Goal: Task Accomplishment & Management: Use online tool/utility

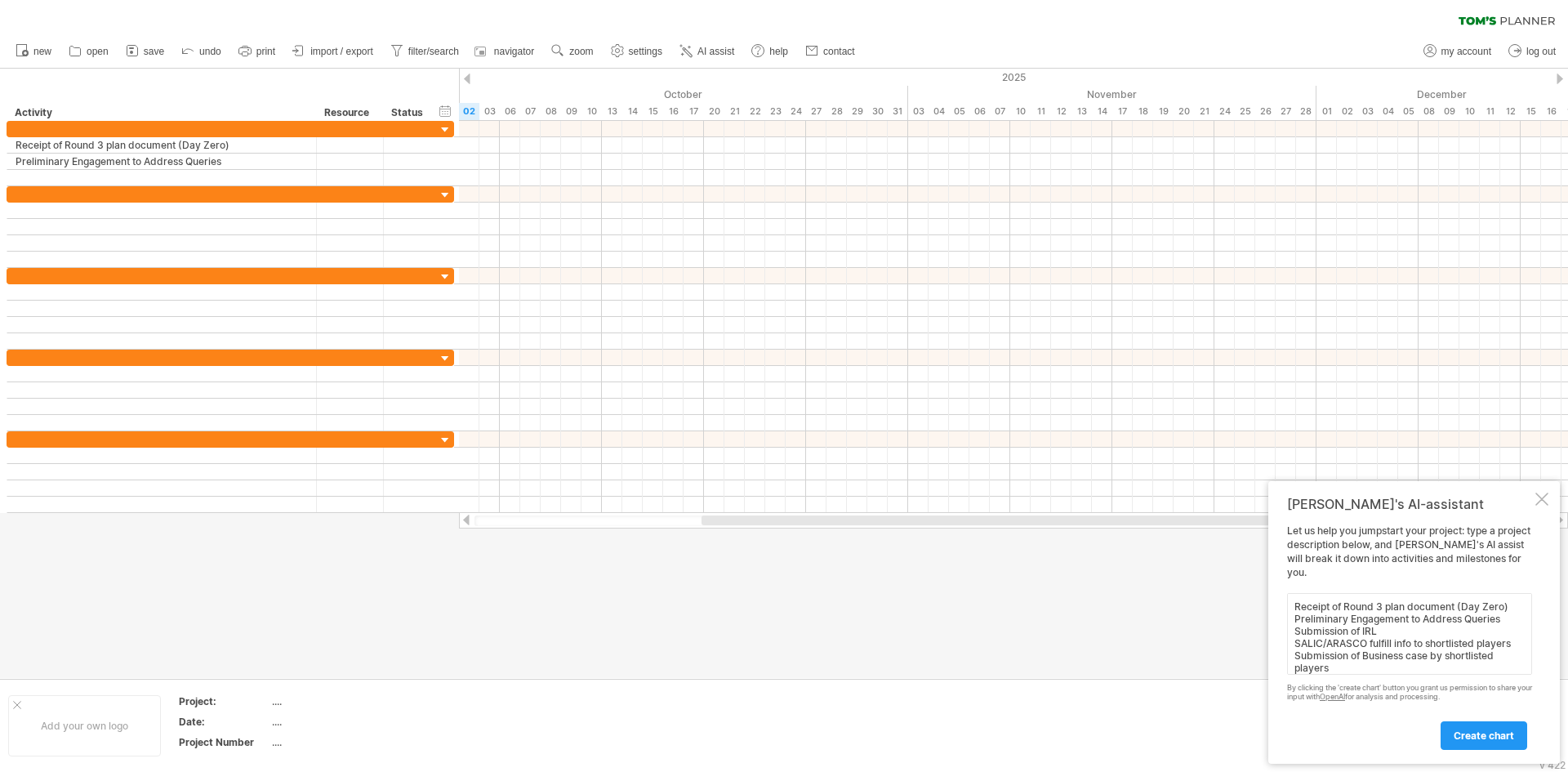
click at [1516, 739] on link "create chart" at bounding box center [1483, 735] width 87 height 29
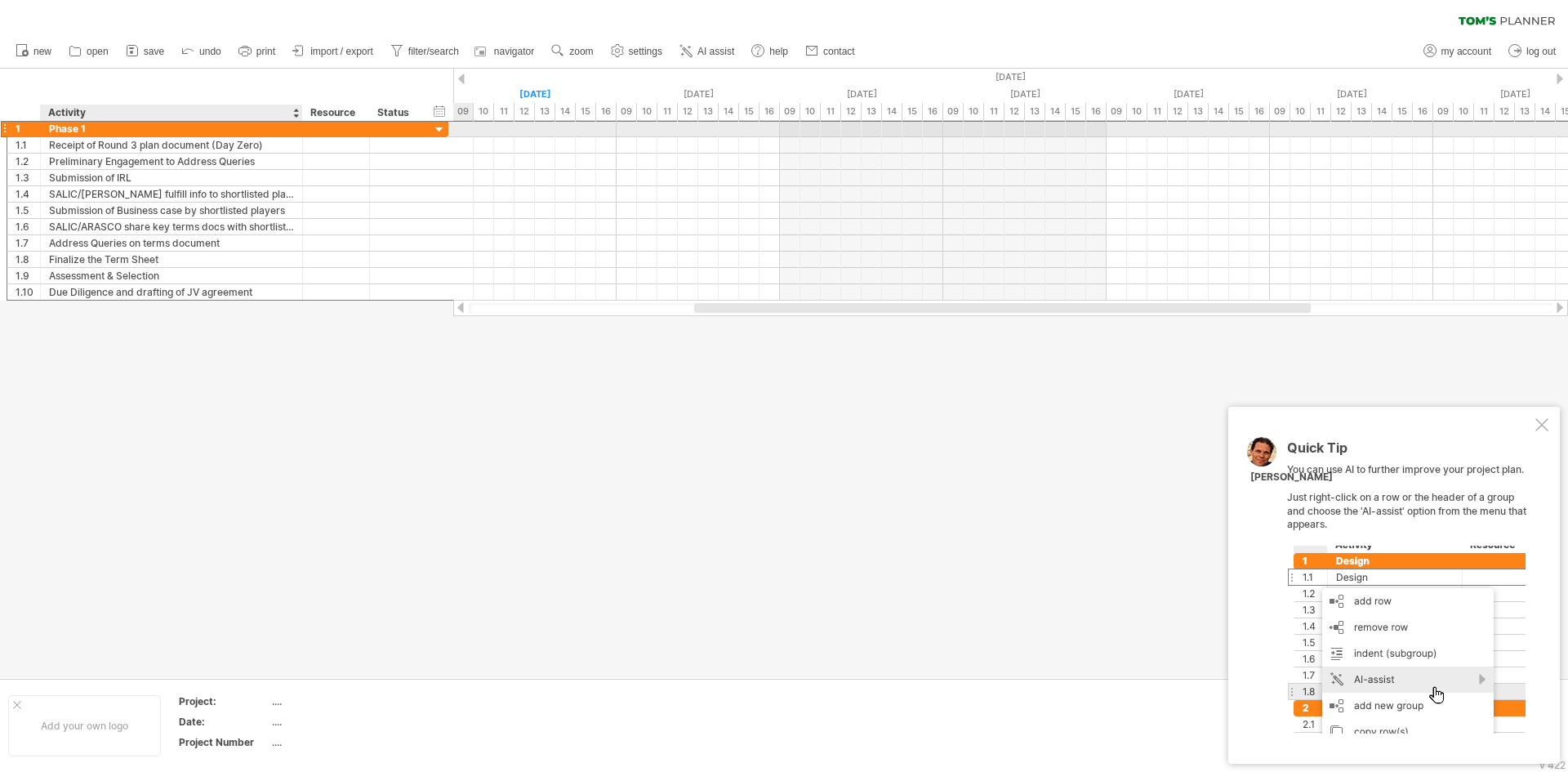
click at [64, 128] on div "Phase 1" at bounding box center [172, 129] width 245 height 16
type input "*"
type input "**********"
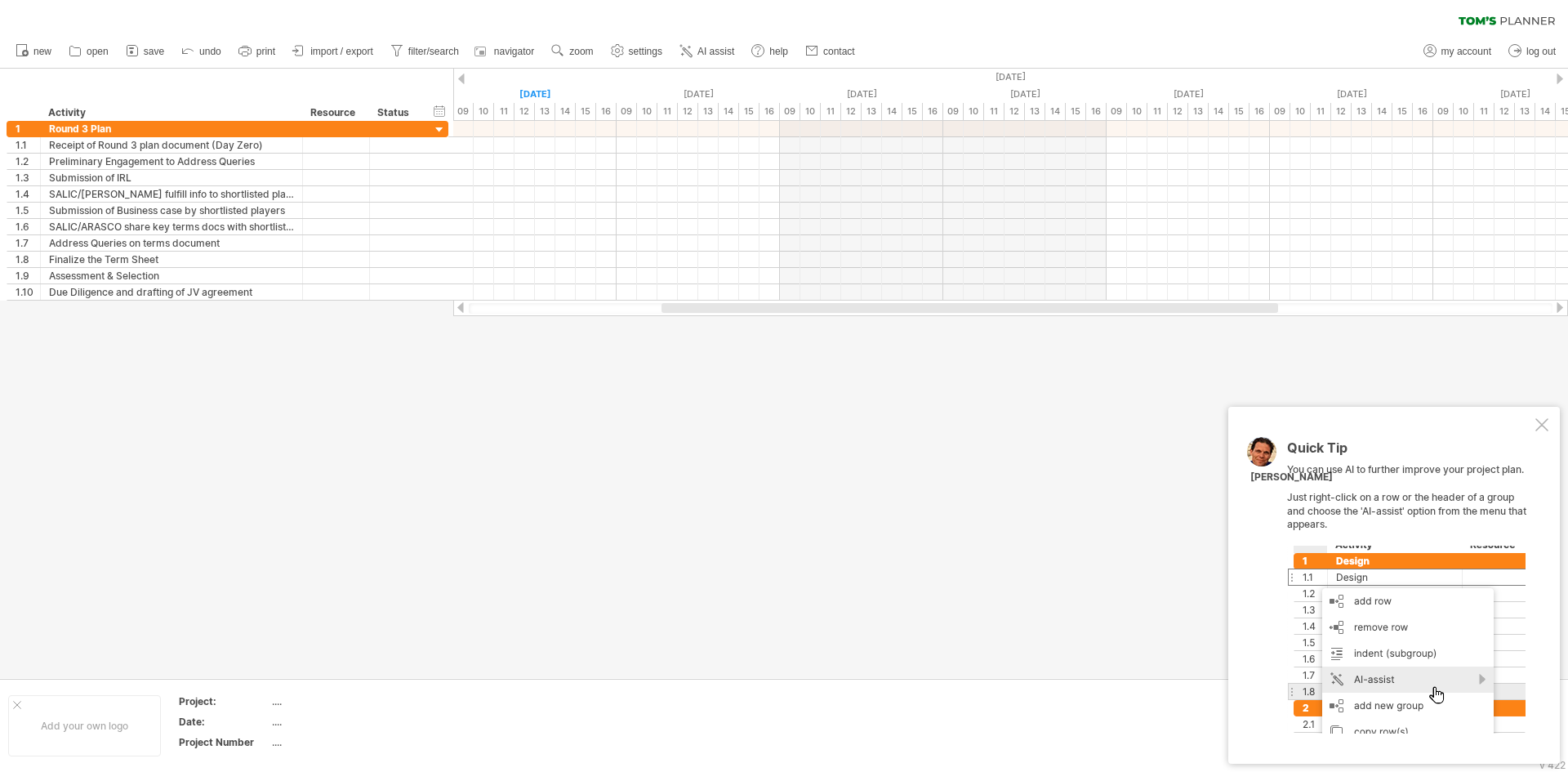
drag, startPoint x: 710, startPoint y: 311, endPoint x: 675, endPoint y: 310, distance: 35.0
click at [676, 310] on div at bounding box center [970, 307] width 616 height 10
click at [462, 74] on div at bounding box center [460, 79] width 6 height 11
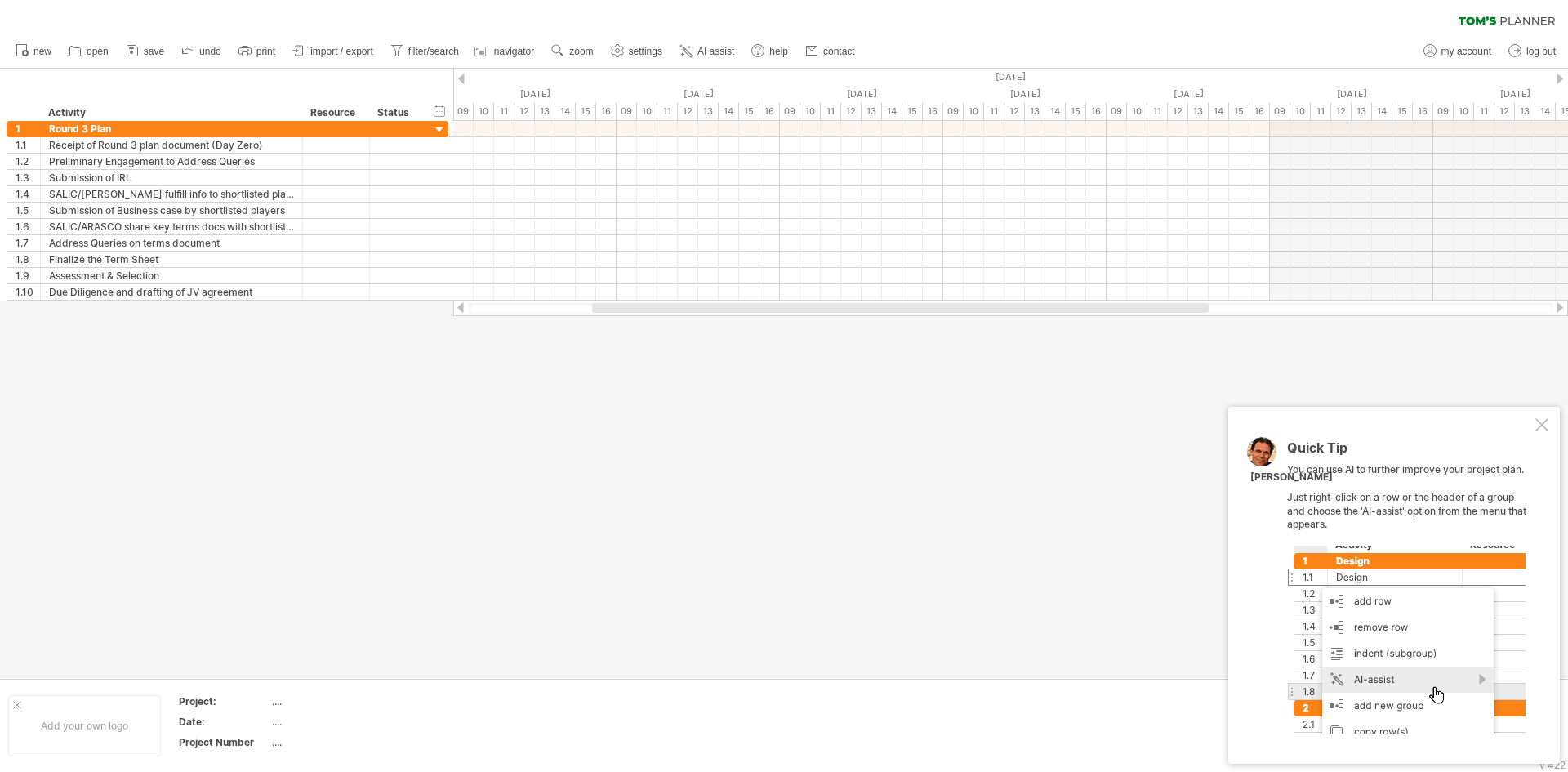
click at [1562, 81] on div at bounding box center [1558, 79] width 6 height 11
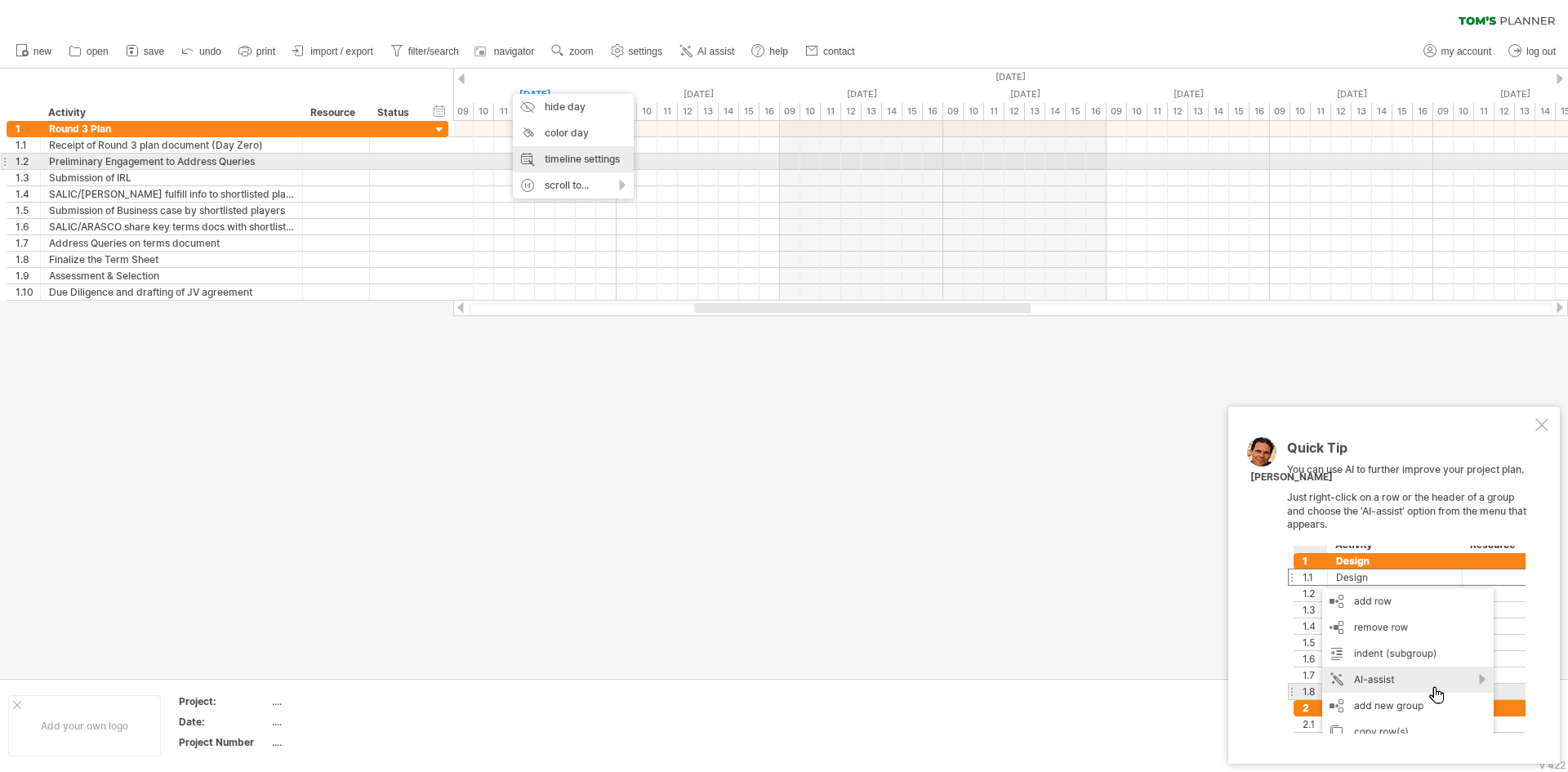
click at [609, 165] on div "timeline settings" at bounding box center [573, 159] width 121 height 26
select select "*"
select select "**"
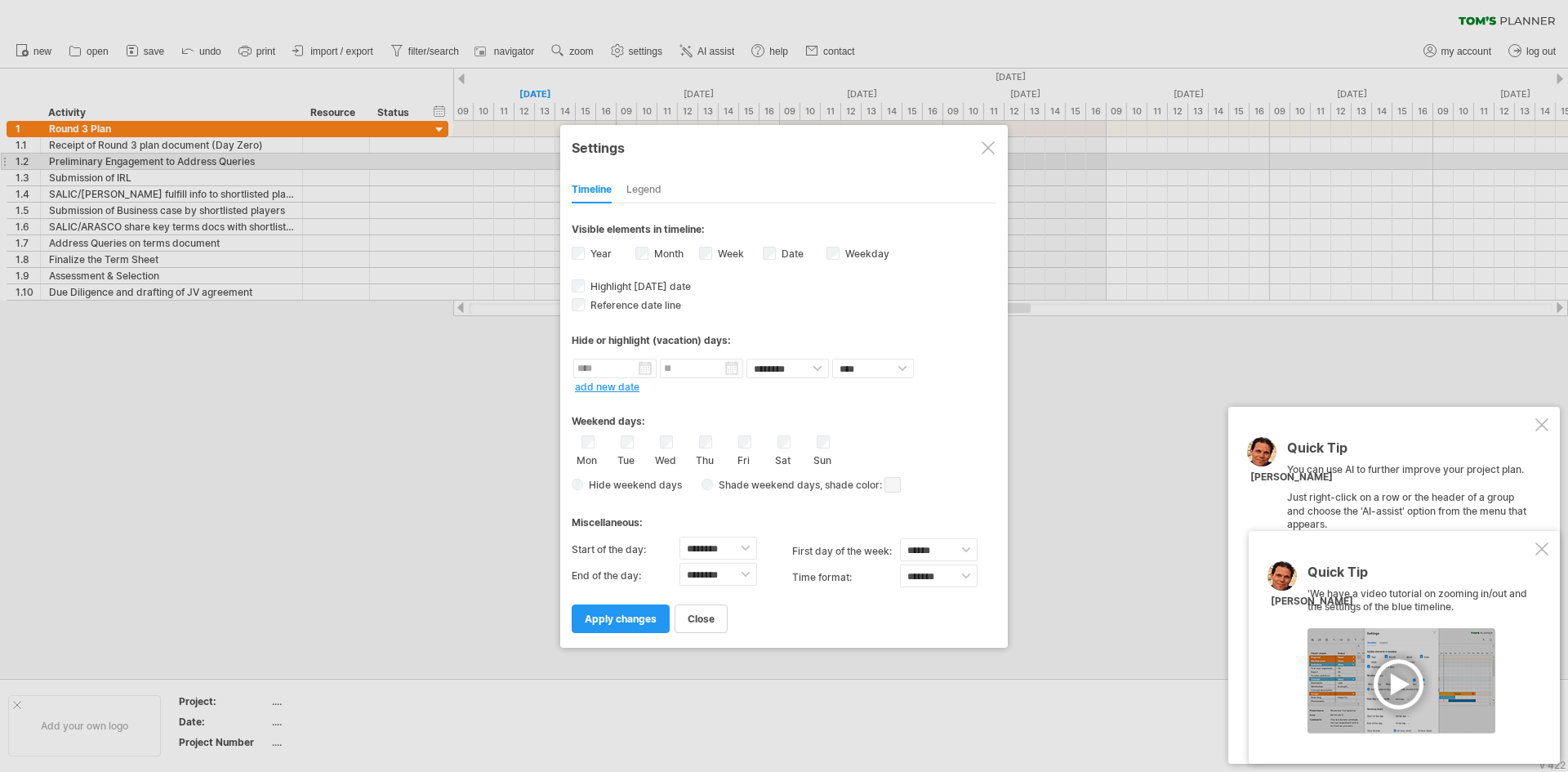
click at [714, 250] on div "Week visibility of weeknumbers Currently there is not enough space horizontally…" at bounding box center [731, 255] width 64 height 22
click at [638, 621] on span "apply changes" at bounding box center [620, 619] width 72 height 12
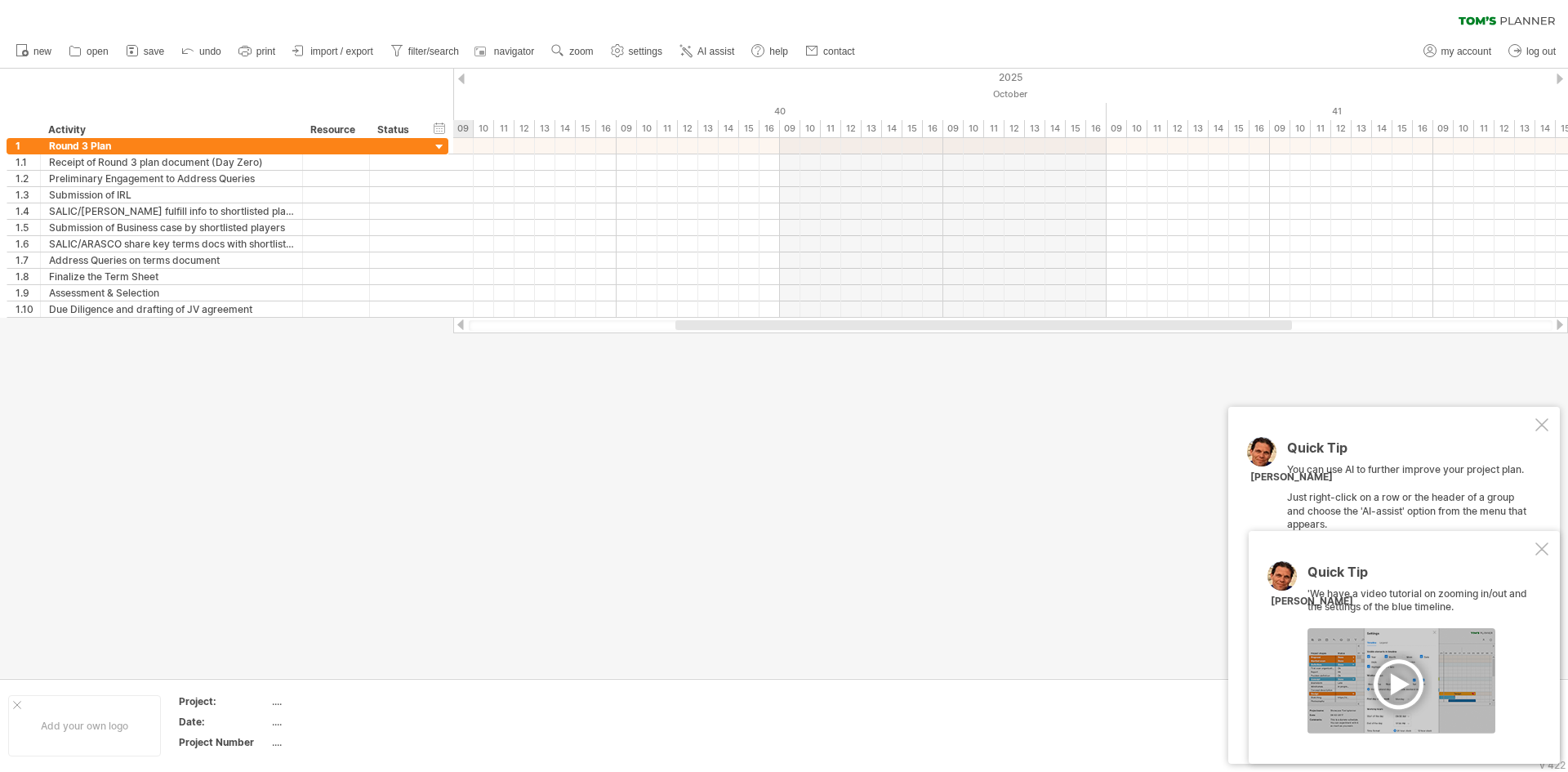
drag, startPoint x: 804, startPoint y: 322, endPoint x: 786, endPoint y: 322, distance: 18.0
click at [786, 322] on div at bounding box center [984, 325] width 616 height 10
click at [461, 324] on div at bounding box center [460, 325] width 13 height 11
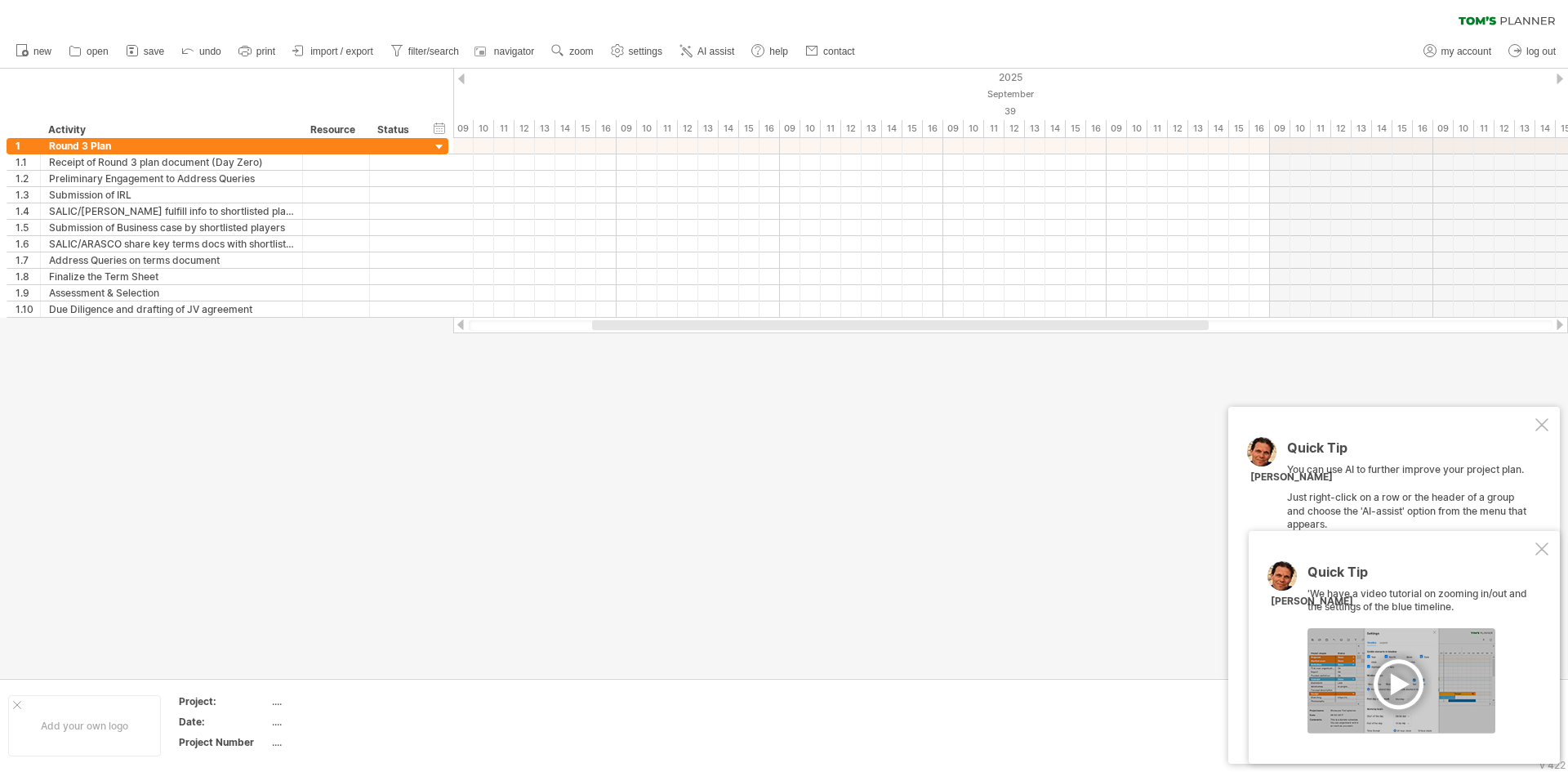
click at [1559, 328] on div at bounding box center [1559, 325] width 13 height 11
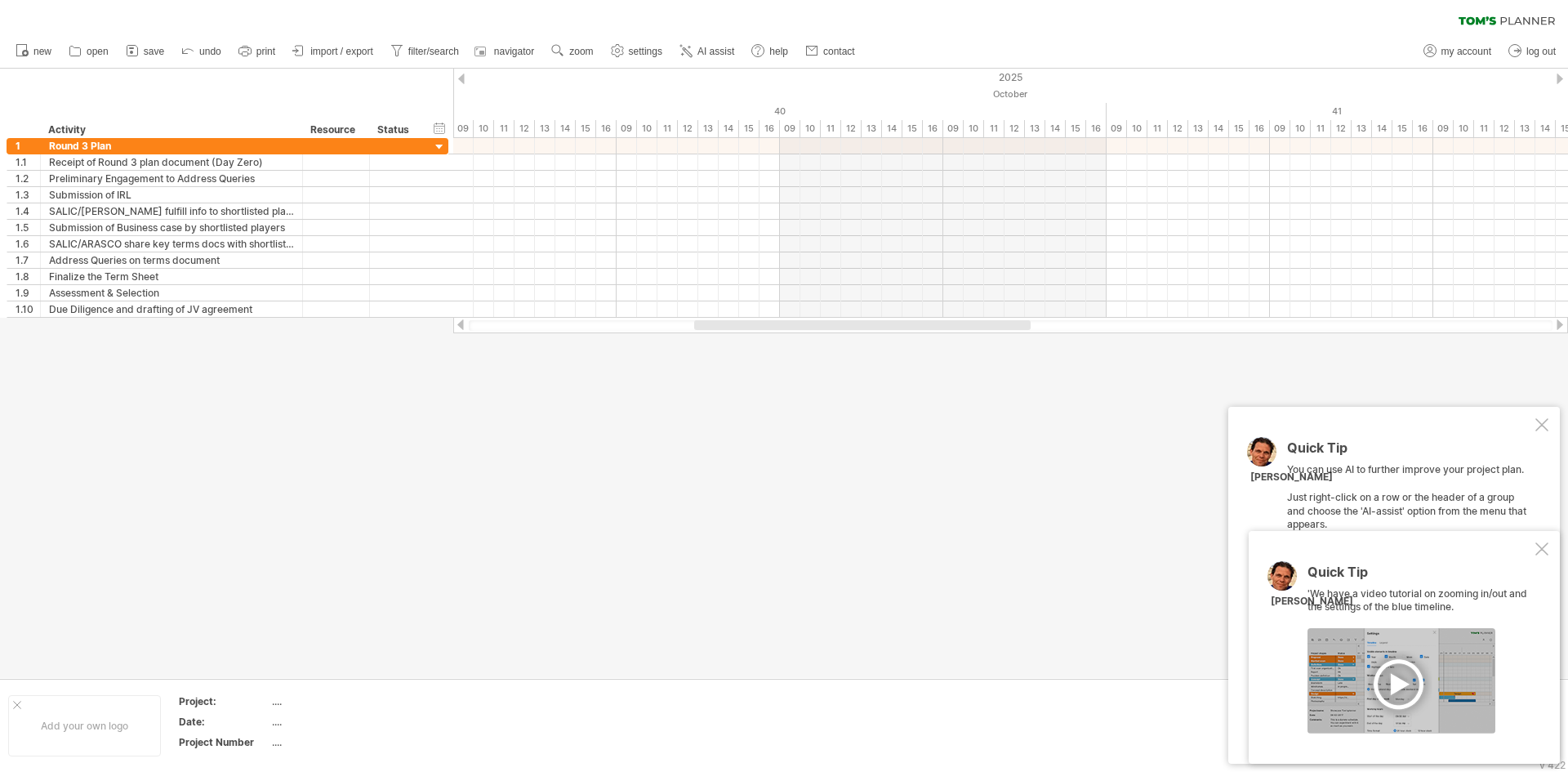
click at [802, 433] on div at bounding box center [784, 373] width 1568 height 609
click at [680, 126] on div "timeline settings" at bounding box center [654, 119] width 121 height 26
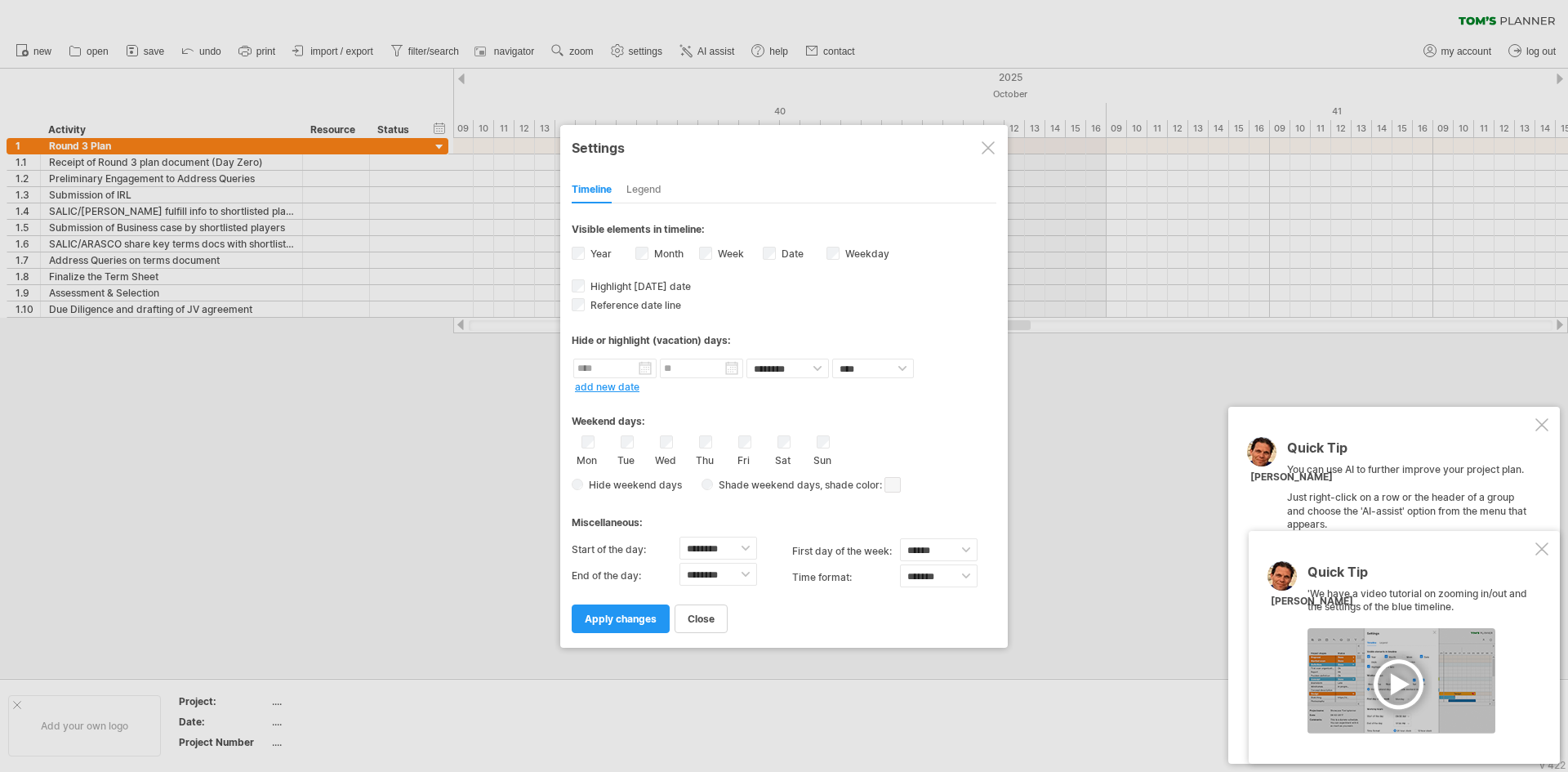
click at [841, 258] on div "Weekday visibility of weekday Currently there is not enough space horizontally …" at bounding box center [858, 255] width 64 height 22
click at [839, 256] on div "Weekday visibility of weekday Currently there is not enough space horizontally …" at bounding box center [858, 255] width 64 height 22
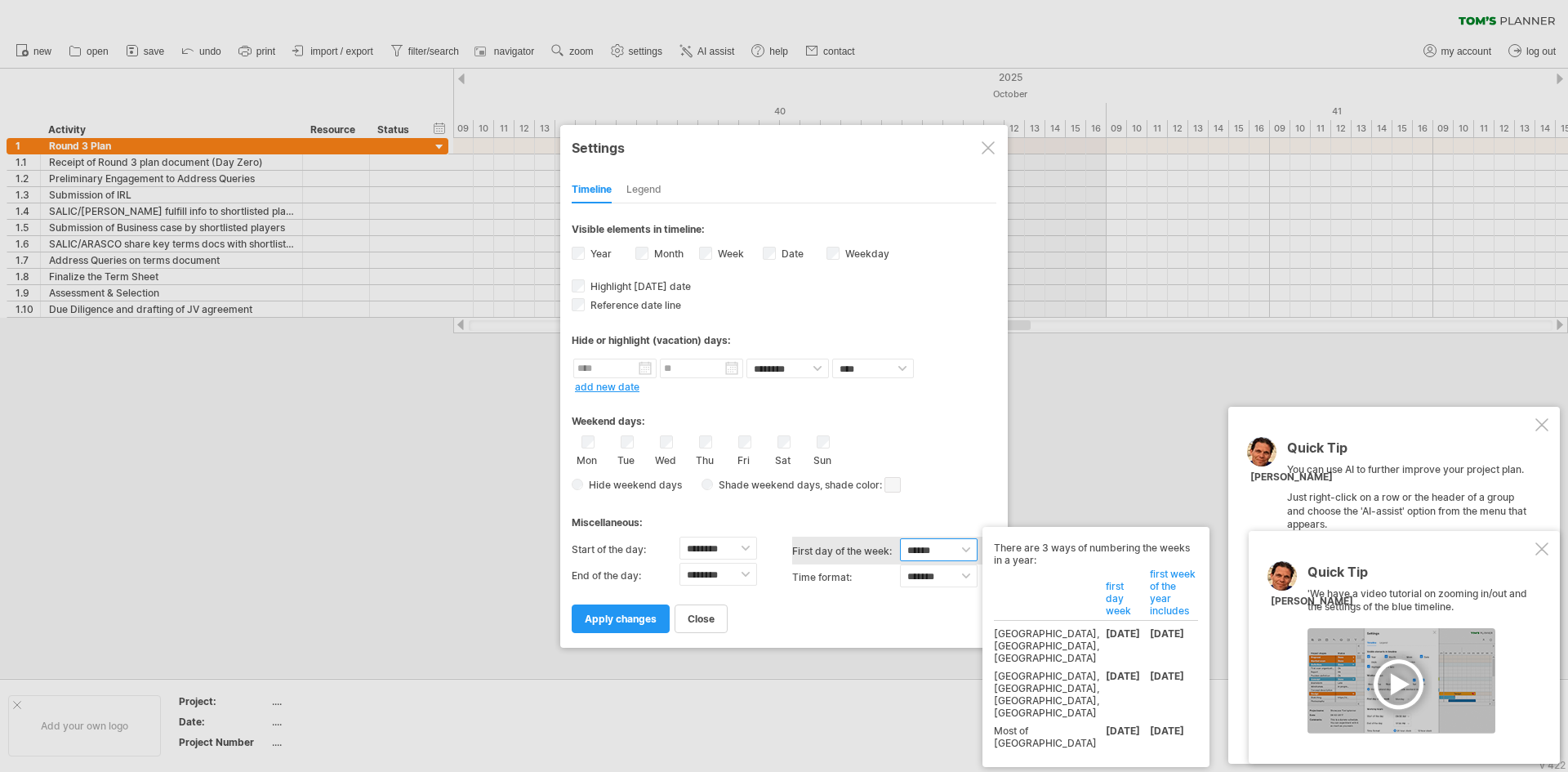
click at [961, 551] on select "****** ****** ********" at bounding box center [938, 550] width 78 height 23
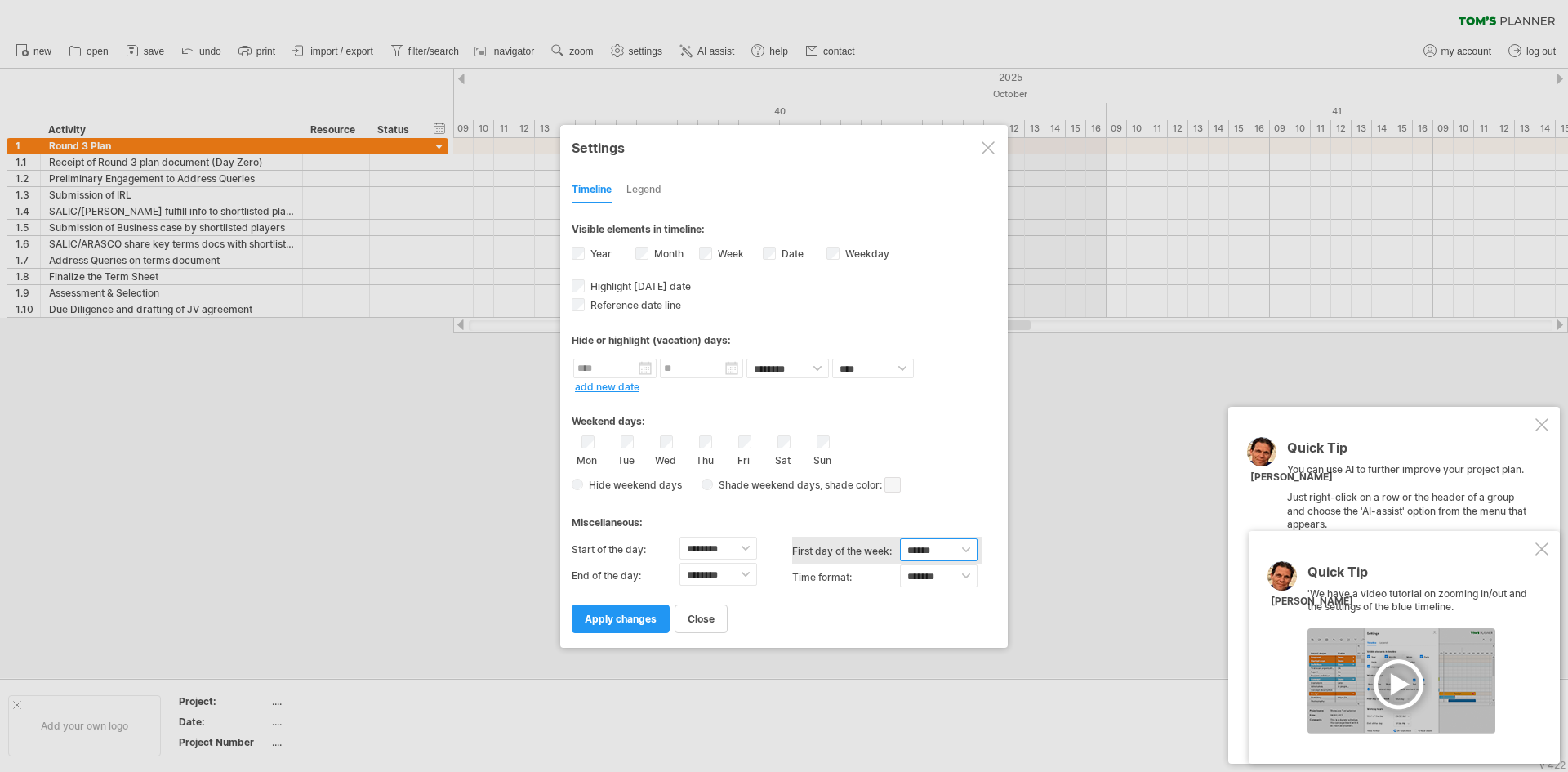
select select "*"
click at [900, 538] on select "****** ****** ********" at bounding box center [938, 550] width 78 height 23
click at [776, 440] on div "Sat" at bounding box center [783, 450] width 20 height 31
click at [624, 624] on span "apply changes" at bounding box center [620, 619] width 72 height 12
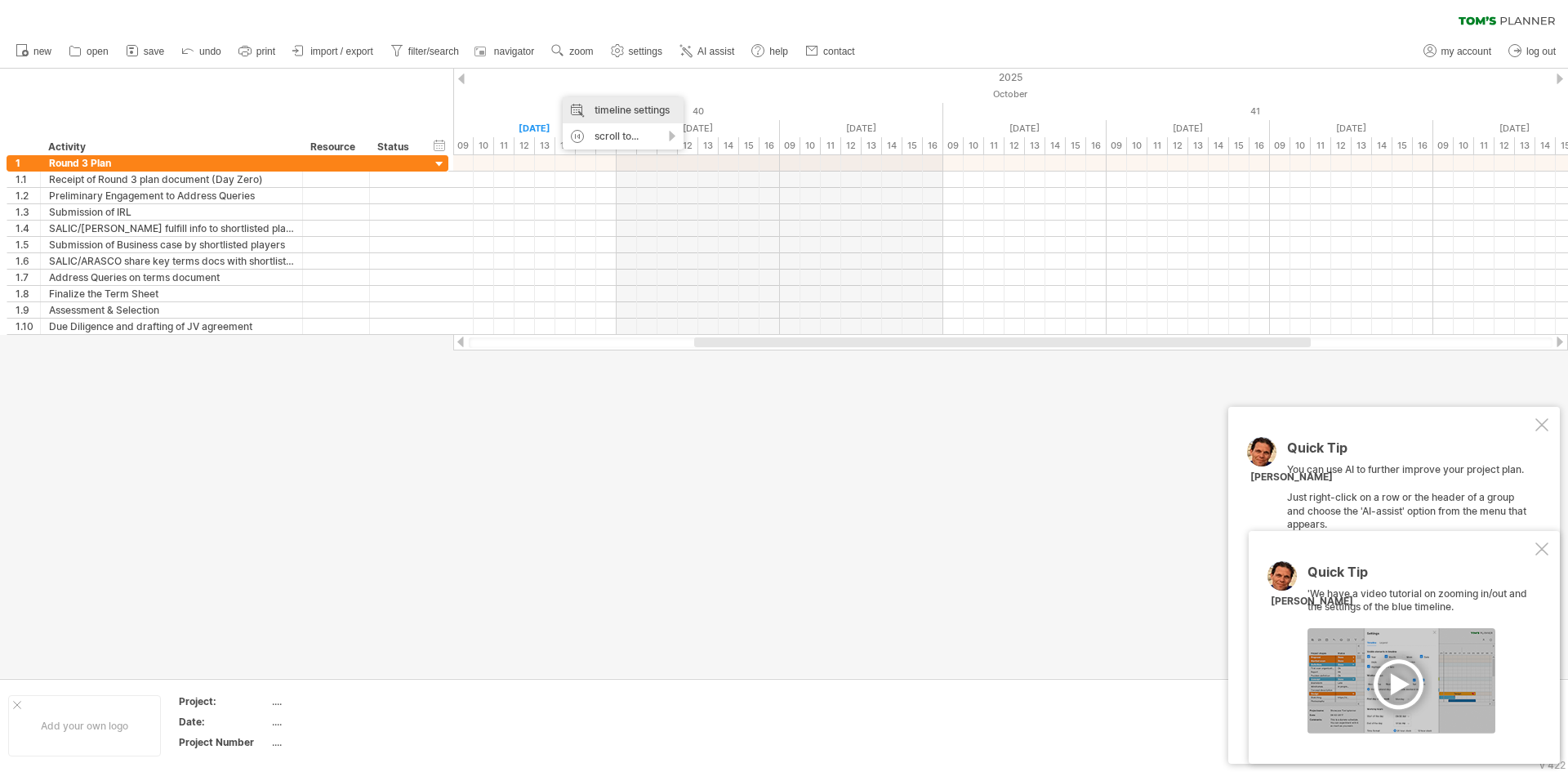
click at [625, 116] on div "timeline settings" at bounding box center [623, 110] width 121 height 26
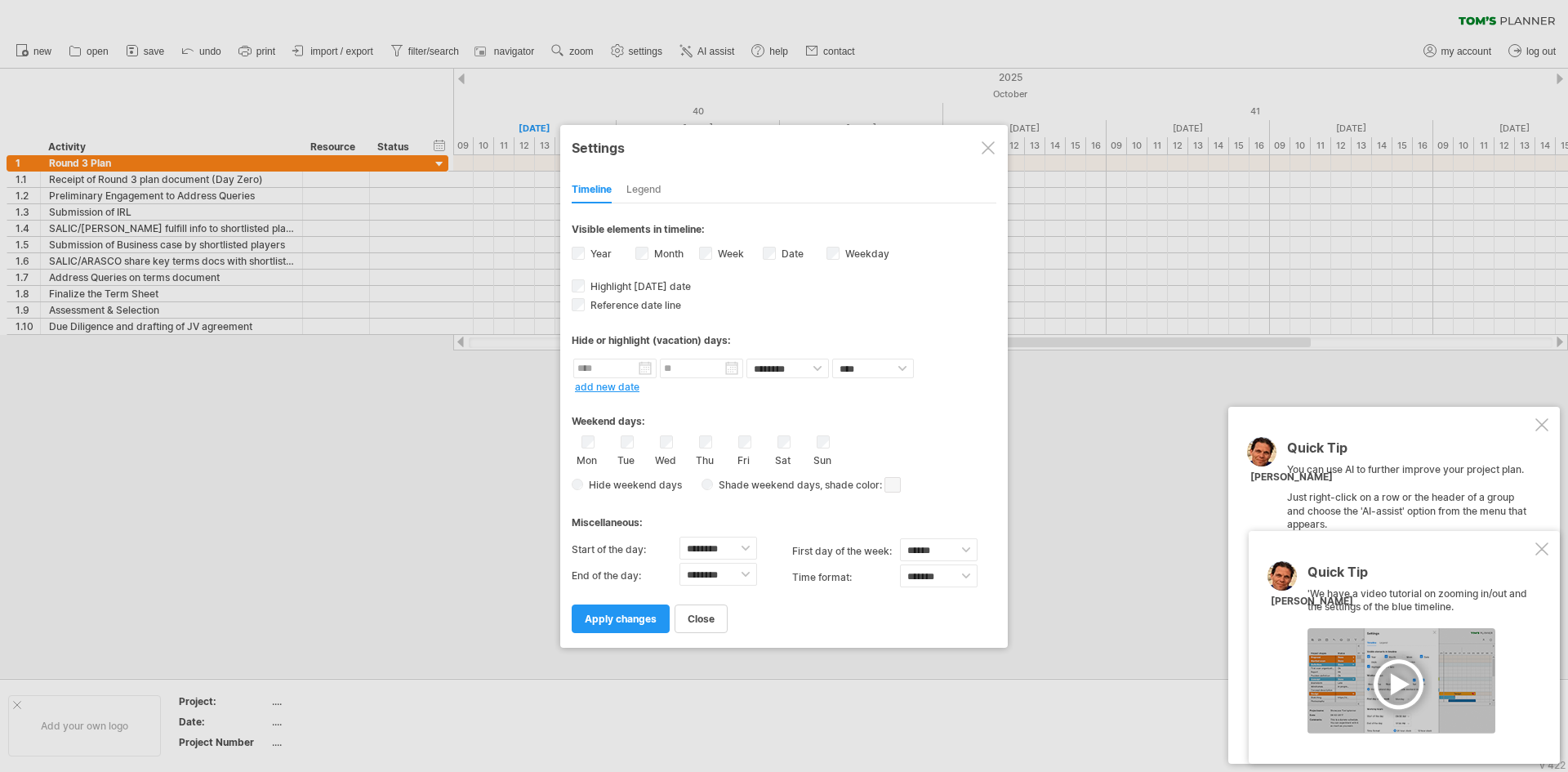
click at [584, 250] on div "Year" at bounding box center [603, 255] width 64 height 22
click at [645, 618] on span "apply changes" at bounding box center [620, 619] width 72 height 12
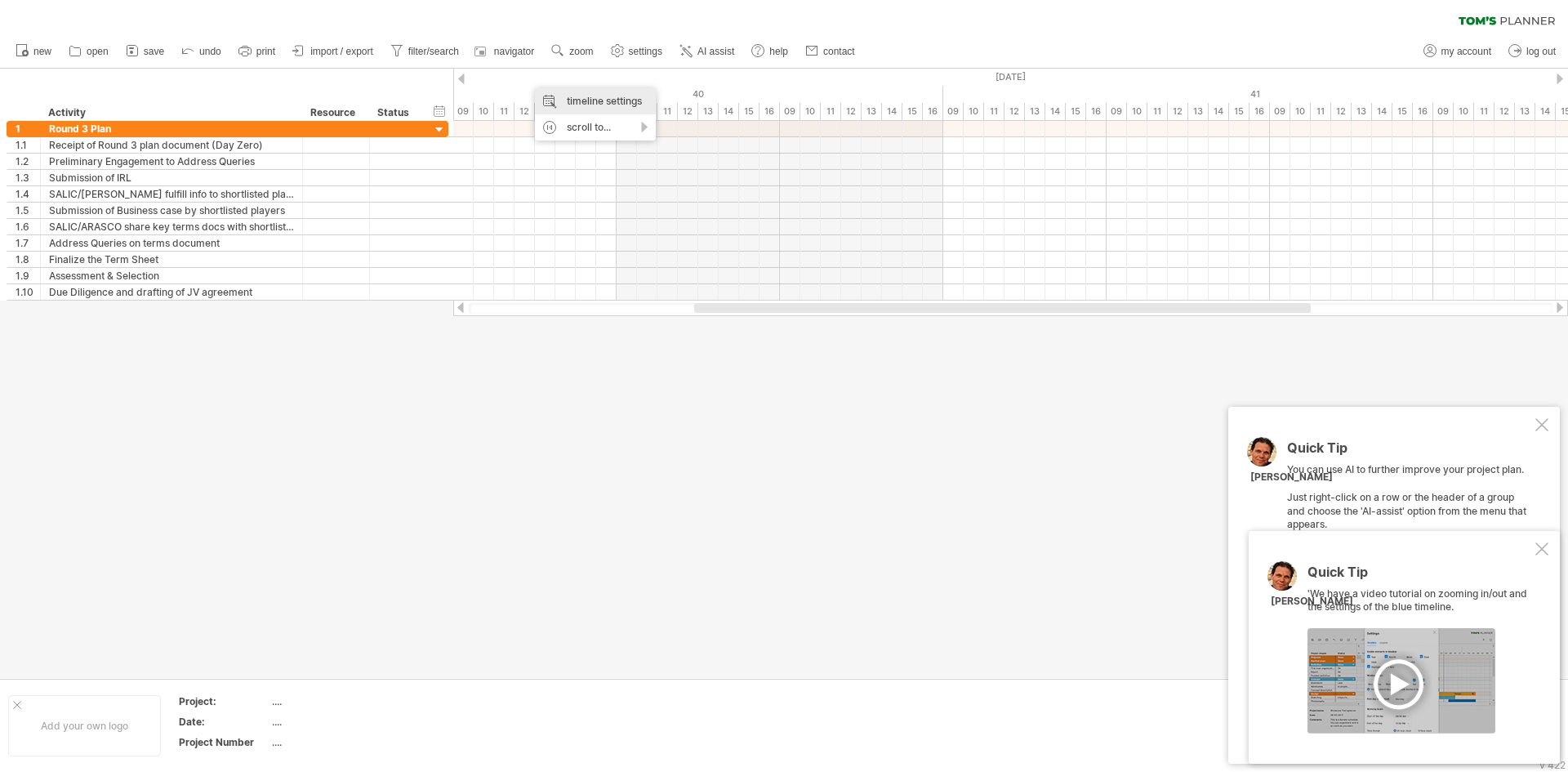
click at [635, 95] on div "timeline settings" at bounding box center [595, 102] width 121 height 26
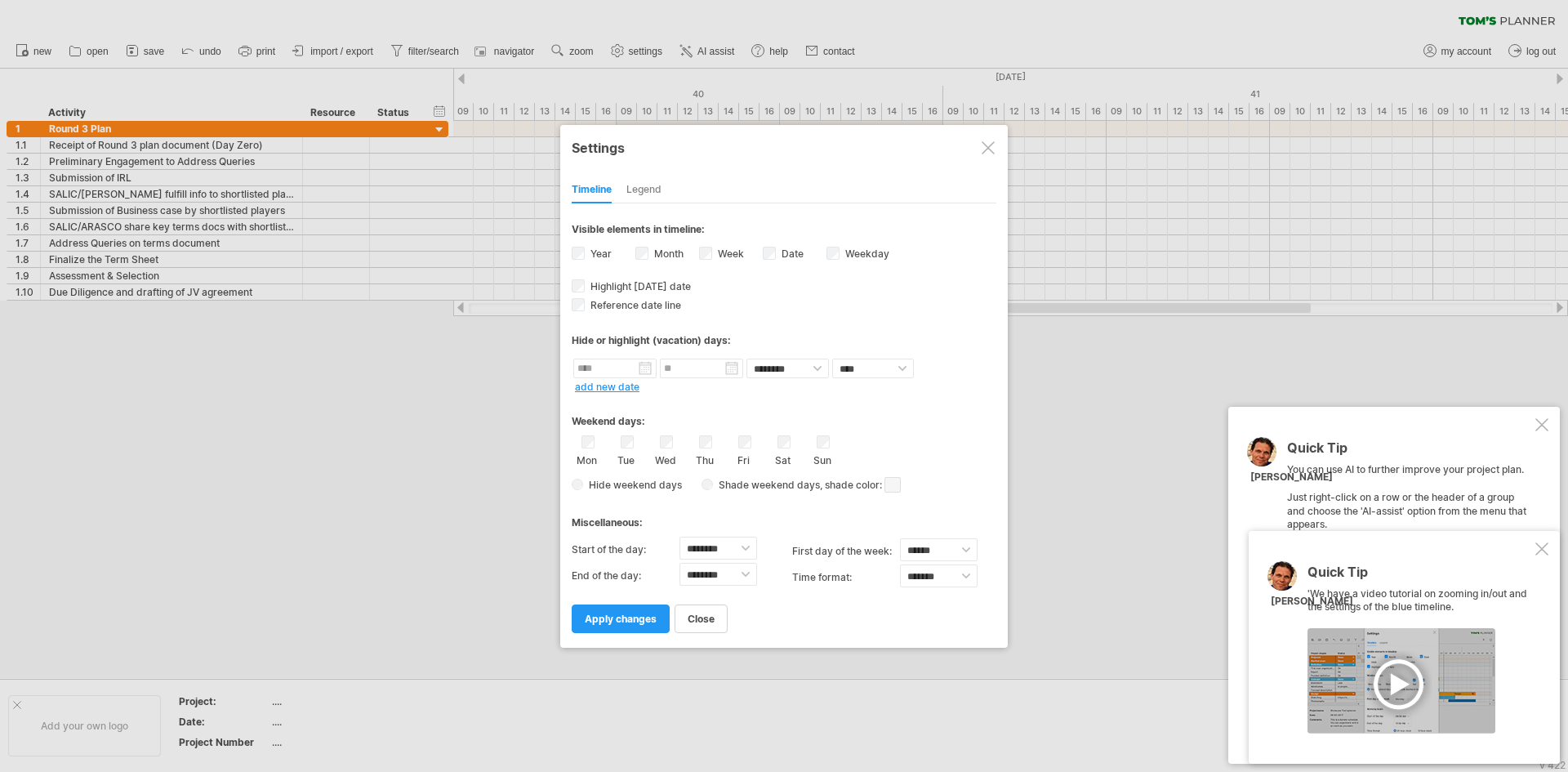
click at [630, 614] on span "apply changes" at bounding box center [620, 619] width 72 height 12
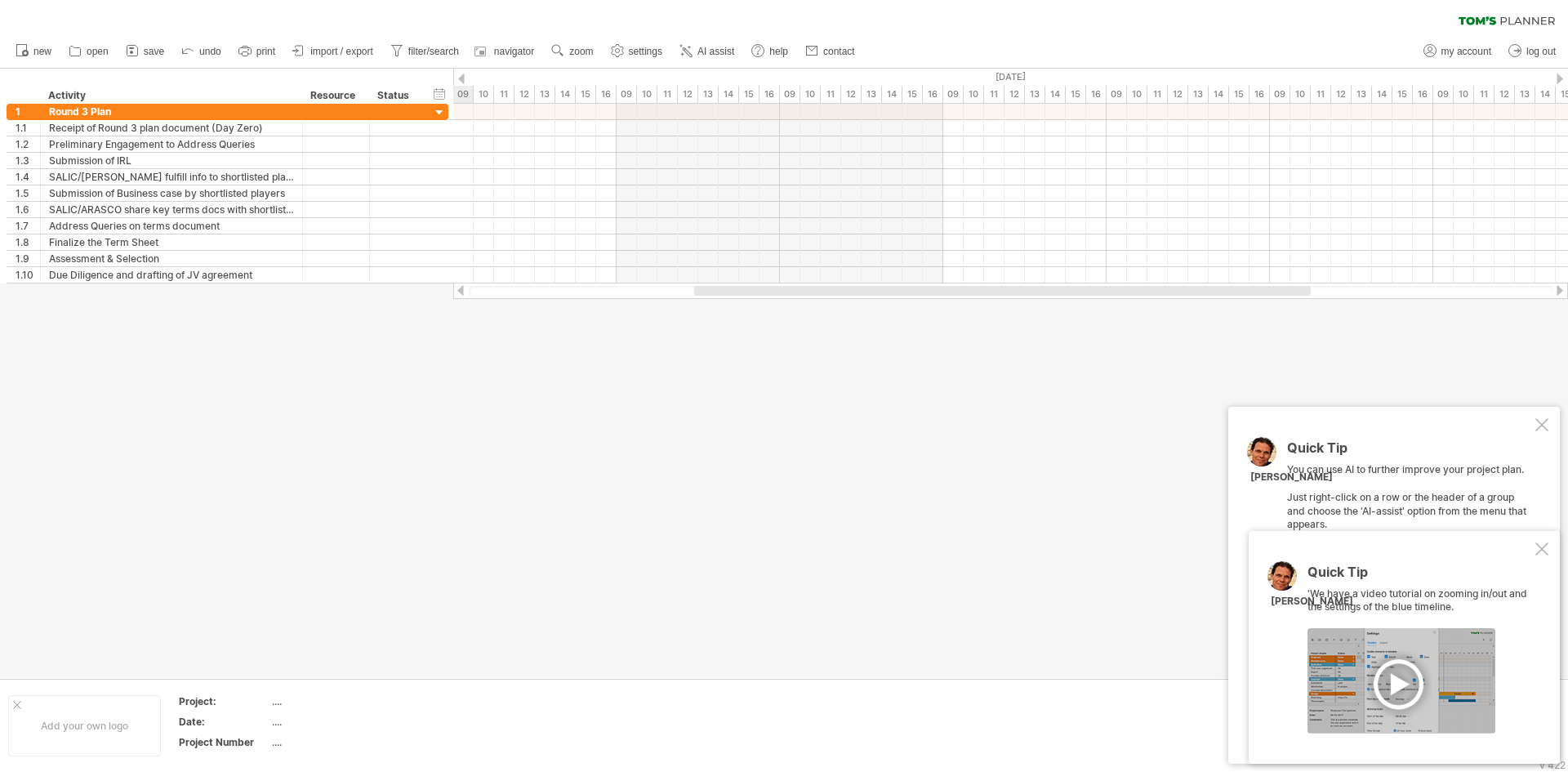
click at [774, 288] on div at bounding box center [1002, 291] width 616 height 10
click at [606, 93] on div "timeline settings" at bounding box center [629, 94] width 121 height 26
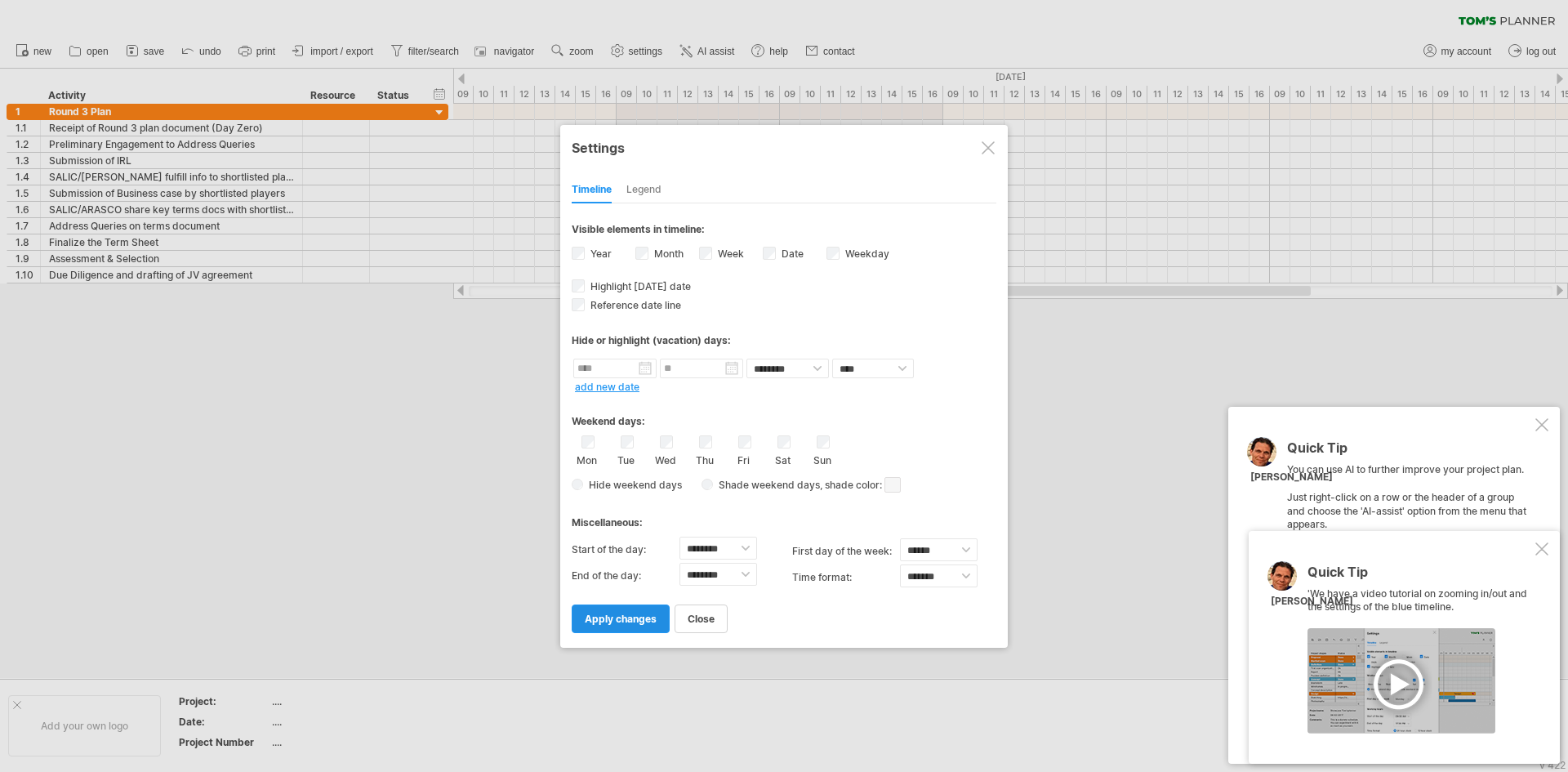
click at [643, 621] on span "apply changes" at bounding box center [620, 619] width 72 height 12
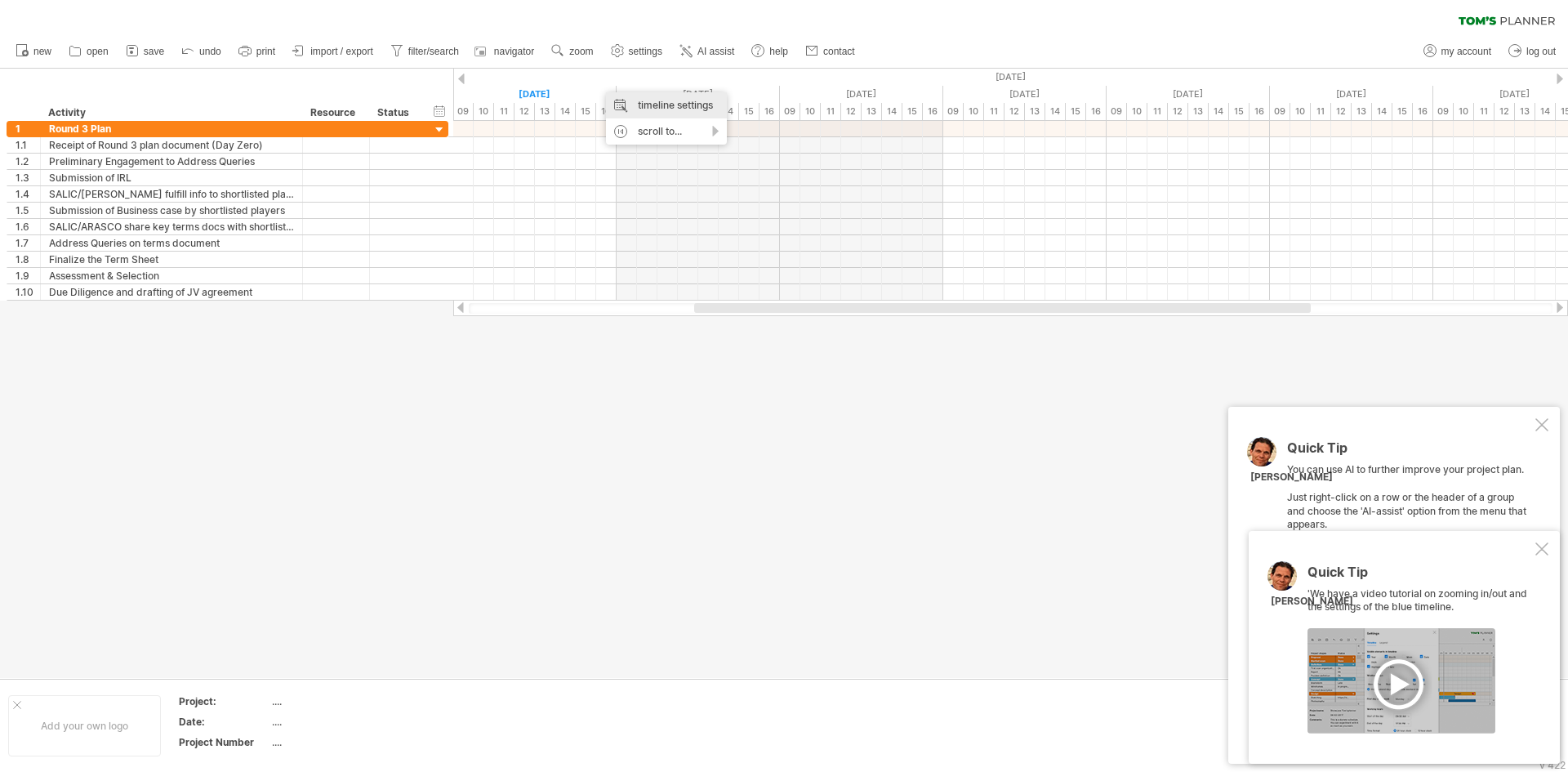
click at [635, 104] on div "timeline settings" at bounding box center [666, 105] width 121 height 26
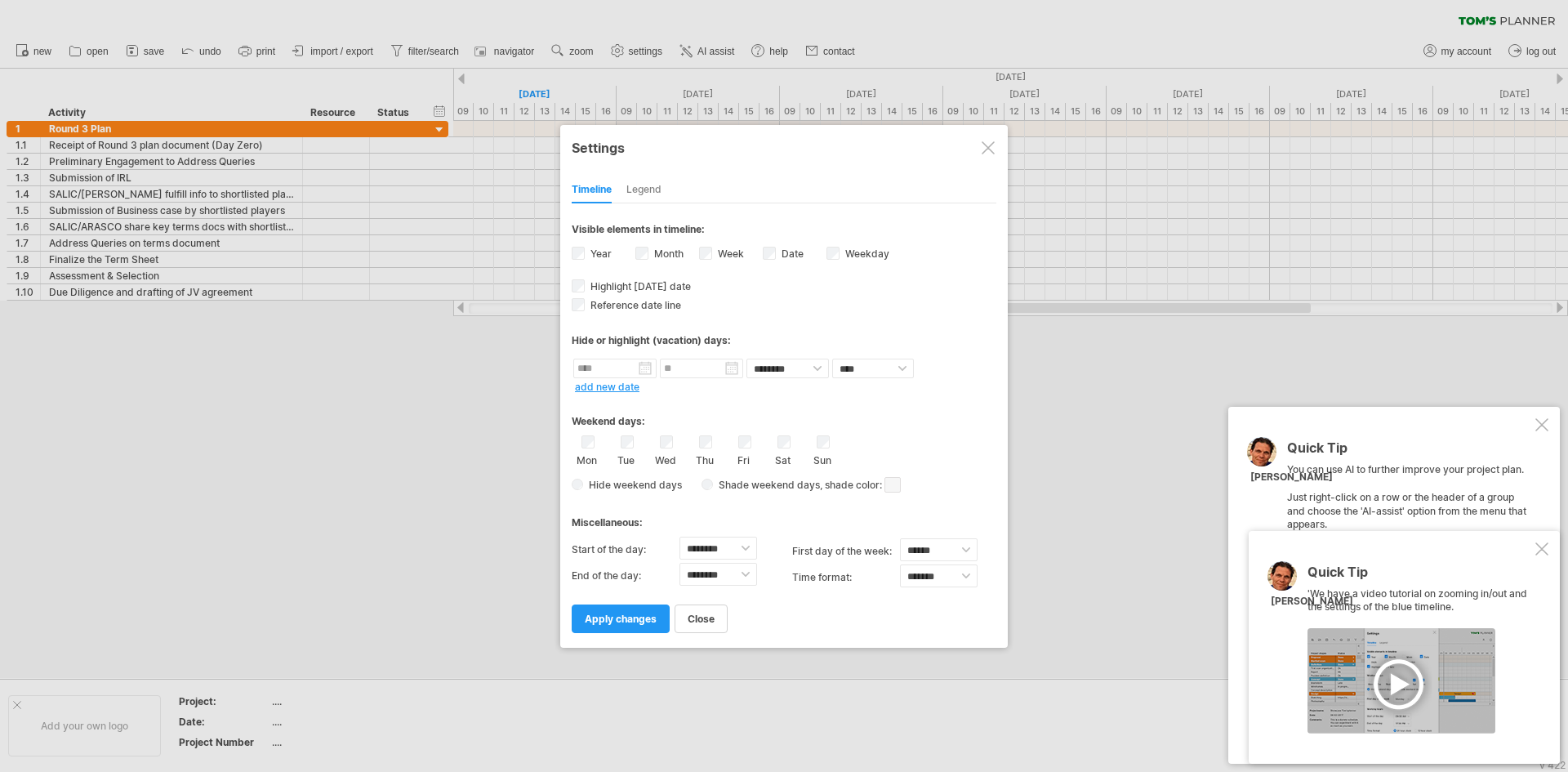
click at [620, 623] on span "apply changes" at bounding box center [620, 619] width 72 height 12
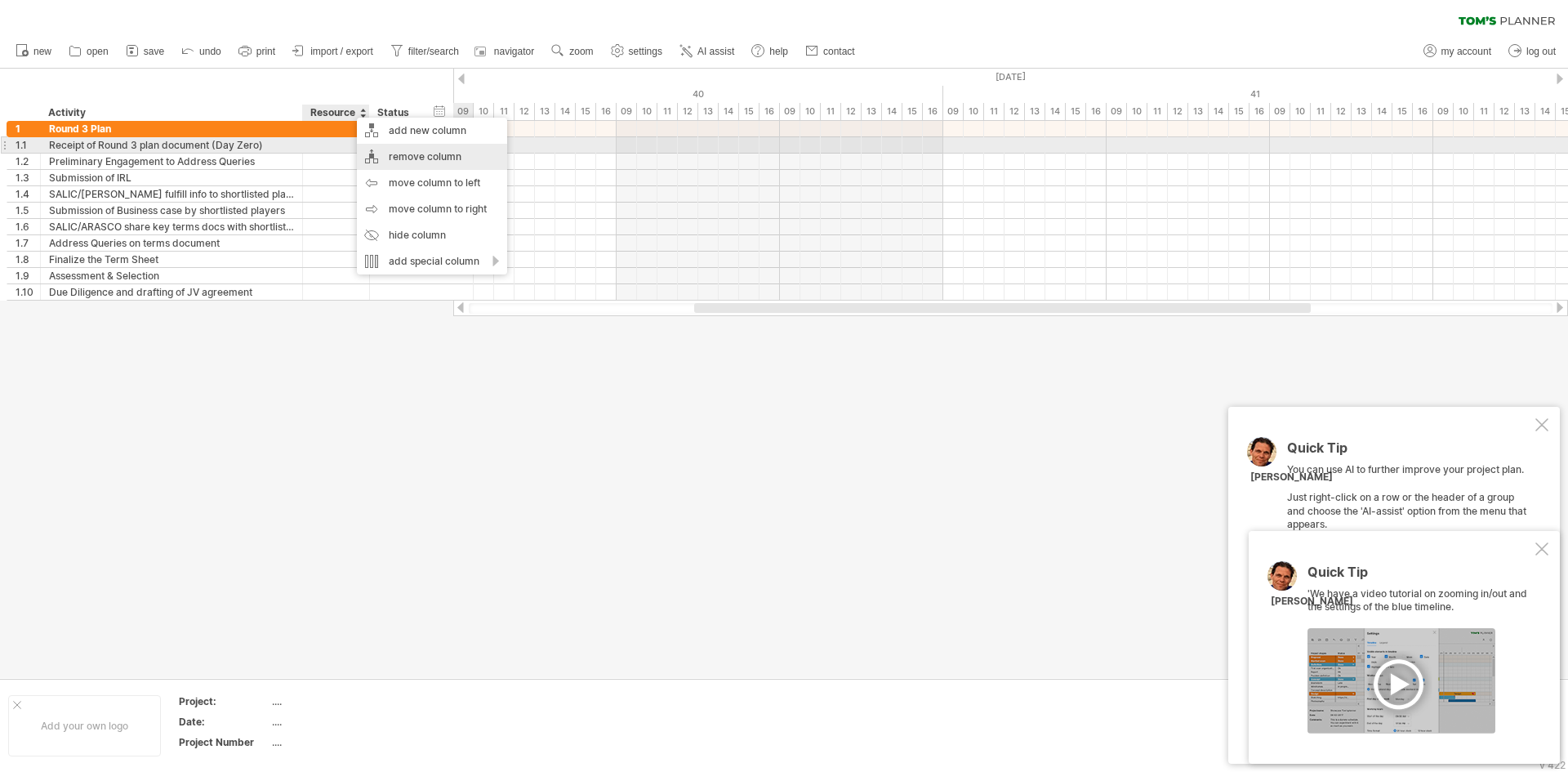
click at [410, 151] on div "remove column" at bounding box center [432, 157] width 150 height 26
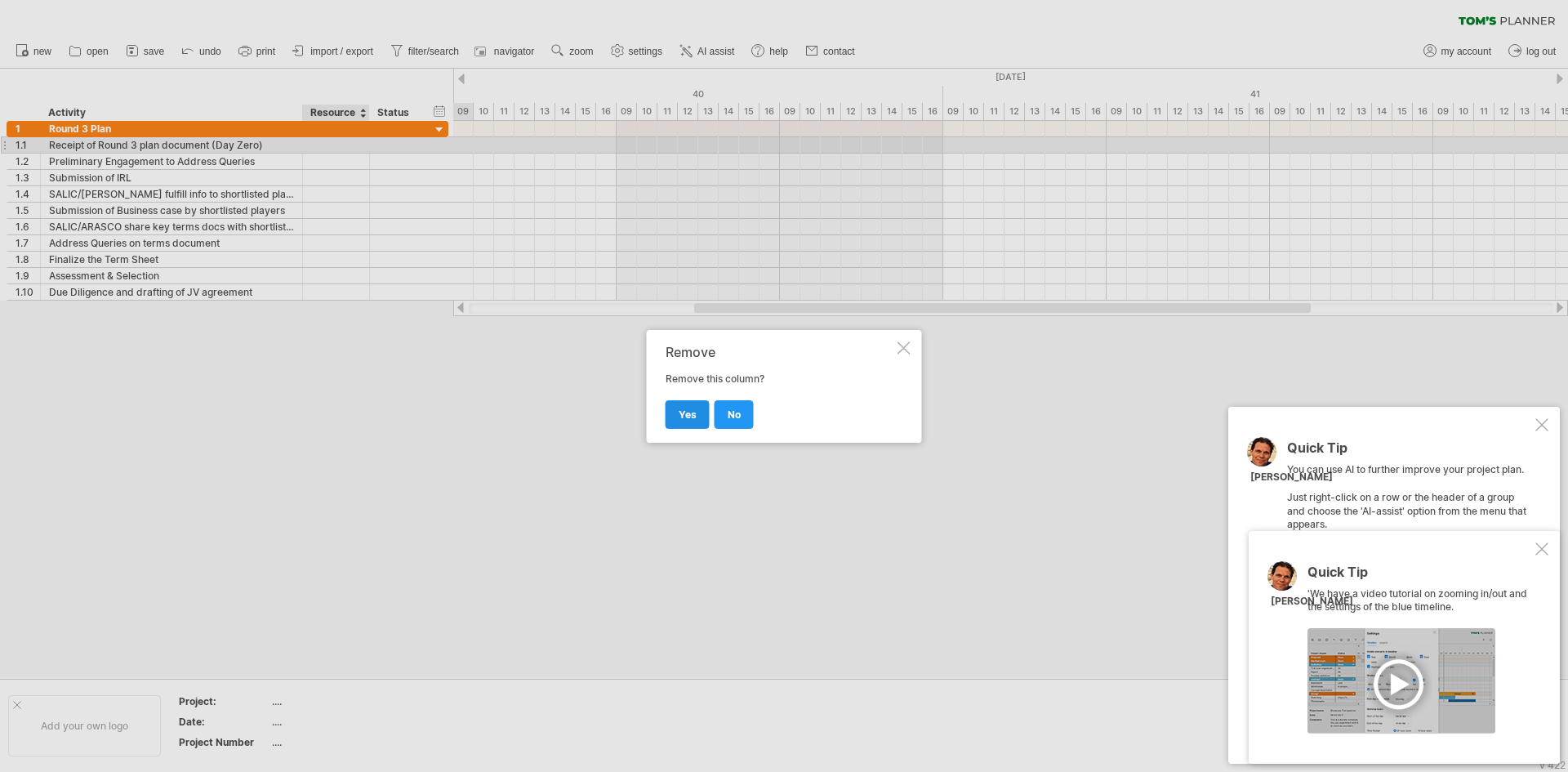
click at [681, 409] on span "yes" at bounding box center [687, 415] width 18 height 12
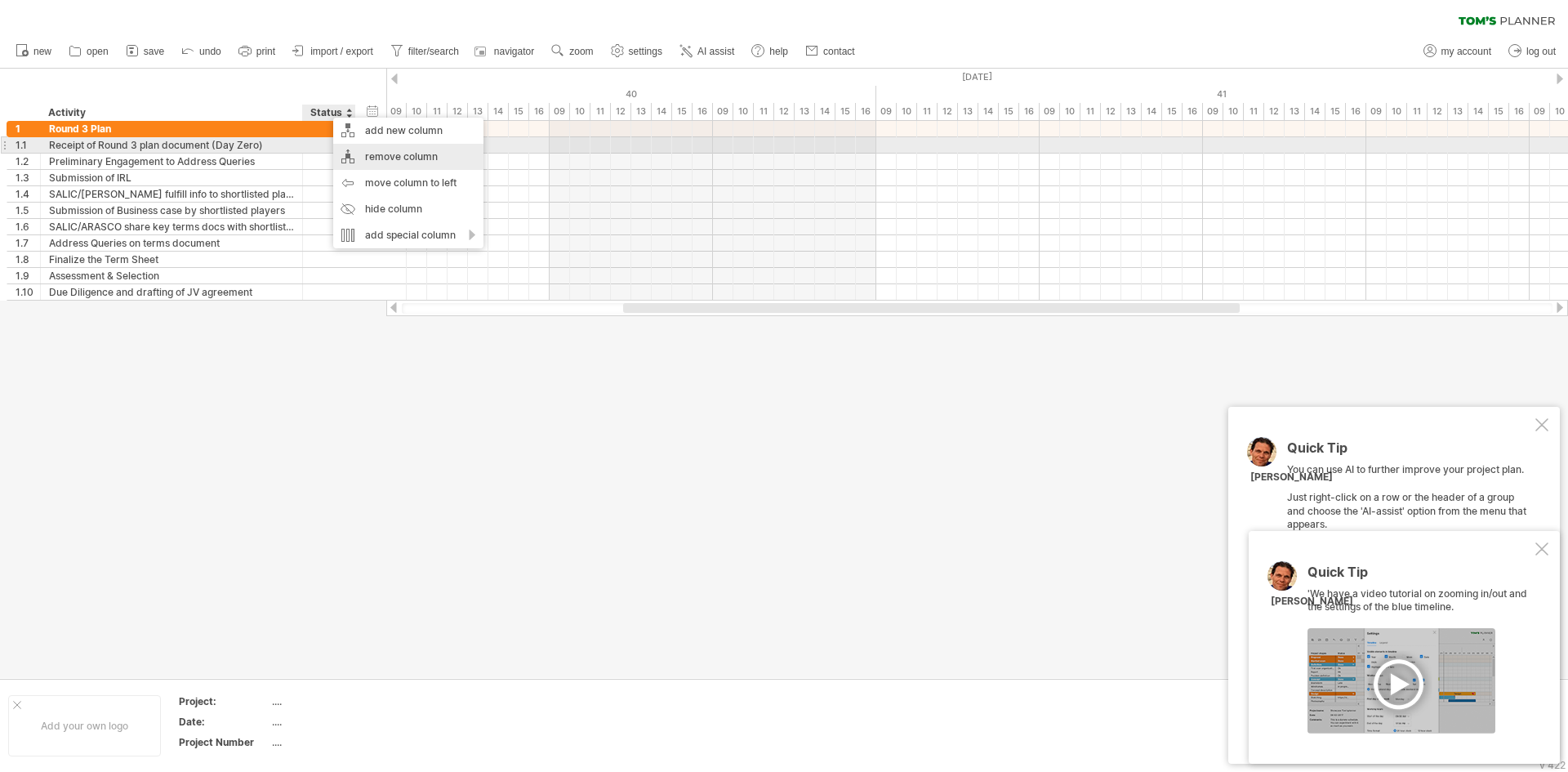
click at [396, 152] on div "remove column" at bounding box center [409, 157] width 150 height 26
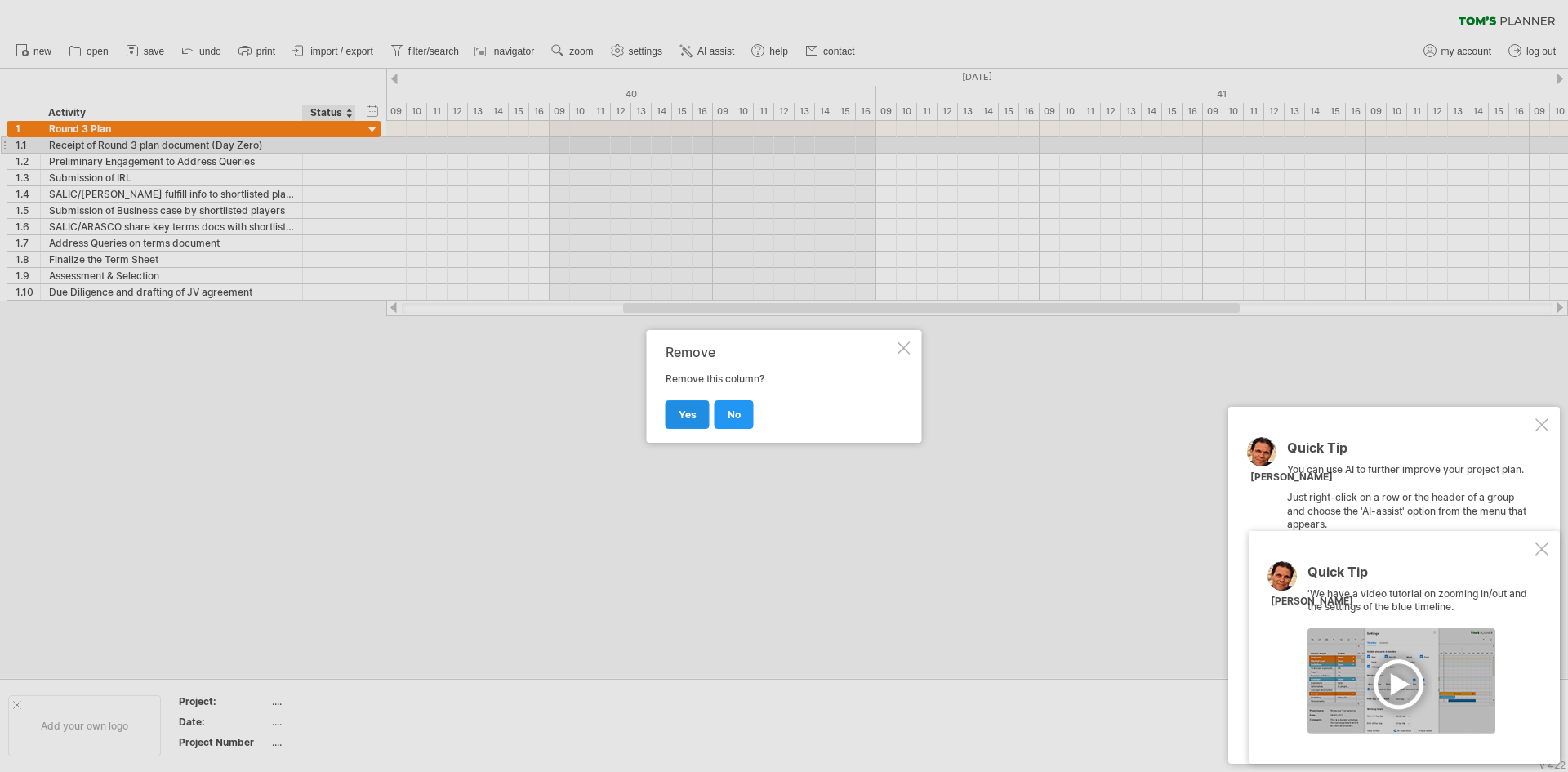
click at [692, 414] on span "yes" at bounding box center [687, 415] width 18 height 12
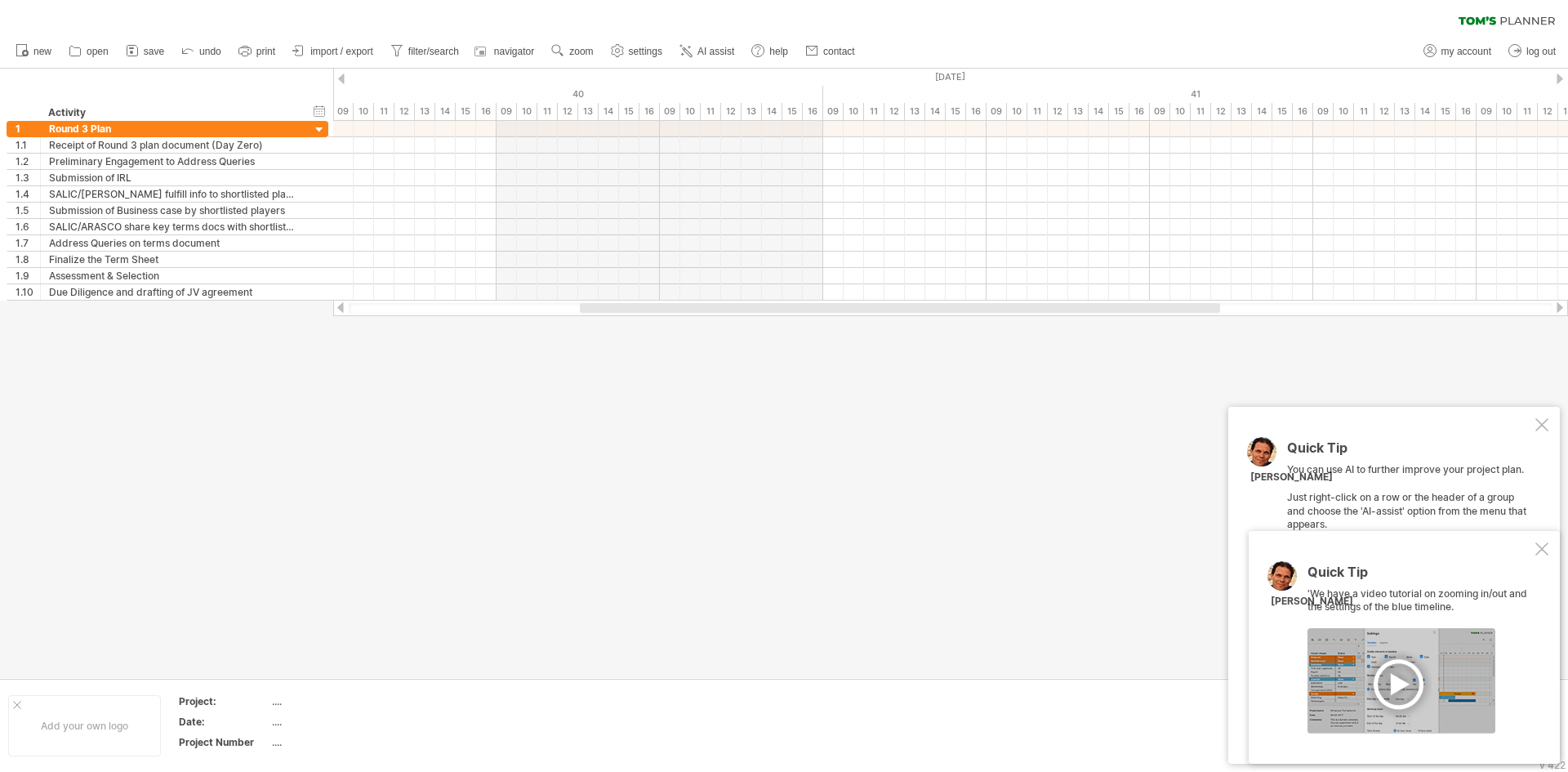
click at [1536, 549] on div at bounding box center [1541, 549] width 13 height 13
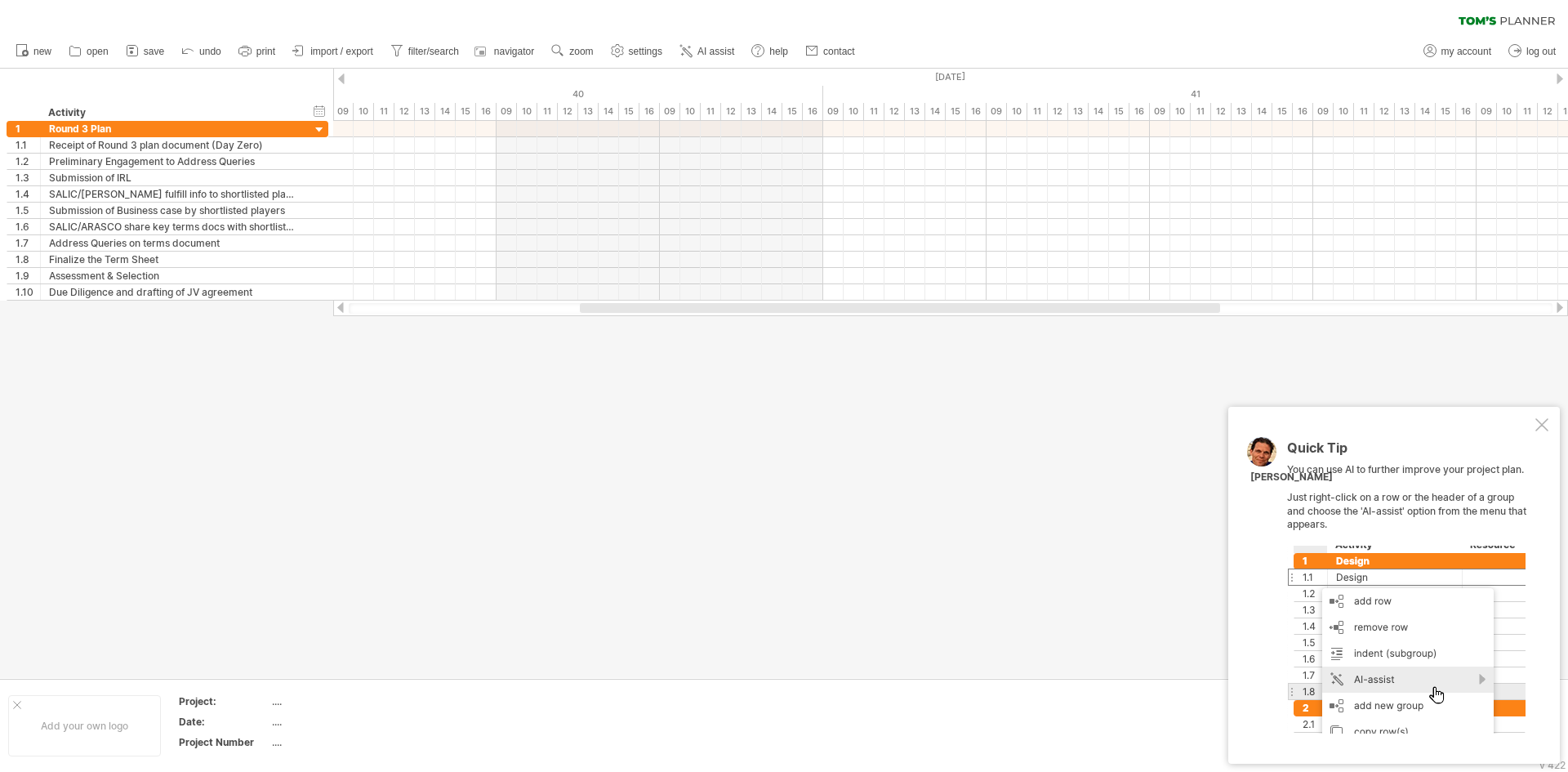
click at [1544, 425] on div at bounding box center [1541, 425] width 13 height 13
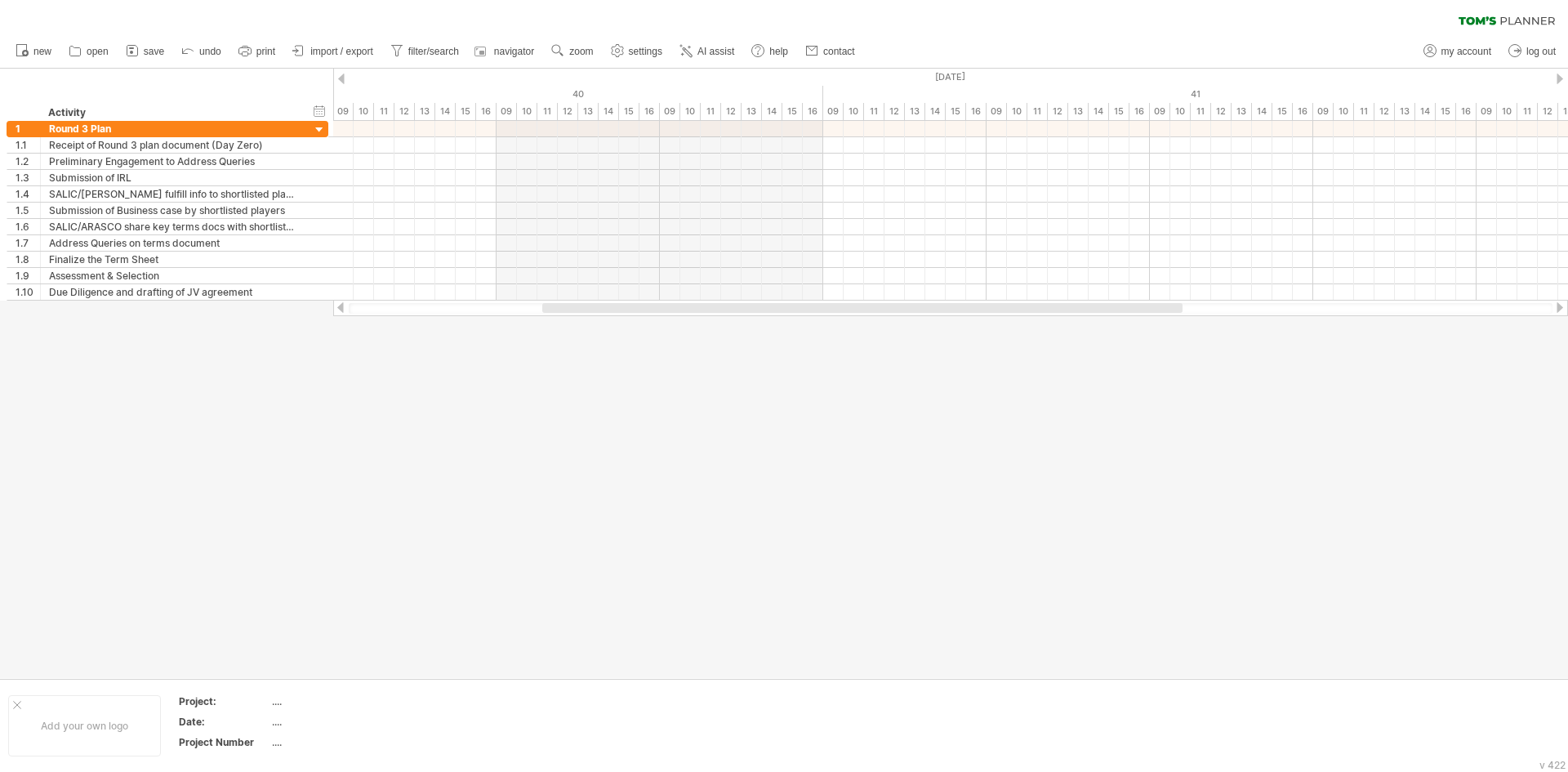
drag, startPoint x: 631, startPoint y: 312, endPoint x: 577, endPoint y: 307, distance: 54.2
click at [584, 307] on div at bounding box center [863, 307] width 640 height 10
drag, startPoint x: 612, startPoint y: 308, endPoint x: 556, endPoint y: 310, distance: 56.0
click at [564, 310] on div at bounding box center [914, 307] width 700 height 10
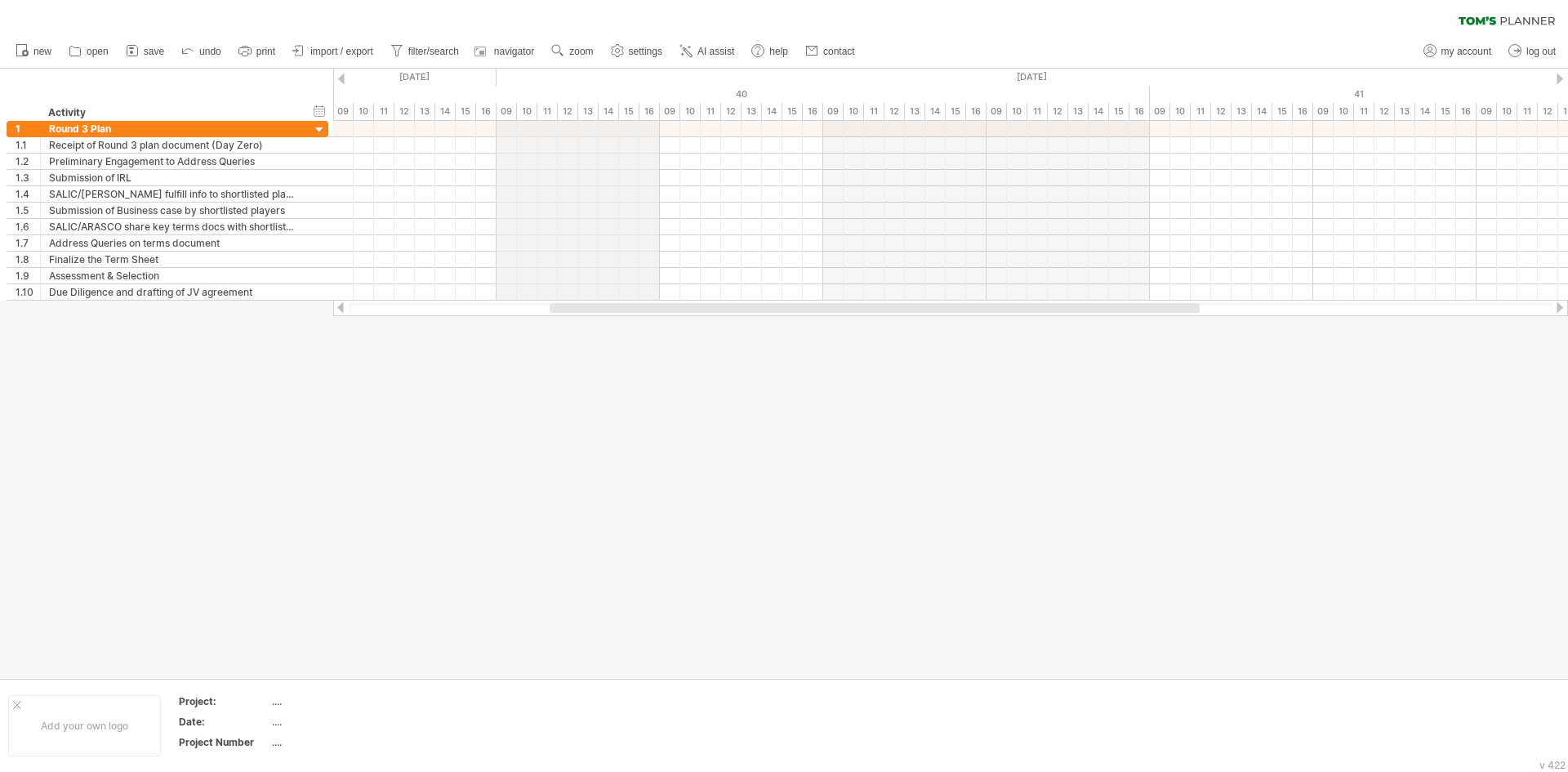
click at [508, 109] on div "09" at bounding box center [506, 112] width 20 height 18
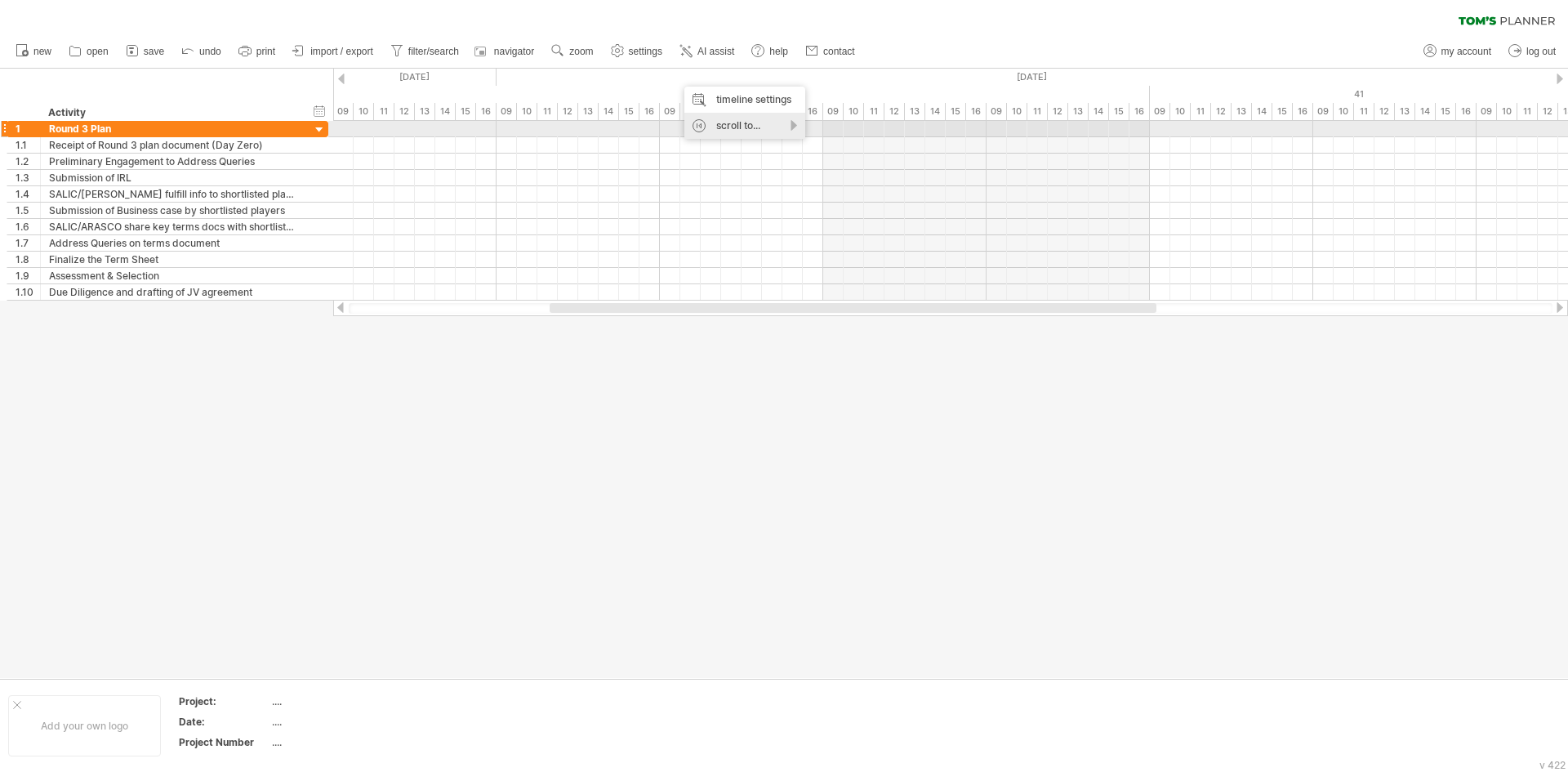
click at [730, 123] on div "scroll to..." at bounding box center [745, 126] width 121 height 26
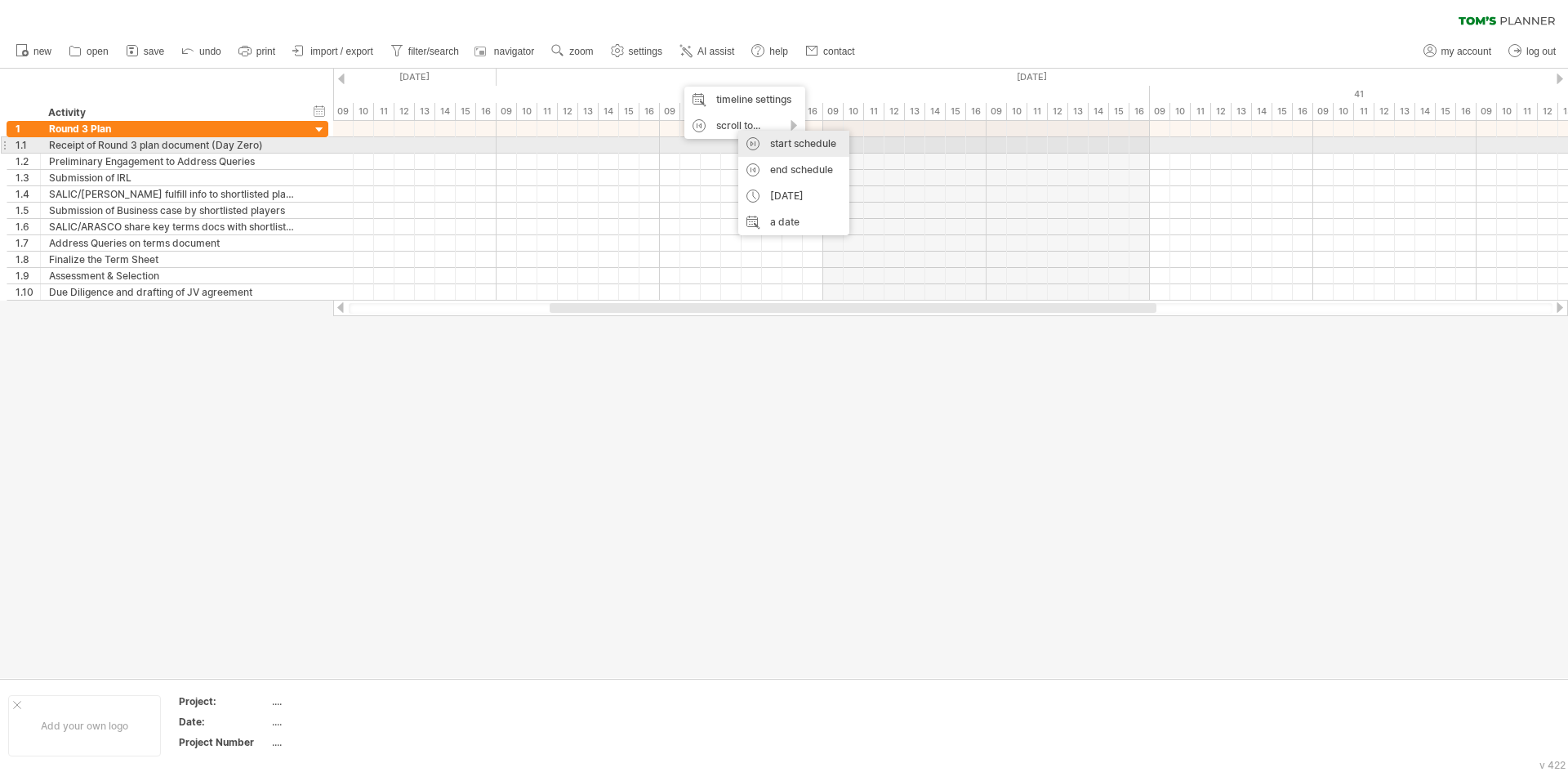
click at [788, 139] on div "start schedule" at bounding box center [794, 144] width 111 height 26
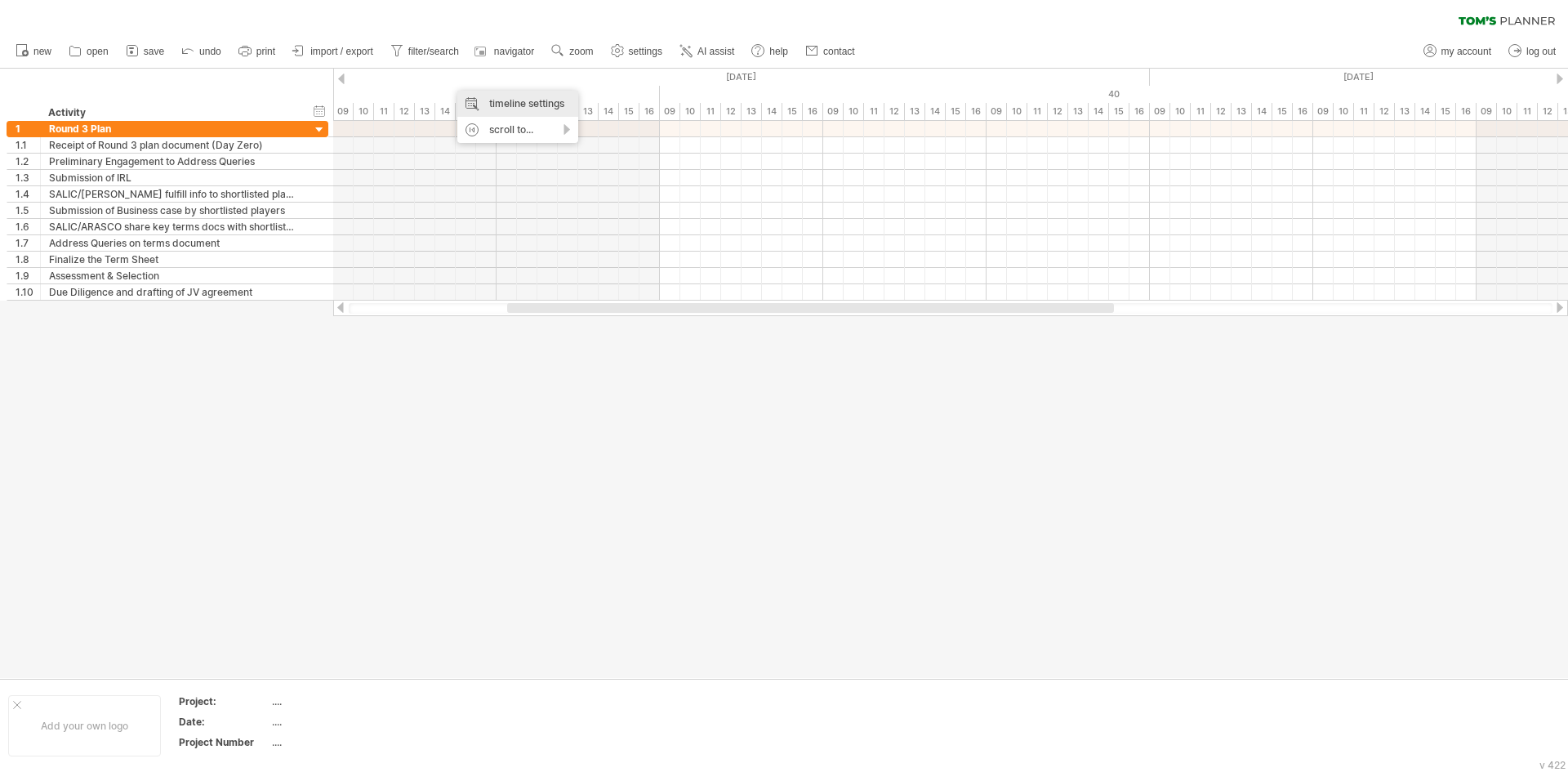
click at [515, 107] on div "timeline settings" at bounding box center [518, 104] width 121 height 26
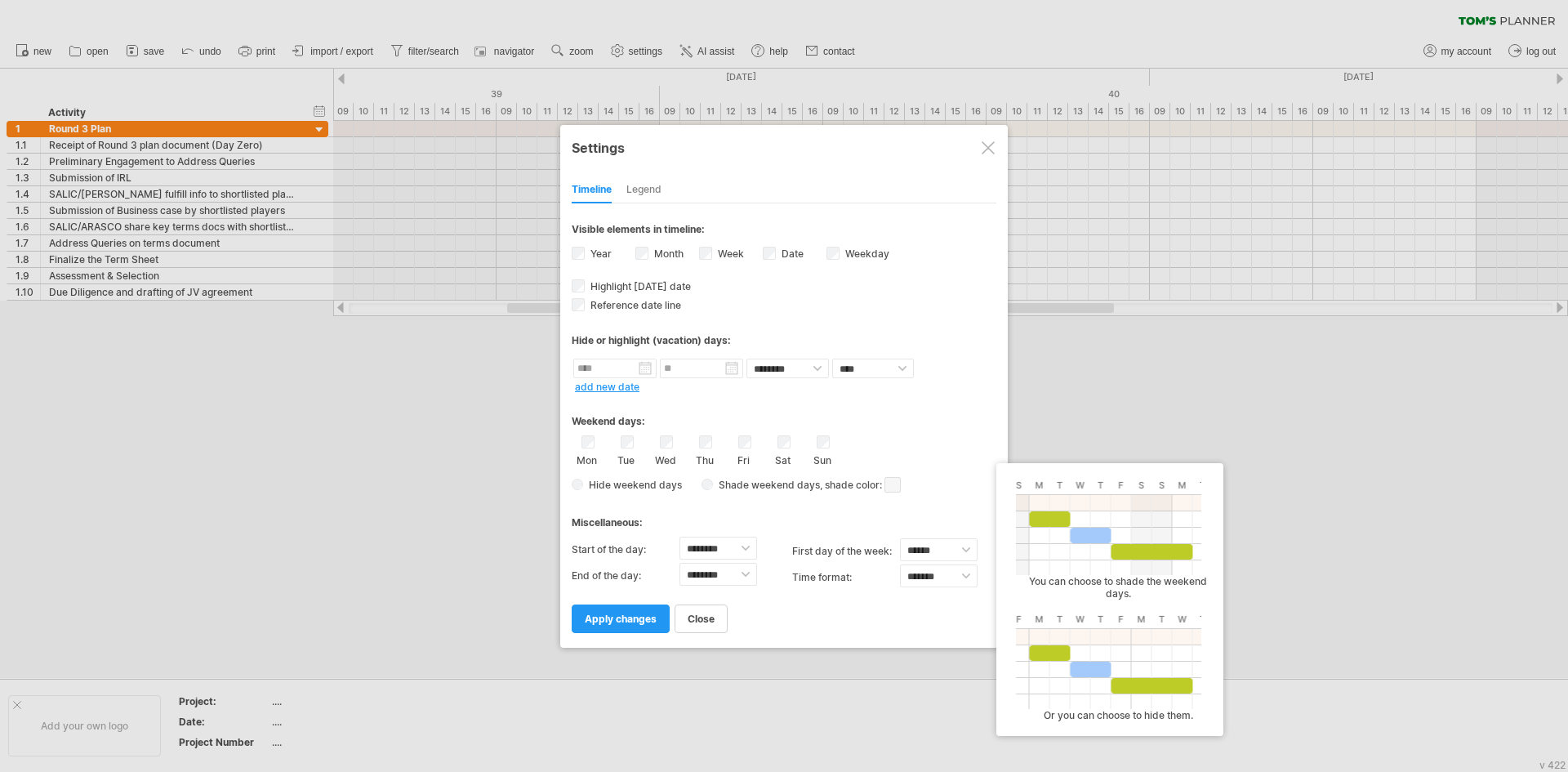
click at [890, 483] on span at bounding box center [892, 485] width 17 height 16
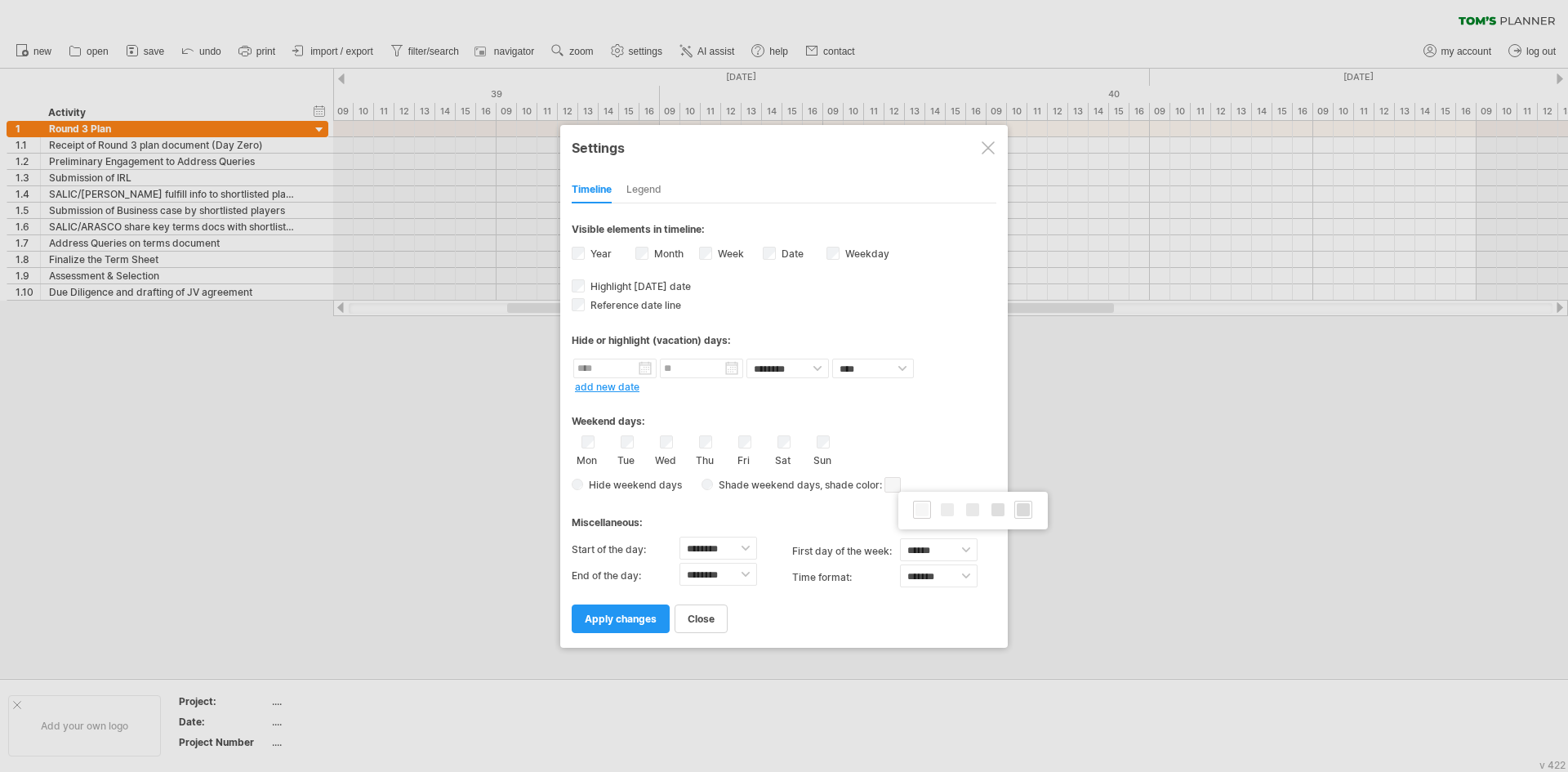
click at [1021, 516] on div at bounding box center [1023, 509] width 18 height 18
click at [630, 622] on span "apply changes" at bounding box center [620, 619] width 72 height 12
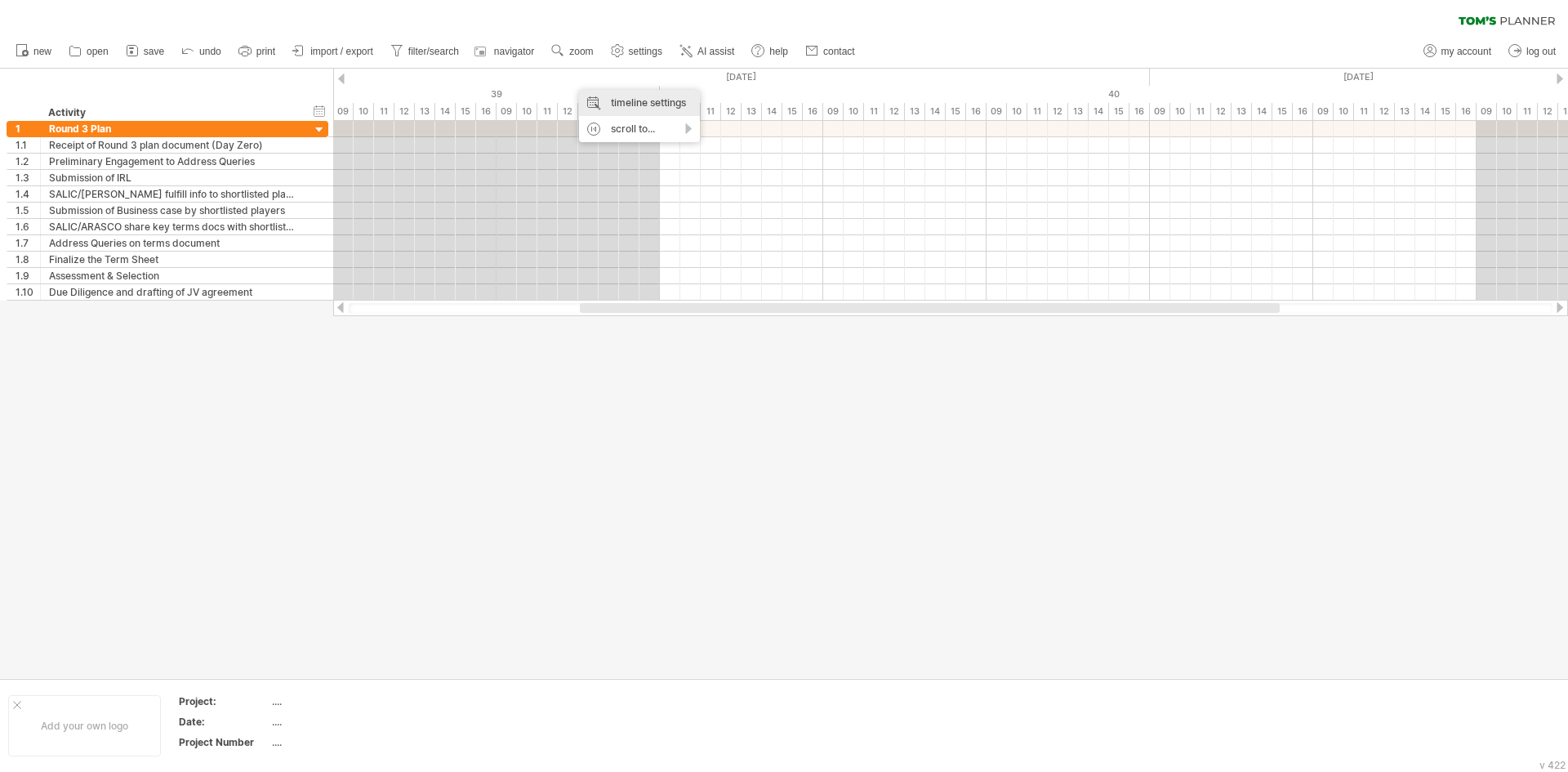
click at [615, 102] on div "timeline settings" at bounding box center [640, 103] width 121 height 26
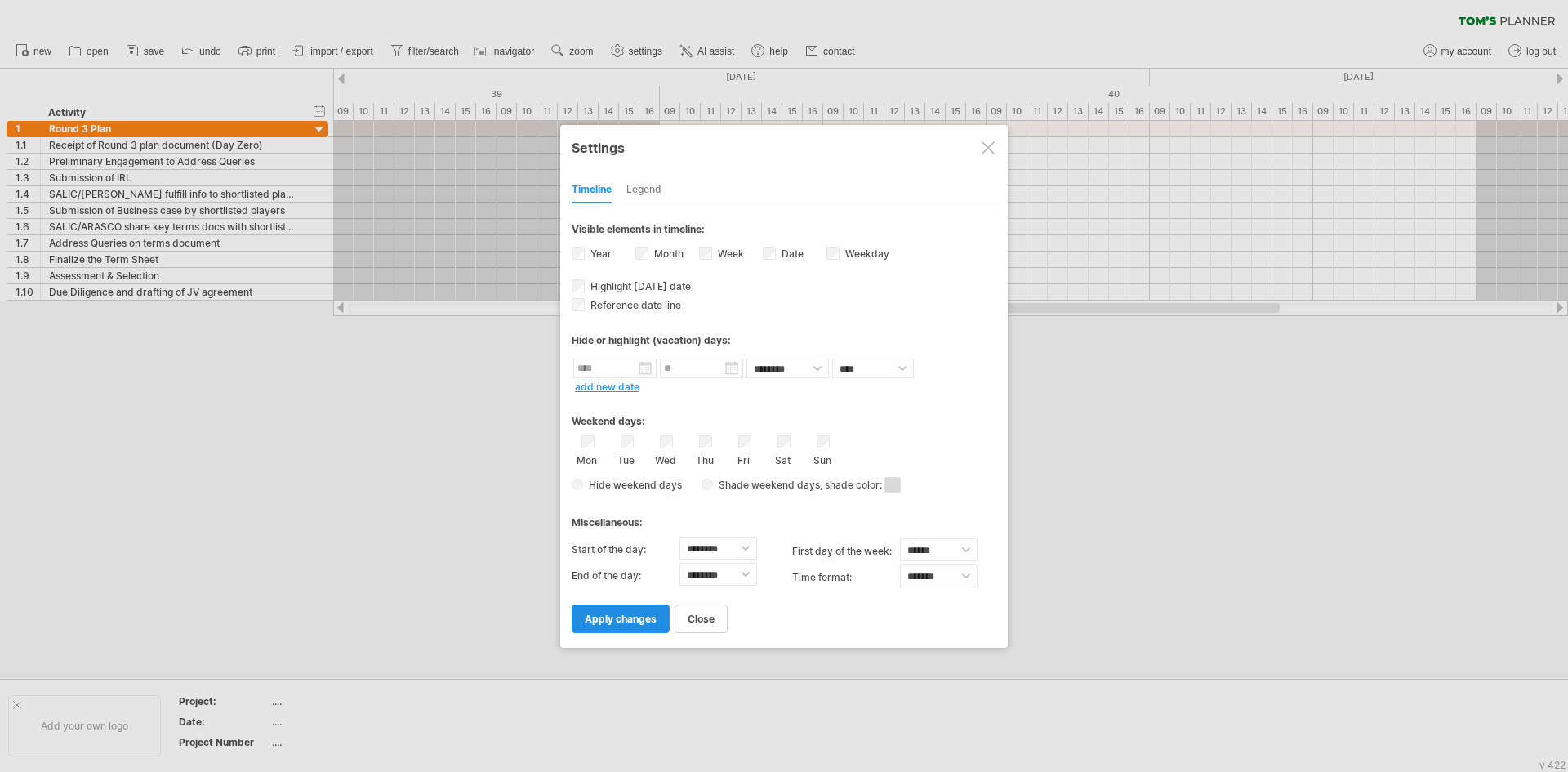
click at [653, 619] on span "apply changes" at bounding box center [620, 619] width 72 height 12
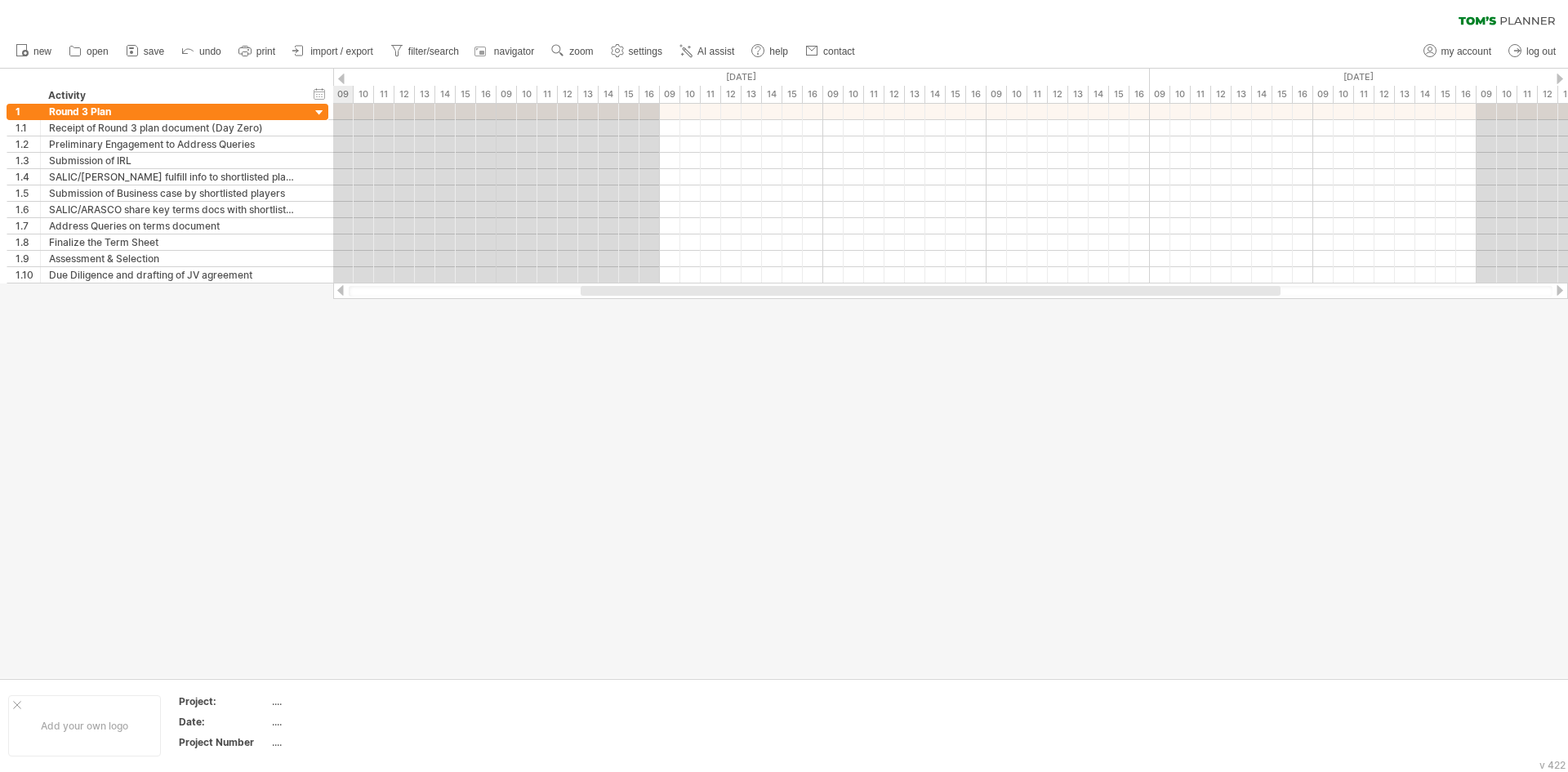
click at [679, 292] on div at bounding box center [930, 291] width 700 height 10
click at [642, 93] on div "timeline settings" at bounding box center [635, 95] width 121 height 26
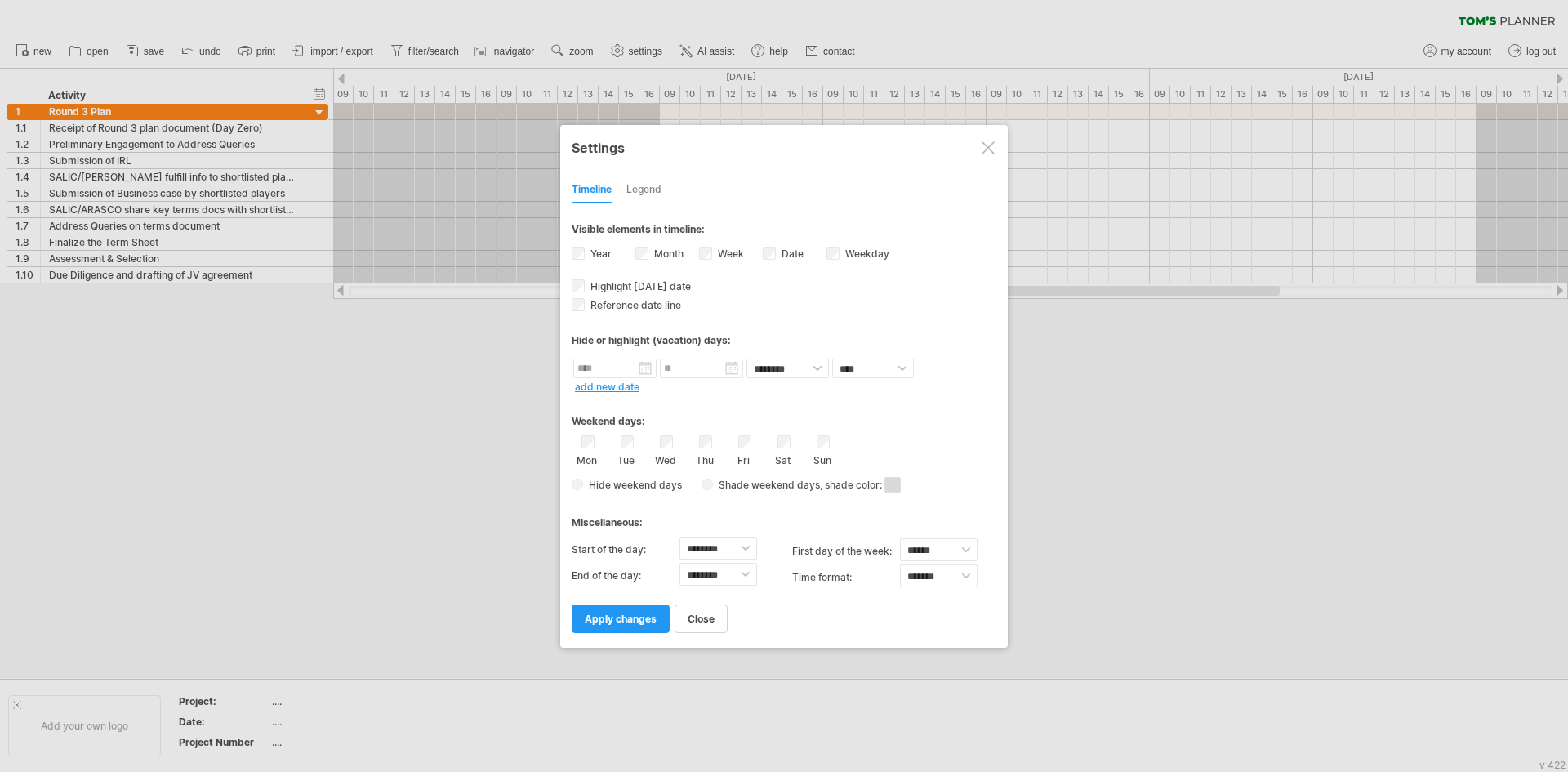
click at [658, 617] on link "apply changes" at bounding box center [620, 618] width 98 height 29
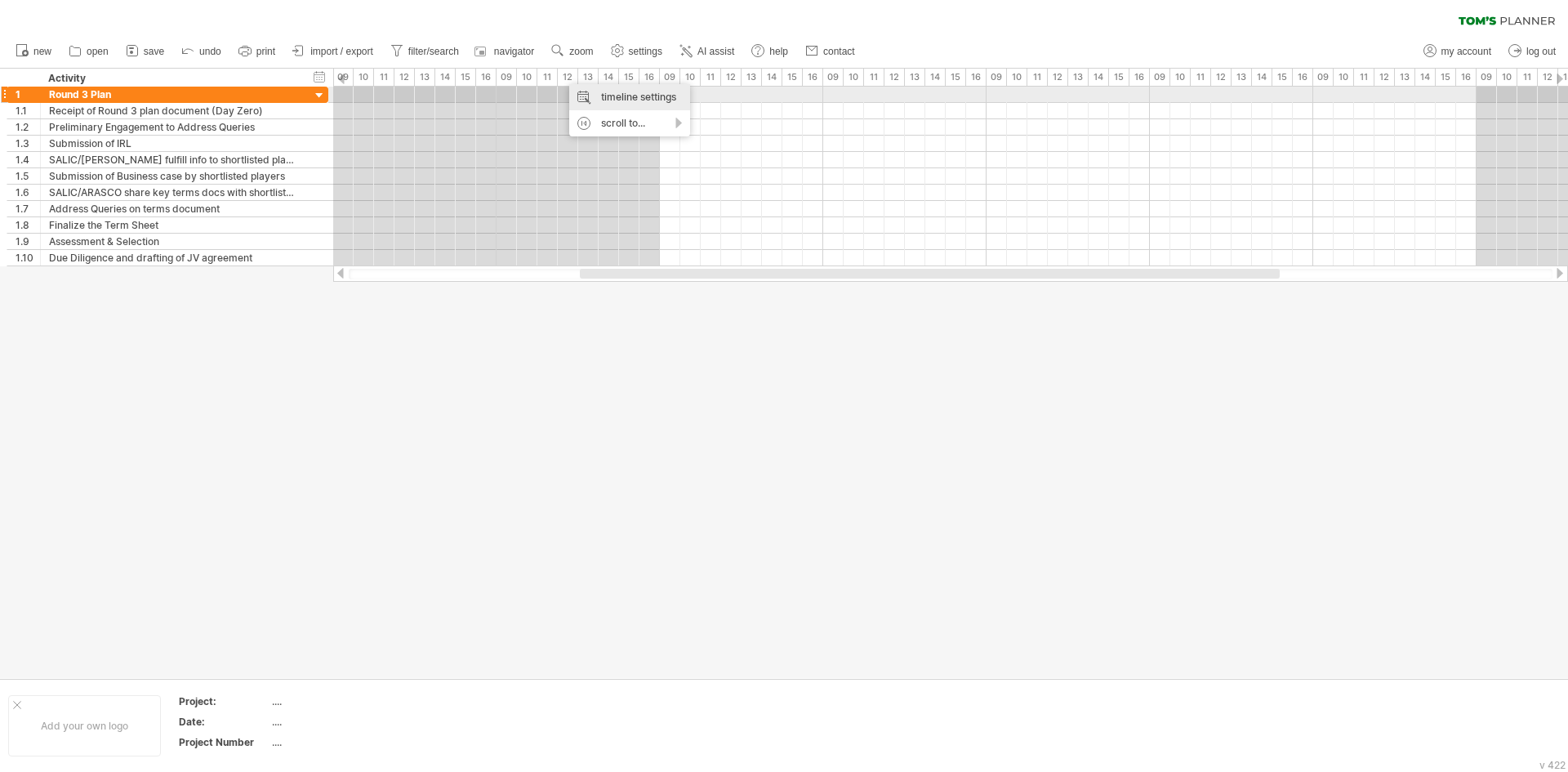
click at [589, 92] on div "timeline settings" at bounding box center [629, 97] width 121 height 26
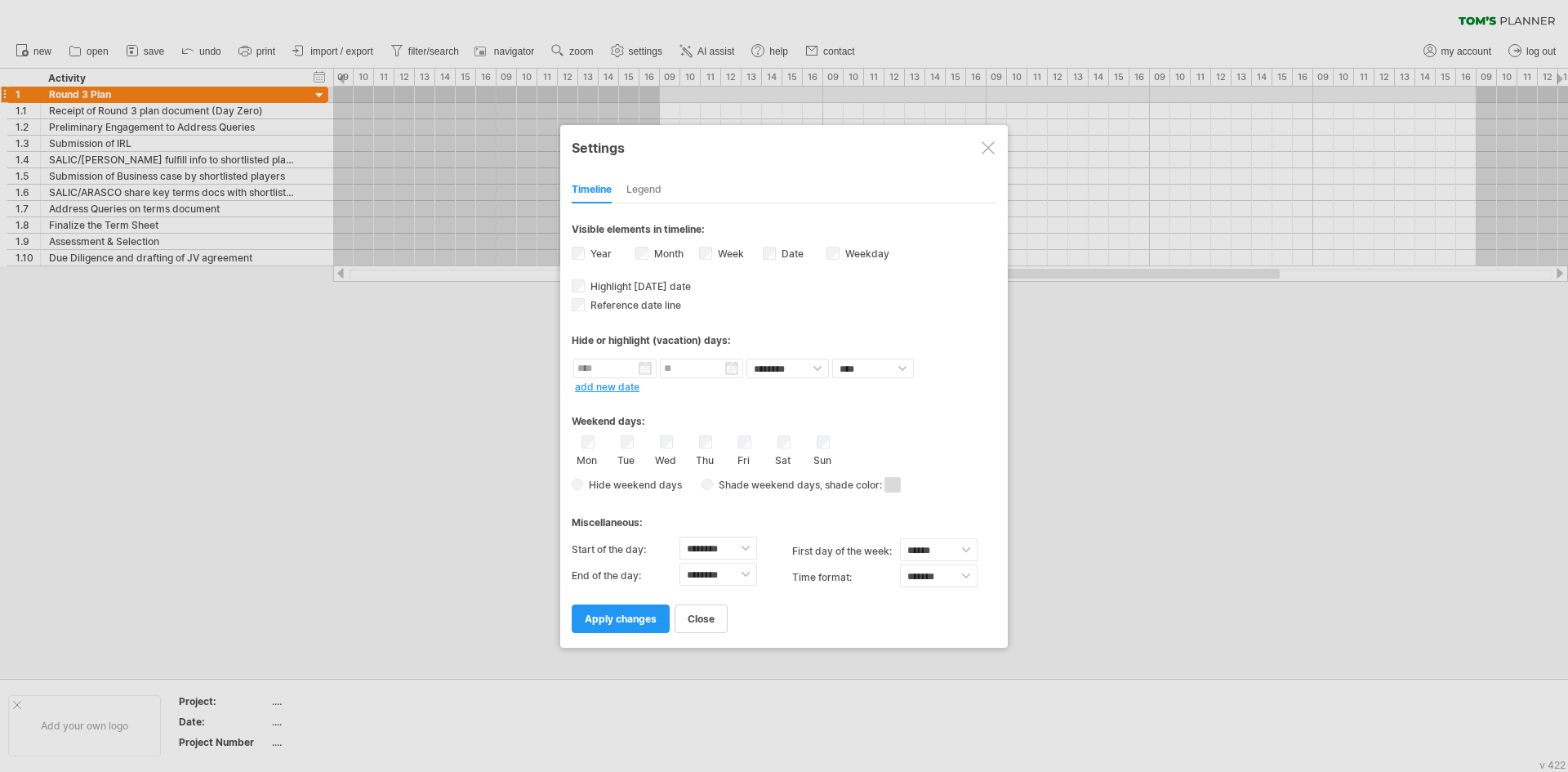
click at [658, 189] on div "Legend" at bounding box center [644, 190] width 35 height 26
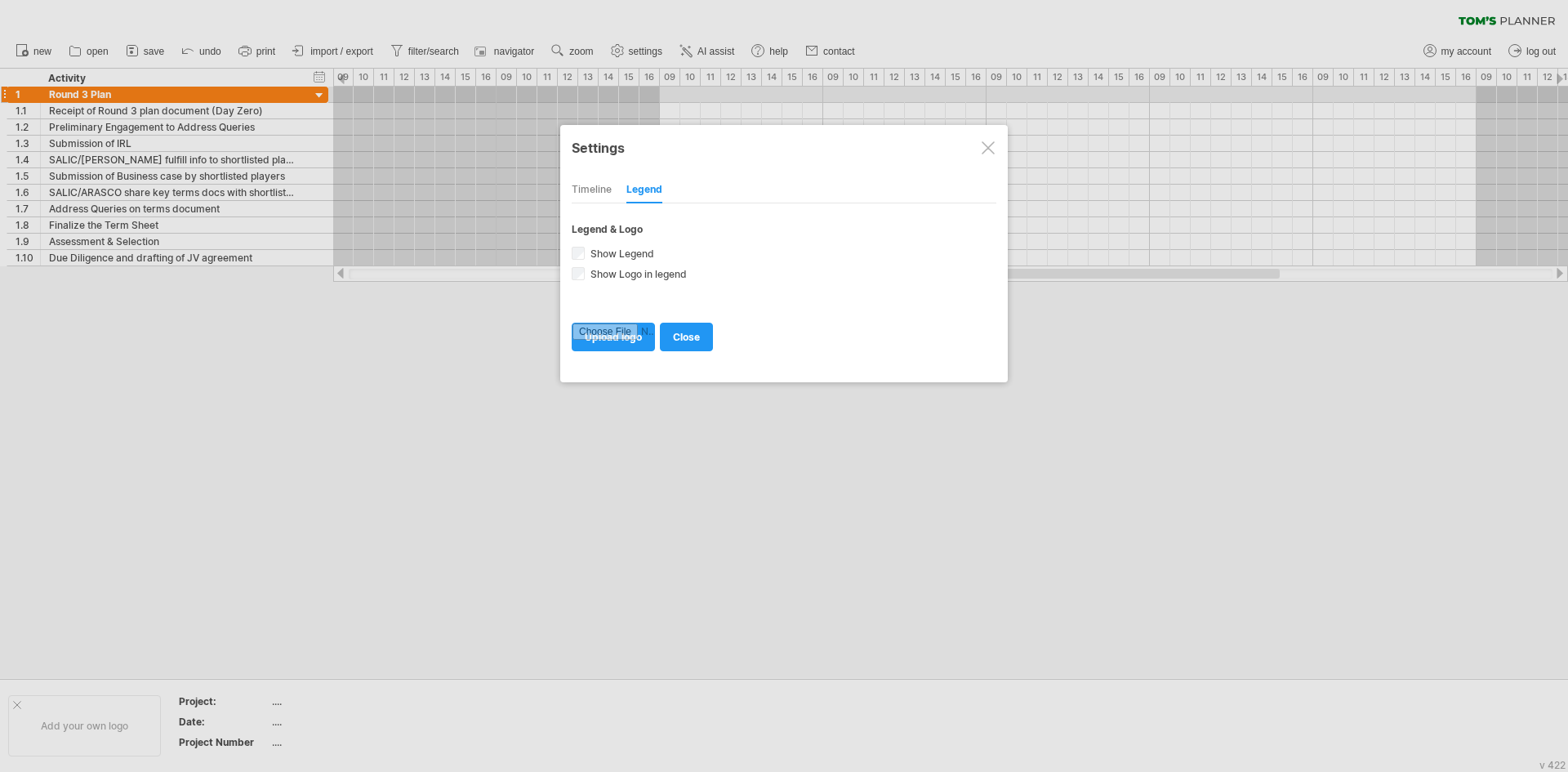
click at [614, 189] on div "Timeline Legend" at bounding box center [783, 186] width 424 height 35
click at [601, 190] on div "Timeline" at bounding box center [592, 190] width 40 height 26
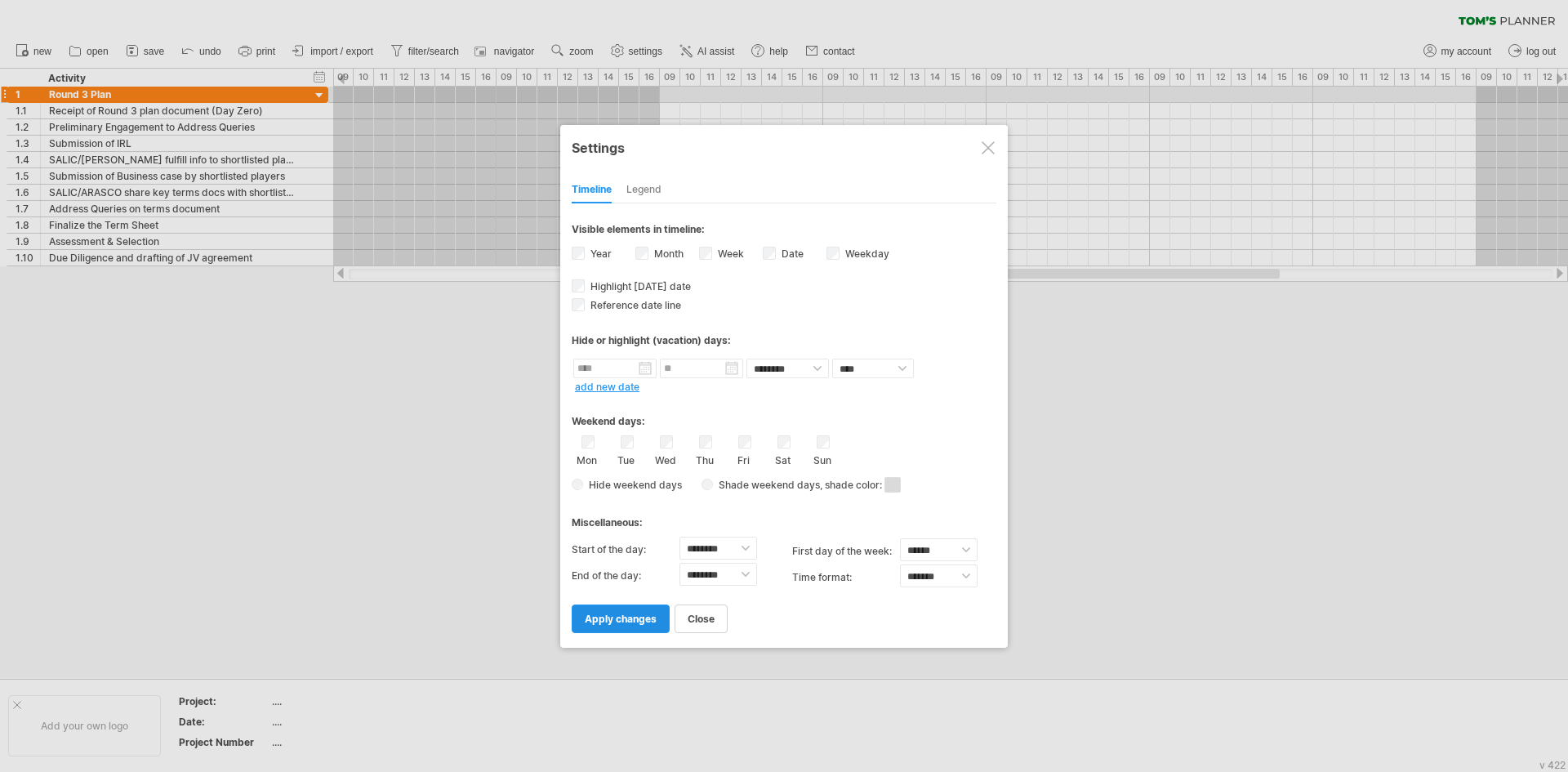
click at [643, 624] on span "apply changes" at bounding box center [620, 619] width 72 height 12
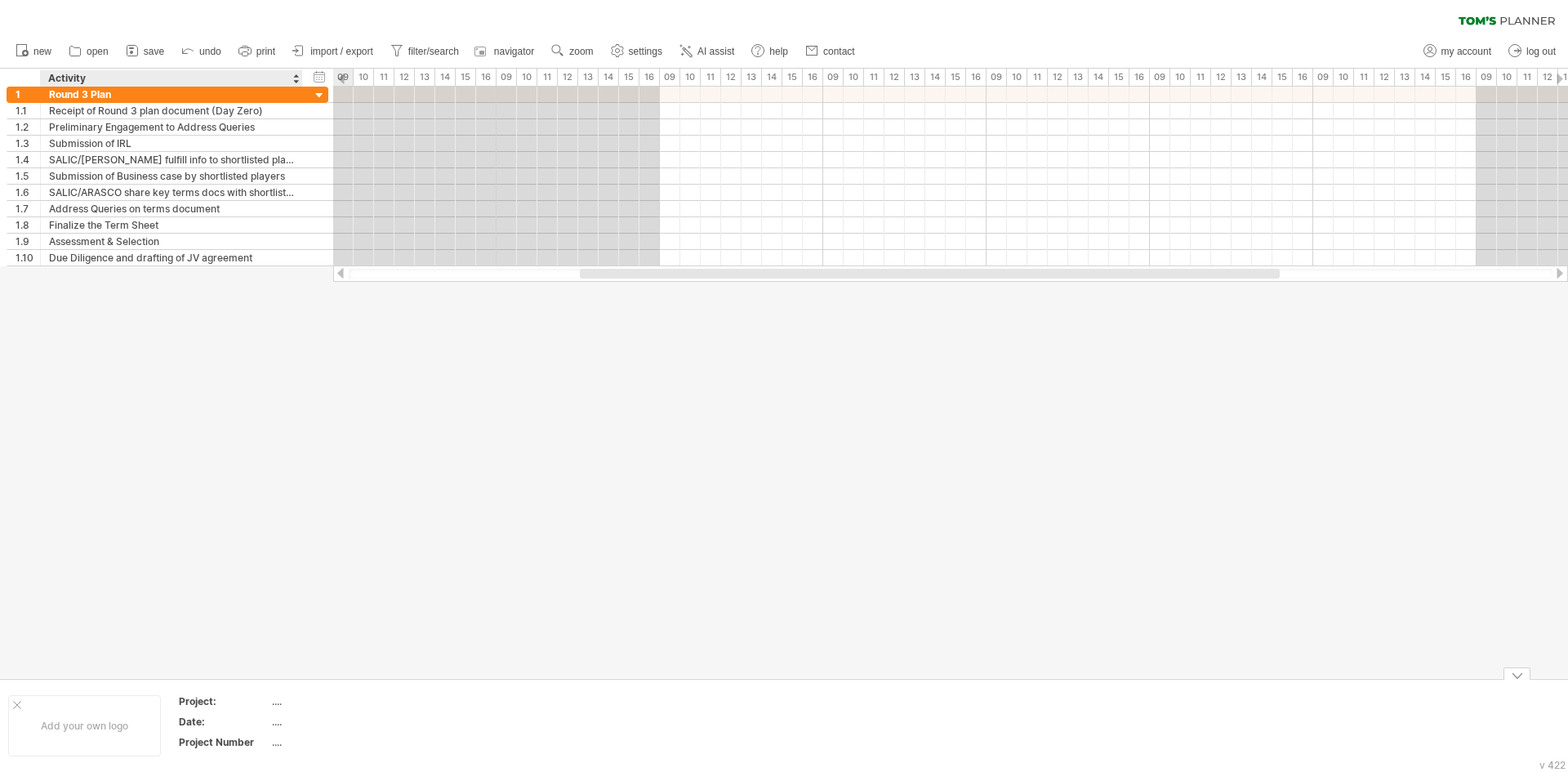
click at [280, 702] on div "...." at bounding box center [340, 701] width 137 height 14
type input "*"
type input "********"
click at [324, 616] on div at bounding box center [784, 373] width 1568 height 609
click at [687, 52] on icon at bounding box center [687, 52] width 9 height 9
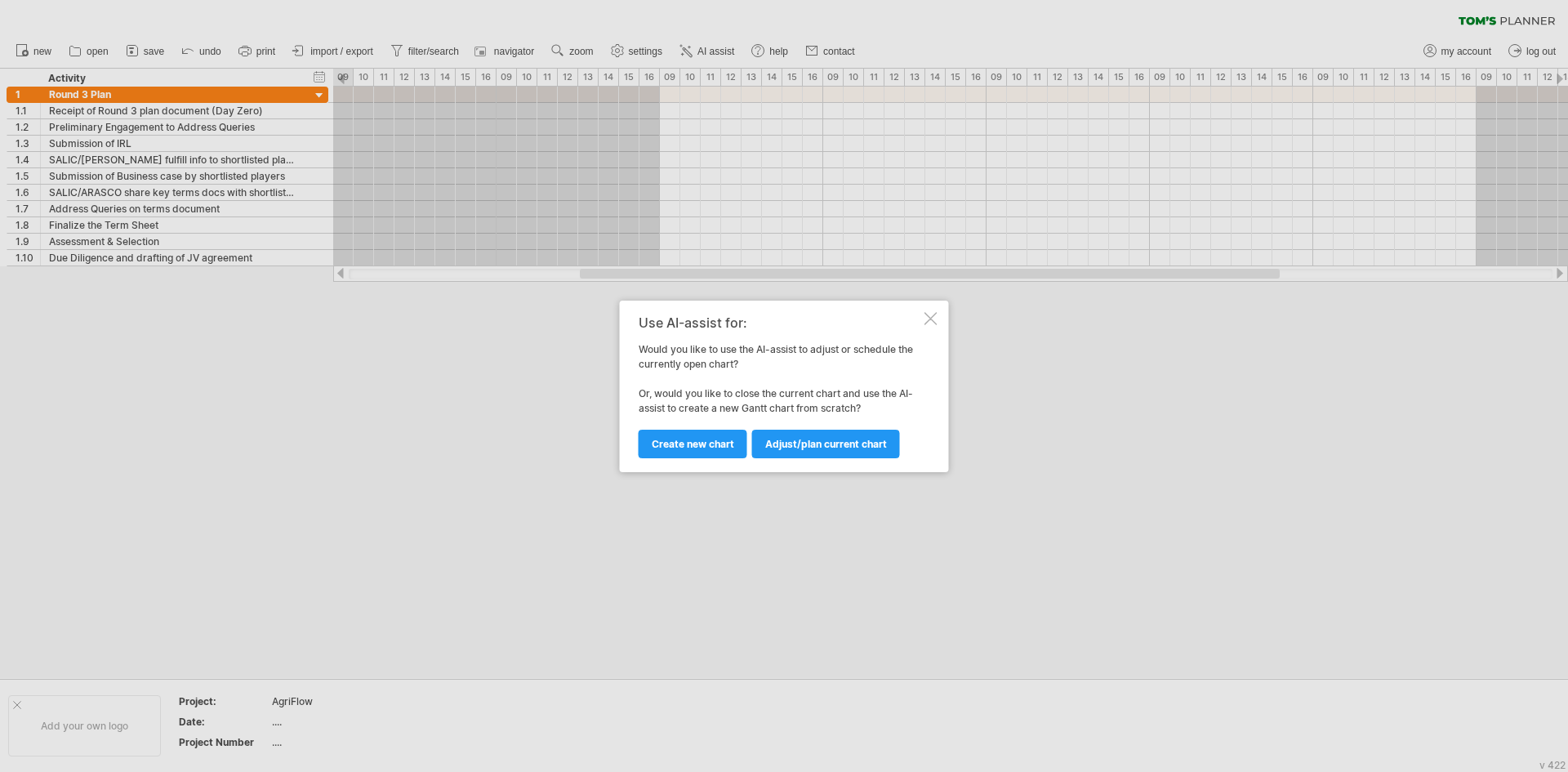
click at [798, 455] on link "Adjust/plan current chart" at bounding box center [825, 444] width 148 height 29
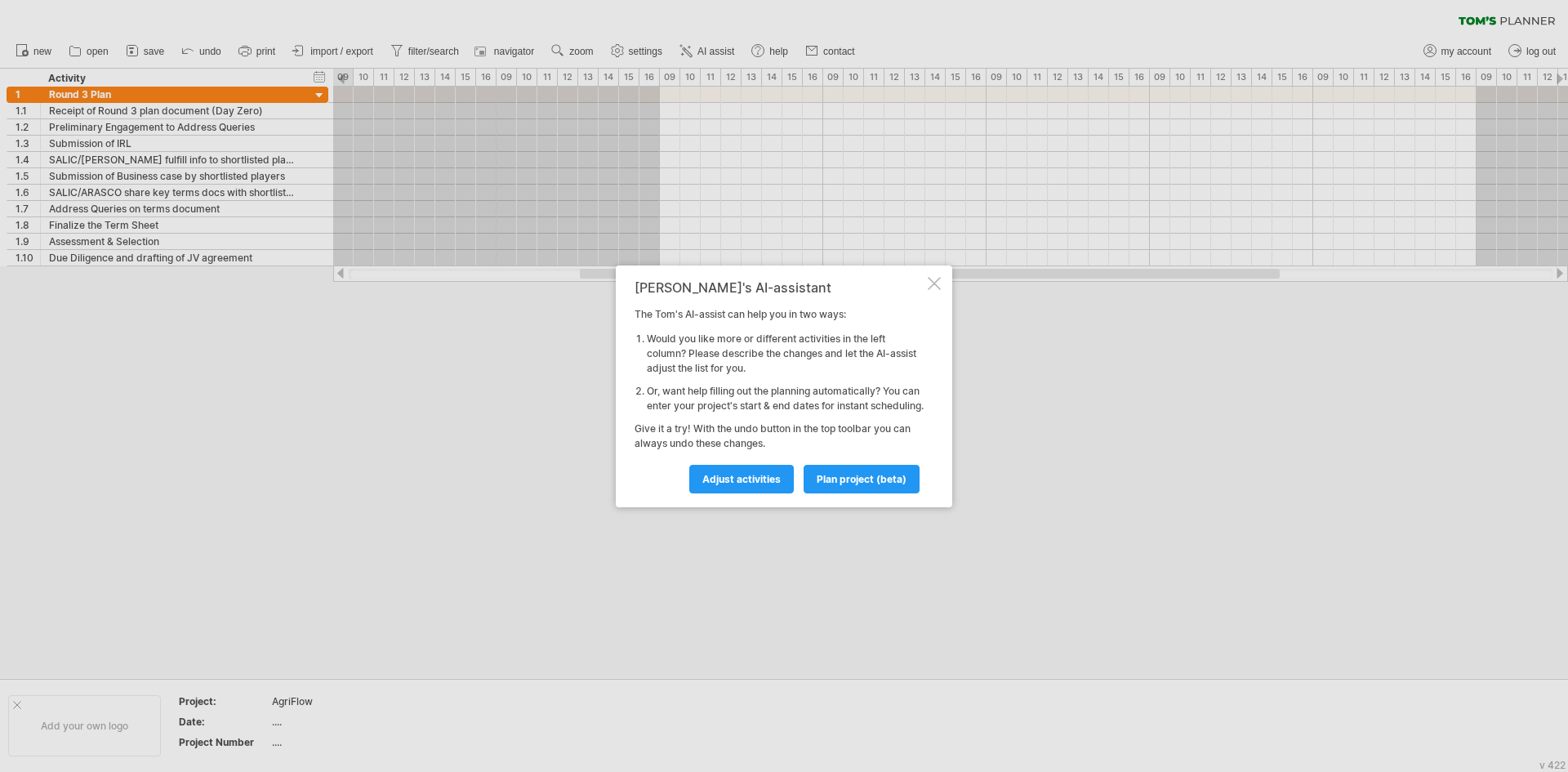
click at [930, 280] on div at bounding box center [934, 283] width 13 height 13
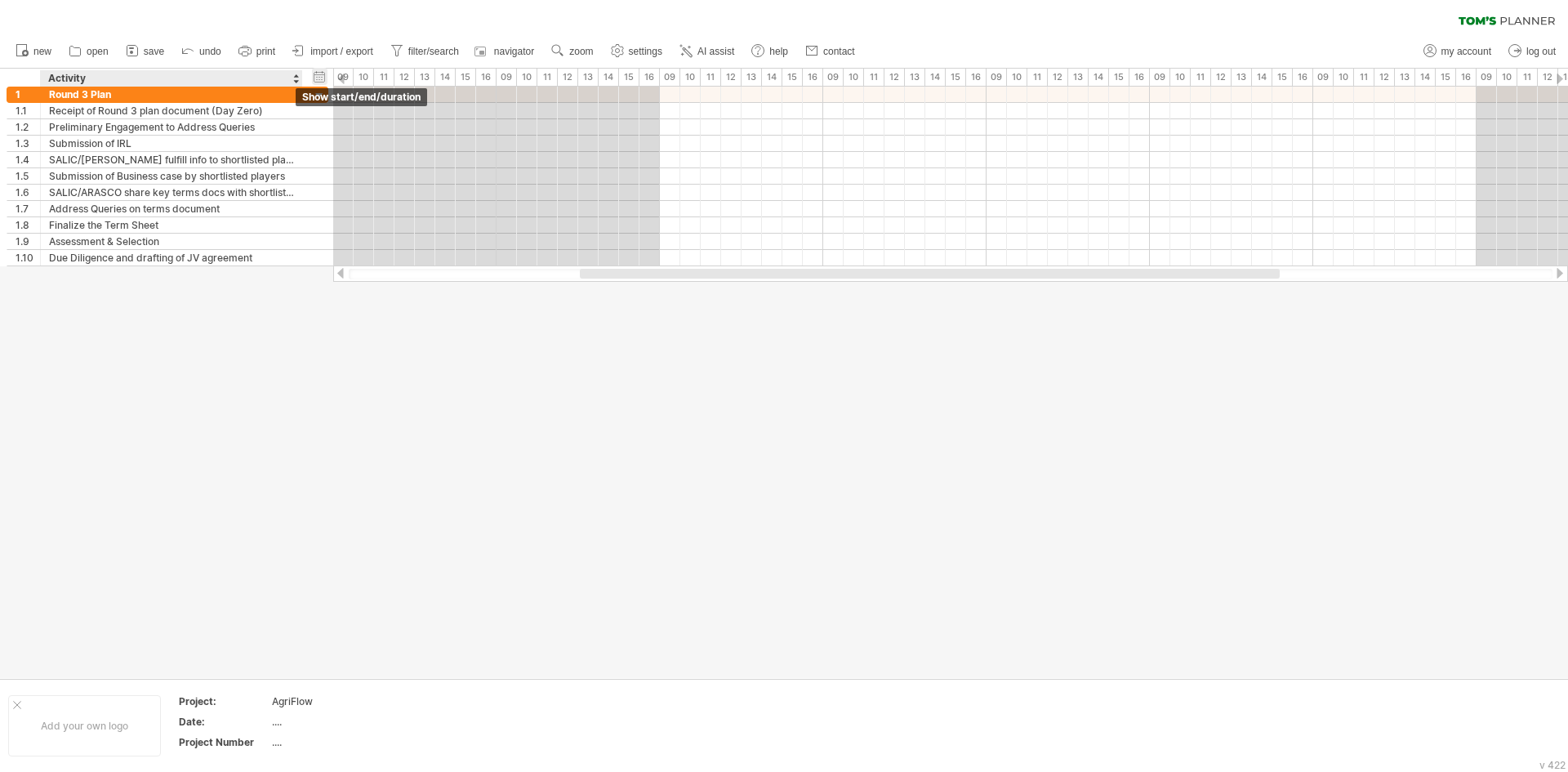
click at [322, 80] on div "hide start/end/duration show start/end/duration" at bounding box center [319, 76] width 16 height 18
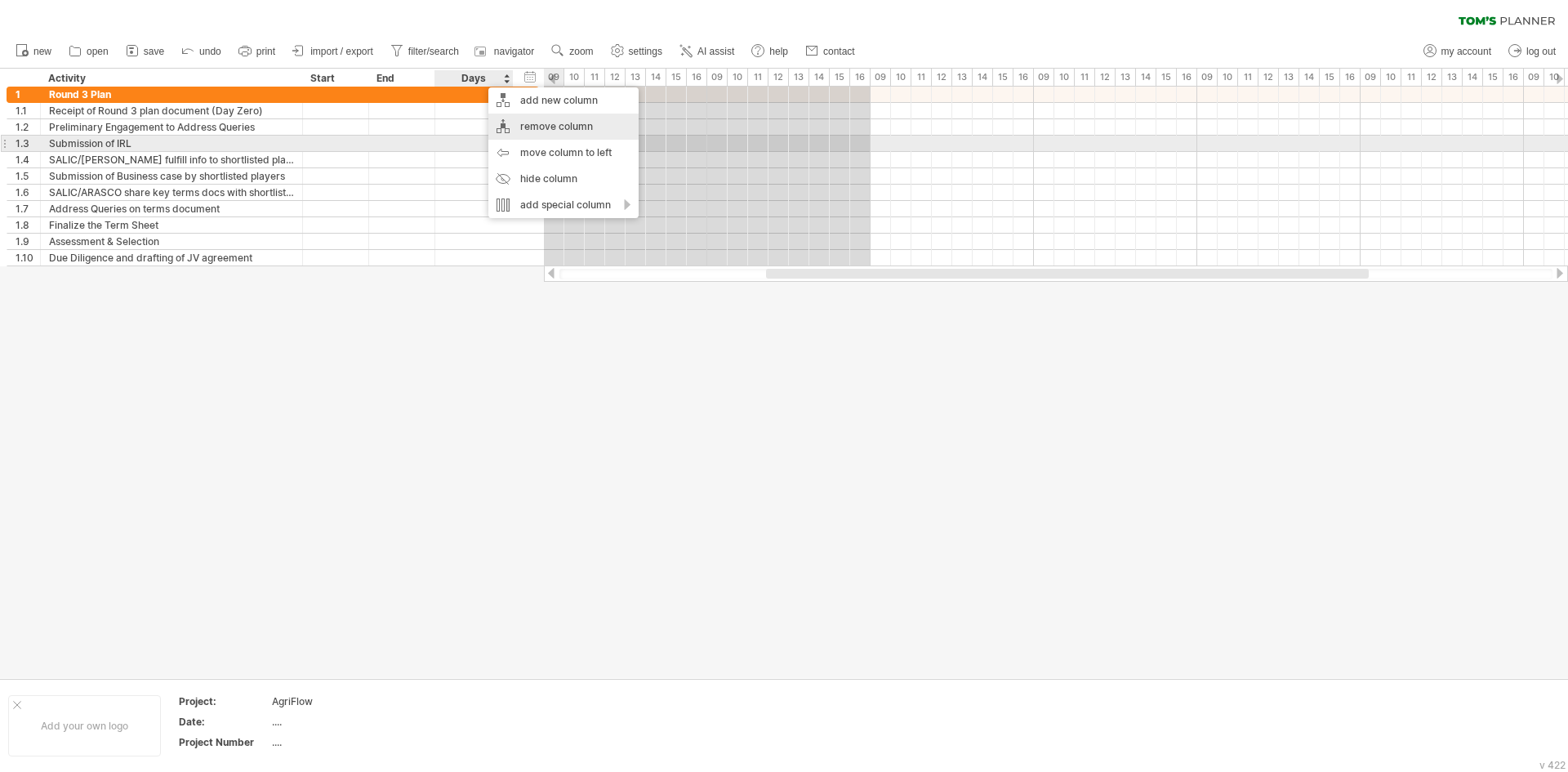
click at [557, 136] on div "remove column" at bounding box center [564, 127] width 150 height 26
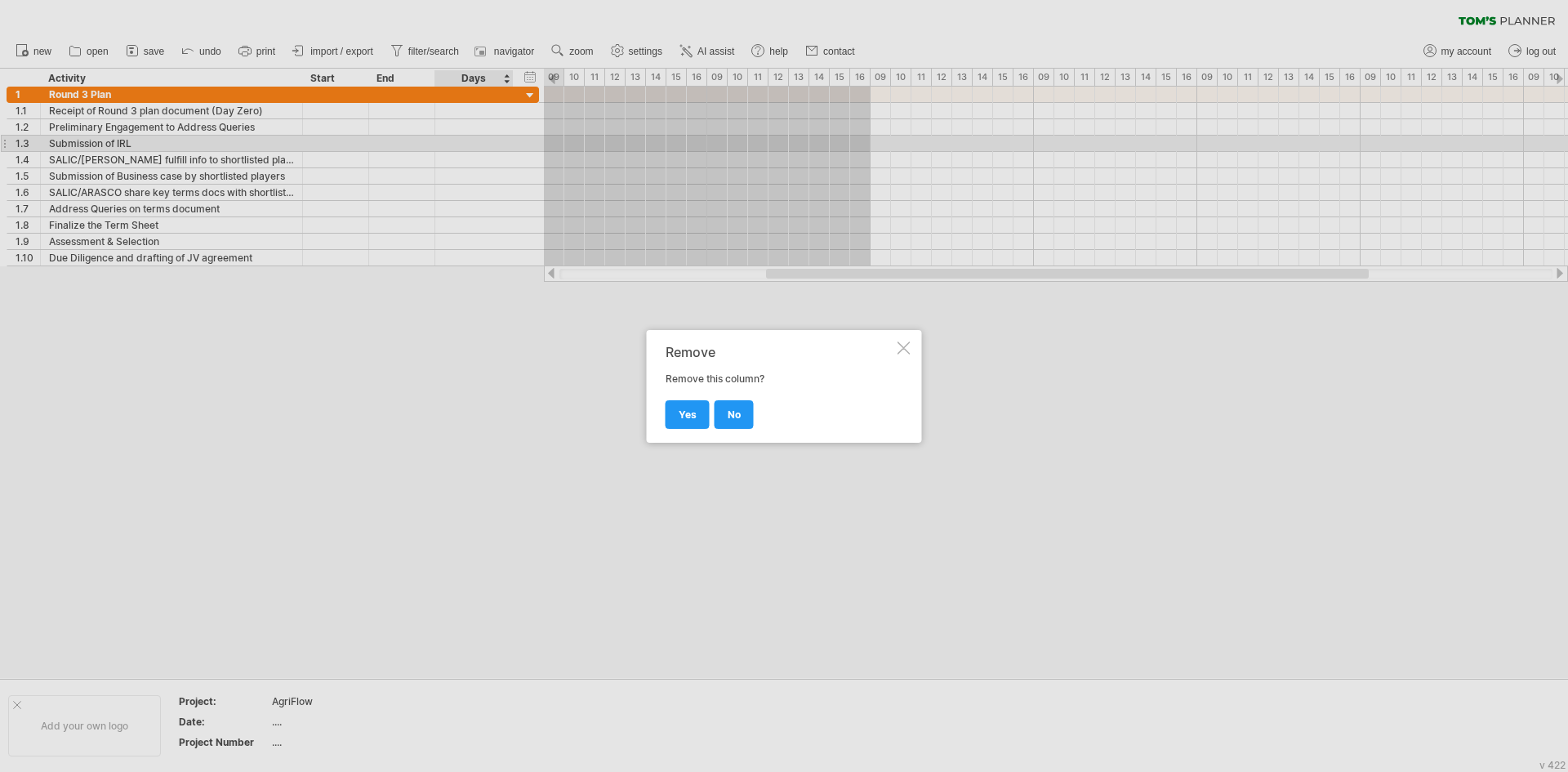
click at [686, 418] on span "yes" at bounding box center [687, 415] width 18 height 12
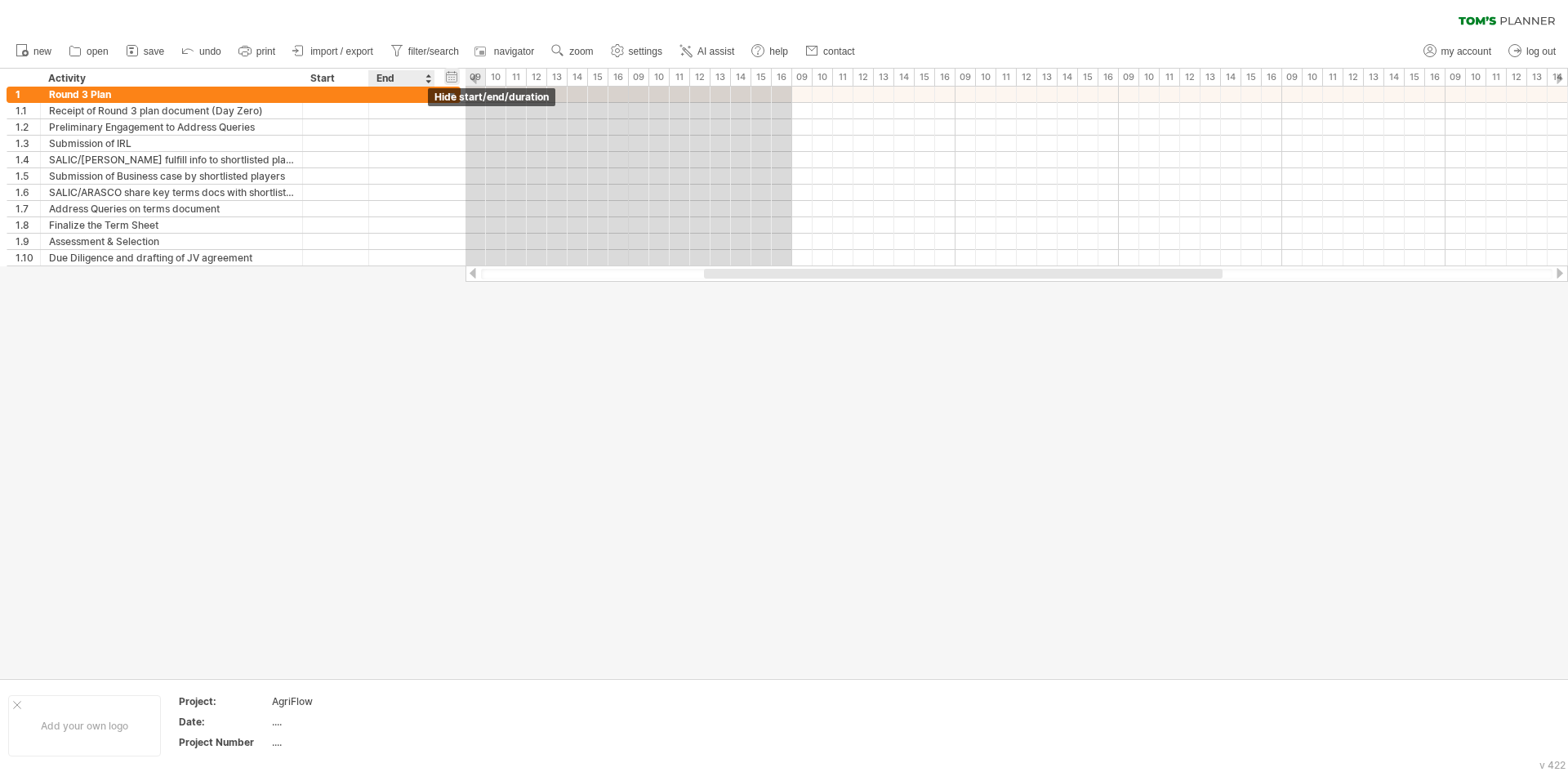
click at [445, 77] on div "hide start/end/duration show start/end/duration" at bounding box center [452, 76] width 16 height 18
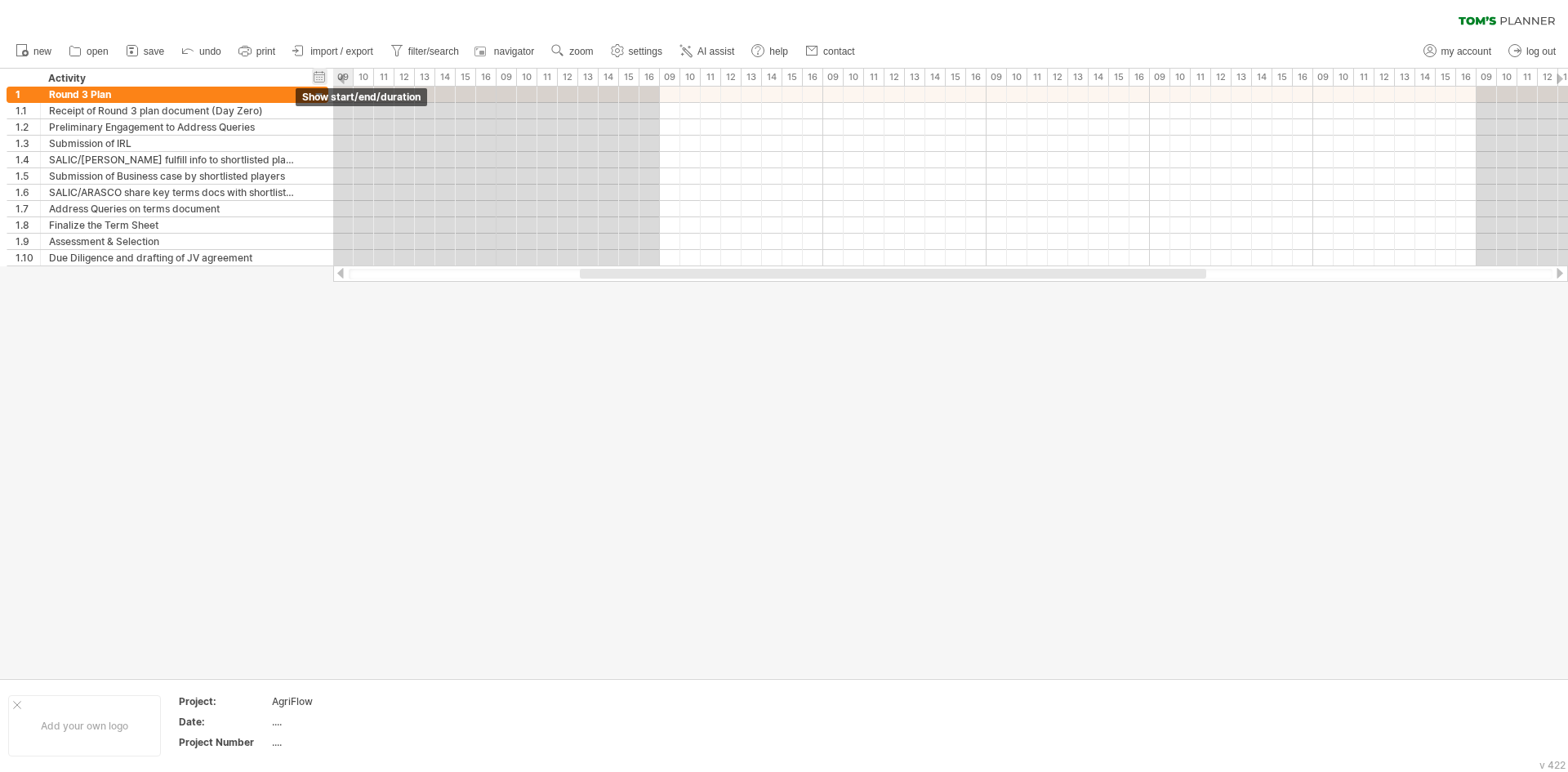
click at [318, 75] on div "hide start/end/duration show start/end/duration" at bounding box center [319, 76] width 16 height 18
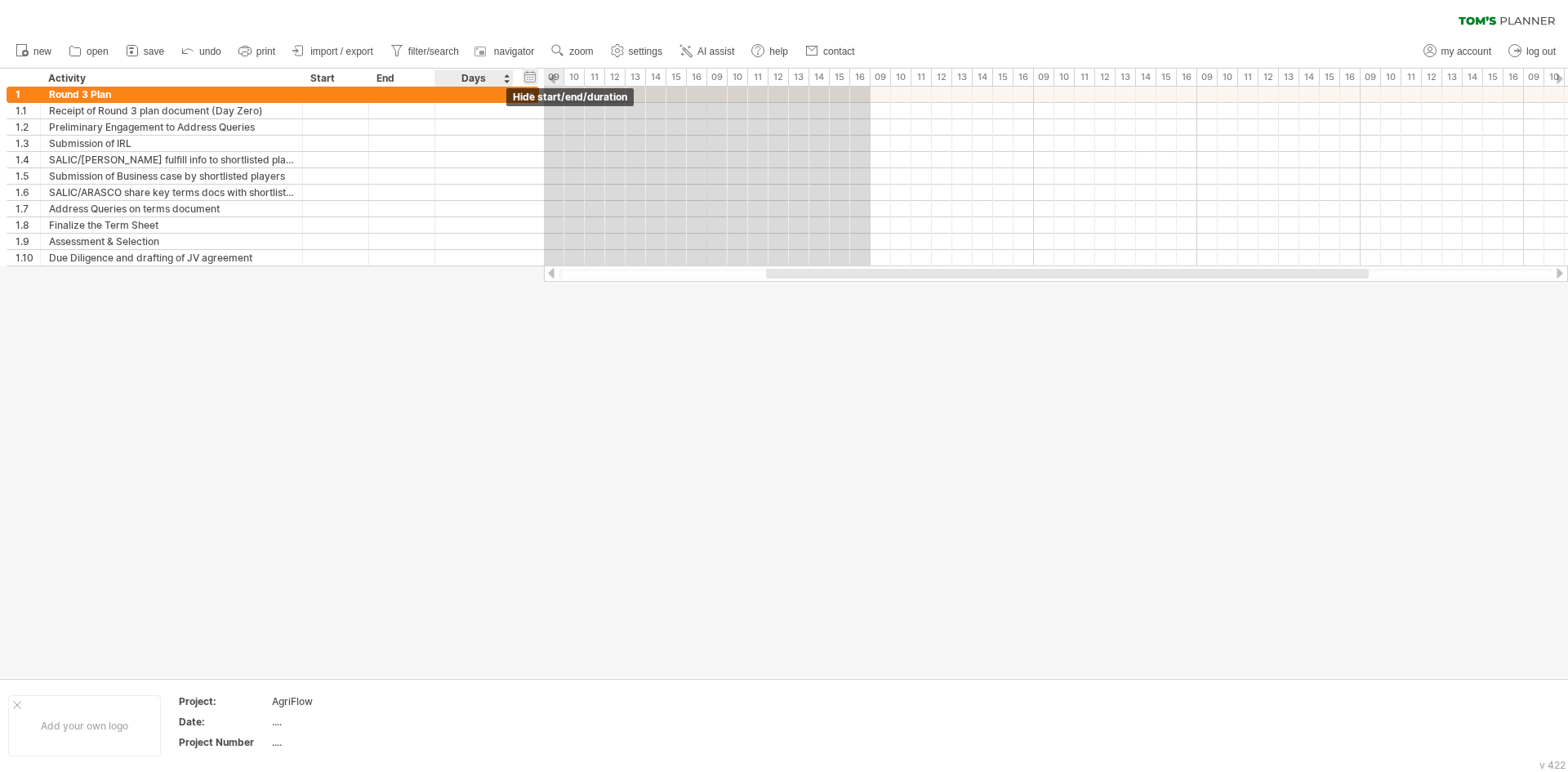
click at [529, 77] on div "hide start/end/duration show start/end/duration" at bounding box center [530, 76] width 16 height 18
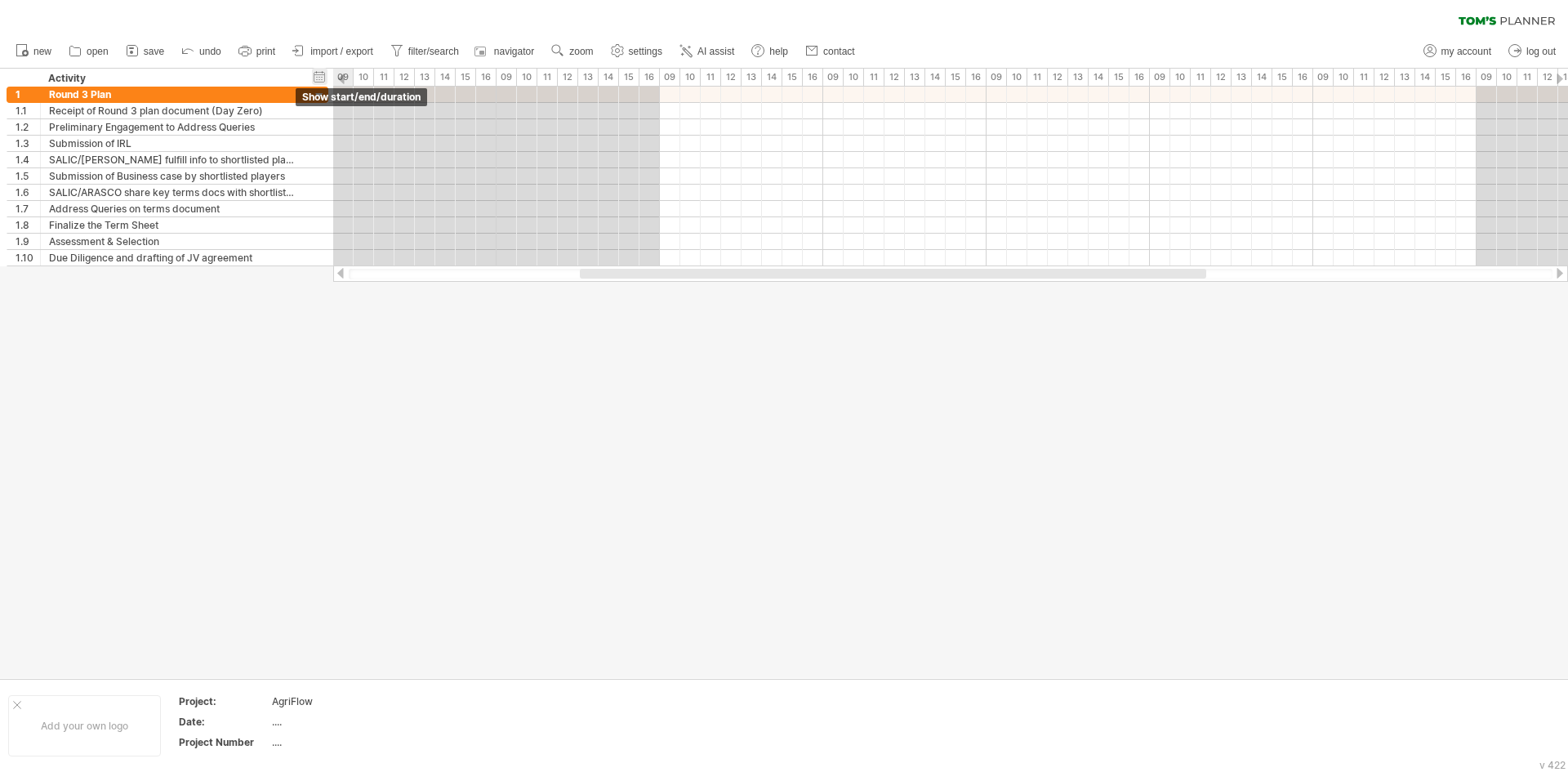
click at [313, 76] on div "hide start/end/duration show start/end/duration ******** Activity" at bounding box center [166, 77] width 333 height 18
click at [323, 71] on div "hide start/end/duration show start/end/duration" at bounding box center [319, 76] width 16 height 18
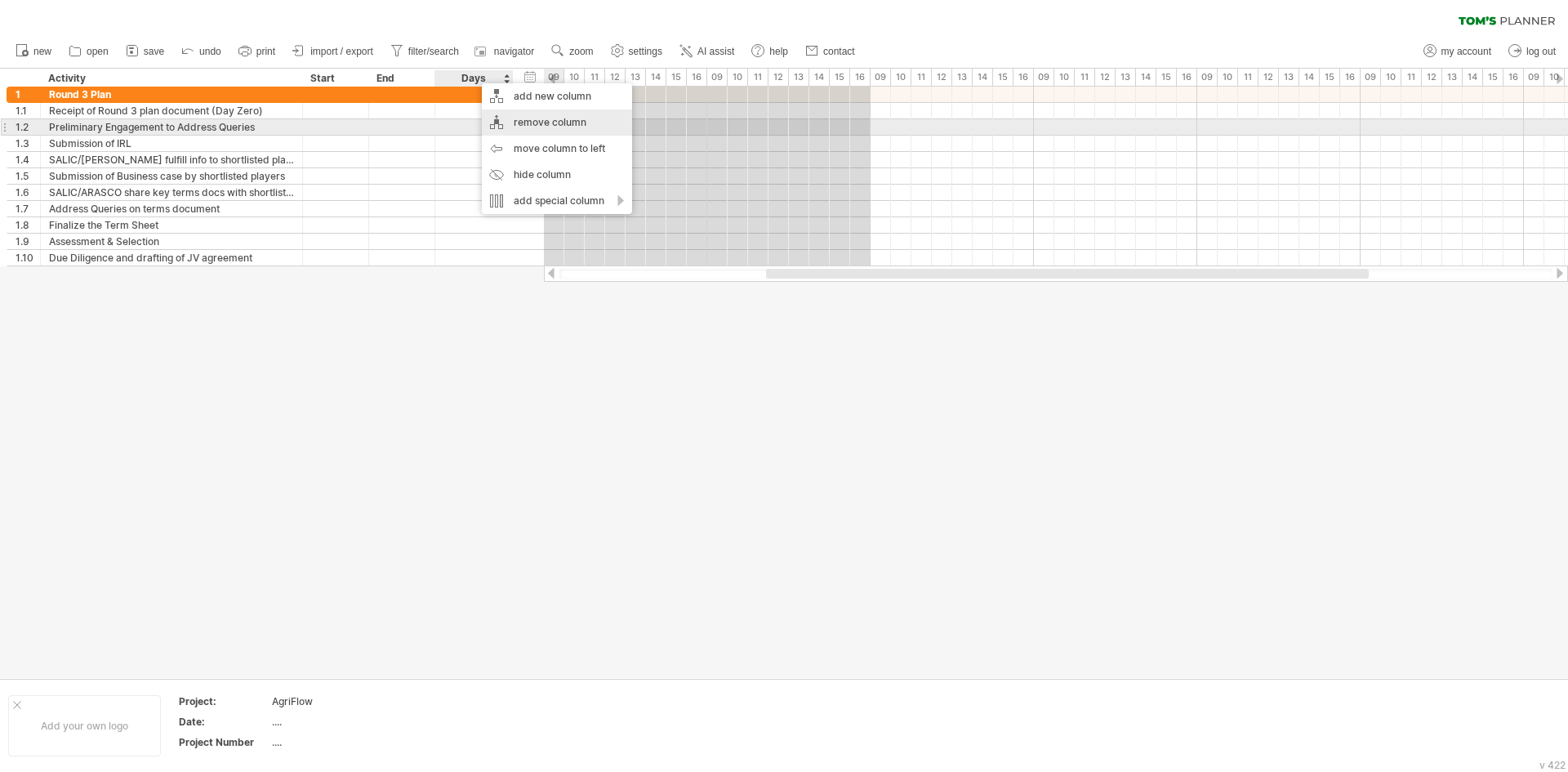
click at [532, 124] on div "remove column" at bounding box center [557, 123] width 150 height 26
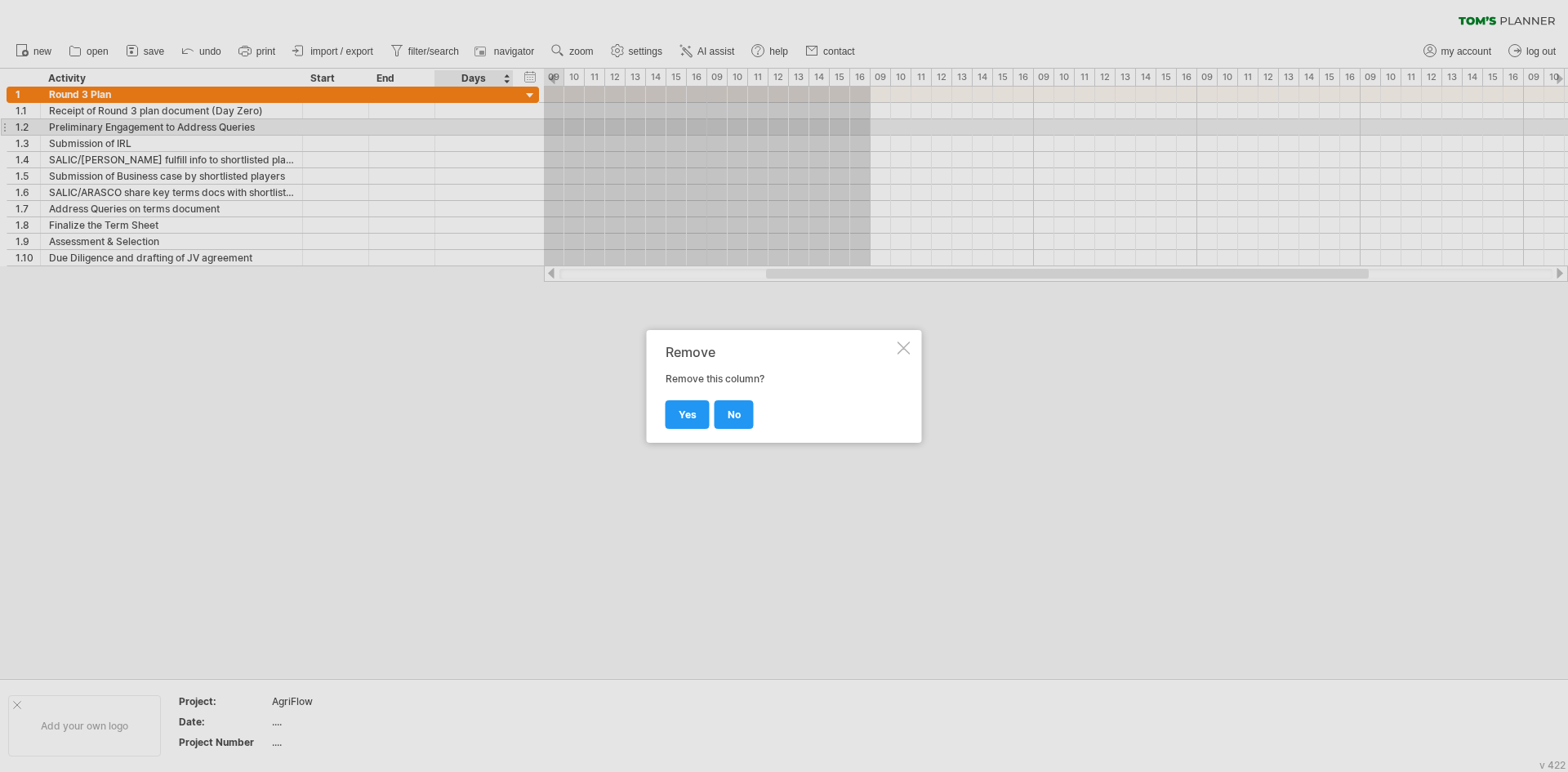
click at [696, 425] on link "yes" at bounding box center [687, 414] width 44 height 29
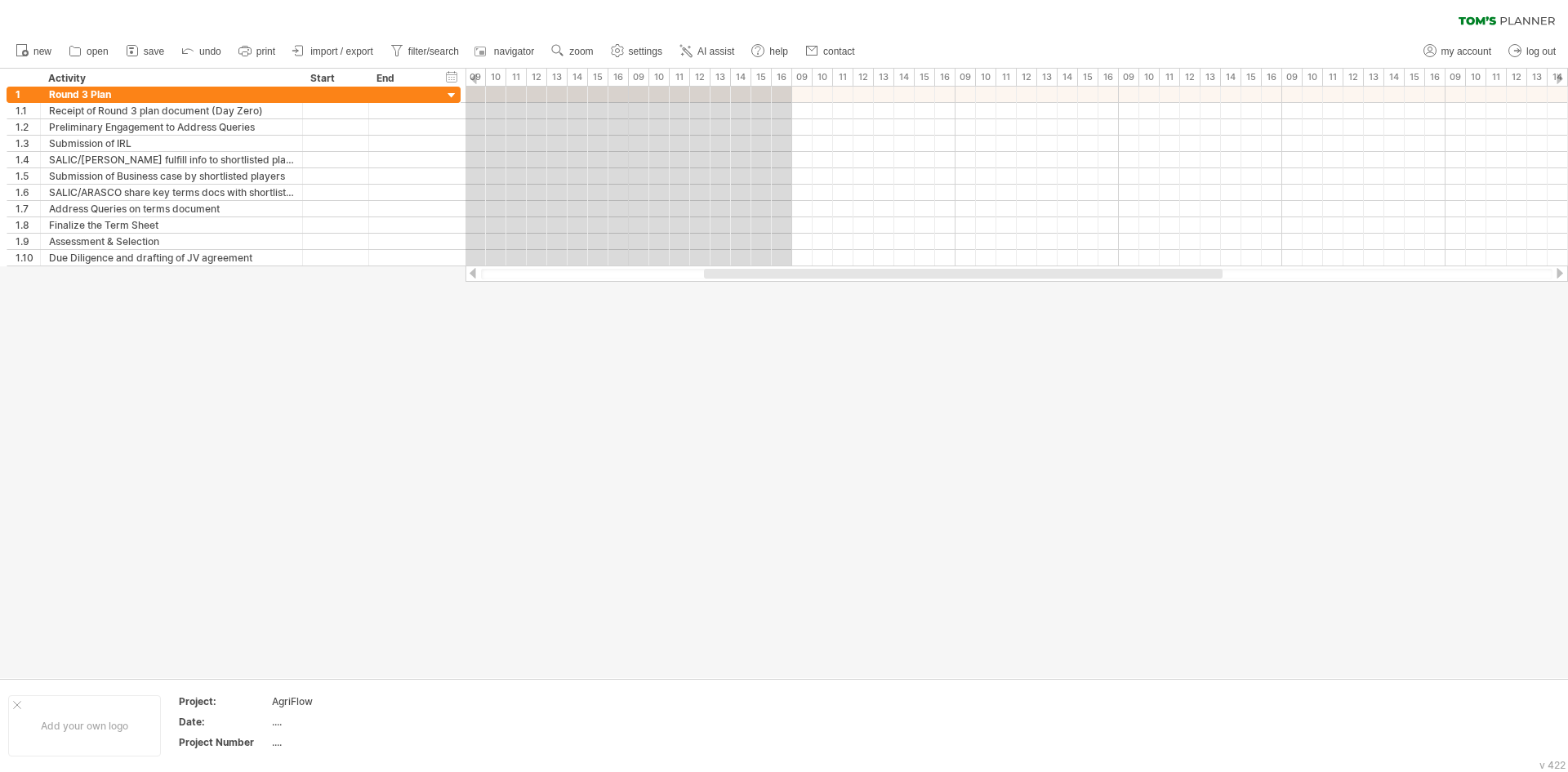
click at [1482, 22] on icon at bounding box center [1507, 21] width 96 height 9
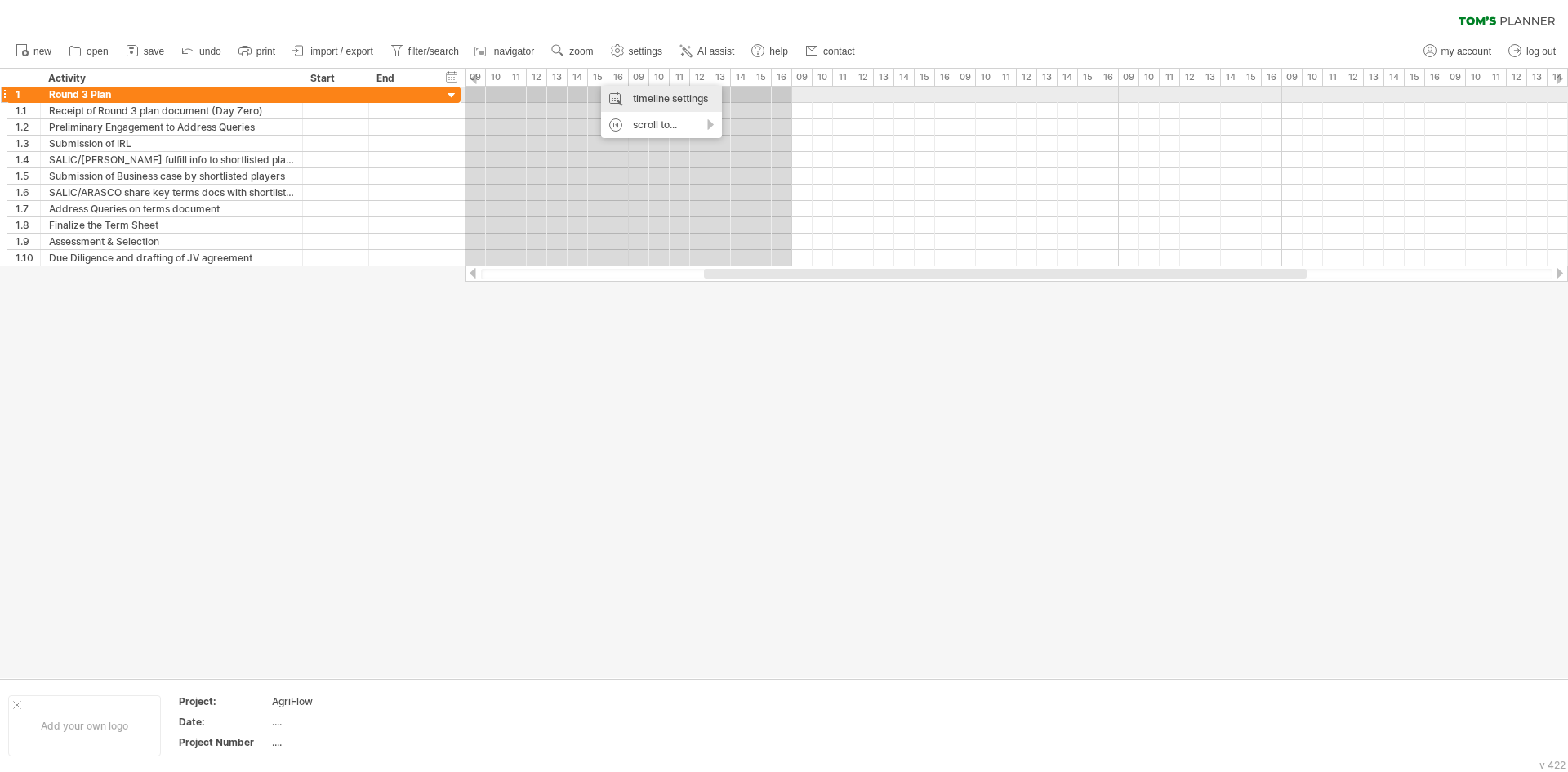
click at [647, 92] on div "timeline settings" at bounding box center [662, 99] width 121 height 26
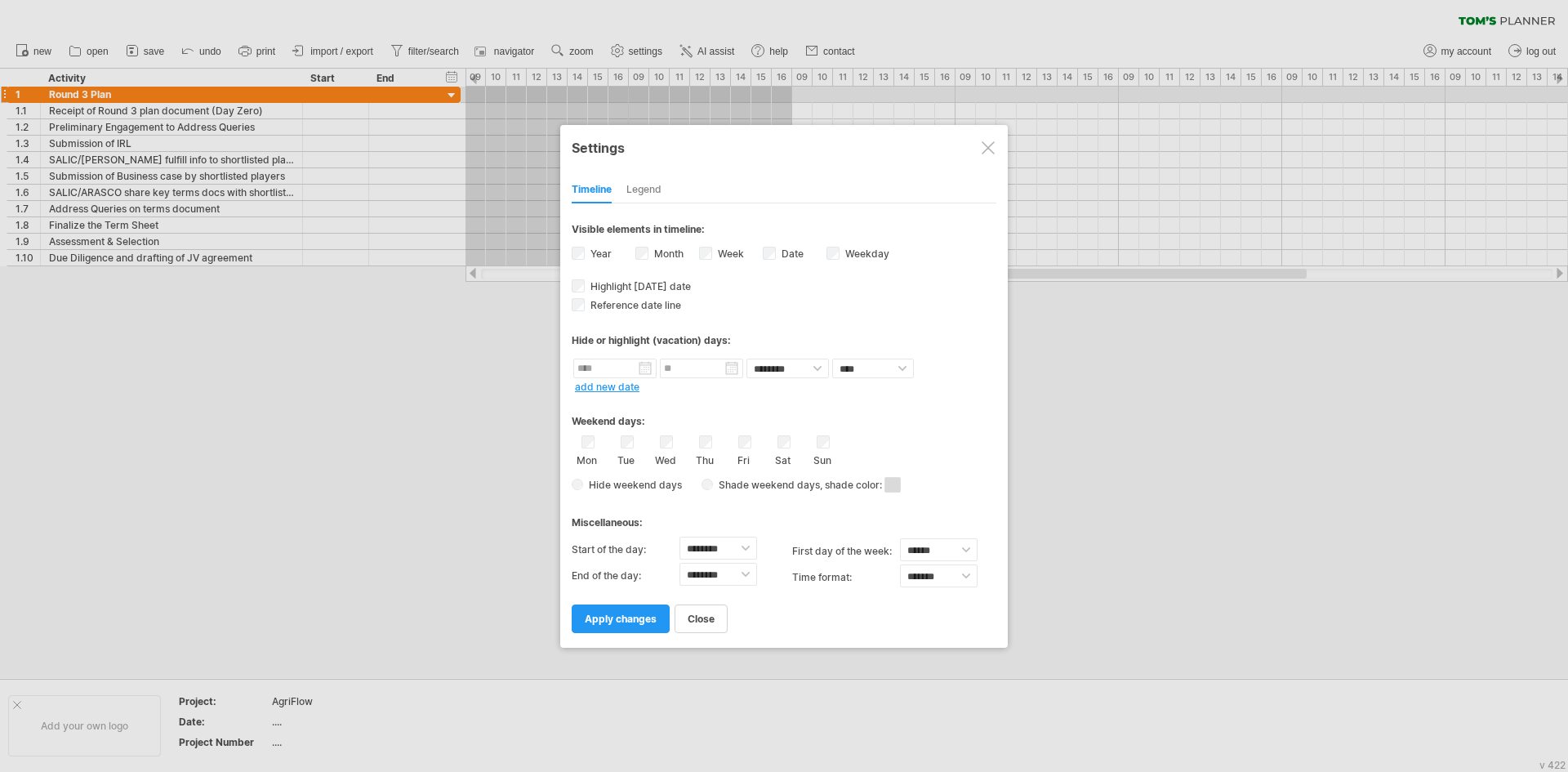
click at [637, 611] on link "apply changes" at bounding box center [620, 618] width 98 height 29
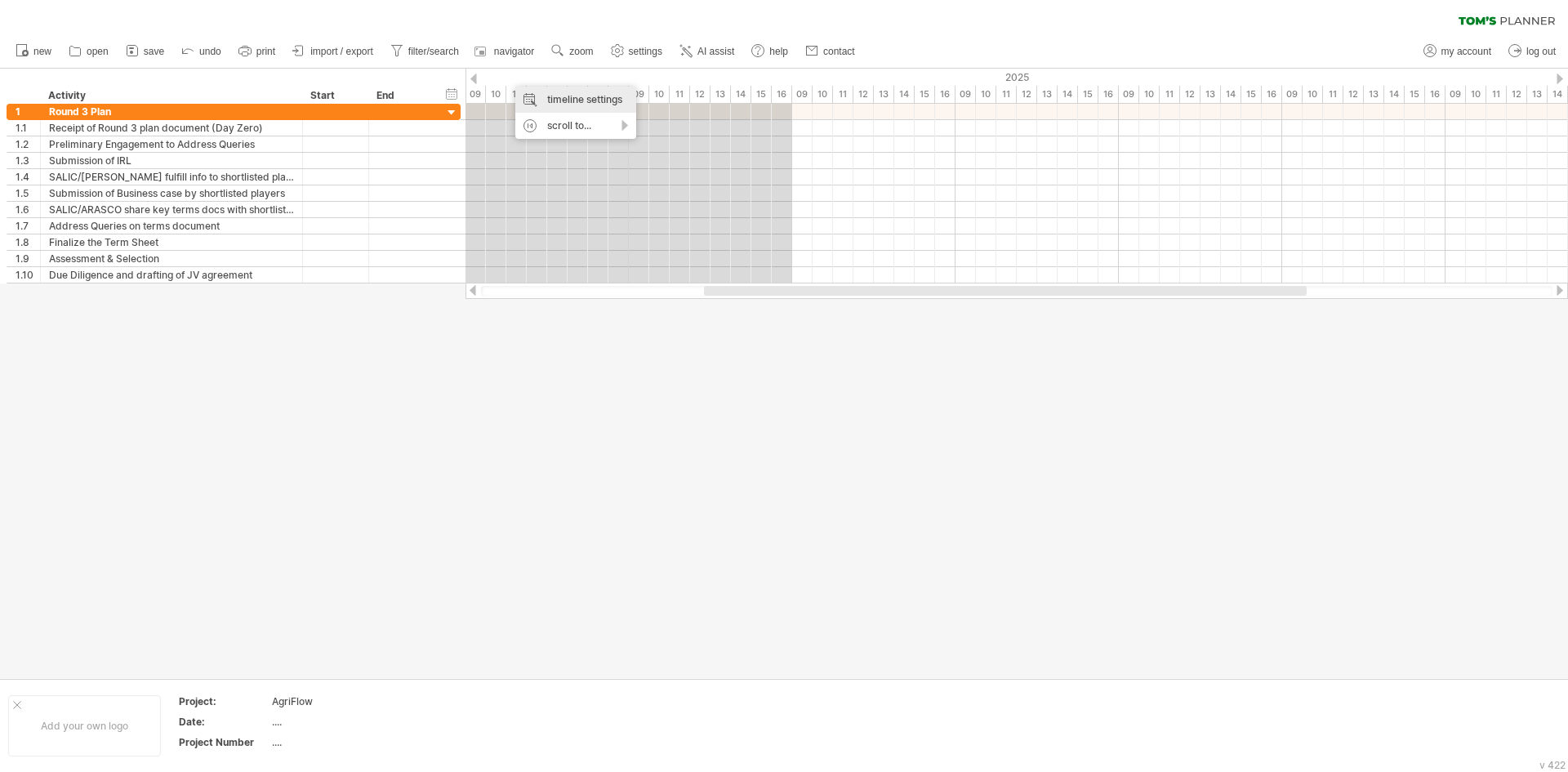
click at [534, 95] on div "timeline settings" at bounding box center [576, 100] width 121 height 26
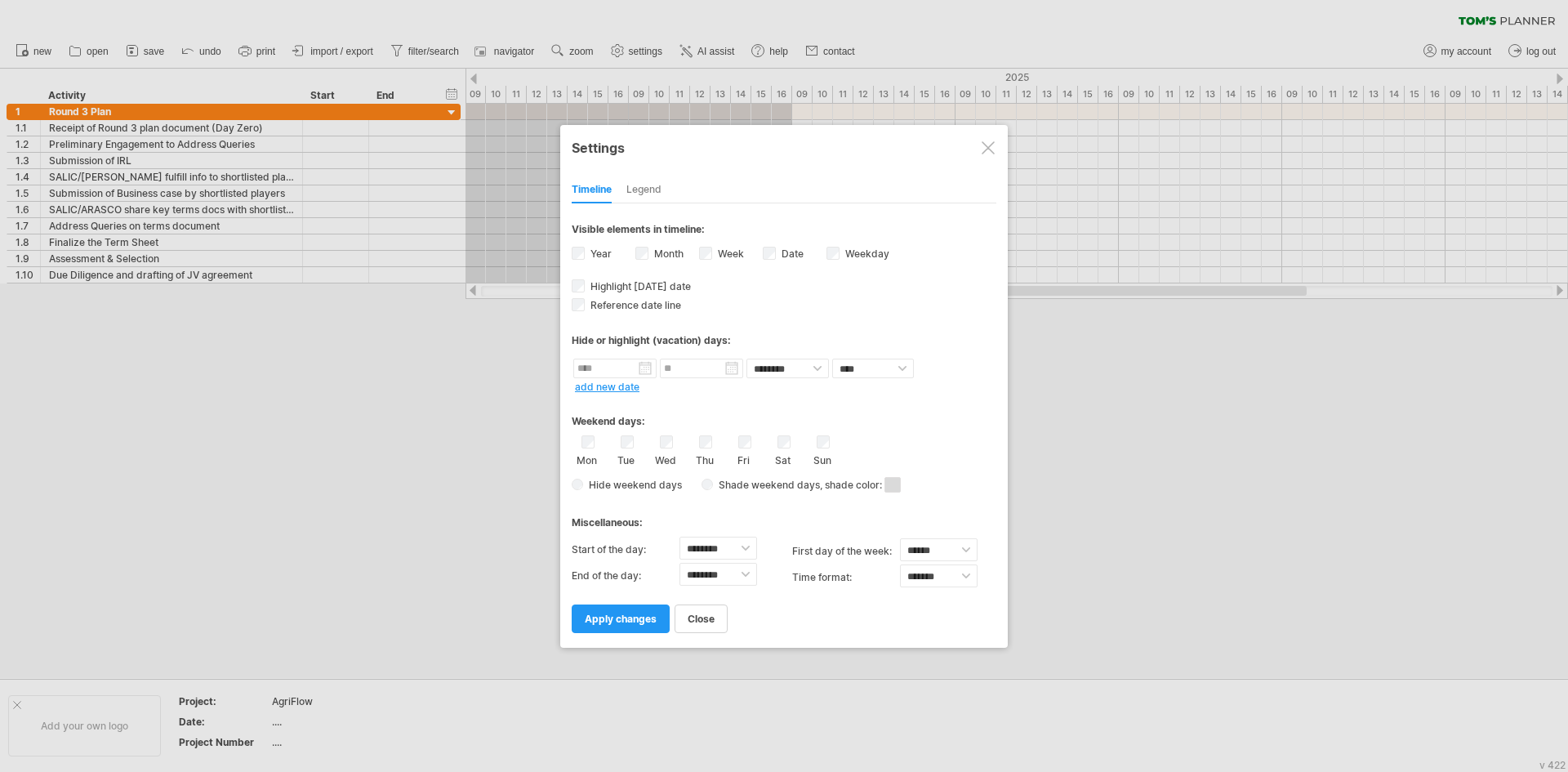
click at [823, 250] on div "Date visibility of date Currently there is not enough space horizontally to dis…" at bounding box center [794, 255] width 64 height 22
click at [625, 613] on span "apply changes" at bounding box center [620, 619] width 72 height 12
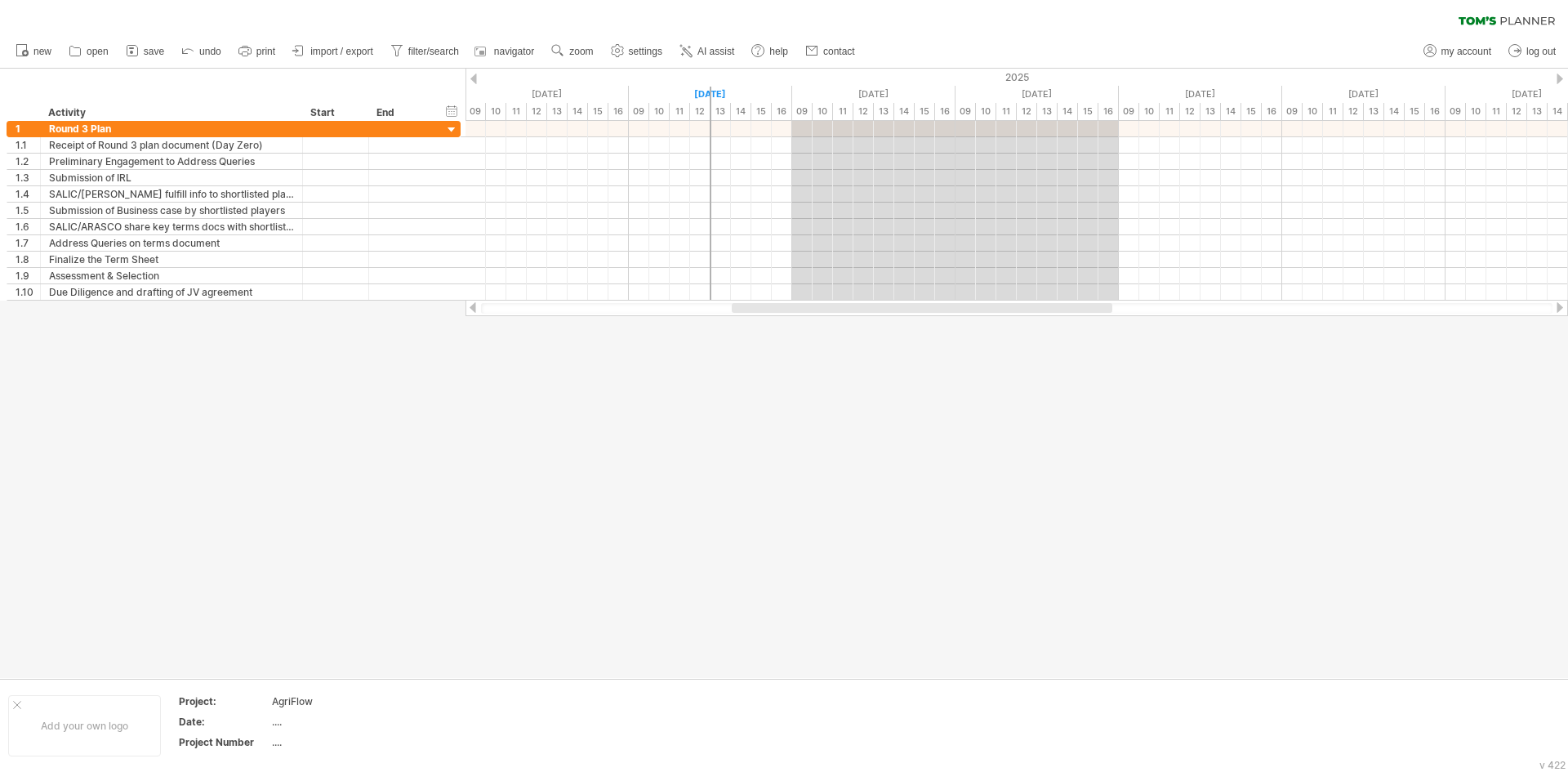
drag, startPoint x: 918, startPoint y: 303, endPoint x: 1027, endPoint y: 312, distance: 109.4
click at [1027, 312] on div at bounding box center [921, 307] width 381 height 10
click at [749, 102] on div "timeline settings" at bounding box center [753, 106] width 121 height 26
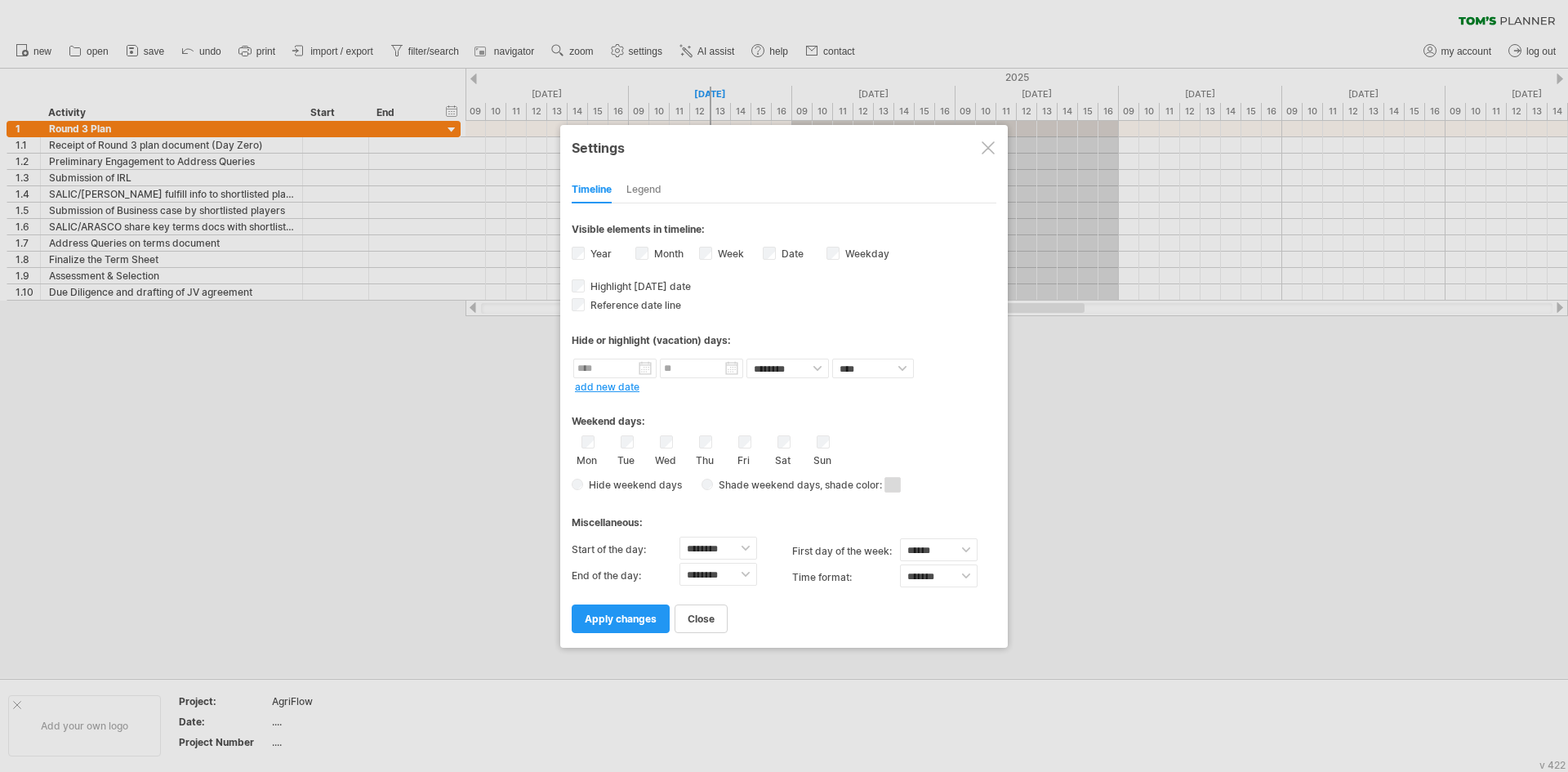
click at [640, 614] on span "apply changes" at bounding box center [620, 619] width 72 height 12
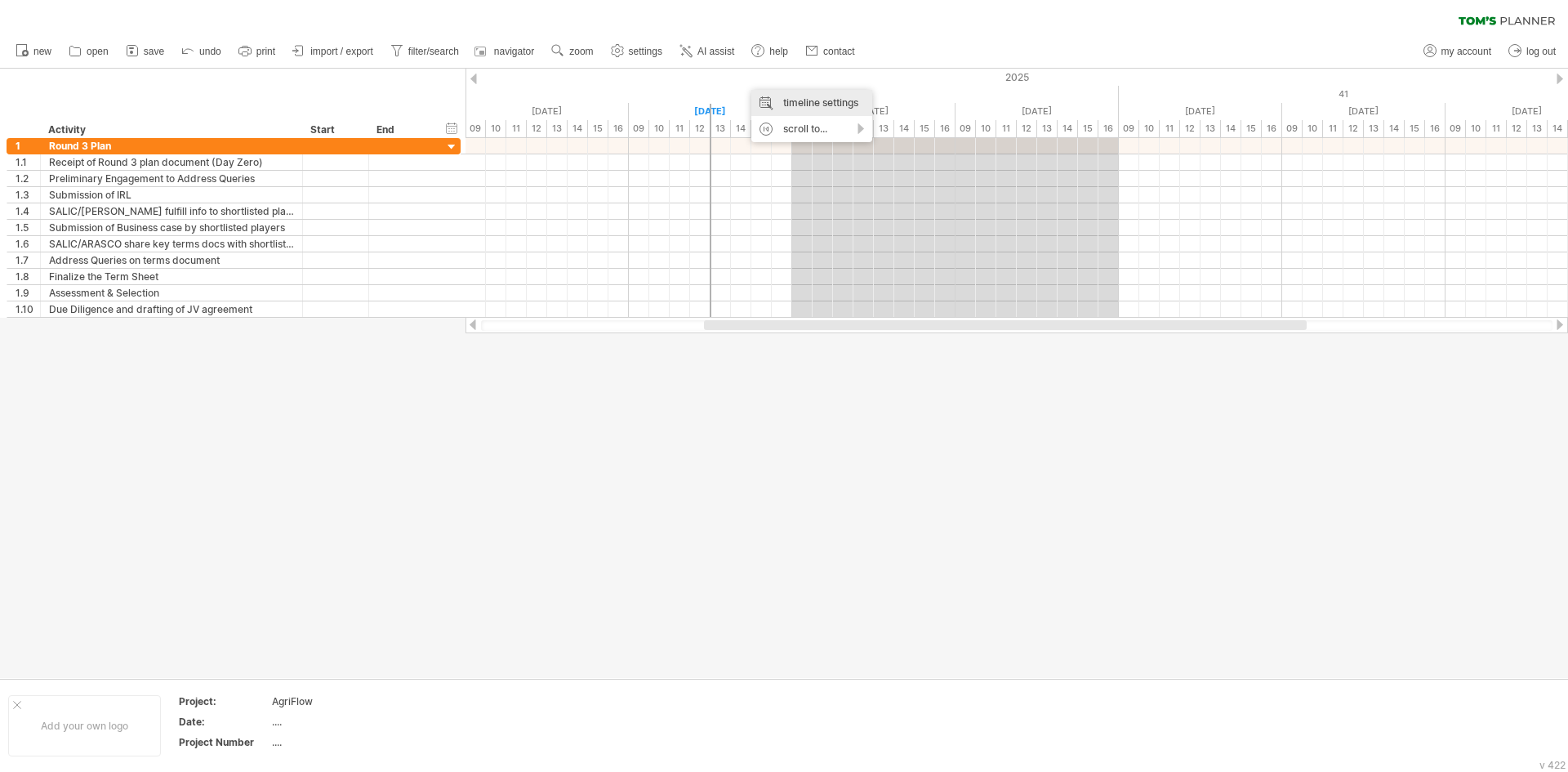
click at [766, 111] on div "timeline settings" at bounding box center [811, 103] width 121 height 26
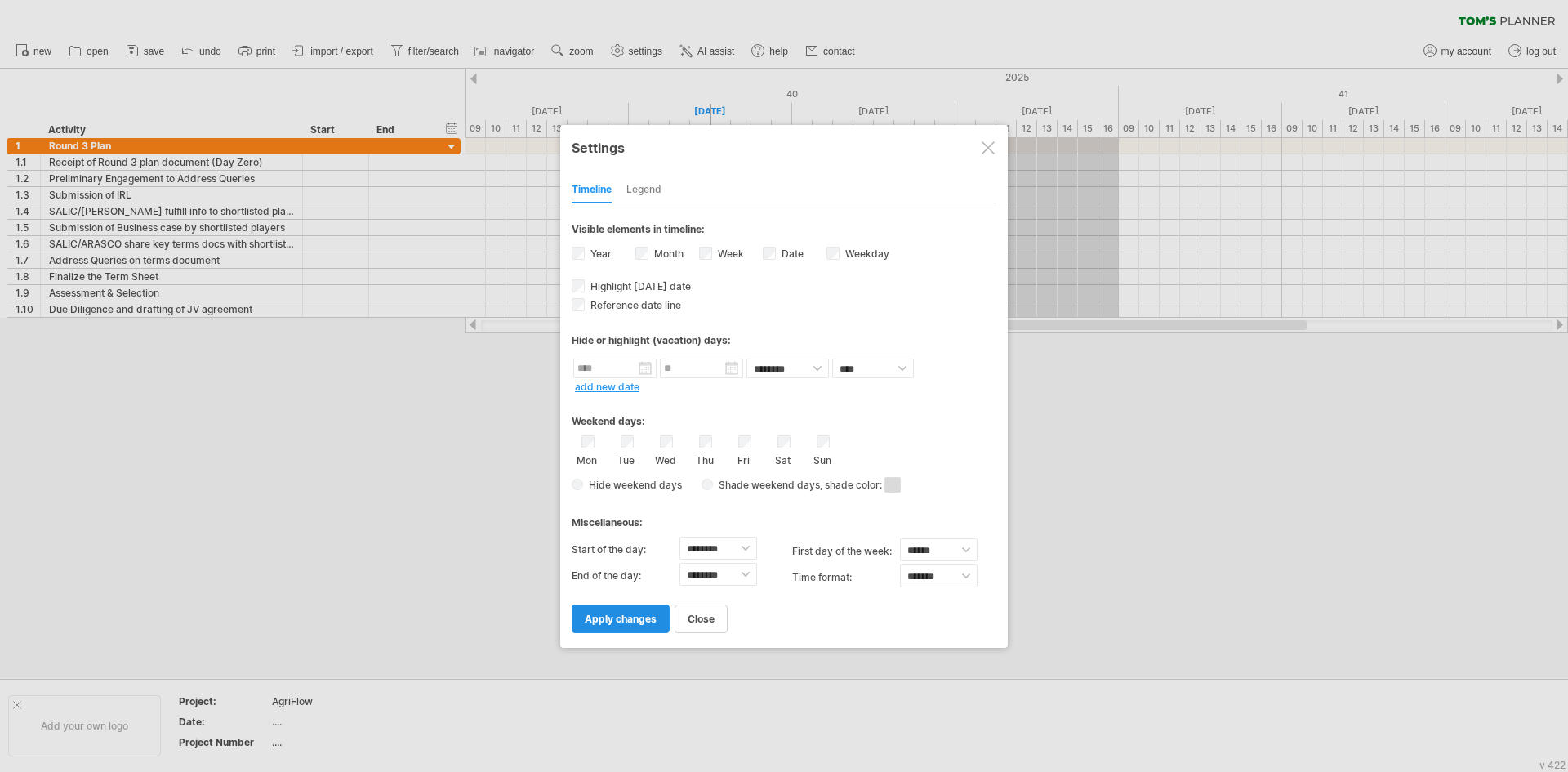
click at [619, 619] on span "apply changes" at bounding box center [620, 619] width 72 height 12
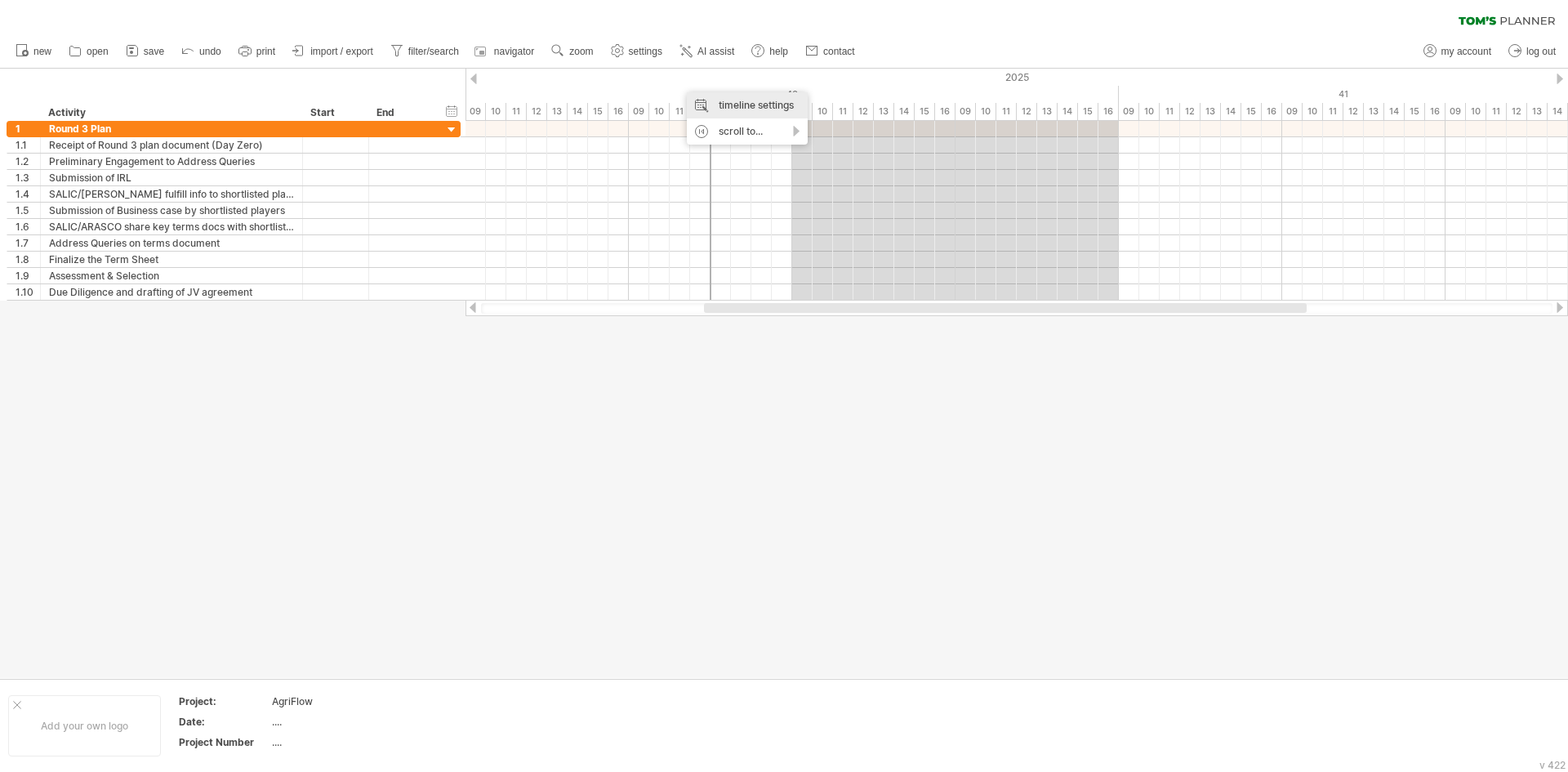
click at [746, 110] on div "timeline settings" at bounding box center [747, 105] width 121 height 26
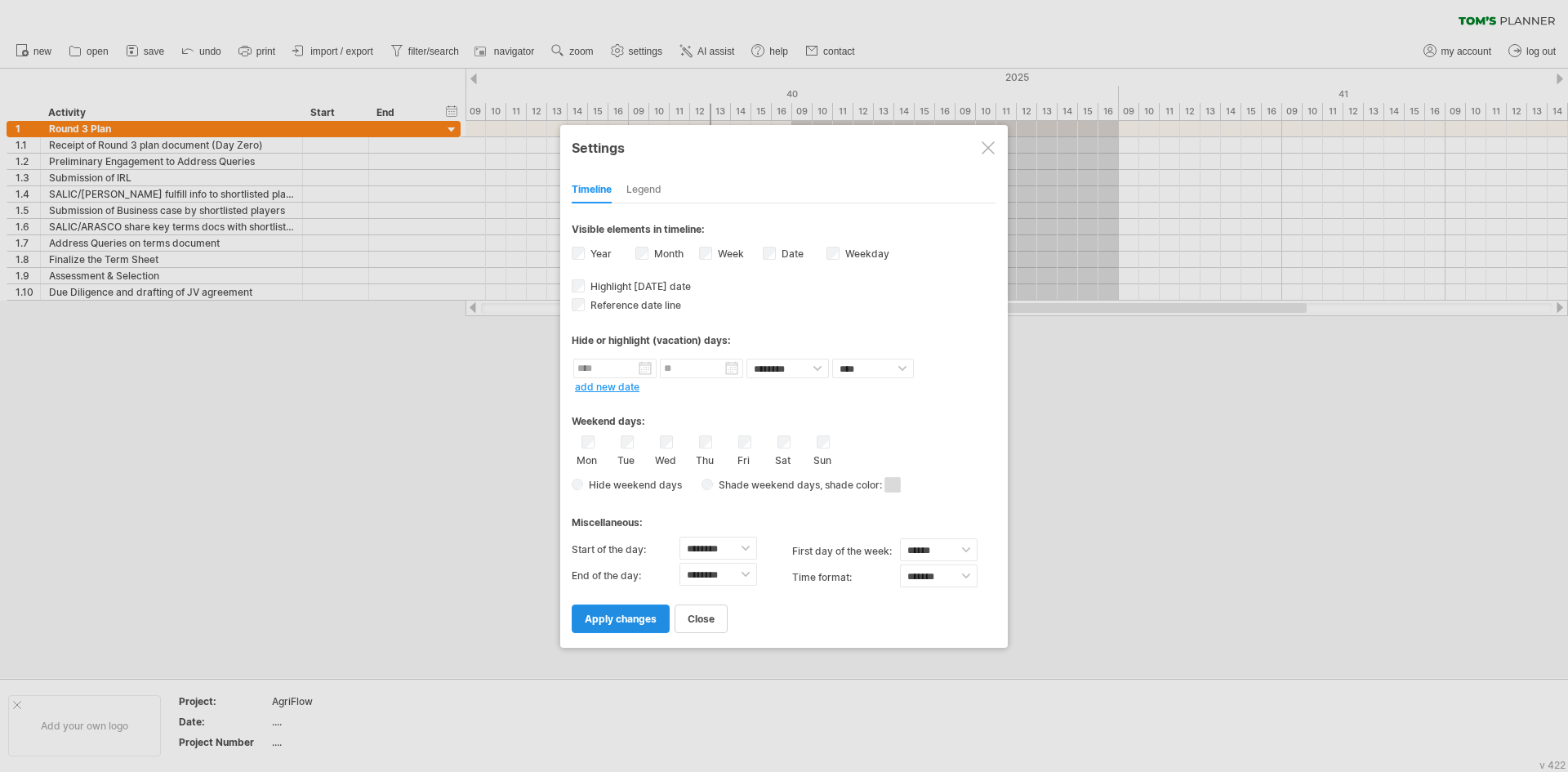
click at [651, 615] on span "apply changes" at bounding box center [620, 619] width 72 height 12
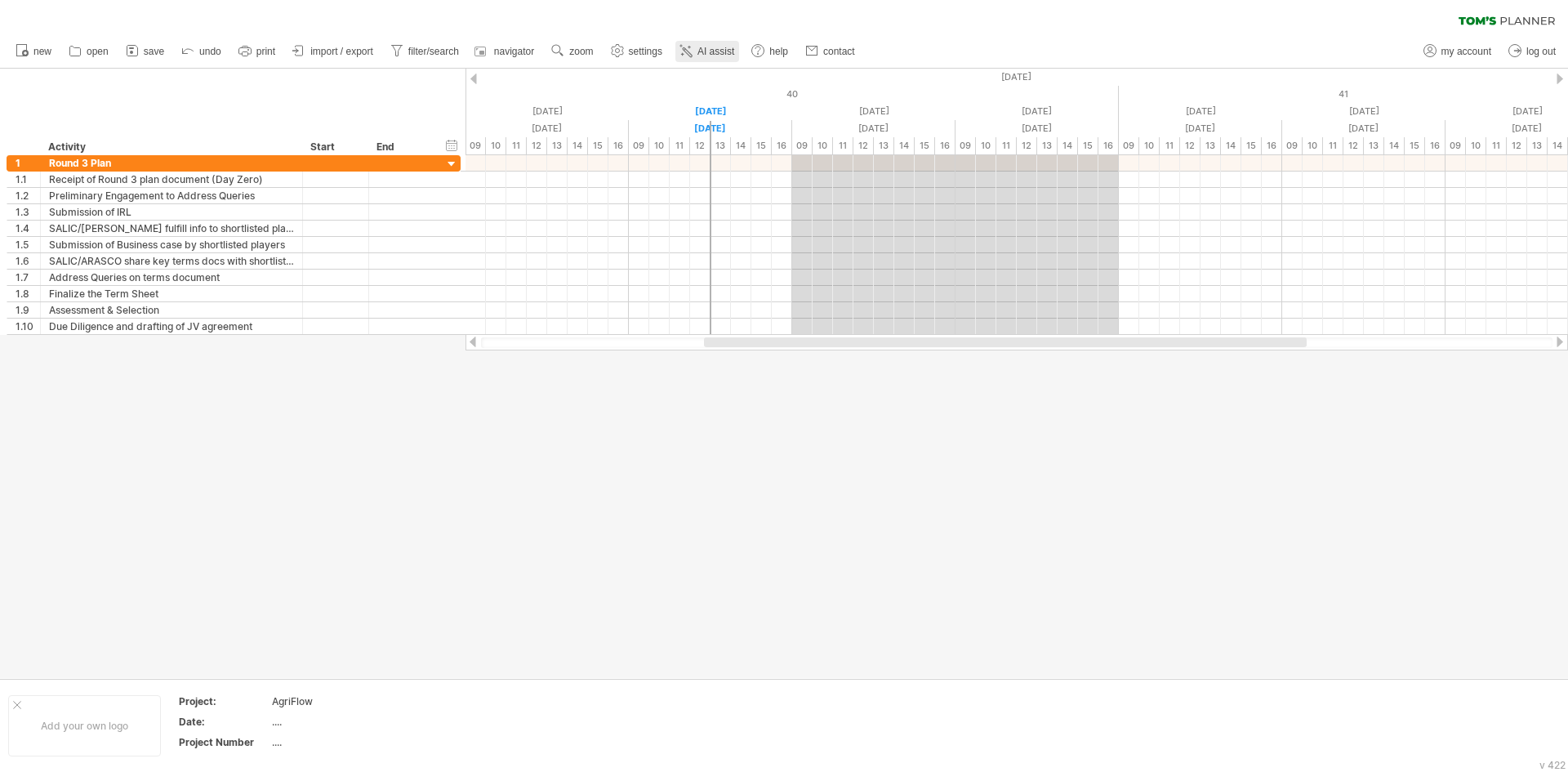
click at [690, 51] on icon at bounding box center [685, 51] width 17 height 17
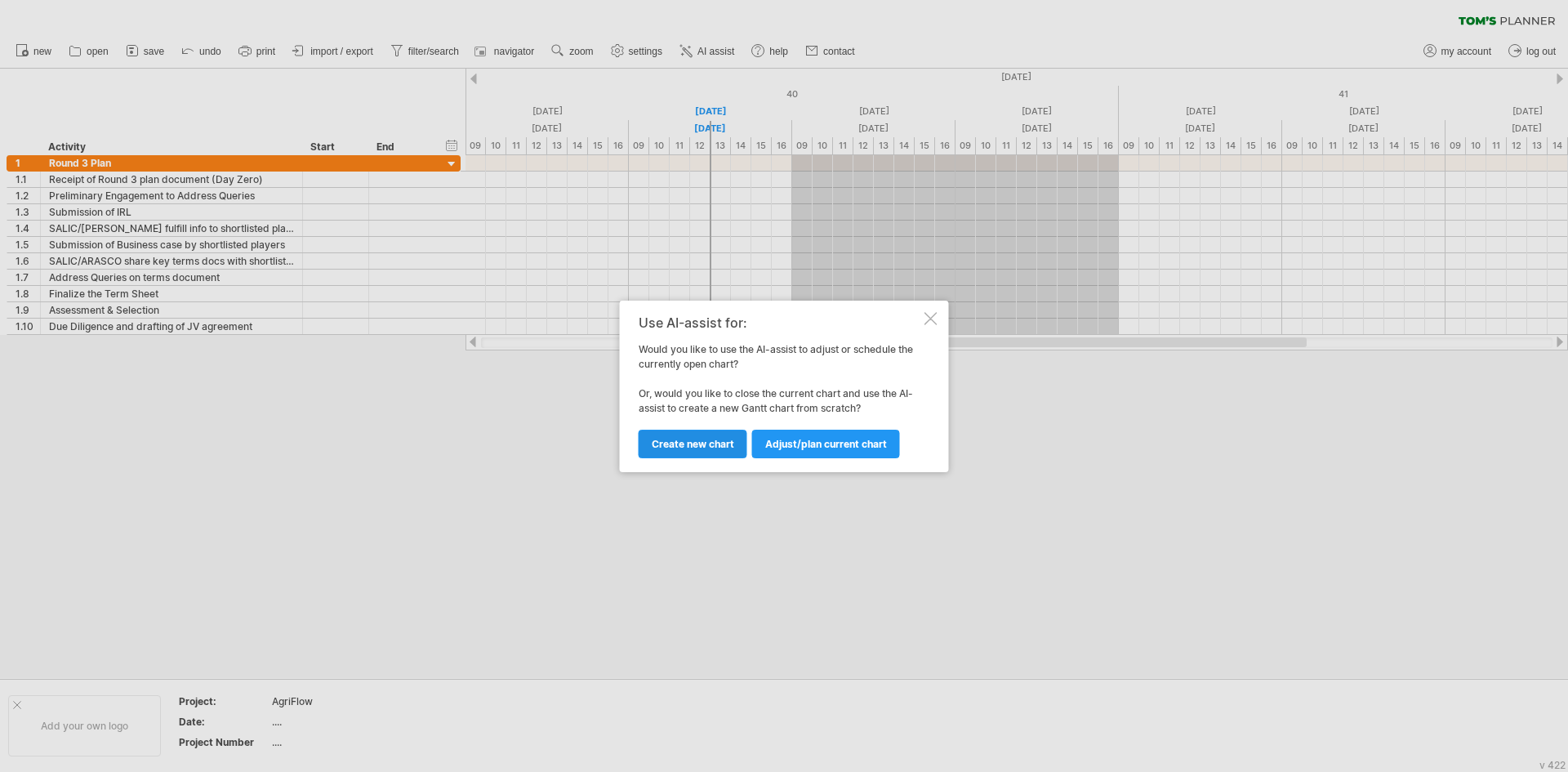
click at [704, 432] on link "Create new chart" at bounding box center [693, 444] width 108 height 29
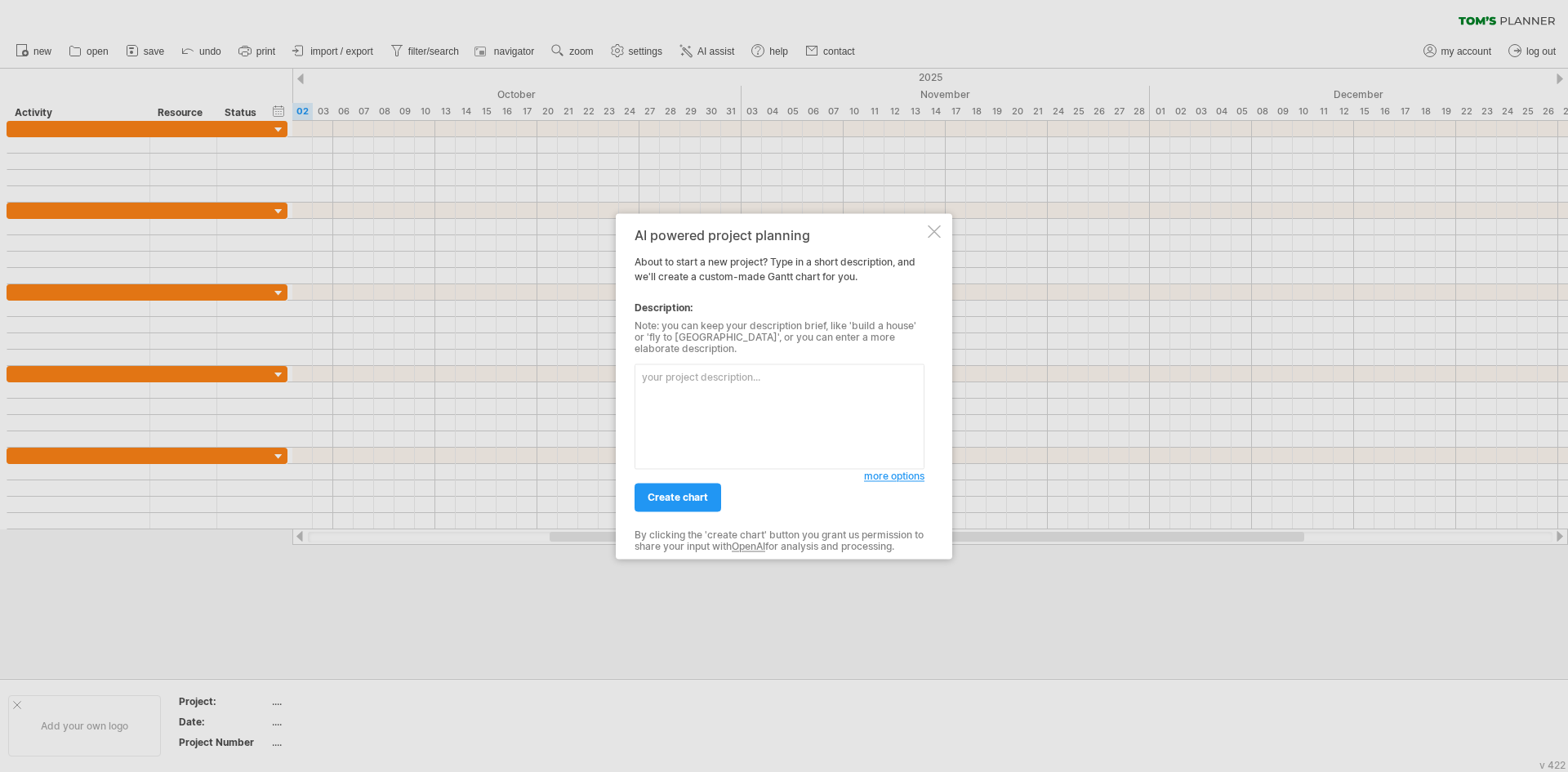
click at [647, 376] on textarea at bounding box center [779, 416] width 290 height 105
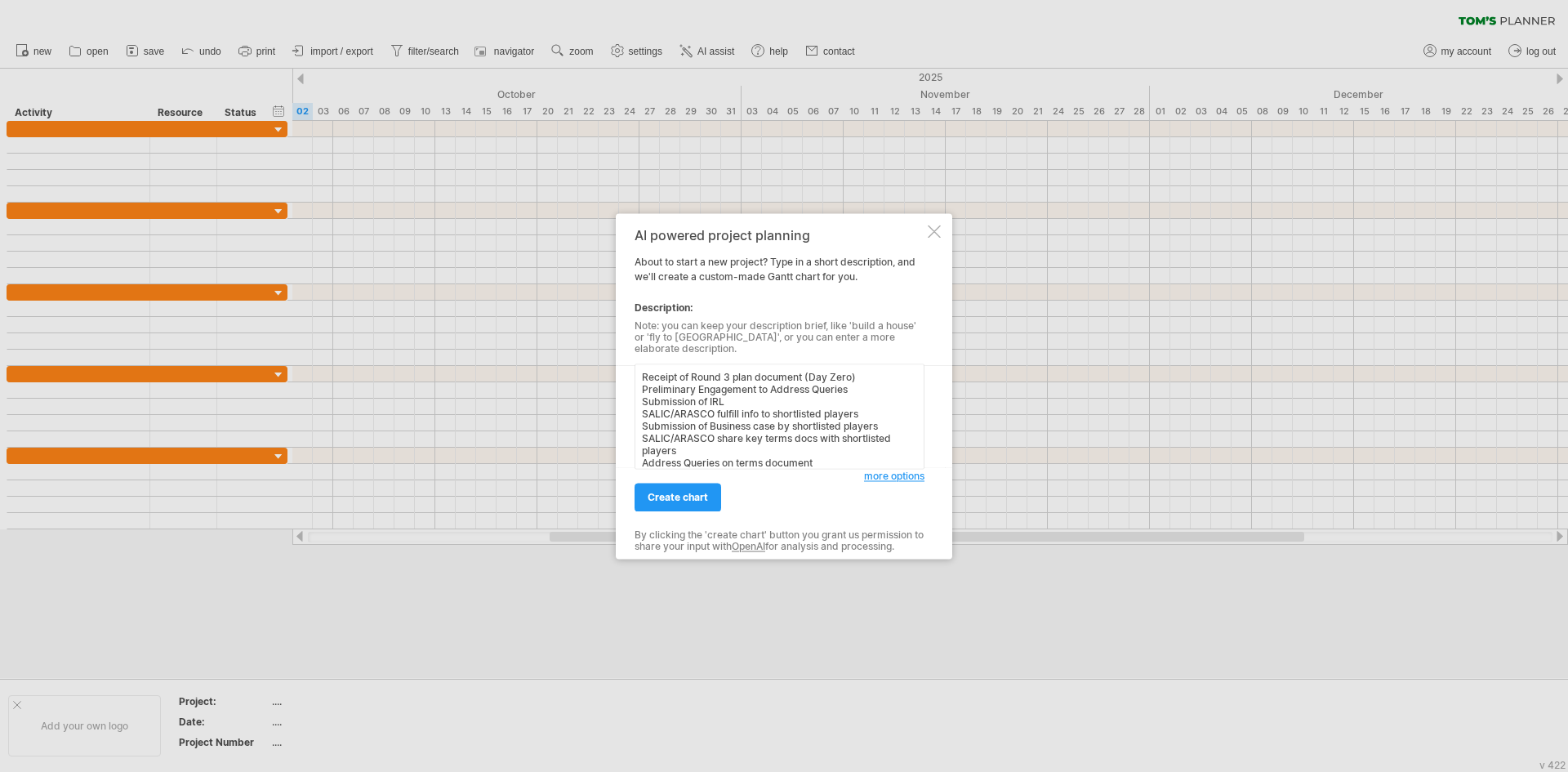
scroll to position [50, 0]
type textarea "Receipt of Round 3 plan document (Day Zero) Preliminary Engagement to Address Q…"
click at [690, 491] on span "create chart" at bounding box center [677, 497] width 60 height 12
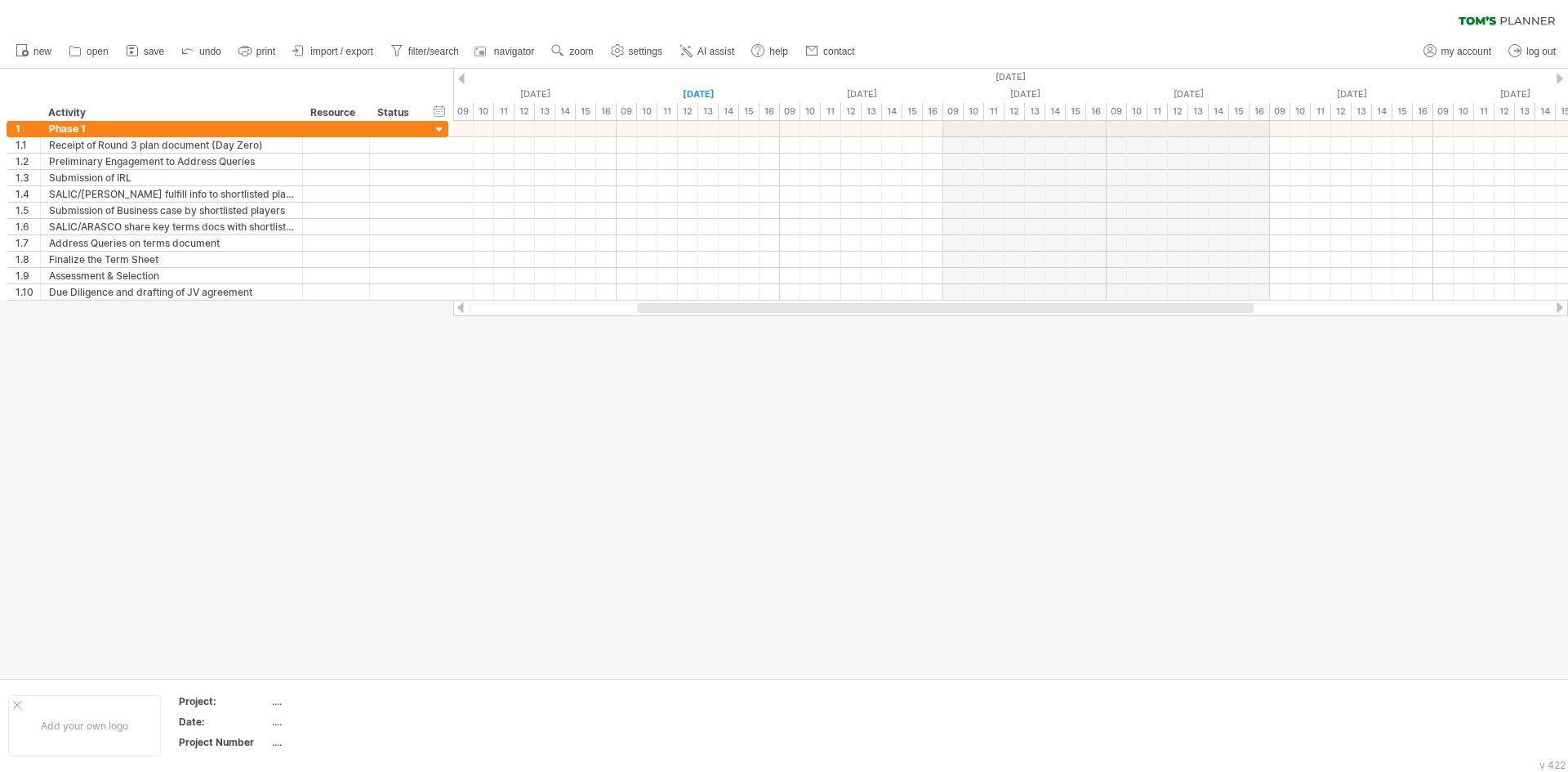
drag, startPoint x: 749, startPoint y: 308, endPoint x: 691, endPoint y: 318, distance: 58.9
click at [691, 318] on div "Trying to reach [DOMAIN_NAME] Connected again... 0% clear filter new 1" at bounding box center [784, 386] width 1568 height 772
click at [704, 45] on link "AI assist" at bounding box center [707, 52] width 64 height 21
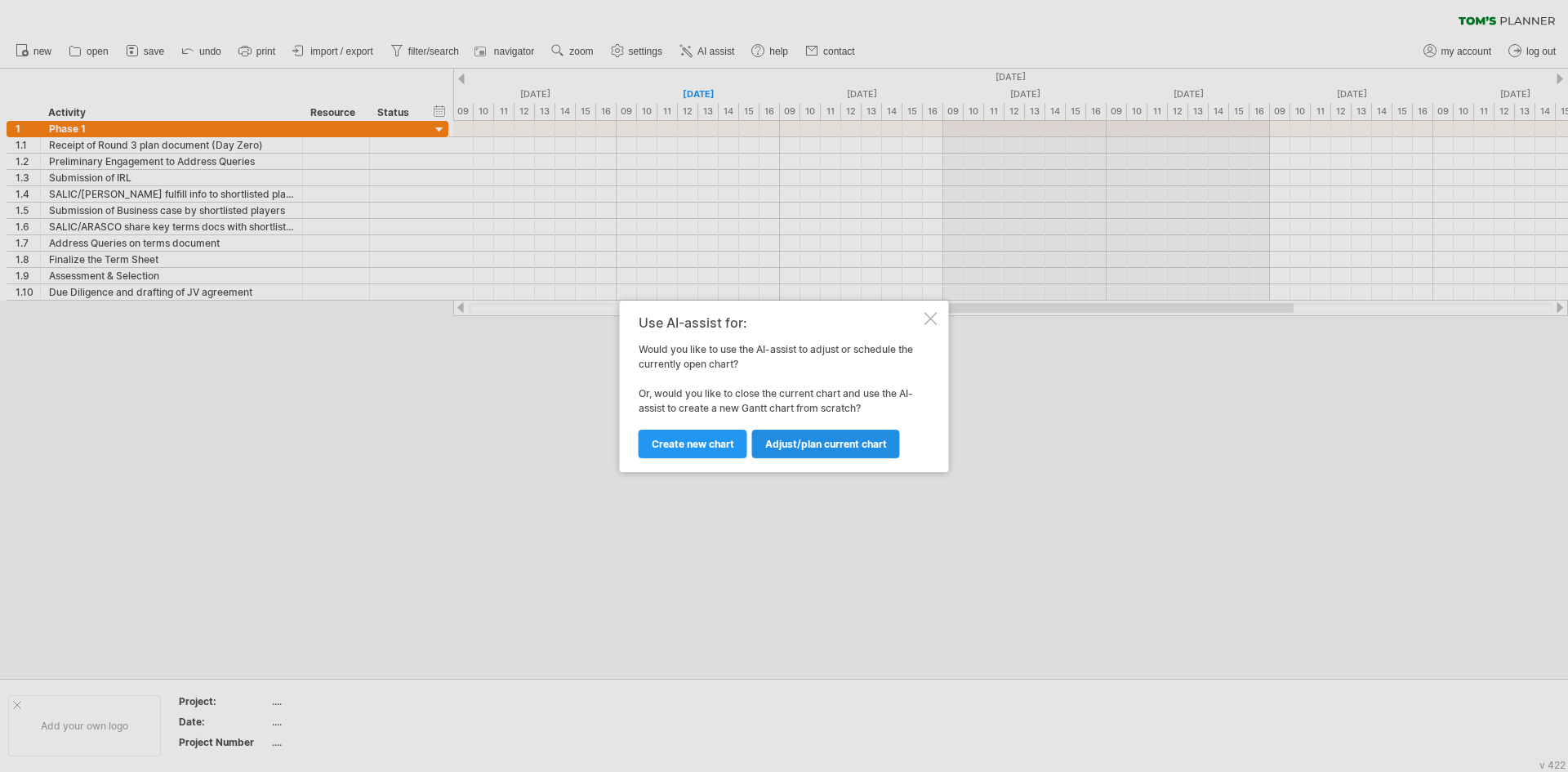
click at [814, 451] on link "Adjust/plan current chart" at bounding box center [825, 444] width 148 height 29
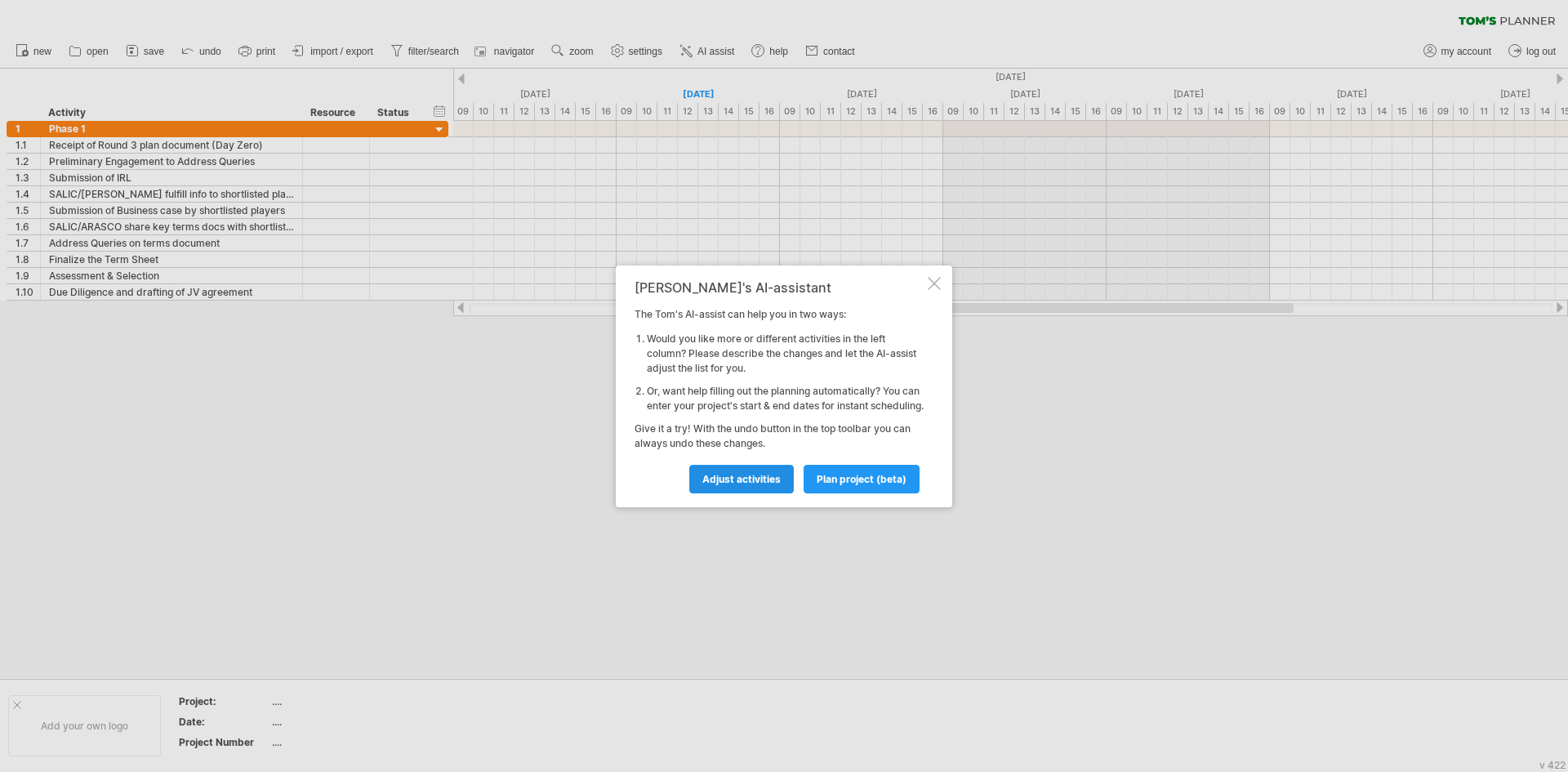
click at [731, 493] on link "Adjust activities" at bounding box center [741, 479] width 104 height 29
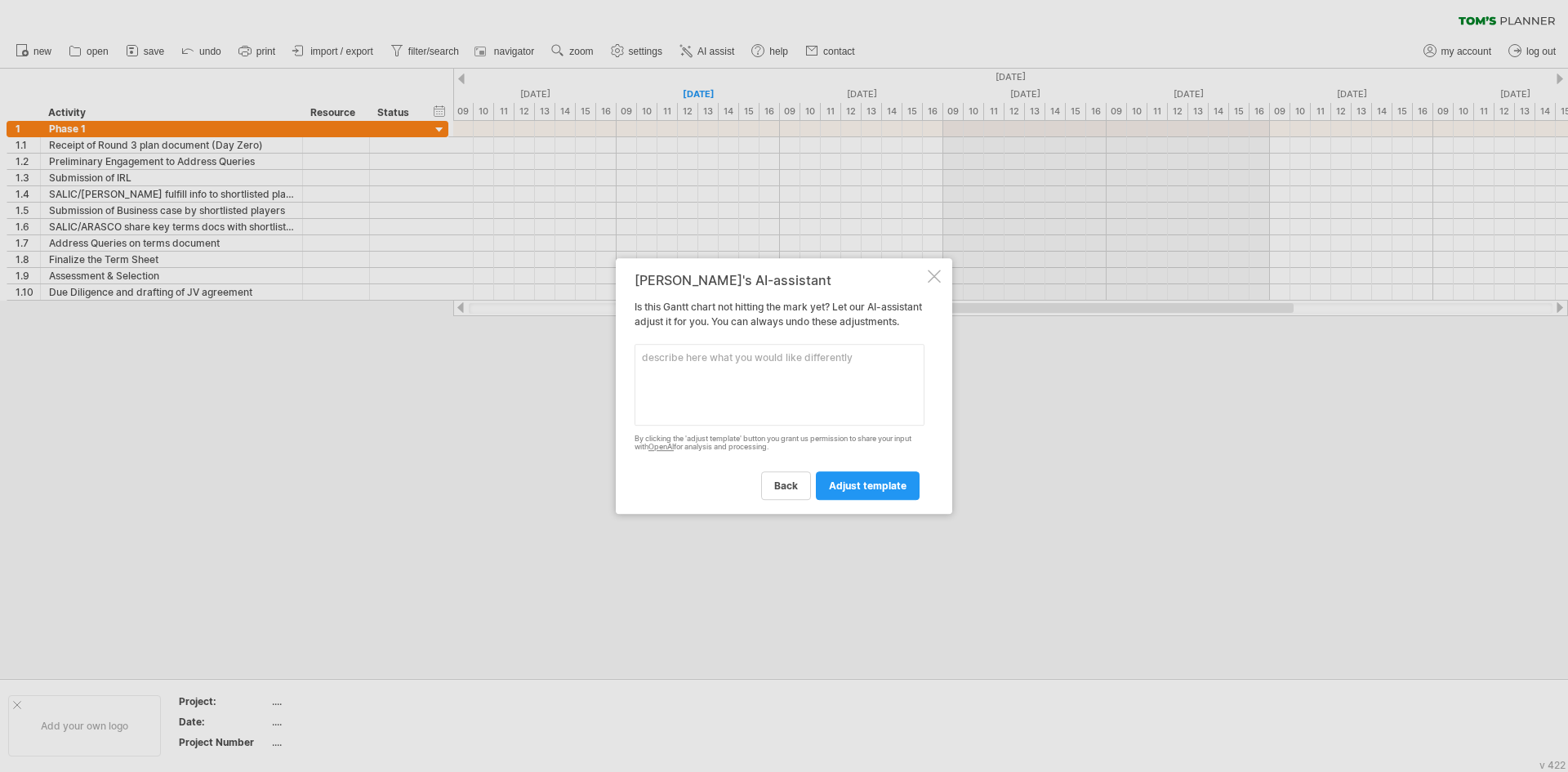
click at [728, 365] on textarea at bounding box center [779, 384] width 290 height 81
type textarea "i have give you day zero , piut [DATE] as day zero and everything will follow t…"
click at [900, 492] on span "adjust template" at bounding box center [867, 486] width 78 height 12
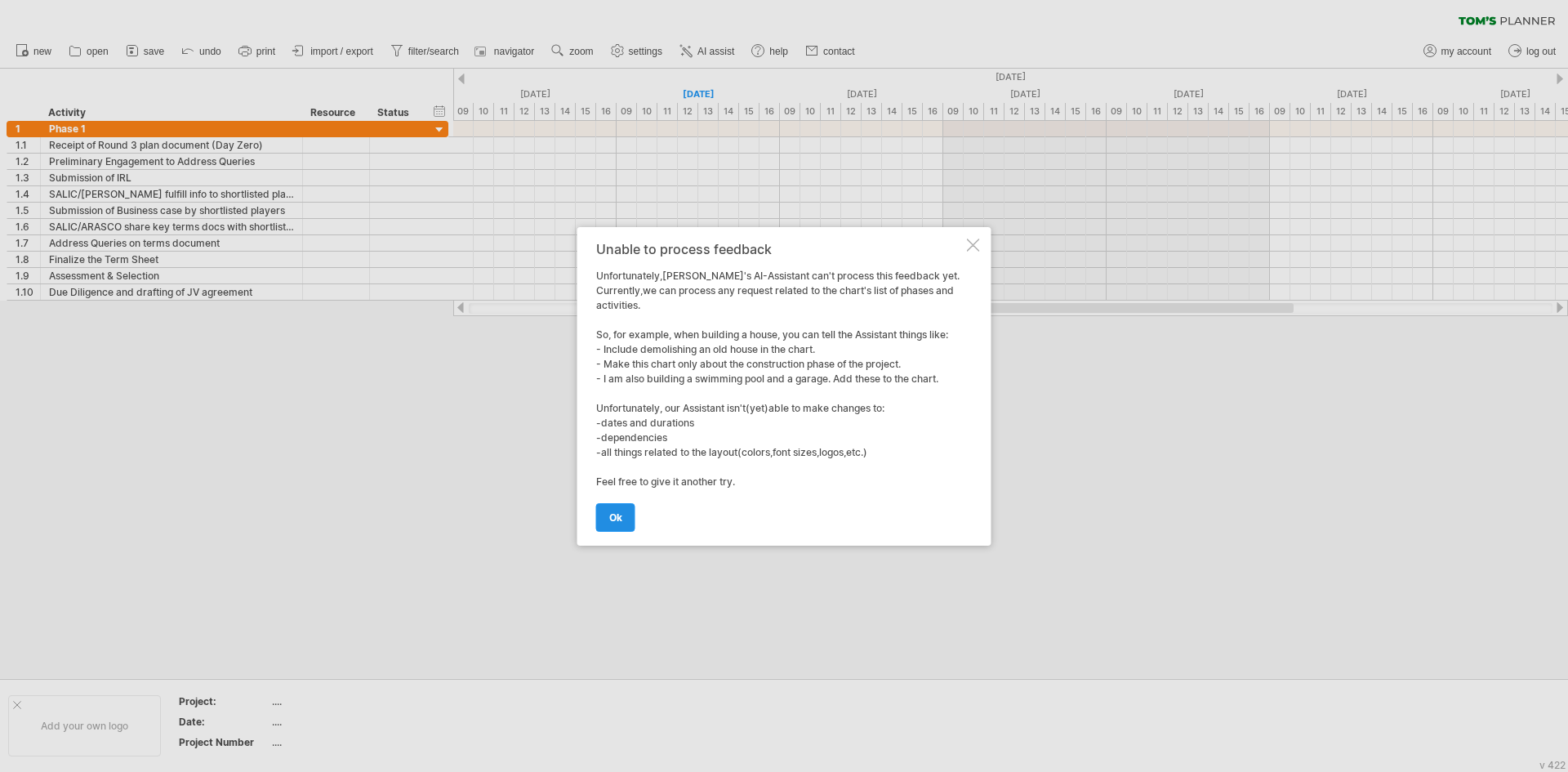
click at [618, 515] on span "ok" at bounding box center [615, 517] width 13 height 12
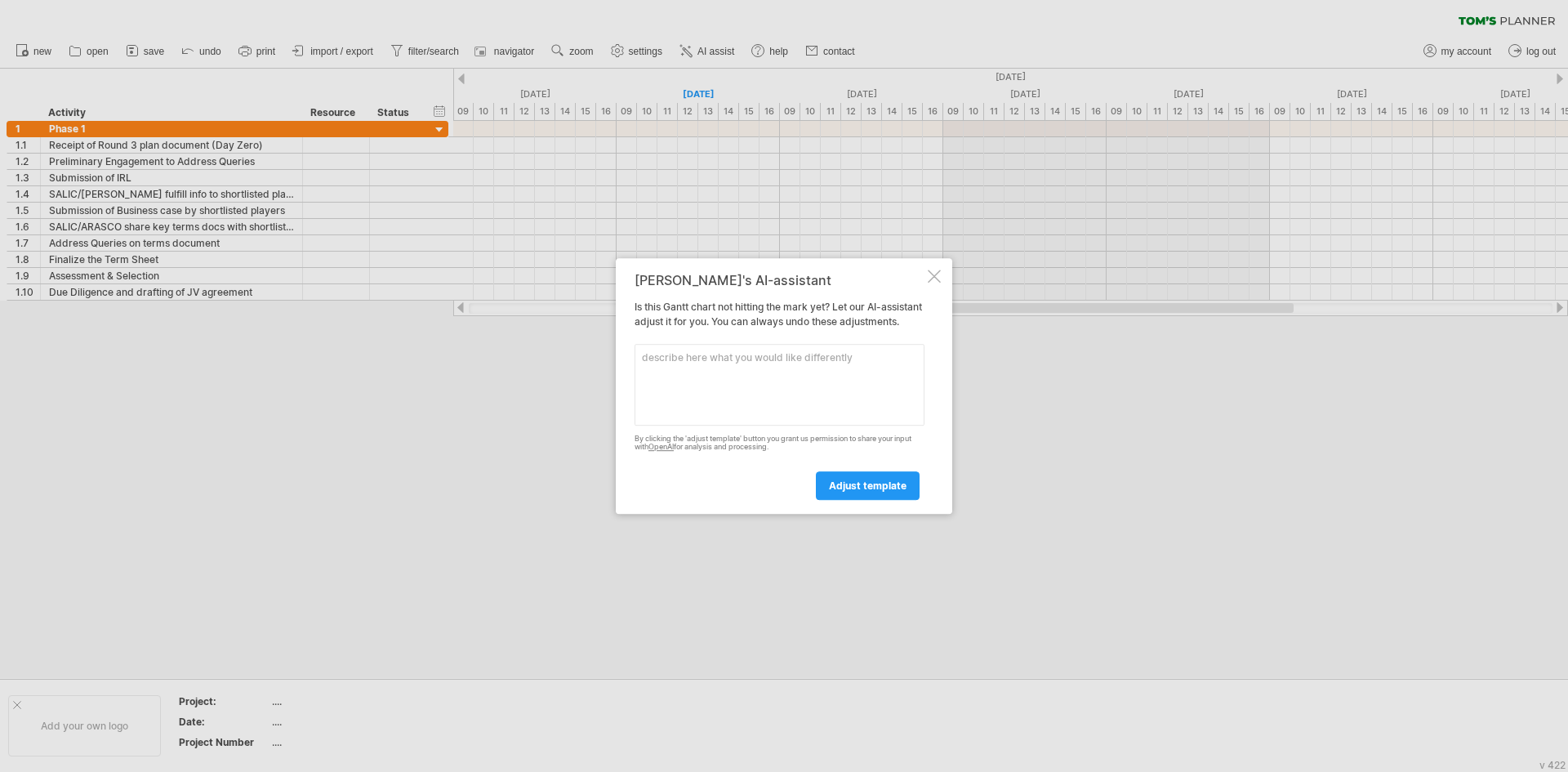
click at [754, 372] on textarea at bounding box center [779, 384] width 290 height 81
type textarea "show them by week"
click at [860, 510] on div "[PERSON_NAME]'s AI-assistant Is this [PERSON_NAME] chart not hitting the mark y…" at bounding box center [784, 386] width 336 height 256
click at [866, 500] on link "adjust template" at bounding box center [867, 485] width 104 height 29
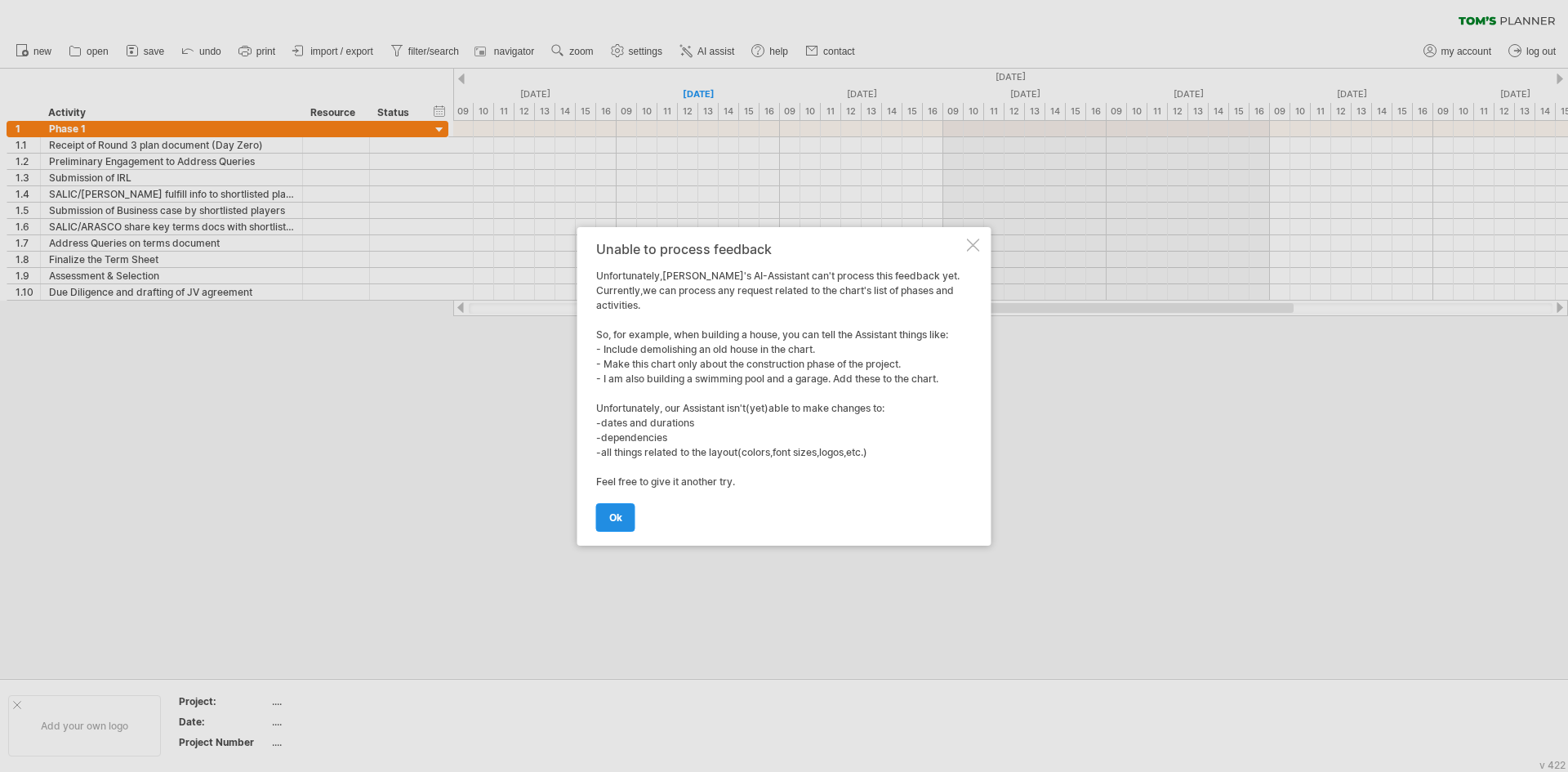
click at [632, 519] on link "ok" at bounding box center [615, 517] width 39 height 29
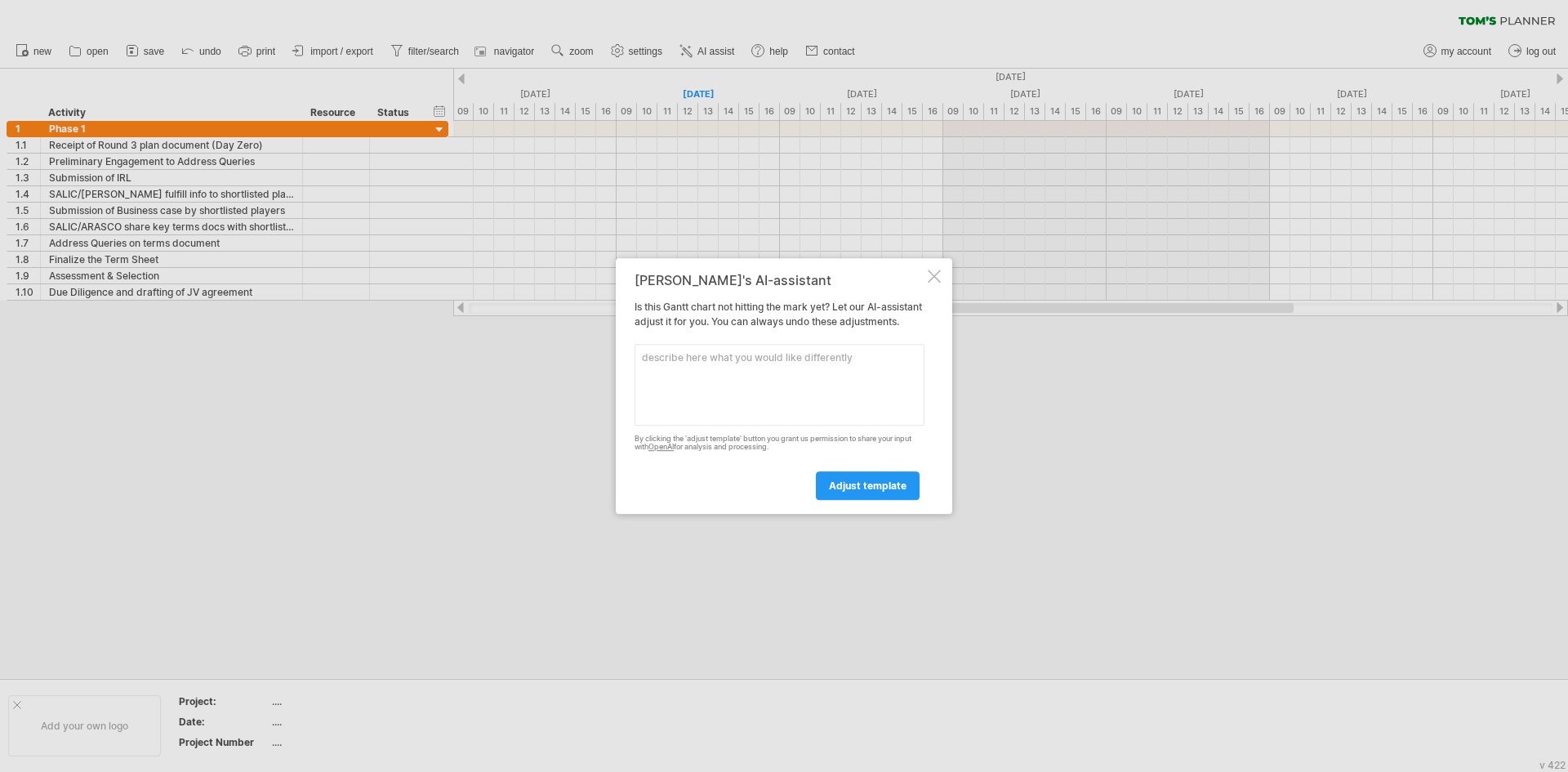
click at [749, 369] on textarea at bounding box center [779, 384] width 290 height 81
type textarea "do not show each day"
click at [880, 492] on span "adjust template" at bounding box center [867, 486] width 78 height 12
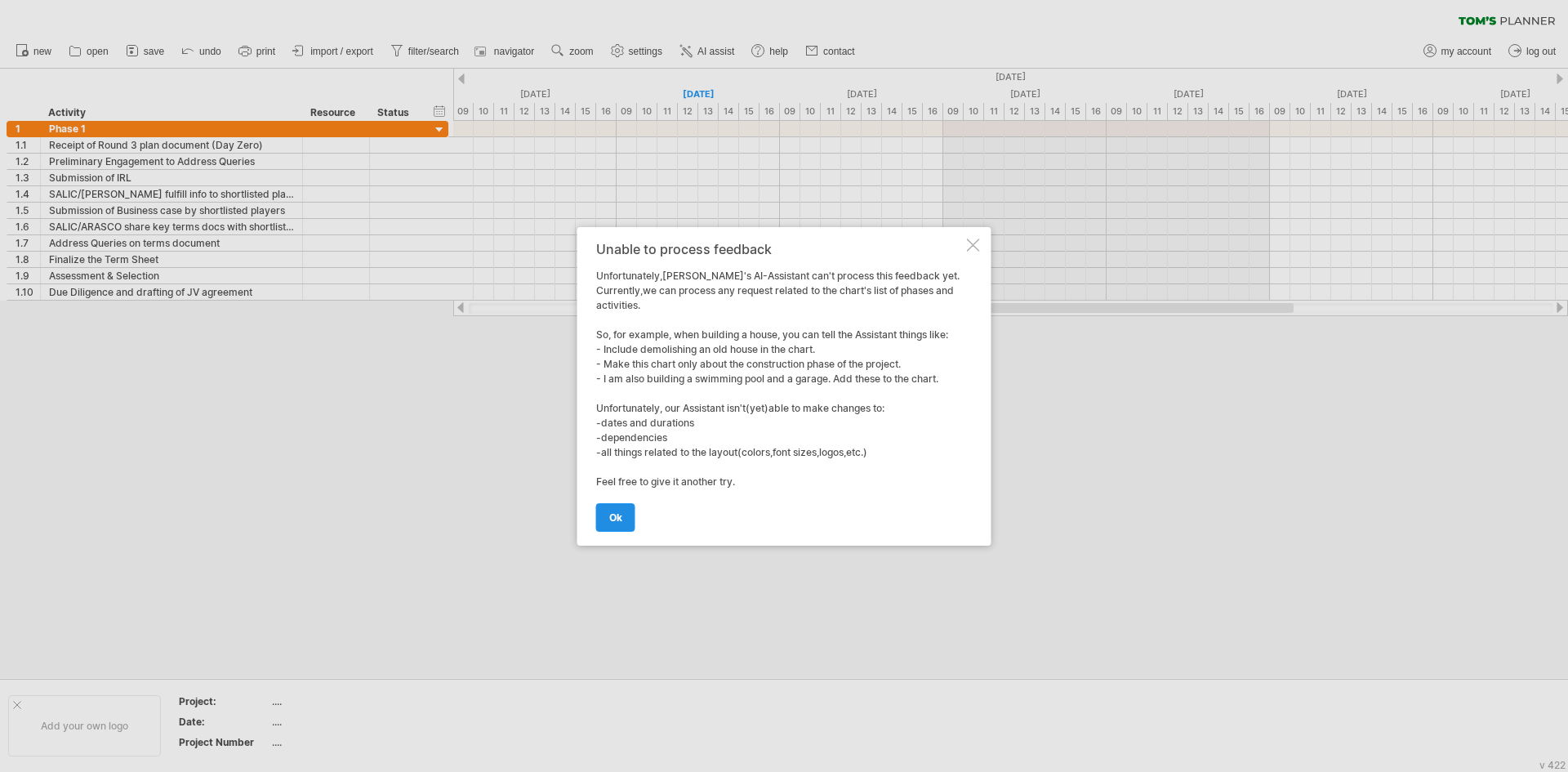
click at [626, 516] on link "ok" at bounding box center [615, 517] width 39 height 29
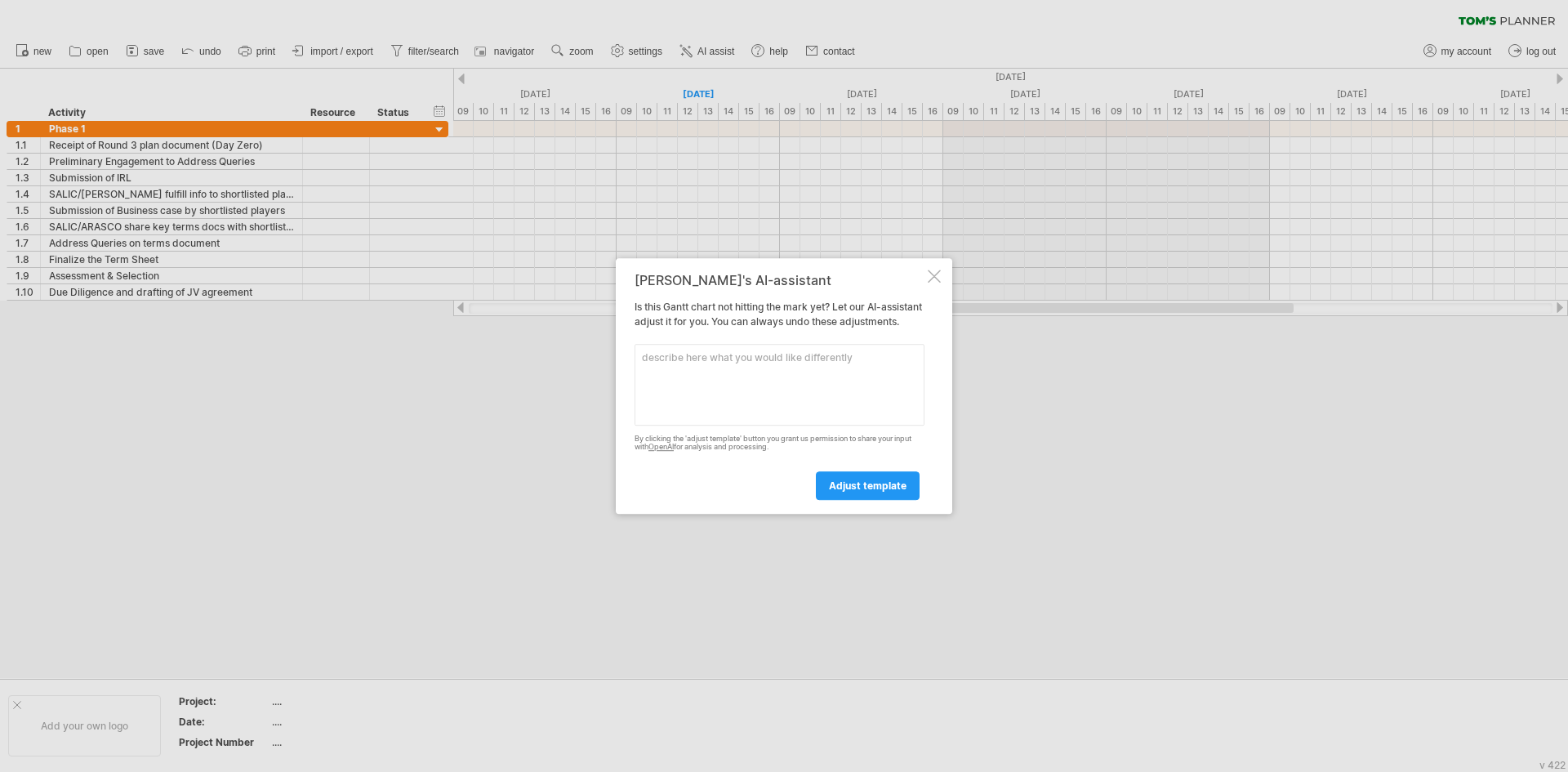
click at [709, 384] on textarea at bounding box center [779, 384] width 290 height 81
click at [668, 365] on textarea "do o=not show time of the day" at bounding box center [779, 384] width 290 height 81
type textarea "do not show time of the day"
click at [886, 492] on span "adjust template" at bounding box center [867, 486] width 78 height 12
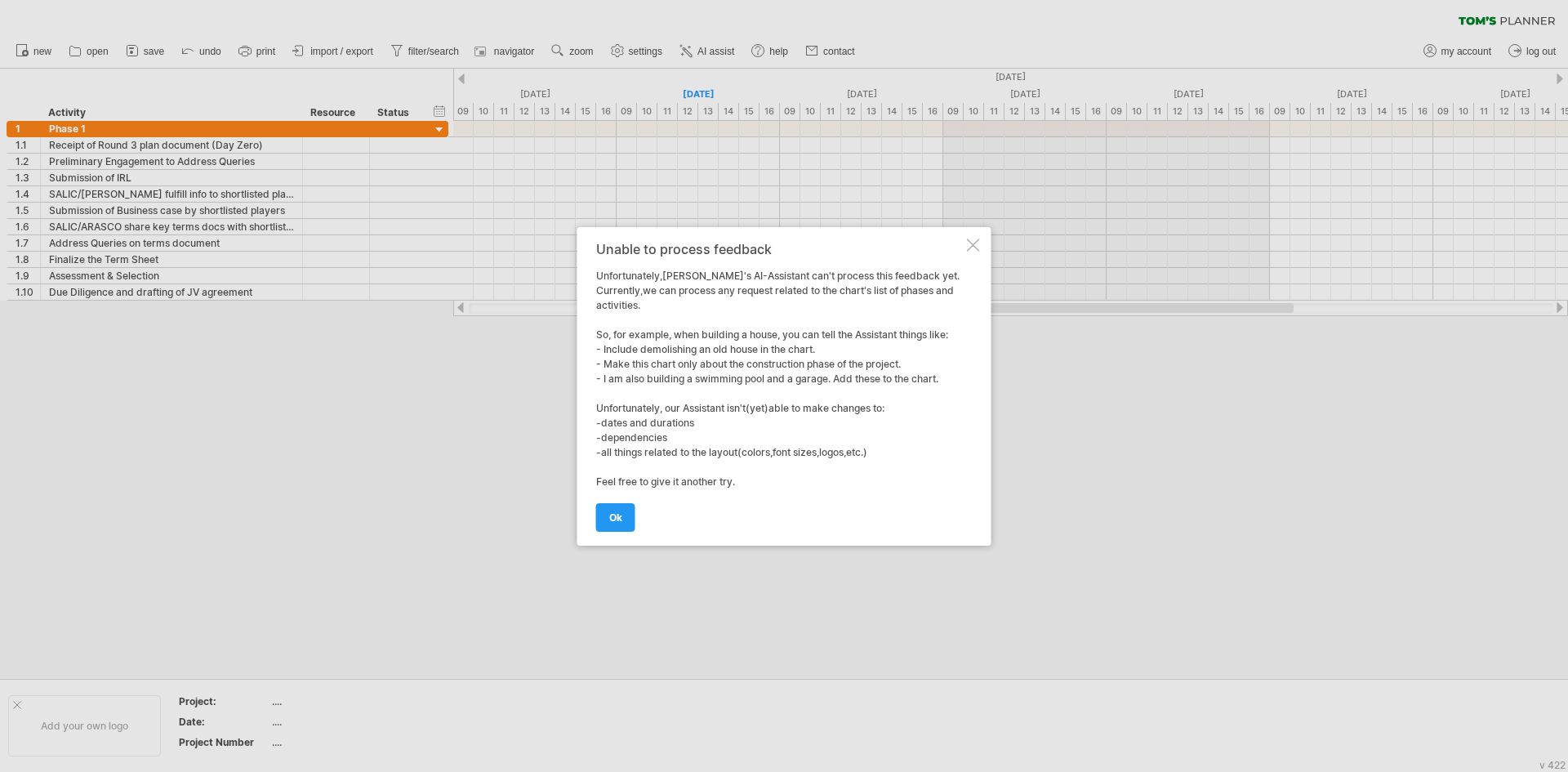
click at [975, 250] on div at bounding box center [973, 244] width 13 height 13
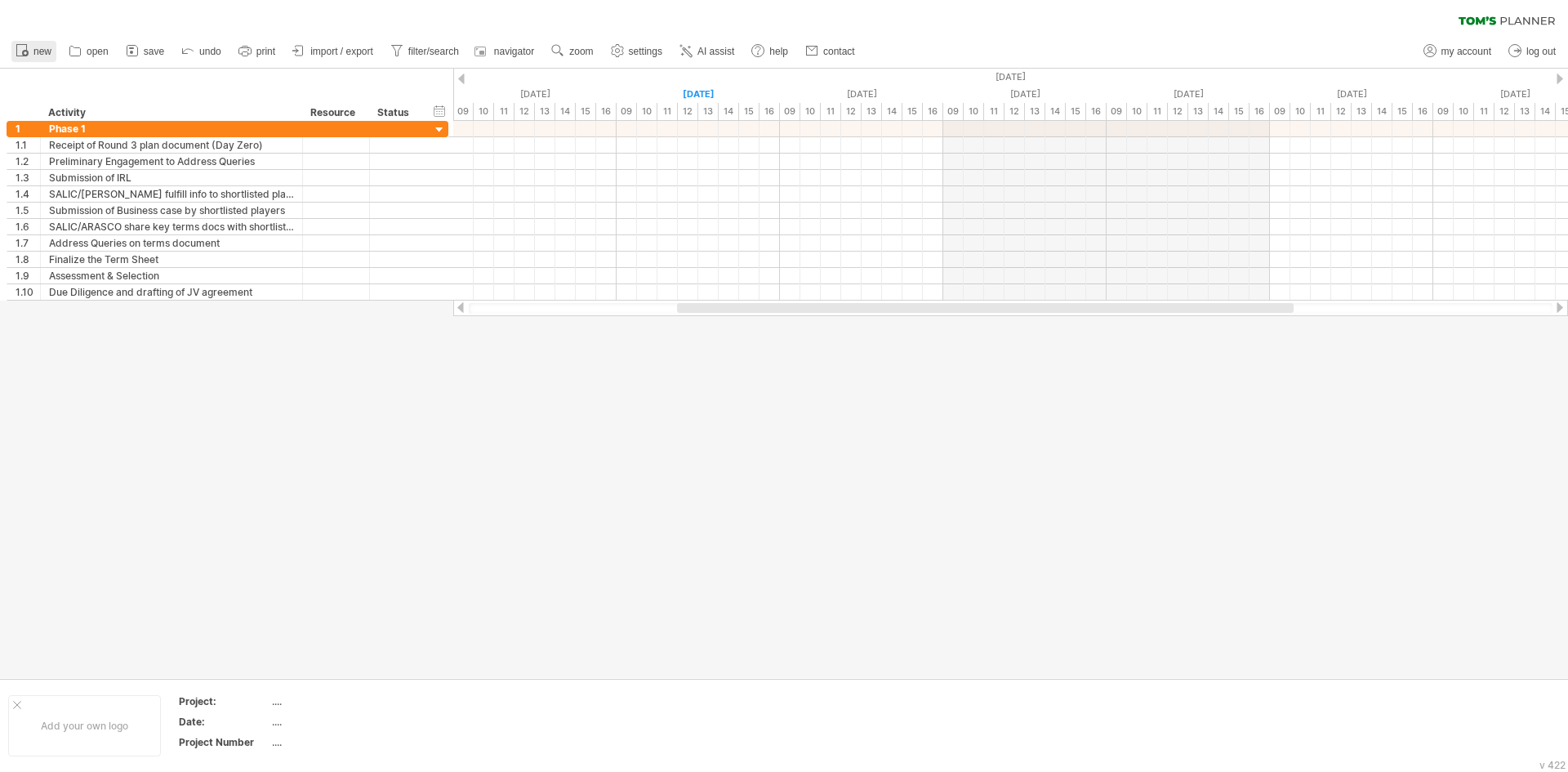
click at [39, 47] on span "new" at bounding box center [42, 51] width 18 height 11
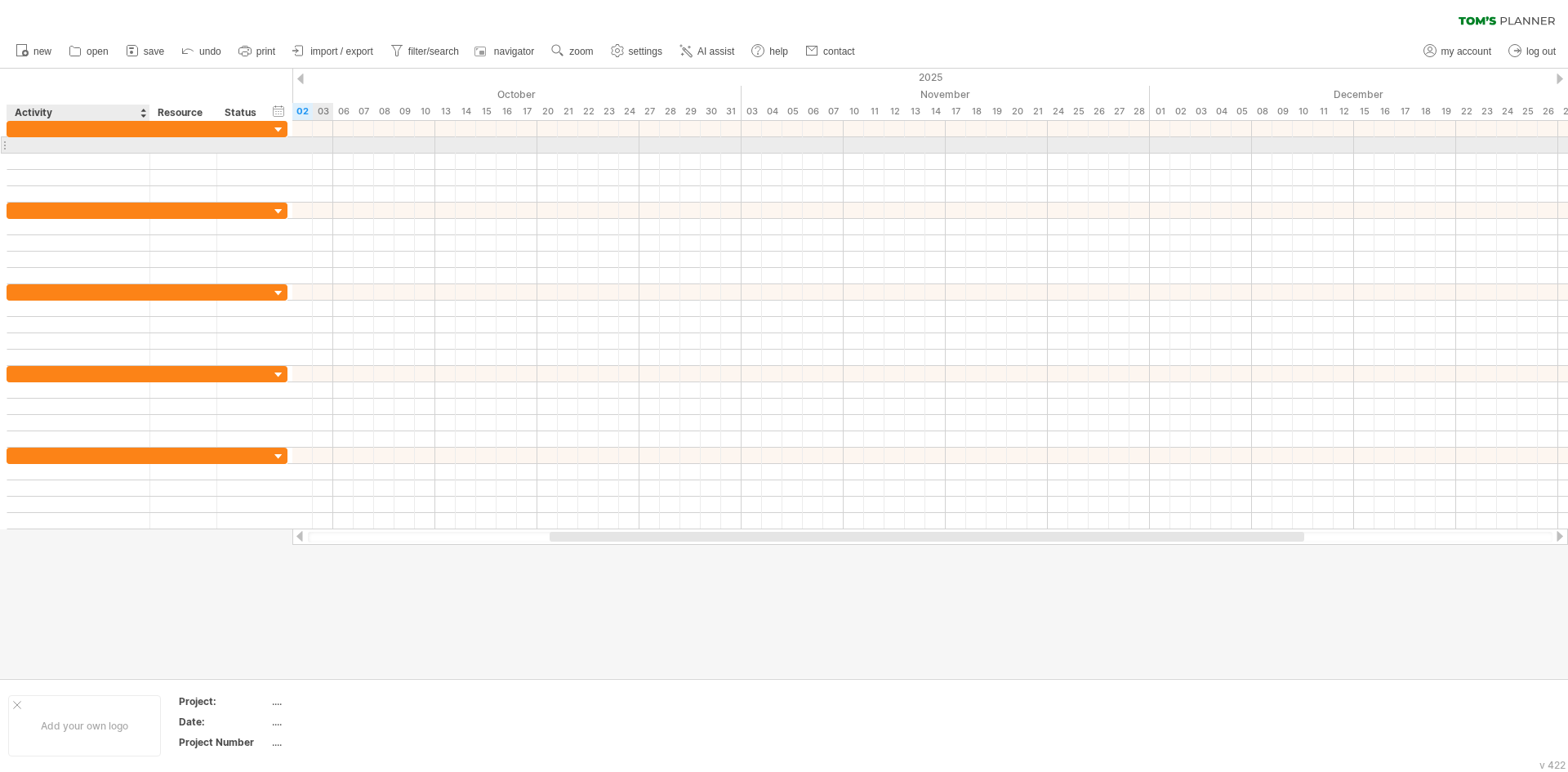
click at [52, 144] on div at bounding box center [79, 145] width 126 height 16
paste input "**********"
type input "**********"
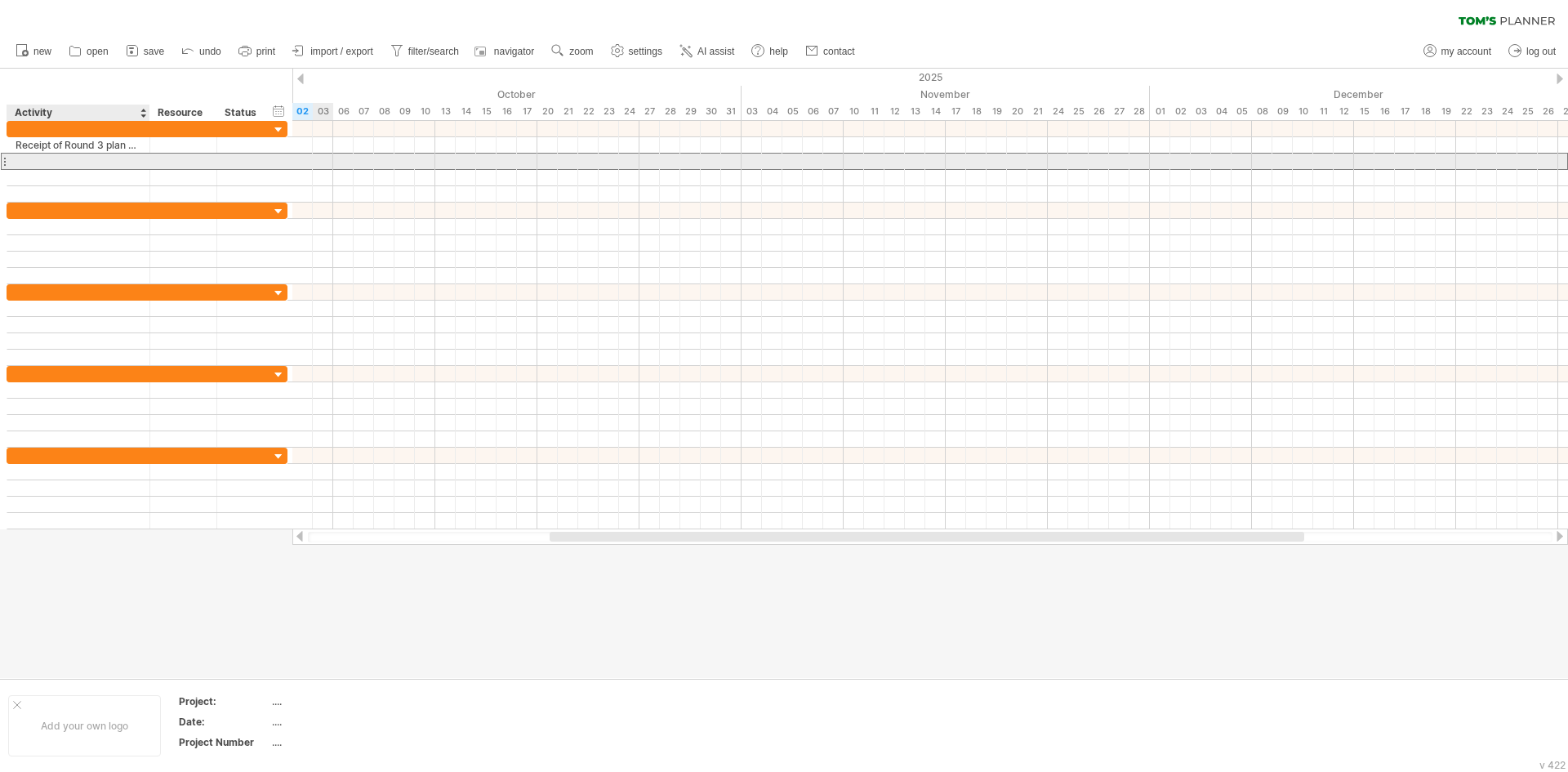
click at [62, 165] on div at bounding box center [79, 161] width 126 height 16
paste input "**********"
type input "**********"
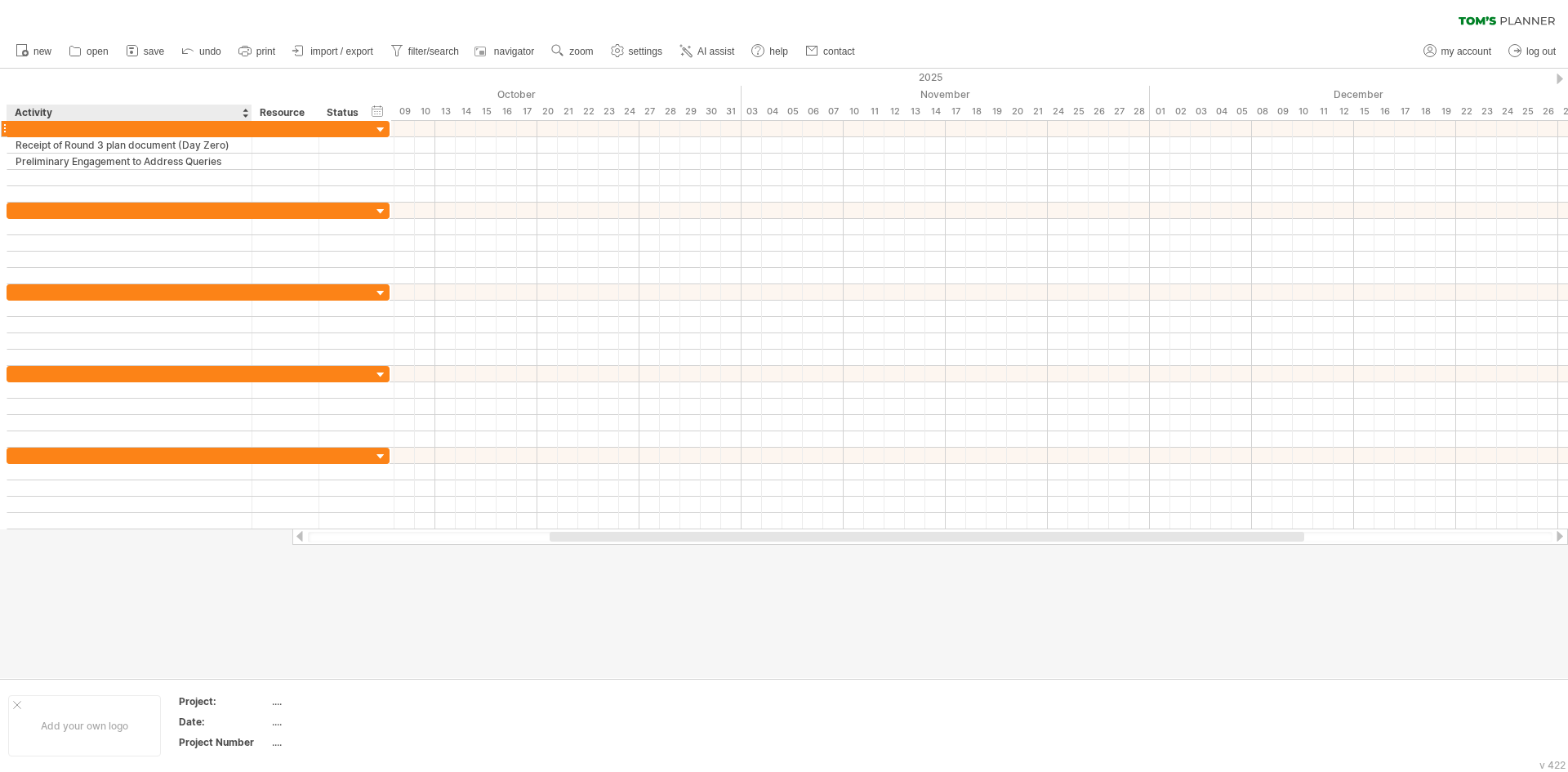
drag, startPoint x: 146, startPoint y: 109, endPoint x: 257, endPoint y: 128, distance: 112.6
click at [248, 129] on div "Trying to reach [DOMAIN_NAME] Connected again... 0% clear filter new" at bounding box center [784, 386] width 1568 height 772
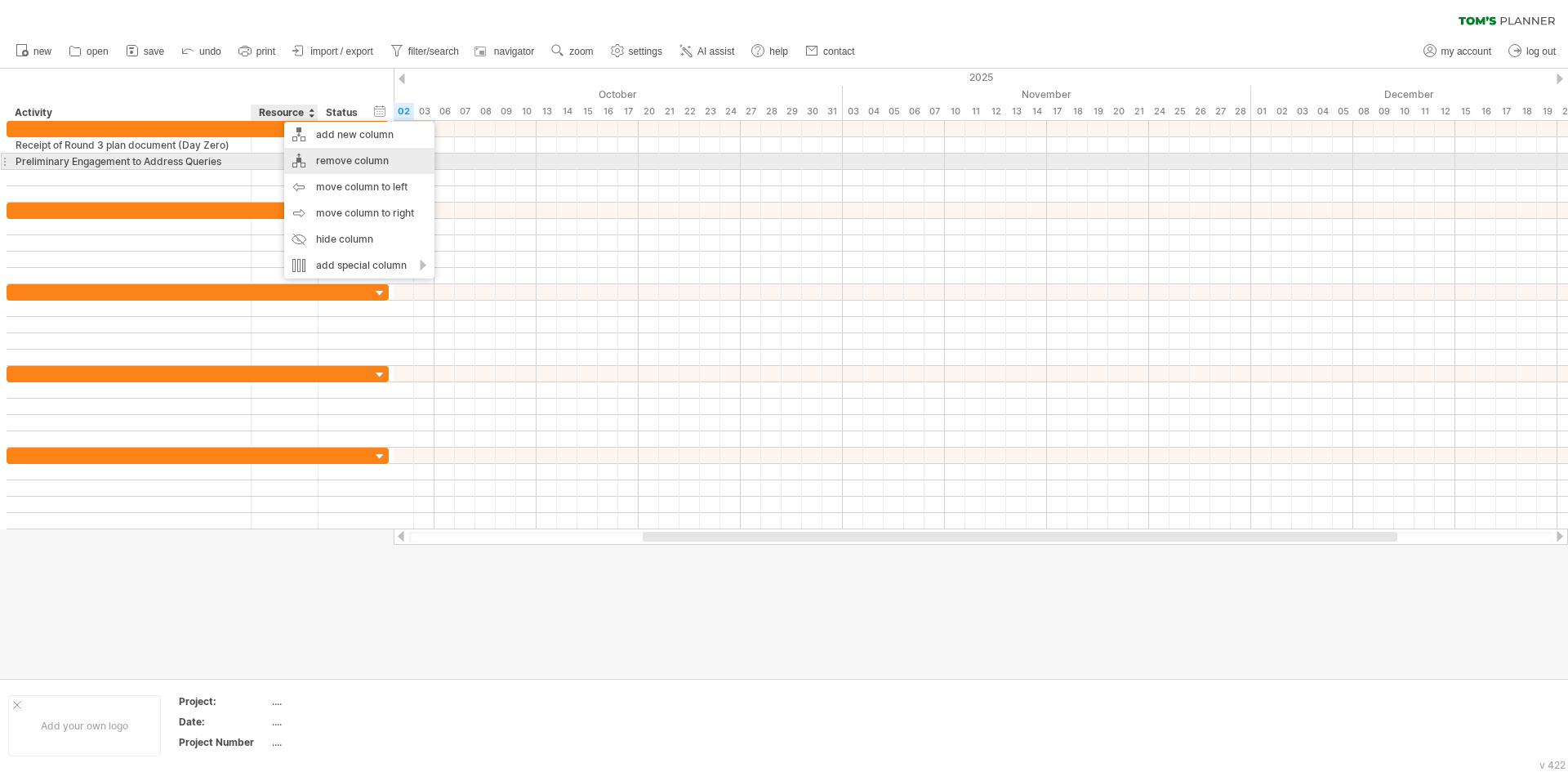
click at [366, 168] on div "remove column" at bounding box center [360, 161] width 150 height 26
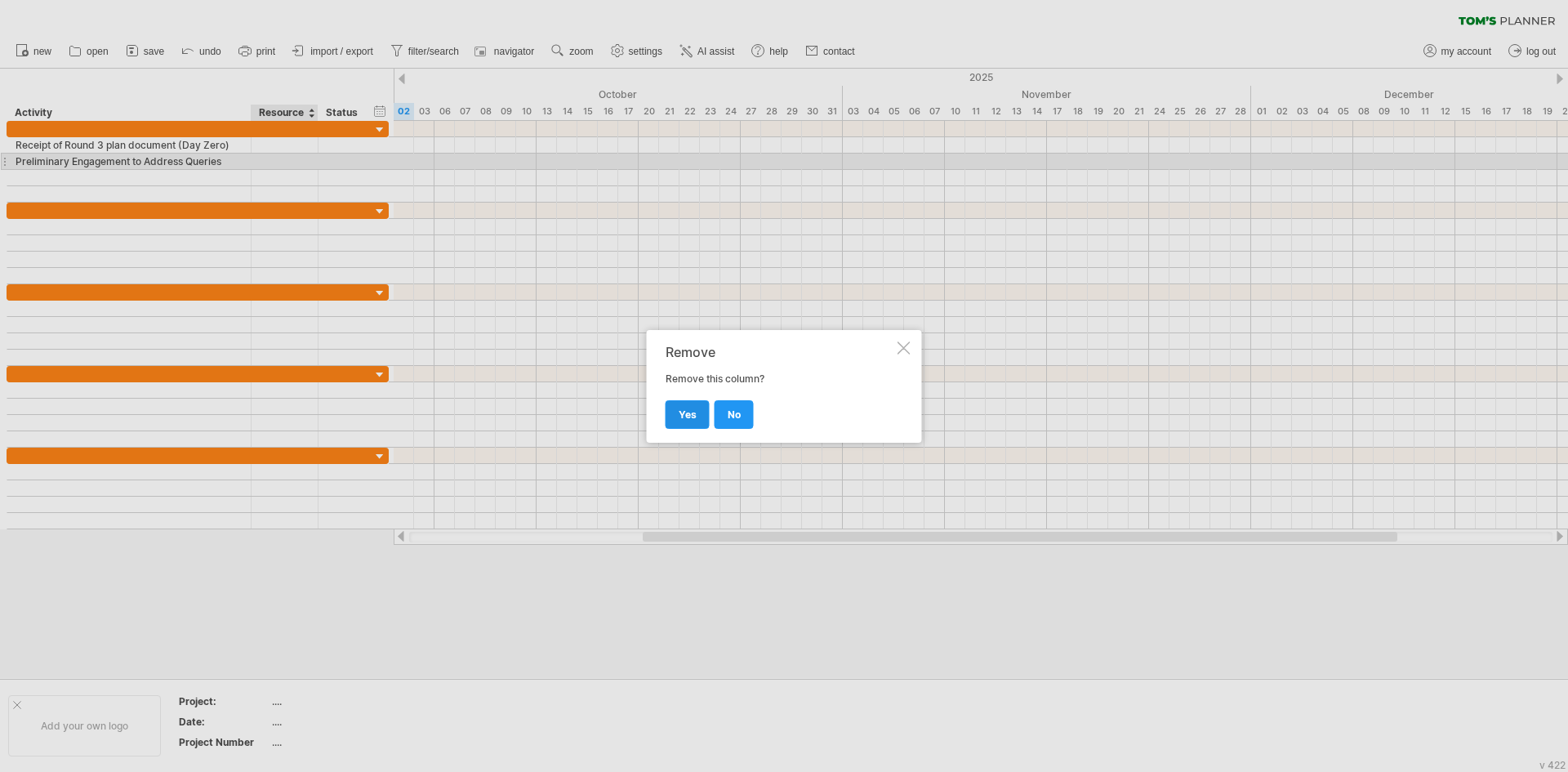
click at [690, 409] on span "yes" at bounding box center [687, 415] width 18 height 12
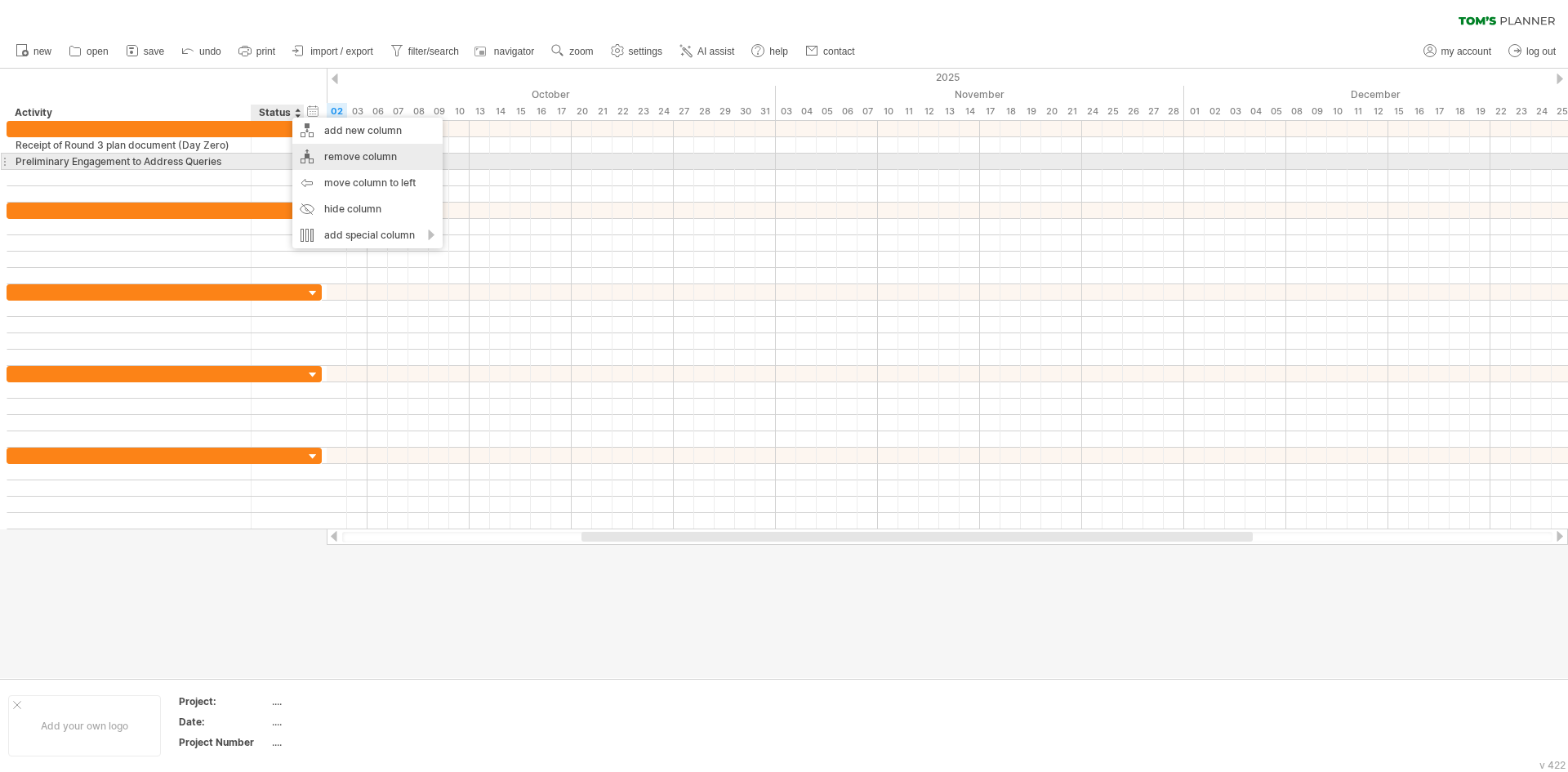
click at [347, 154] on div "remove column" at bounding box center [368, 157] width 150 height 26
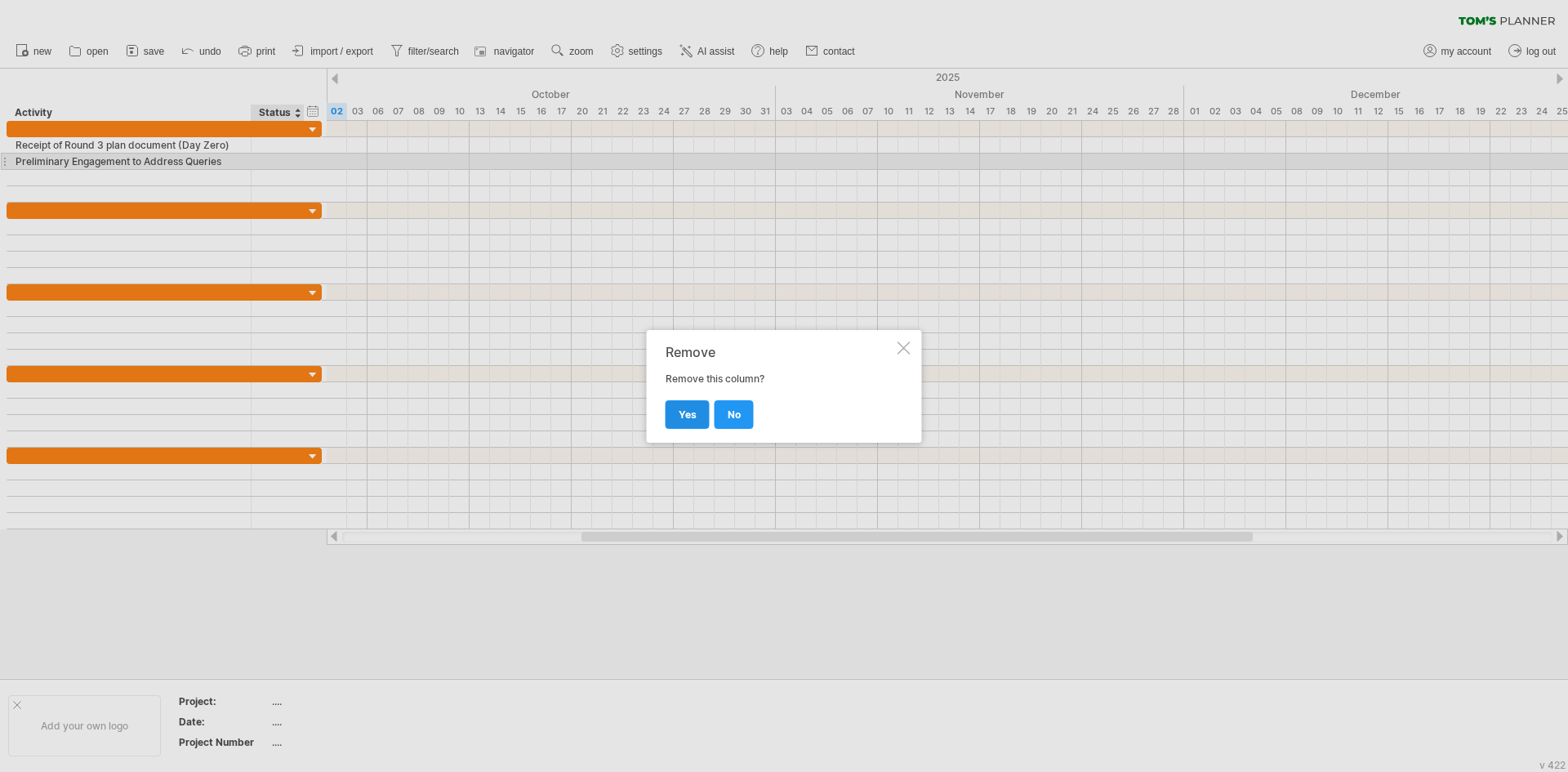
click at [700, 413] on link "yes" at bounding box center [687, 414] width 44 height 29
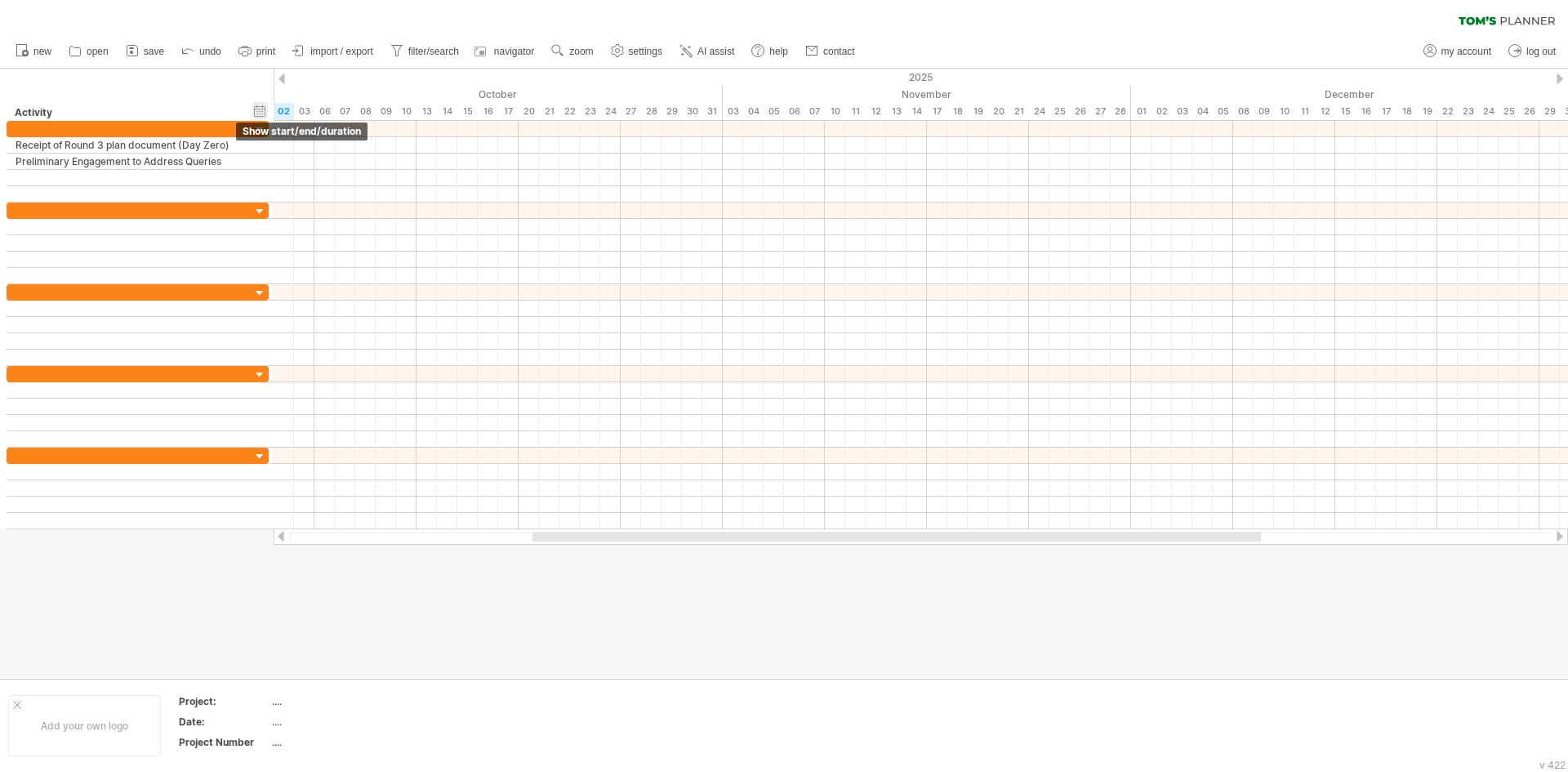
click at [262, 106] on div "hide start/end/duration show start/end/duration" at bounding box center [260, 111] width 16 height 18
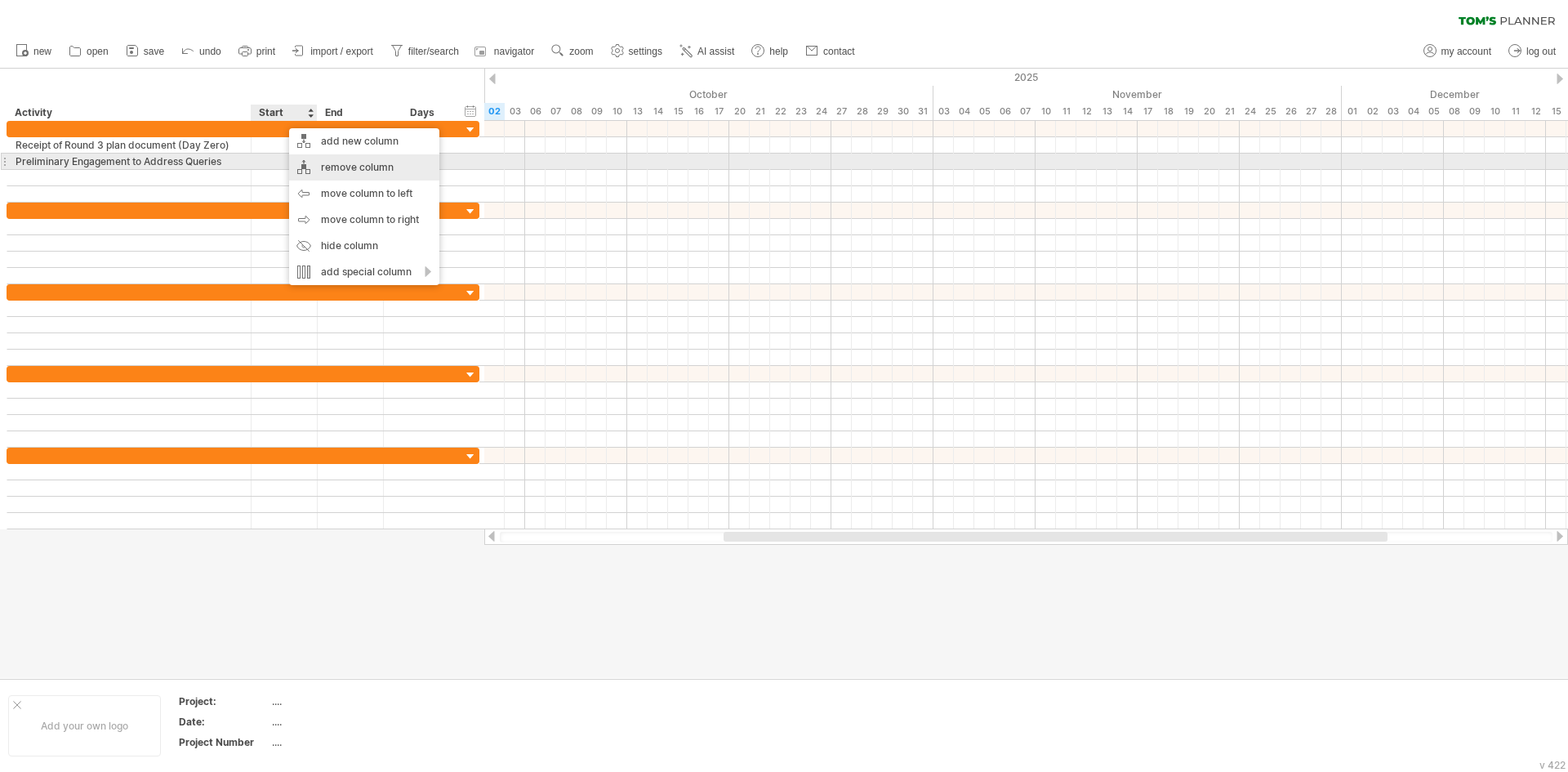
click at [379, 162] on div "remove column" at bounding box center [364, 167] width 150 height 26
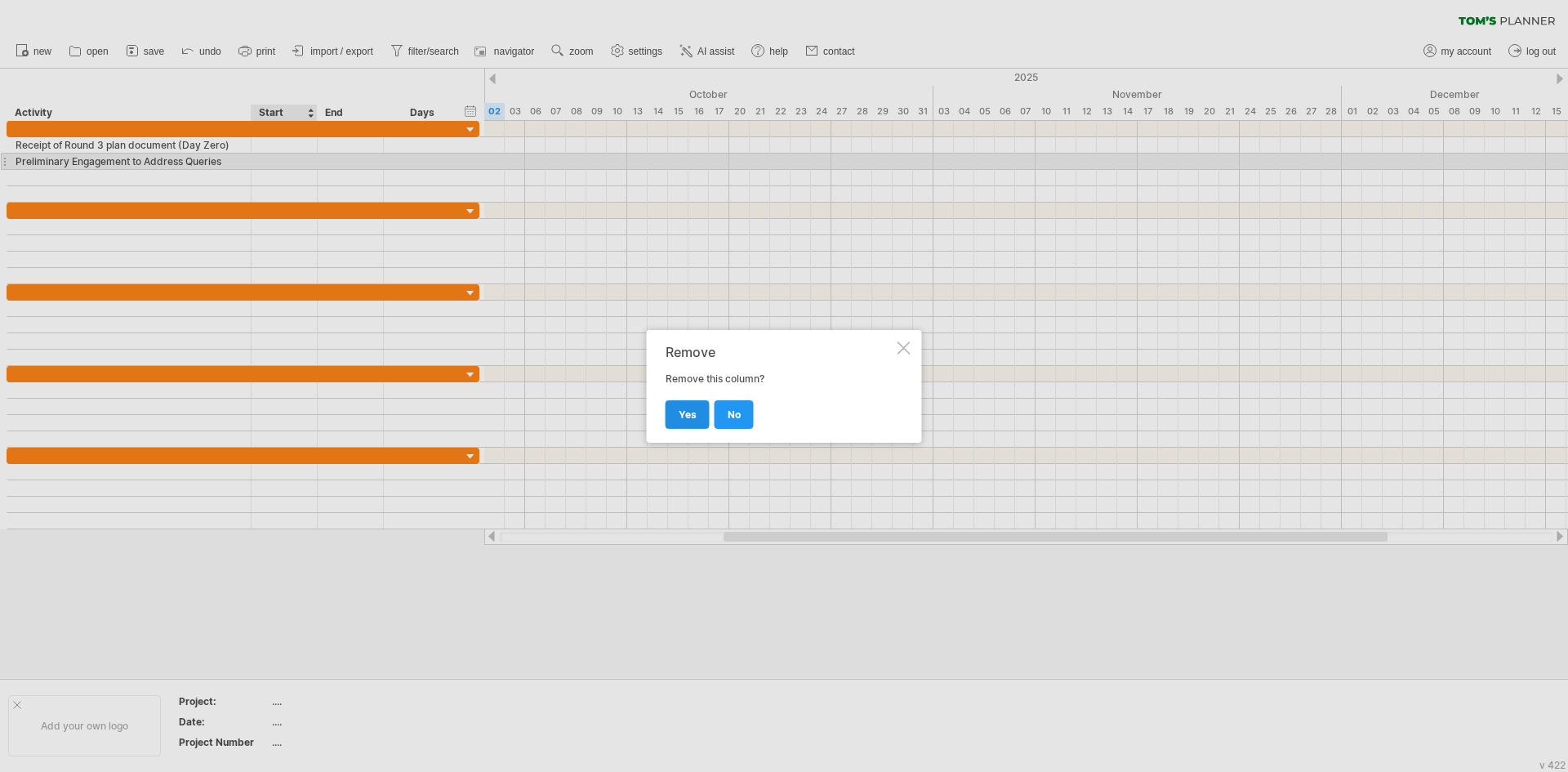
click at [676, 415] on link "yes" at bounding box center [687, 414] width 44 height 29
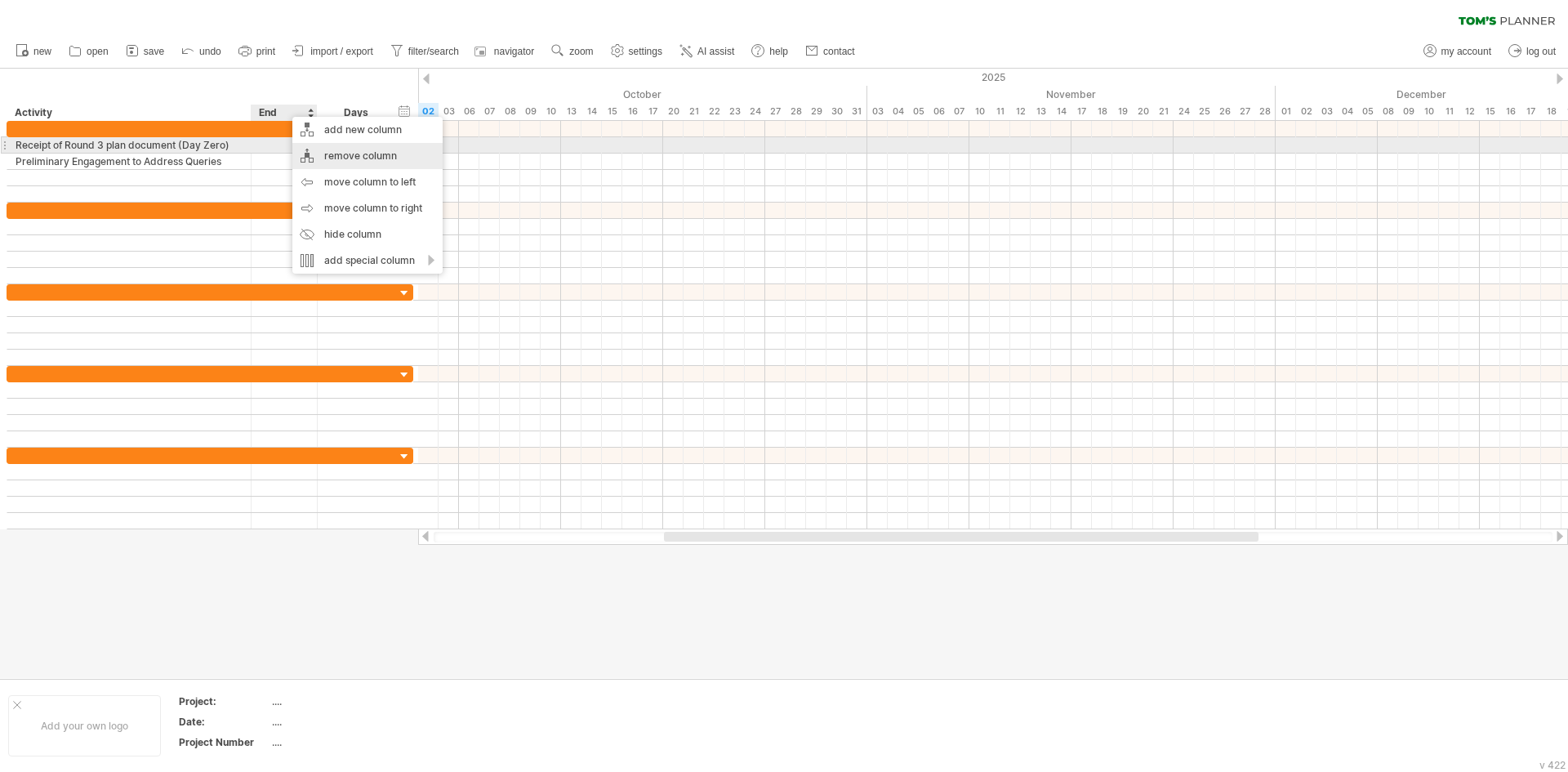
click at [372, 151] on div "remove column" at bounding box center [368, 156] width 150 height 26
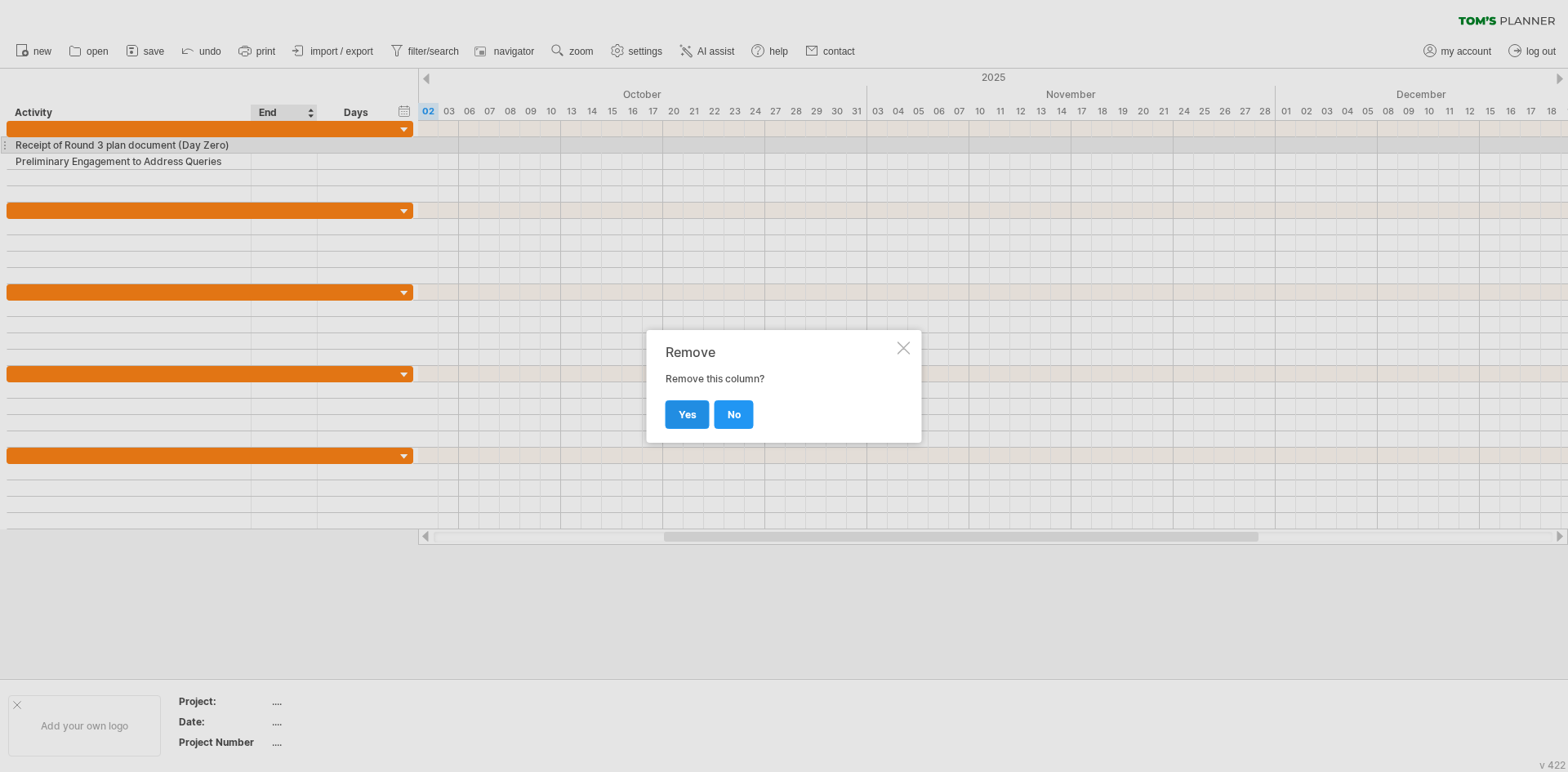
click at [687, 409] on span "yes" at bounding box center [687, 415] width 18 height 12
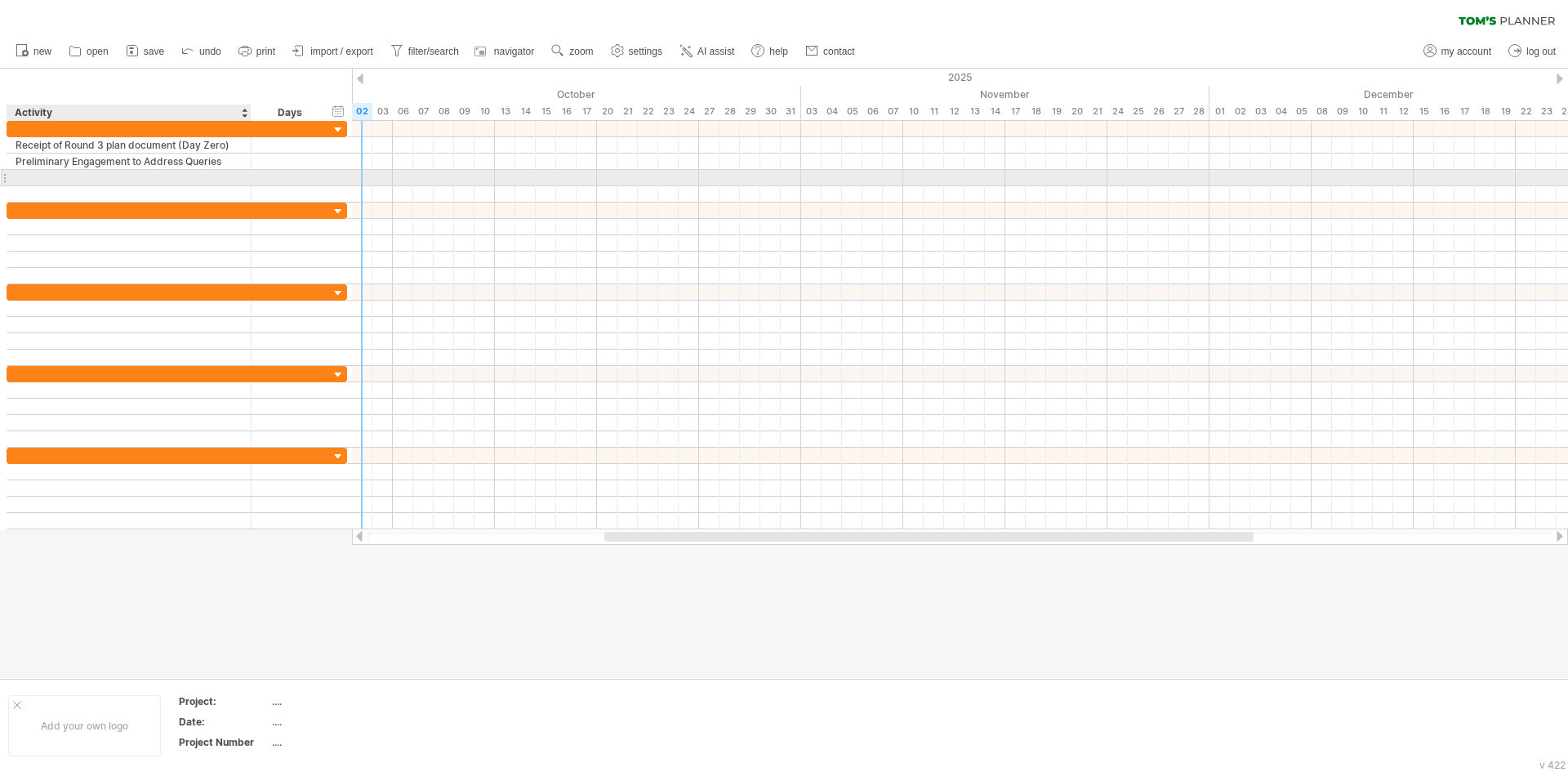
click at [51, 177] on div at bounding box center [129, 178] width 227 height 16
paste input "**********"
type input "**********"
click at [55, 191] on div at bounding box center [129, 194] width 227 height 16
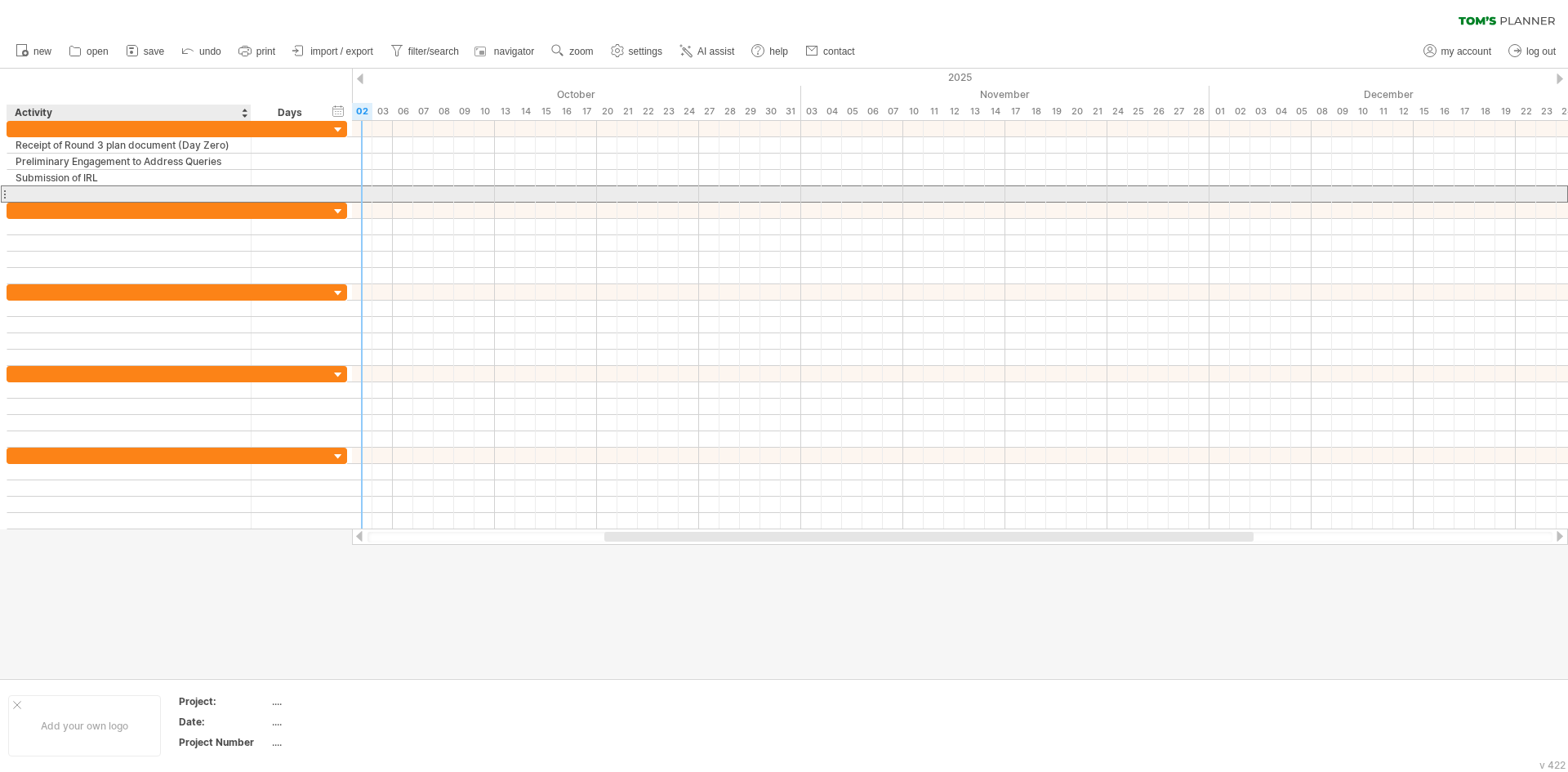
paste input "**********"
type input "**********"
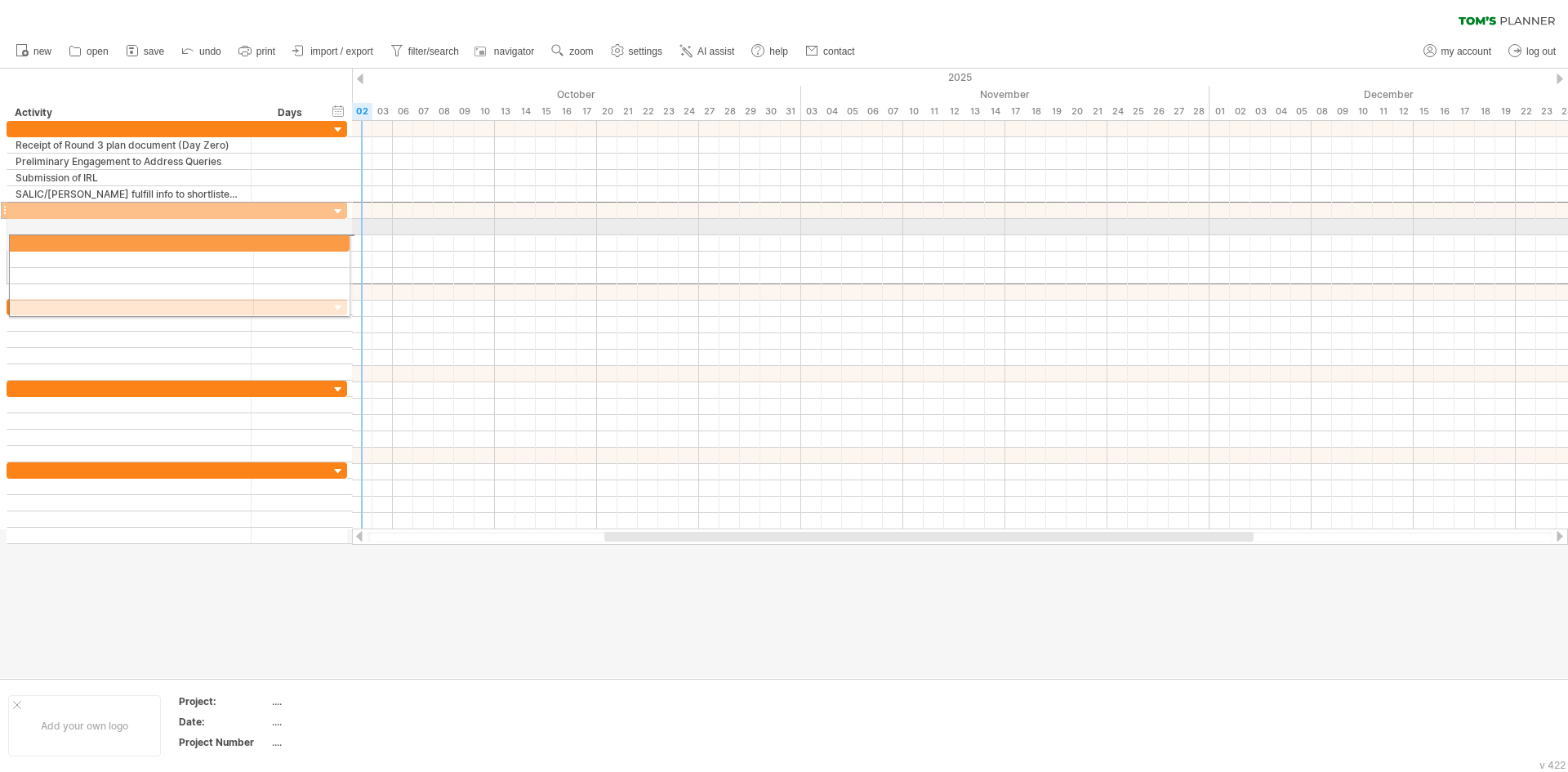
drag, startPoint x: 4, startPoint y: 208, endPoint x: 0, endPoint y: 240, distance: 32.2
click at [0, 240] on div "**********" at bounding box center [173, 332] width 347 height 423
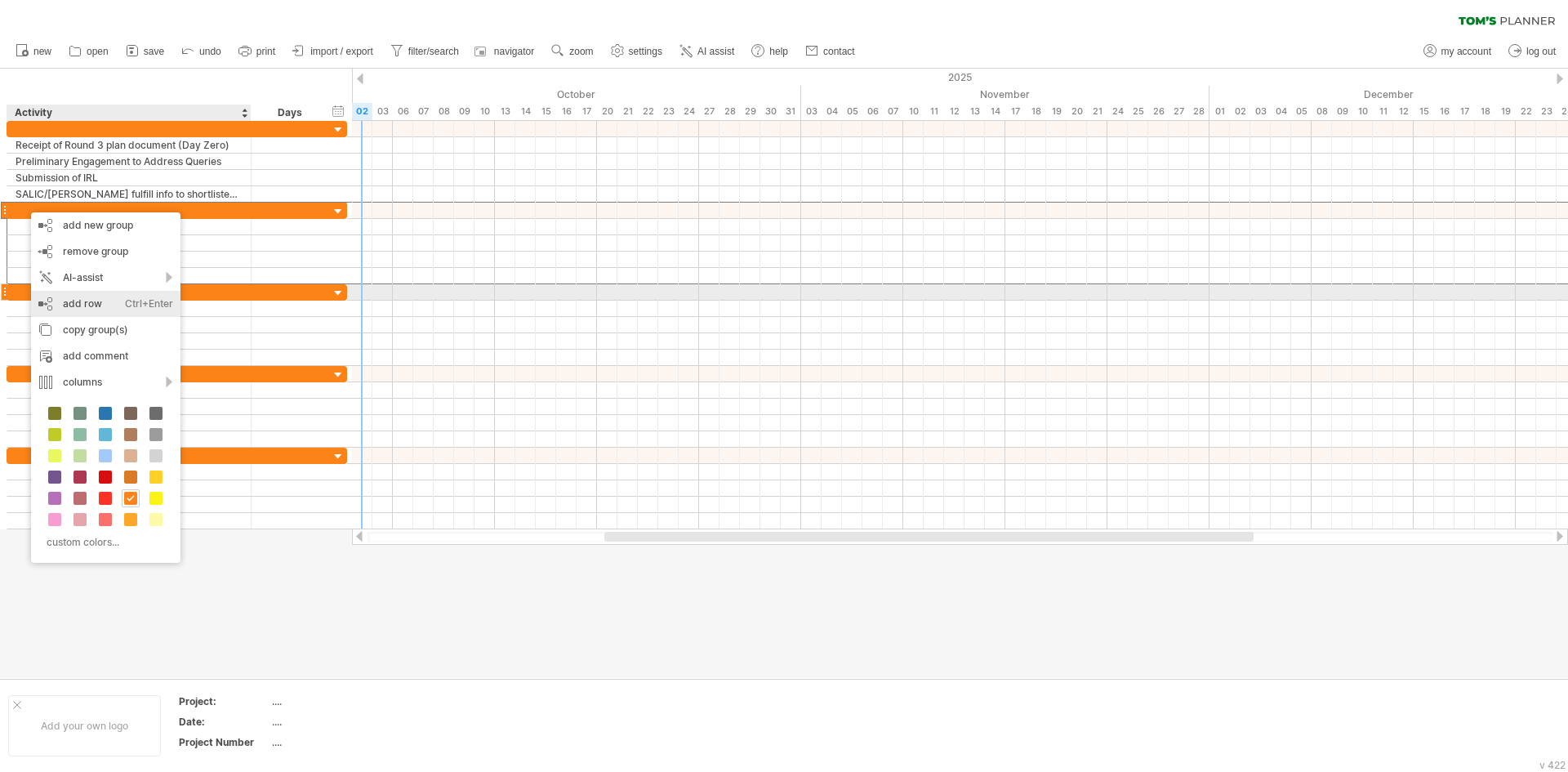
click at [94, 298] on div "add row Ctrl+Enter Cmd+Enter" at bounding box center [105, 304] width 150 height 26
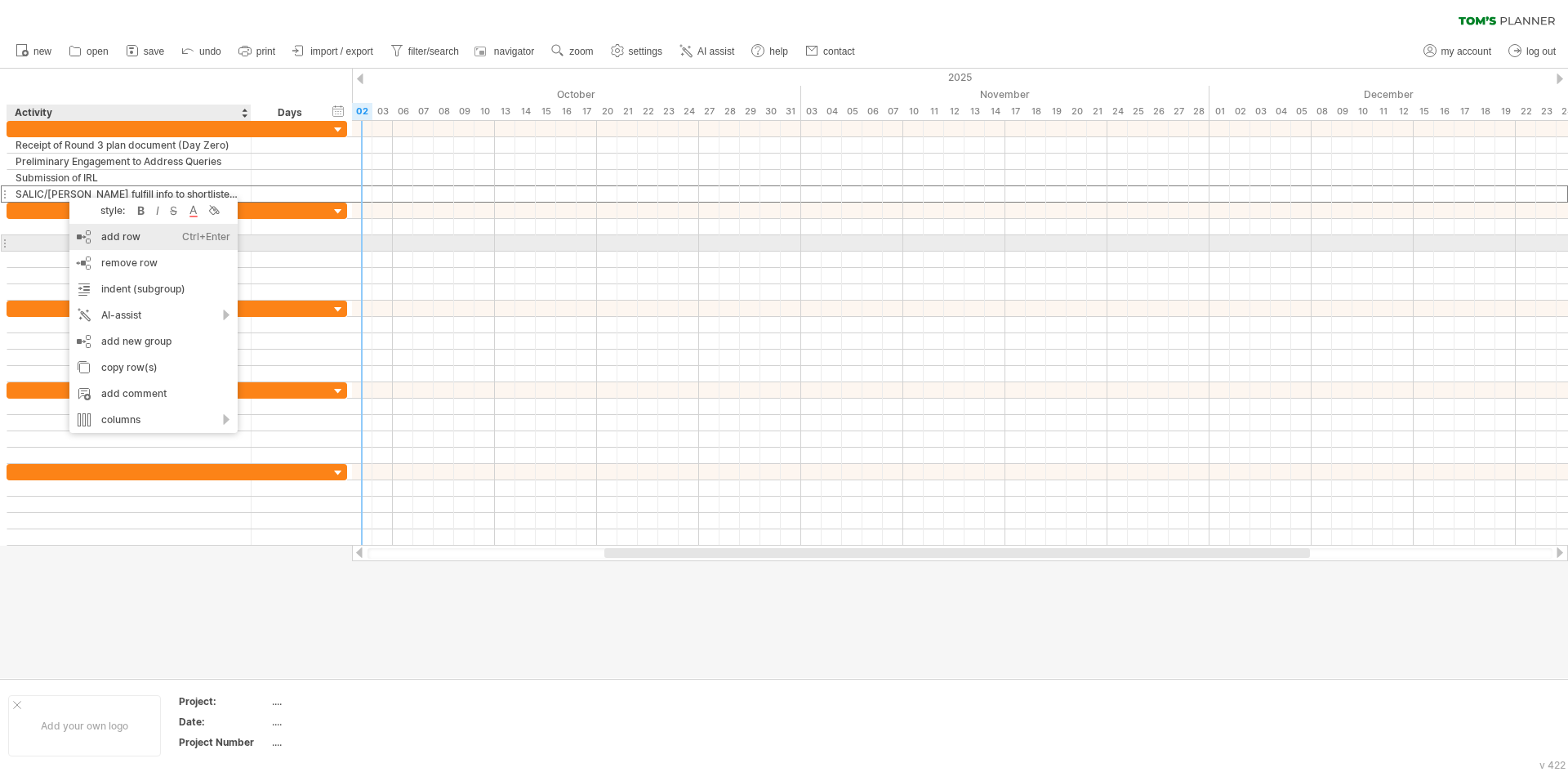
click at [128, 235] on div "add row Ctrl+Enter Cmd+Enter" at bounding box center [153, 237] width 168 height 26
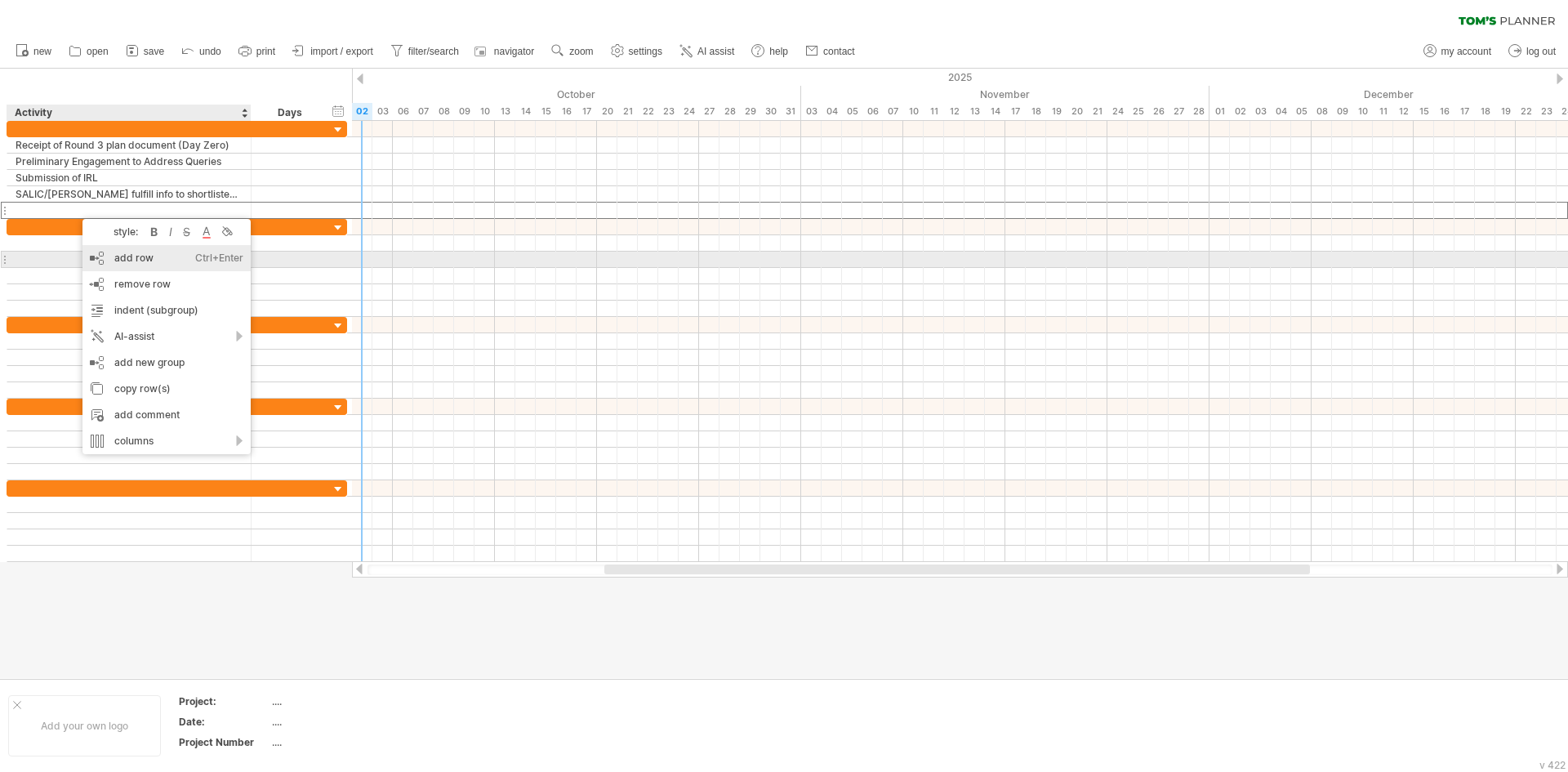
click at [122, 253] on div "add row Ctrl+Enter Cmd+Enter" at bounding box center [166, 258] width 168 height 26
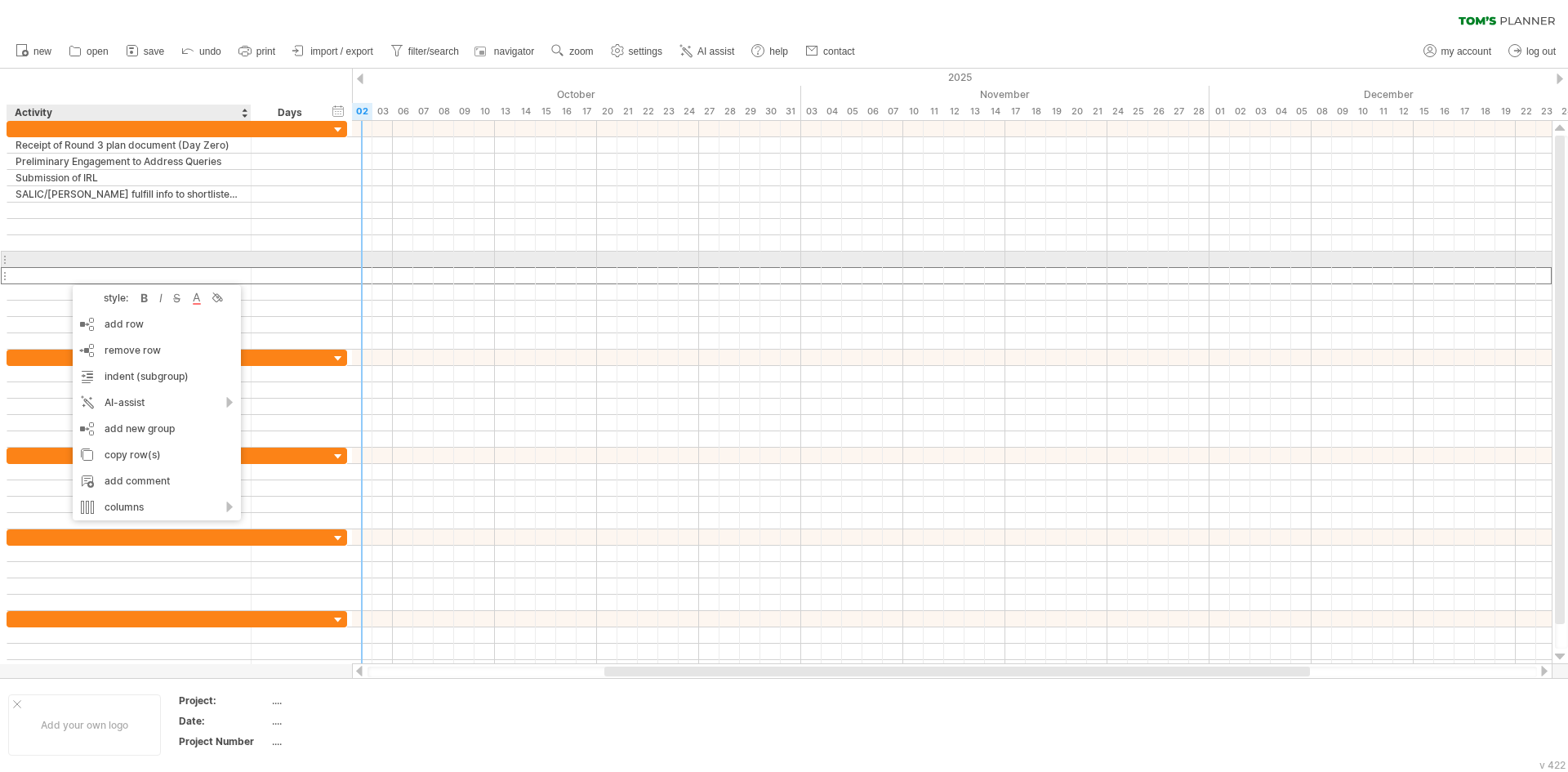
click at [65, 254] on div at bounding box center [129, 259] width 227 height 16
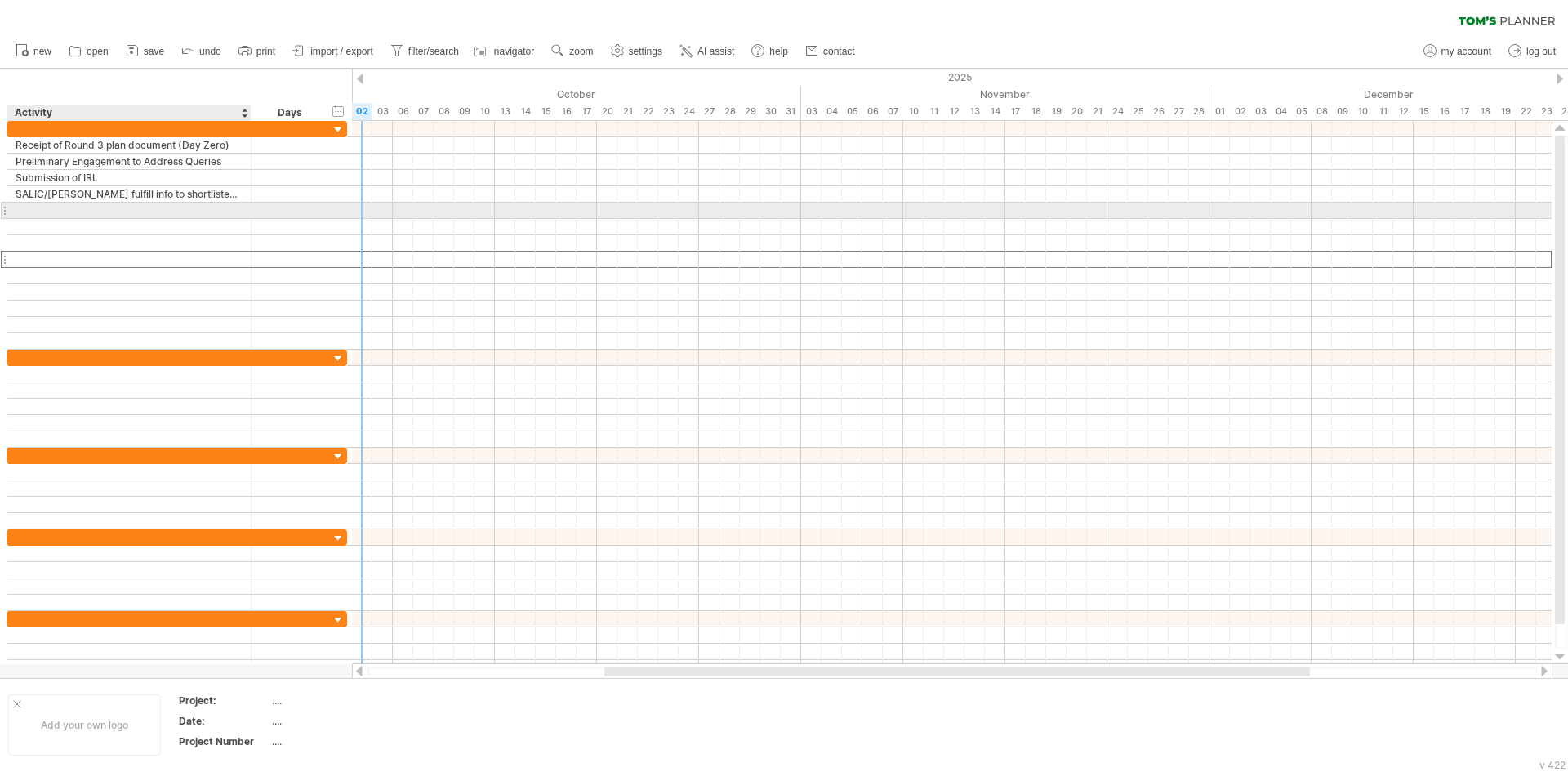
click at [40, 208] on div at bounding box center [129, 210] width 227 height 16
click at [52, 210] on div at bounding box center [129, 210] width 227 height 16
paste input "**********"
type input "**********"
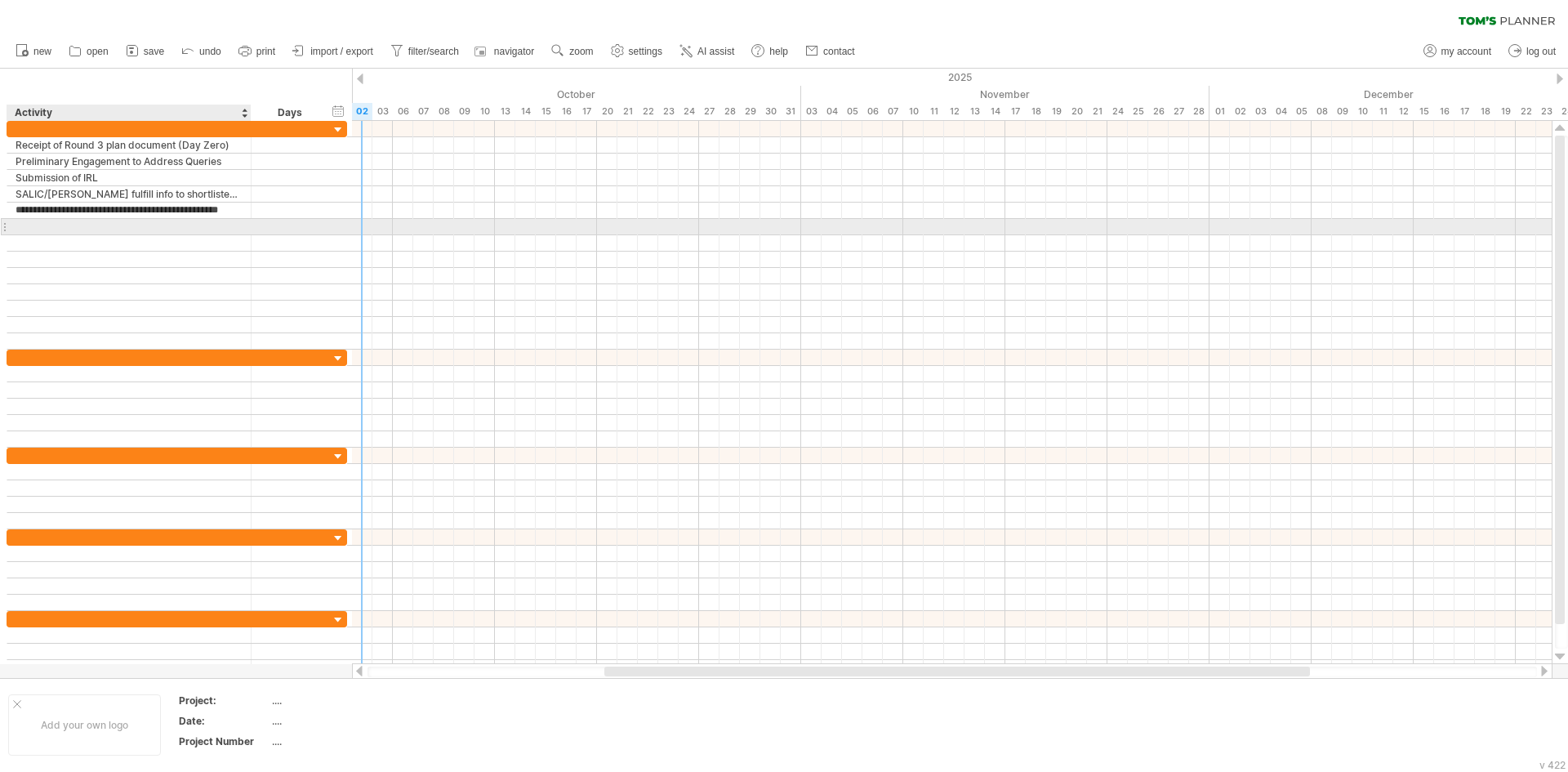
scroll to position [0, 0]
click at [43, 229] on div at bounding box center [129, 227] width 227 height 16
paste input "**********"
type input "**********"
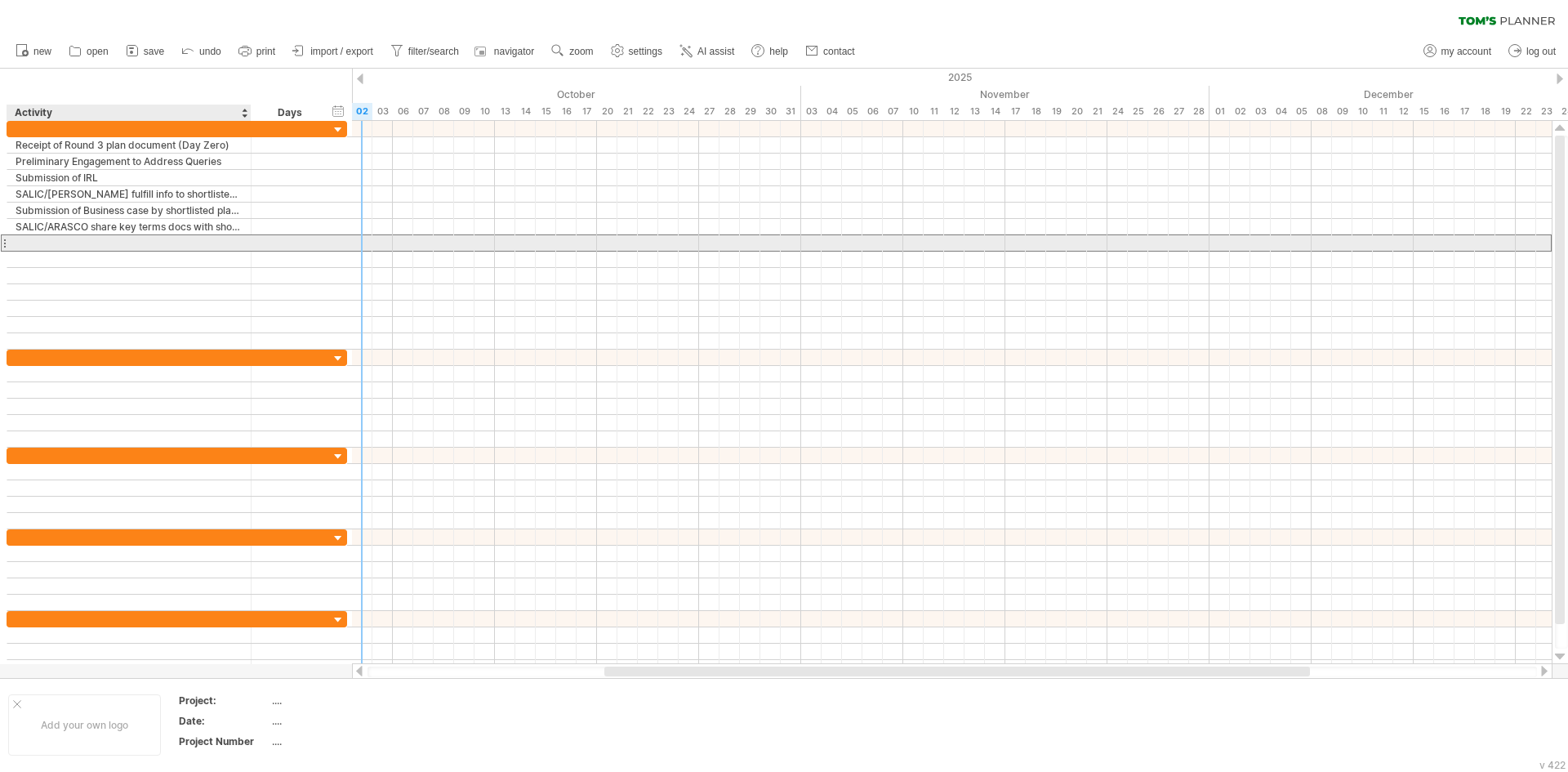
click at [34, 244] on div at bounding box center [129, 243] width 227 height 16
paste input "**********"
type input "**********"
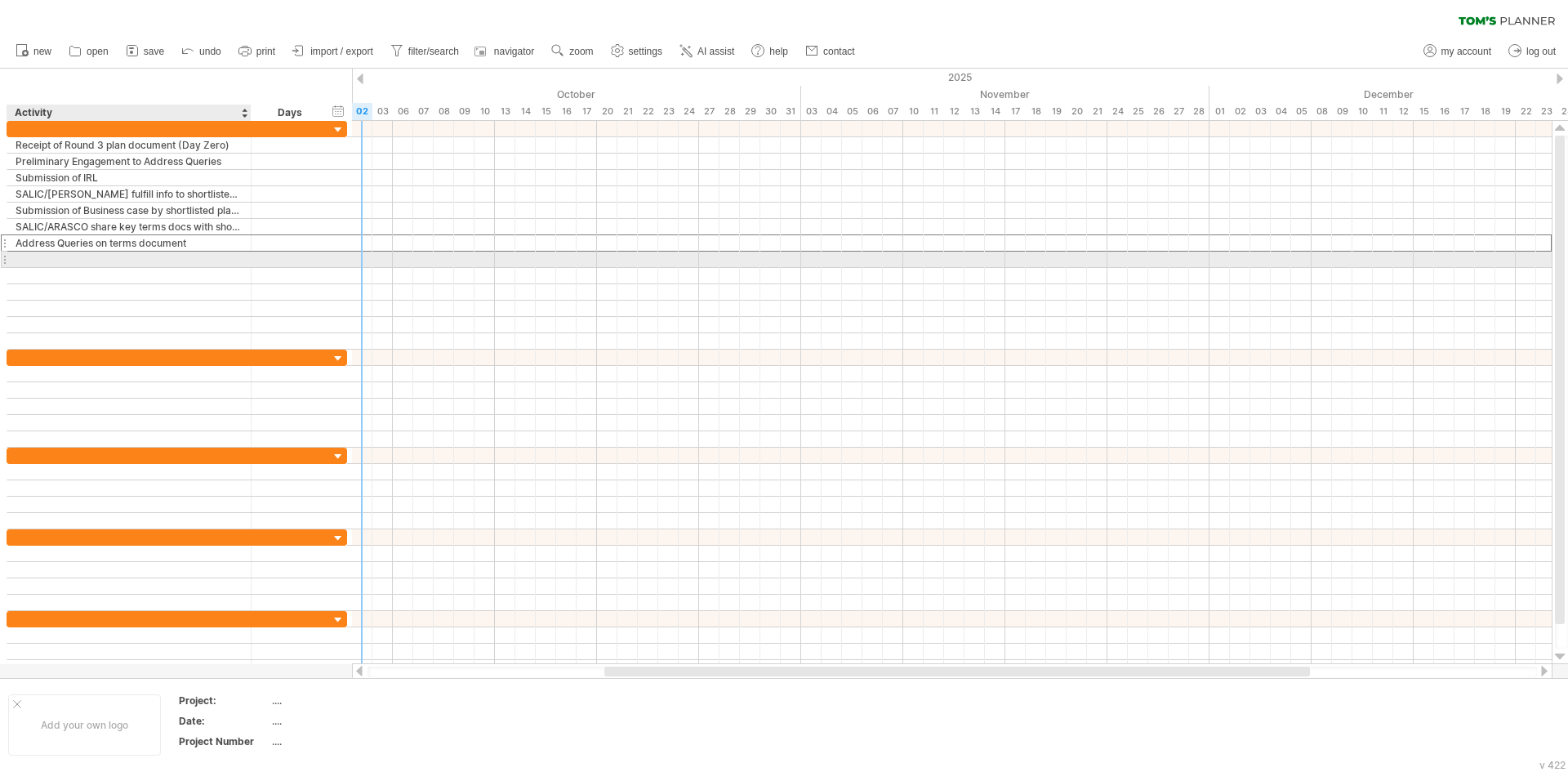
click at [45, 263] on div at bounding box center [129, 259] width 227 height 16
paste input "**********"
type input "**********"
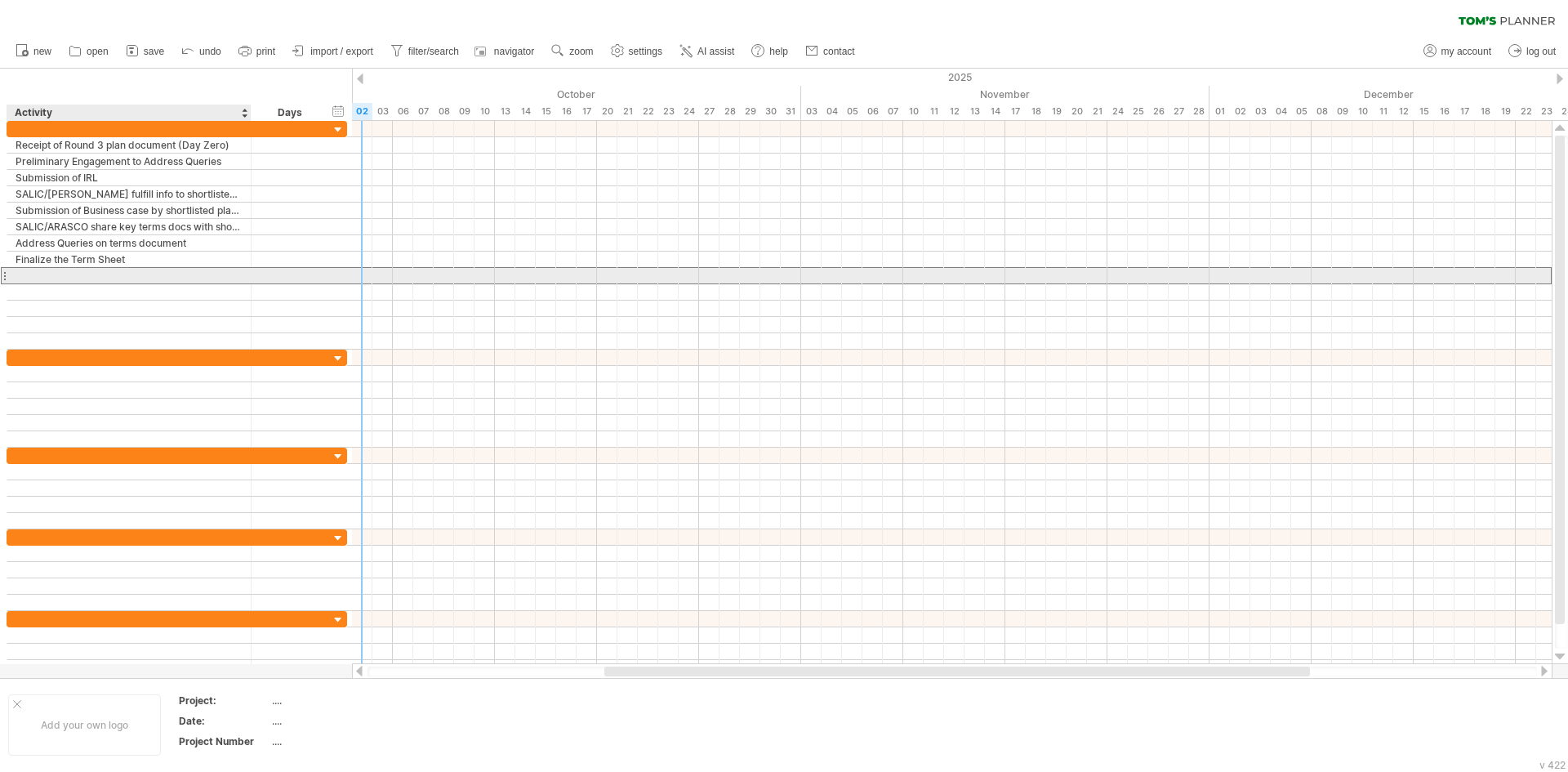
click at [52, 278] on div at bounding box center [129, 276] width 227 height 16
paste input "**********"
type input "**********"
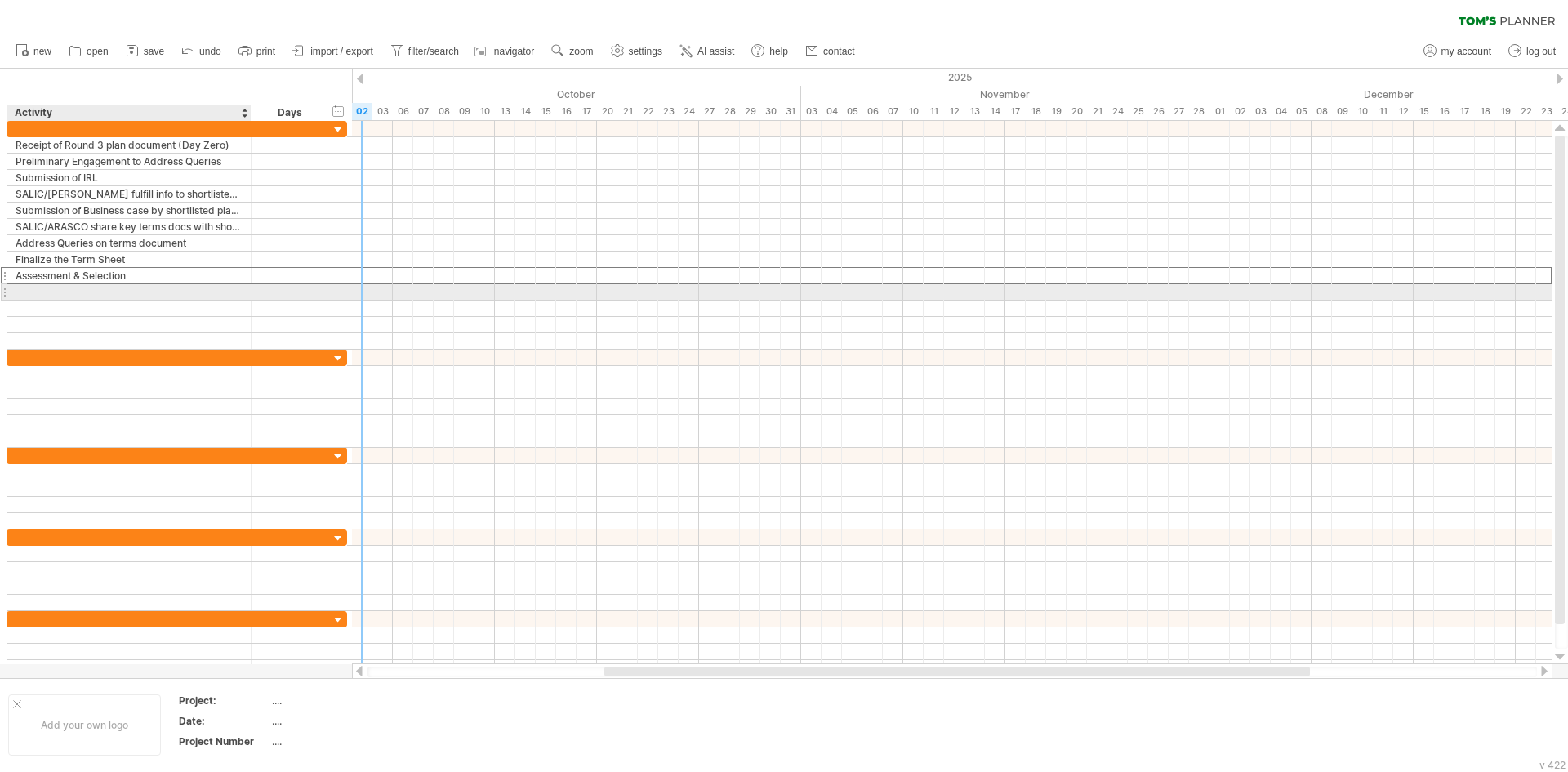
click at [46, 287] on div at bounding box center [129, 292] width 227 height 16
paste input "**********"
type input "**********"
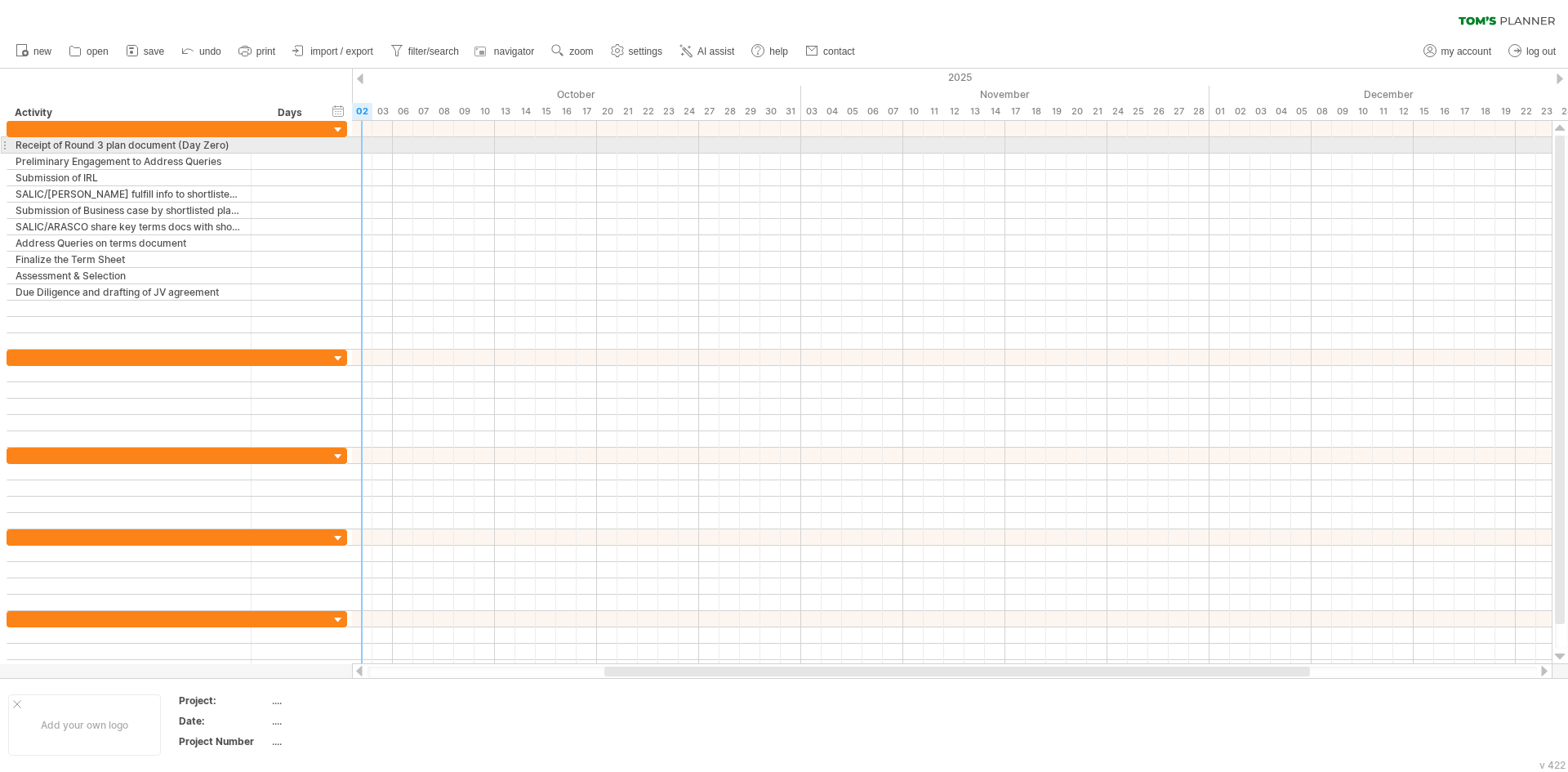
click at [360, 141] on div at bounding box center [951, 145] width 1200 height 17
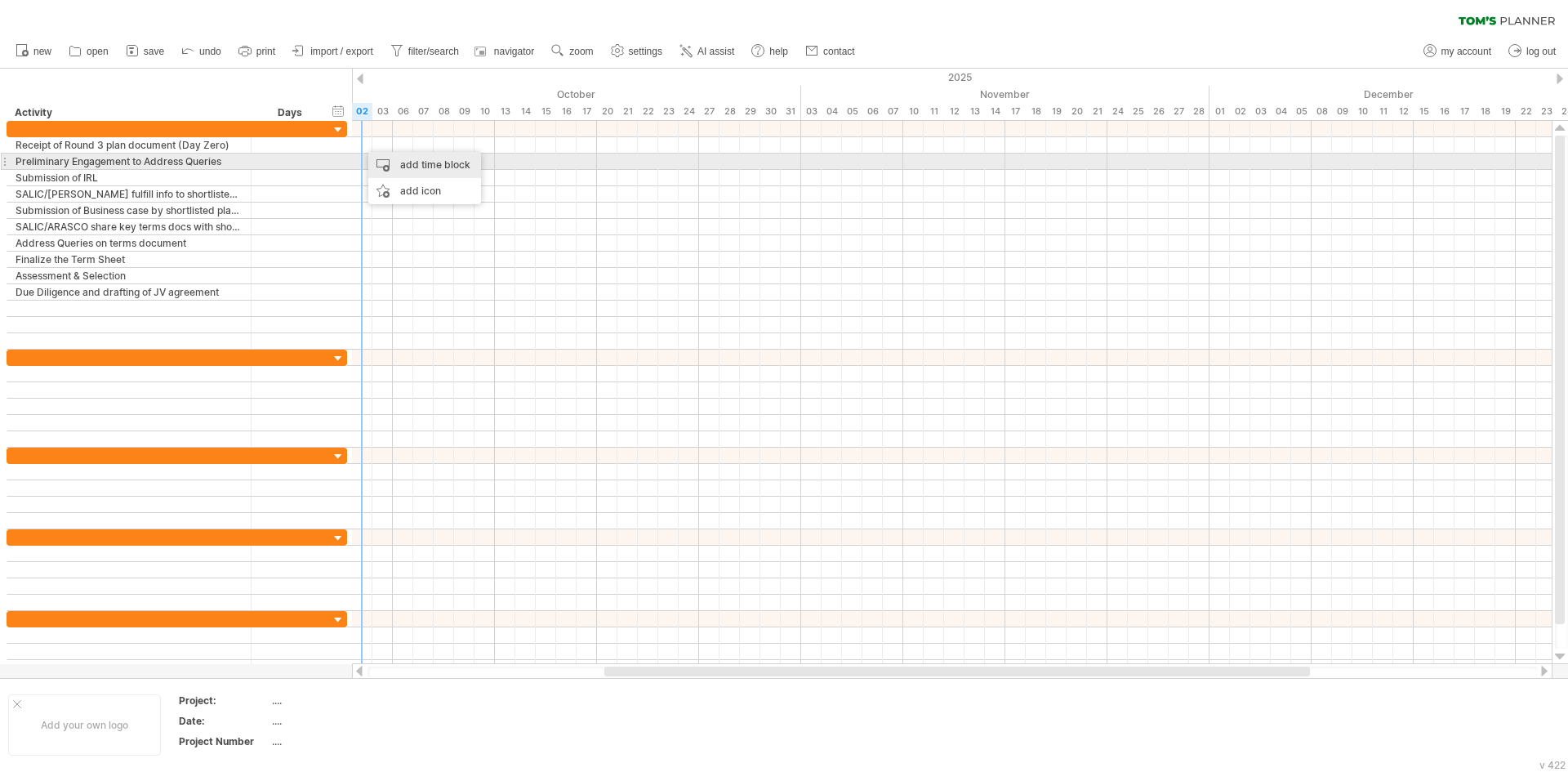
click at [392, 167] on div "add time block" at bounding box center [424, 165] width 113 height 26
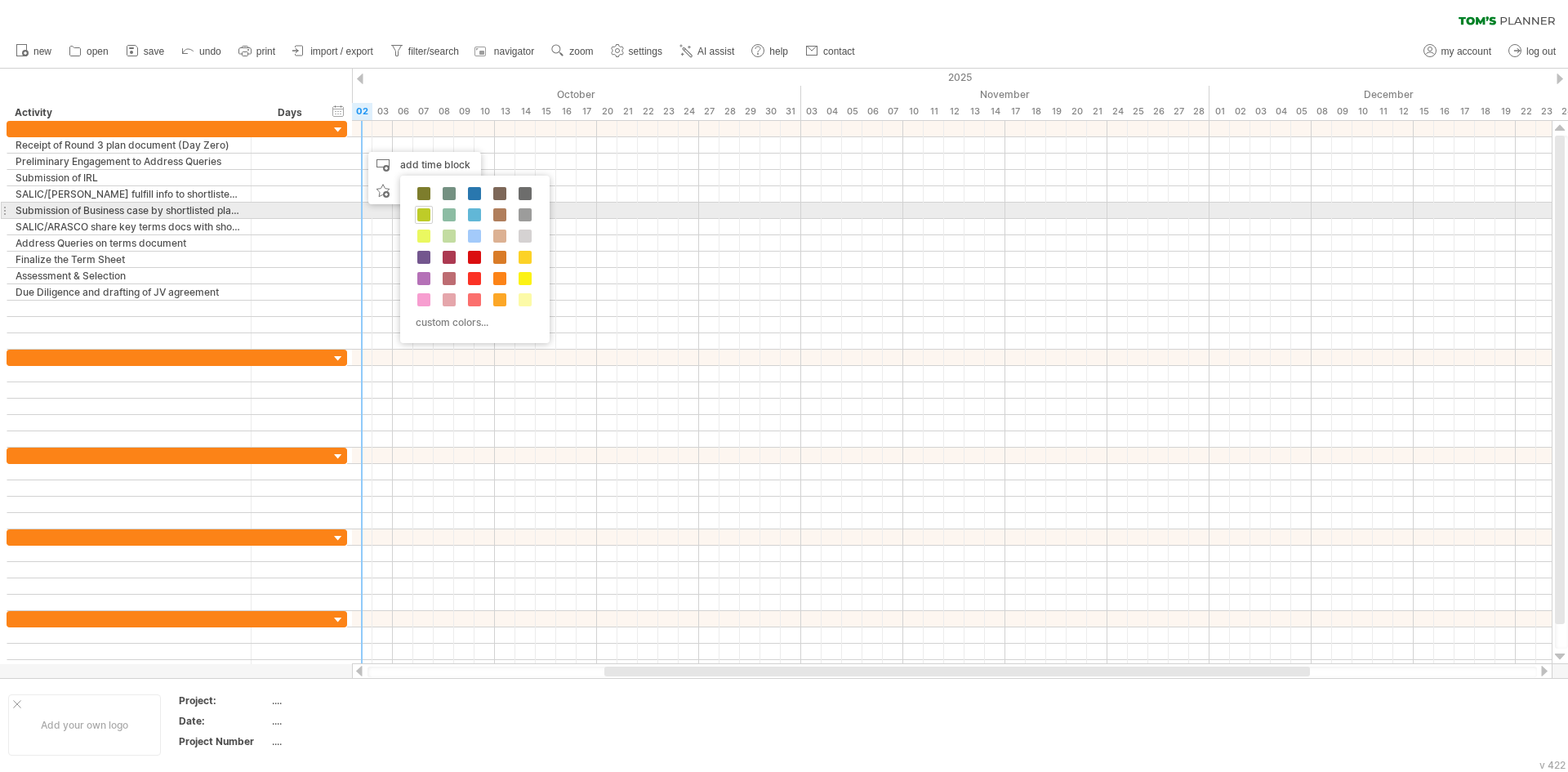
click at [424, 214] on span at bounding box center [424, 214] width 13 height 13
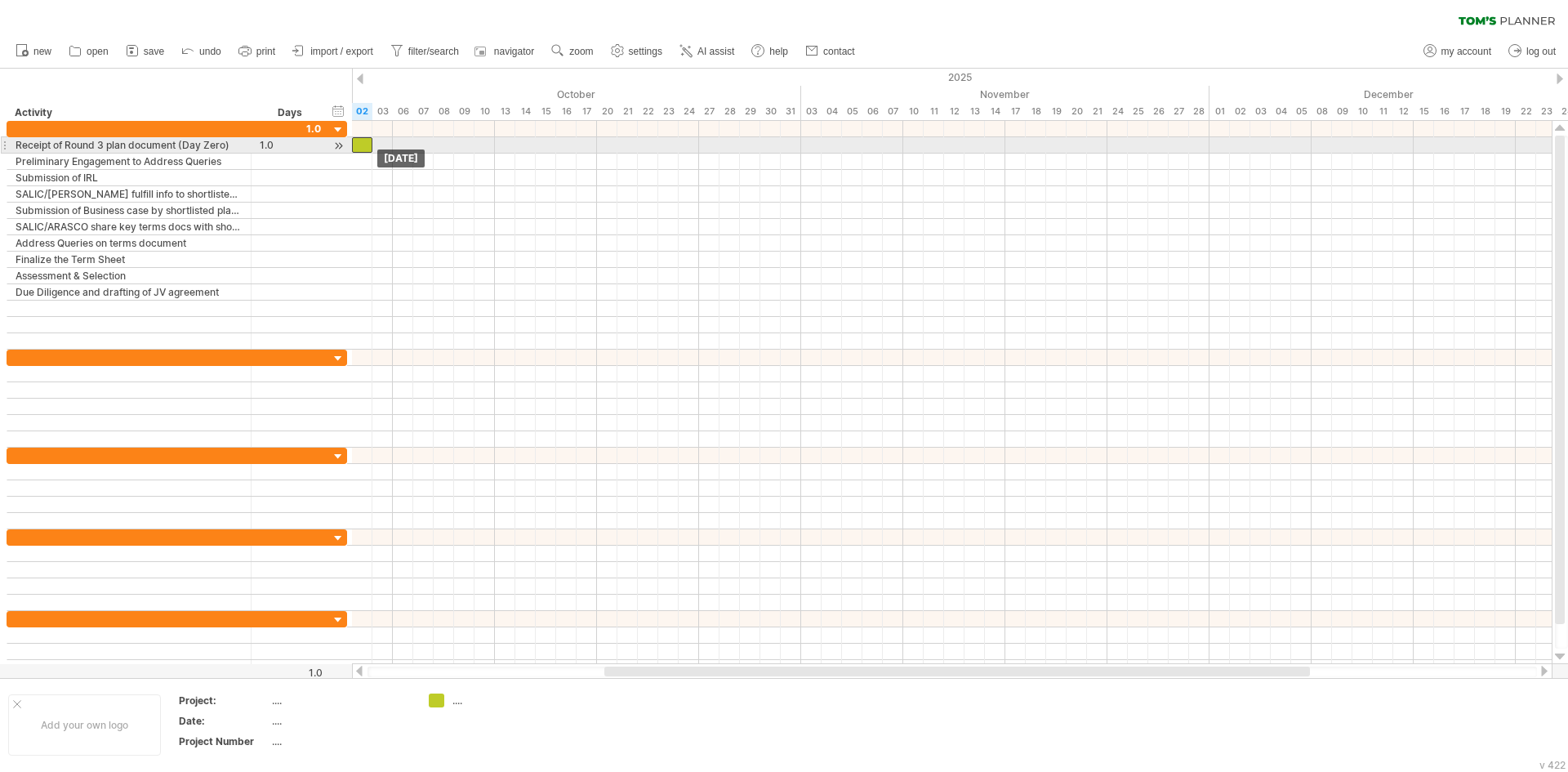
click at [368, 147] on div at bounding box center [361, 145] width 20 height 16
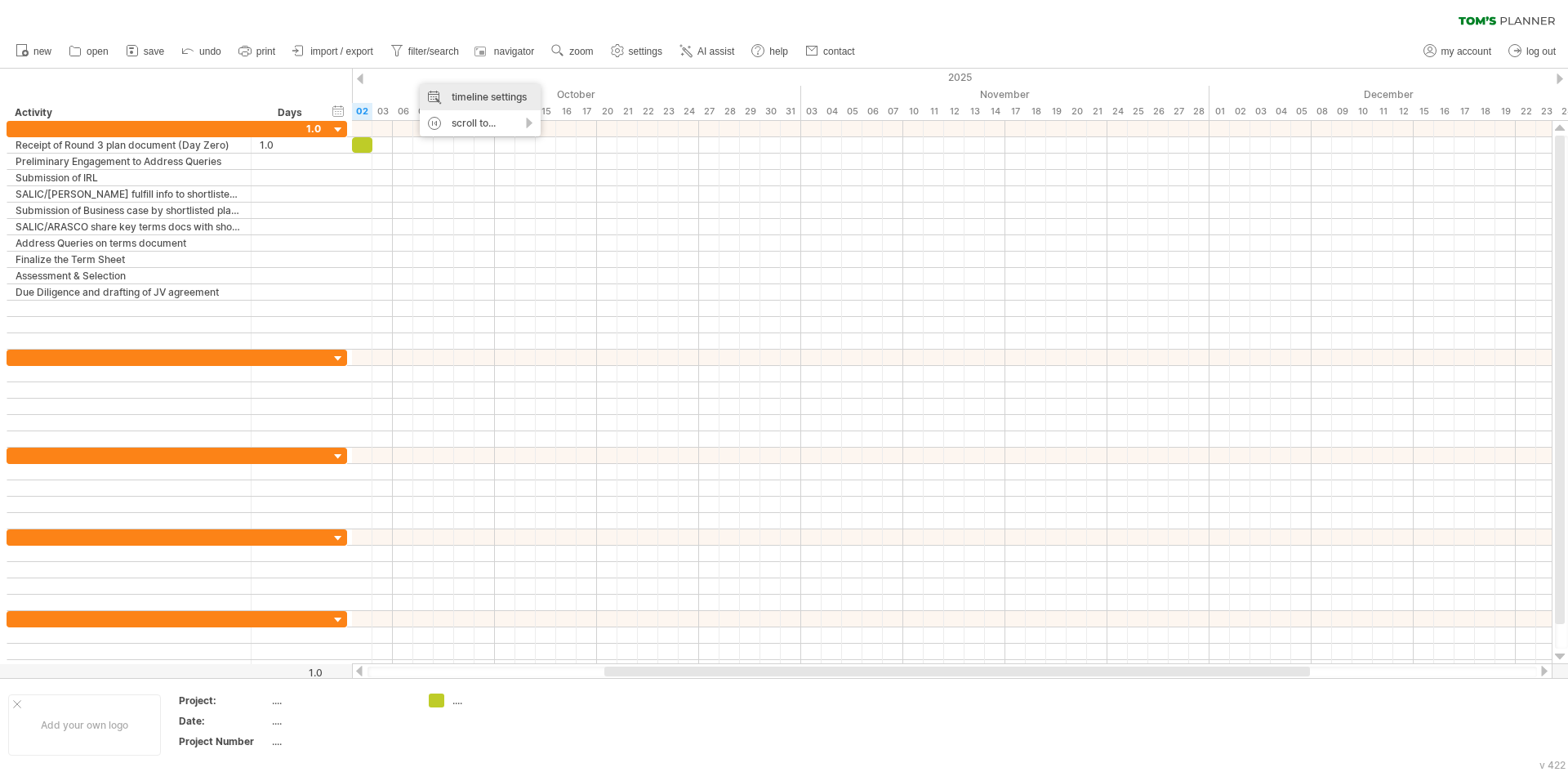
click at [437, 92] on div "timeline settings" at bounding box center [480, 97] width 121 height 26
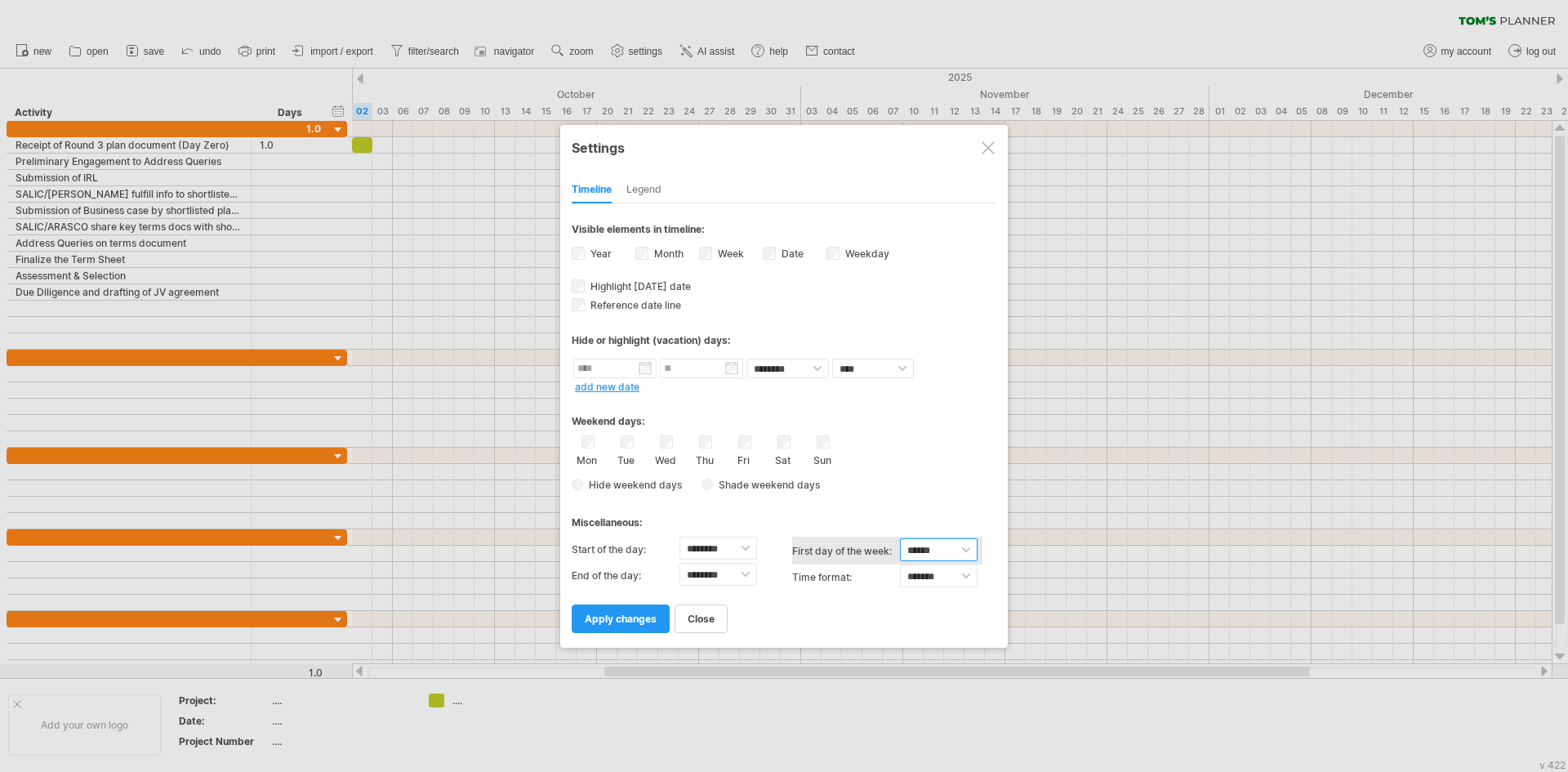
click at [974, 547] on select "****** ****** ********" at bounding box center [938, 550] width 78 height 23
select select "*"
click at [900, 538] on select "****** ****** ********" at bounding box center [938, 550] width 78 height 23
click at [624, 622] on span "apply changes" at bounding box center [620, 619] width 72 height 12
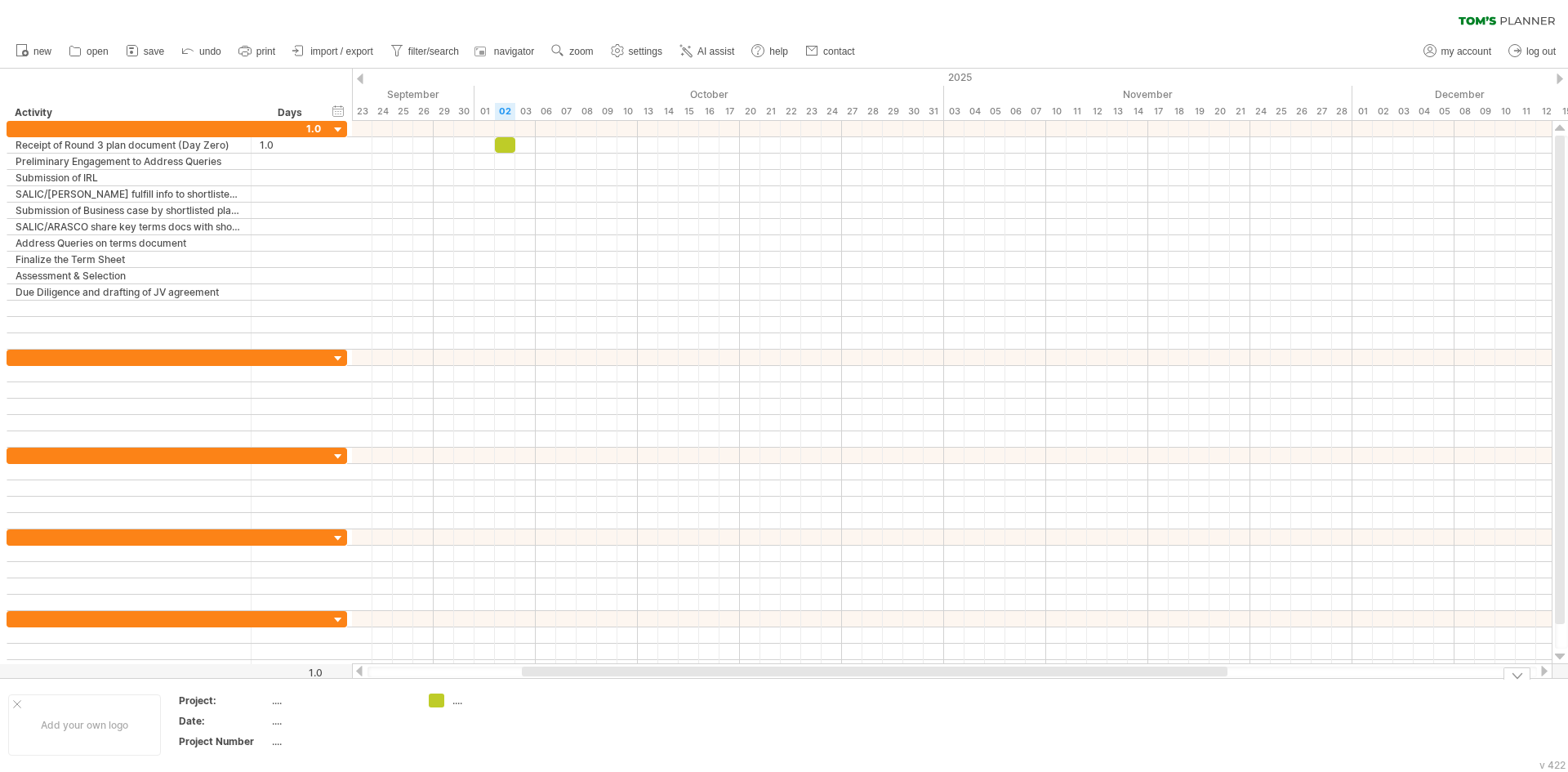
drag, startPoint x: 672, startPoint y: 674, endPoint x: 587, endPoint y: 682, distance: 85.4
click at [587, 682] on div "Trying to reach [DOMAIN_NAME] Connected again... 0% clear filter new" at bounding box center [784, 386] width 1568 height 772
click at [571, 102] on div "timeline settings" at bounding box center [582, 103] width 121 height 26
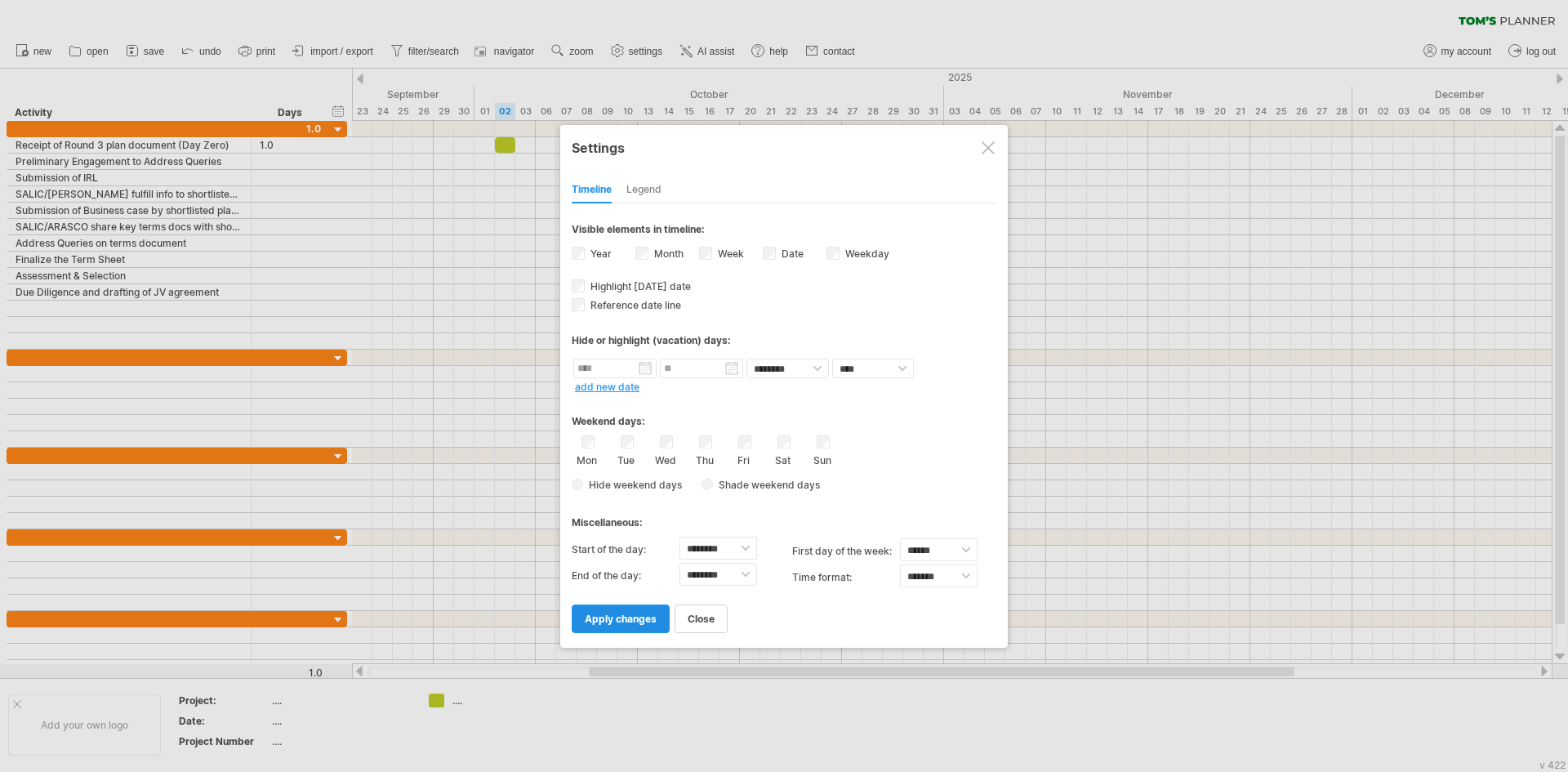
click at [660, 621] on link "apply changes" at bounding box center [620, 618] width 98 height 29
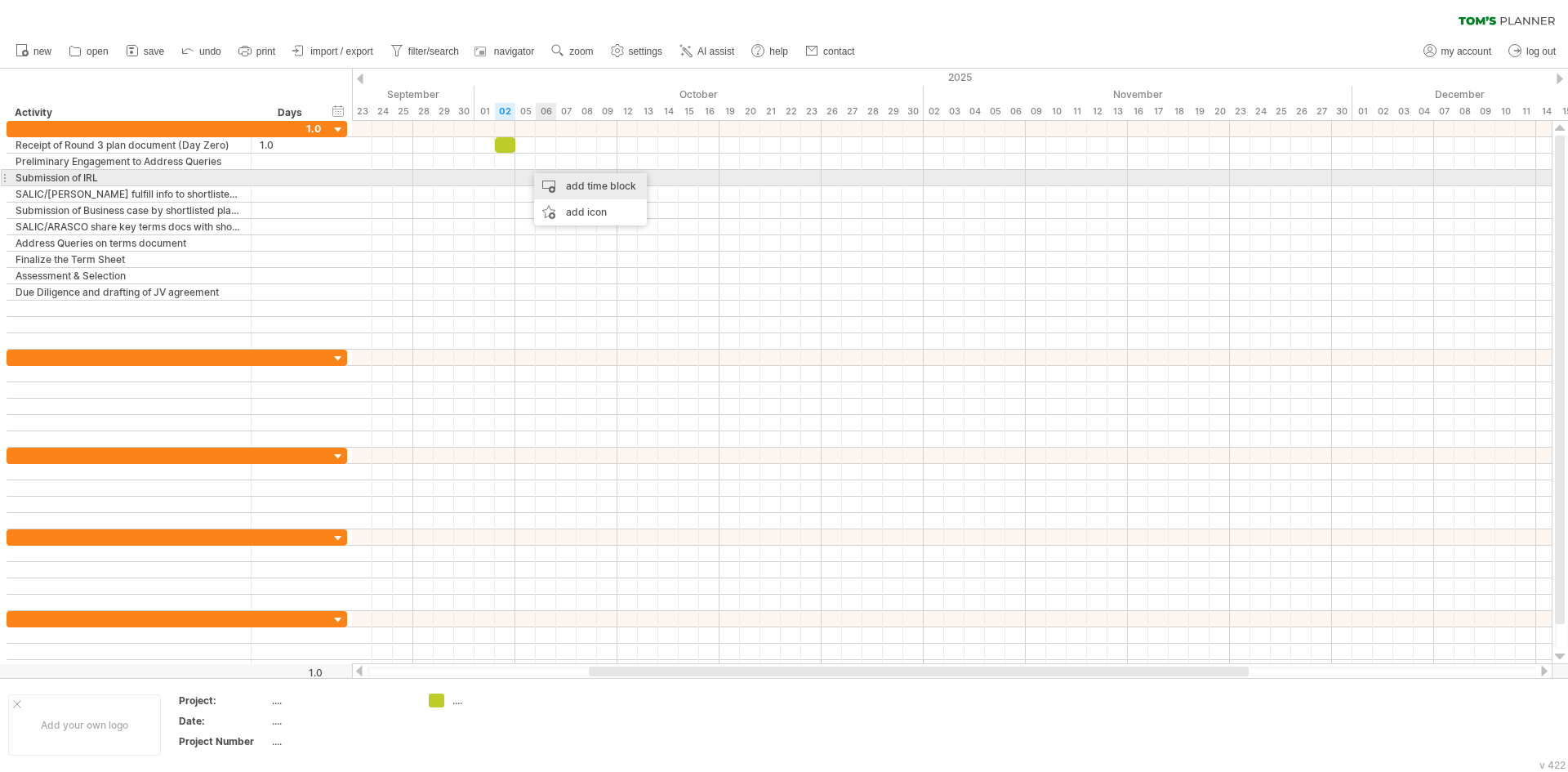
click at [546, 175] on div "add time block" at bounding box center [590, 186] width 113 height 26
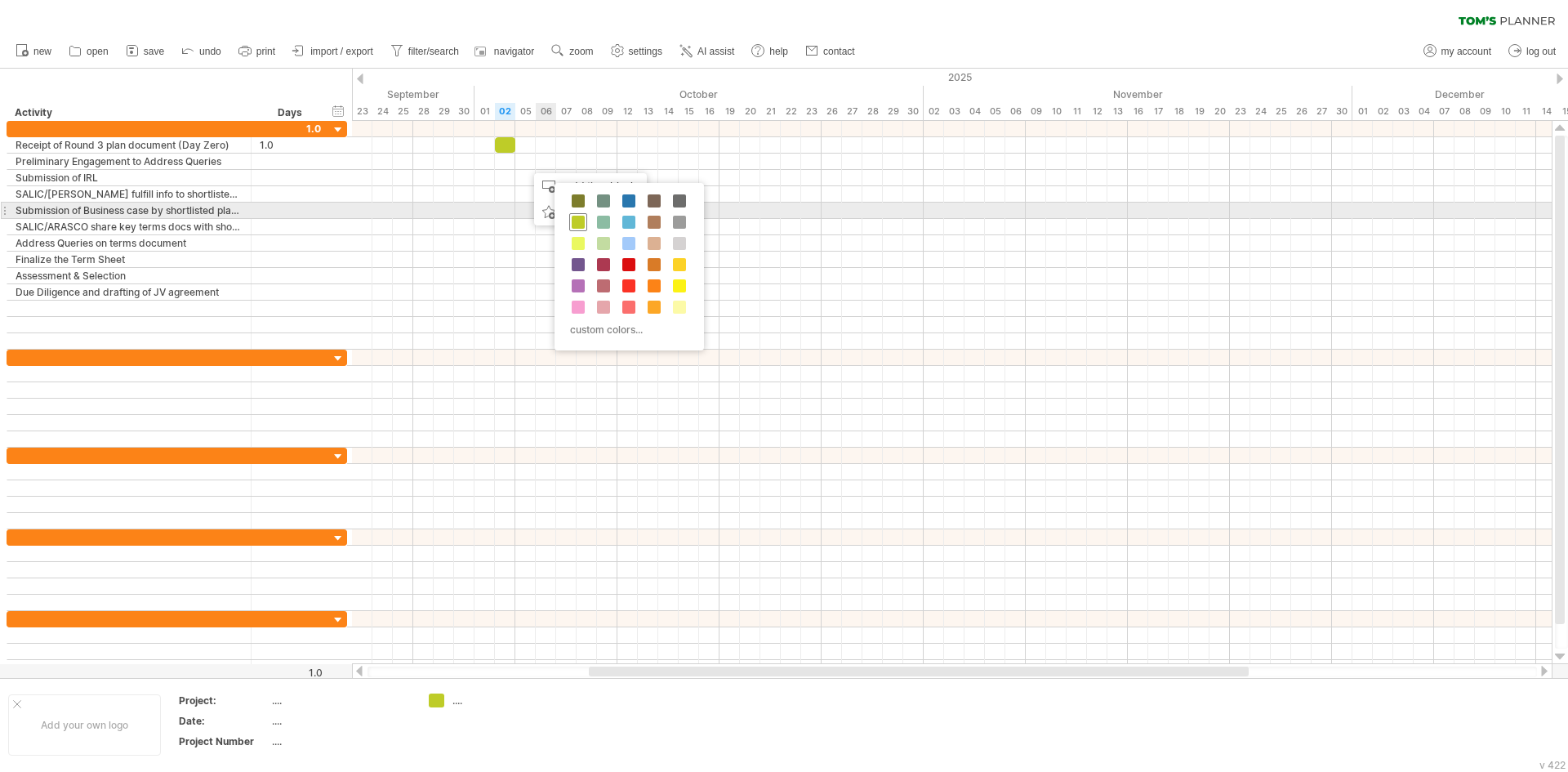
click at [584, 219] on div at bounding box center [578, 222] width 18 height 18
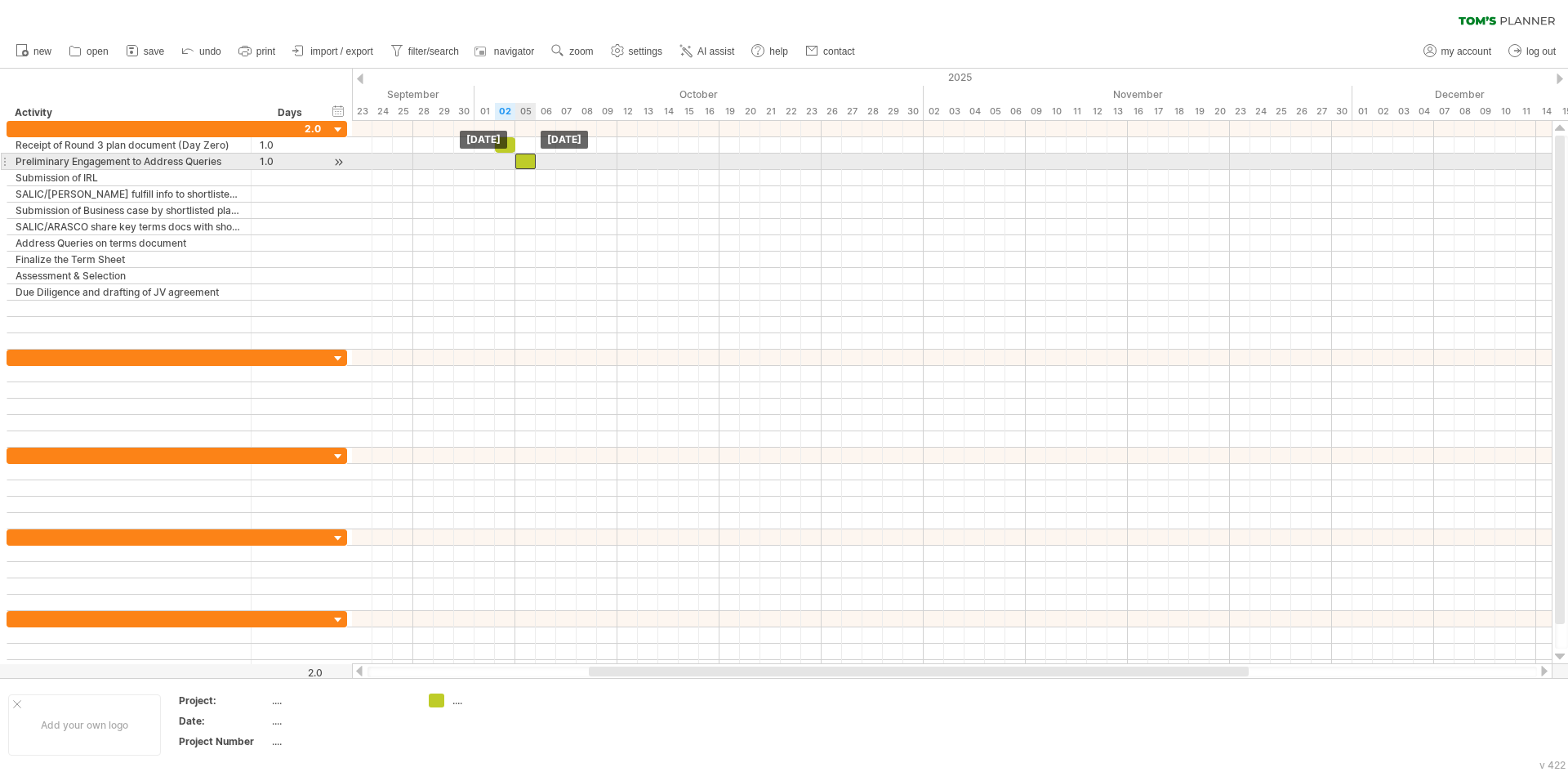
click at [525, 165] on div at bounding box center [525, 161] width 20 height 16
drag, startPoint x: 536, startPoint y: 159, endPoint x: 616, endPoint y: 158, distance: 80.0
click at [616, 158] on span at bounding box center [617, 161] width 6 height 16
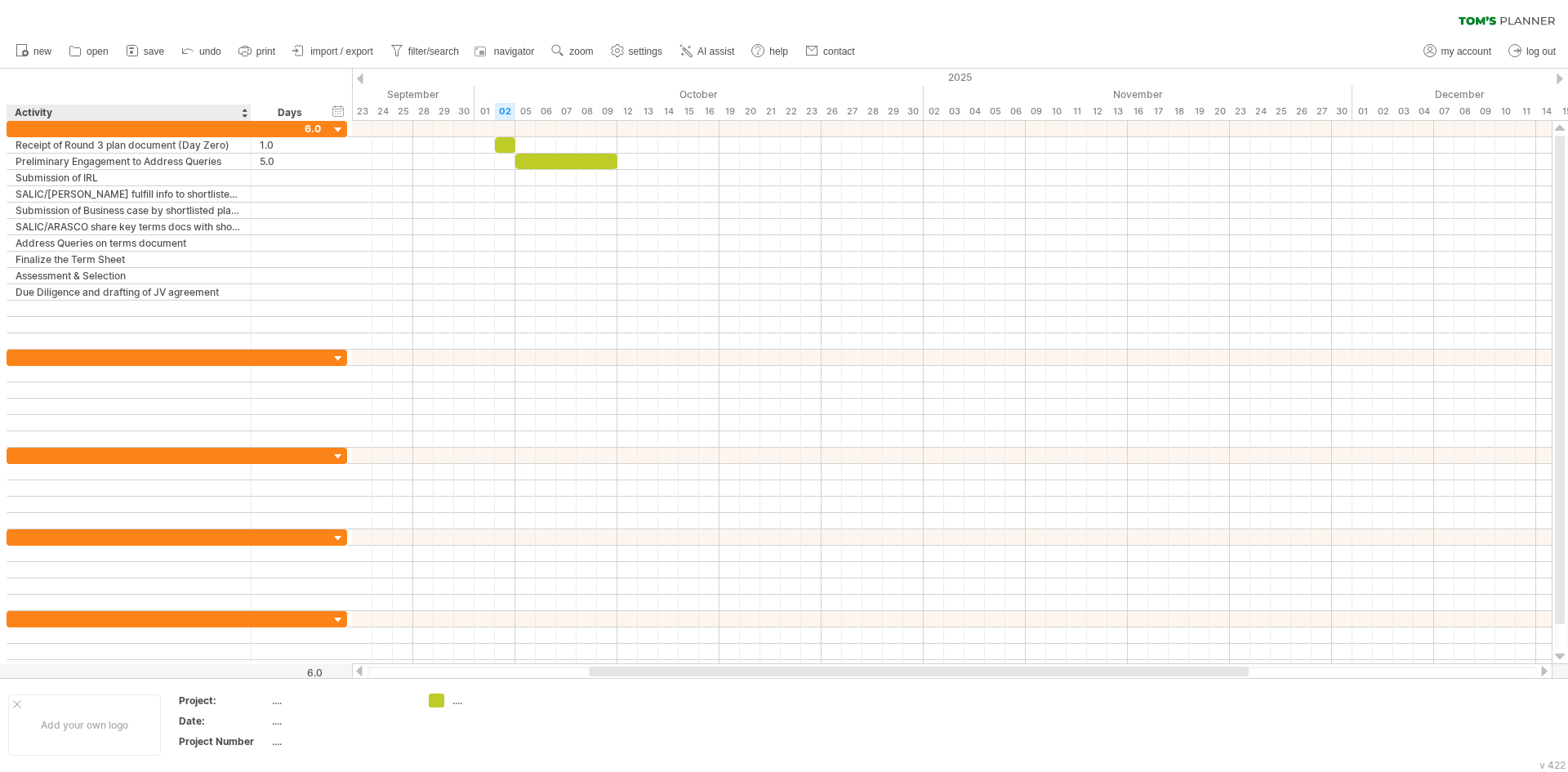
click at [250, 115] on div "******** Activity" at bounding box center [128, 112] width 244 height 17
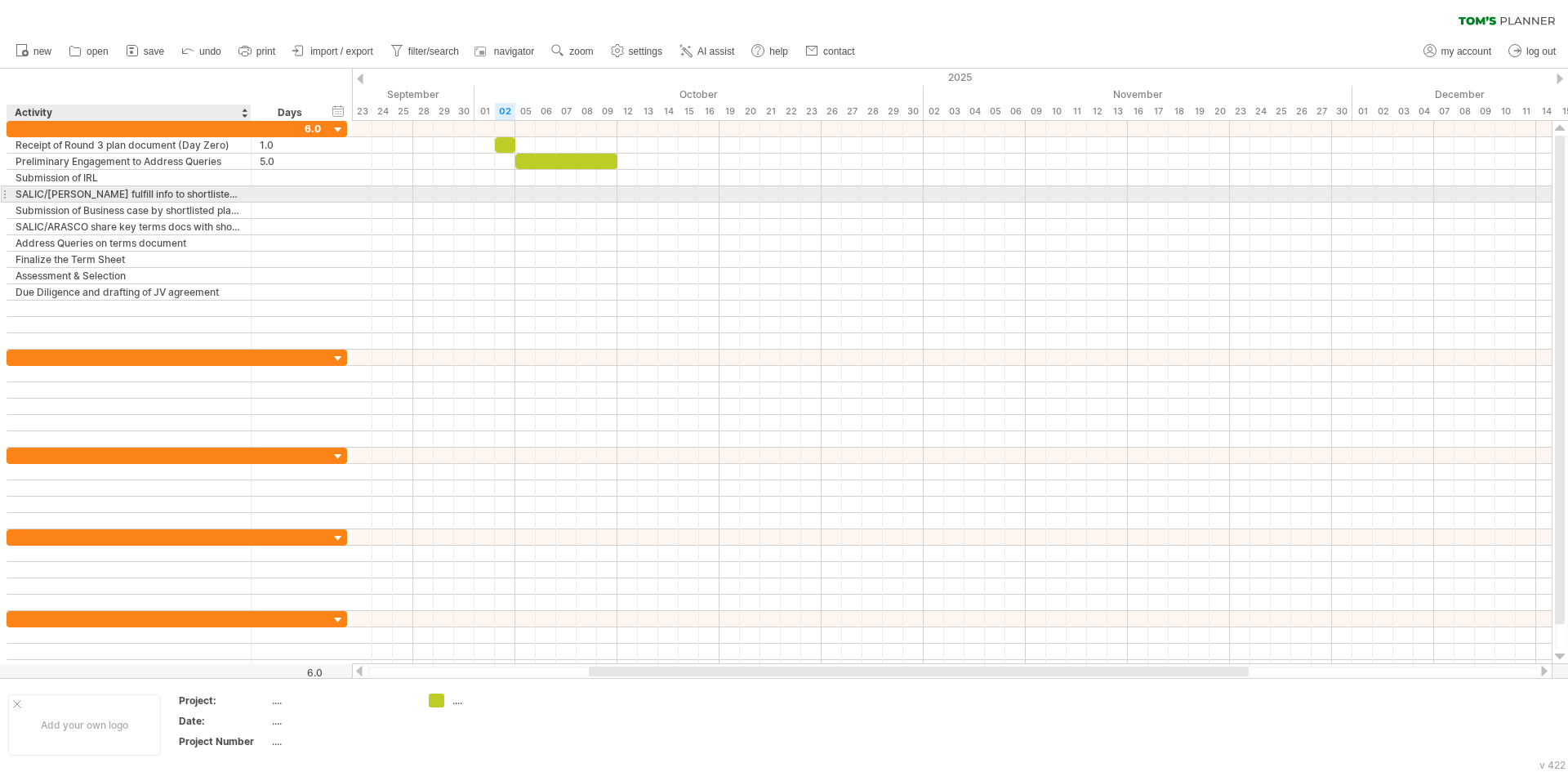
click at [225, 193] on div "SALIC/[PERSON_NAME] fulfill info to shortlisted players" at bounding box center [129, 194] width 227 height 16
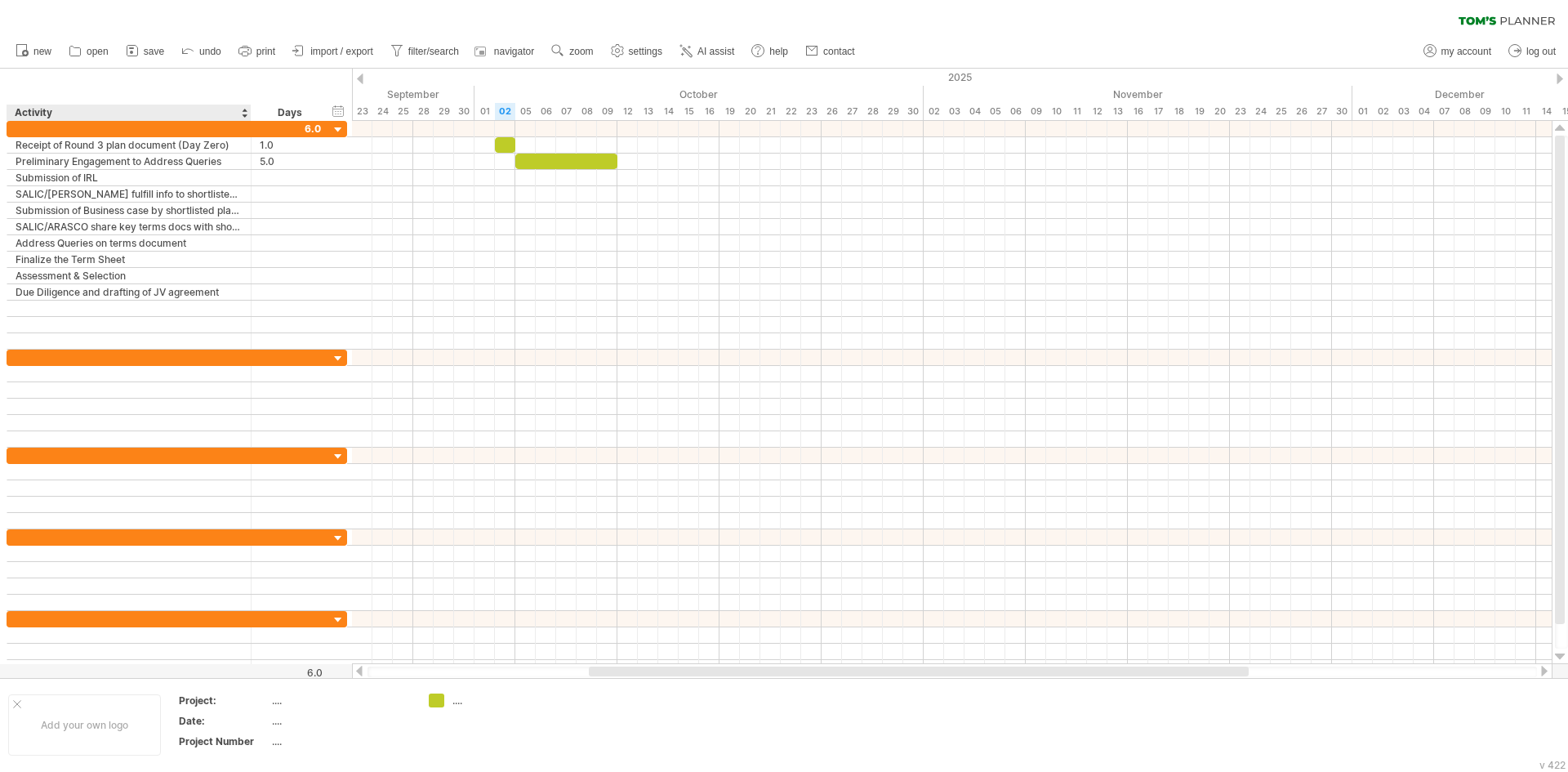
click at [250, 116] on div "Days" at bounding box center [289, 112] width 78 height 17
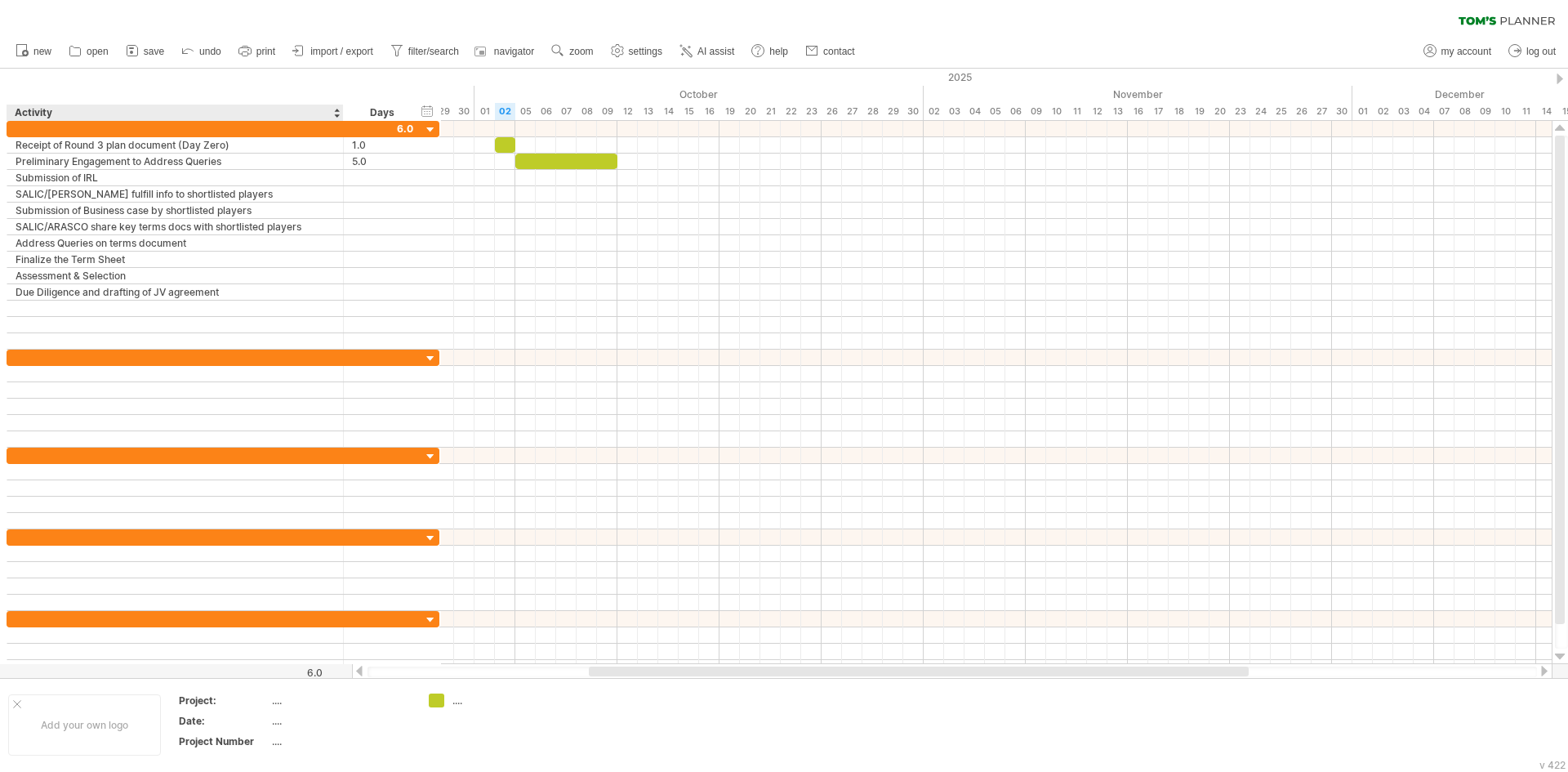
drag, startPoint x: 248, startPoint y: 116, endPoint x: 340, endPoint y: 109, distance: 92.3
click at [340, 109] on div at bounding box center [342, 112] width 6 height 17
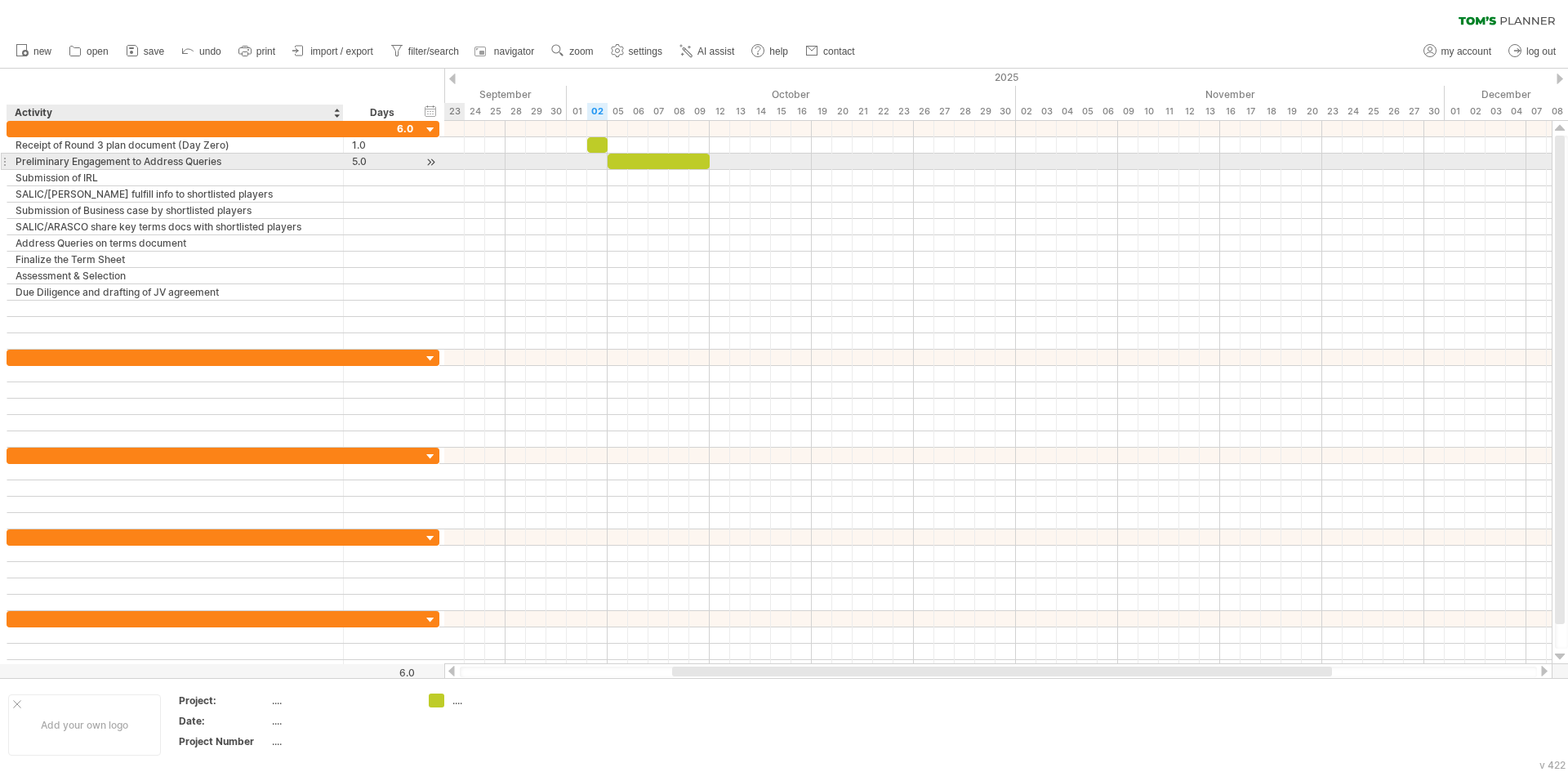
click at [248, 164] on div "Preliminary Engagement to Address Queries" at bounding box center [175, 161] width 319 height 16
type input "**********"
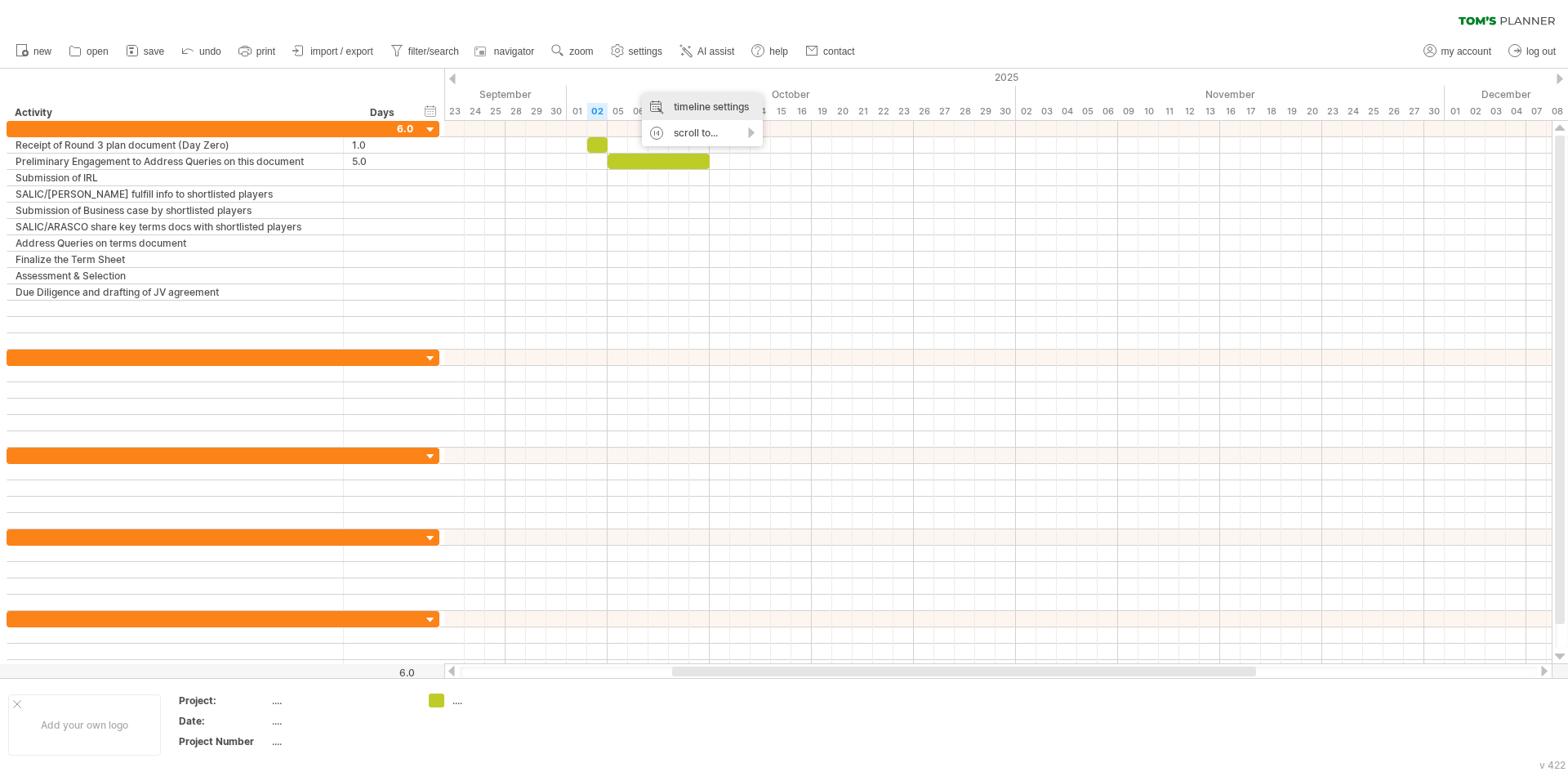
click at [690, 112] on div "timeline settings" at bounding box center [702, 107] width 121 height 26
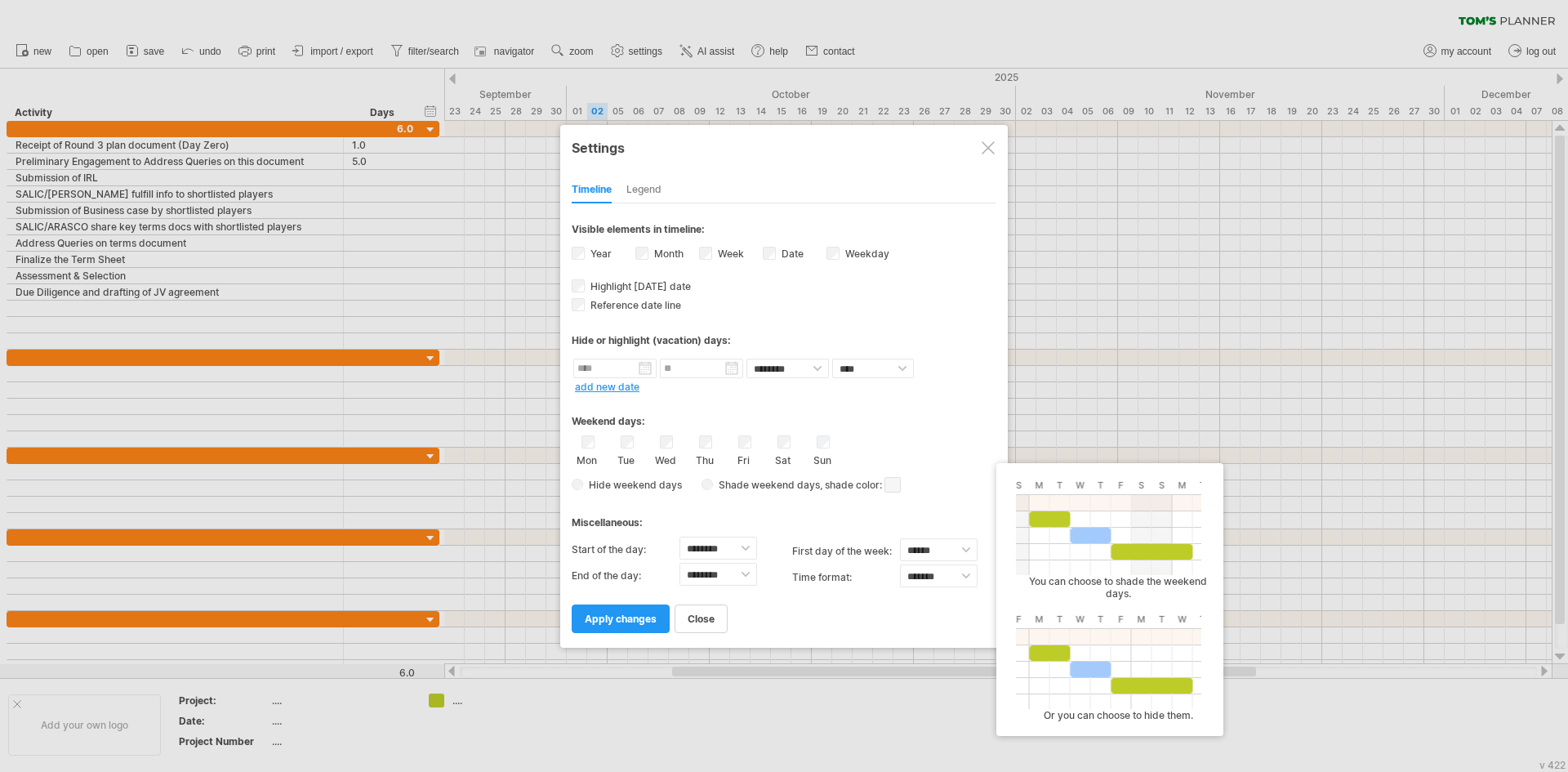
click at [897, 485] on span at bounding box center [892, 485] width 17 height 16
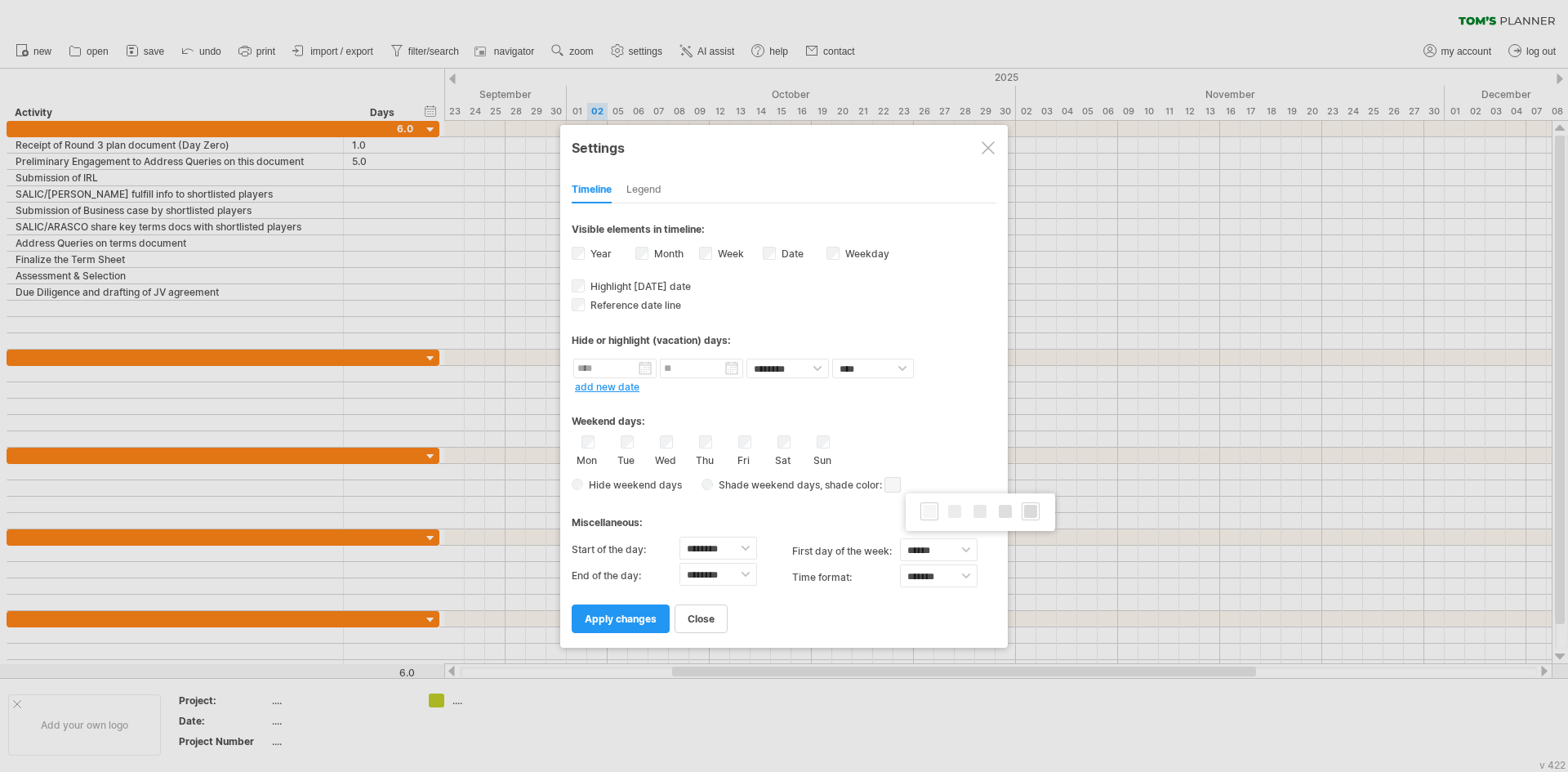
click at [1026, 514] on span at bounding box center [1030, 511] width 13 height 13
click at [619, 618] on span "apply changes" at bounding box center [620, 619] width 72 height 12
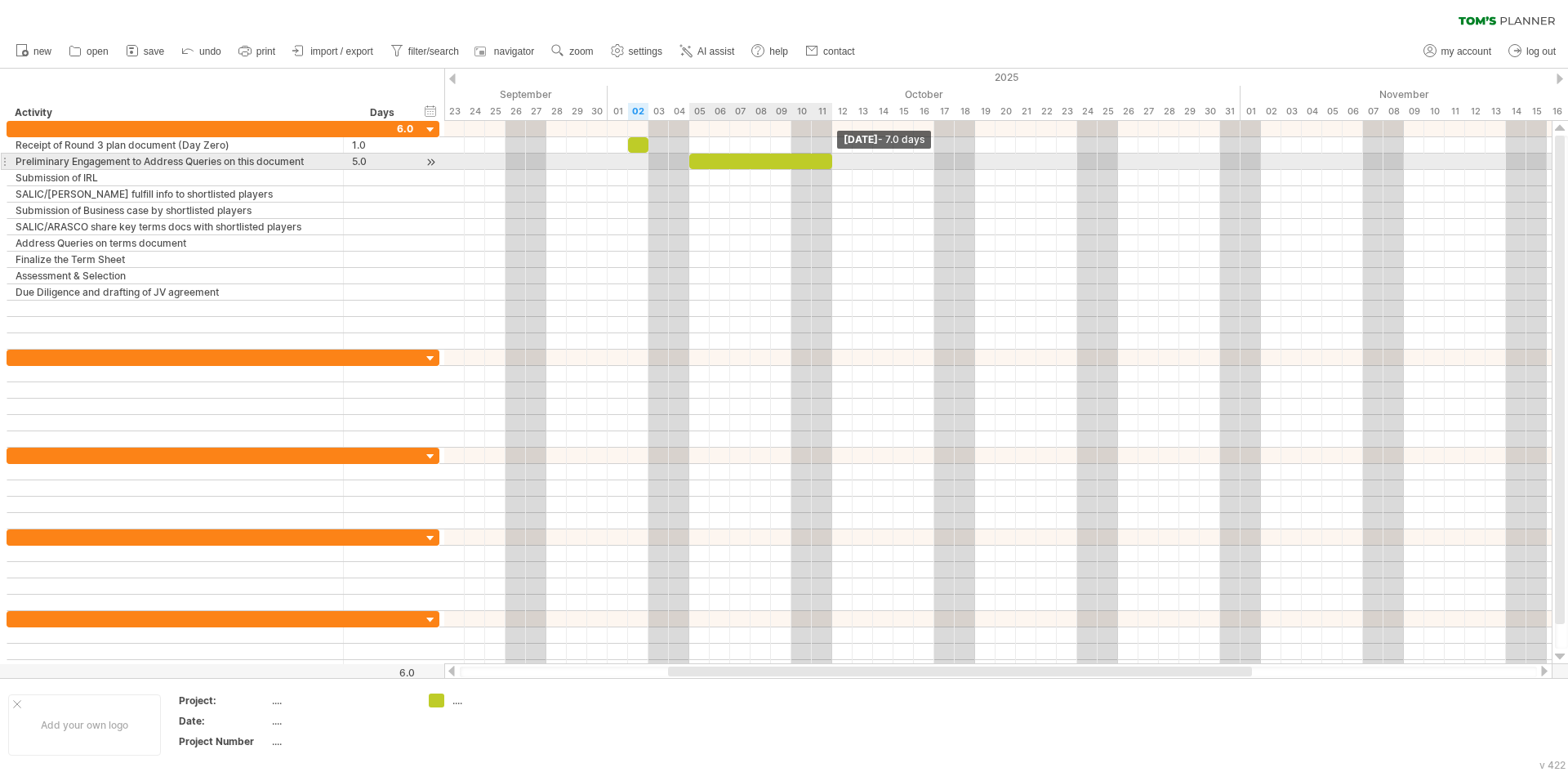
drag, startPoint x: 791, startPoint y: 161, endPoint x: 828, endPoint y: 161, distance: 37.0
click at [828, 161] on div at bounding box center [760, 161] width 143 height 16
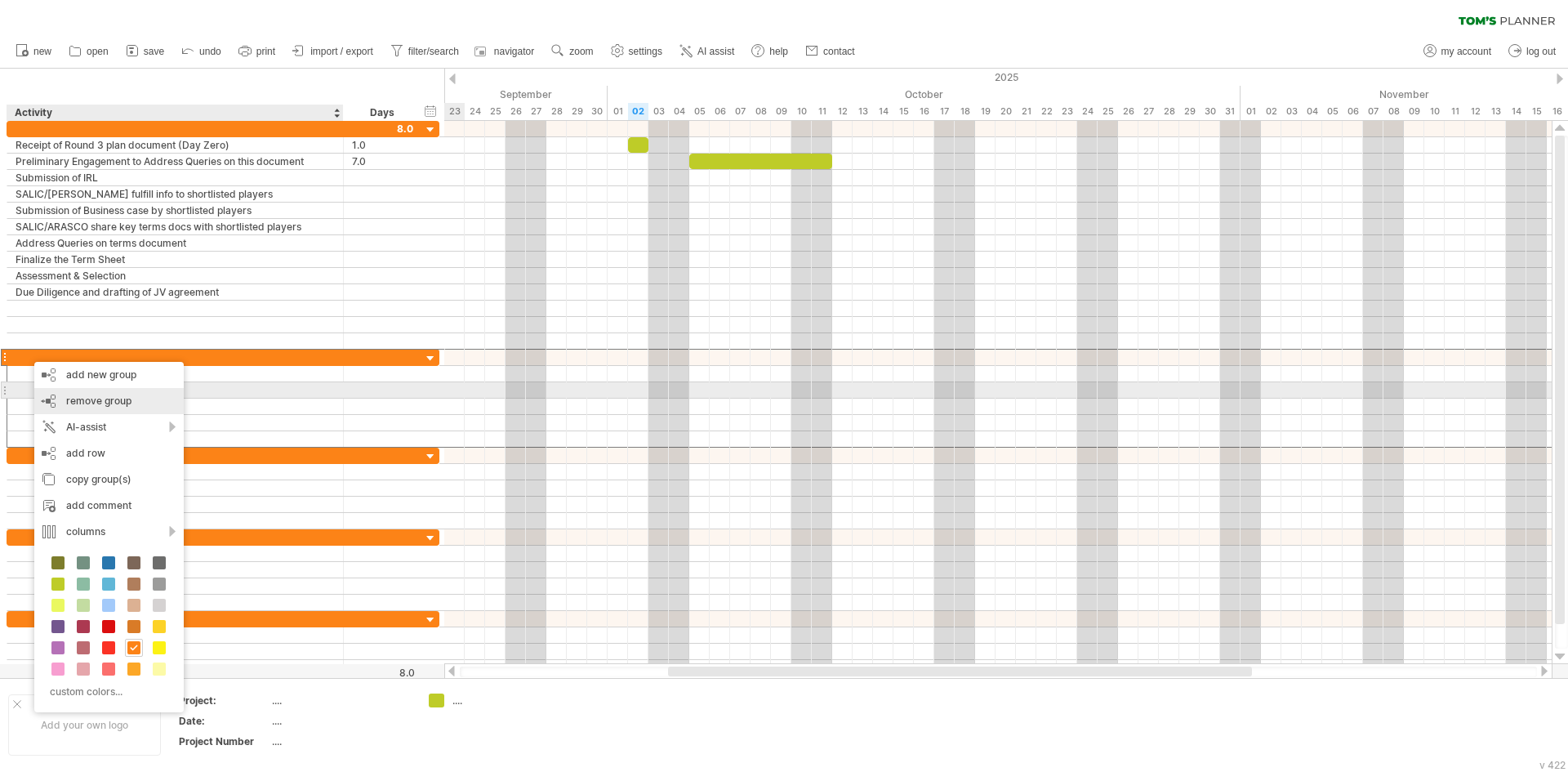
click at [102, 396] on span "remove group" at bounding box center [99, 401] width 66 height 12
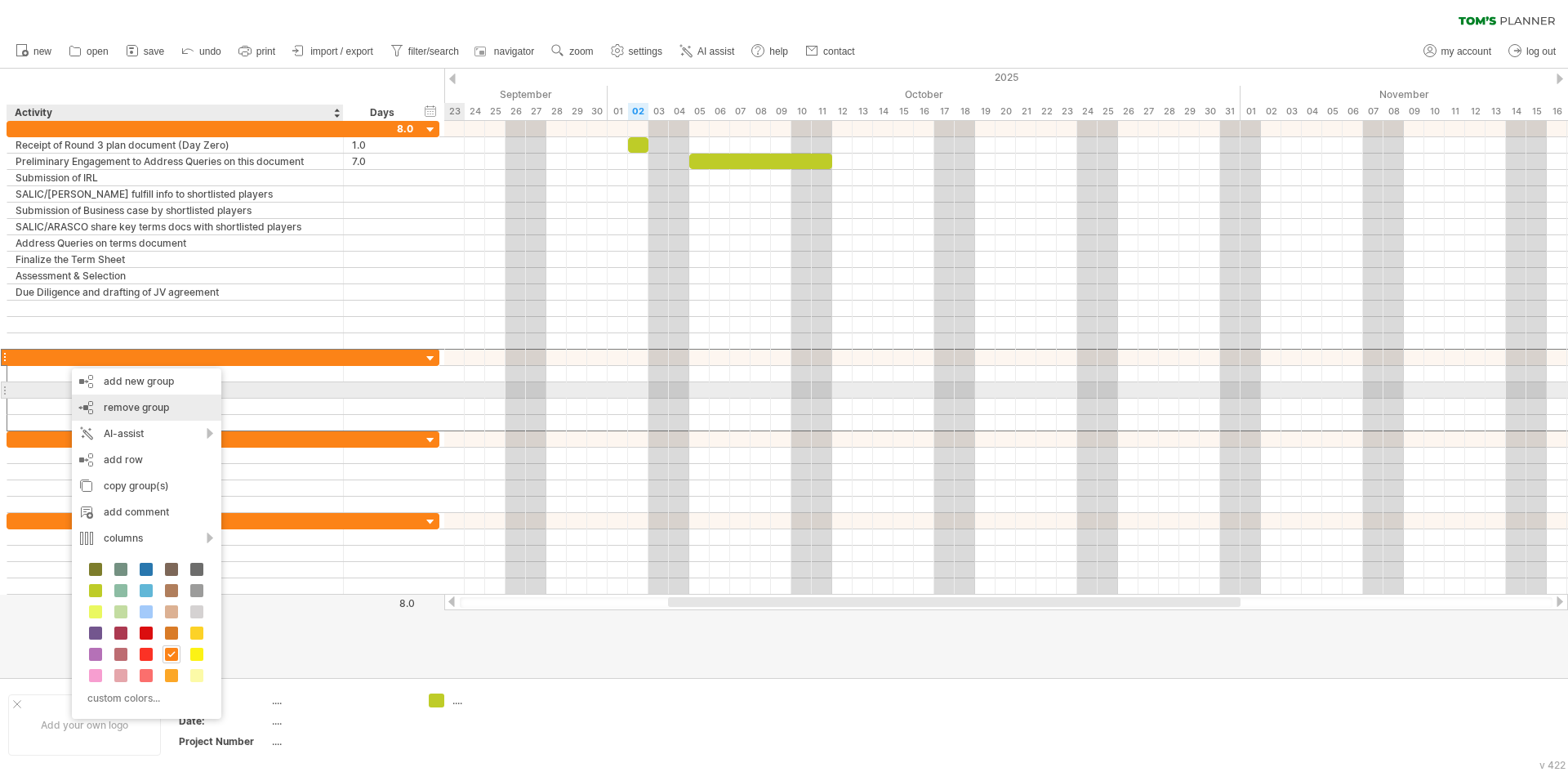
click at [110, 398] on div "remove group remove selected groups" at bounding box center [146, 408] width 150 height 26
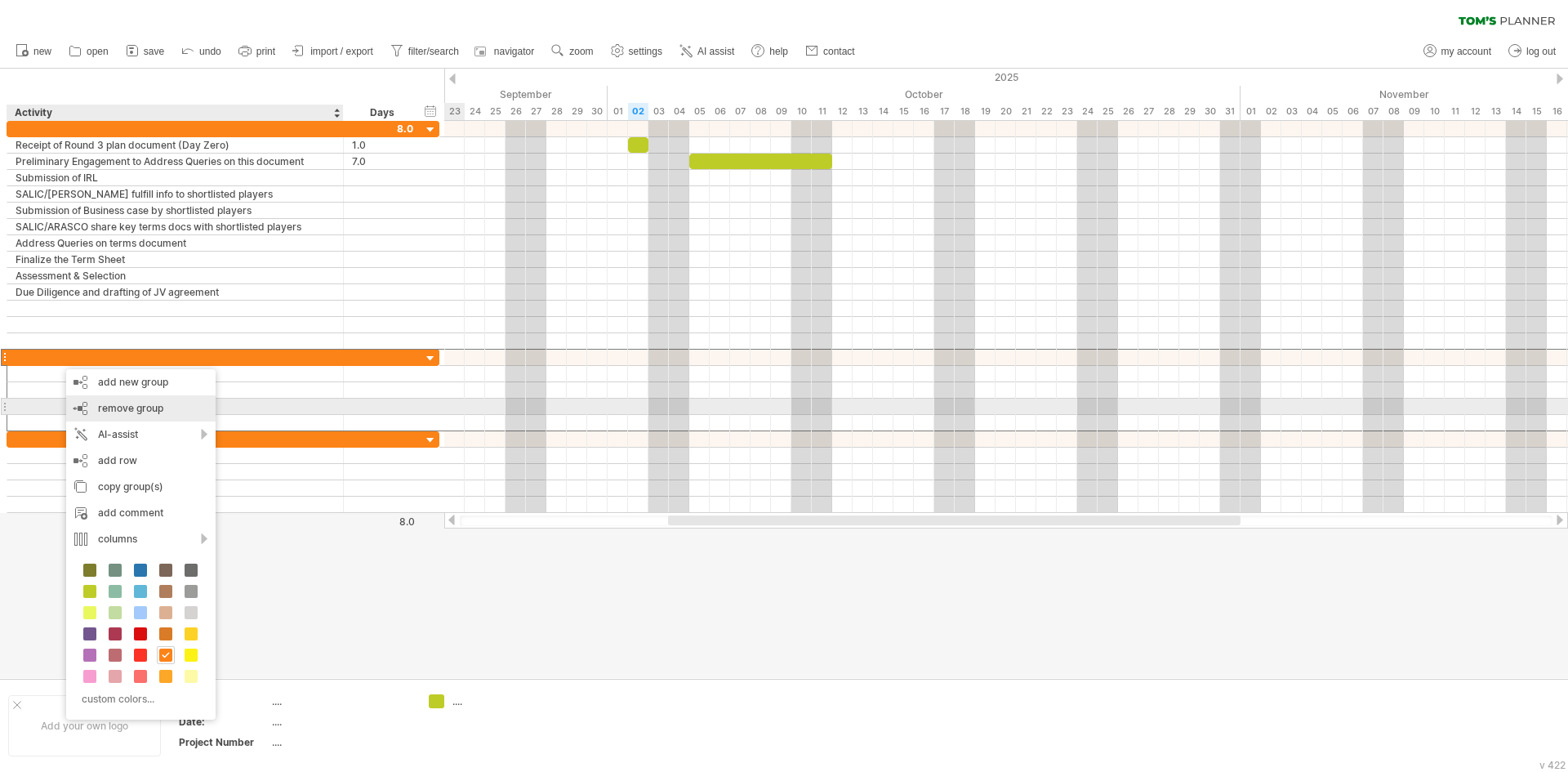
click at [120, 402] on span "remove group" at bounding box center [130, 408] width 66 height 12
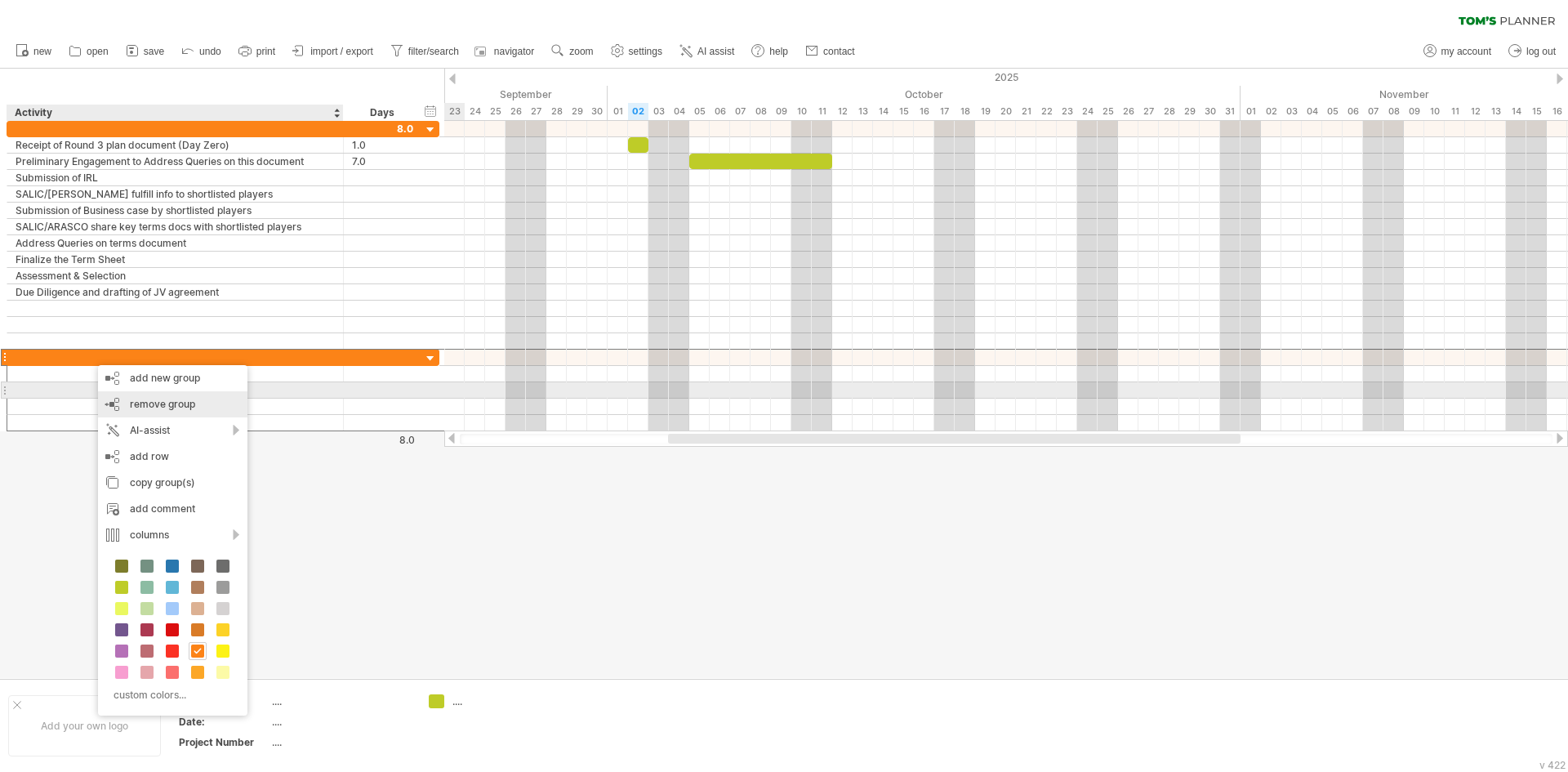
click at [144, 397] on div "remove group remove selected groups" at bounding box center [172, 404] width 150 height 26
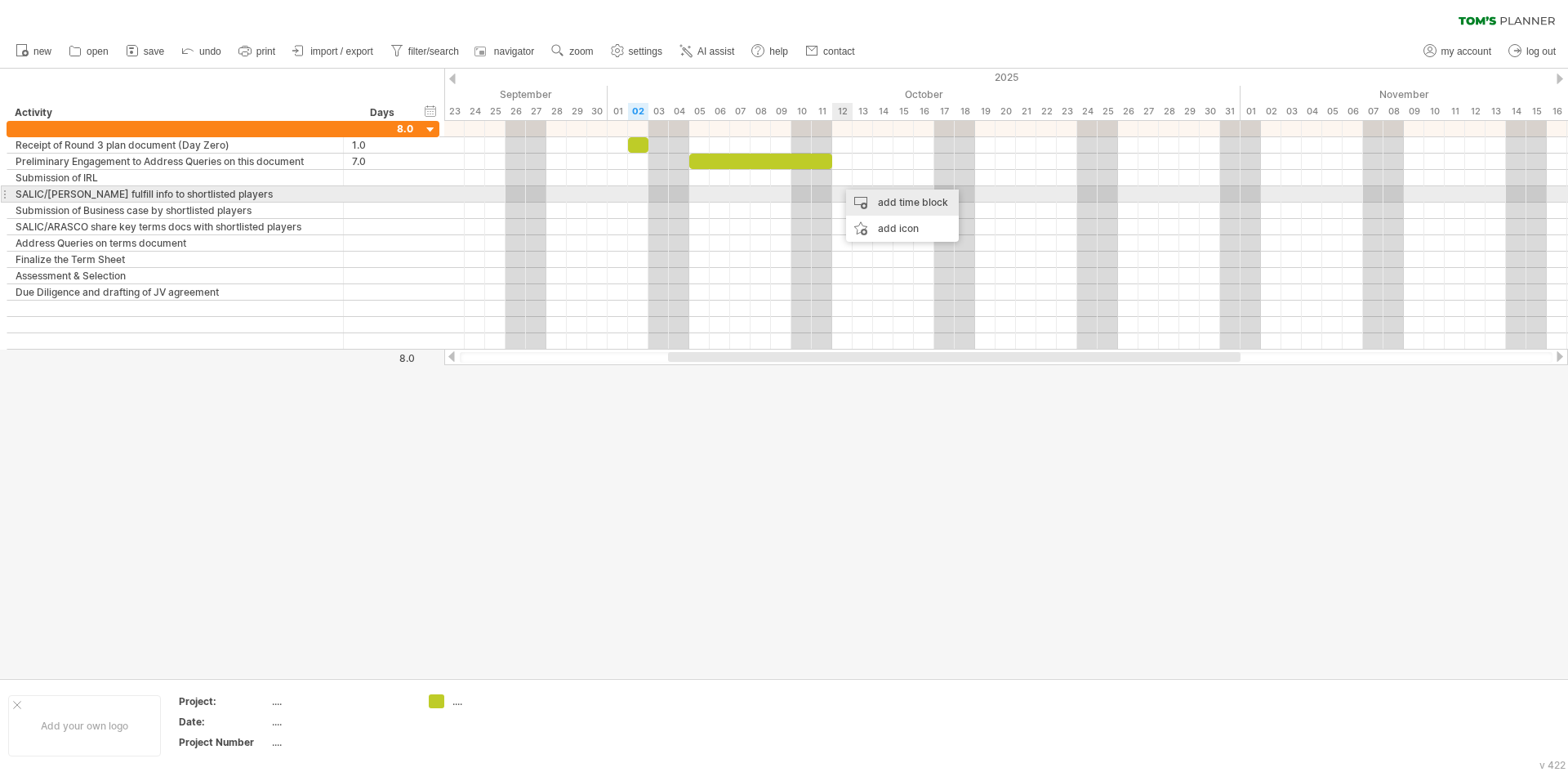
click at [873, 199] on div "add time block" at bounding box center [902, 202] width 113 height 26
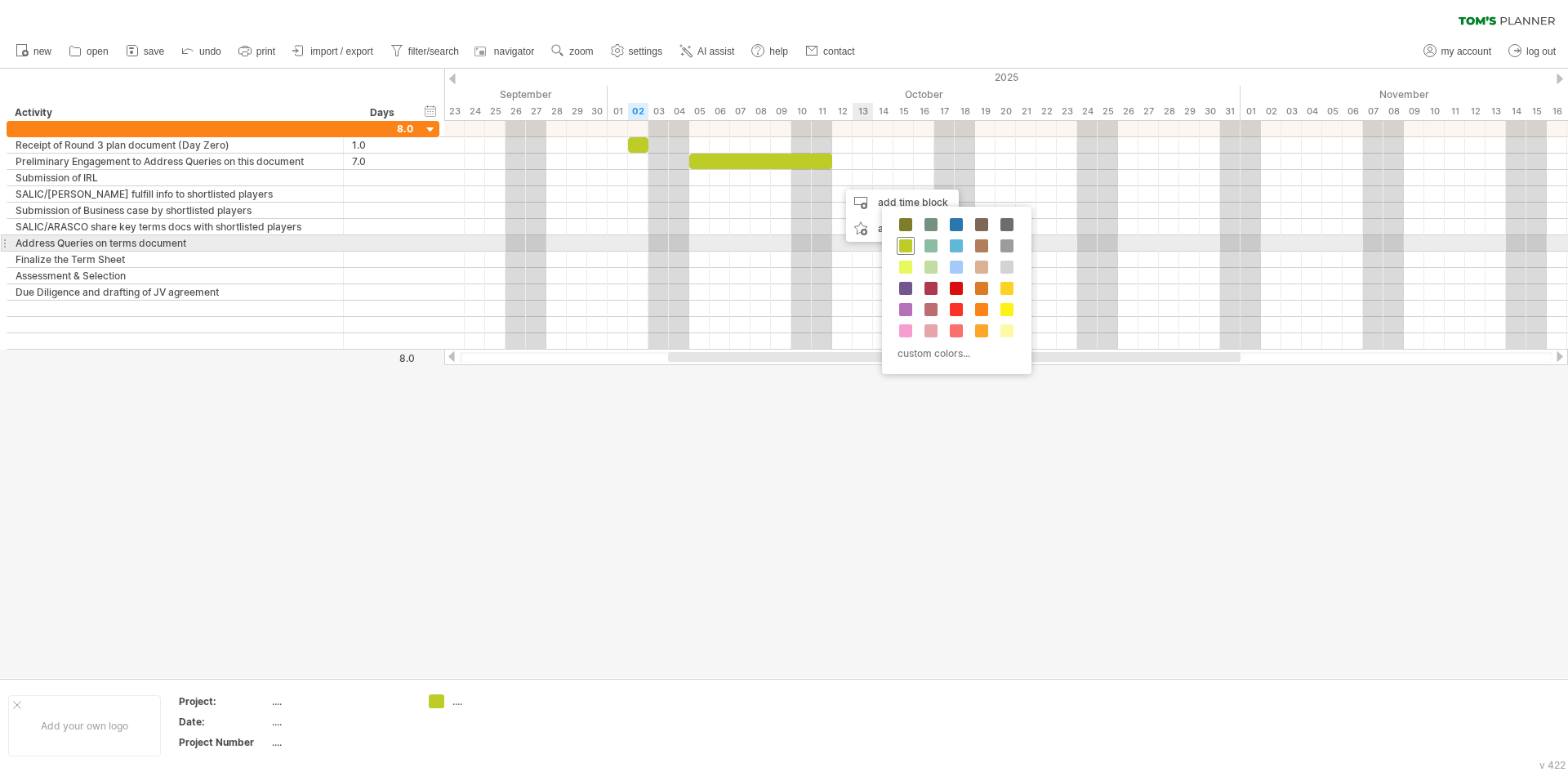
click at [907, 242] on span at bounding box center [905, 245] width 13 height 13
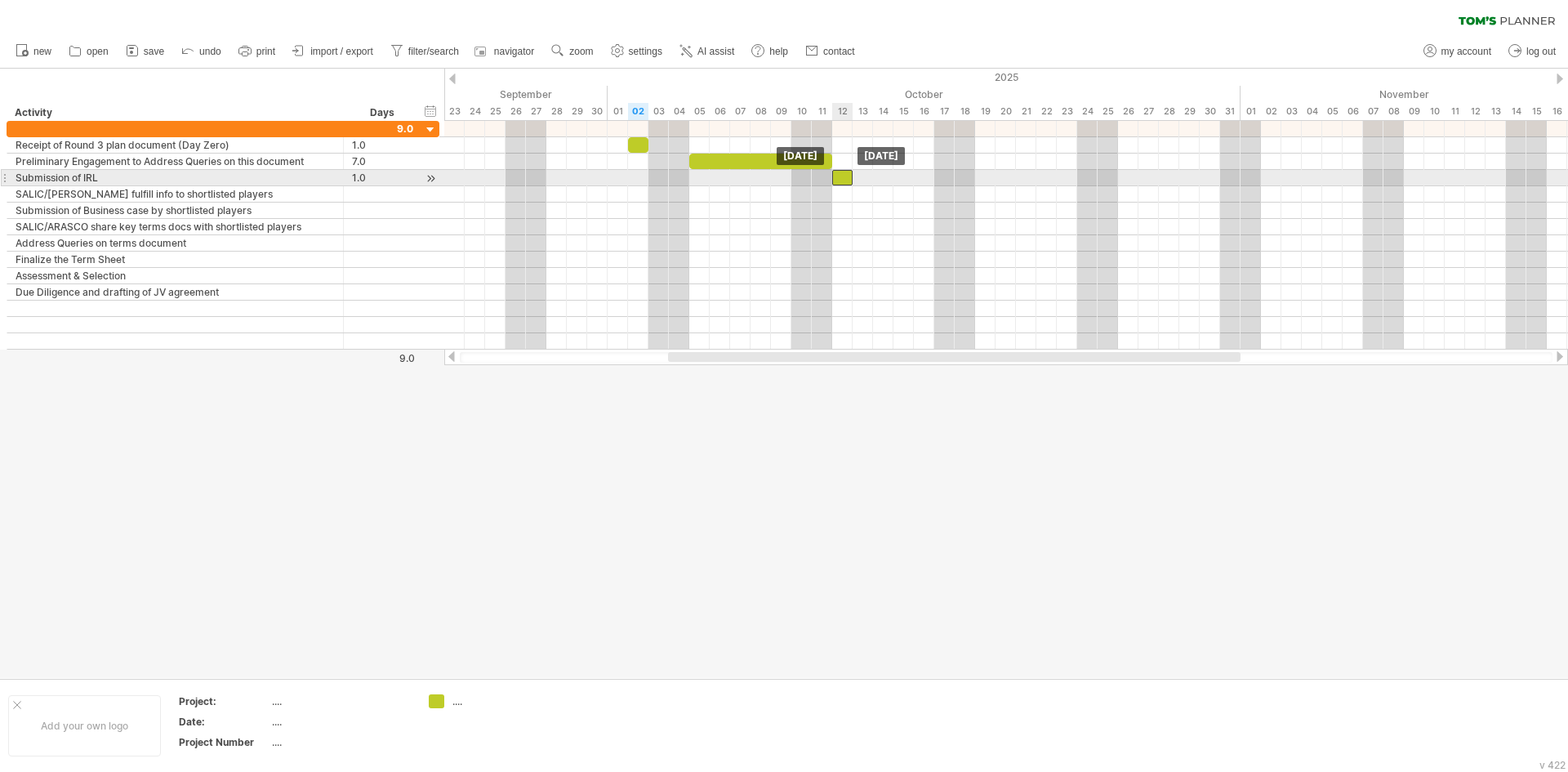
click at [840, 178] on div at bounding box center [842, 178] width 20 height 16
drag, startPoint x: 853, startPoint y: 178, endPoint x: 973, endPoint y: 179, distance: 120.0
click at [973, 179] on span at bounding box center [974, 178] width 6 height 16
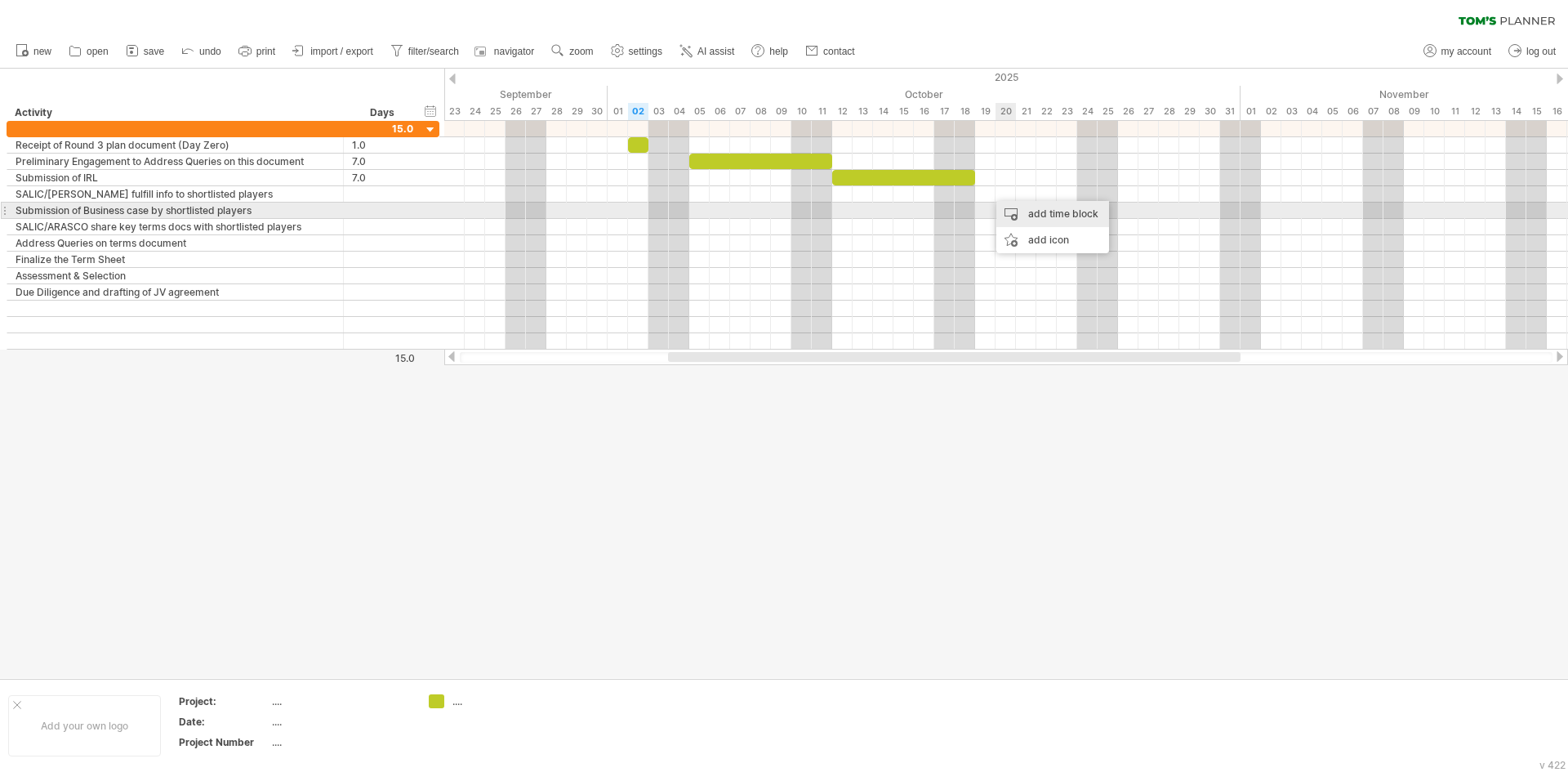
click at [1012, 207] on div "add time block" at bounding box center [1052, 214] width 113 height 26
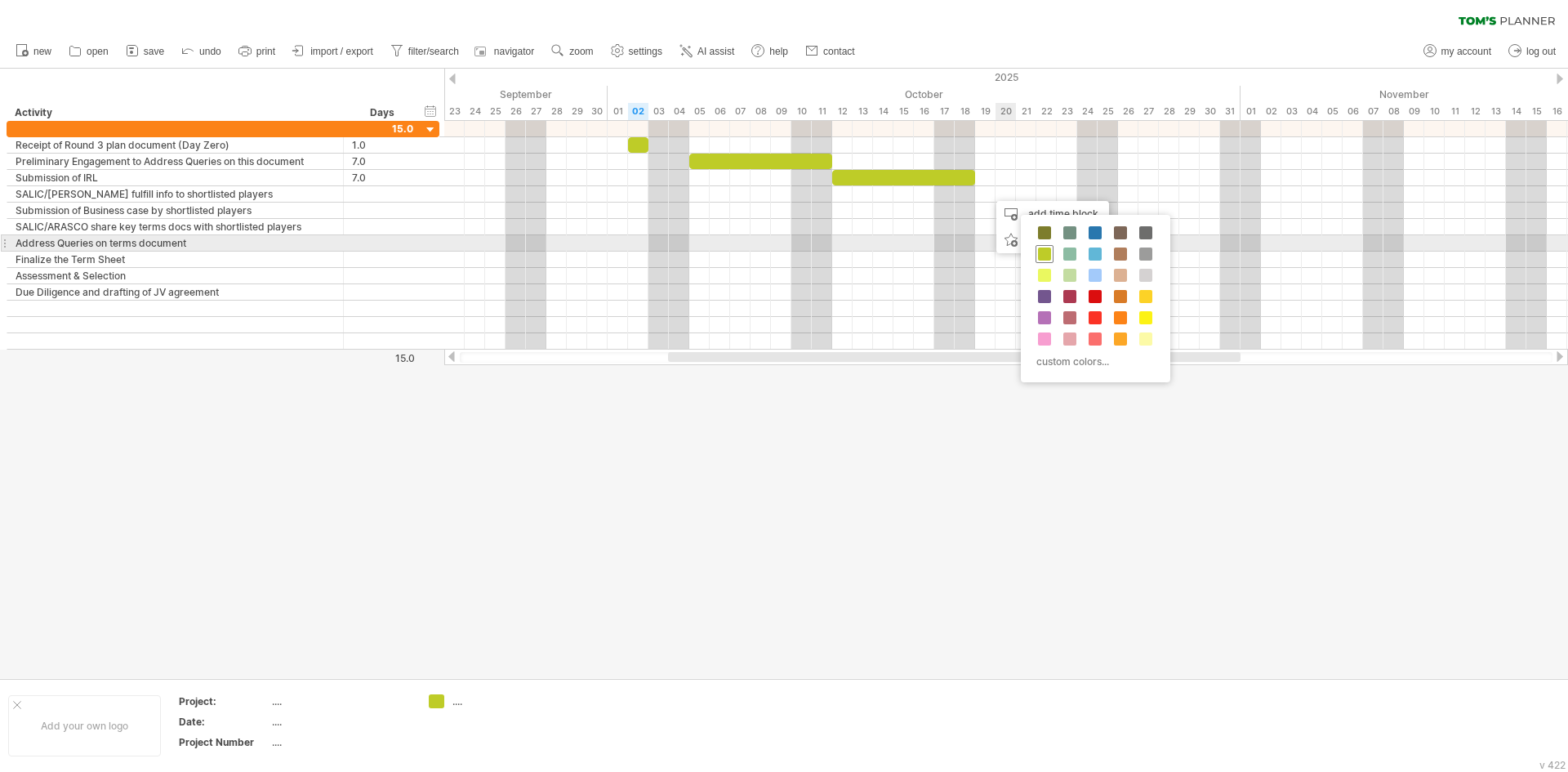
click at [1041, 249] on span at bounding box center [1044, 254] width 13 height 13
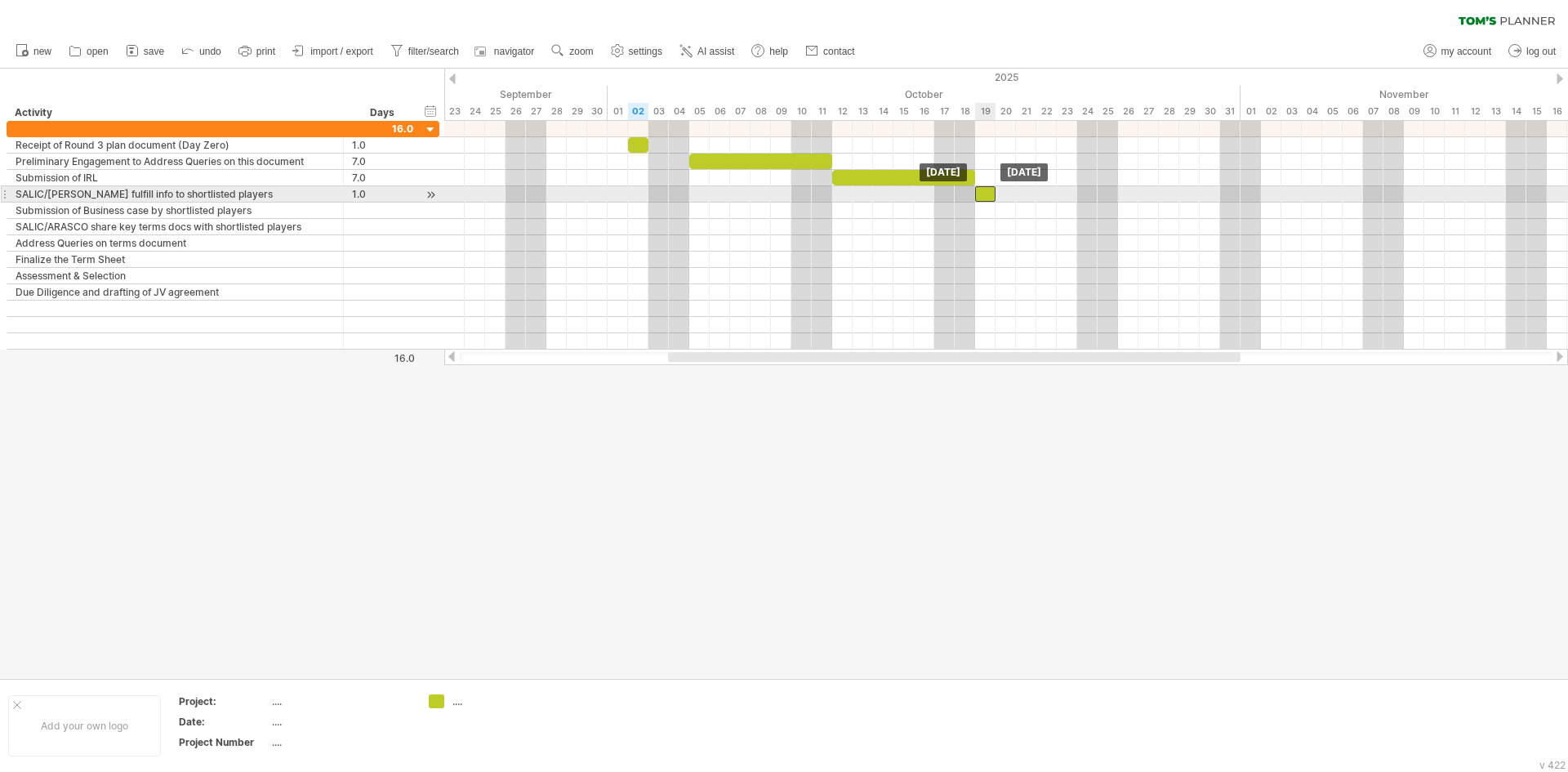
drag, startPoint x: 996, startPoint y: 194, endPoint x: 985, endPoint y: 194, distance: 11.0
click at [985, 194] on div at bounding box center [984, 194] width 20 height 16
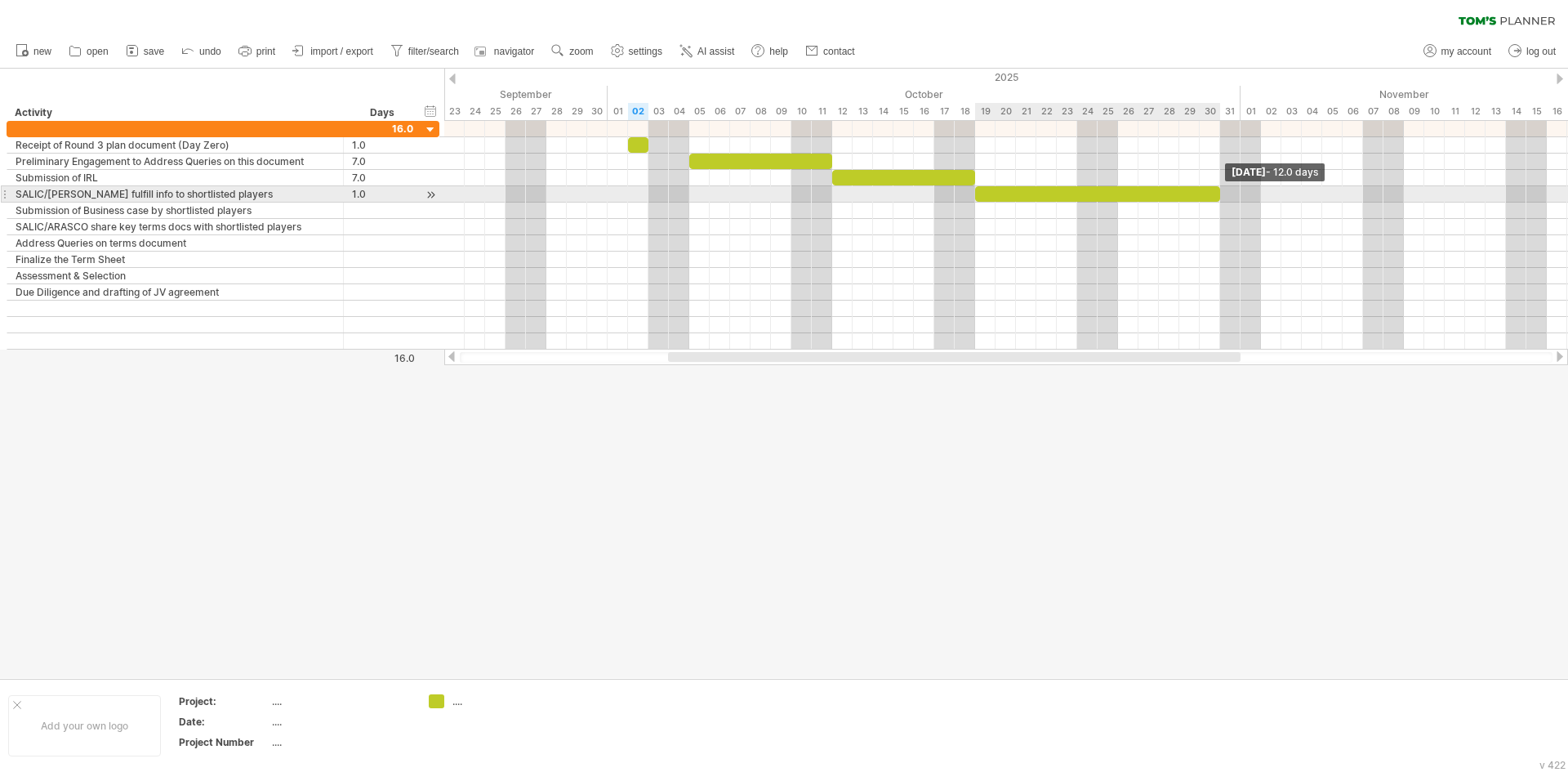
drag, startPoint x: 992, startPoint y: 195, endPoint x: 1216, endPoint y: 192, distance: 224.0
click at [1216, 192] on span at bounding box center [1219, 194] width 6 height 16
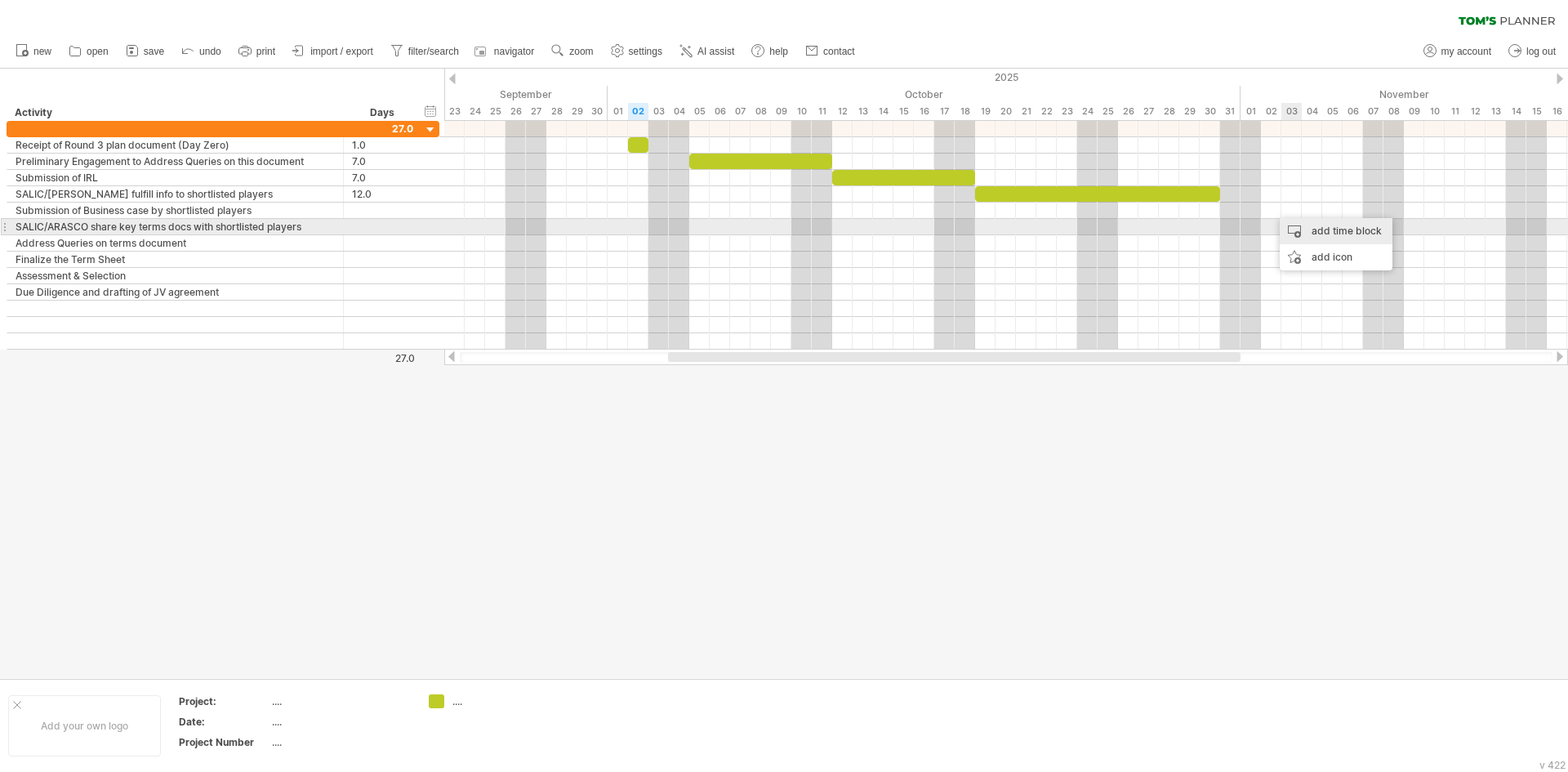
click at [1320, 222] on div "add time block" at bounding box center [1335, 231] width 113 height 26
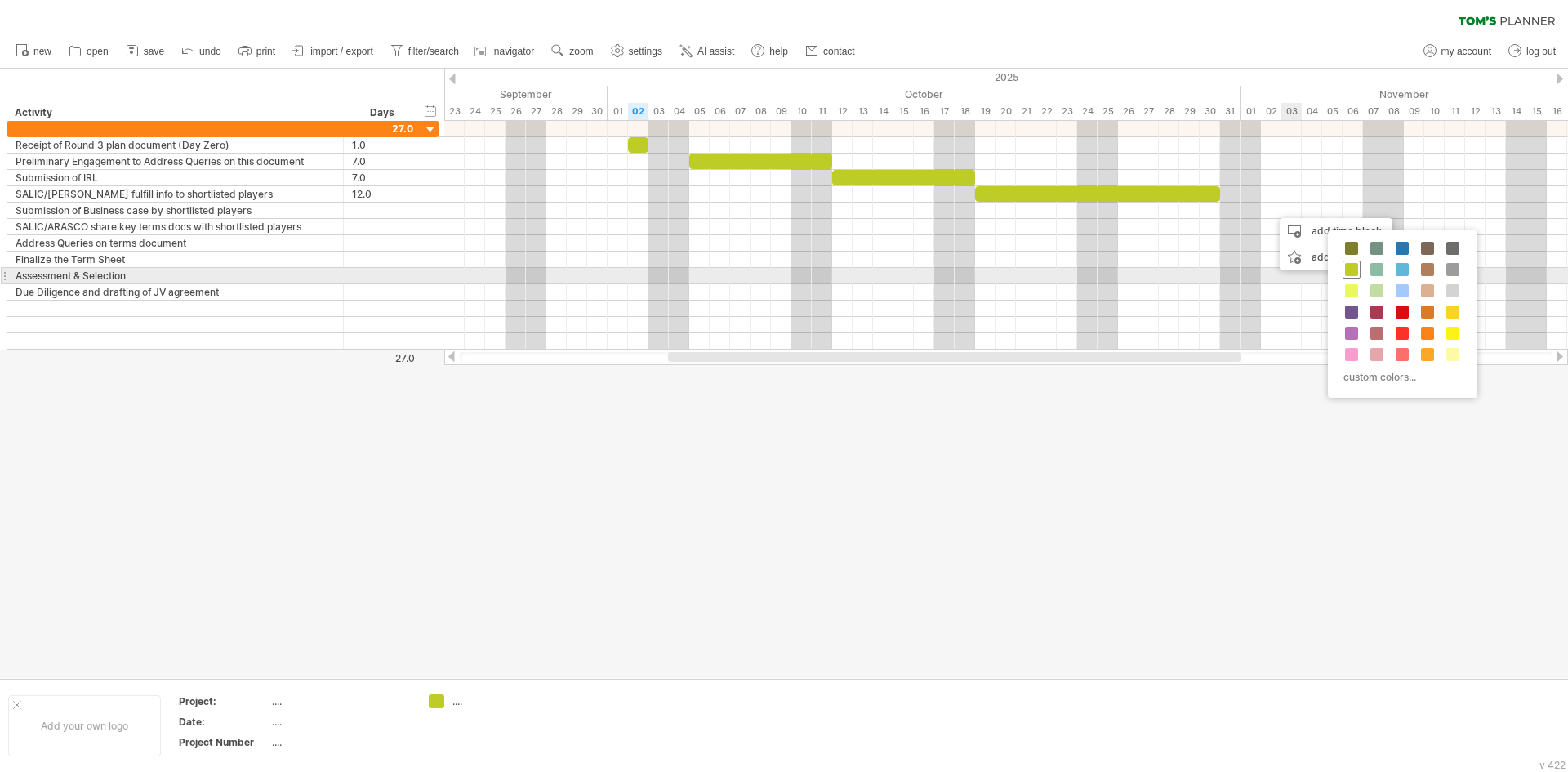
click at [1355, 269] on span at bounding box center [1351, 269] width 13 height 13
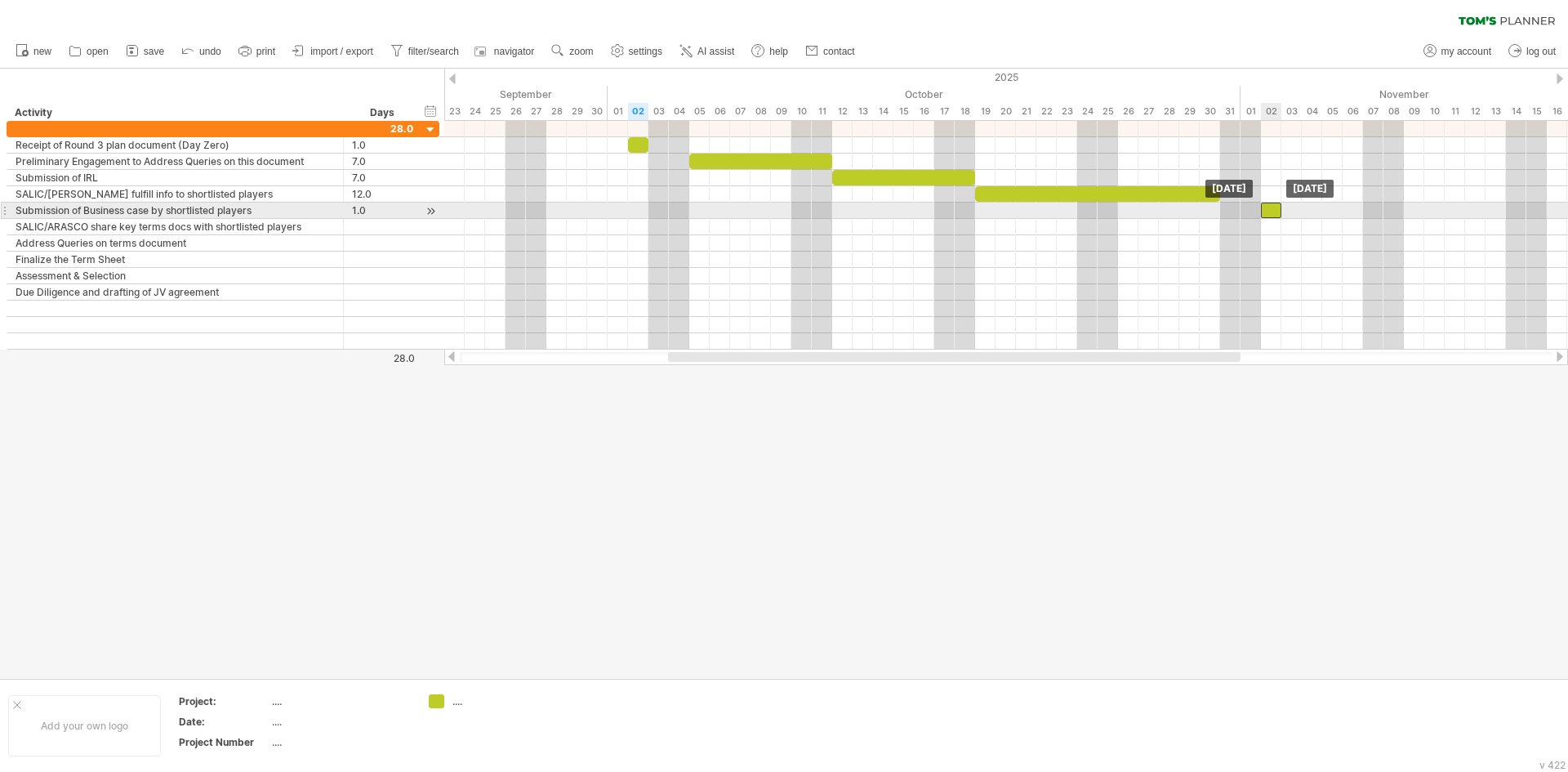
click at [1270, 212] on div at bounding box center [1270, 210] width 20 height 16
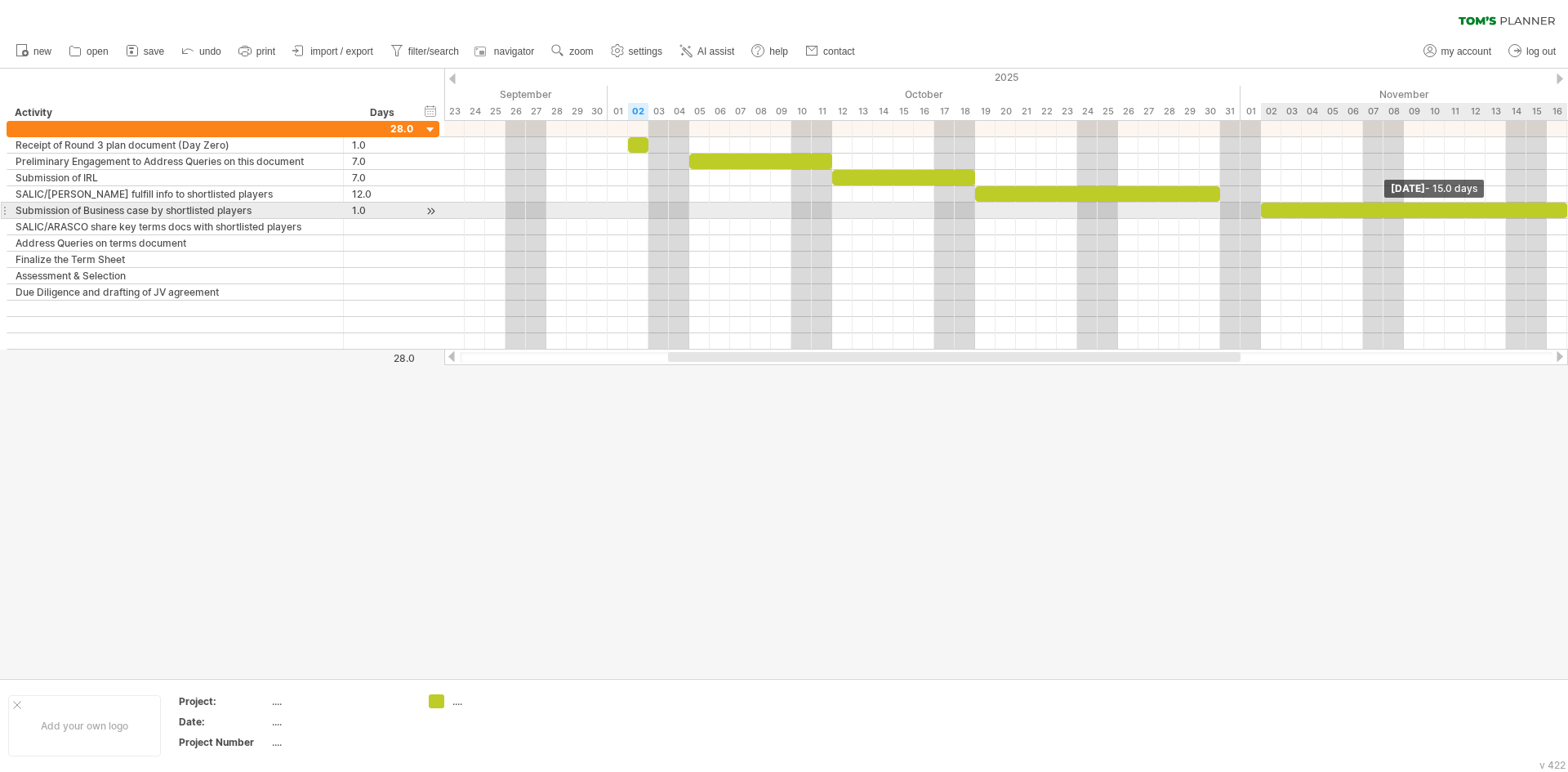
drag, startPoint x: 1279, startPoint y: 213, endPoint x: 1564, endPoint y: 207, distance: 285.1
click at [1566, 207] on span at bounding box center [1566, 210] width 6 height 16
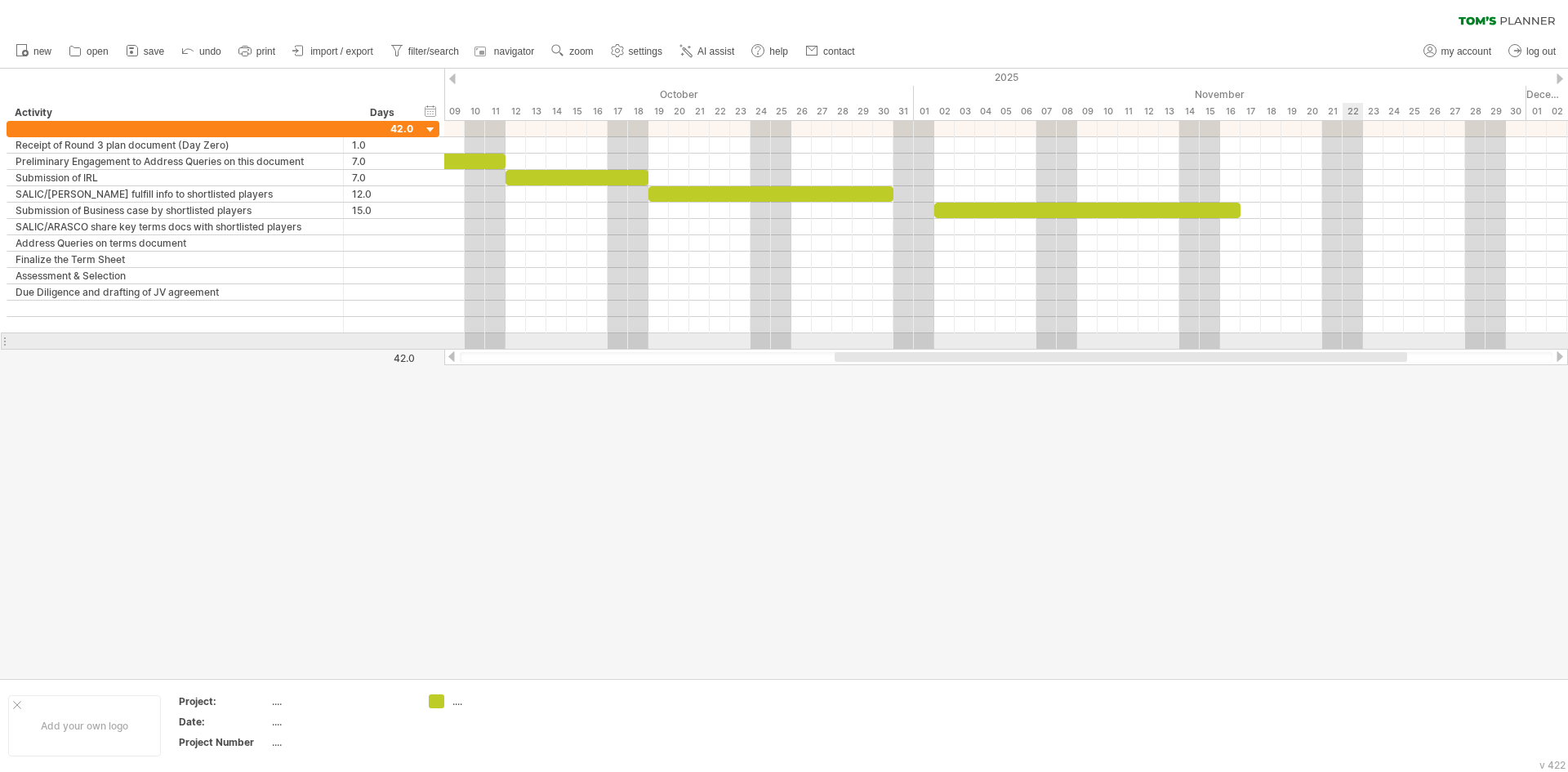
drag, startPoint x: 1192, startPoint y: 357, endPoint x: 1356, endPoint y: 336, distance: 165.3
click at [1356, 336] on div "Trying to reach [DOMAIN_NAME] Connected again... 0% clear filter new" at bounding box center [784, 386] width 1568 height 772
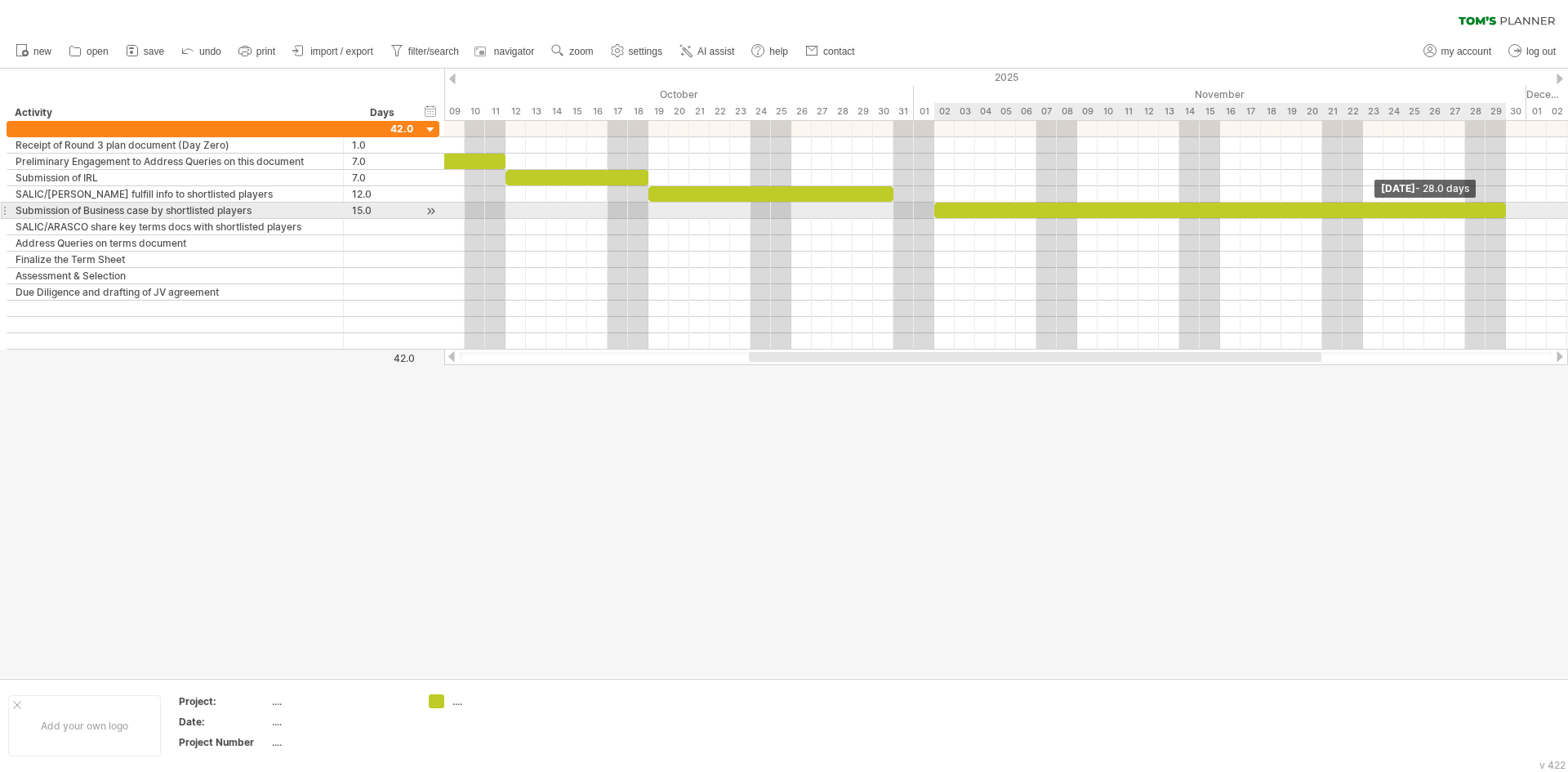
drag, startPoint x: 1240, startPoint y: 208, endPoint x: 1368, endPoint y: 226, distance: 129.3
click at [1499, 214] on div "[DATE] - 28.0 days [DATE]" at bounding box center [1006, 235] width 1124 height 228
drag, startPoint x: 1494, startPoint y: 208, endPoint x: 1507, endPoint y: 207, distance: 13.0
click at [1507, 207] on span at bounding box center [1505, 210] width 6 height 16
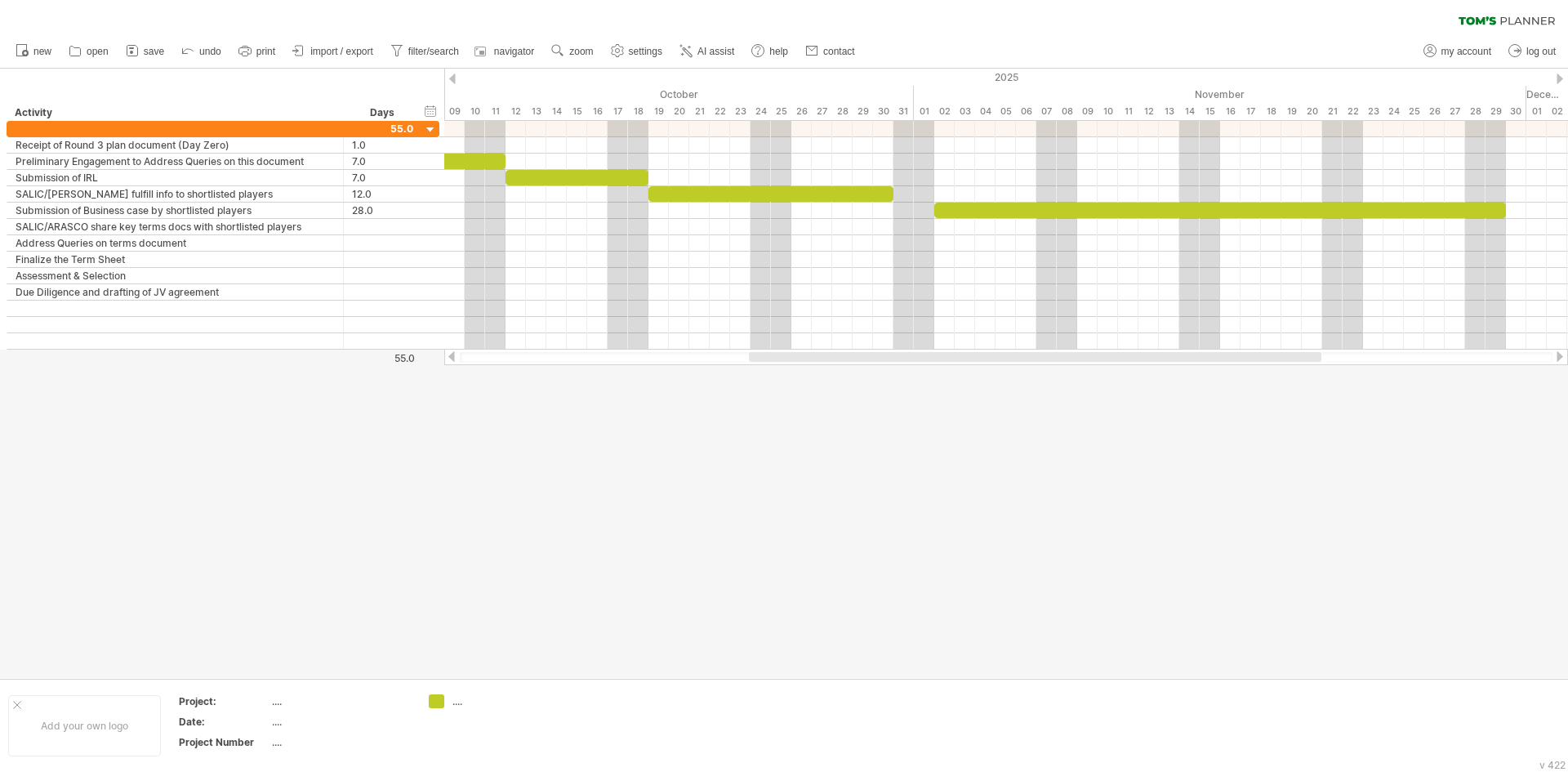
drag, startPoint x: 830, startPoint y: 363, endPoint x: 728, endPoint y: 368, distance: 102.1
click at [728, 368] on div "Trying to reach [DOMAIN_NAME] Connected again... 0% clear filter new" at bounding box center [784, 386] width 1568 height 772
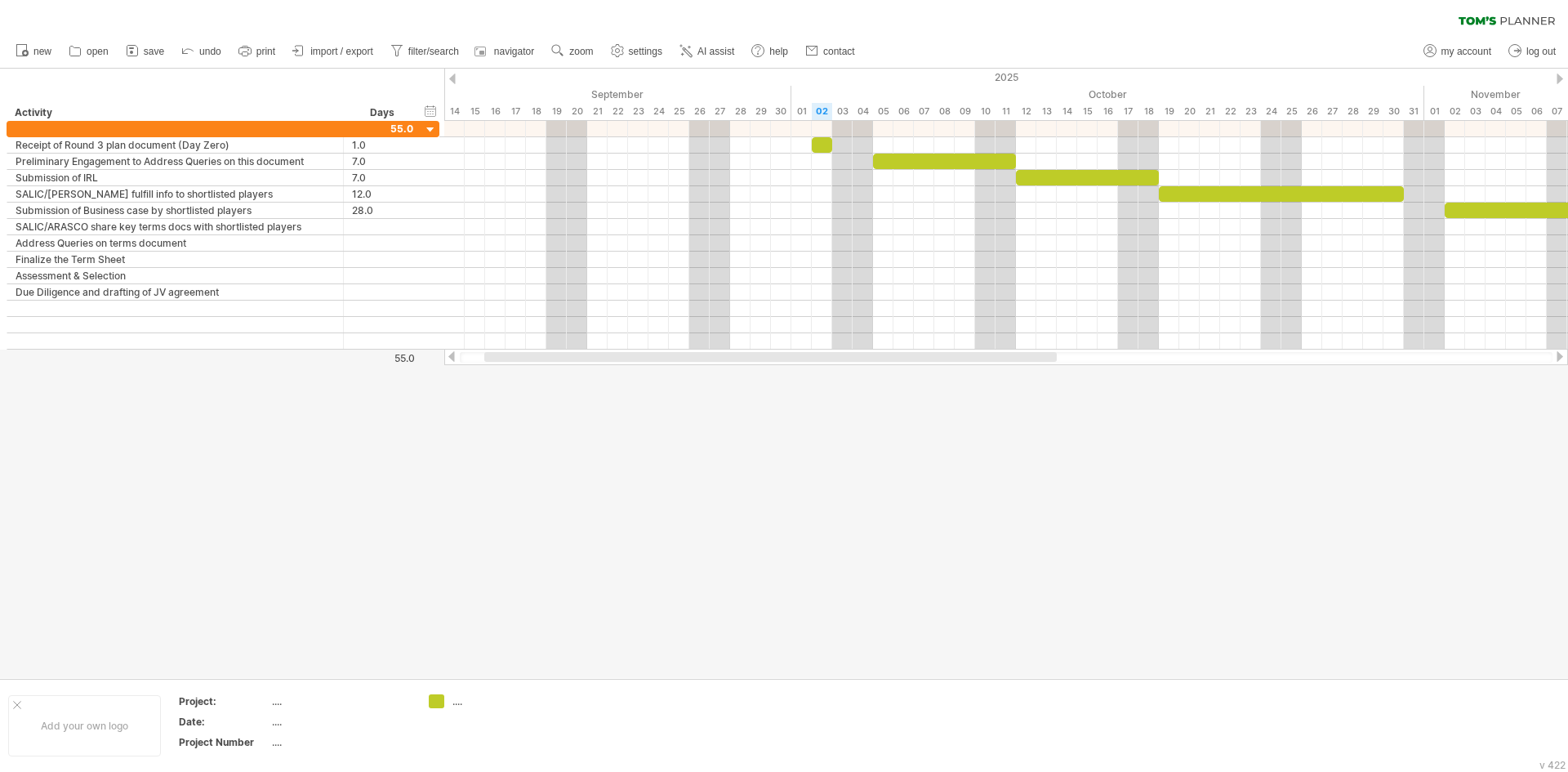
drag, startPoint x: 758, startPoint y: 359, endPoint x: 507, endPoint y: 376, distance: 251.6
click at [507, 376] on div "Trying to reach [DOMAIN_NAME] Connected again... 0% clear filter new" at bounding box center [784, 386] width 1568 height 772
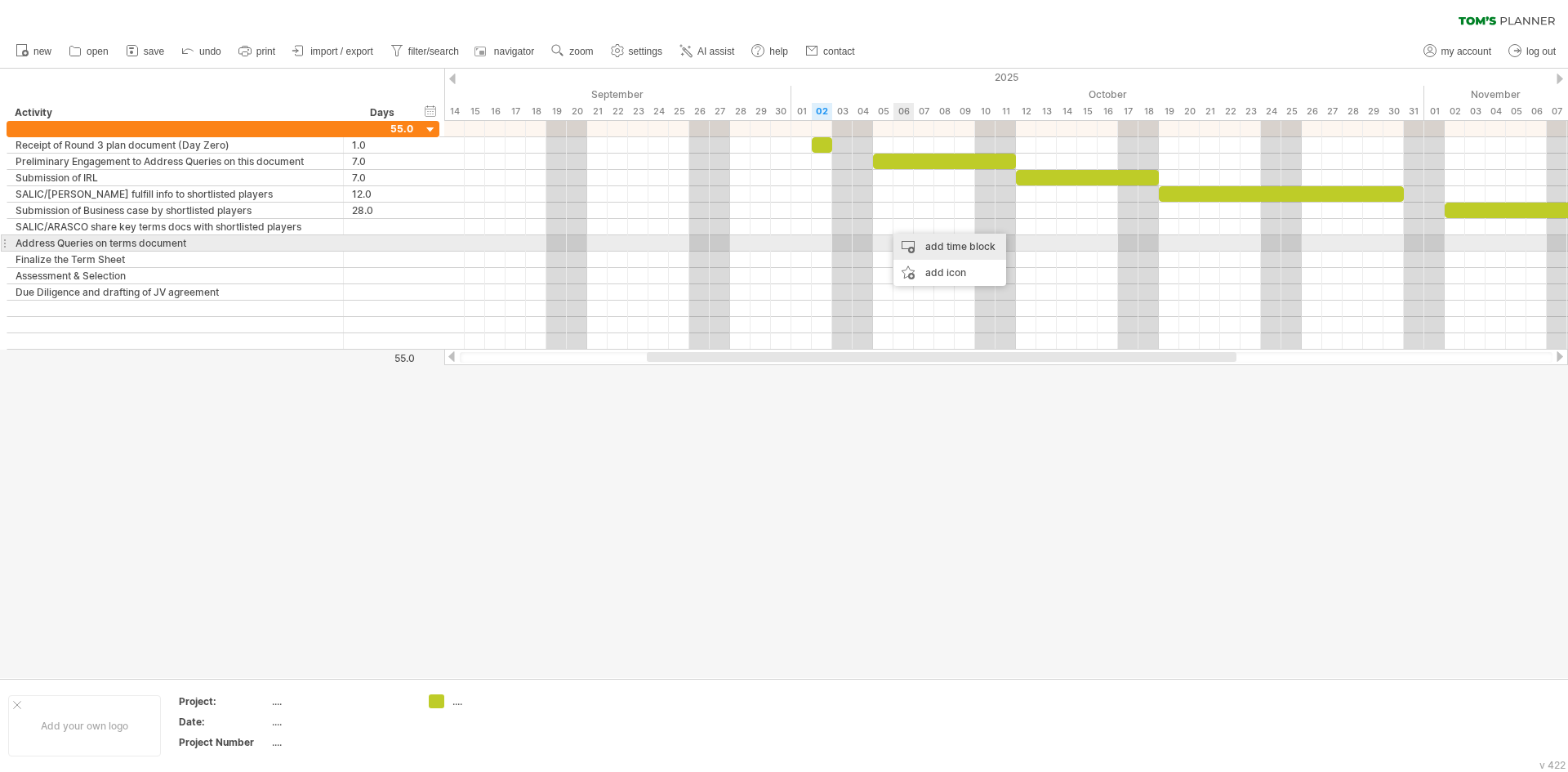
click at [918, 245] on div "add time block" at bounding box center [949, 247] width 113 height 26
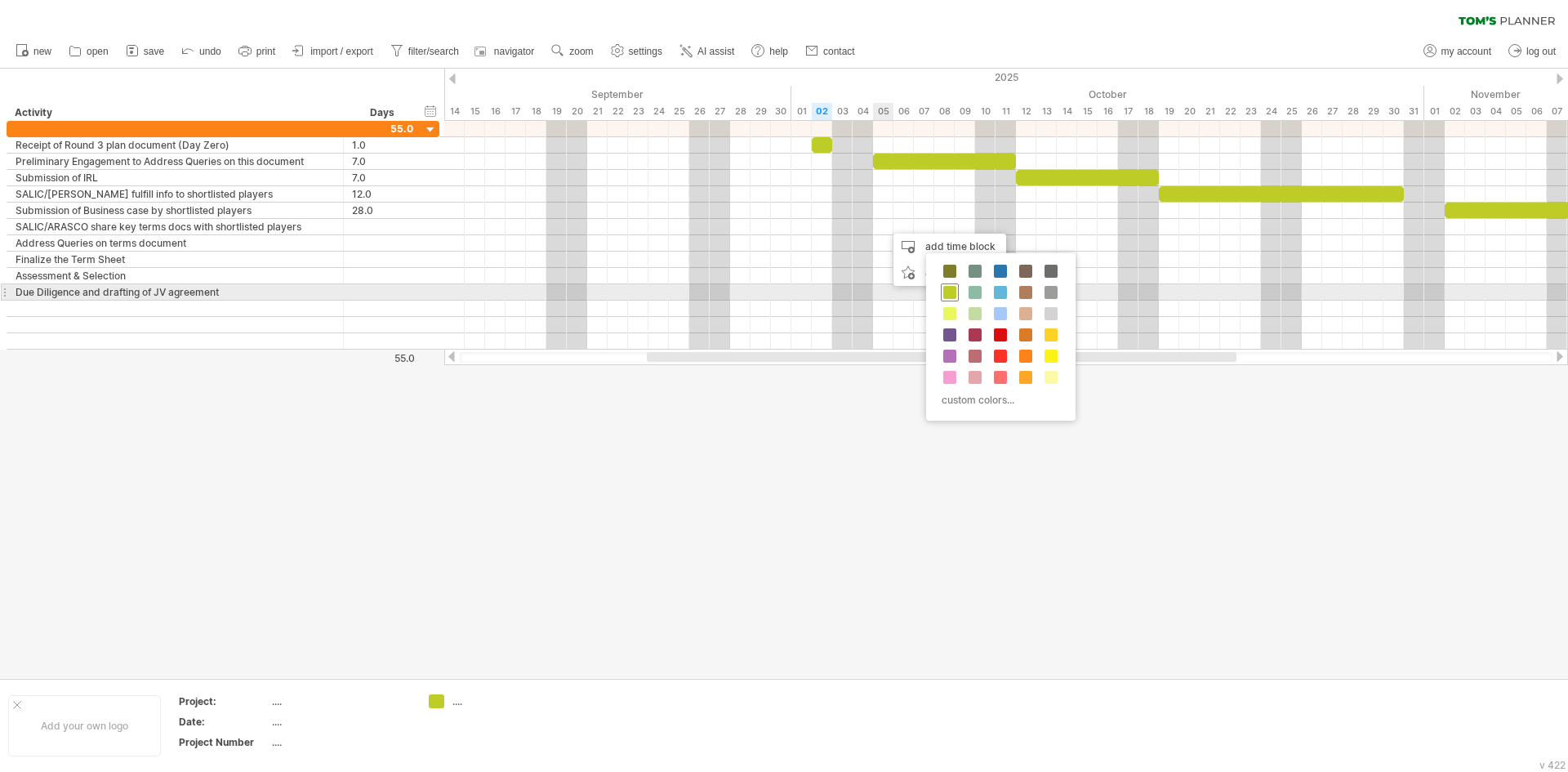
click at [944, 288] on span at bounding box center [949, 292] width 13 height 13
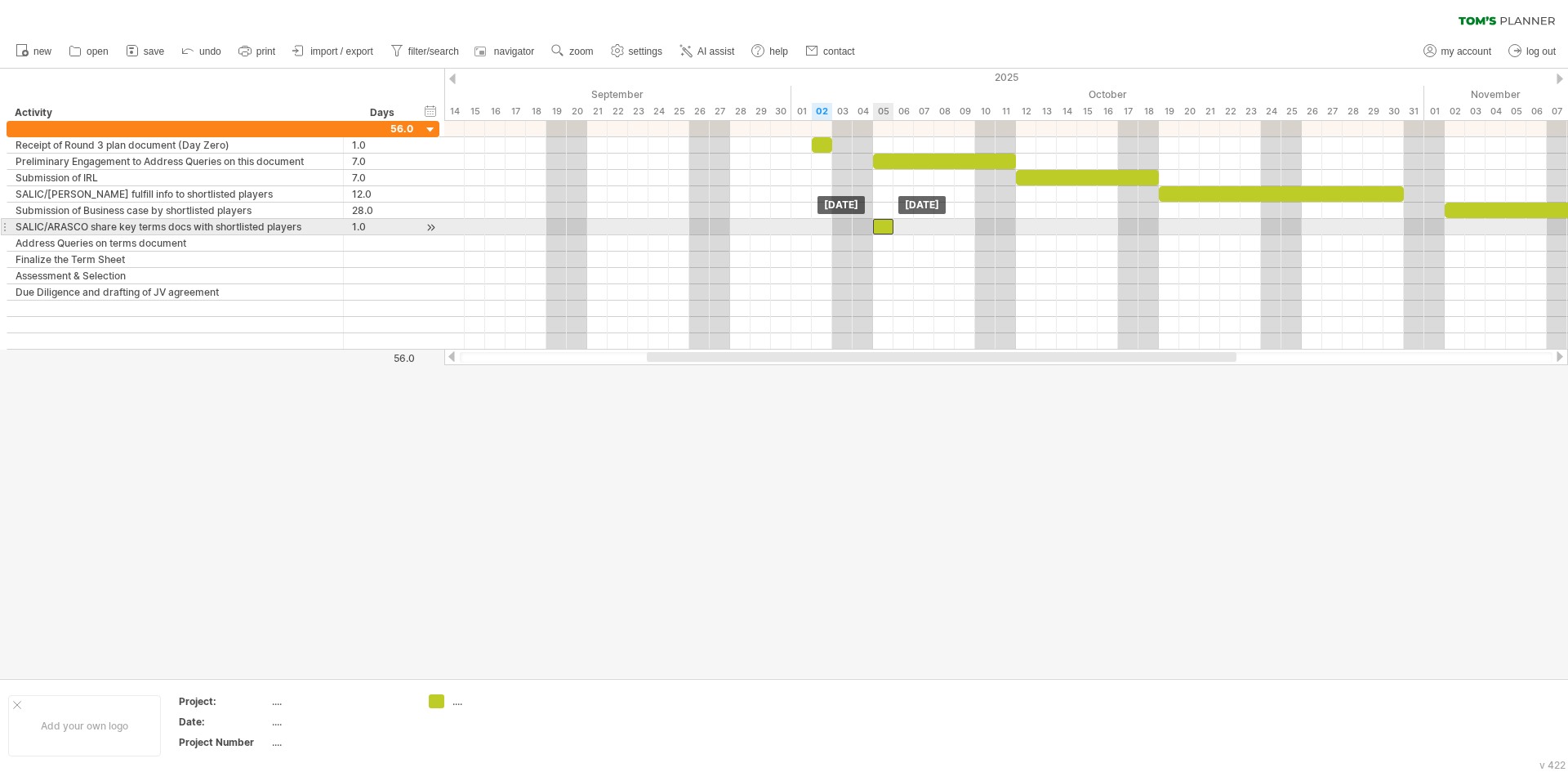
click at [884, 228] on div at bounding box center [882, 227] width 20 height 16
drag, startPoint x: 892, startPoint y: 226, endPoint x: 977, endPoint y: 224, distance: 85.0
click at [977, 224] on span at bounding box center [974, 227] width 6 height 16
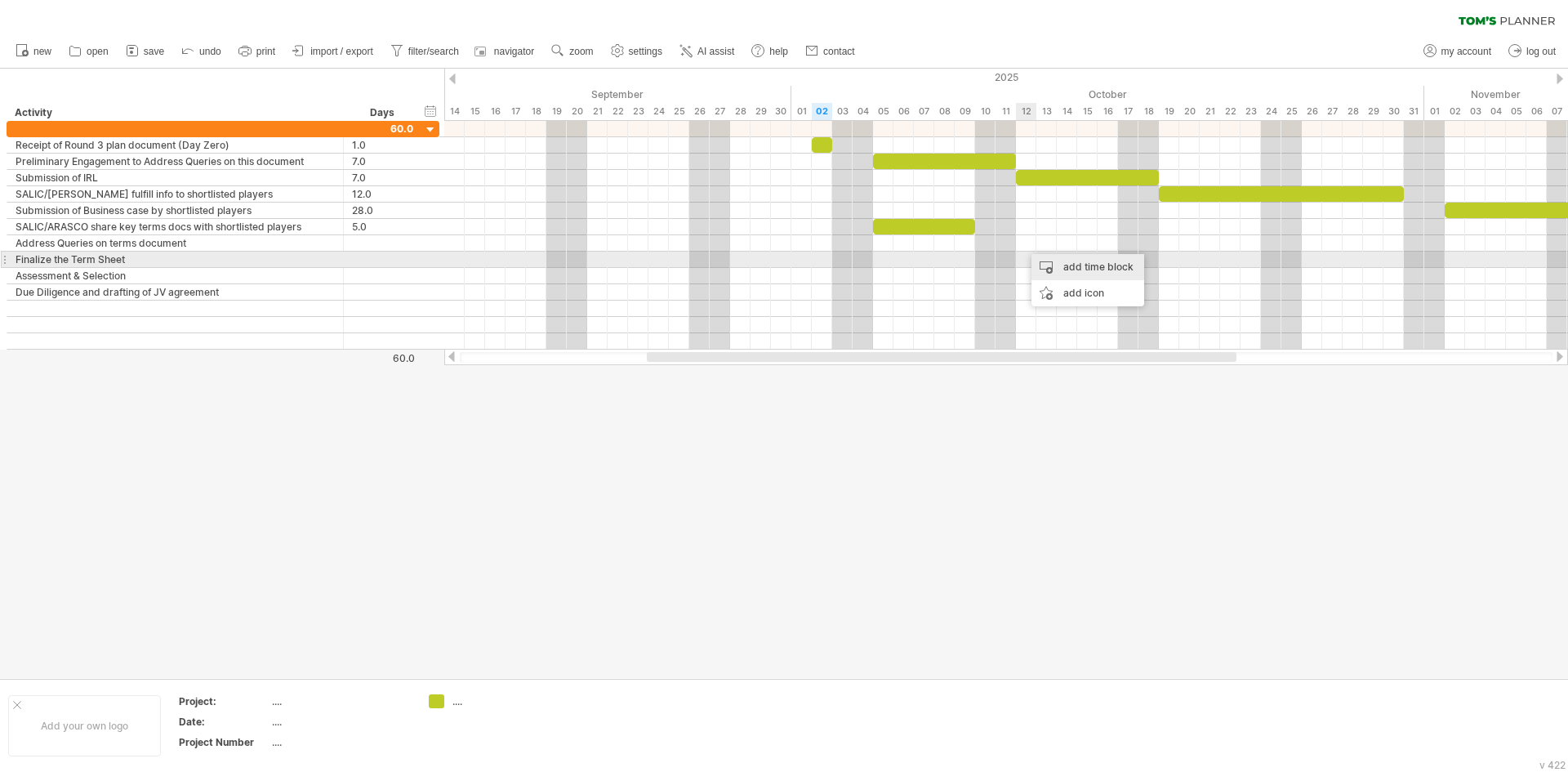
click at [1040, 261] on div "add time block" at bounding box center [1087, 267] width 113 height 26
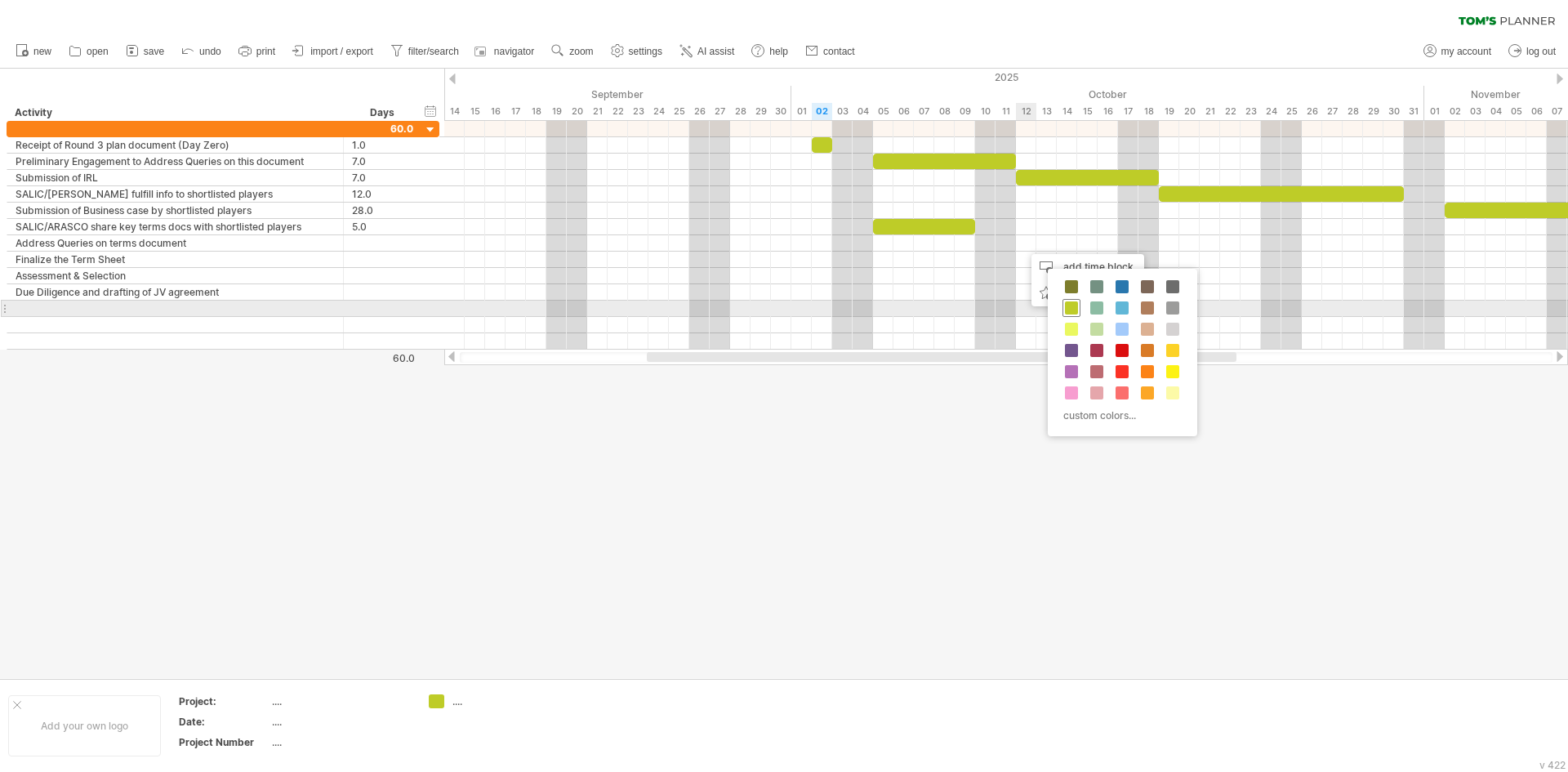
click at [1071, 301] on span at bounding box center [1071, 307] width 13 height 13
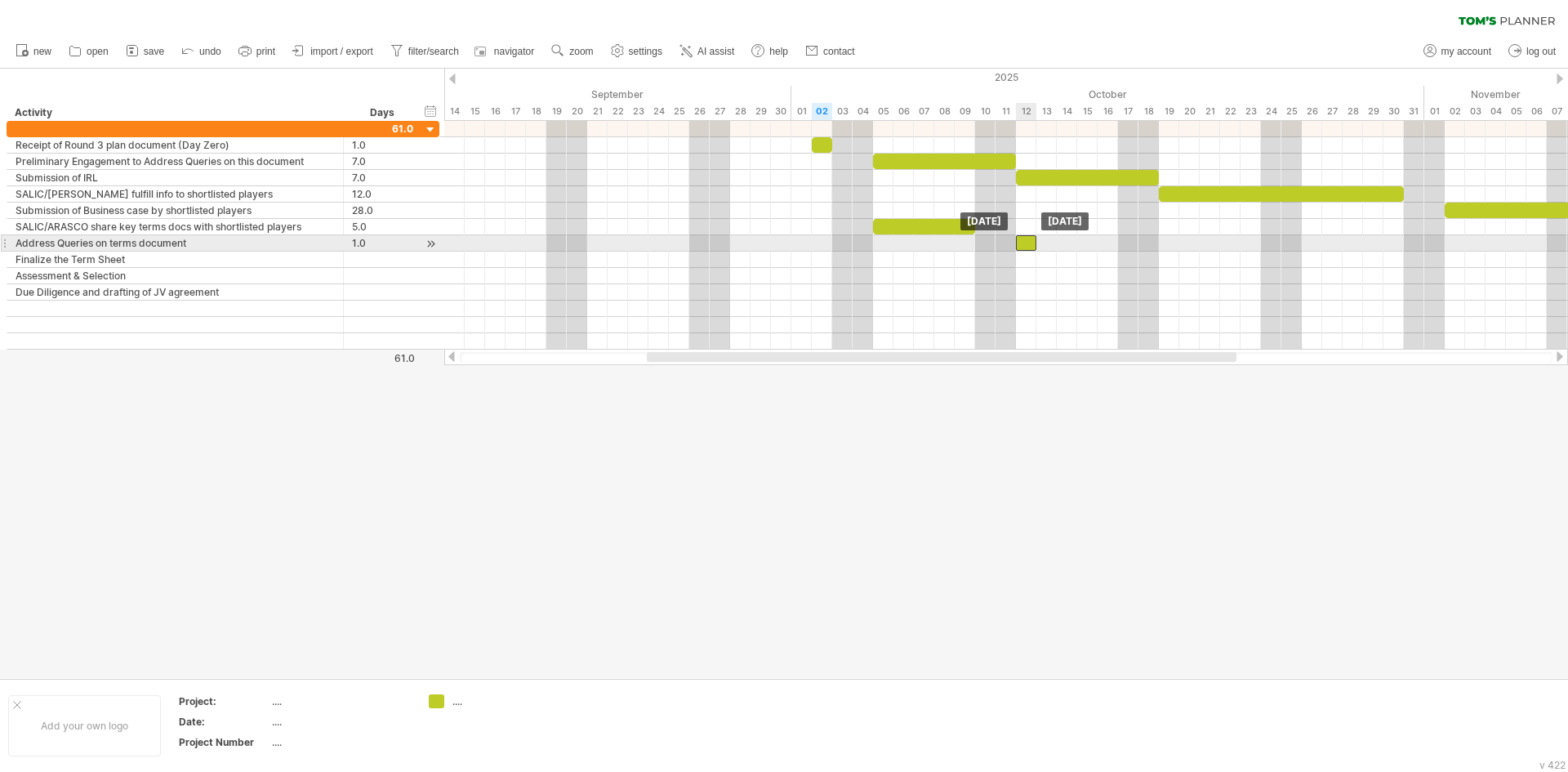
click at [1032, 243] on div at bounding box center [1026, 243] width 20 height 16
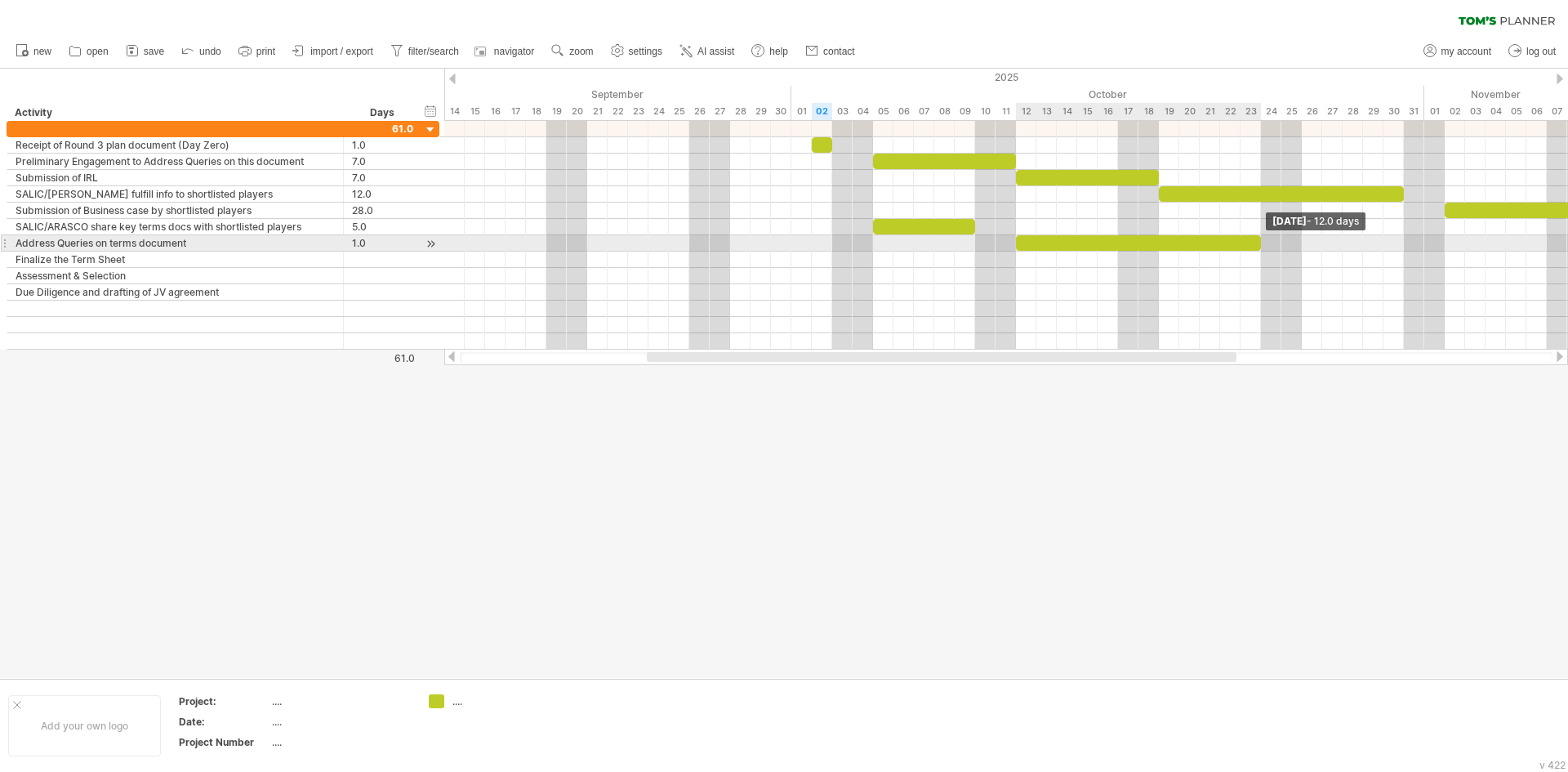
drag, startPoint x: 1040, startPoint y: 240, endPoint x: 1257, endPoint y: 243, distance: 217.0
click at [1258, 243] on span at bounding box center [1260, 243] width 6 height 16
click at [1263, 247] on span at bounding box center [1260, 243] width 6 height 16
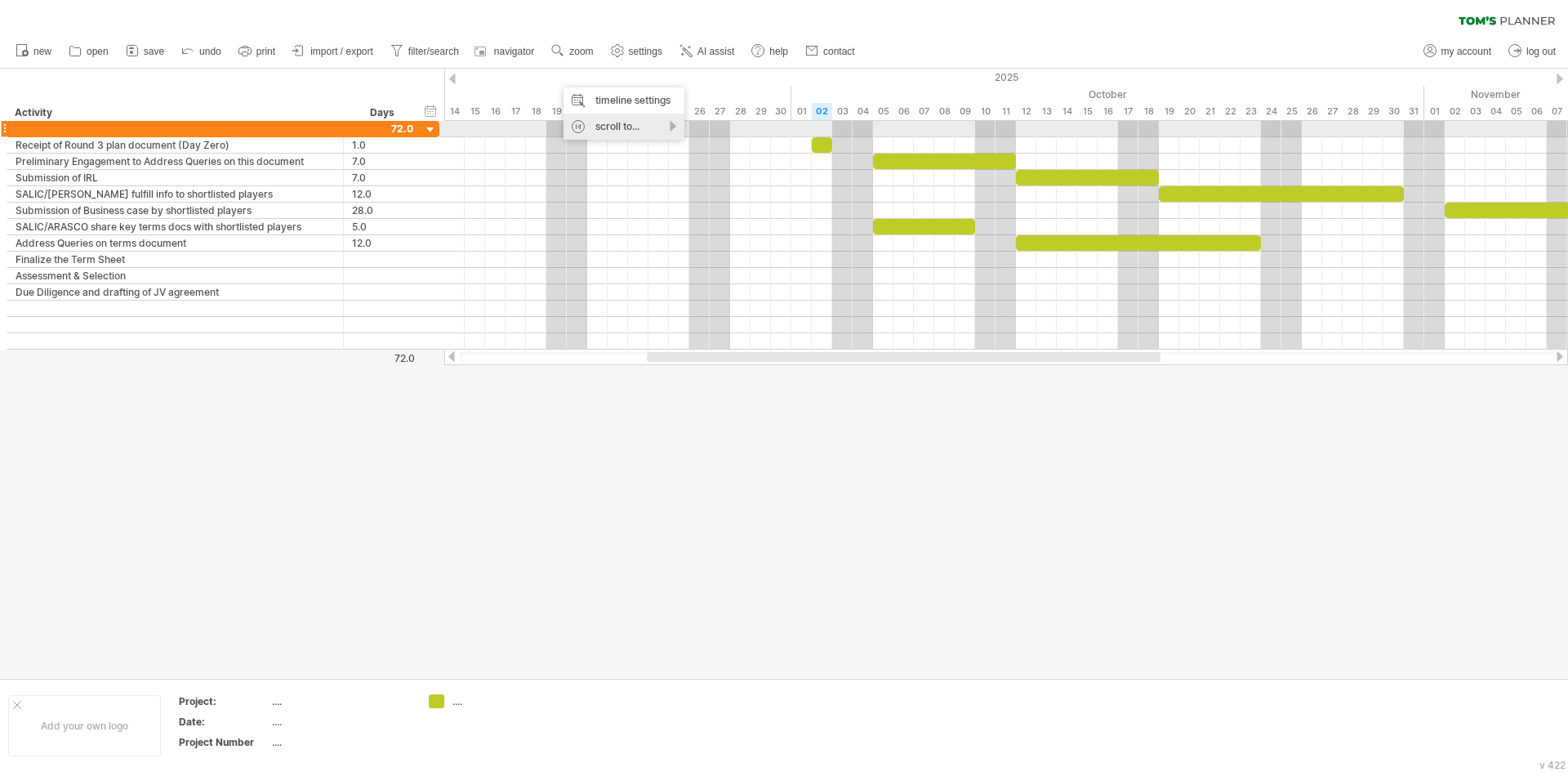
click at [614, 123] on div "scroll to..." at bounding box center [624, 127] width 121 height 26
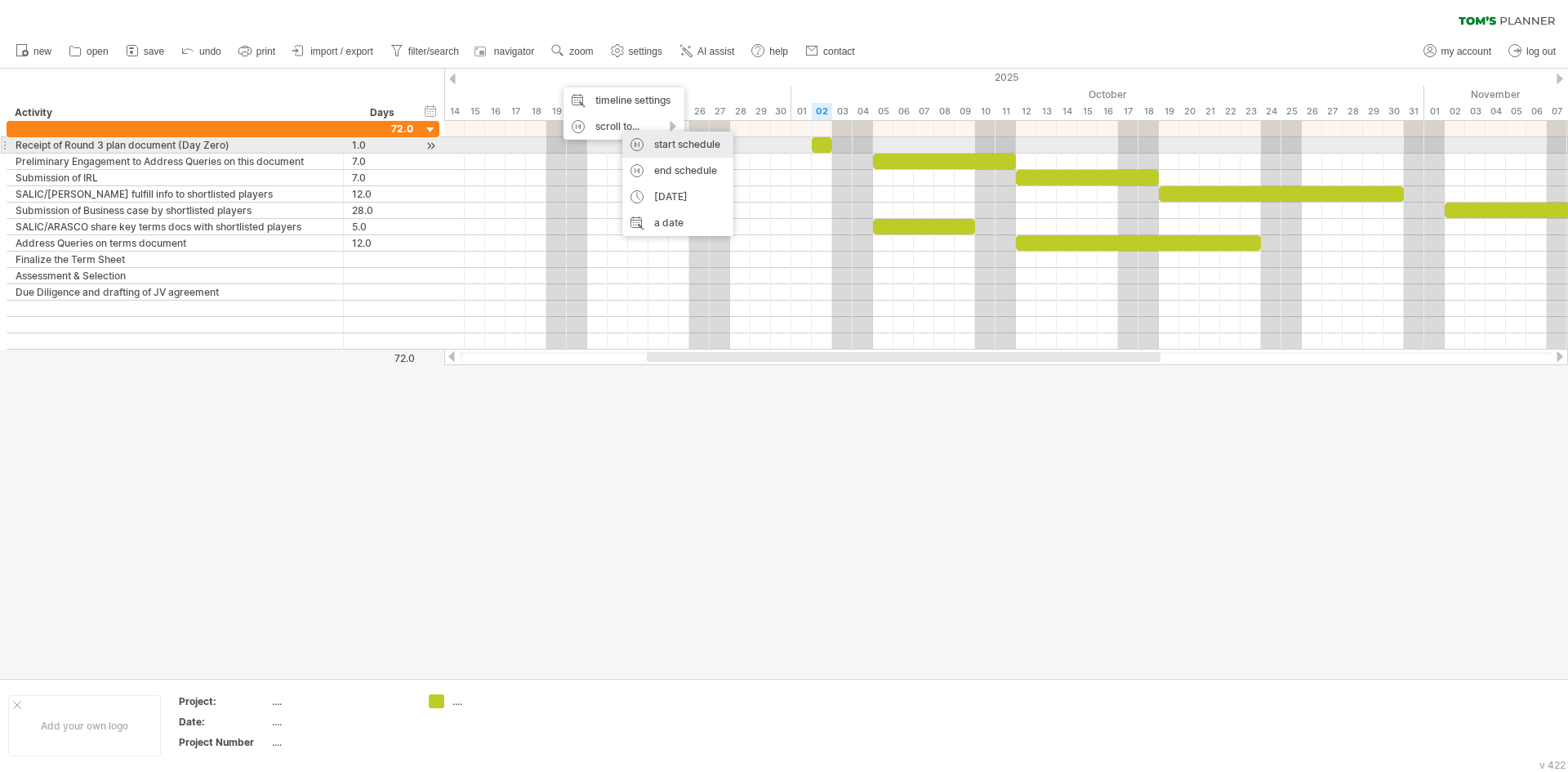
click at [655, 144] on div "start schedule" at bounding box center [677, 144] width 111 height 26
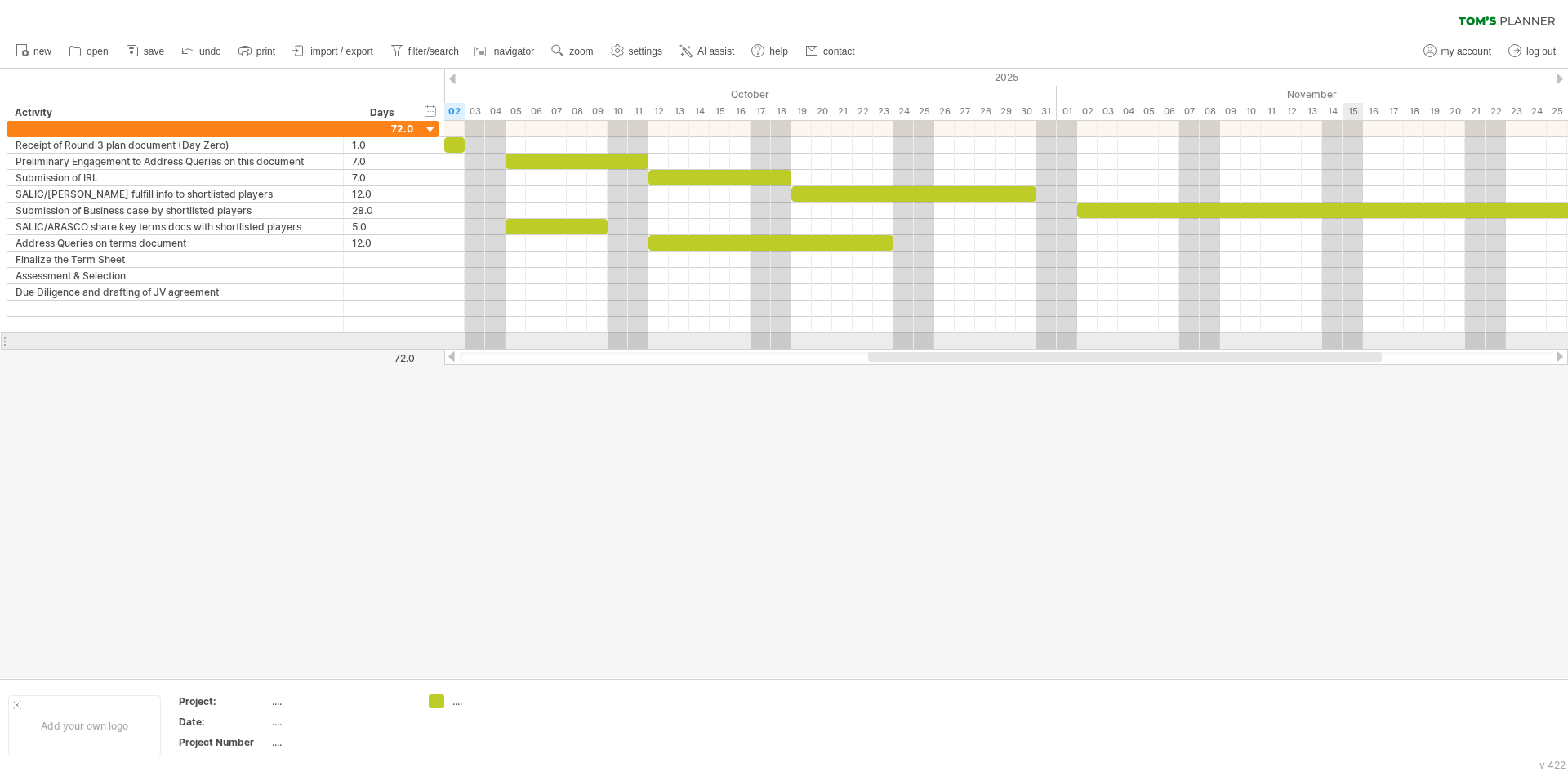
drag, startPoint x: 1126, startPoint y: 356, endPoint x: 1361, endPoint y: 347, distance: 235.2
click at [1361, 347] on div "Trying to reach [DOMAIN_NAME] Connected again... 0% clear filter new" at bounding box center [784, 386] width 1568 height 772
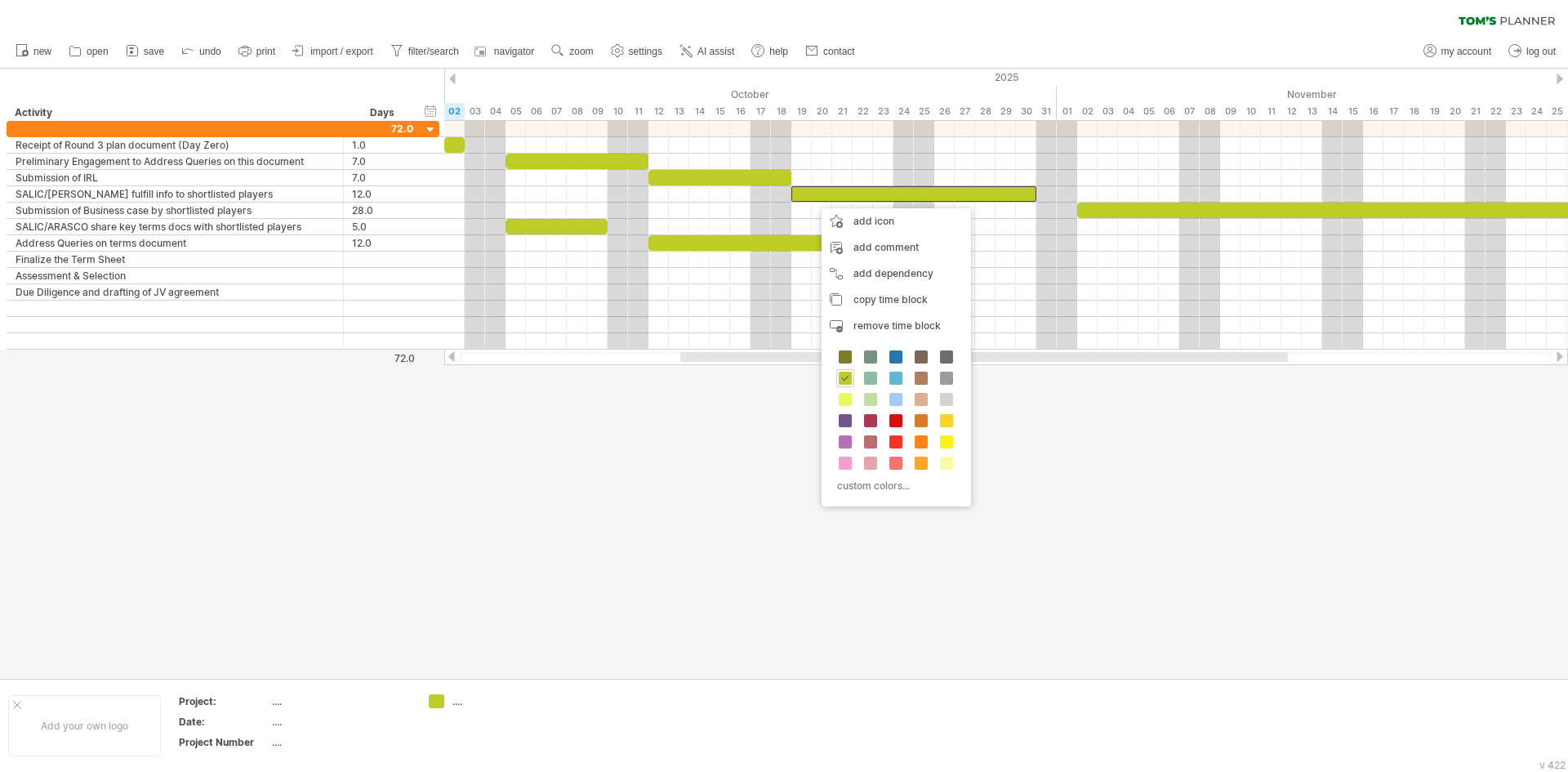
click at [702, 482] on div at bounding box center [784, 373] width 1568 height 609
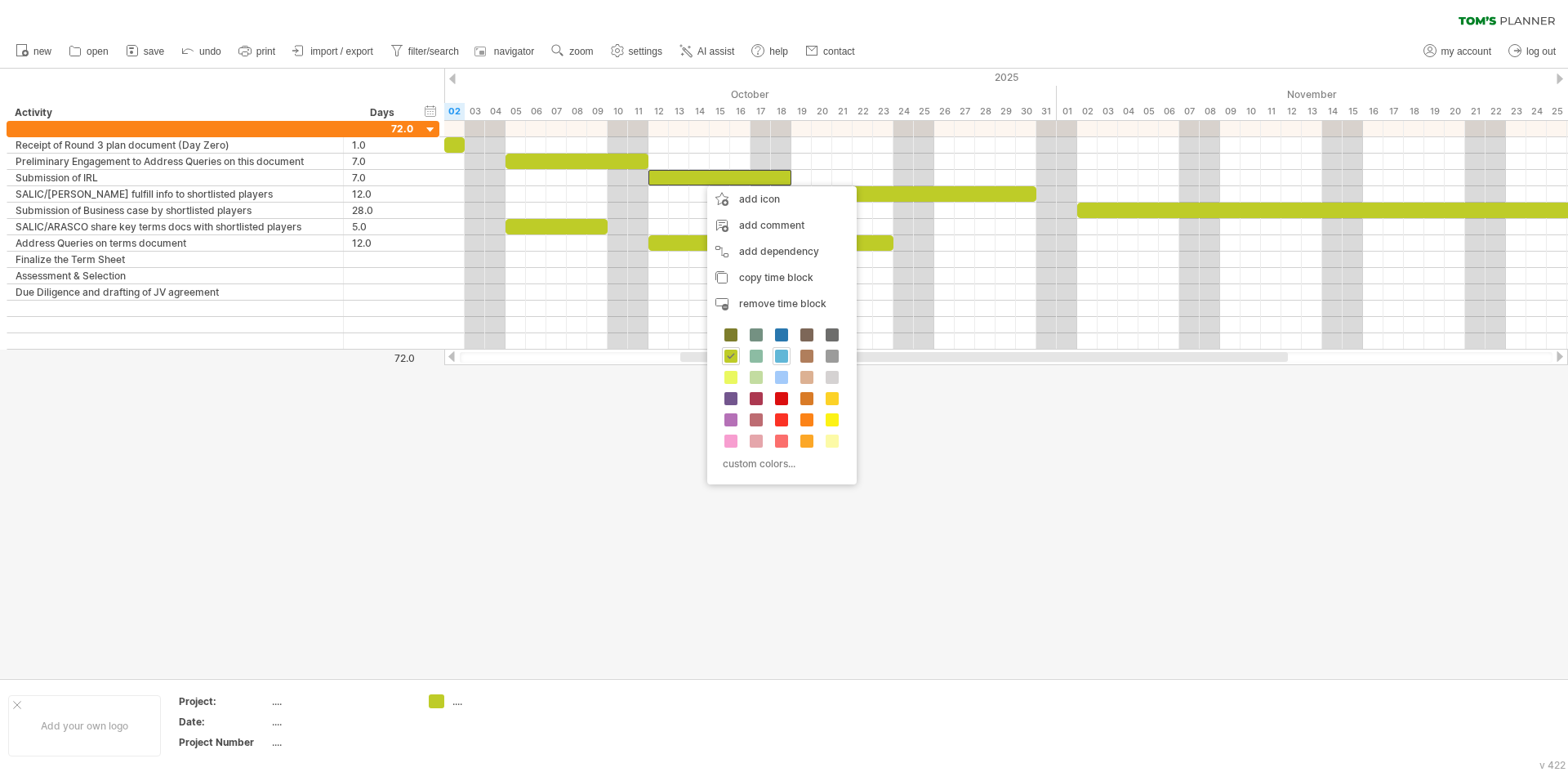
click at [775, 358] on span at bounding box center [781, 355] width 13 height 13
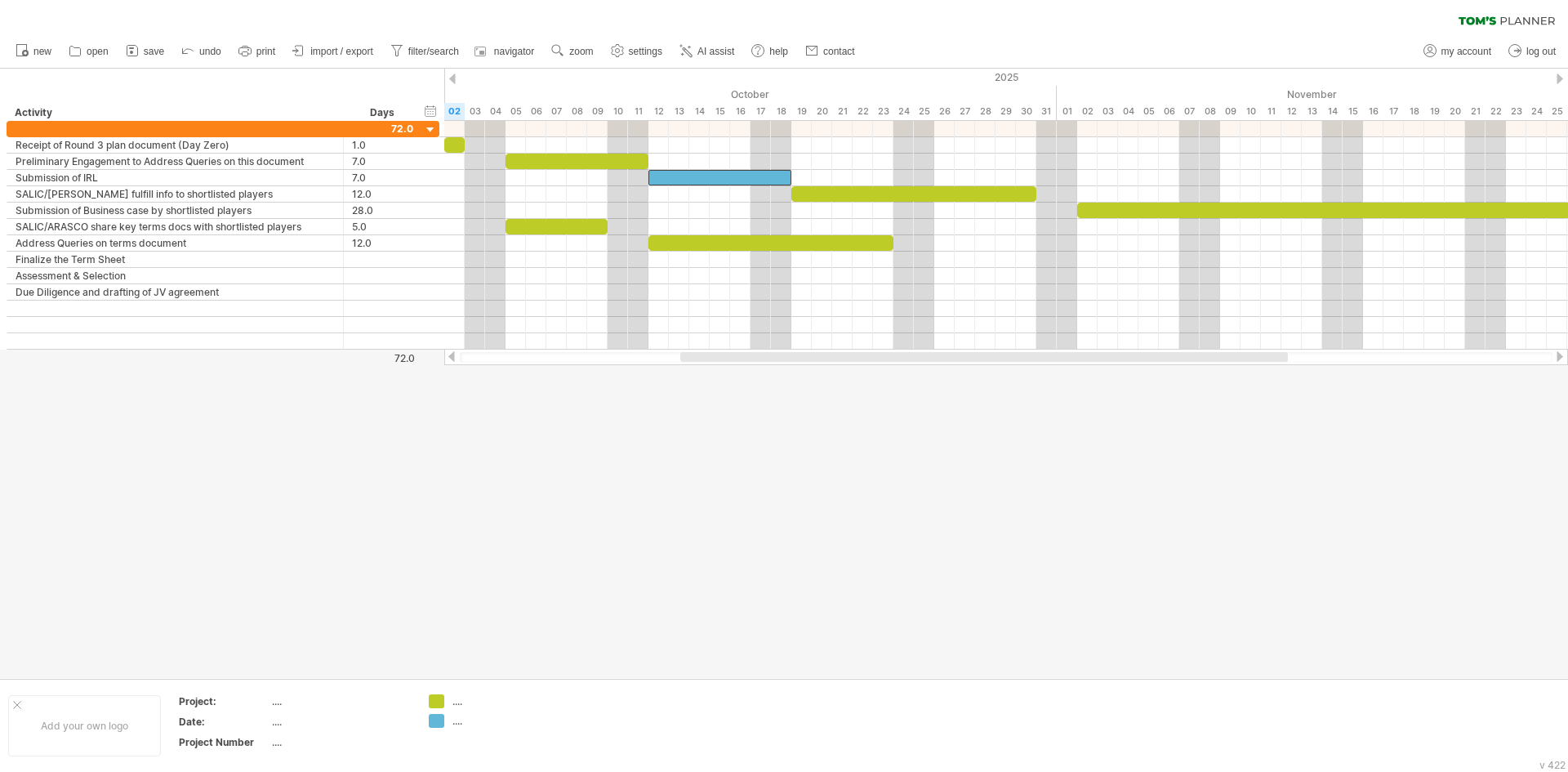
click at [805, 502] on div at bounding box center [784, 373] width 1568 height 609
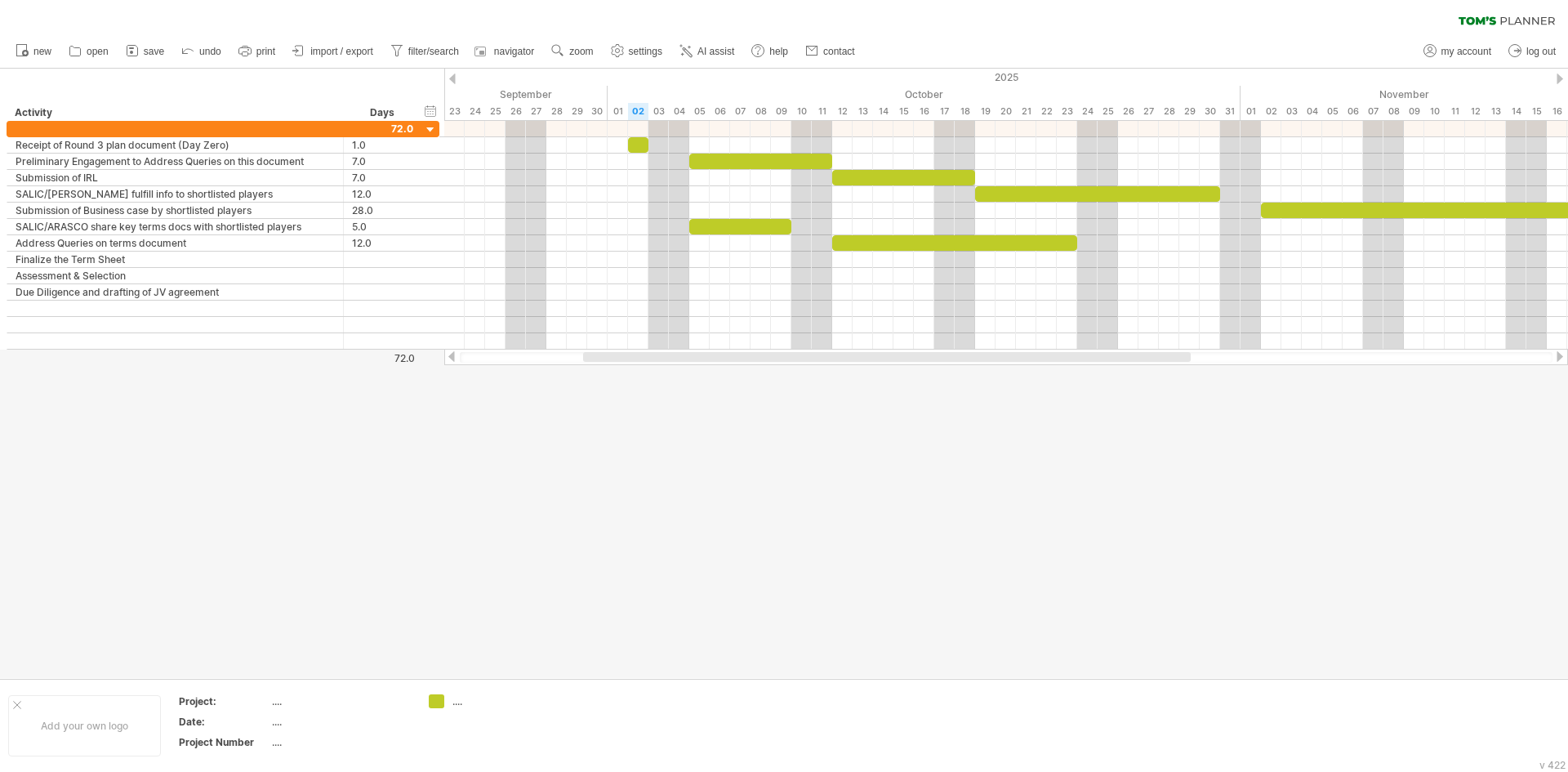
drag, startPoint x: 720, startPoint y: 361, endPoint x: 623, endPoint y: 361, distance: 97.0
click at [623, 361] on div at bounding box center [1005, 357] width 1092 height 11
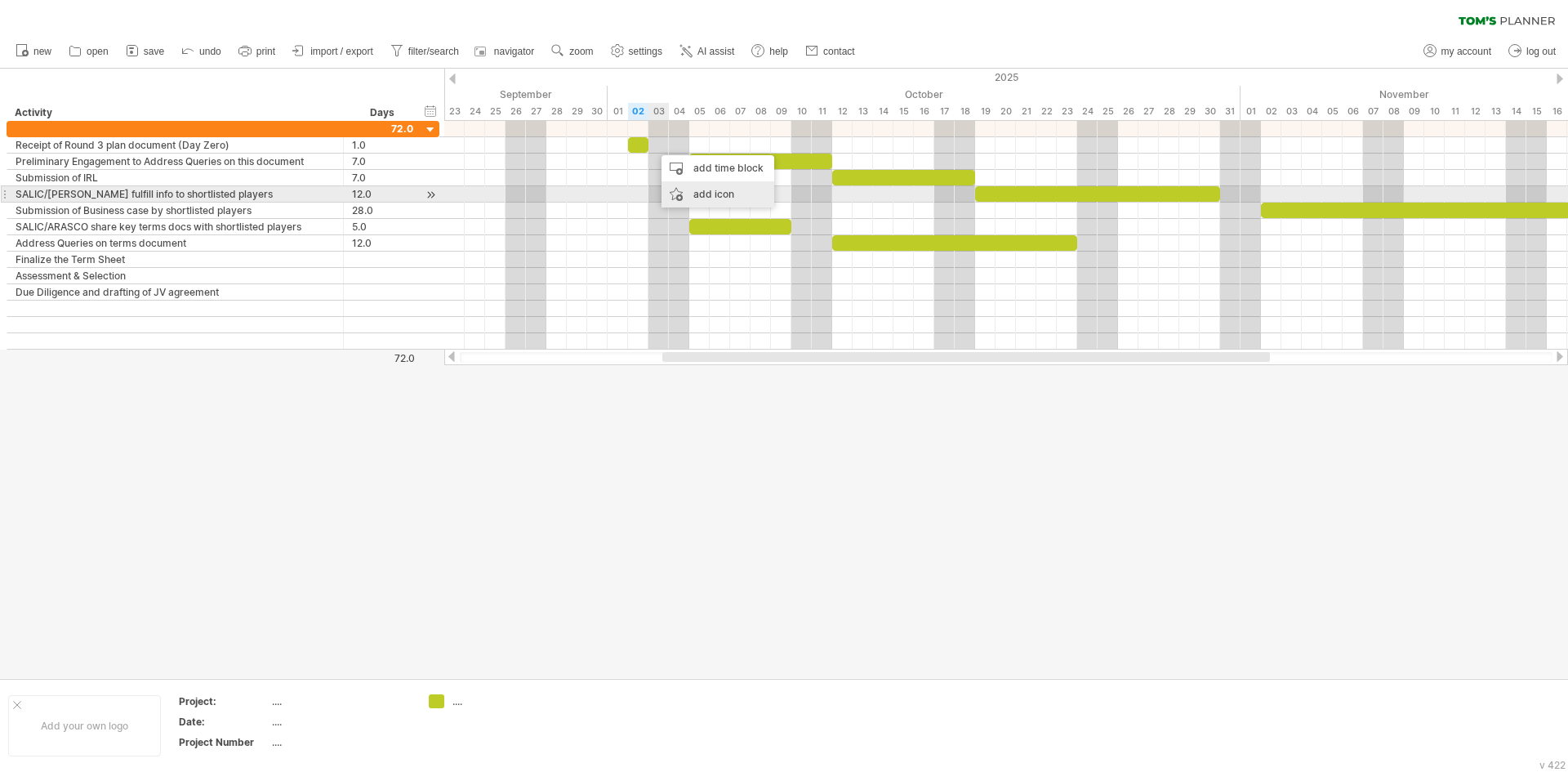
click at [696, 191] on div "add icon" at bounding box center [718, 194] width 113 height 26
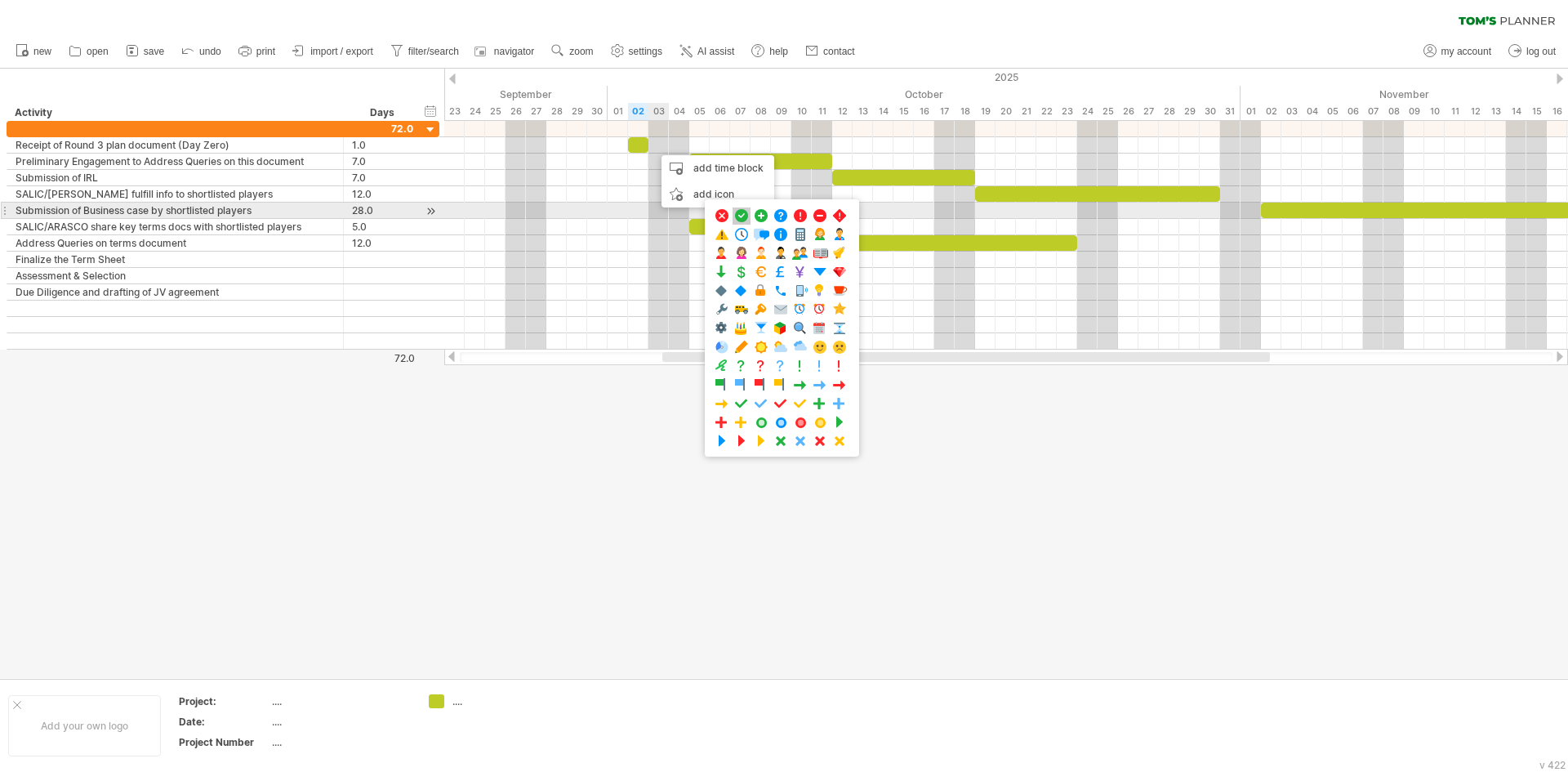
click at [738, 218] on span at bounding box center [741, 216] width 17 height 16
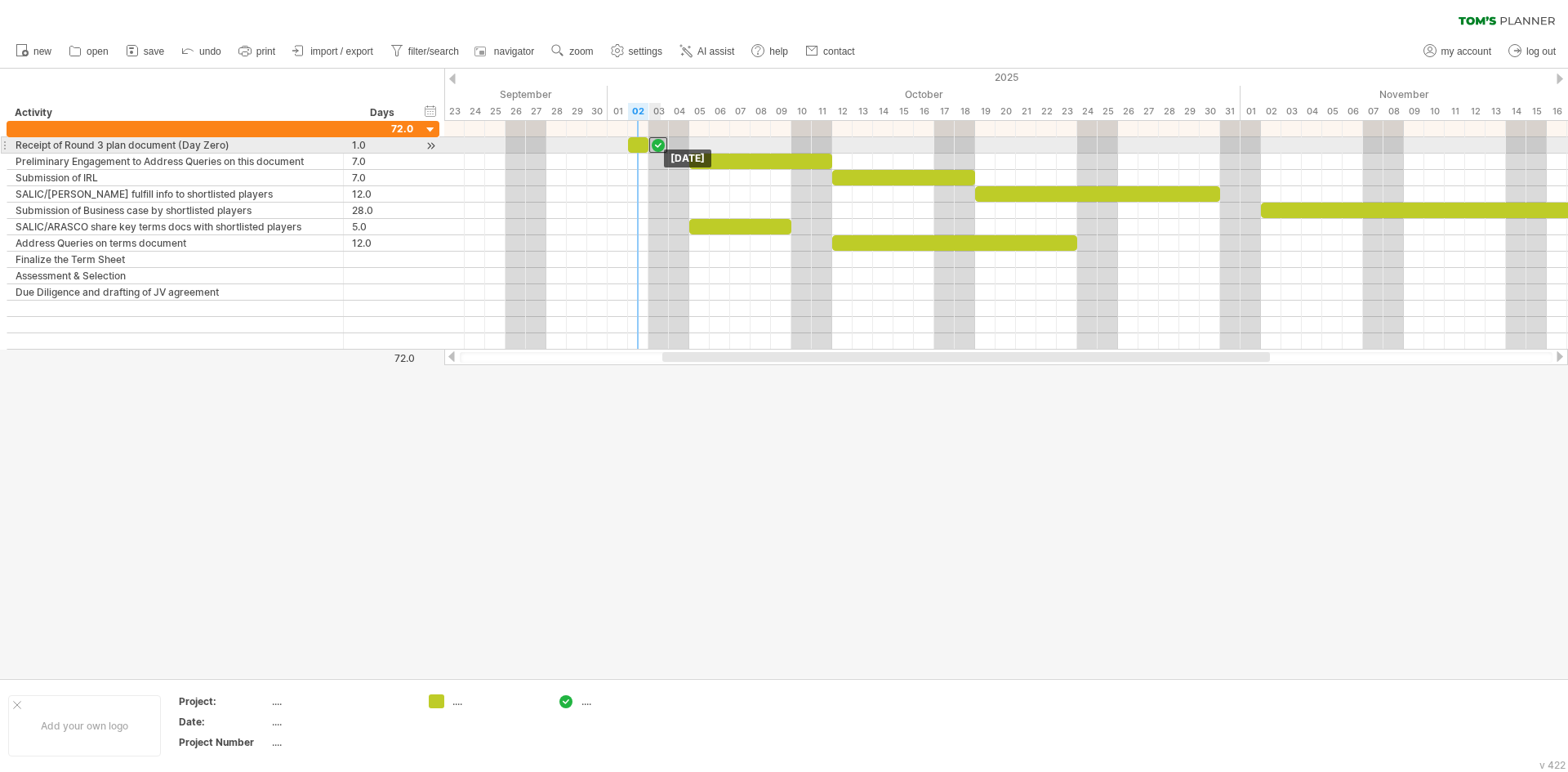
click at [653, 144] on div at bounding box center [658, 145] width 18 height 16
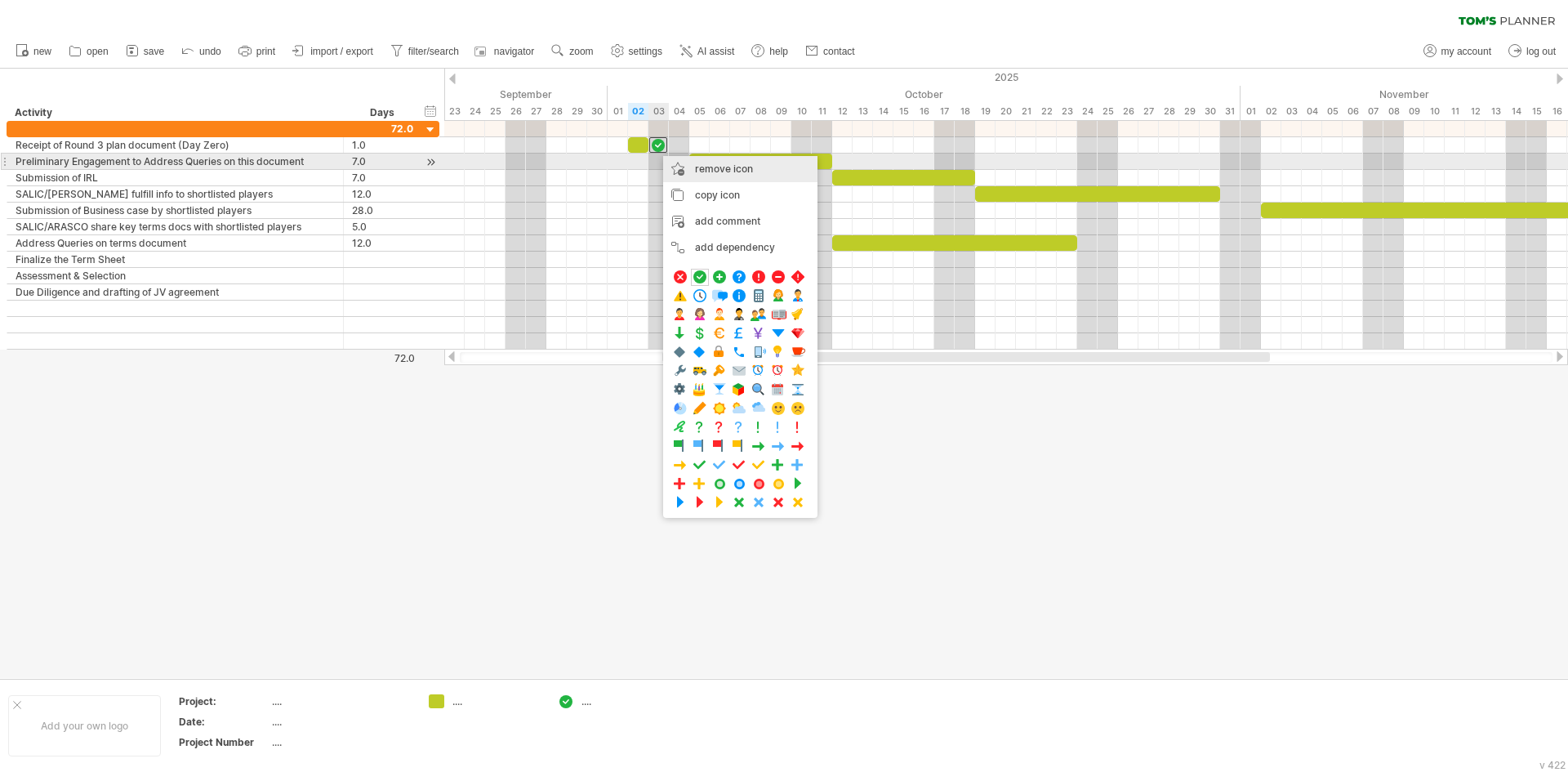
click at [688, 165] on div "remove icon remove selected items" at bounding box center [740, 169] width 154 height 26
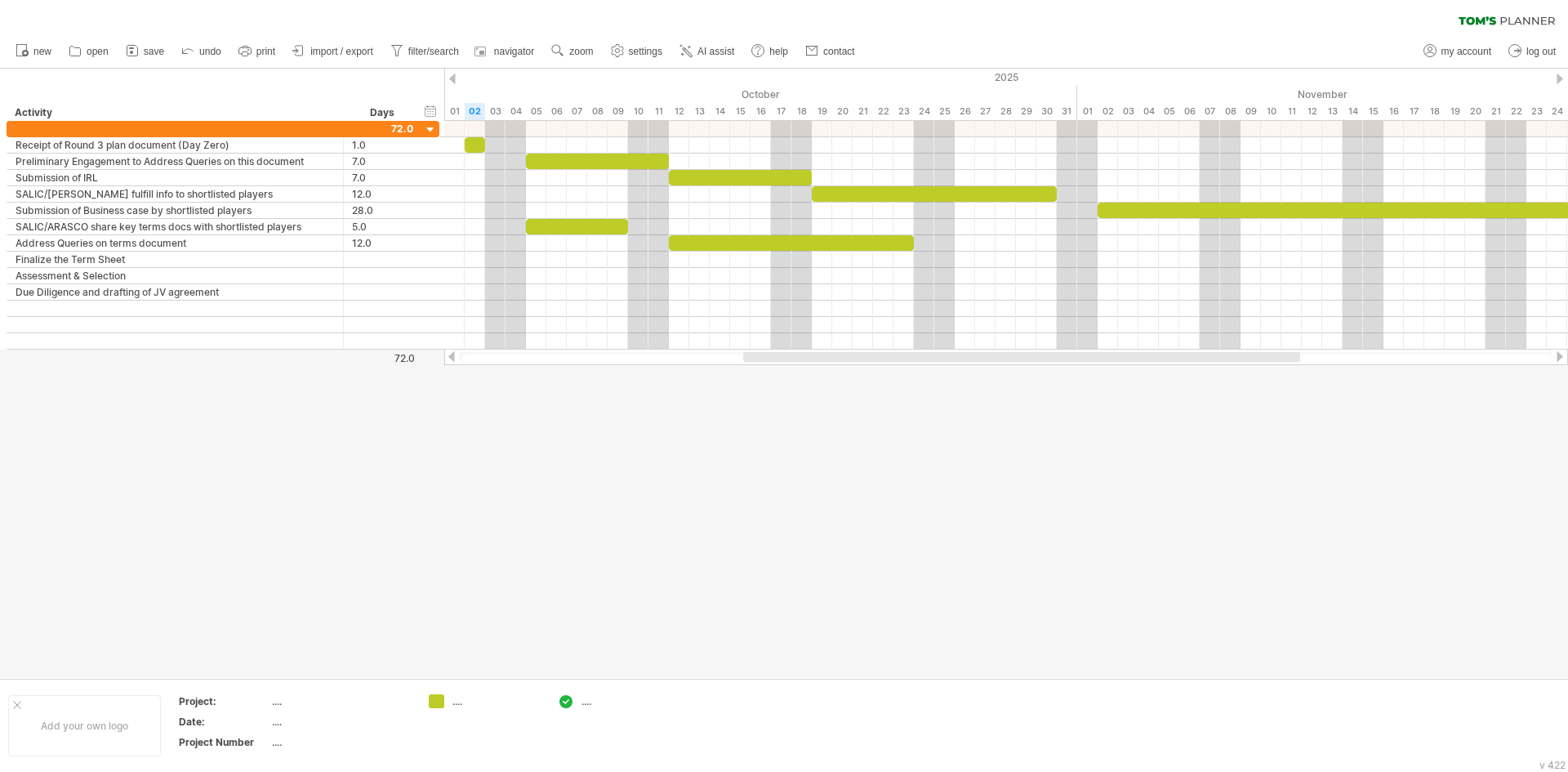
drag, startPoint x: 720, startPoint y: 352, endPoint x: 801, endPoint y: 355, distance: 81.1
click at [801, 355] on div at bounding box center [1021, 356] width 556 height 10
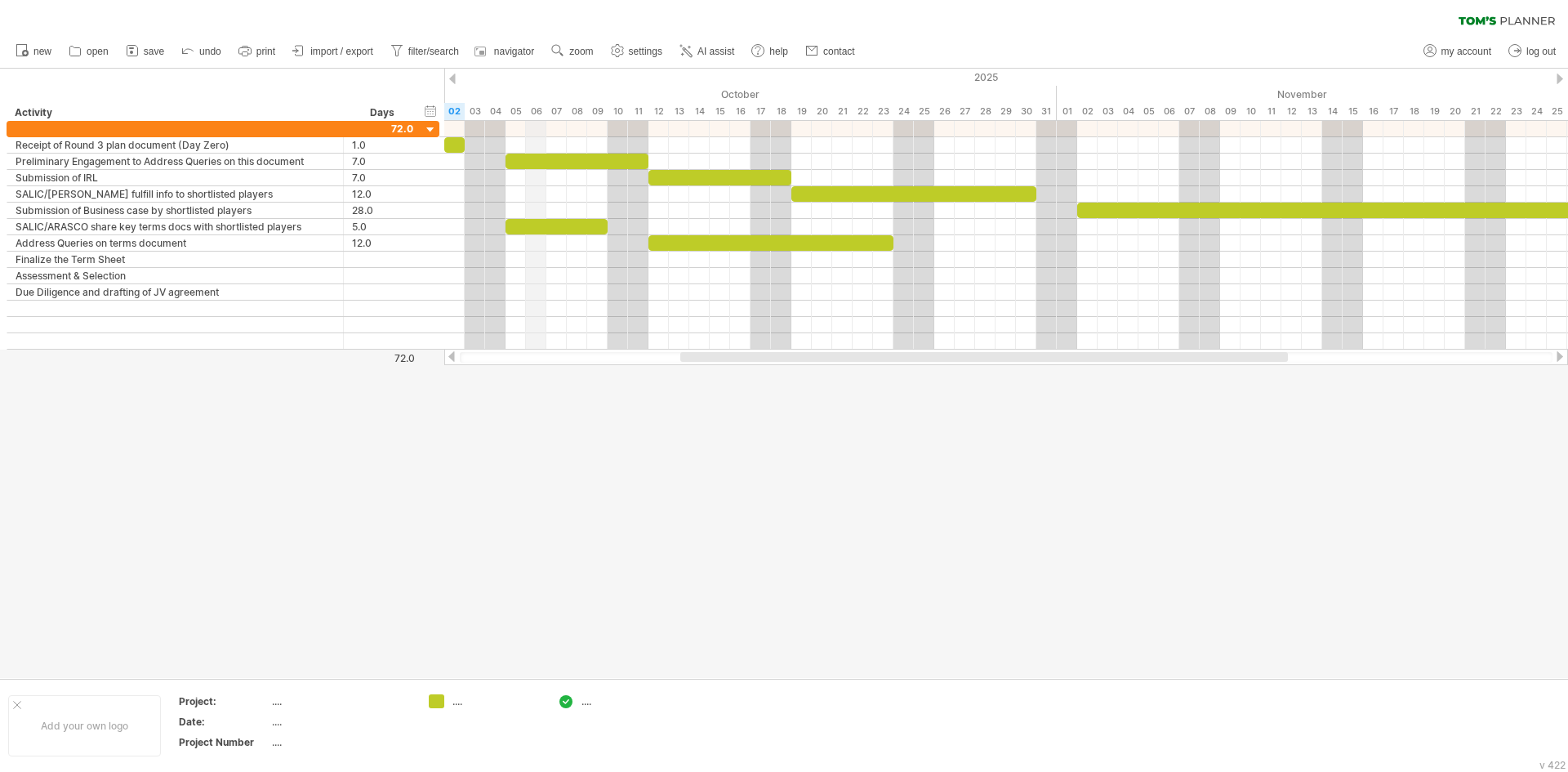
drag, startPoint x: 545, startPoint y: 113, endPoint x: 534, endPoint y: 108, distance: 12.1
click at [542, 106] on div "timeline settings" at bounding box center [588, 105] width 121 height 26
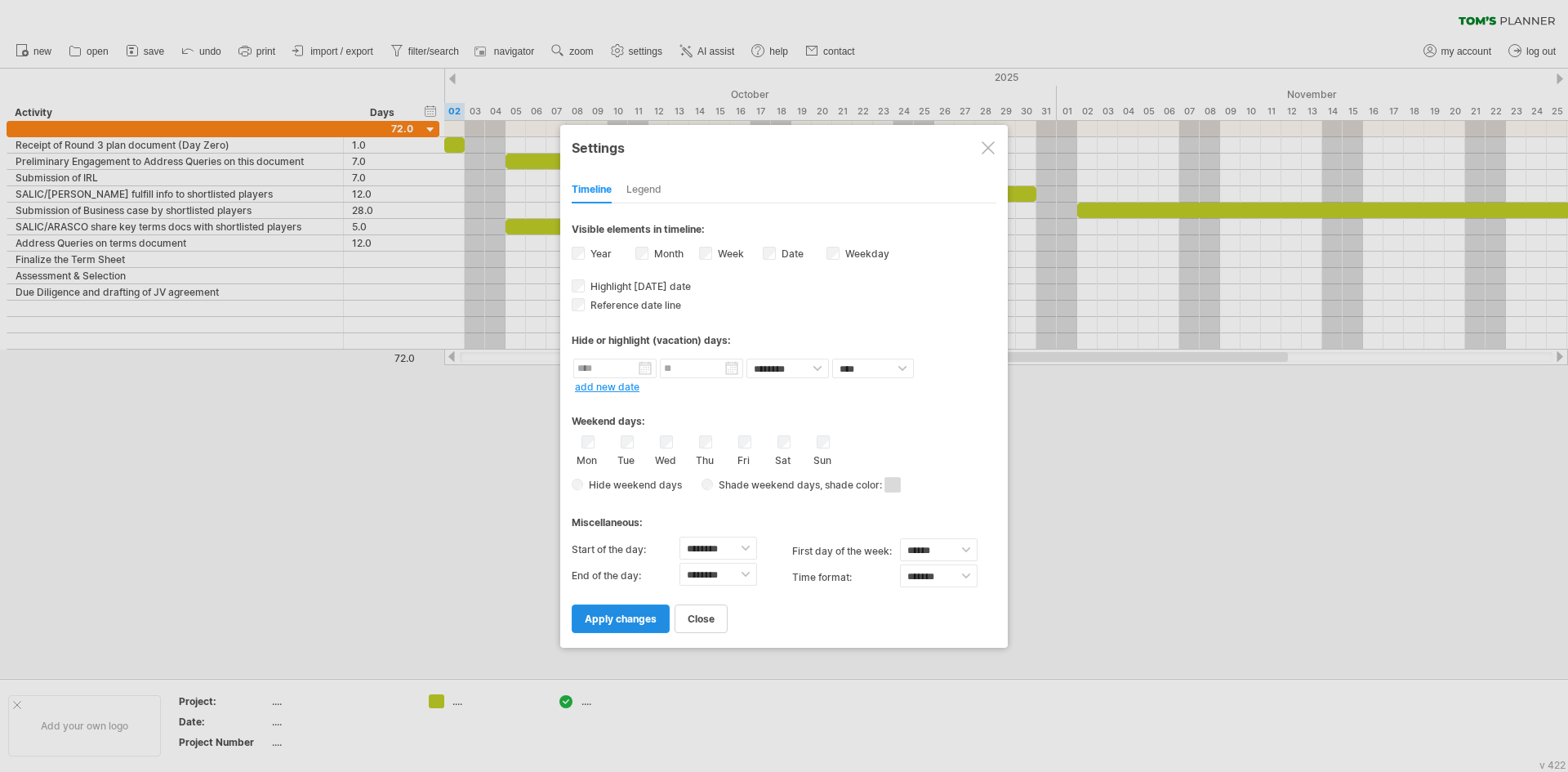
click at [634, 614] on span "apply changes" at bounding box center [620, 619] width 72 height 12
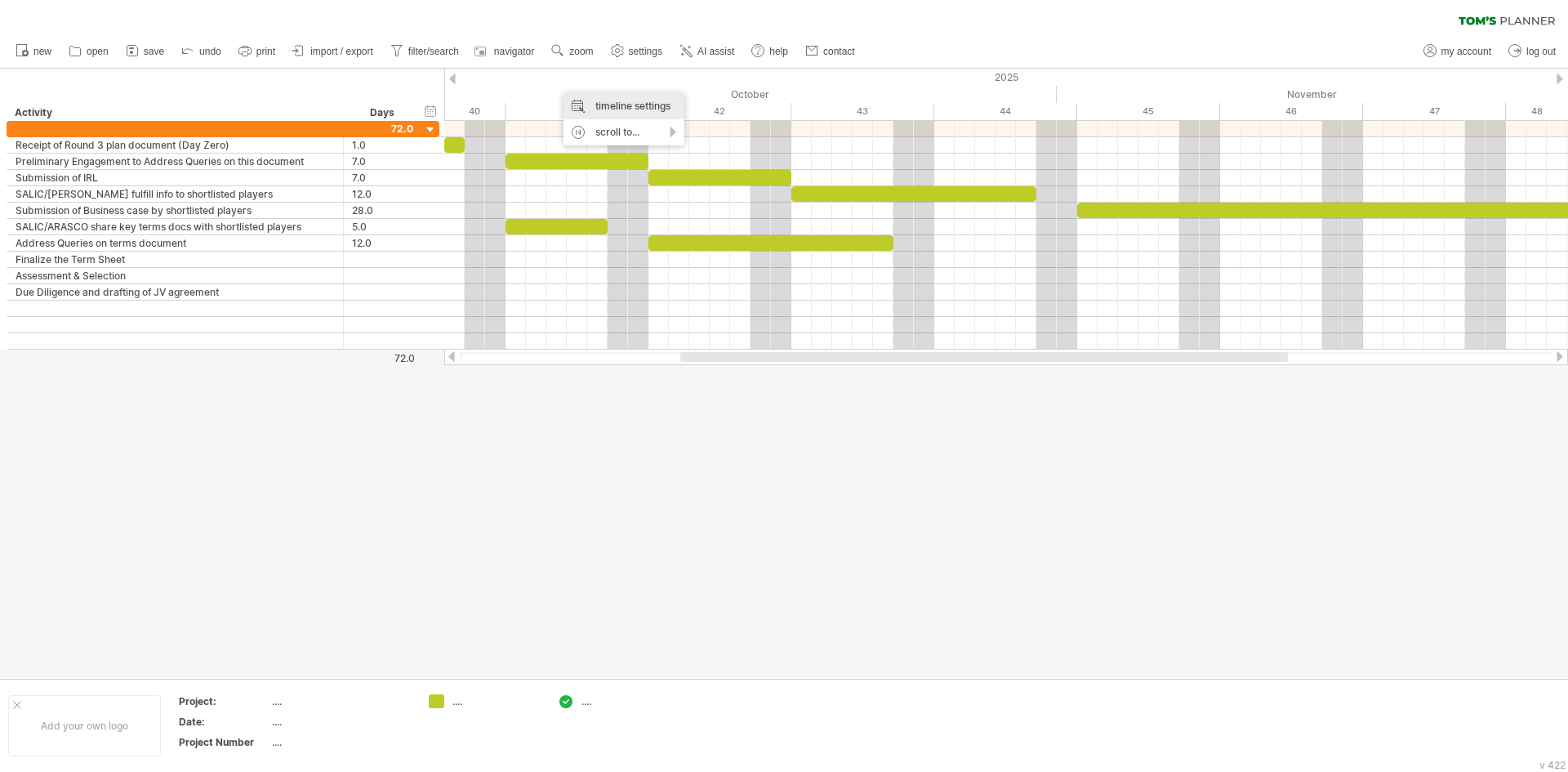
click at [635, 103] on div "timeline settings" at bounding box center [624, 106] width 121 height 26
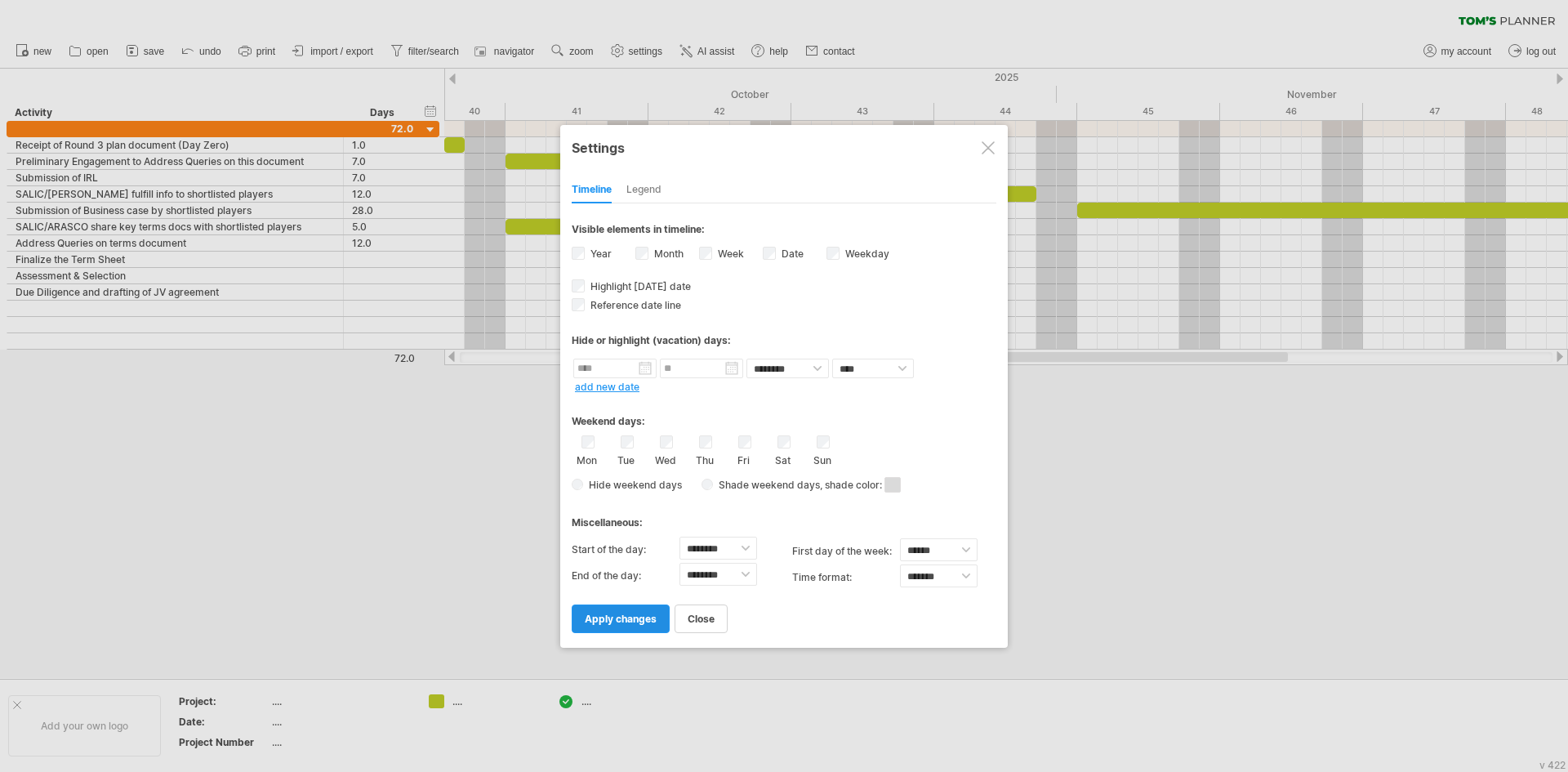
click at [641, 619] on span "apply changes" at bounding box center [620, 619] width 72 height 12
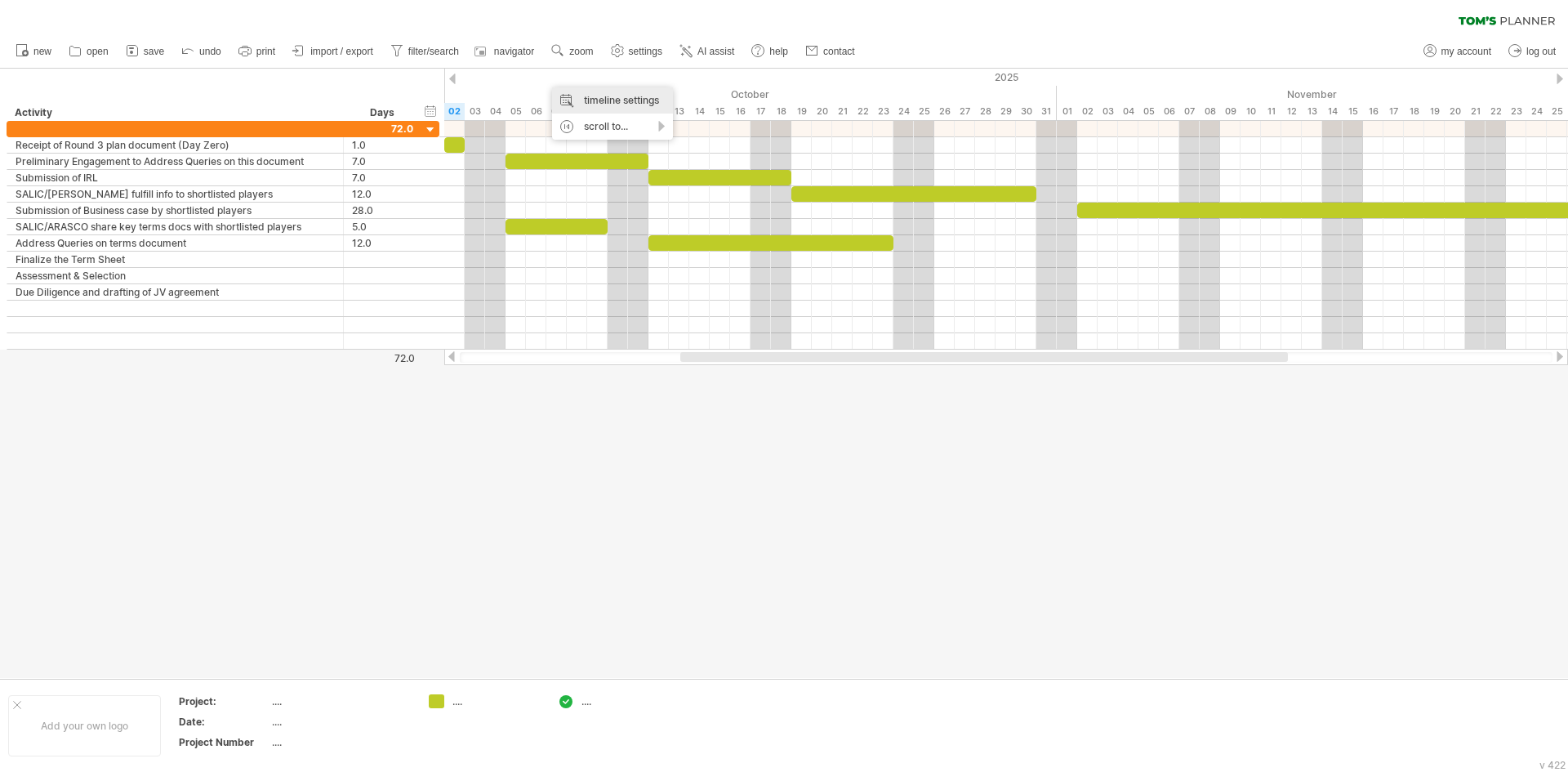
click at [628, 100] on div "timeline settings" at bounding box center [612, 101] width 121 height 26
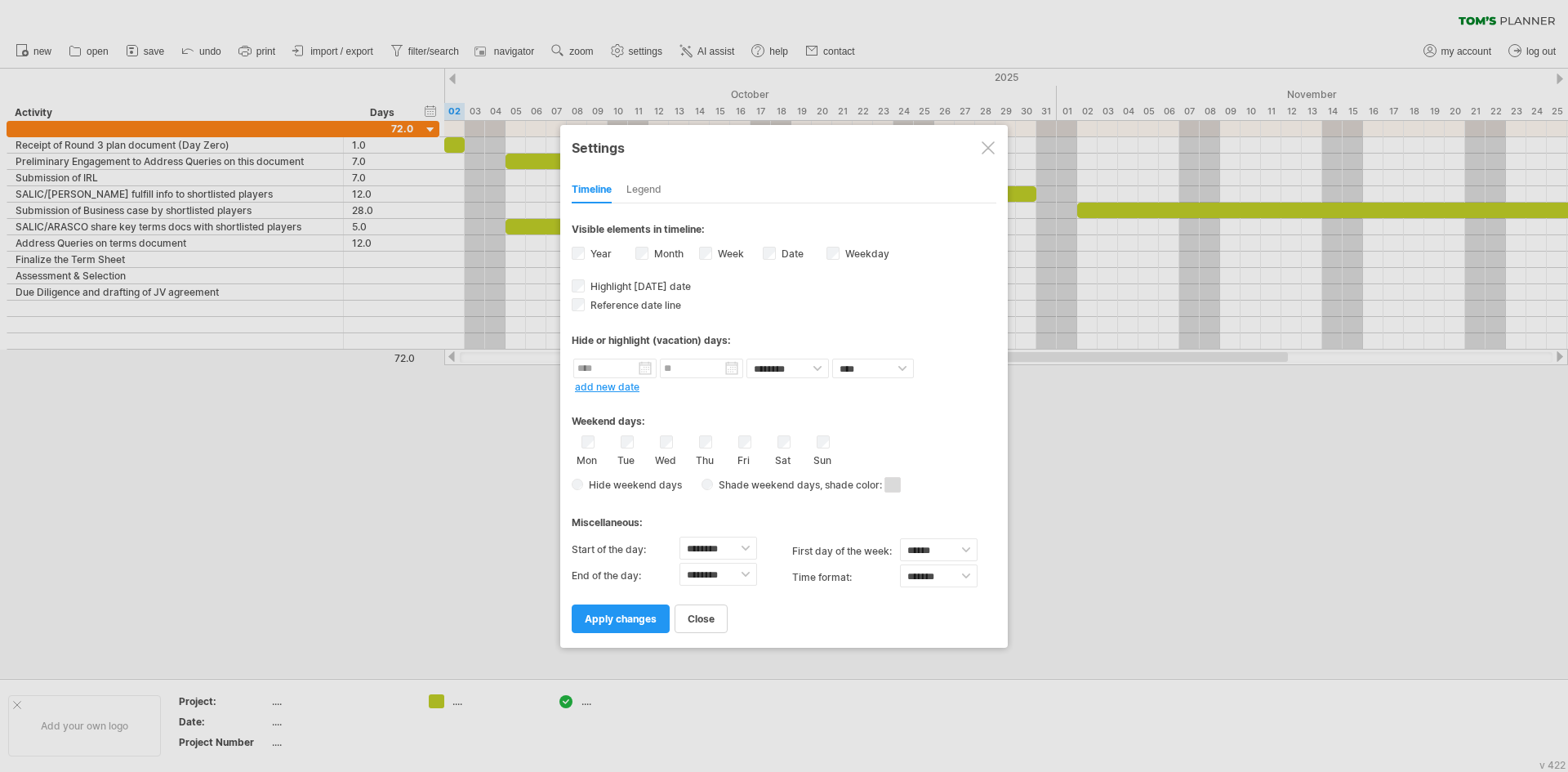
click at [848, 249] on label "Weekday visibility of weekday Currently there is not enough space horizontally …" at bounding box center [865, 254] width 47 height 12
click at [636, 618] on span "apply changes" at bounding box center [620, 619] width 72 height 12
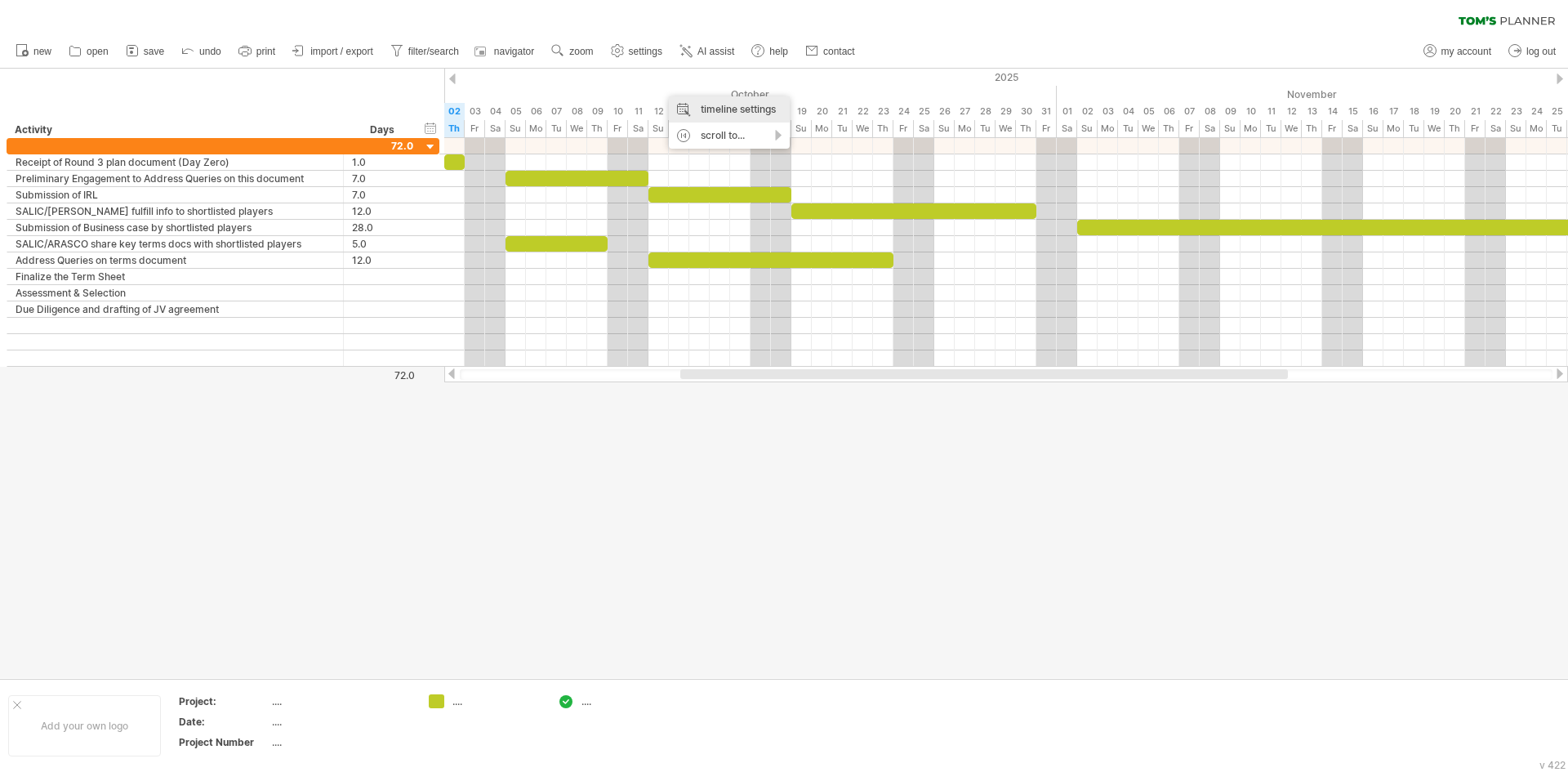
click at [705, 116] on div "timeline settings" at bounding box center [729, 109] width 121 height 26
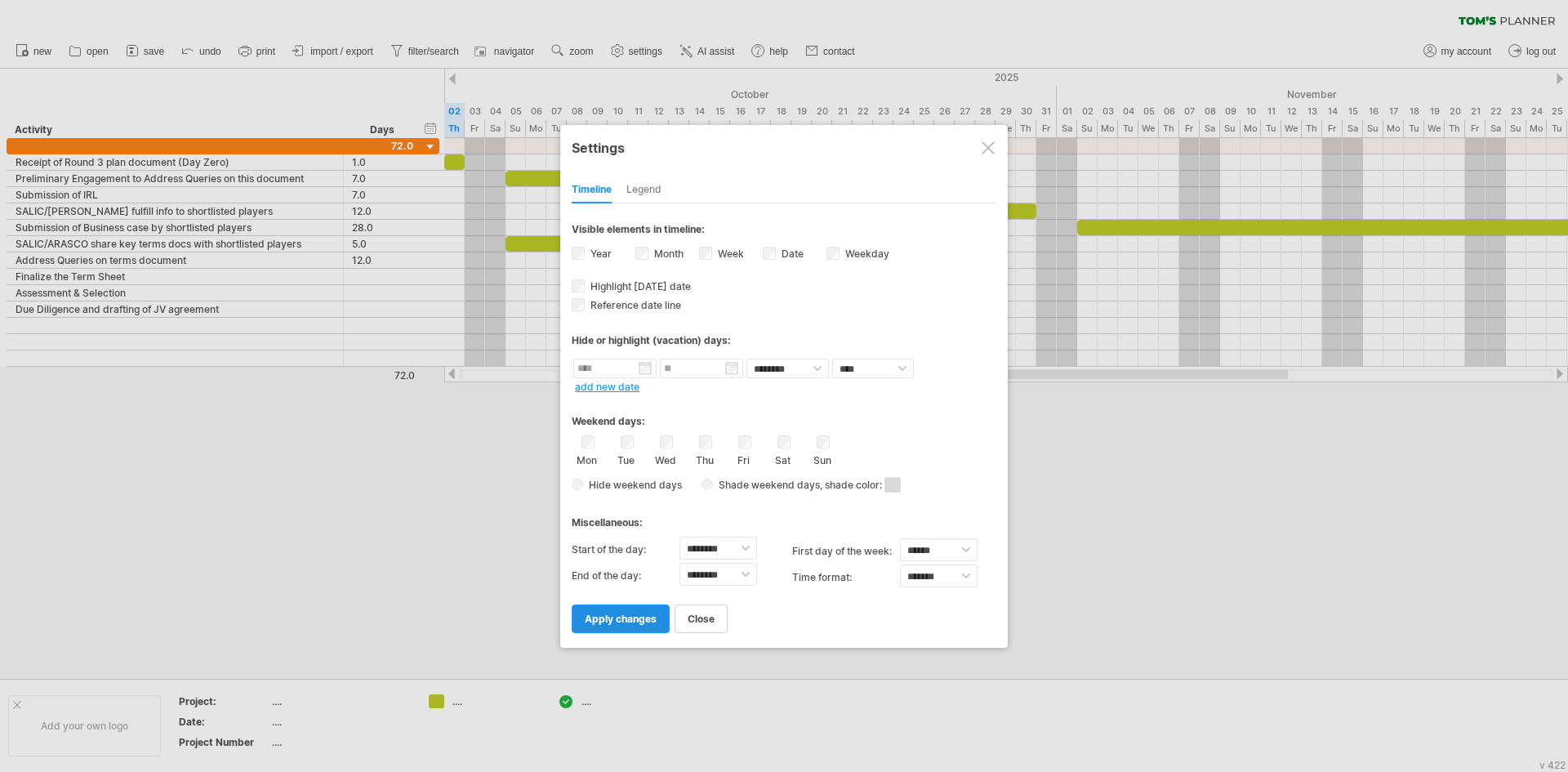
click at [627, 621] on span "apply changes" at bounding box center [620, 619] width 72 height 12
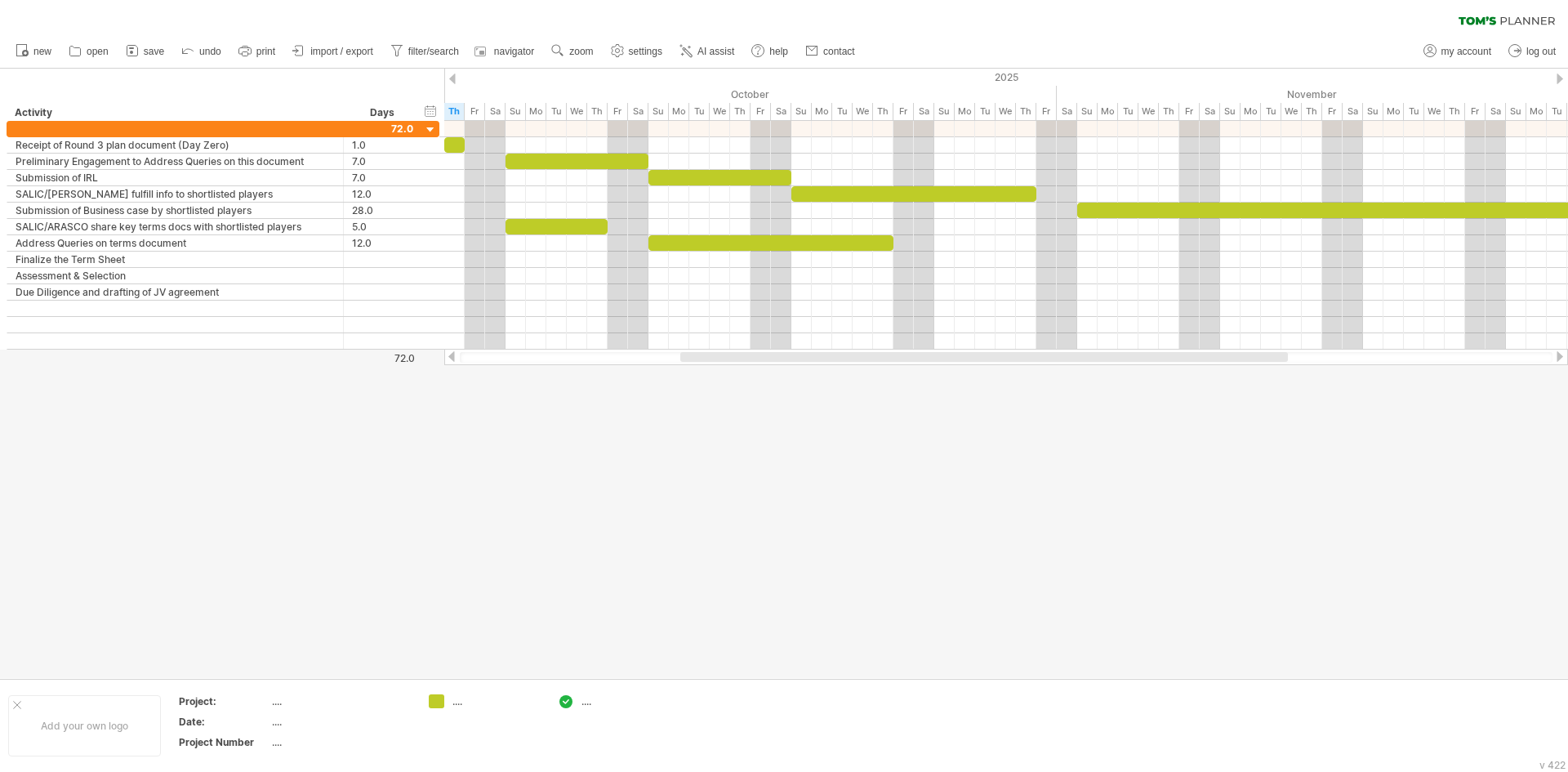
click at [1382, 32] on div "clear filter reapply filter" at bounding box center [784, 17] width 1568 height 34
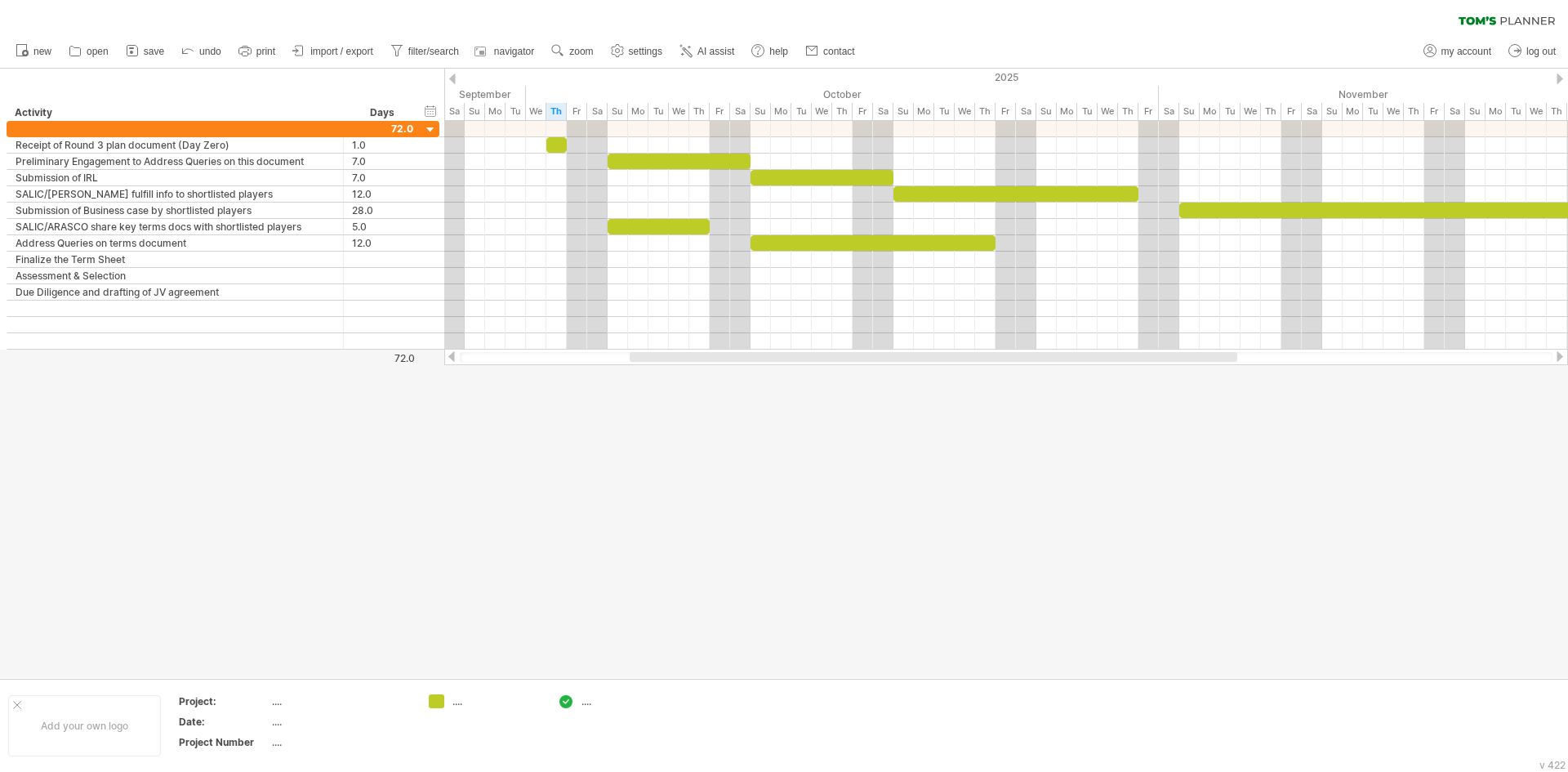
drag, startPoint x: 765, startPoint y: 354, endPoint x: 714, endPoint y: 361, distance: 51.5
click at [714, 361] on div at bounding box center [933, 356] width 607 height 10
click at [626, 119] on div "timeline settings" at bounding box center [652, 110] width 121 height 26
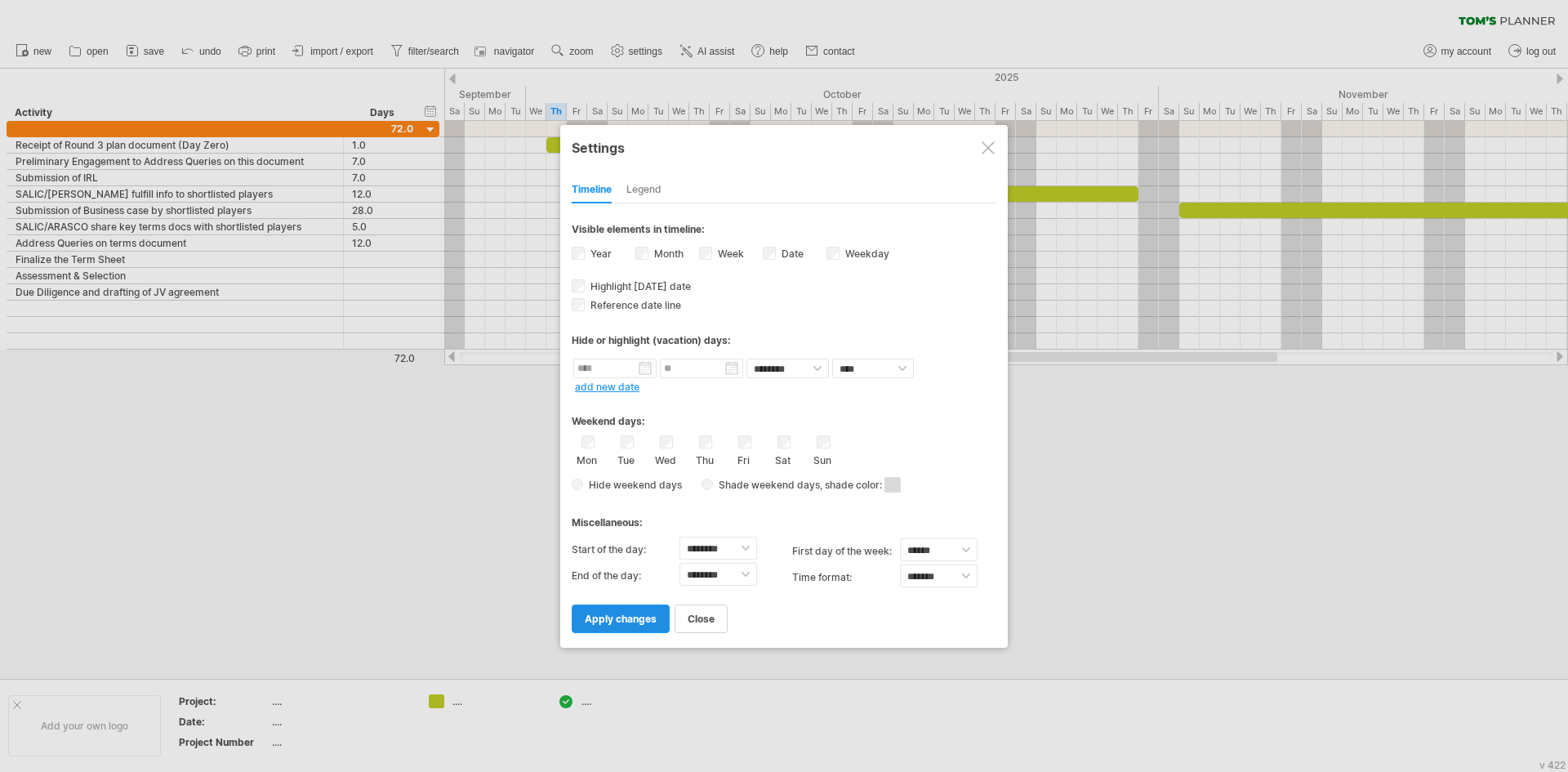
click at [629, 613] on span "apply changes" at bounding box center [620, 619] width 72 height 12
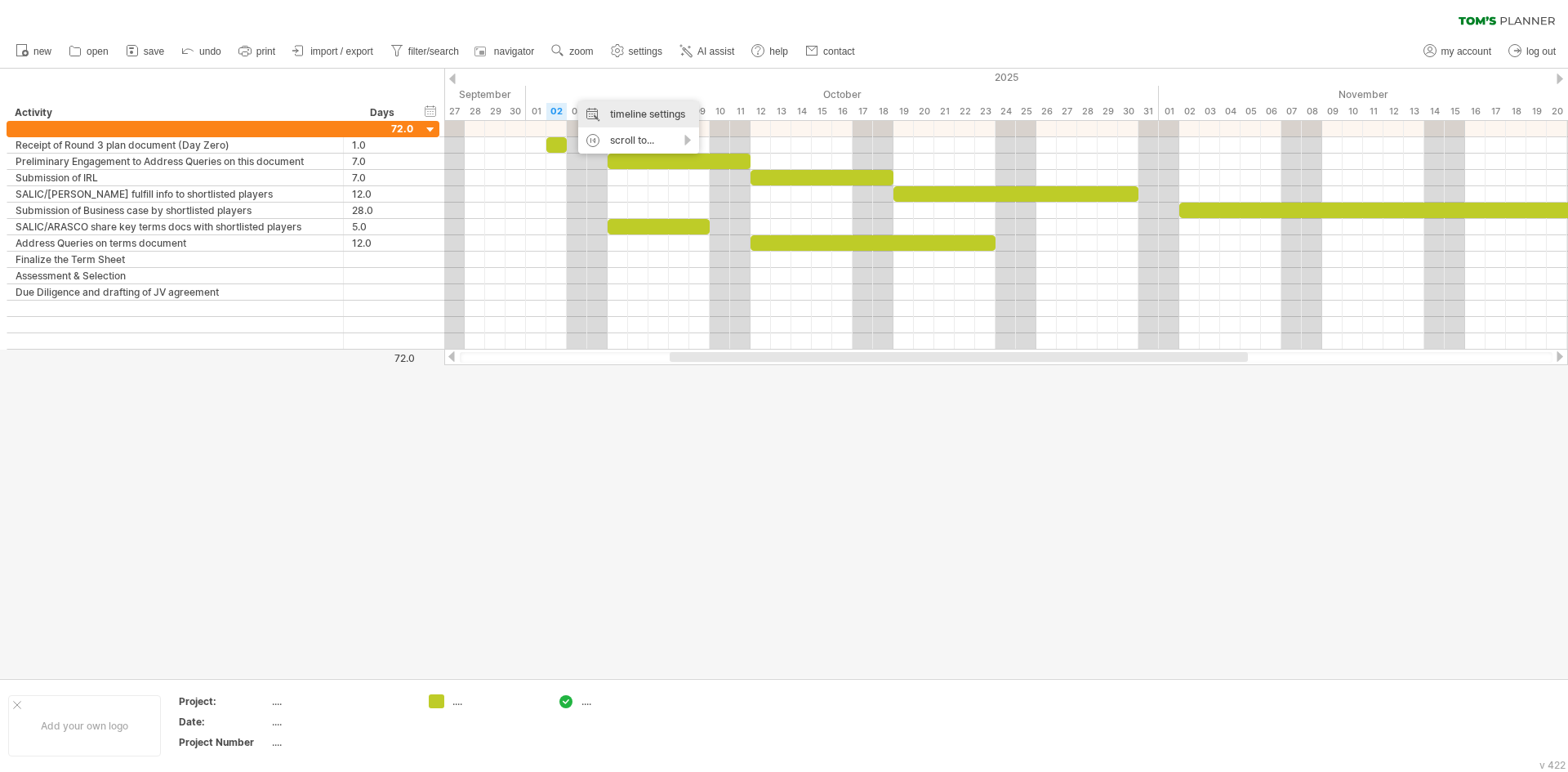
click at [617, 118] on div "timeline settings" at bounding box center [639, 115] width 121 height 26
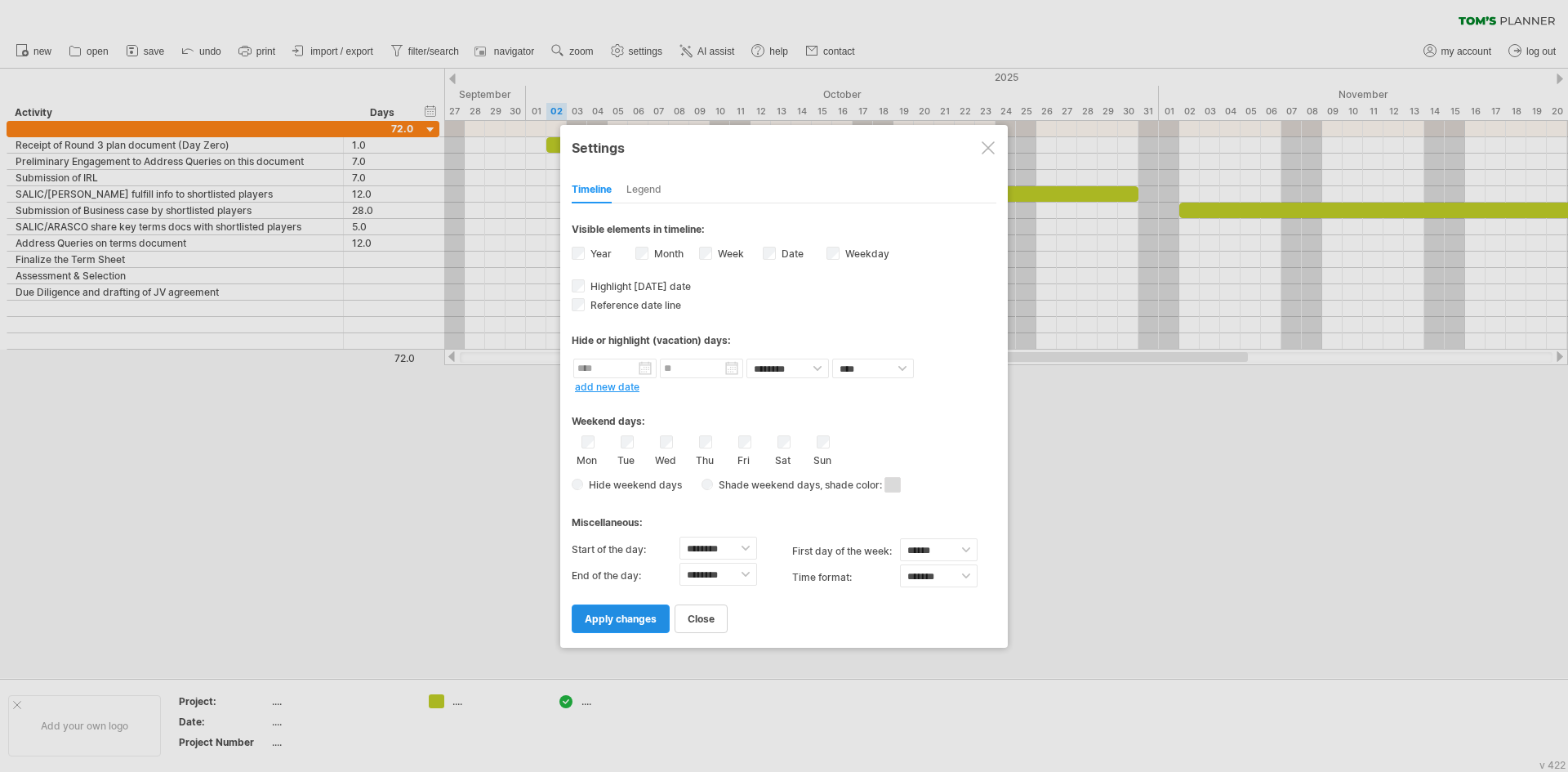
click at [624, 619] on span "apply changes" at bounding box center [620, 619] width 72 height 12
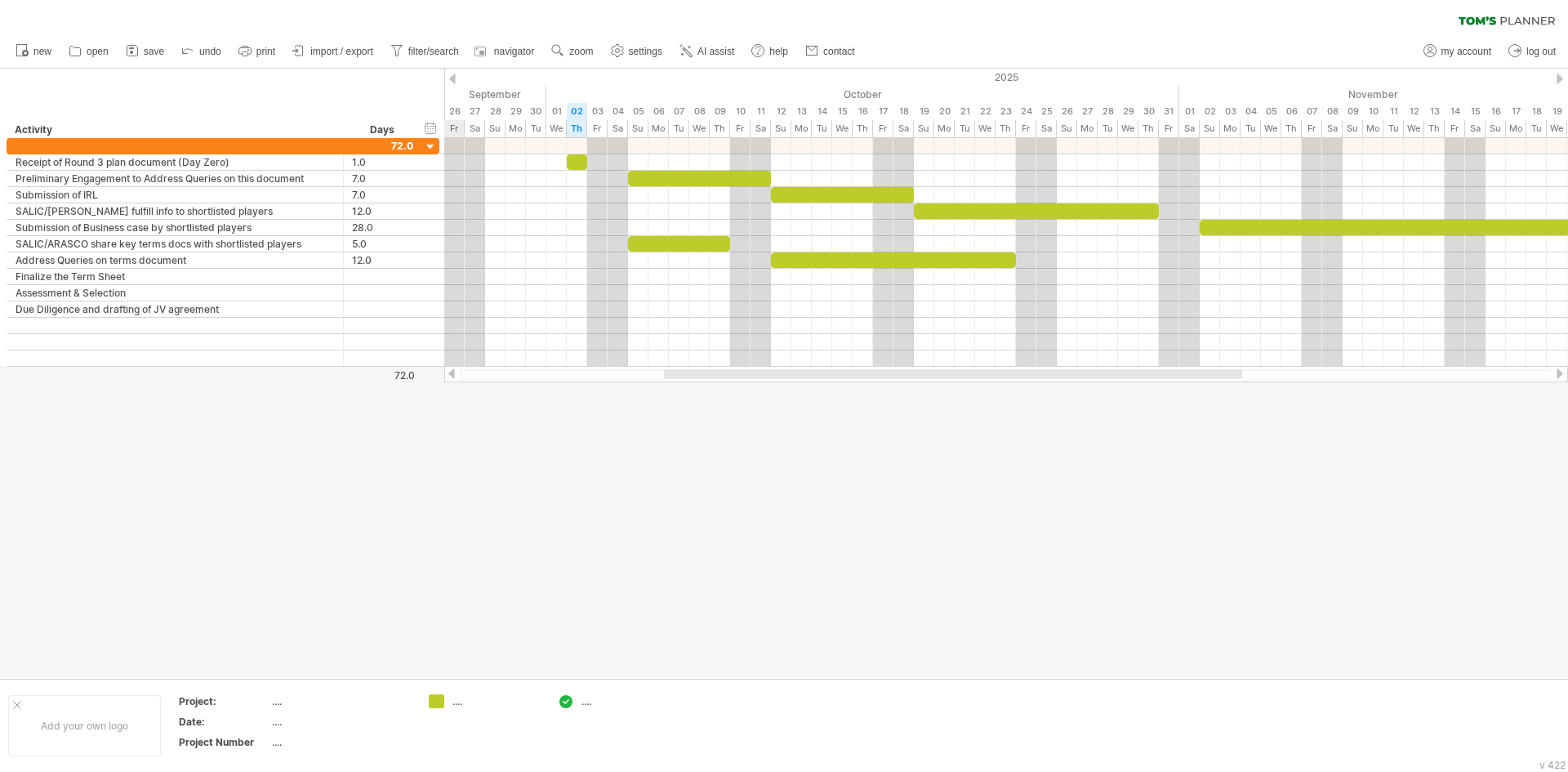
click at [718, 368] on div at bounding box center [1006, 374] width 1124 height 17
click at [676, 93] on div "timeline settings" at bounding box center [729, 105] width 121 height 26
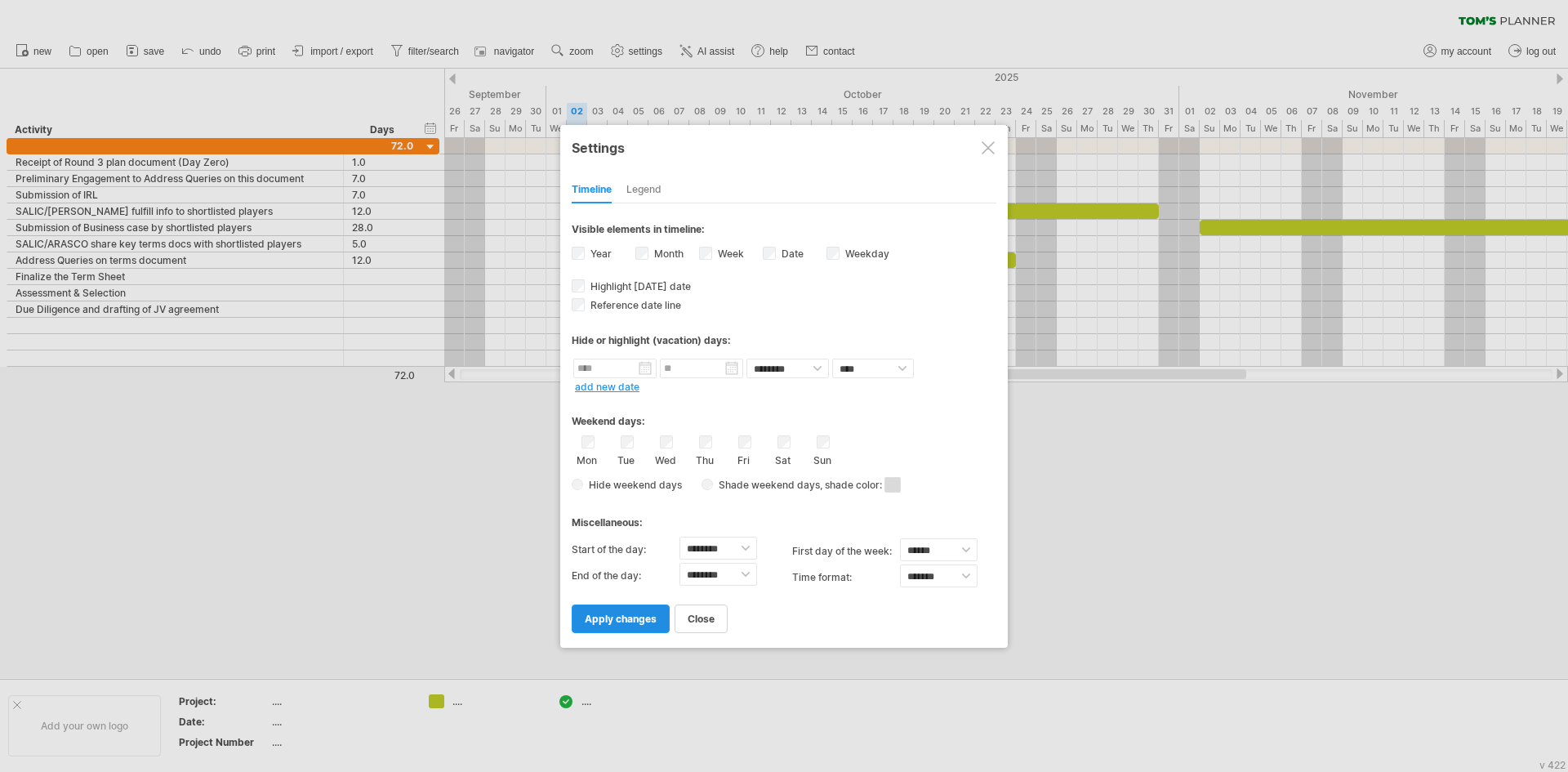
click at [662, 610] on link "apply changes" at bounding box center [620, 618] width 98 height 29
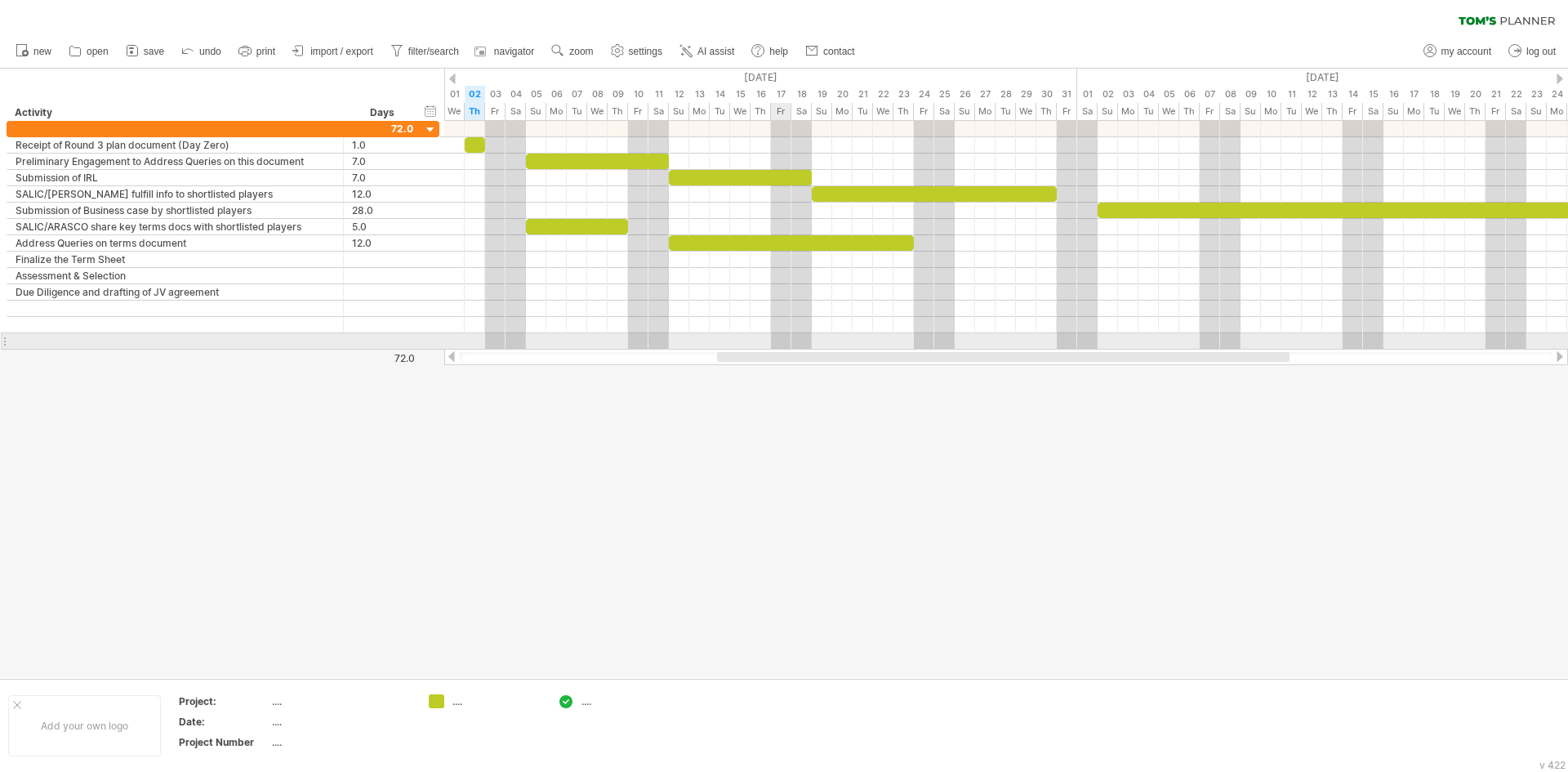
drag, startPoint x: 739, startPoint y: 354, endPoint x: 788, endPoint y: 346, distance: 49.6
click at [788, 346] on div "Trying to reach [DOMAIN_NAME] Connected again... 0% clear filter new" at bounding box center [784, 386] width 1568 height 772
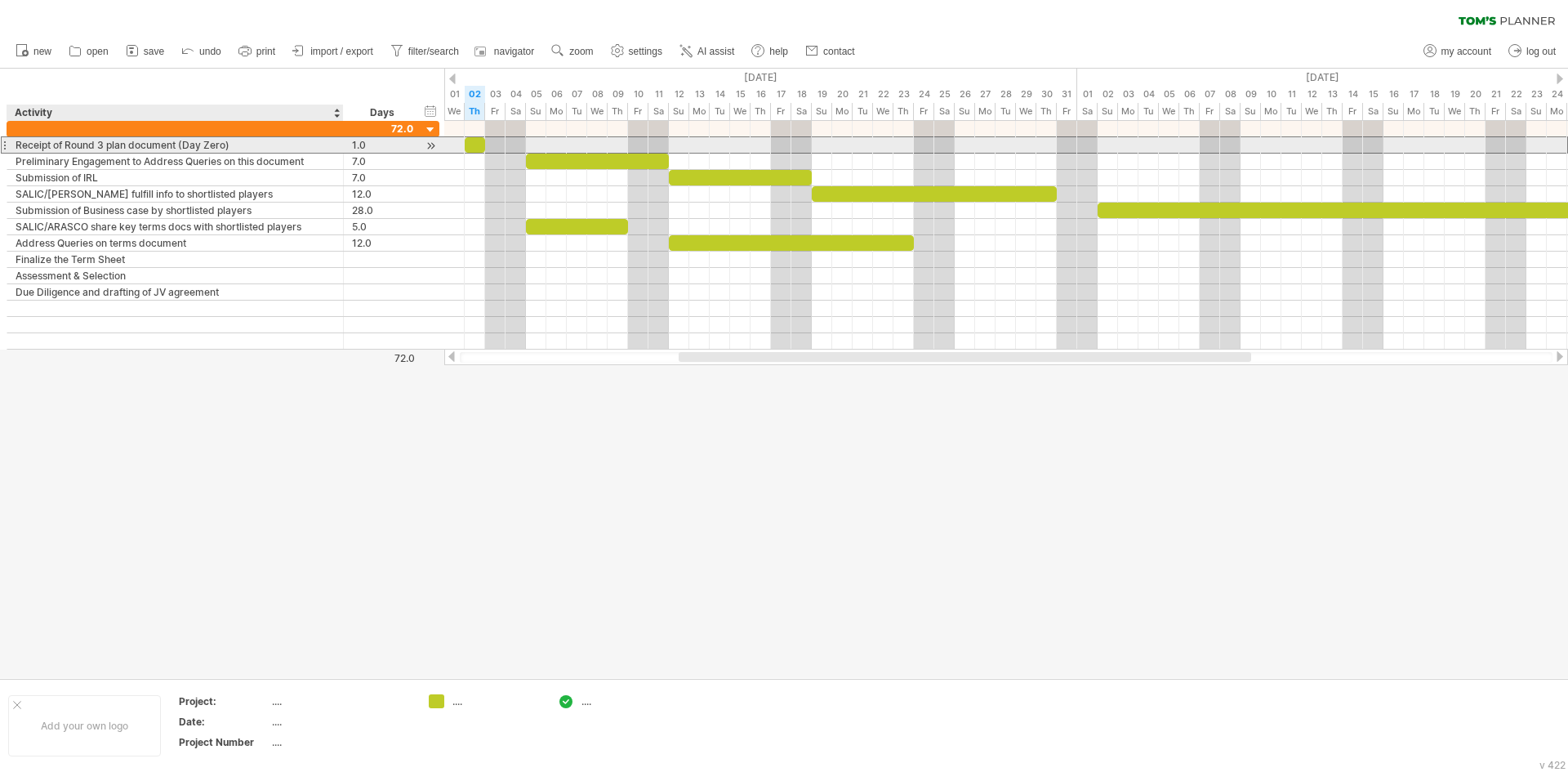
click at [88, 146] on div "Receipt of Round 3 plan document (Day Zero)" at bounding box center [175, 145] width 319 height 16
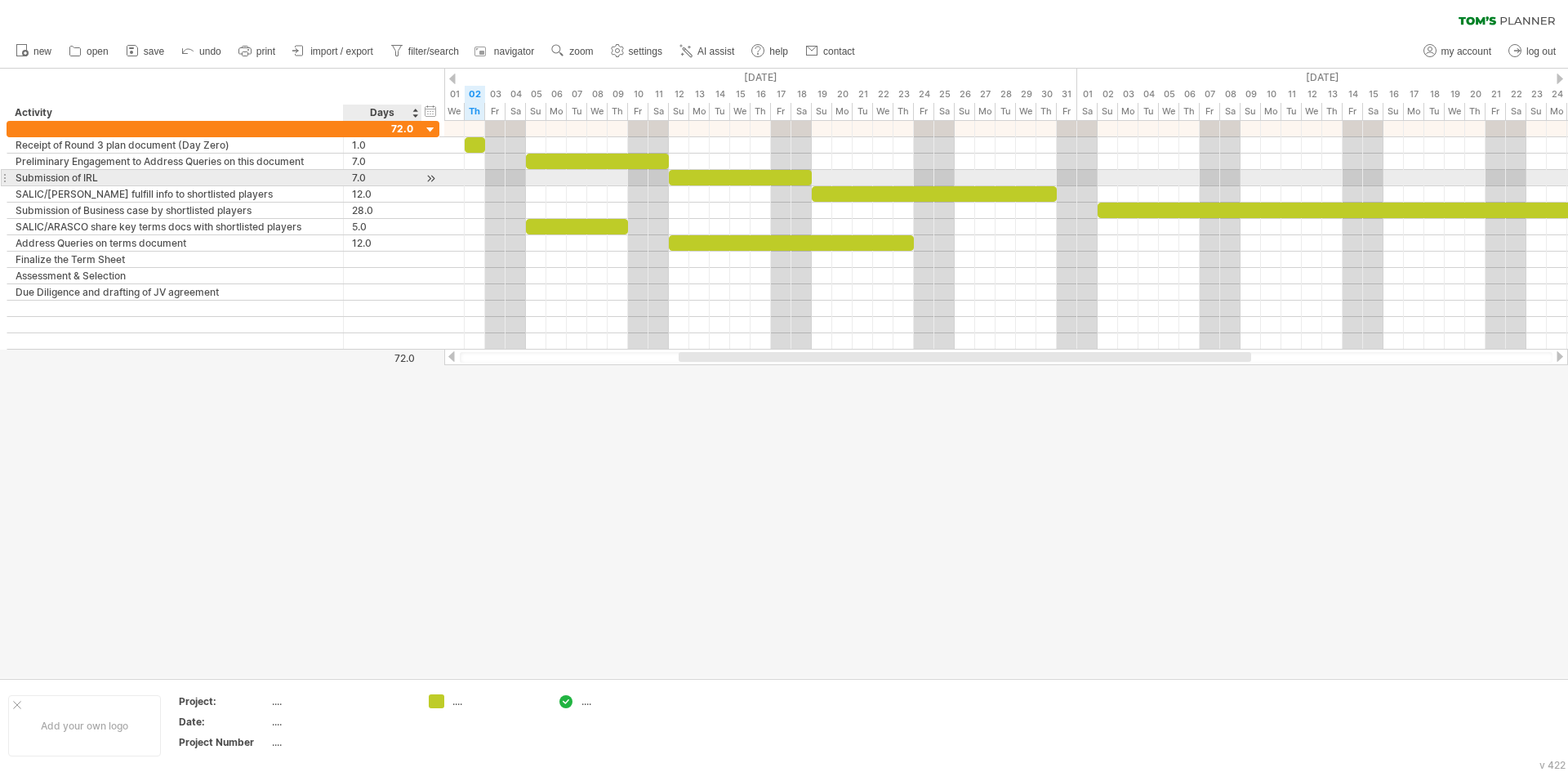
click at [427, 175] on div at bounding box center [430, 179] width 16 height 18
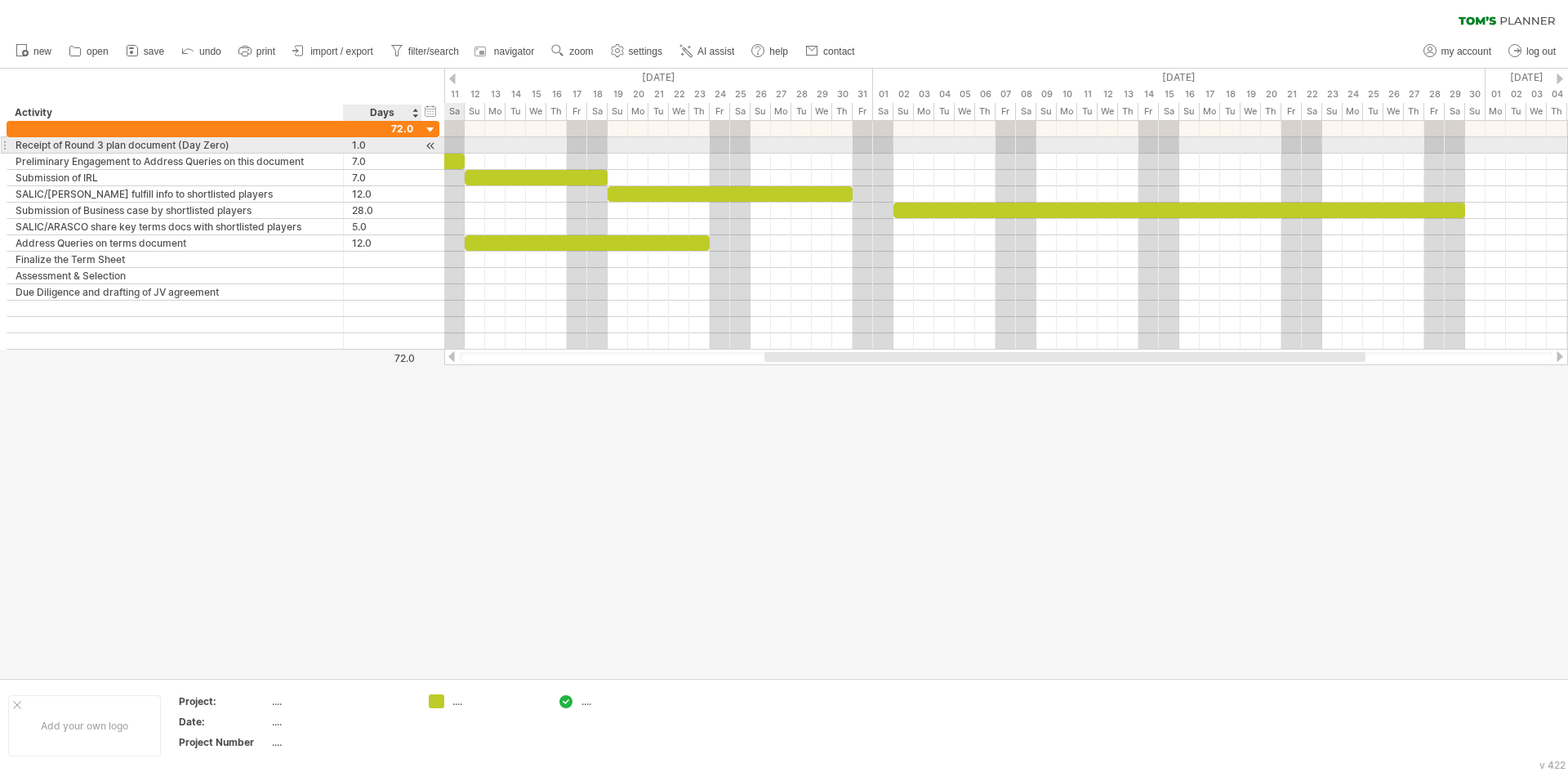
click at [359, 142] on div "1.0" at bounding box center [382, 145] width 61 height 16
click at [431, 141] on div at bounding box center [430, 146] width 16 height 18
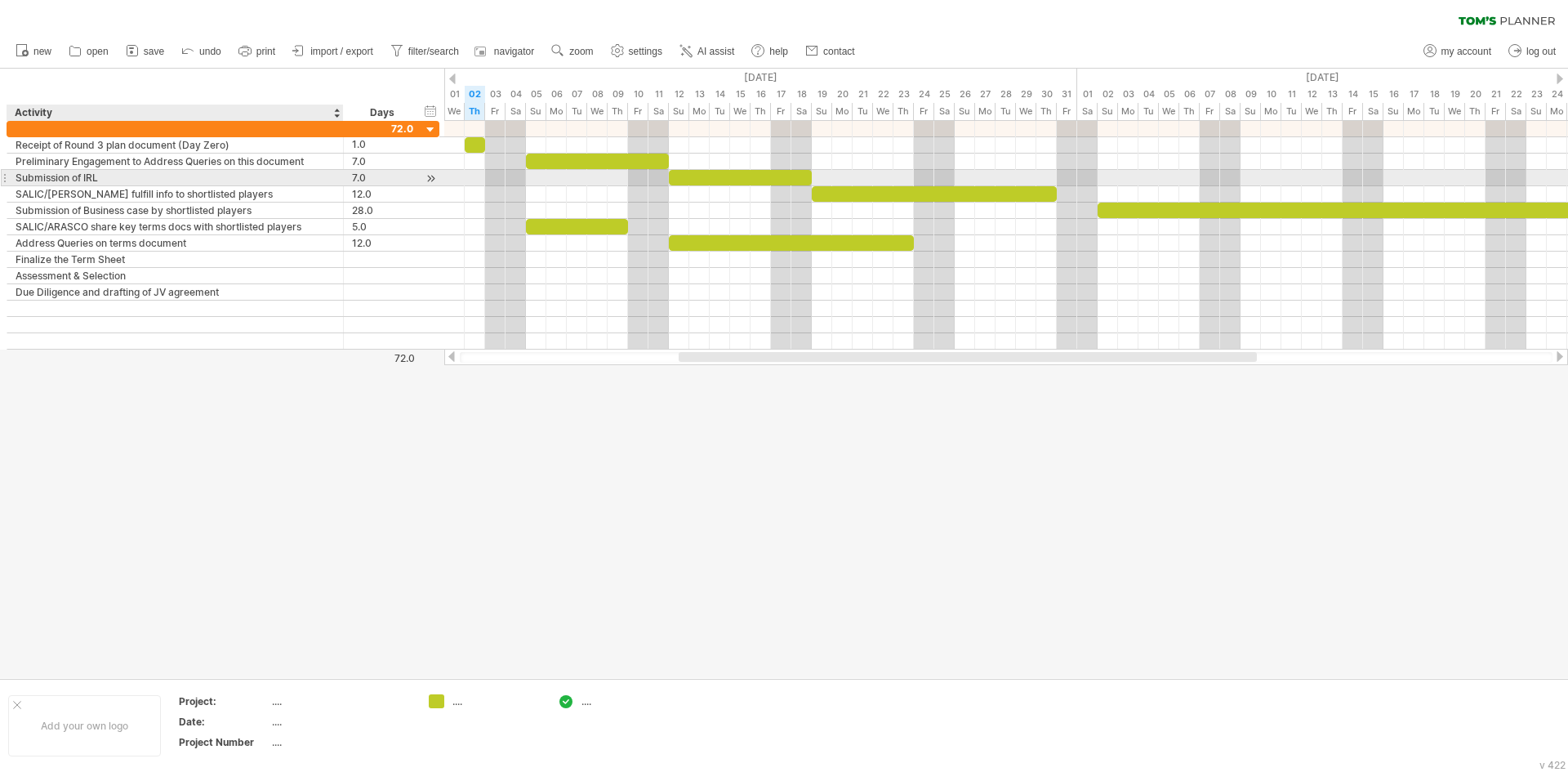
click at [201, 179] on div "Submission of IRL" at bounding box center [175, 178] width 319 height 16
click at [158, 176] on input "**********" at bounding box center [175, 178] width 319 height 16
type input "**********"
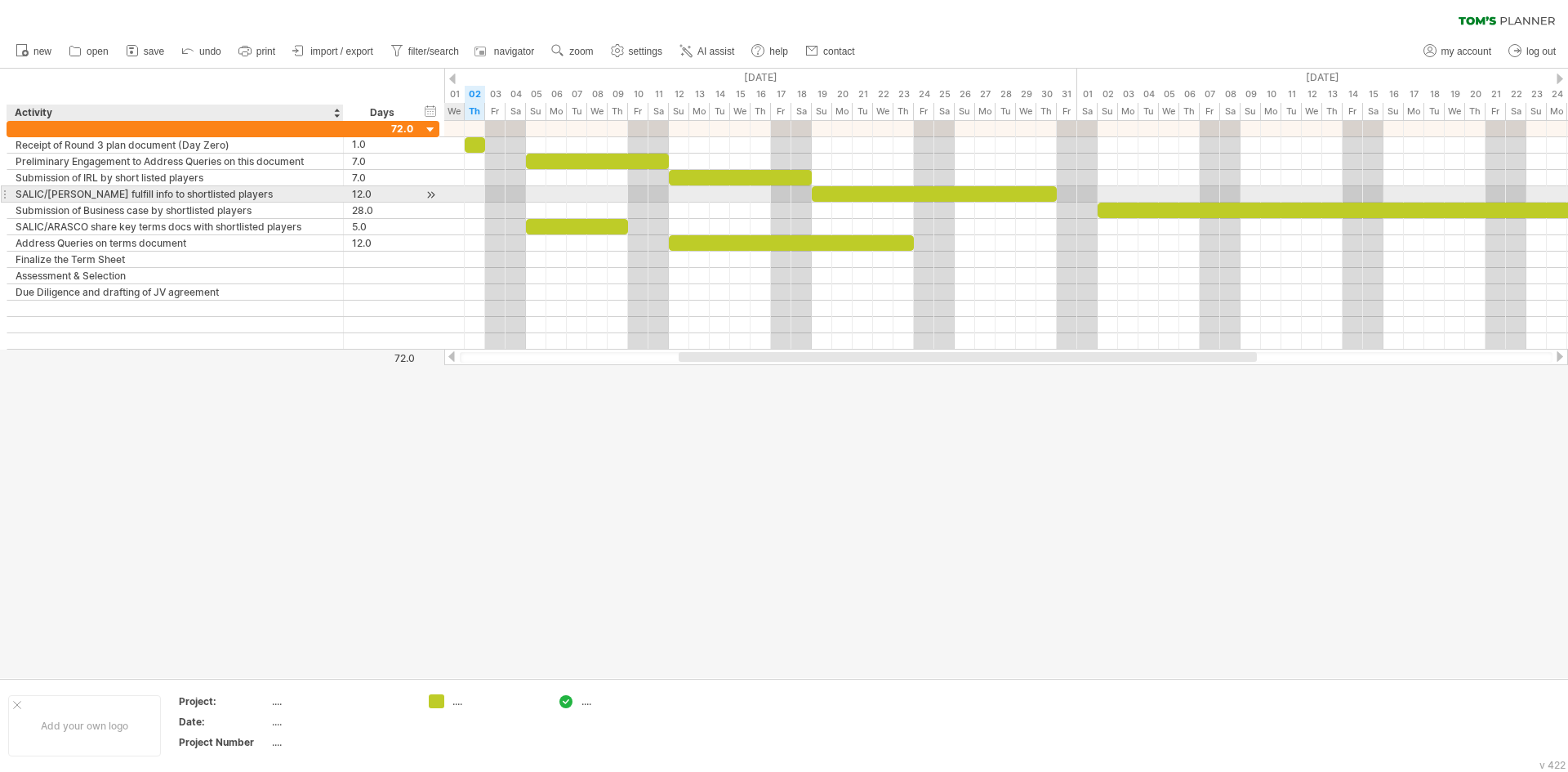
click at [129, 198] on div "SALIC/[PERSON_NAME] fulfill info to shortlisted players" at bounding box center [175, 194] width 319 height 16
click at [243, 196] on input "**********" at bounding box center [175, 194] width 319 height 16
type input "**********"
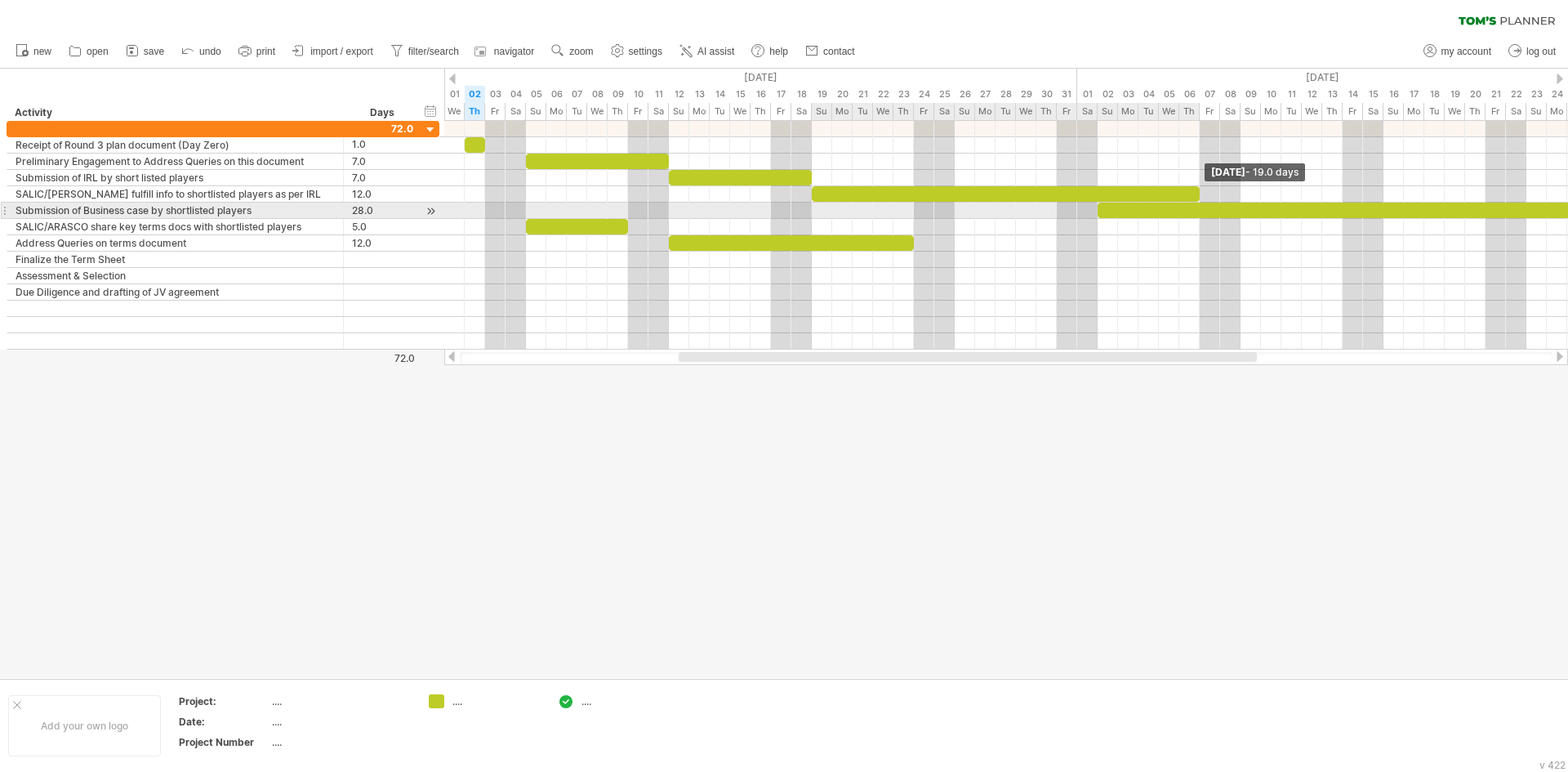
drag, startPoint x: 1054, startPoint y: 199, endPoint x: 1193, endPoint y: 203, distance: 139.1
click at [690, 203] on div at bounding box center [690, 235] width 0 height 228
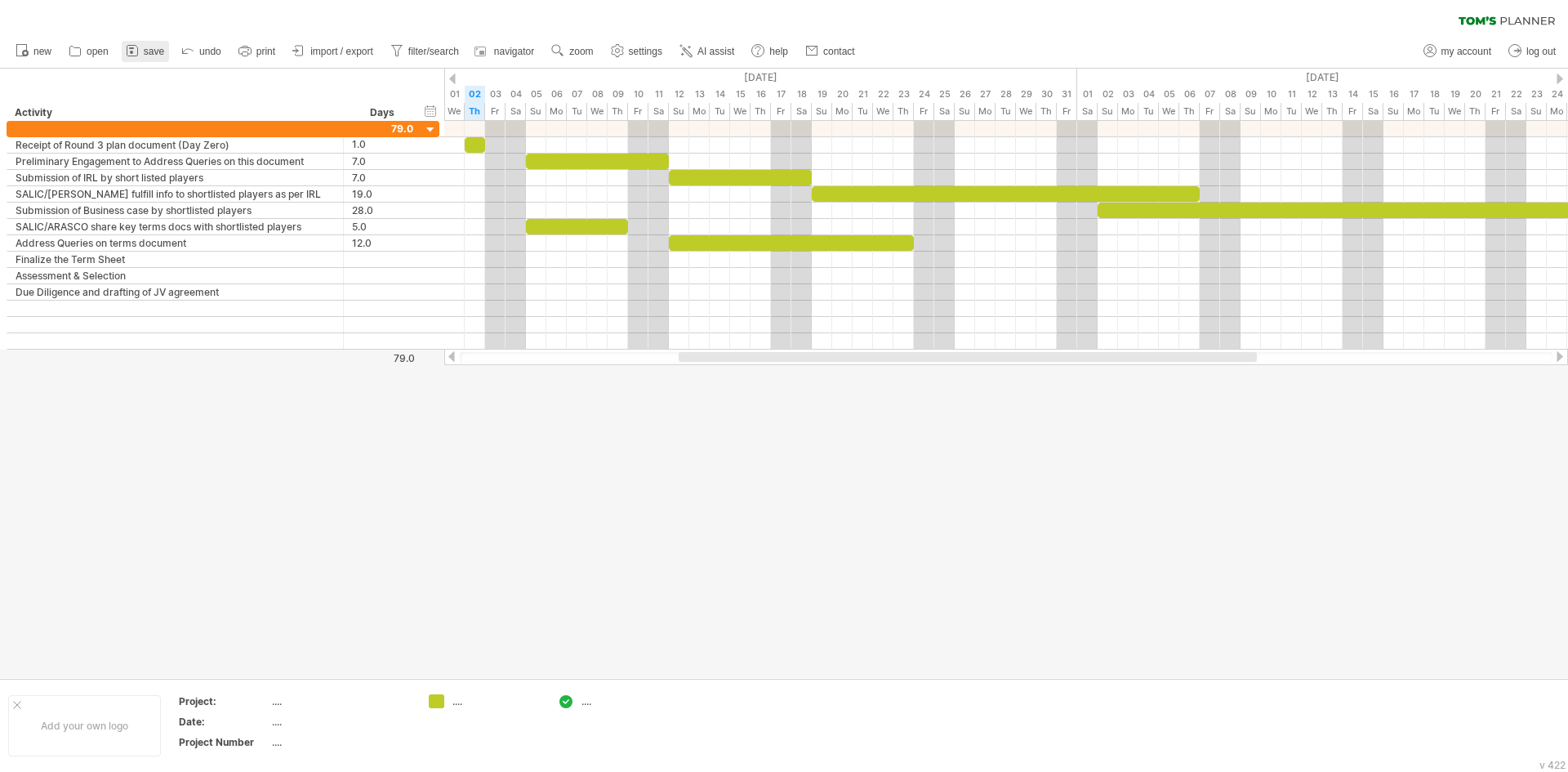
click at [150, 51] on span "save" at bounding box center [153, 51] width 20 height 11
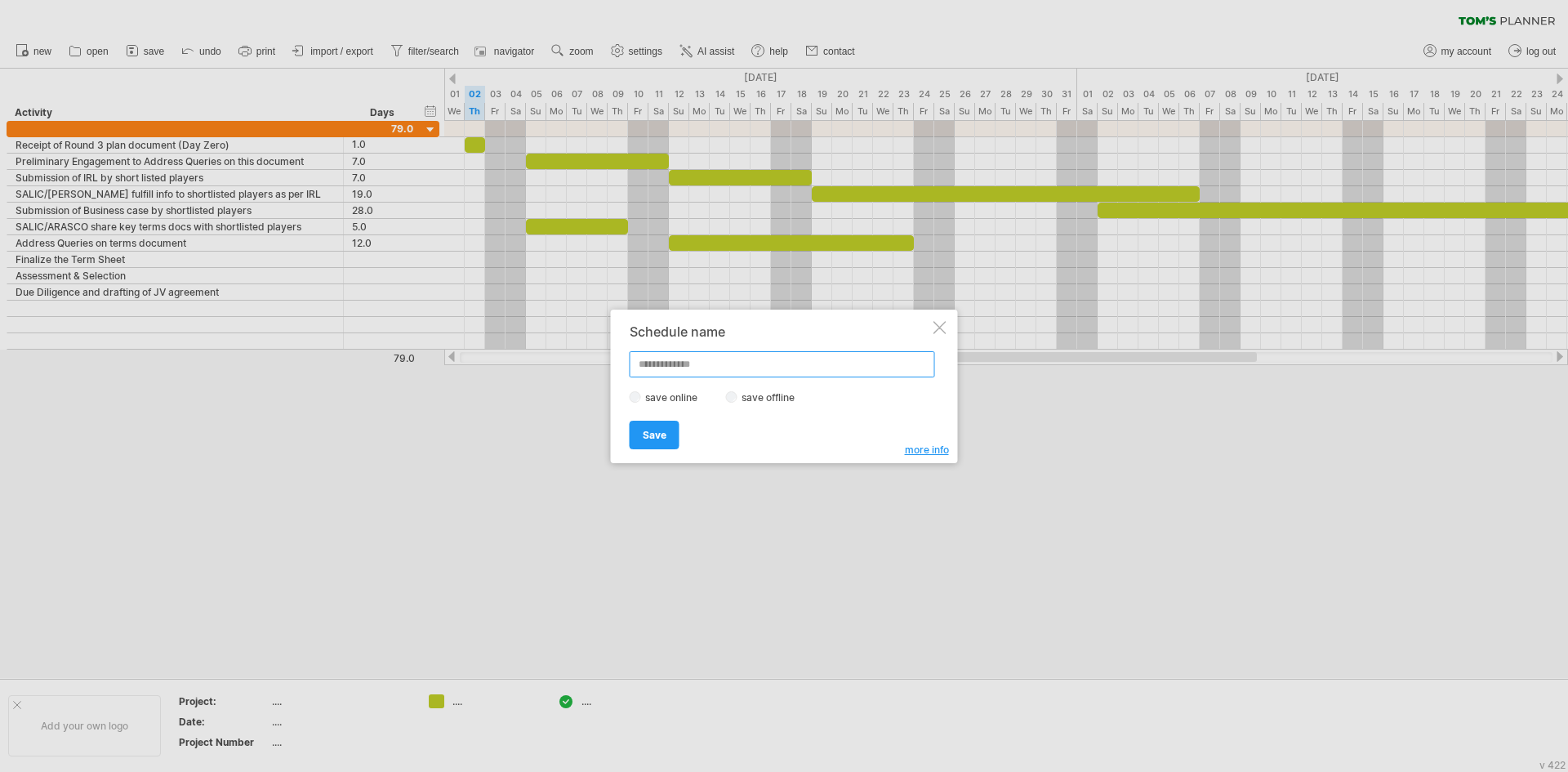
click at [677, 359] on input "text" at bounding box center [781, 364] width 305 height 26
click at [650, 361] on input "********" at bounding box center [781, 364] width 305 height 26
type input "********"
click at [661, 437] on span "Save" at bounding box center [654, 435] width 24 height 12
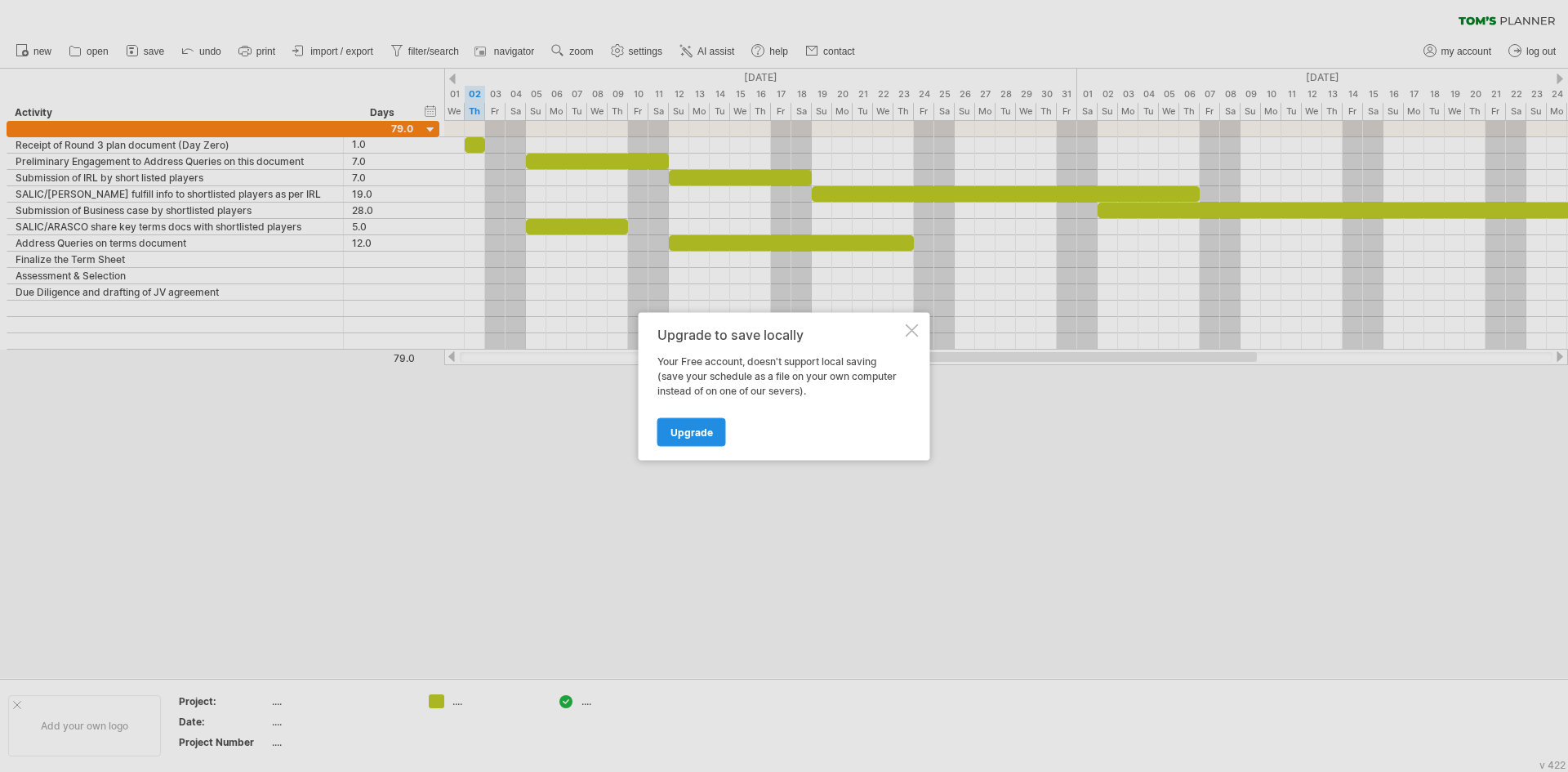
click at [710, 433] on span "Upgrade" at bounding box center [691, 432] width 43 height 12
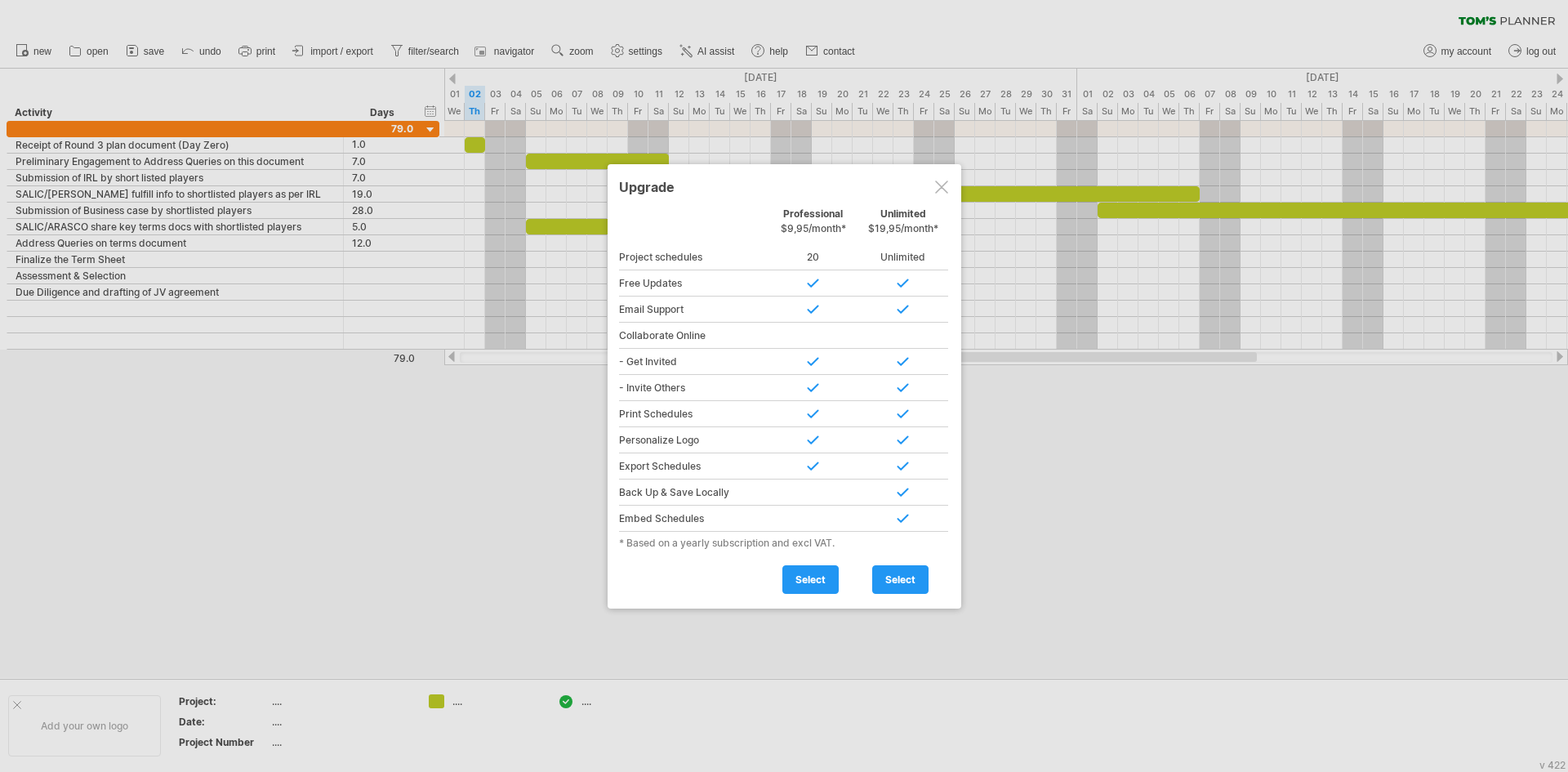
click at [943, 191] on div at bounding box center [941, 186] width 13 height 13
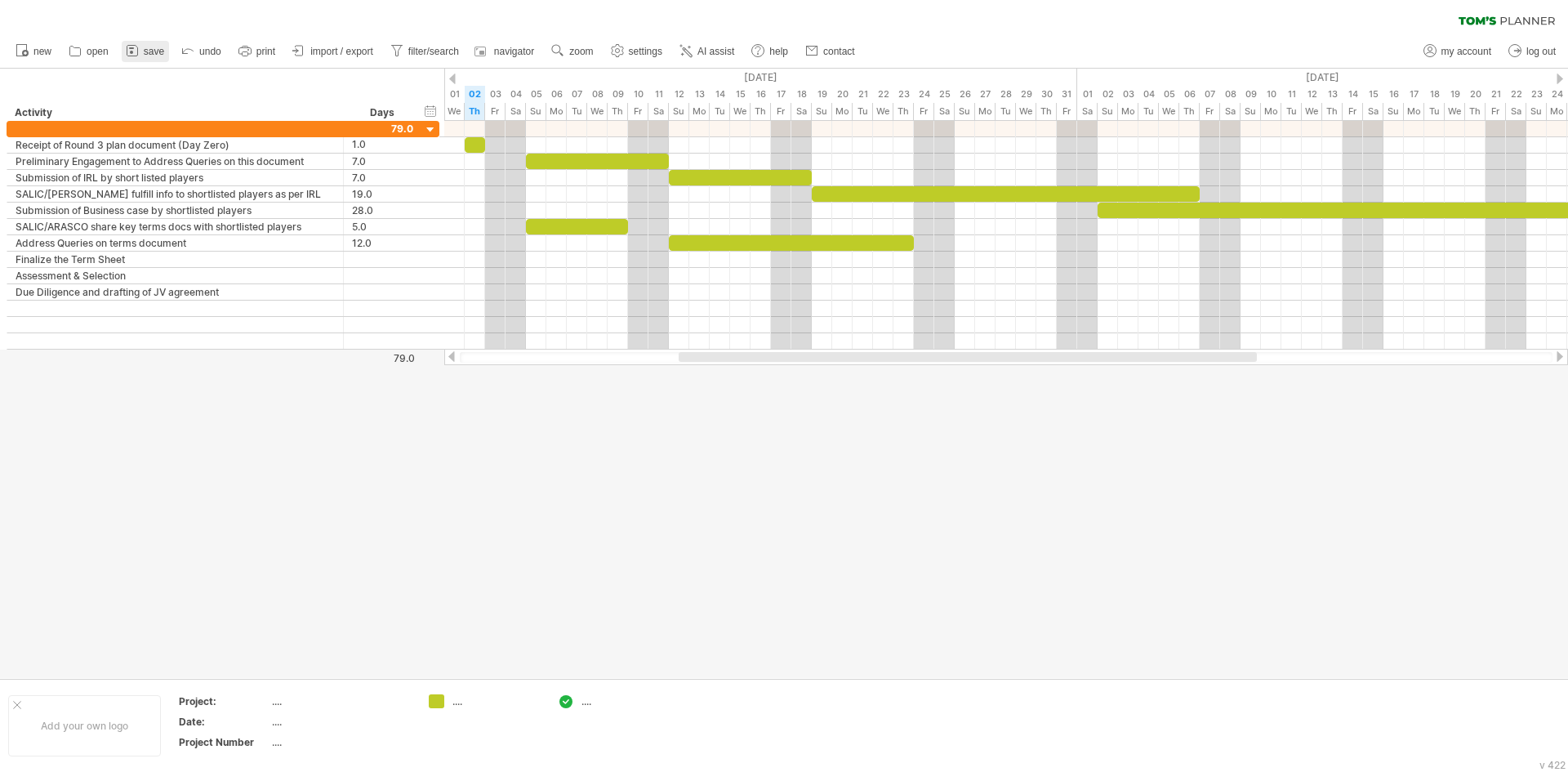
click at [147, 54] on span "save" at bounding box center [153, 51] width 20 height 11
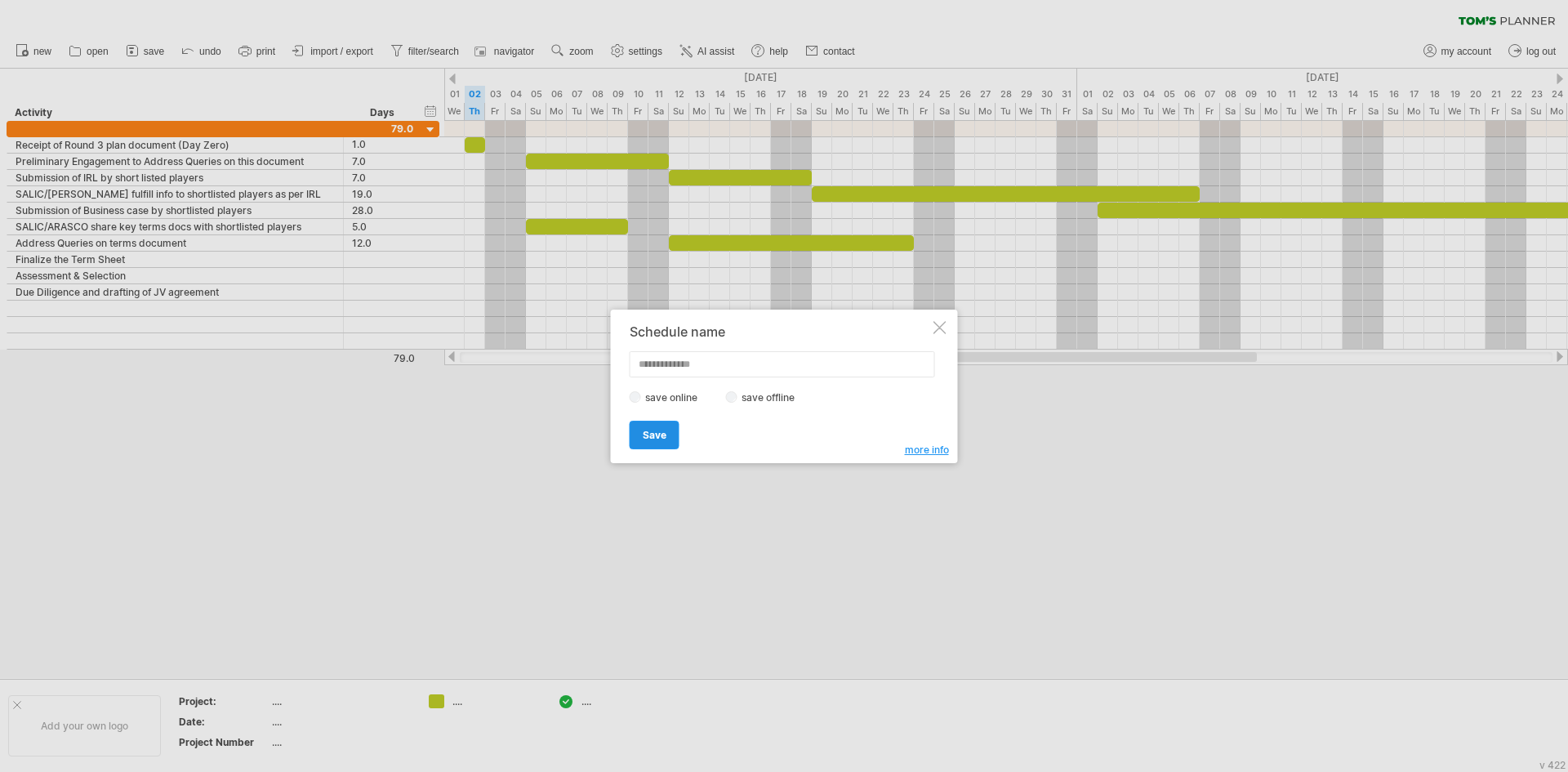
click at [665, 429] on span "Save" at bounding box center [654, 435] width 24 height 12
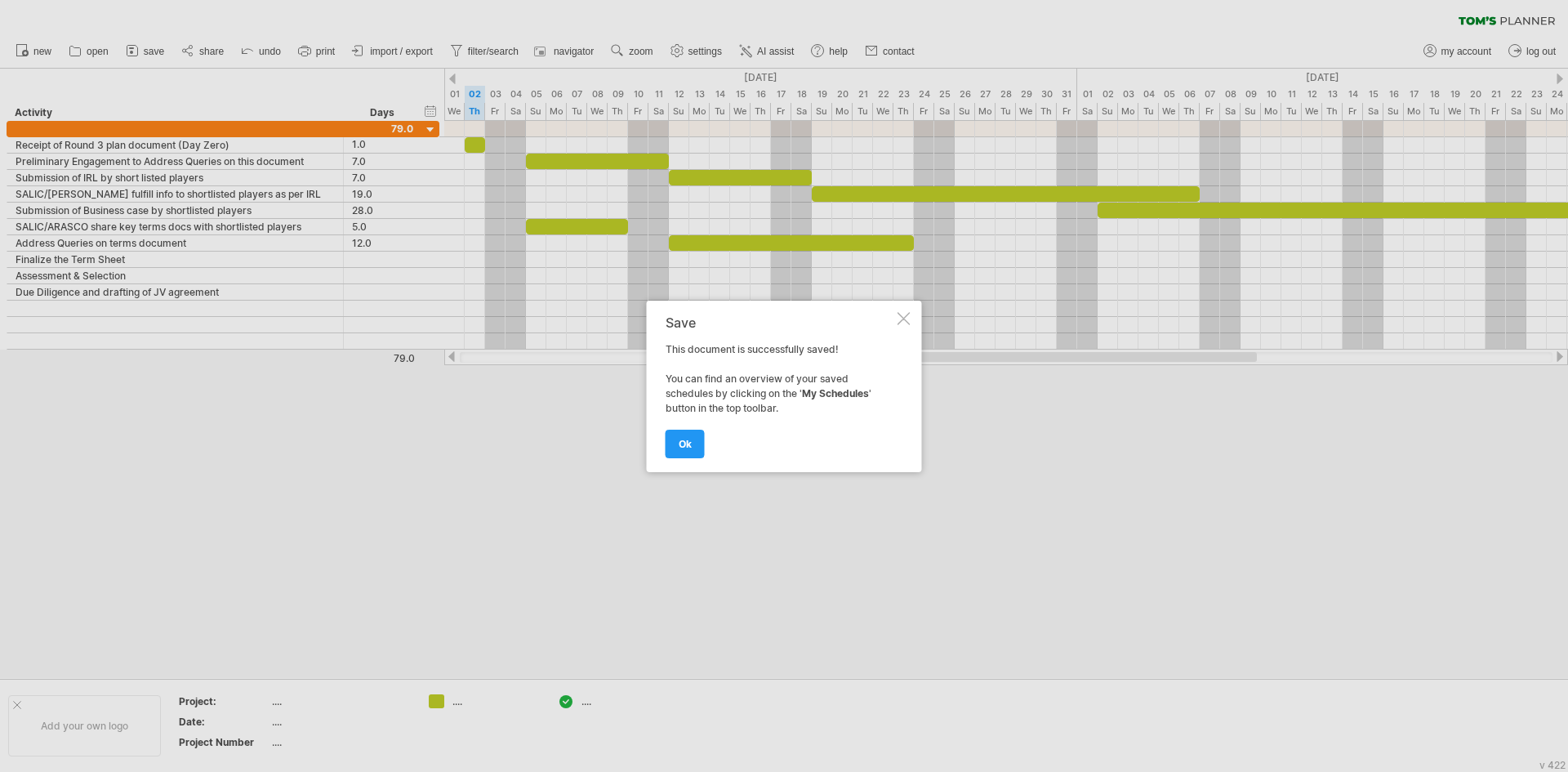
click at [903, 314] on div at bounding box center [903, 318] width 13 height 13
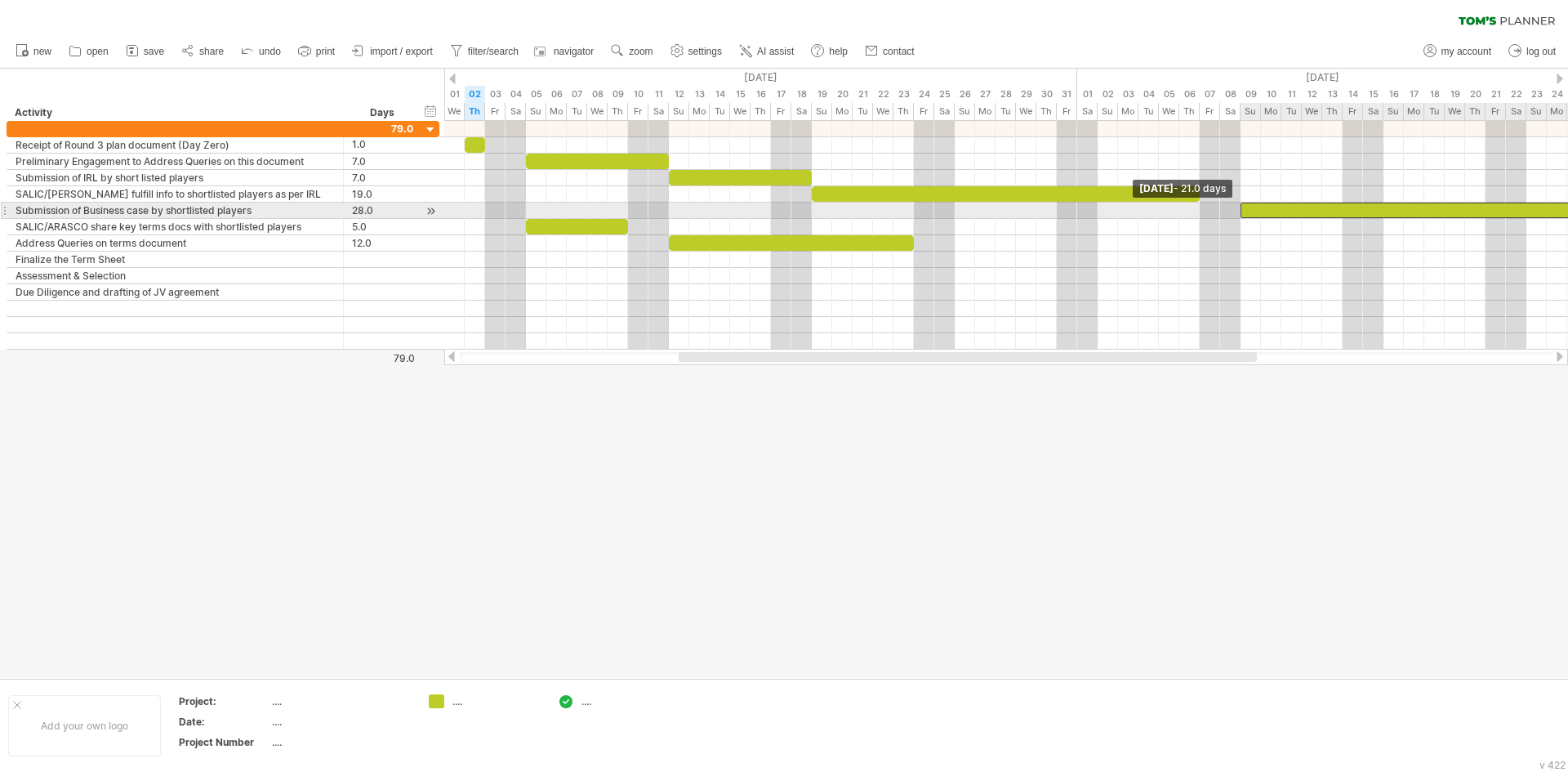
drag, startPoint x: 1096, startPoint y: 214, endPoint x: 1241, endPoint y: 203, distance: 145.4
click at [1241, 203] on span at bounding box center [1240, 210] width 6 height 16
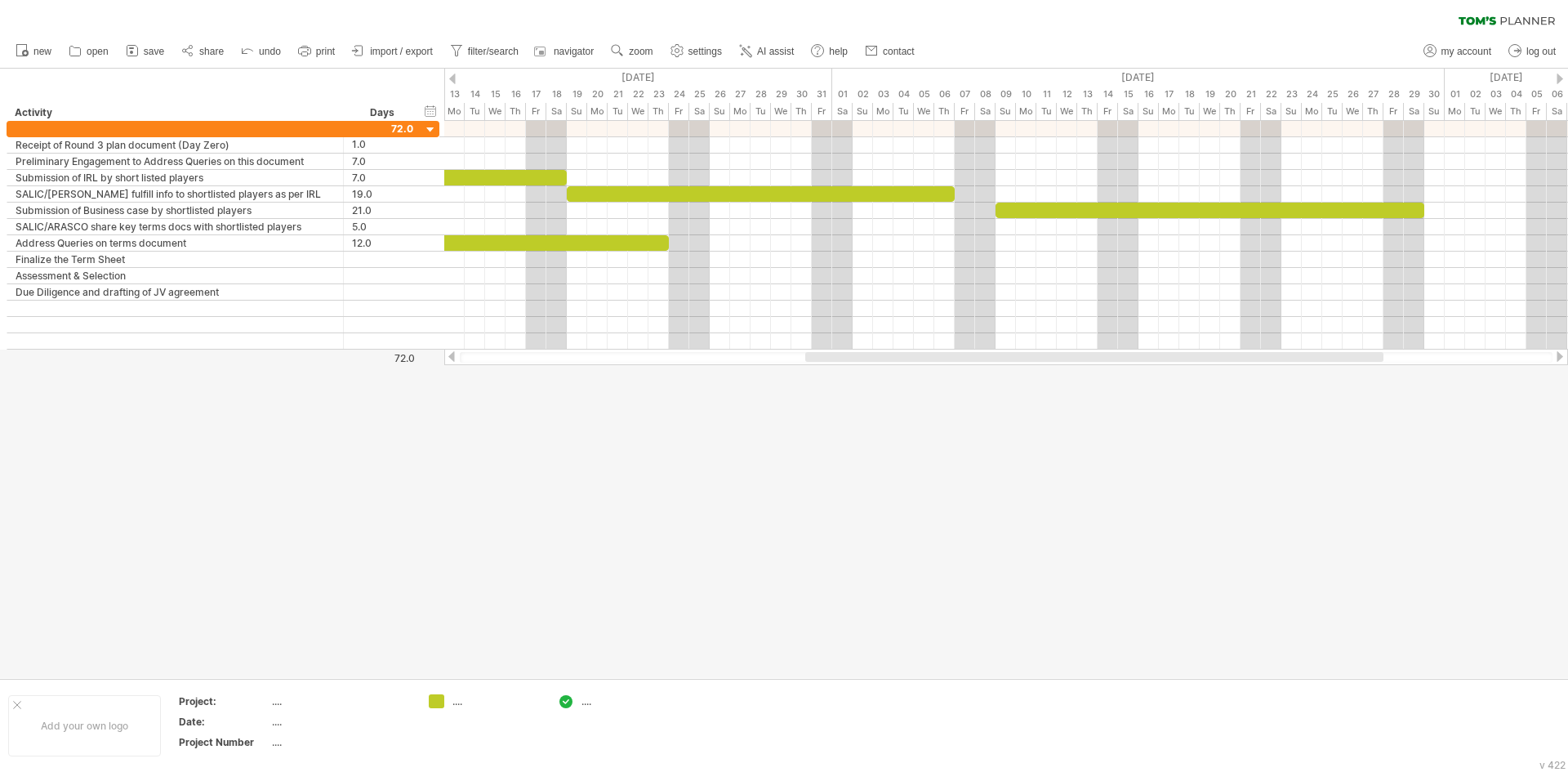
drag, startPoint x: 1184, startPoint y: 357, endPoint x: 1311, endPoint y: 352, distance: 127.1
click at [1311, 352] on div at bounding box center [1094, 356] width 578 height 10
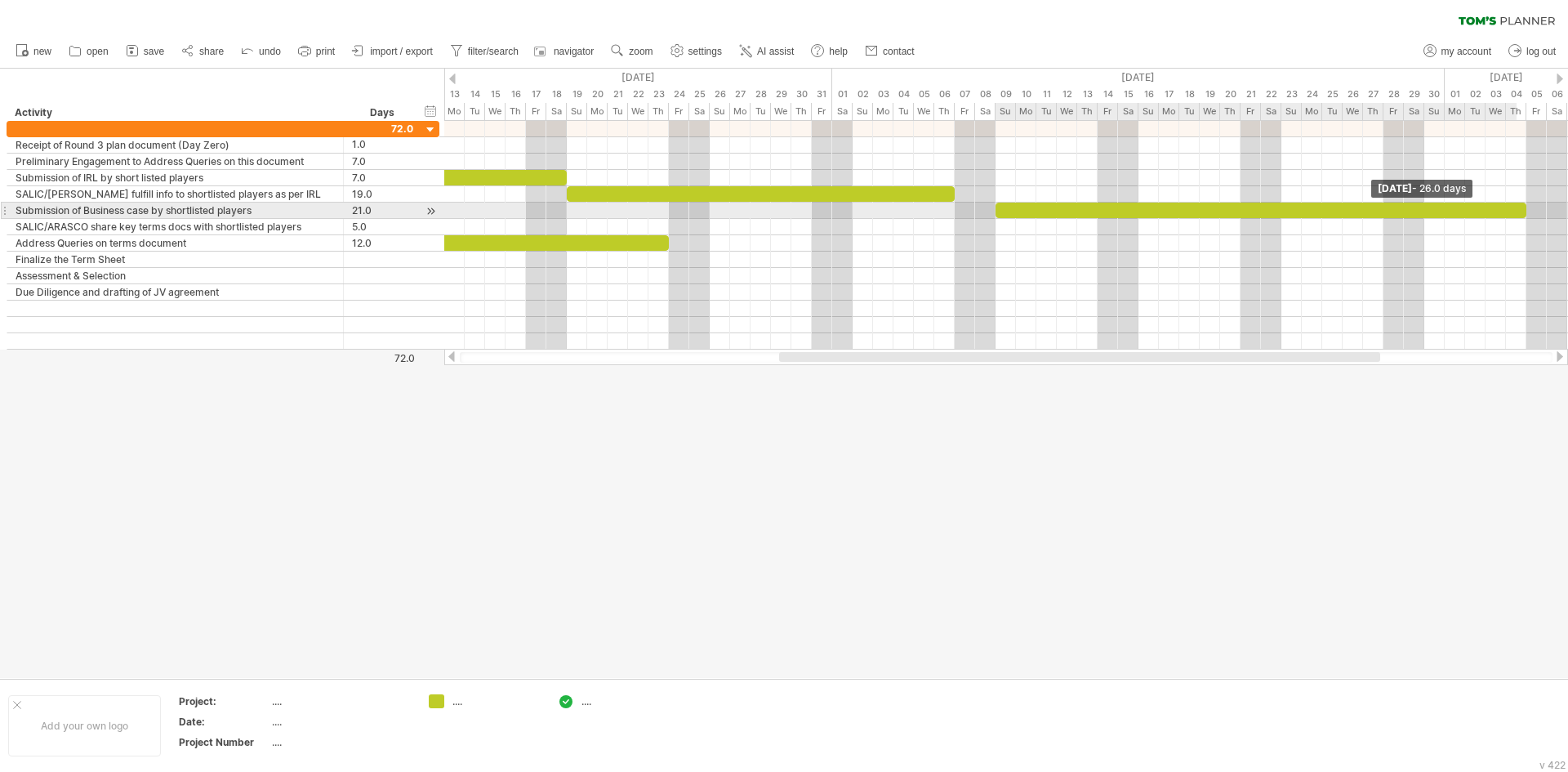
drag, startPoint x: 1423, startPoint y: 210, endPoint x: 1520, endPoint y: 205, distance: 97.1
click at [1520, 205] on div at bounding box center [1260, 210] width 531 height 16
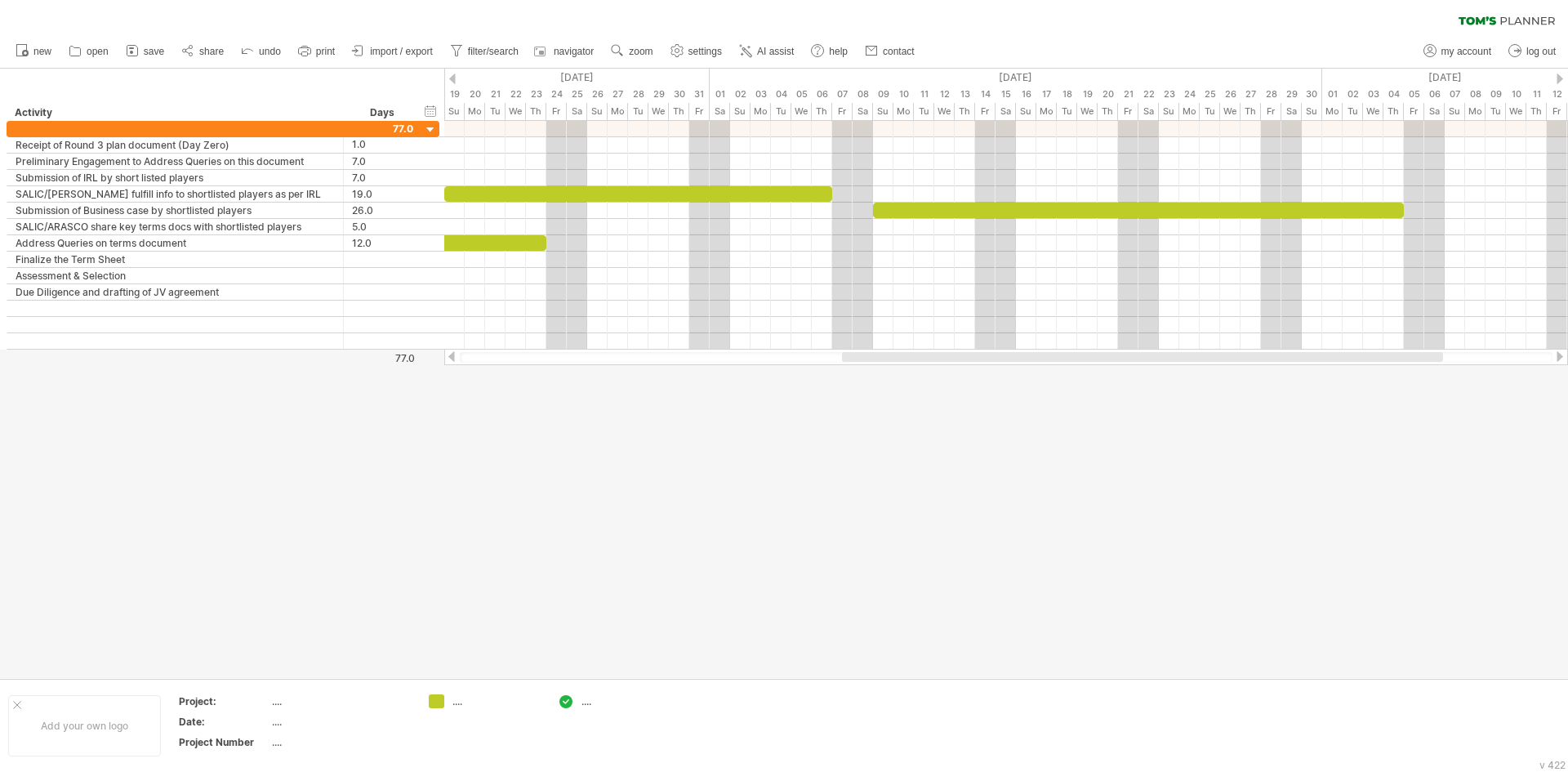
drag, startPoint x: 1329, startPoint y: 355, endPoint x: 1394, endPoint y: 361, distance: 65.3
click at [1394, 361] on div at bounding box center [1005, 357] width 1092 height 11
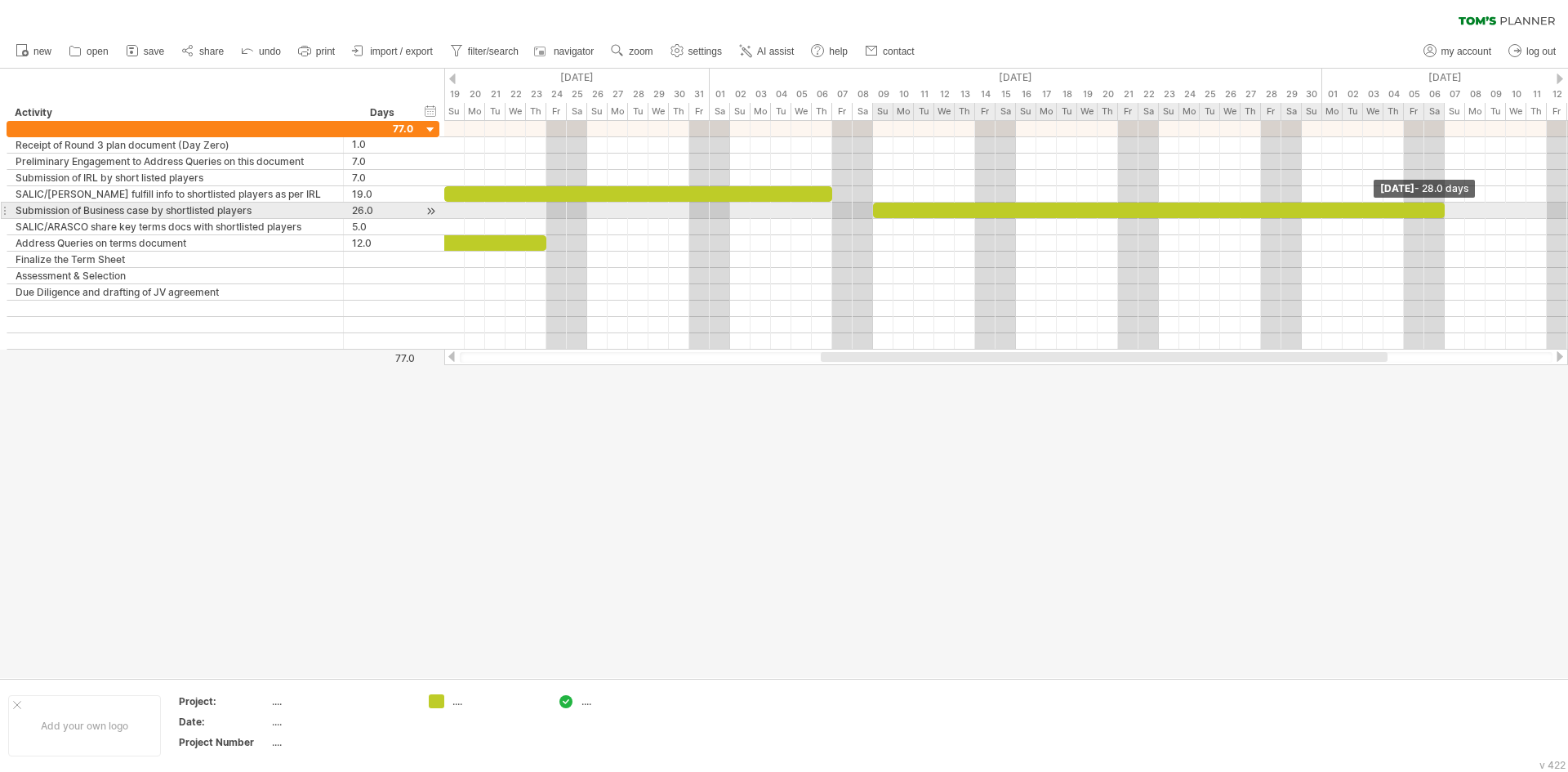
drag, startPoint x: 1401, startPoint y: 207, endPoint x: 1442, endPoint y: 206, distance: 41.0
click at [1442, 206] on span at bounding box center [1444, 210] width 6 height 16
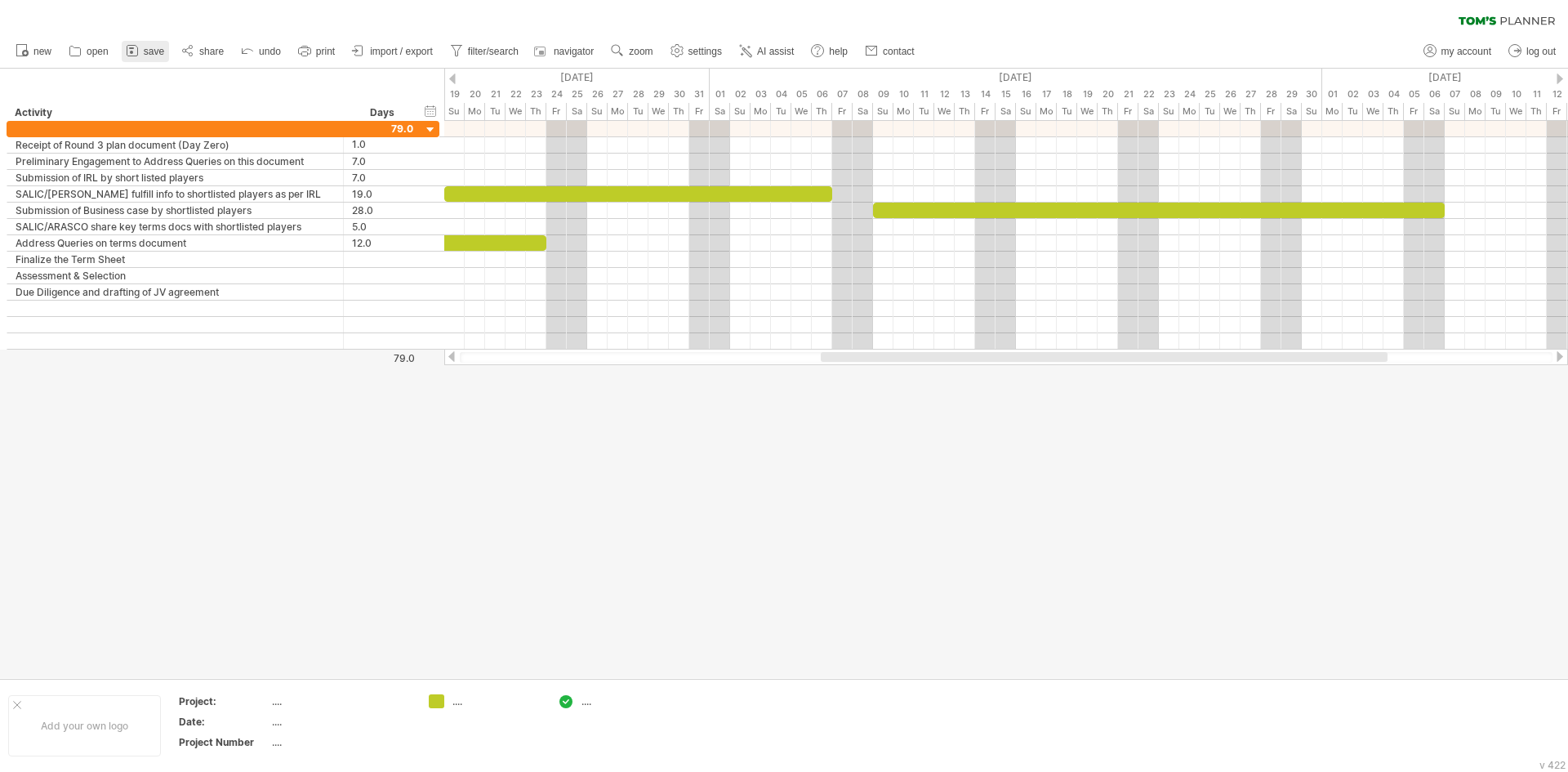
click at [151, 51] on span "save" at bounding box center [153, 51] width 20 height 11
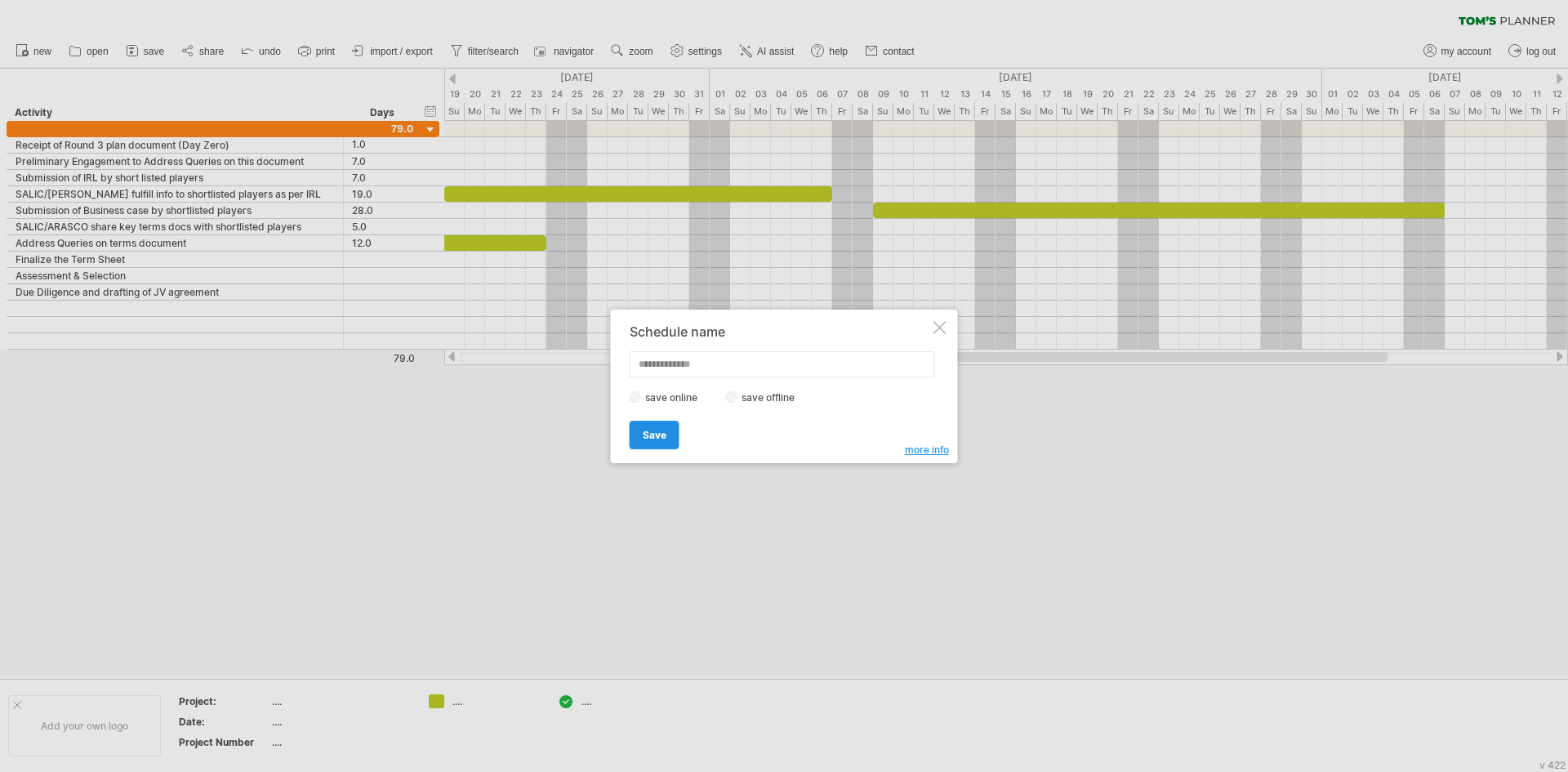
click at [665, 432] on span "Save" at bounding box center [654, 435] width 24 height 12
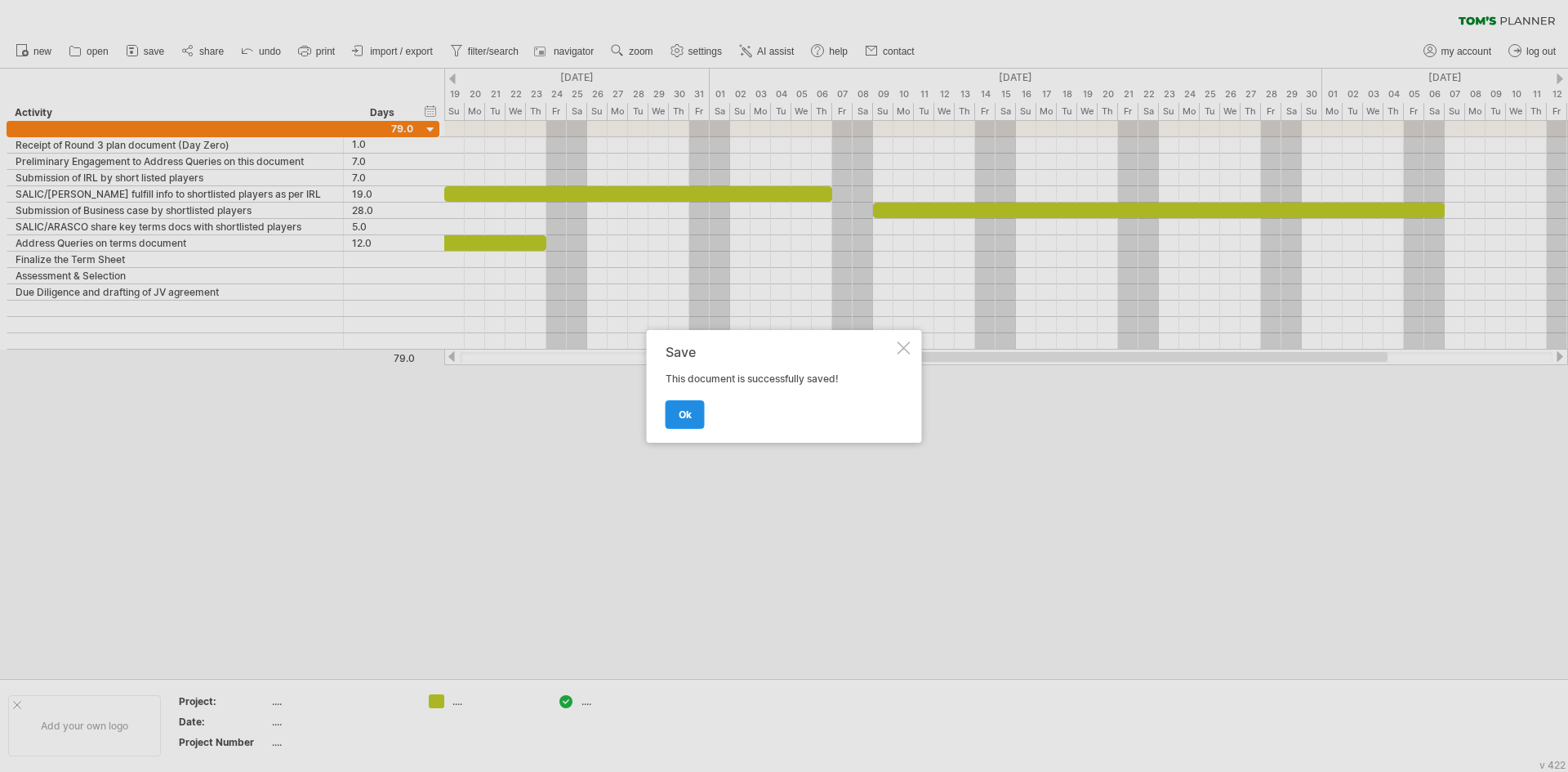
click at [684, 421] on link "ok" at bounding box center [684, 414] width 39 height 29
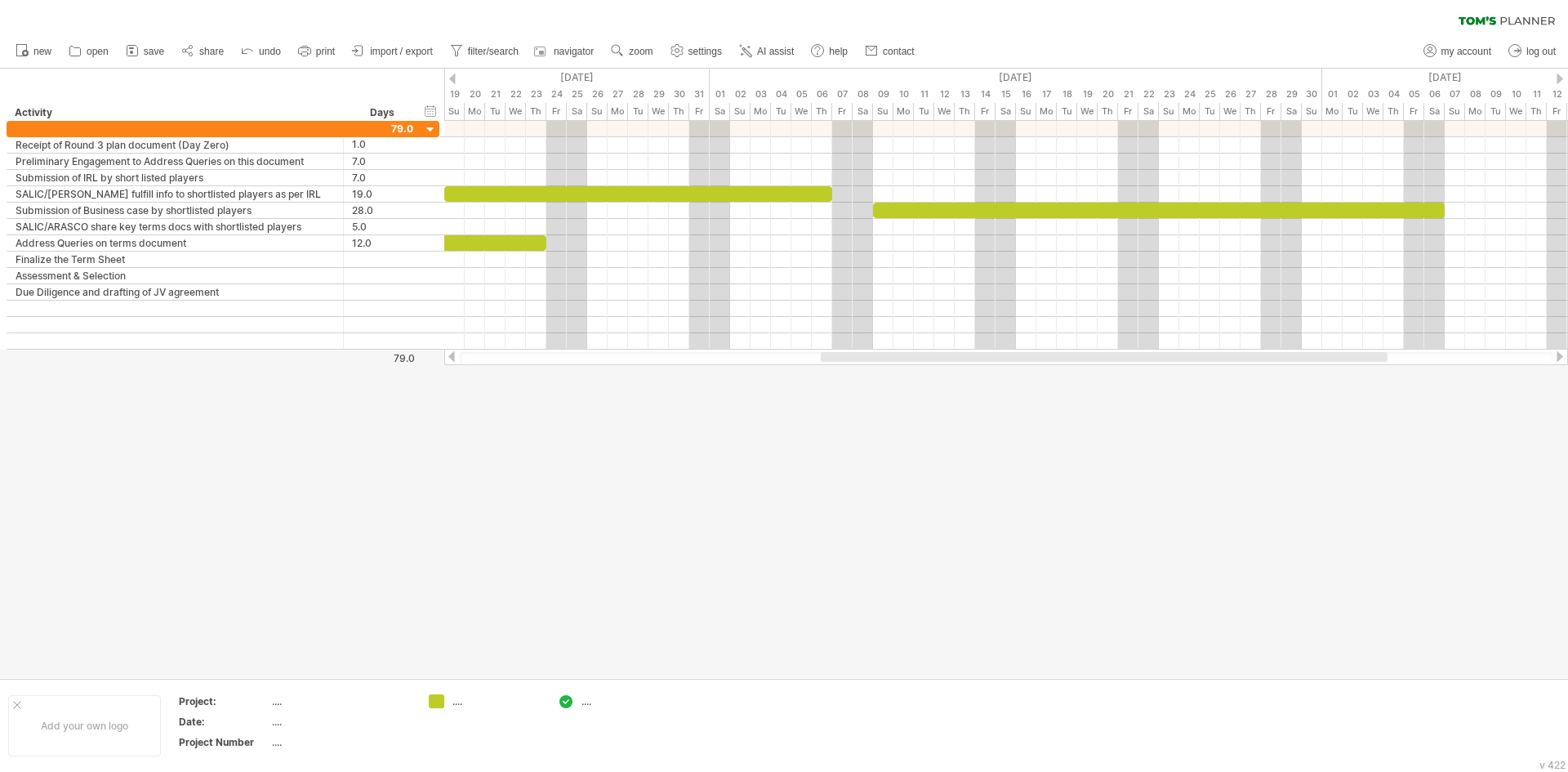
drag, startPoint x: 858, startPoint y: 362, endPoint x: 696, endPoint y: 376, distance: 162.6
click at [696, 376] on div "Trying to reach [DOMAIN_NAME] Connected again... 0% loading... clear filter" at bounding box center [784, 386] width 1568 height 772
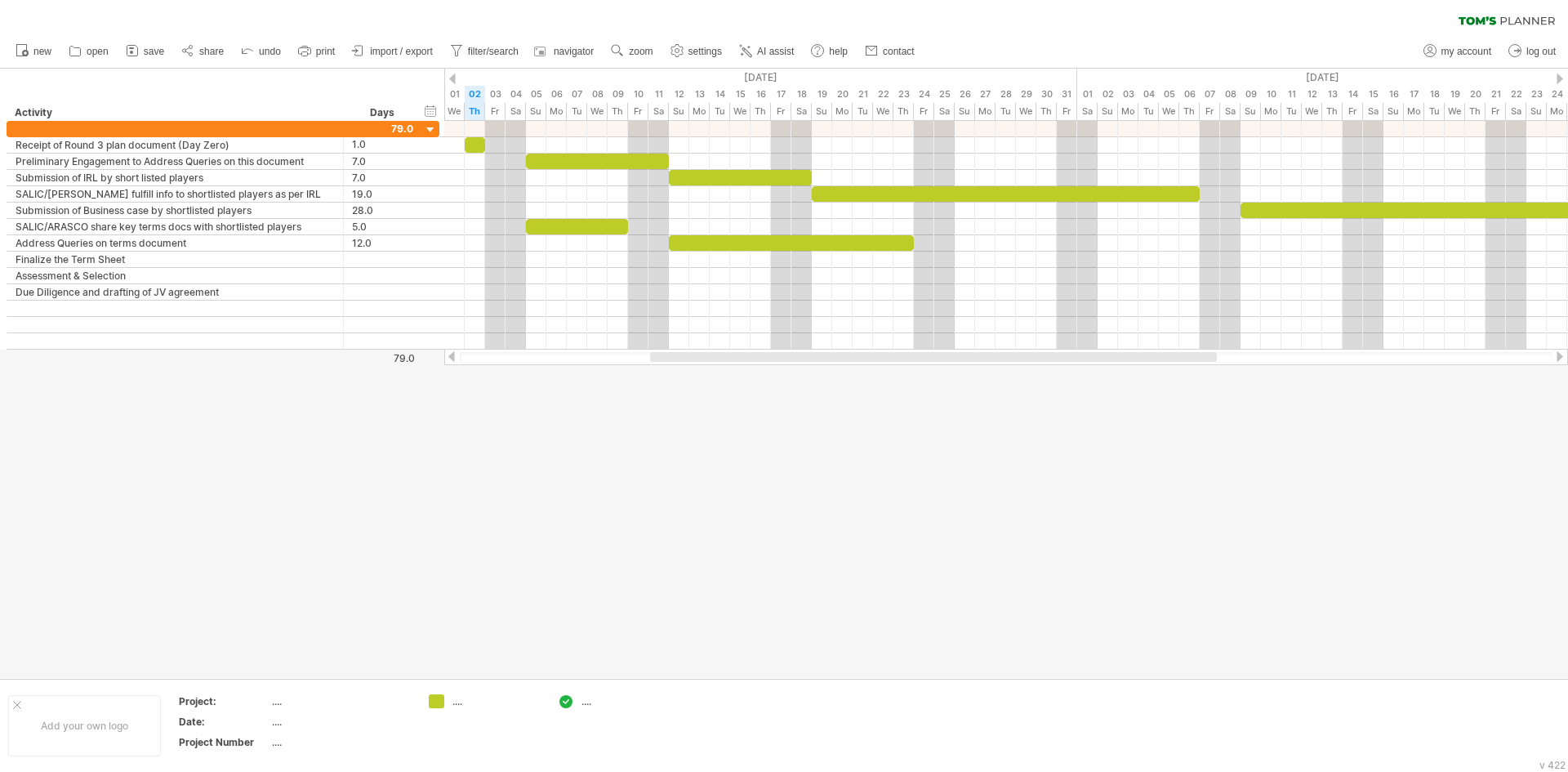
drag, startPoint x: 858, startPoint y: 354, endPoint x: 687, endPoint y: 368, distance: 171.6
click at [687, 368] on div "Trying to reach [DOMAIN_NAME] Connected again... 0% loading... clear filter" at bounding box center [784, 386] width 1568 height 772
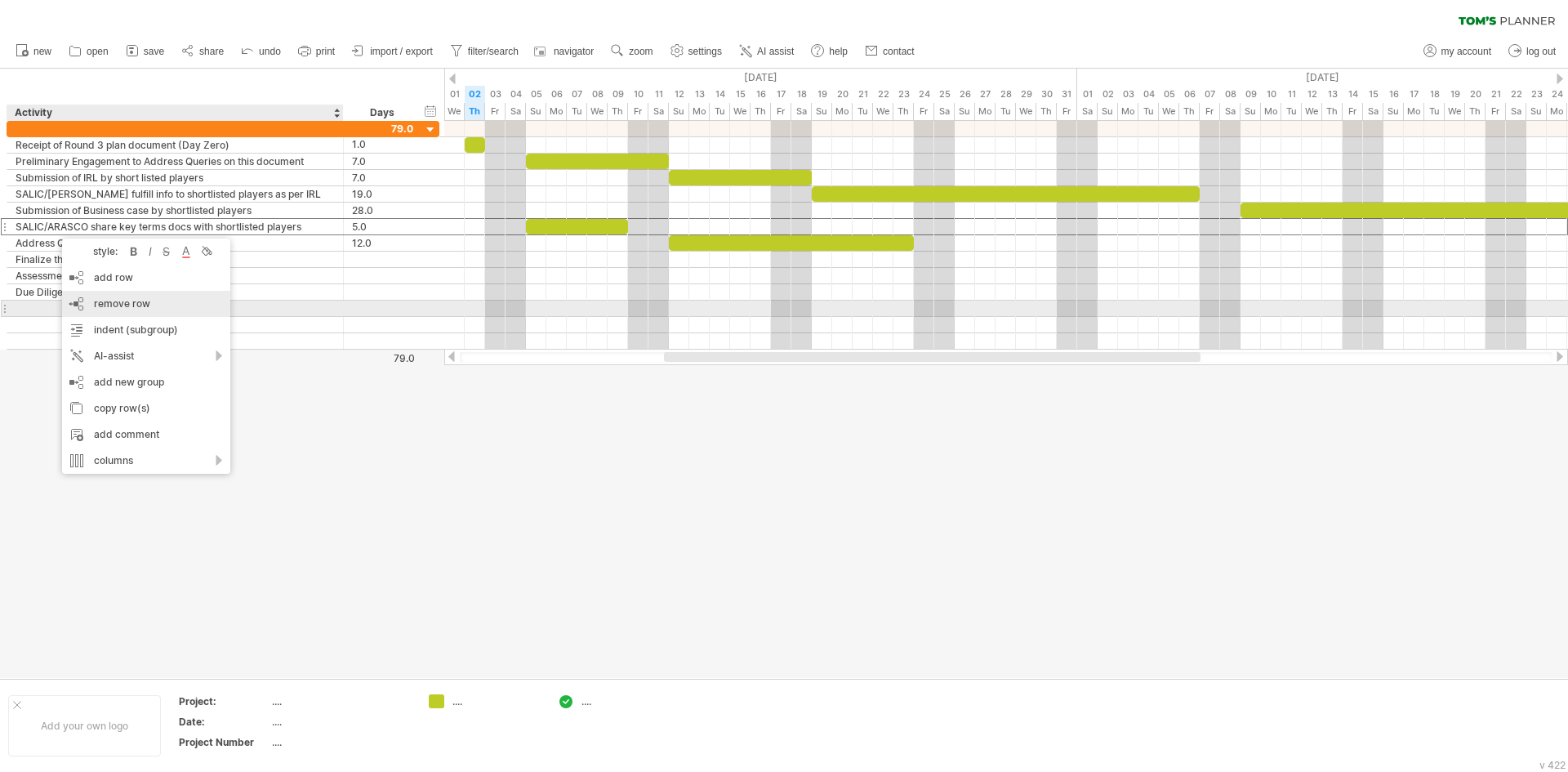
click at [114, 305] on span "remove row" at bounding box center [122, 304] width 56 height 12
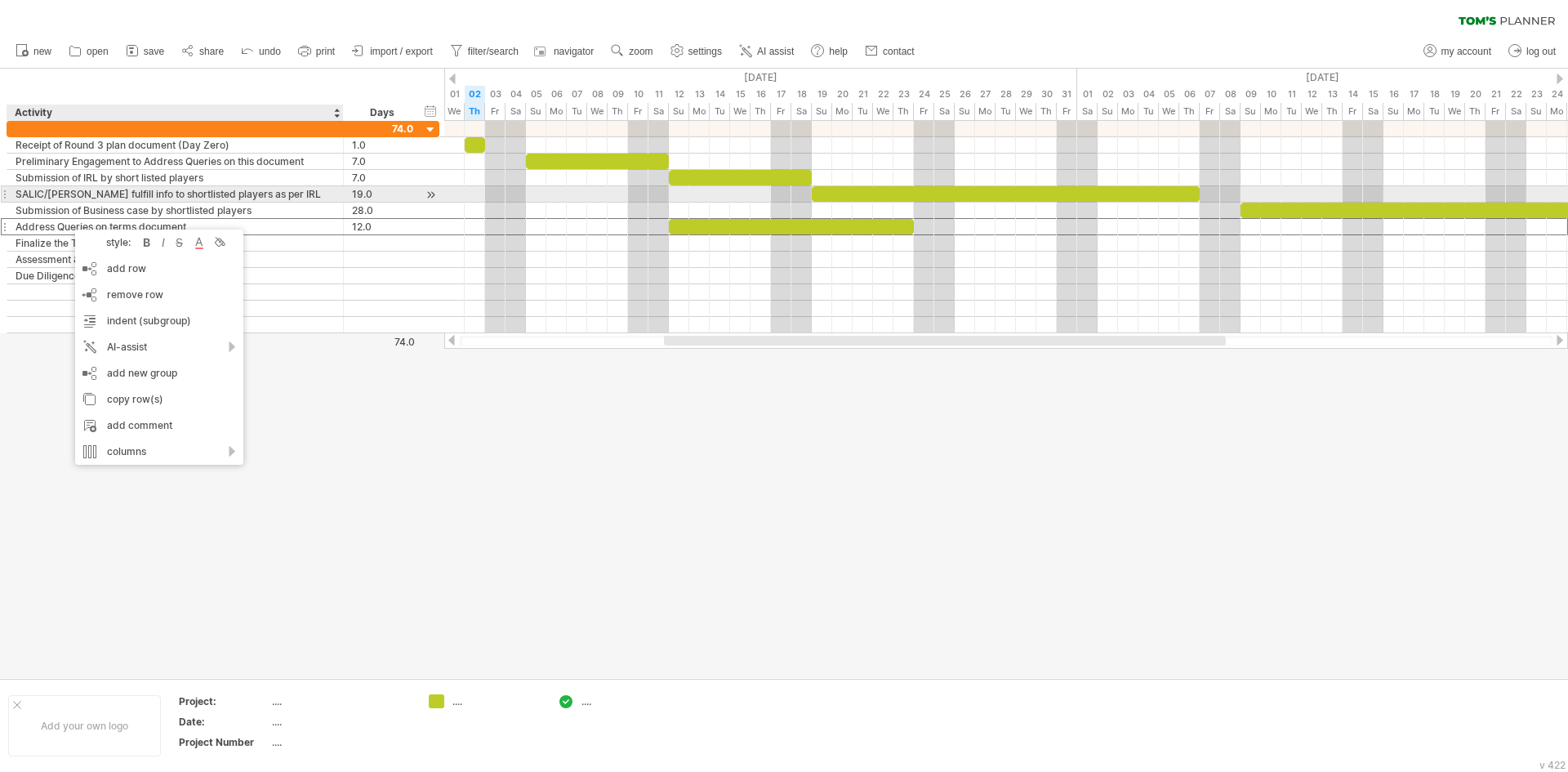
click at [82, 187] on div "SALIC/[PERSON_NAME] fulfill info to shortlisted players as per IRL" at bounding box center [175, 194] width 319 height 16
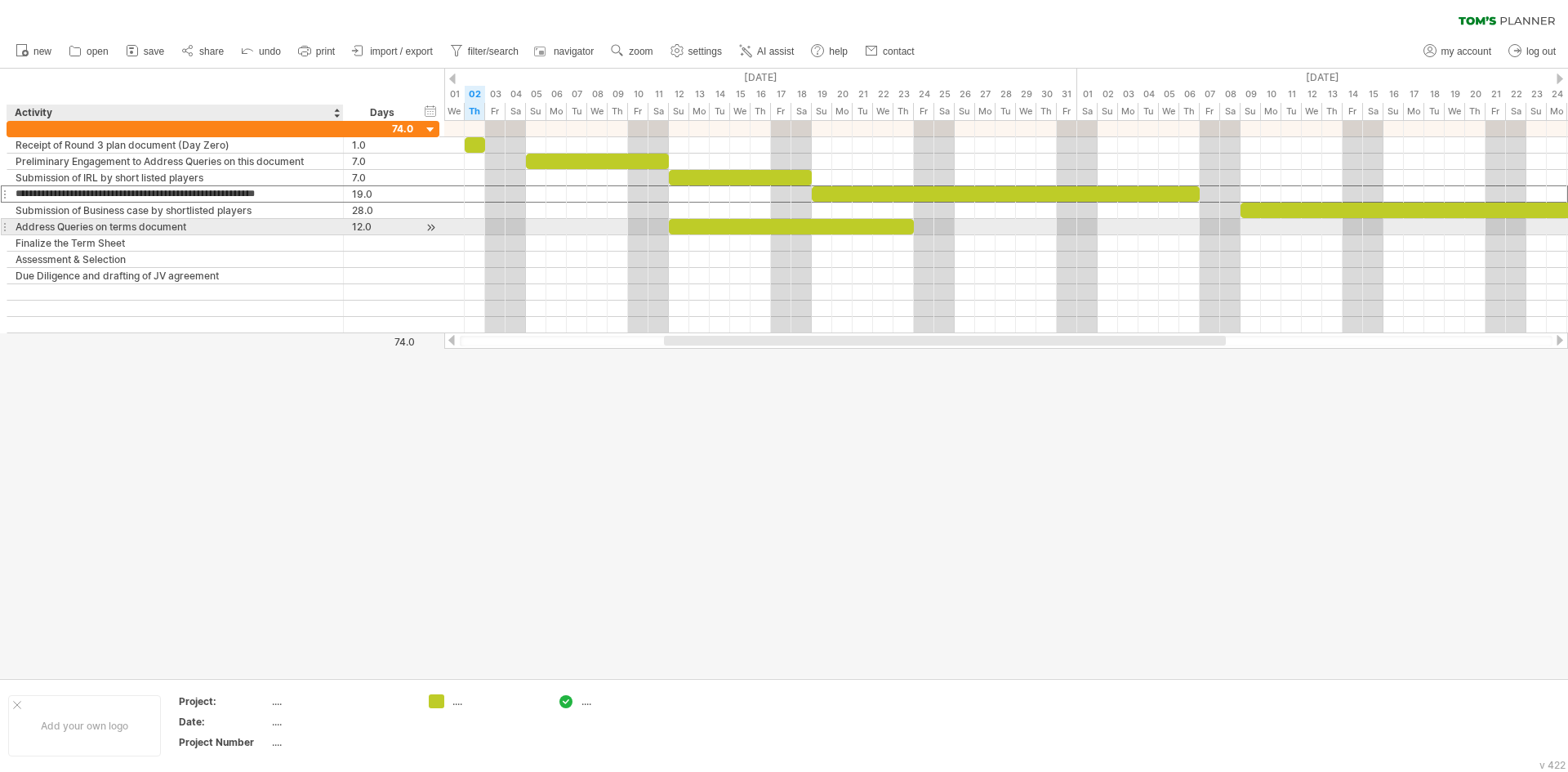
type input "**********"
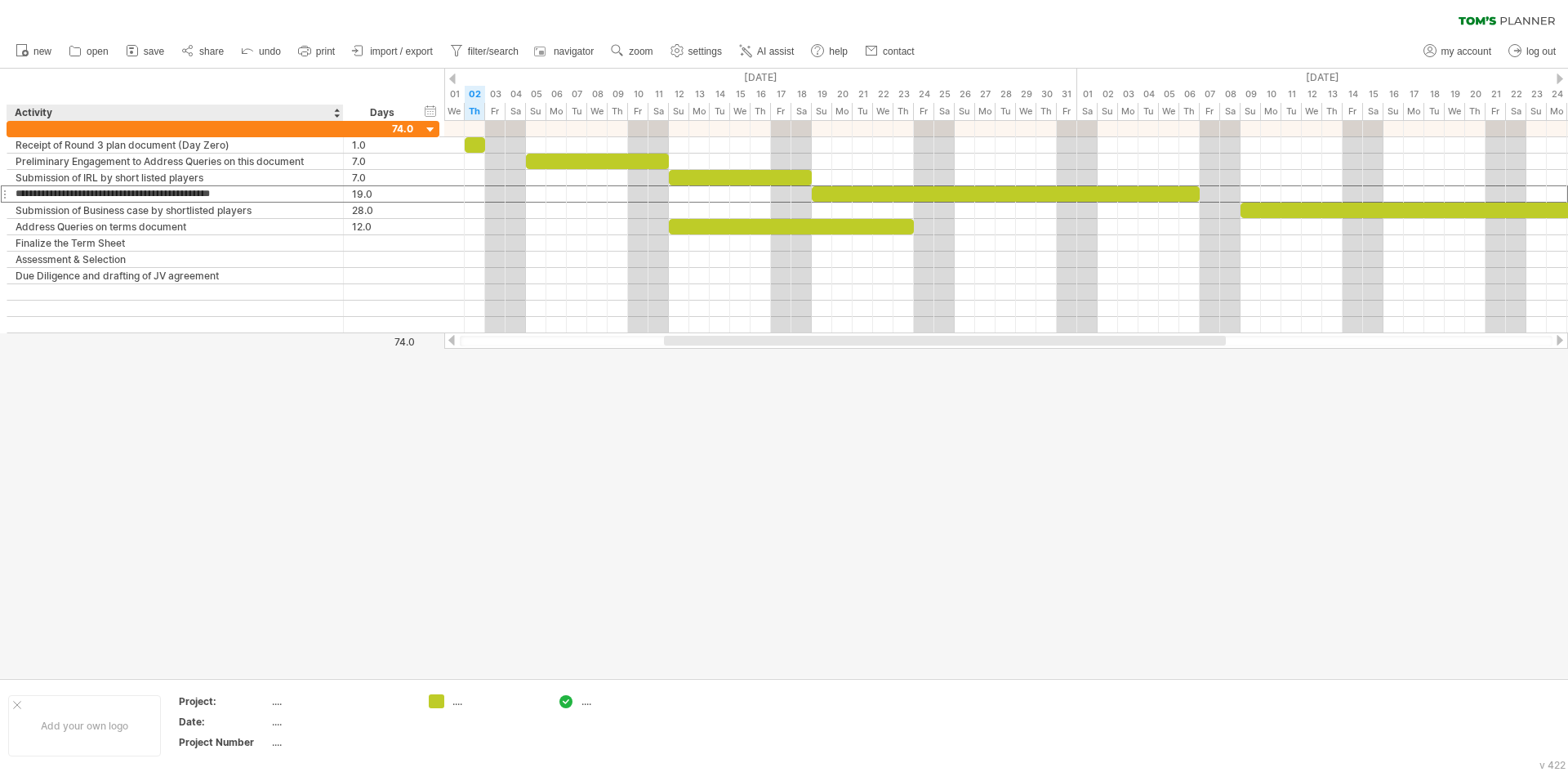
click at [246, 354] on div at bounding box center [784, 373] width 1568 height 609
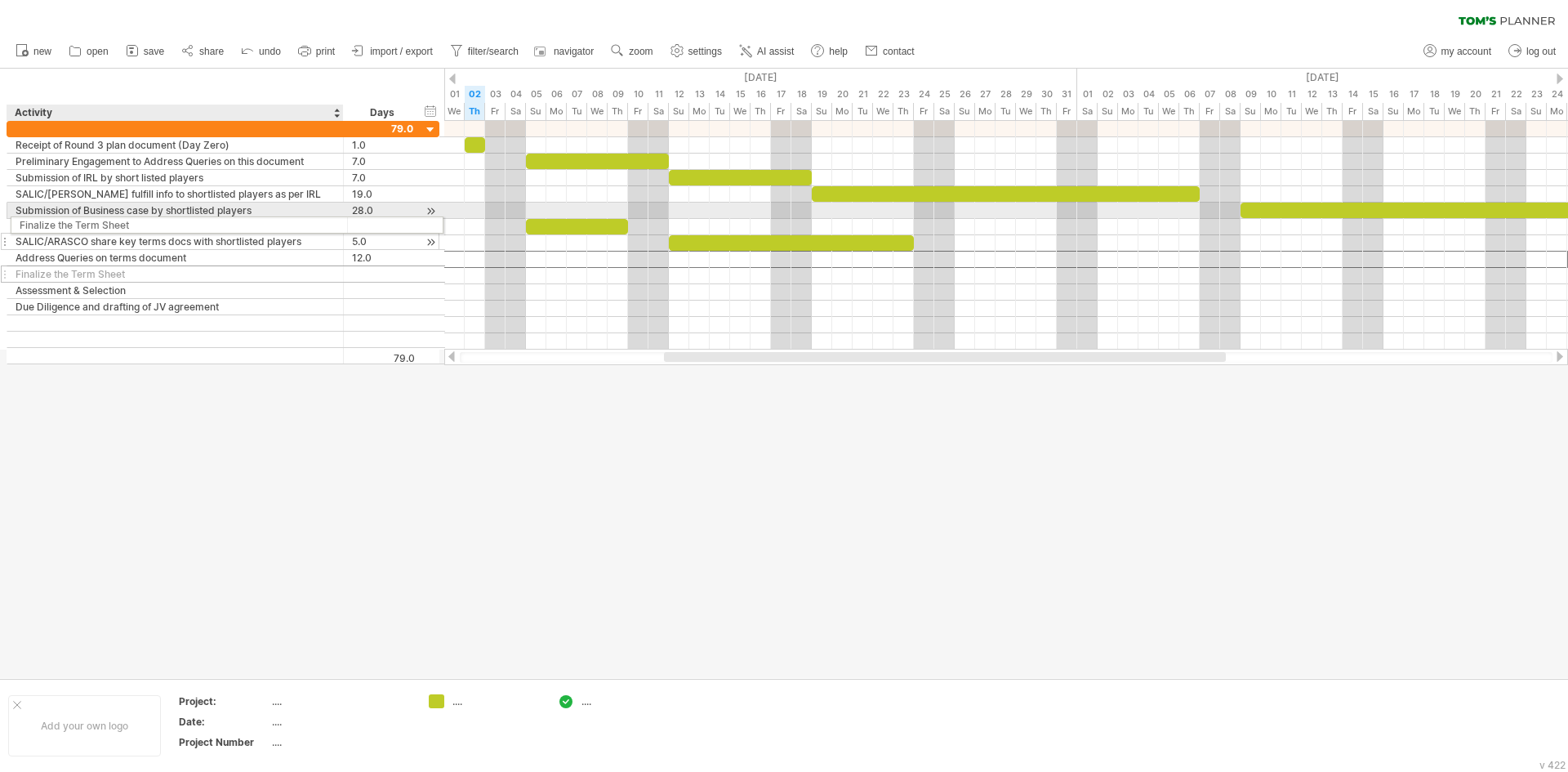
drag, startPoint x: 86, startPoint y: 256, endPoint x: 86, endPoint y: 222, distance: 34.0
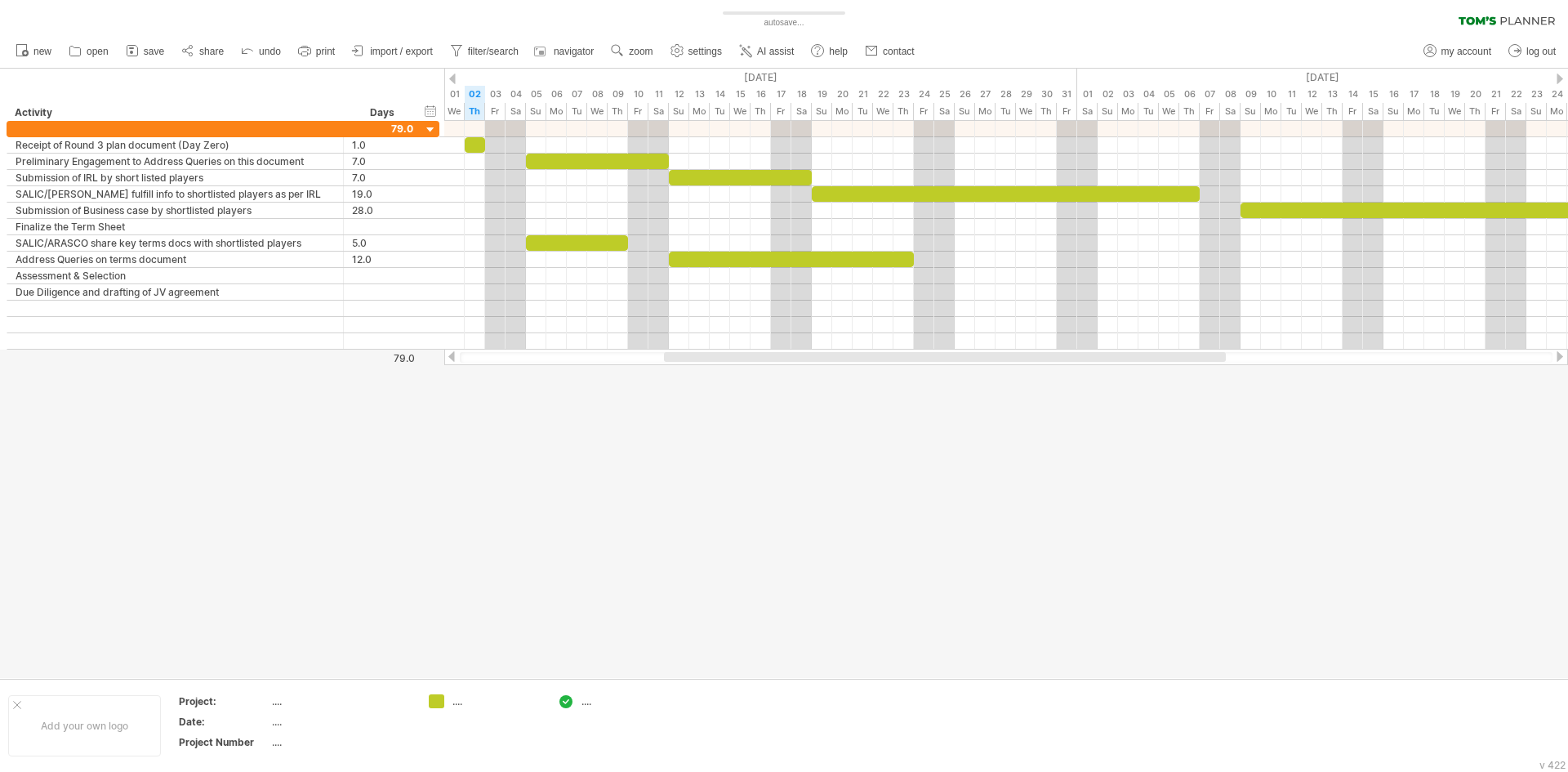
click at [816, 357] on div at bounding box center [945, 356] width 562 height 10
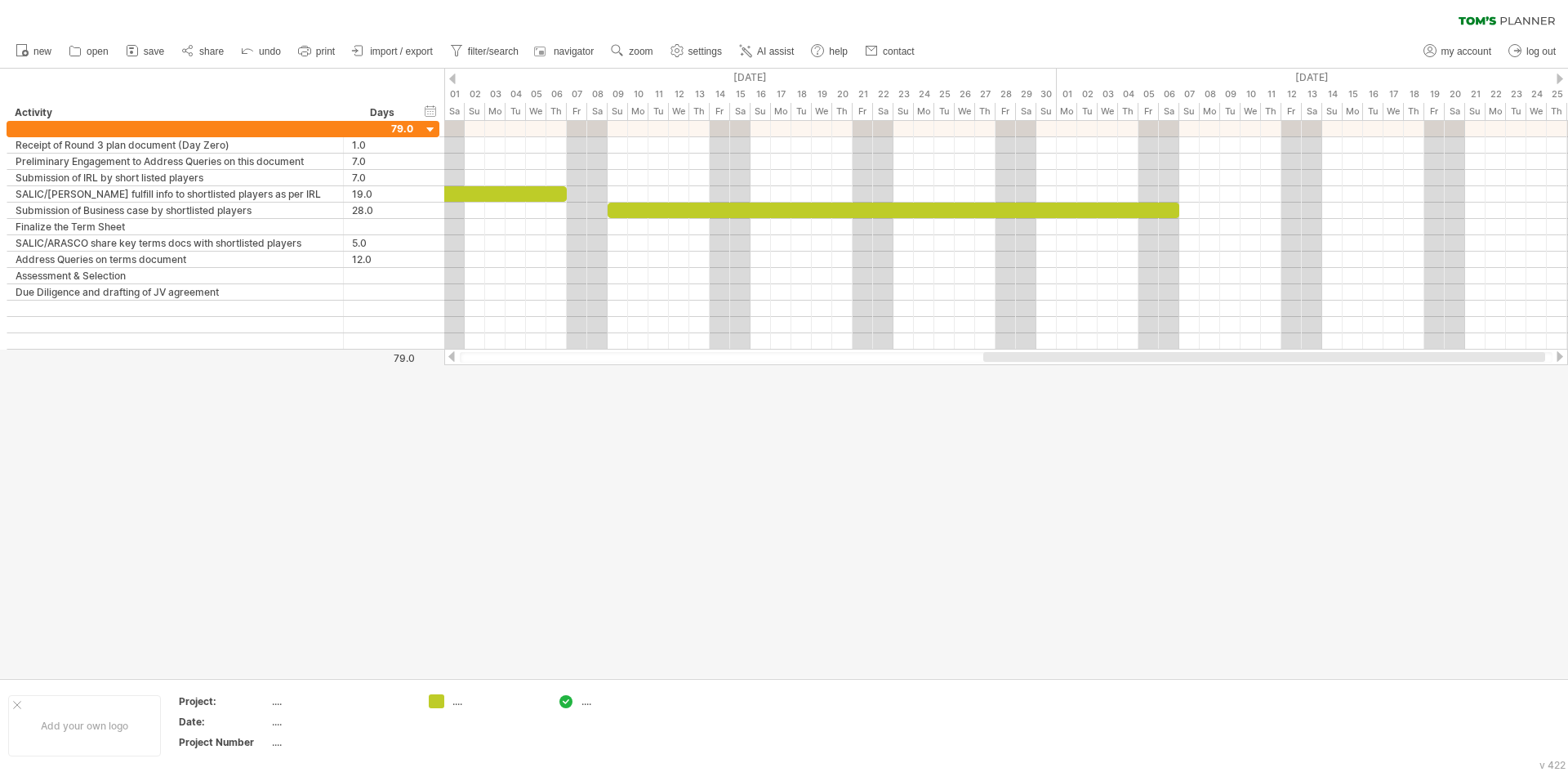
drag, startPoint x: 914, startPoint y: 353, endPoint x: 1236, endPoint y: 352, distance: 322.0
click at [1236, 352] on div at bounding box center [1264, 356] width 562 height 10
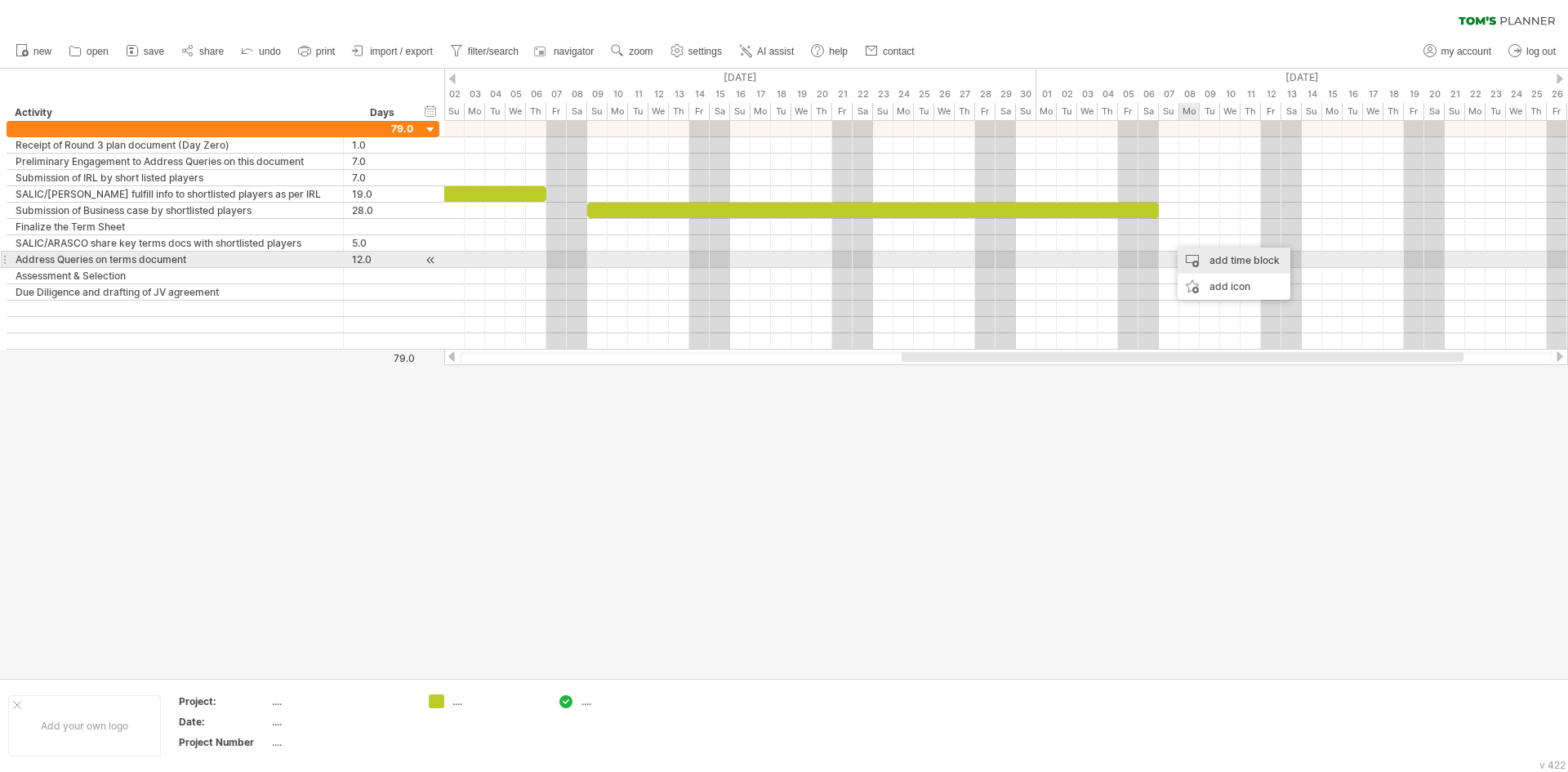
click at [1204, 255] on div "add time block" at bounding box center [1234, 261] width 113 height 26
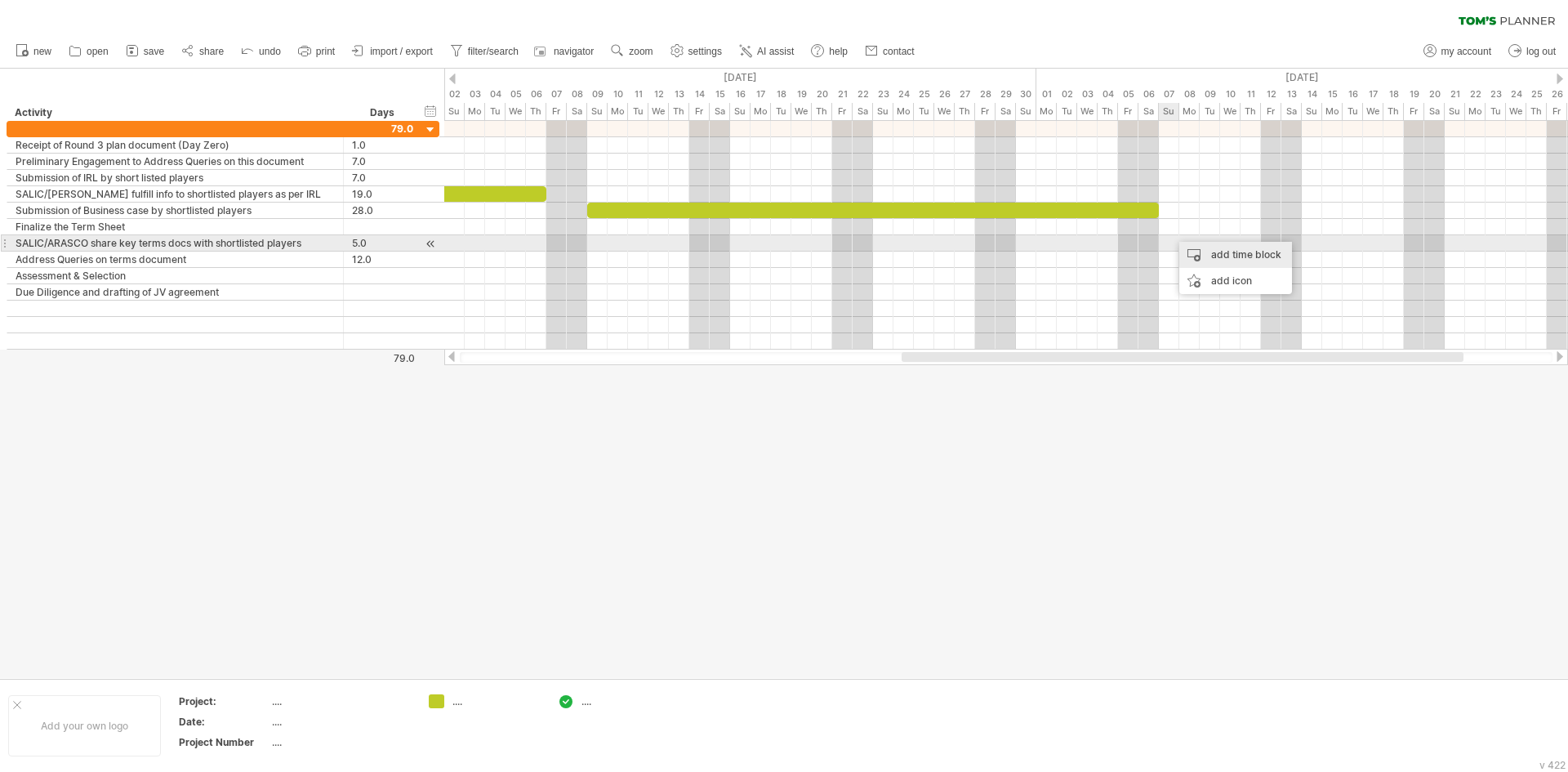
click at [1193, 252] on div "add time block" at bounding box center [1235, 255] width 113 height 26
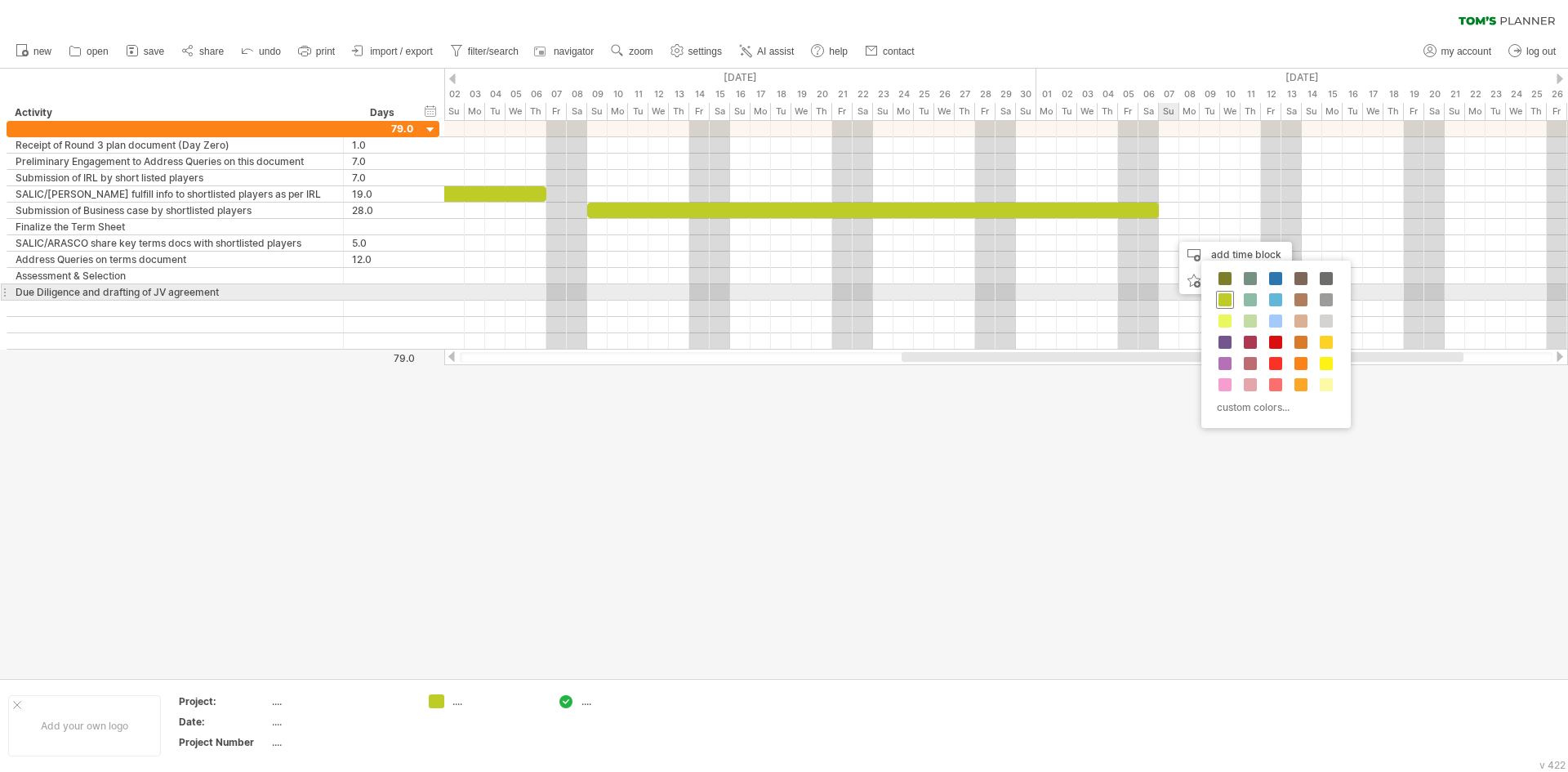
click at [1227, 291] on div at bounding box center [1224, 299] width 18 height 18
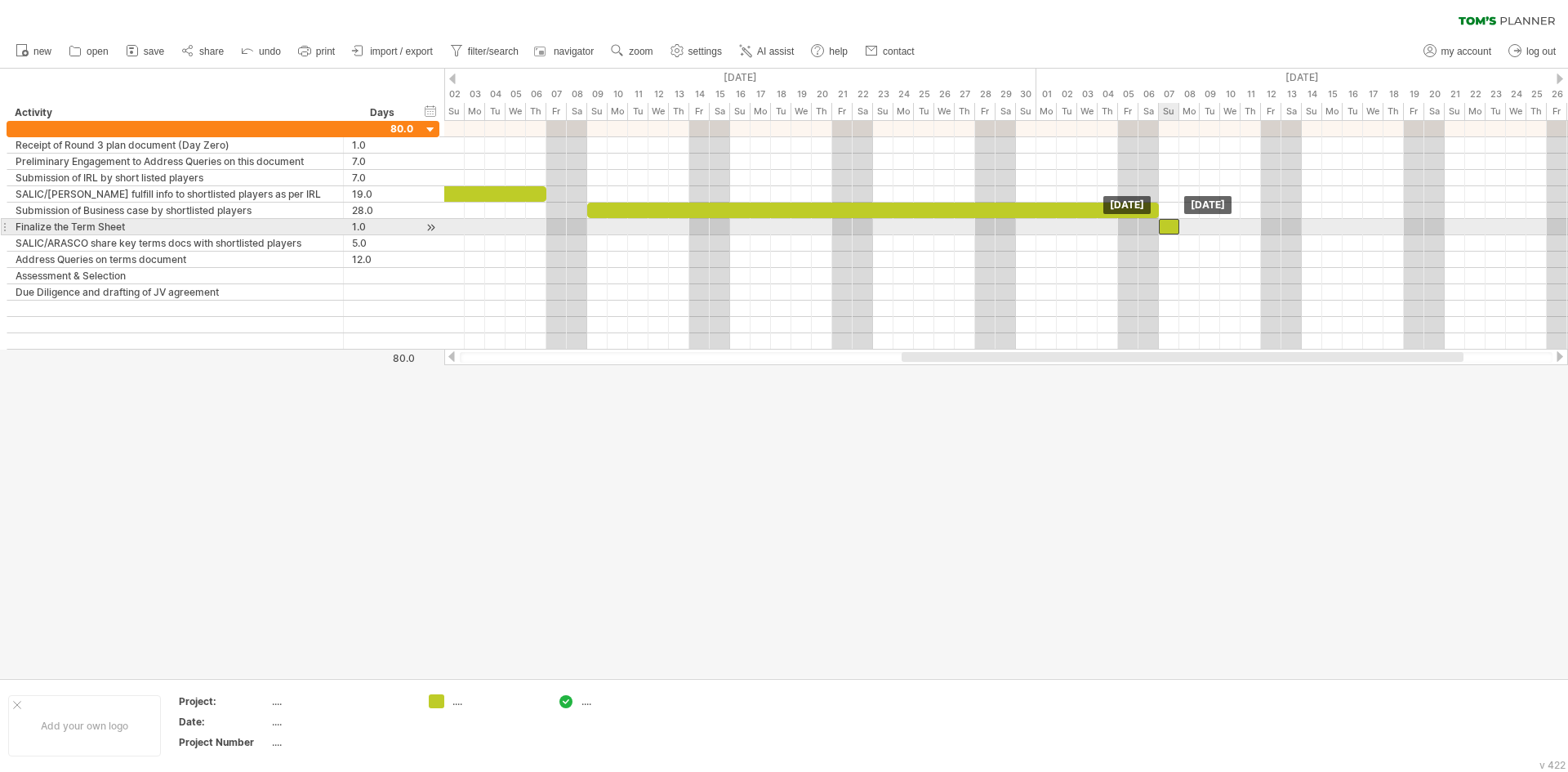
click at [1166, 225] on div at bounding box center [1168, 227] width 20 height 16
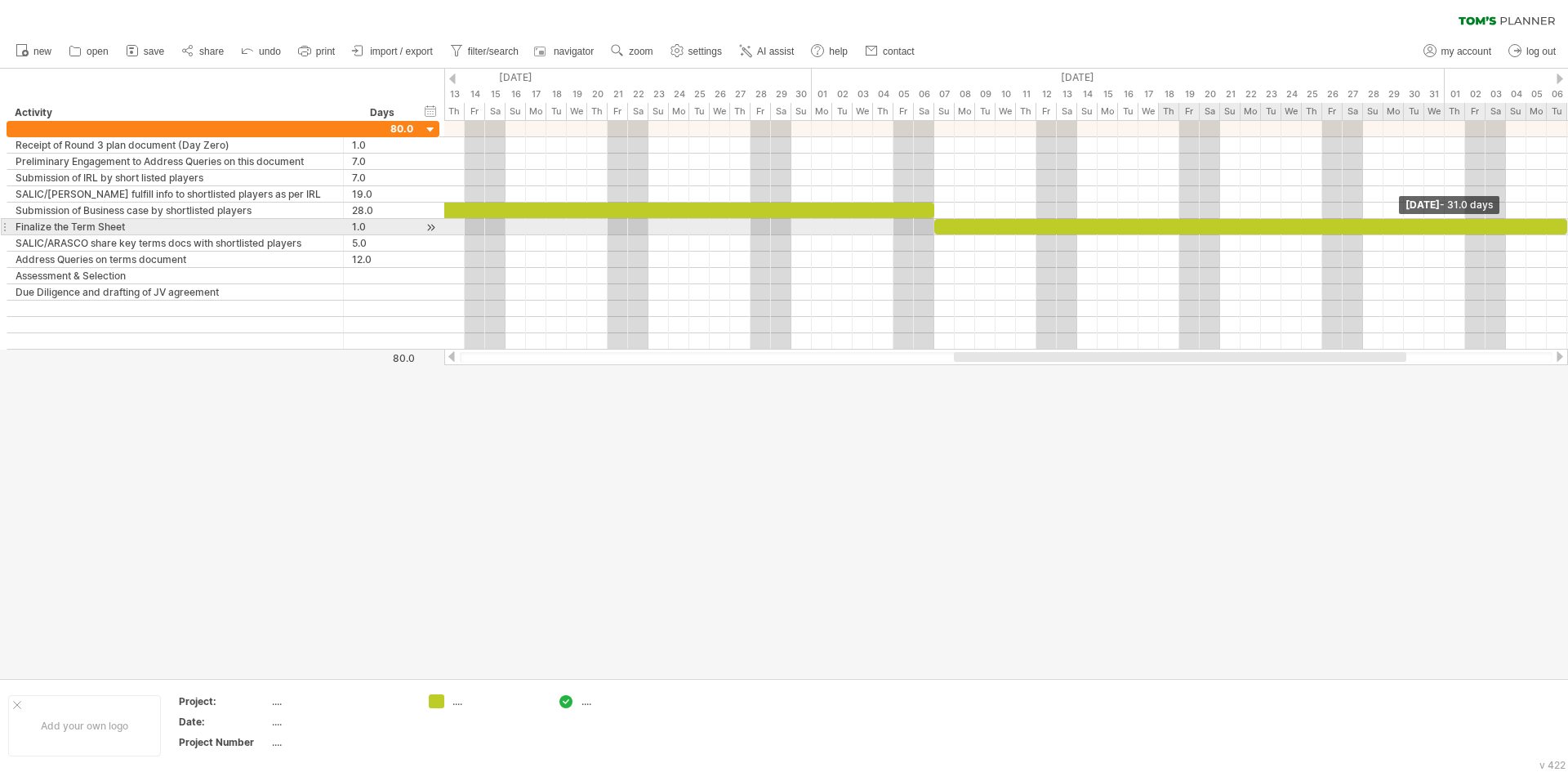
drag, startPoint x: 1178, startPoint y: 226, endPoint x: 1567, endPoint y: 234, distance: 389.1
click at [1567, 234] on span at bounding box center [1566, 227] width 6 height 16
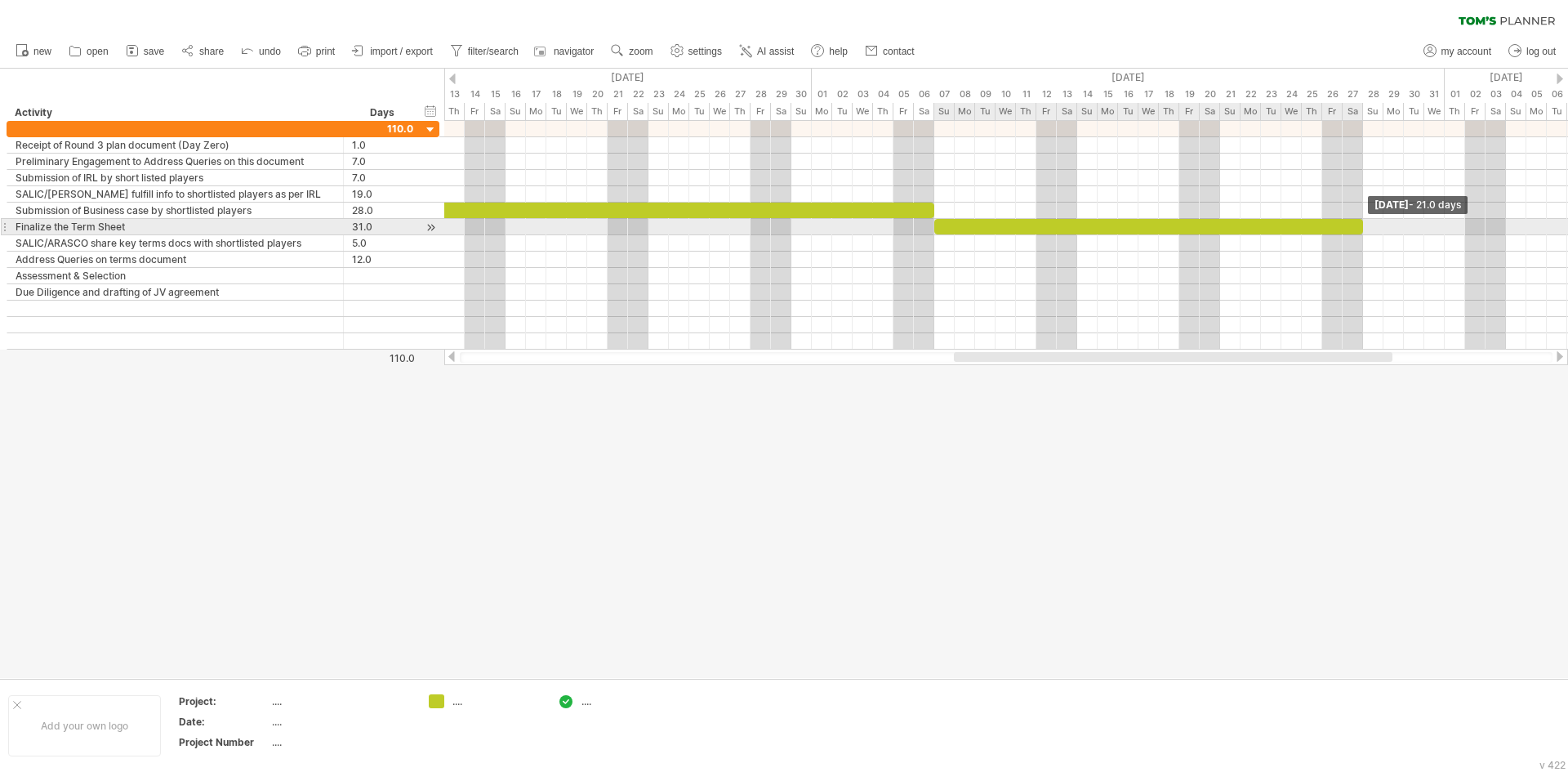
drag, startPoint x: 1565, startPoint y: 226, endPoint x: 1357, endPoint y: 228, distance: 208.0
click at [1357, 228] on div at bounding box center [1148, 227] width 429 height 16
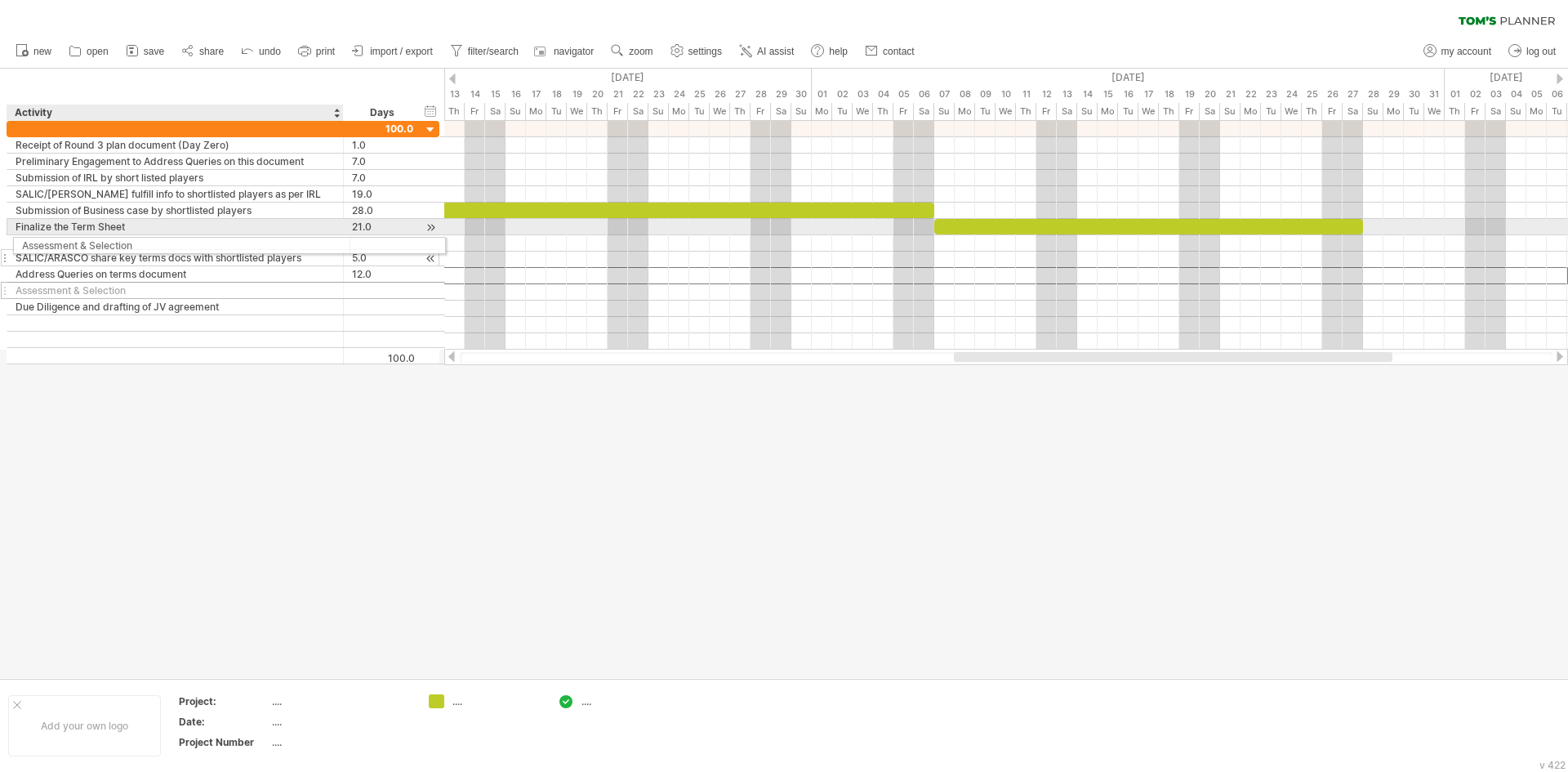
drag, startPoint x: 48, startPoint y: 274, endPoint x: 51, endPoint y: 242, distance: 32.1
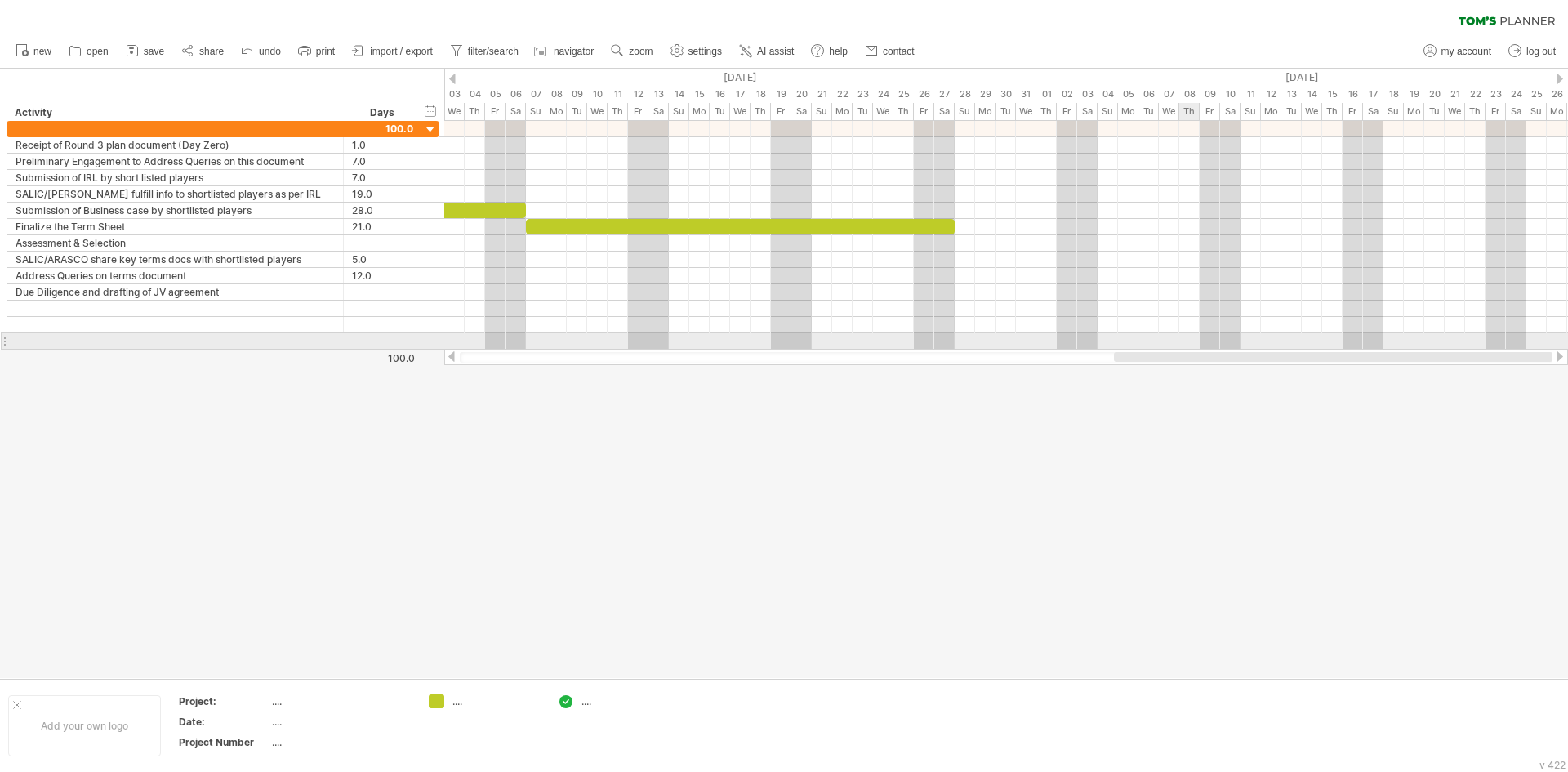
drag, startPoint x: 1014, startPoint y: 360, endPoint x: 1194, endPoint y: 344, distance: 180.7
click at [1194, 344] on div "Trying to reach [DOMAIN_NAME] Connected again... 0% autosave... clear filter" at bounding box center [784, 386] width 1568 height 772
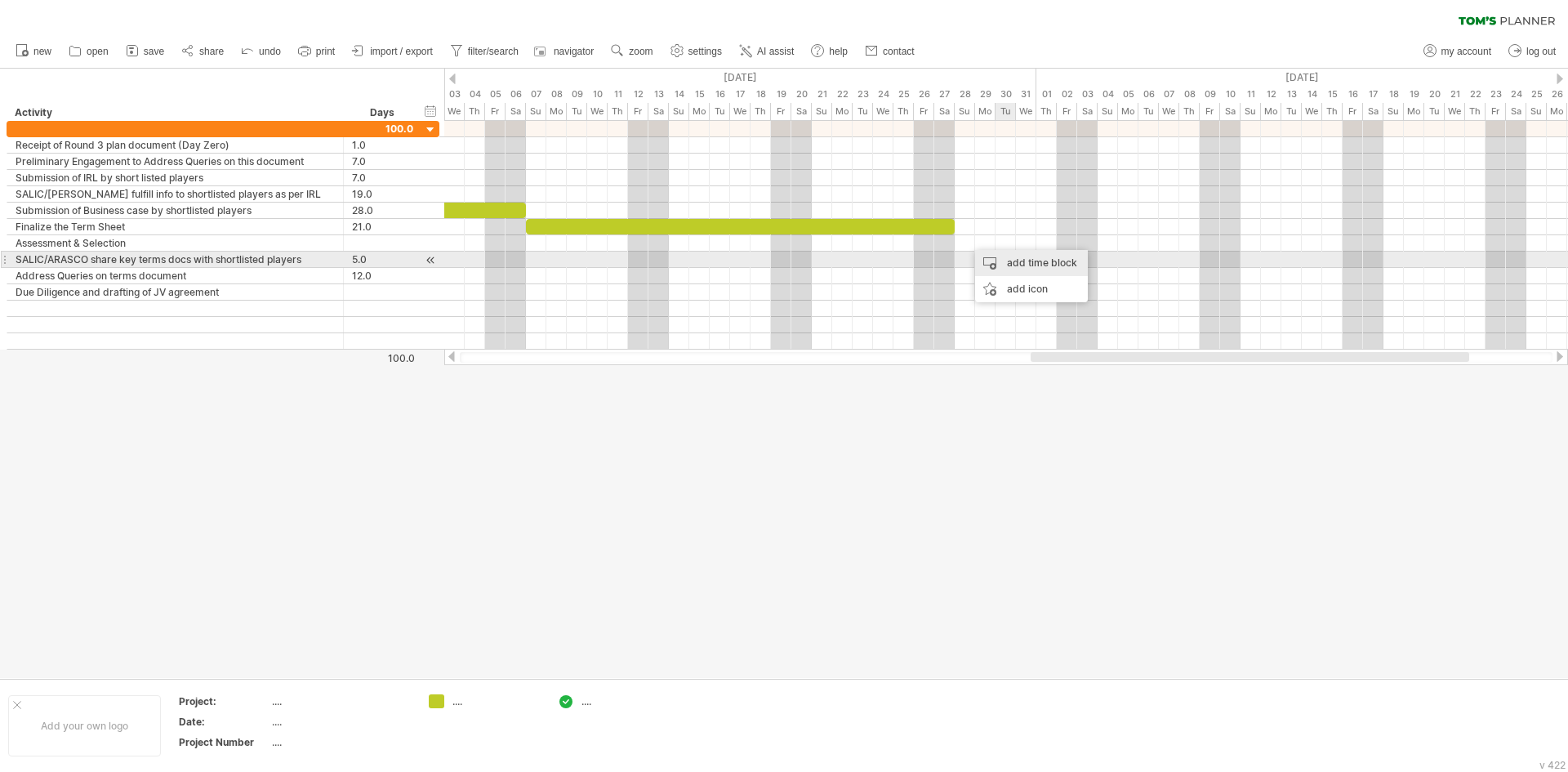
click at [1017, 266] on div "add time block" at bounding box center [1031, 263] width 113 height 26
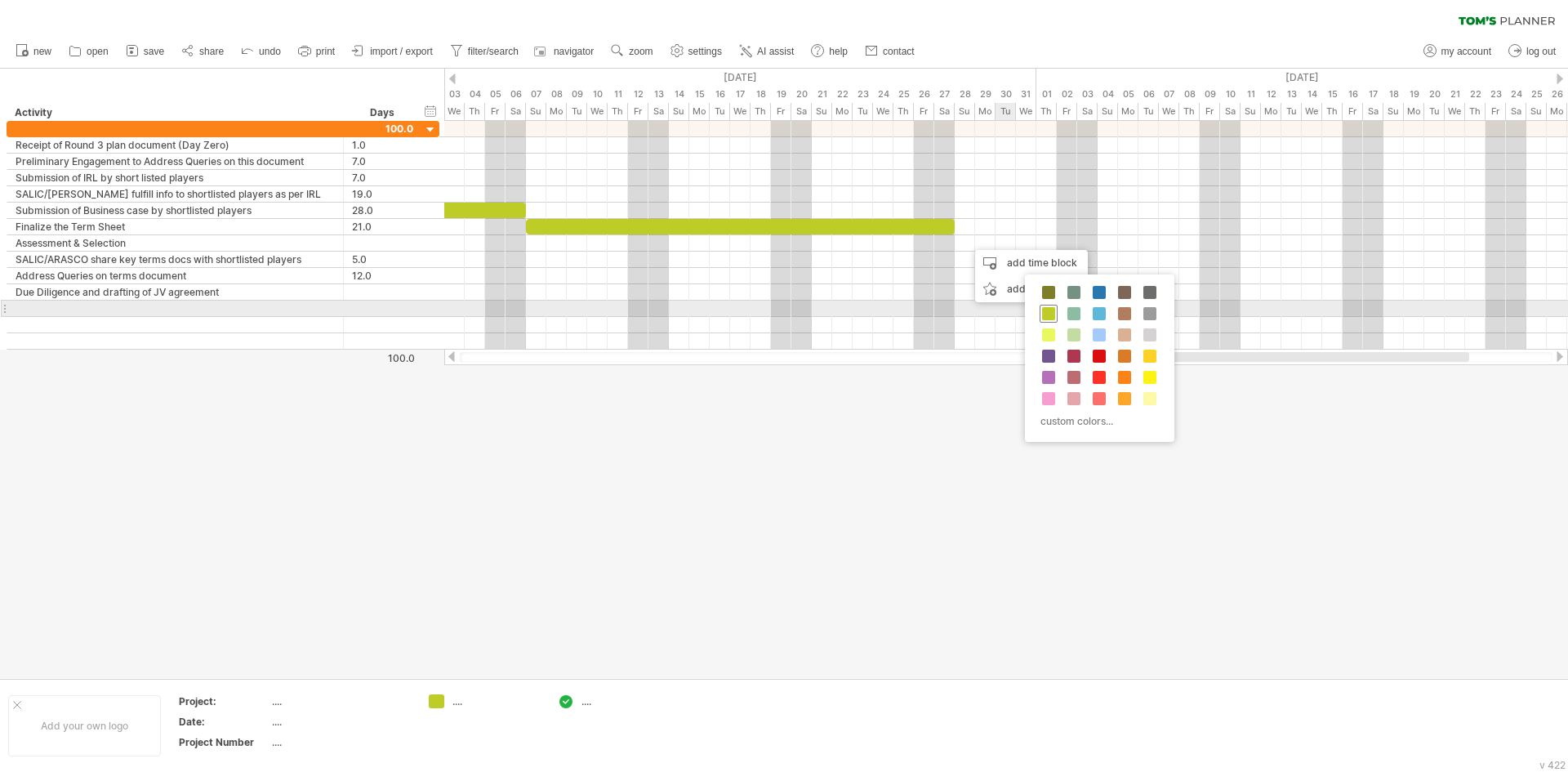
click at [1049, 312] on span at bounding box center [1048, 313] width 13 height 13
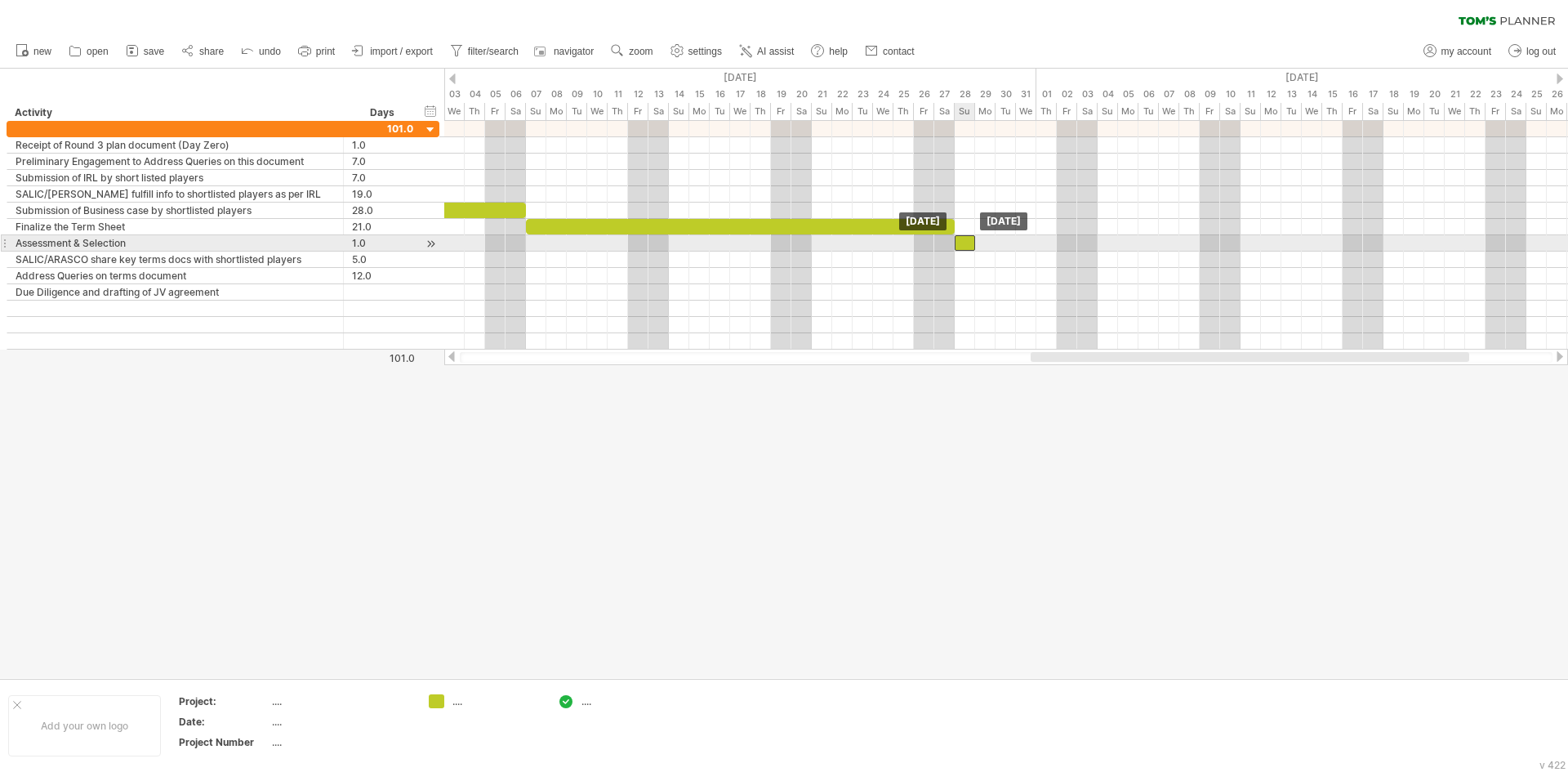
drag, startPoint x: 976, startPoint y: 245, endPoint x: 966, endPoint y: 244, distance: 10.0
click at [966, 244] on div at bounding box center [964, 243] width 20 height 16
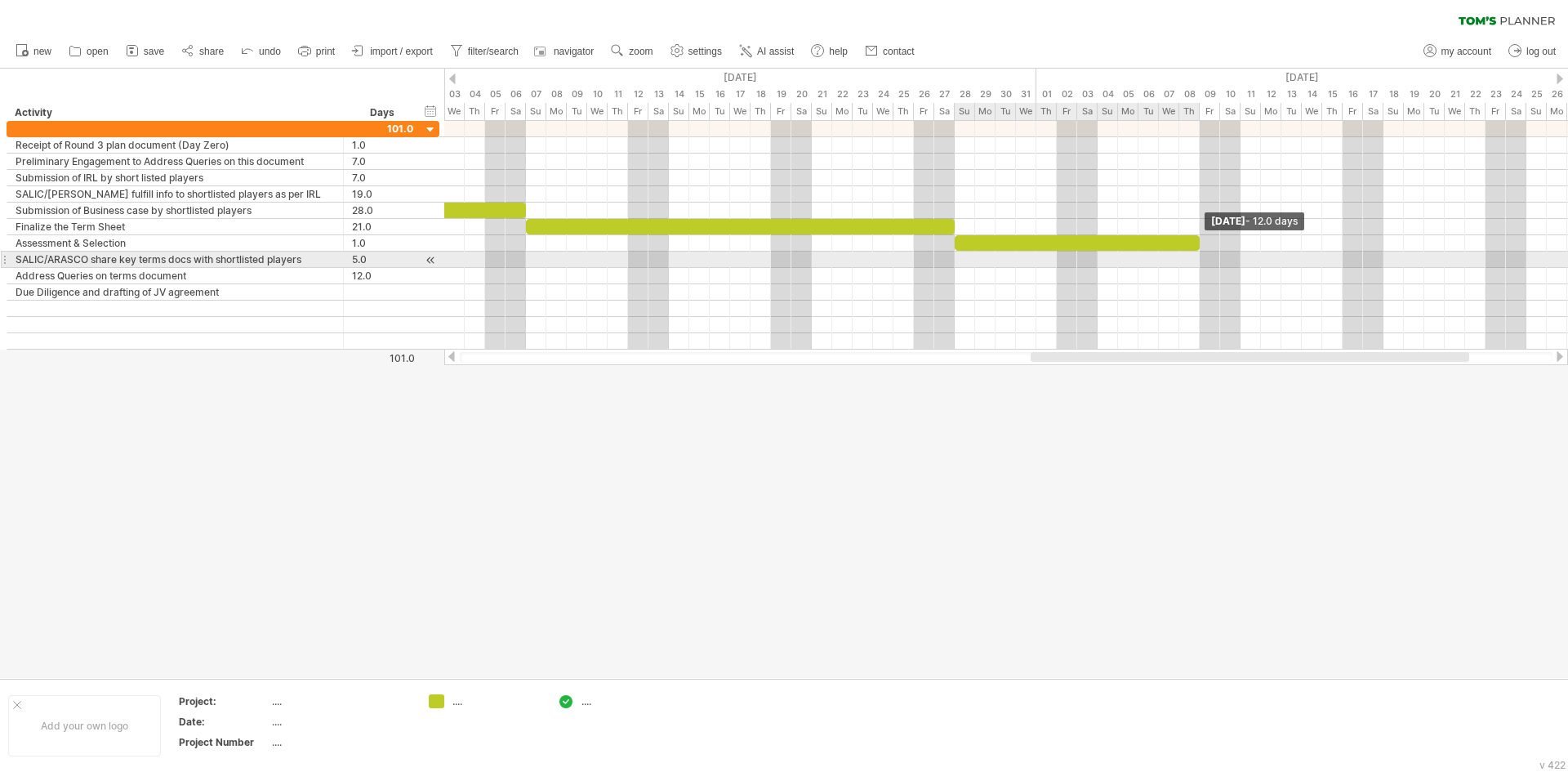
drag, startPoint x: 975, startPoint y: 242, endPoint x: 1200, endPoint y: 256, distance: 225.4
click at [1200, 256] on div "[DATE] - 12.0 days [DATE]" at bounding box center [1006, 235] width 1124 height 228
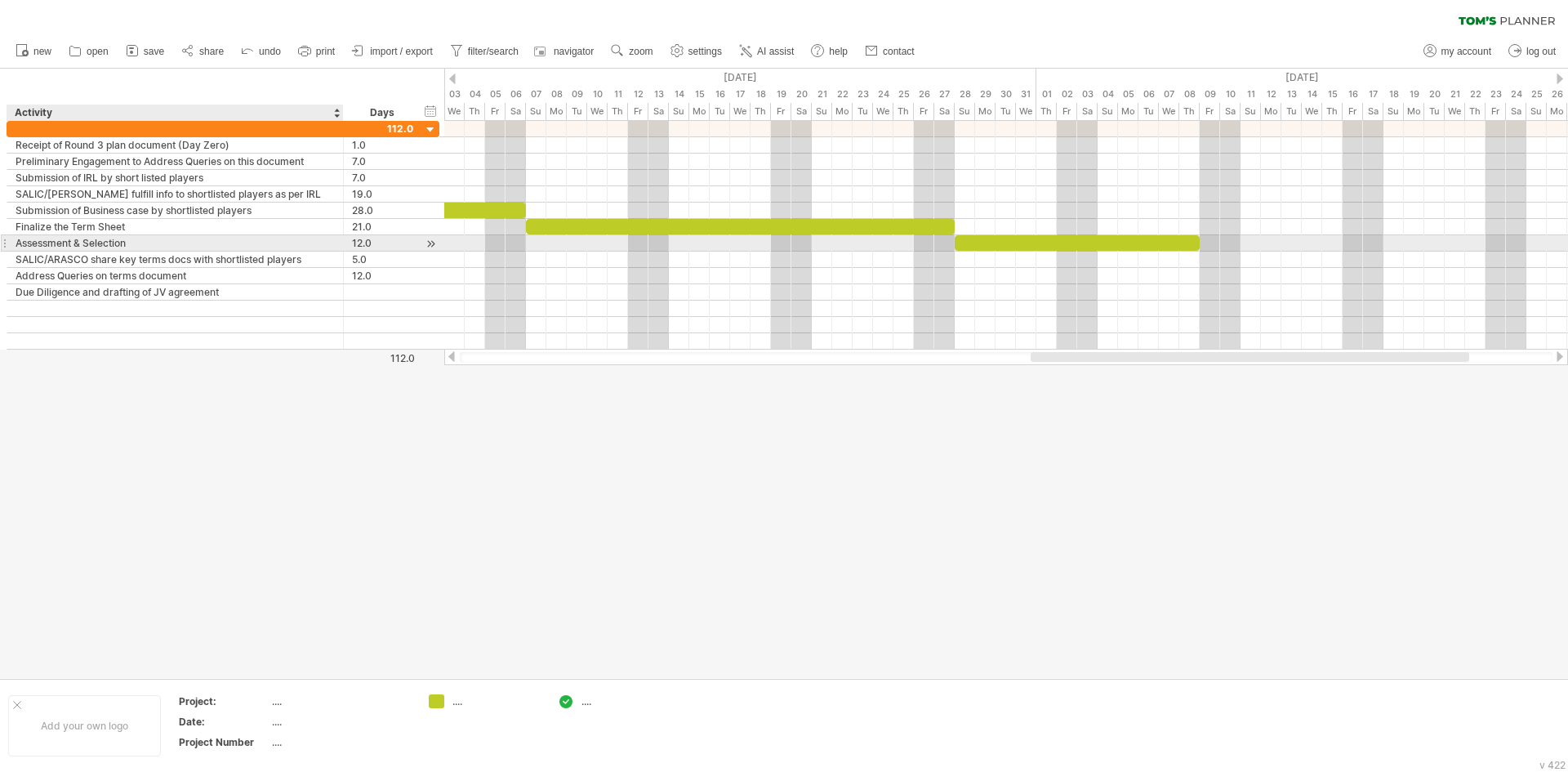
click at [146, 245] on div "Assessment & Selection" at bounding box center [175, 243] width 319 height 16
type input "**********"
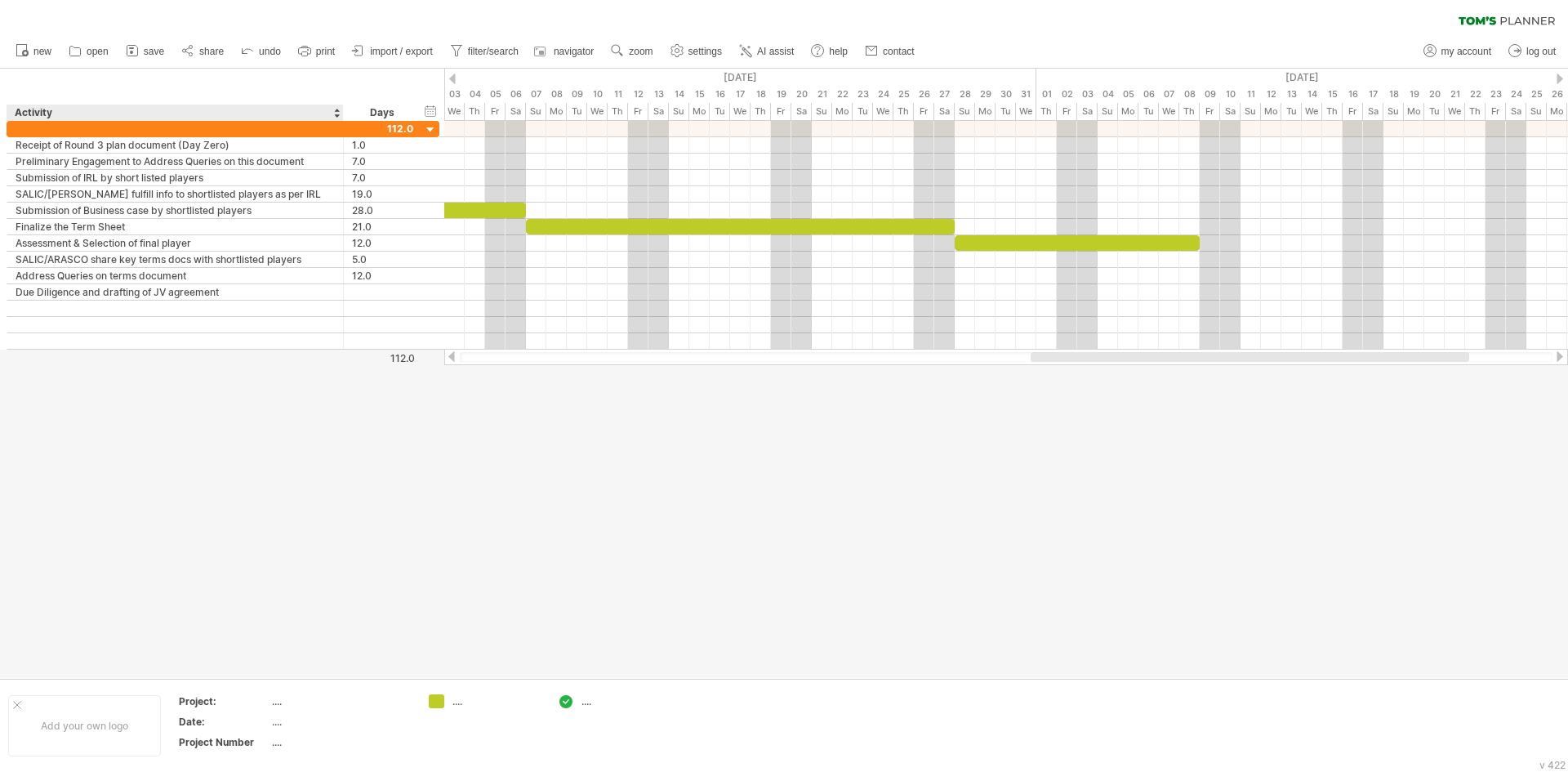
click at [256, 383] on div at bounding box center [784, 373] width 1568 height 609
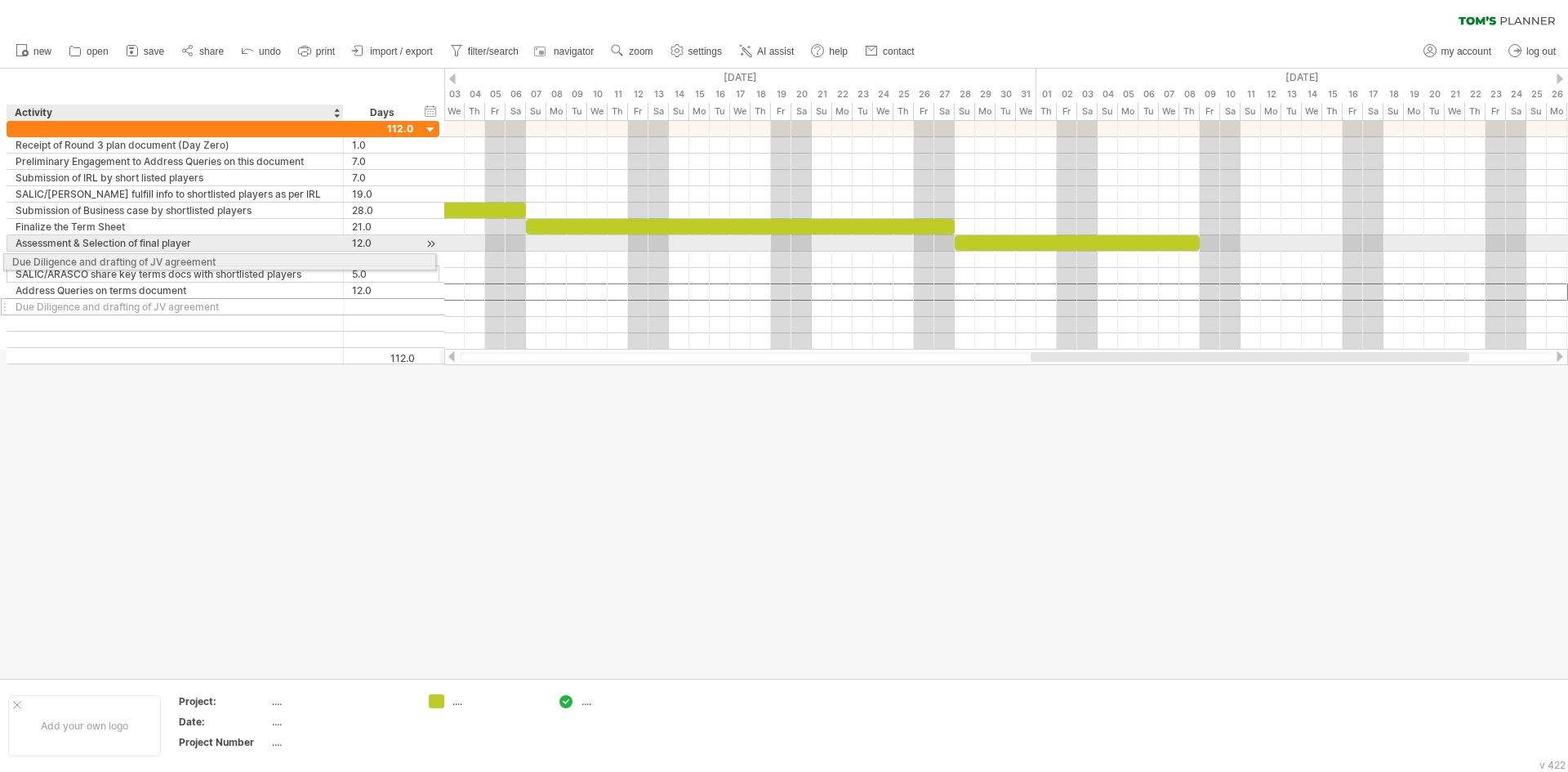
drag, startPoint x: 106, startPoint y: 295, endPoint x: 98, endPoint y: 259, distance: 36.9
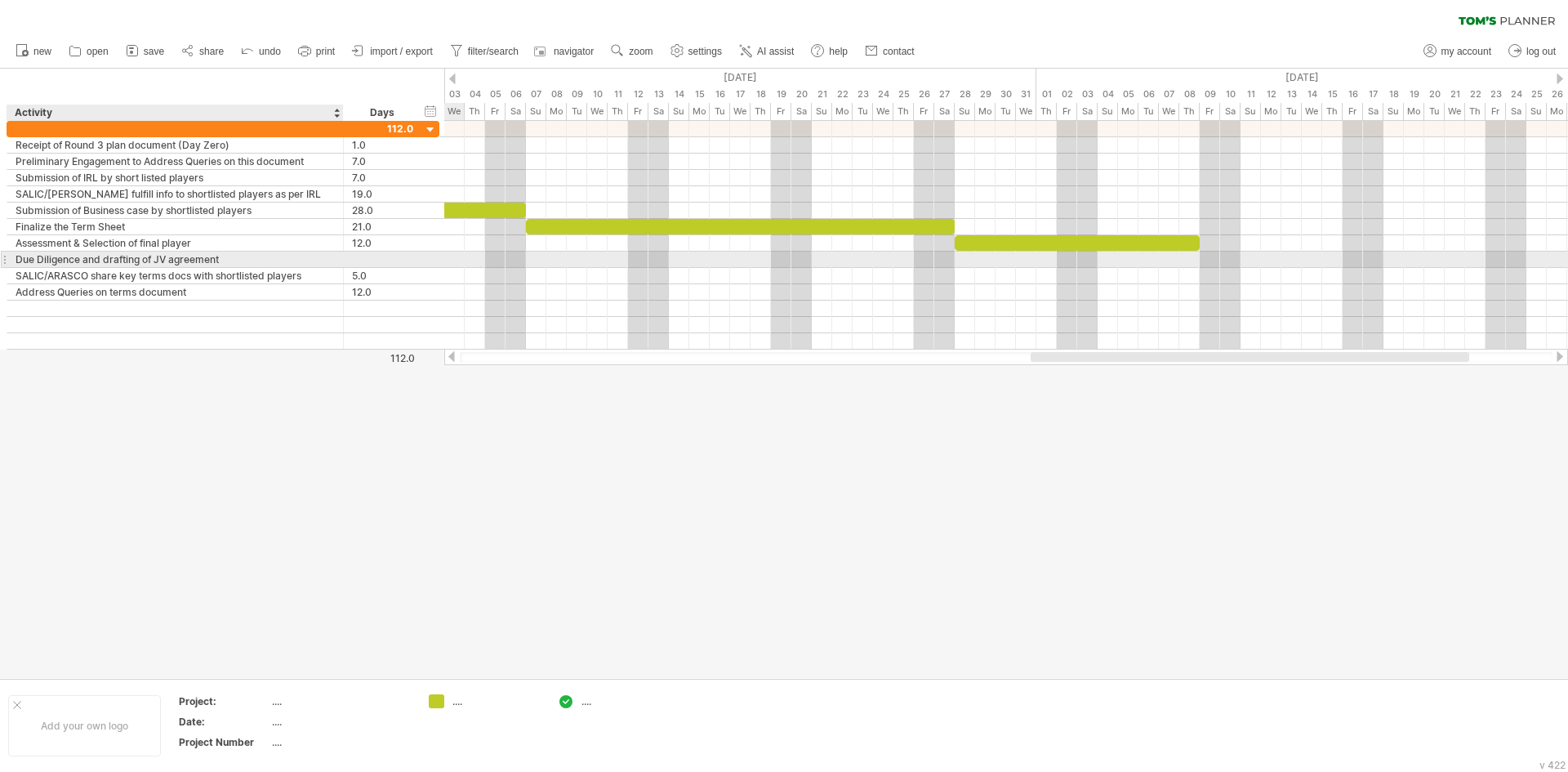
click at [200, 256] on div "Due Diligence and drafting of JV agreement" at bounding box center [175, 259] width 319 height 16
click at [255, 256] on input "**********" at bounding box center [175, 259] width 319 height 16
paste input "**********"
click at [69, 258] on input "**********" at bounding box center [175, 259] width 319 height 16
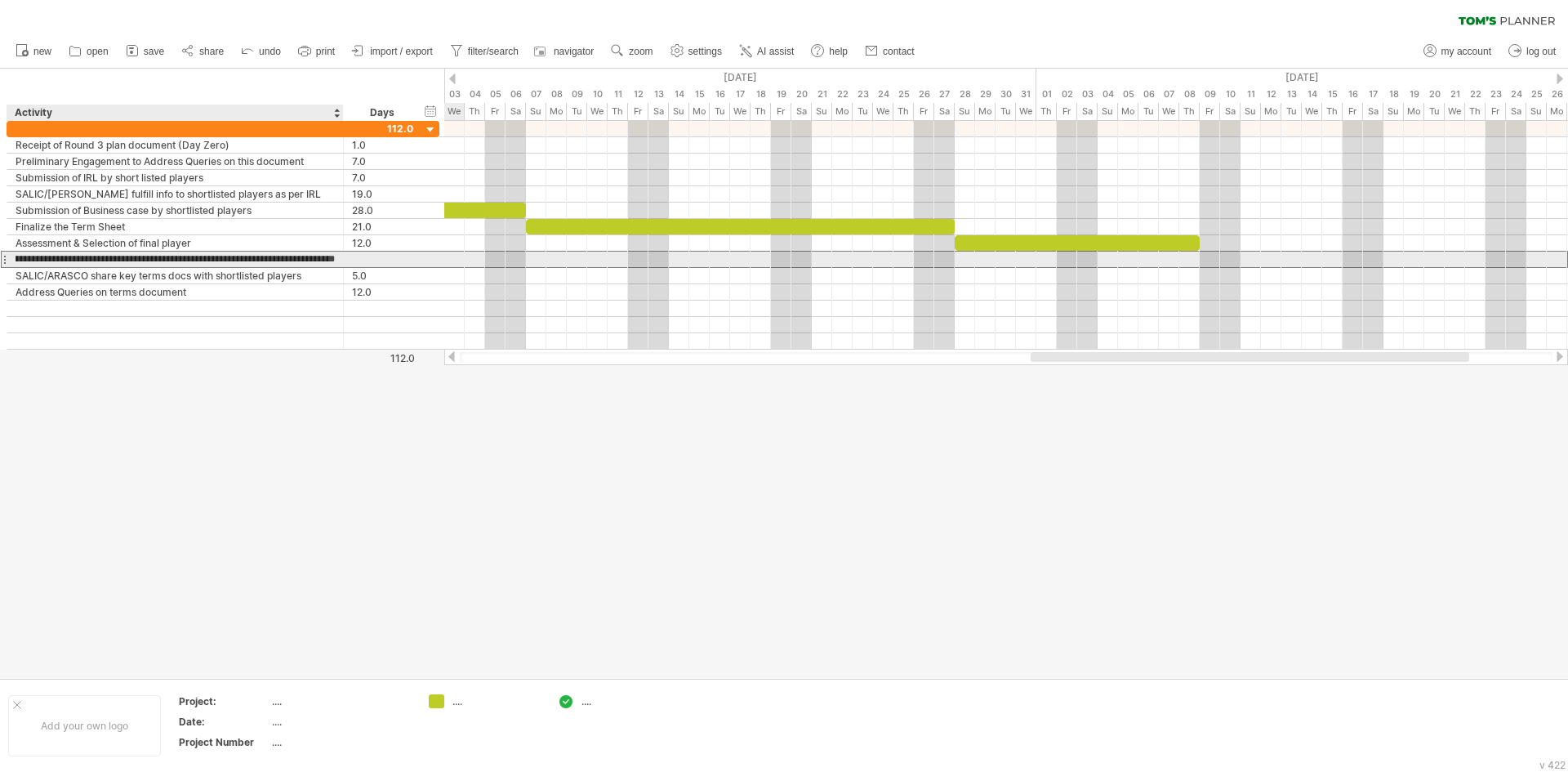
click at [63, 256] on input "**********" at bounding box center [175, 259] width 319 height 16
type input "**********"
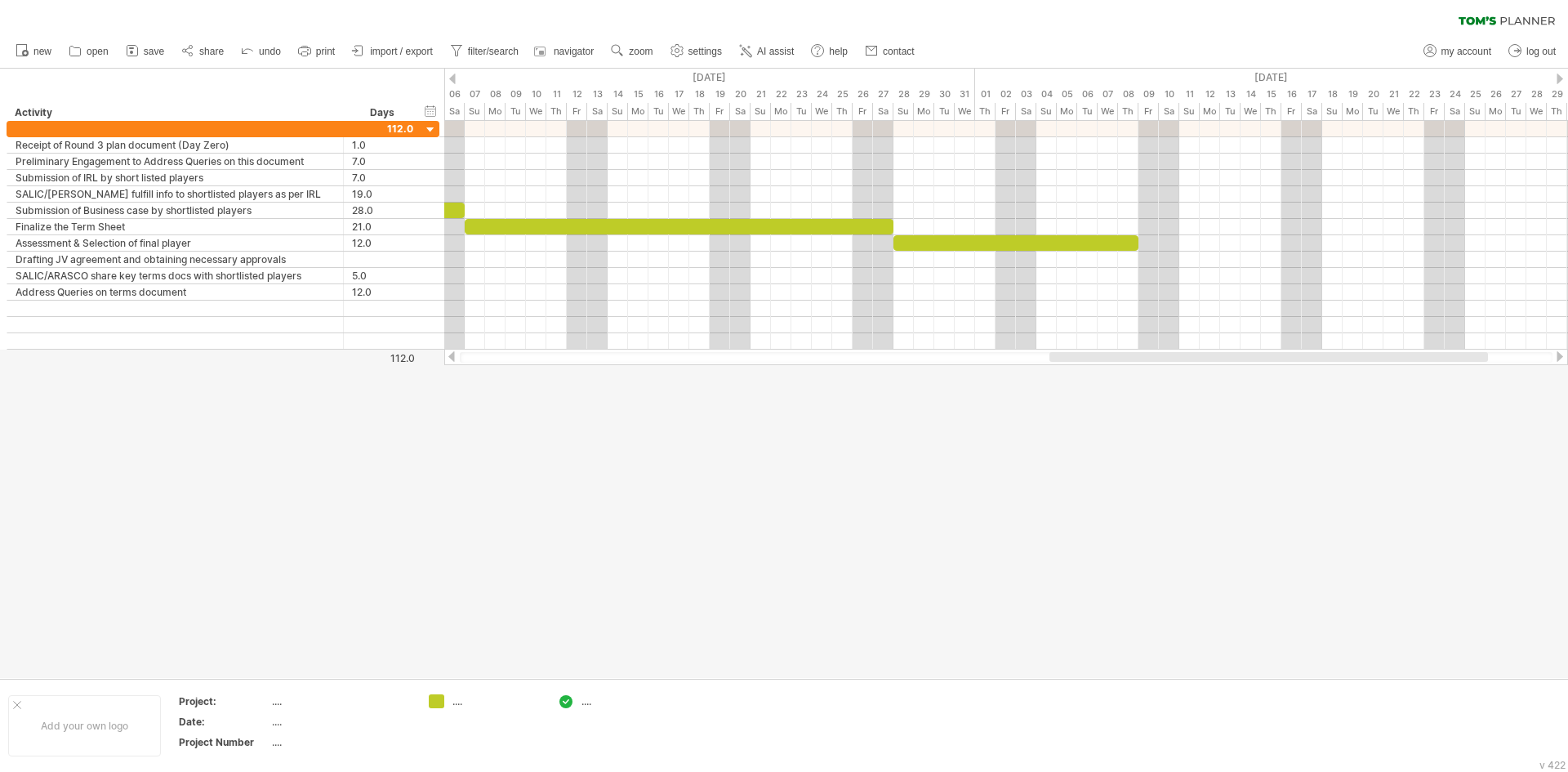
drag, startPoint x: 1099, startPoint y: 359, endPoint x: 1117, endPoint y: 354, distance: 18.7
click at [1117, 354] on div at bounding box center [1268, 356] width 438 height 10
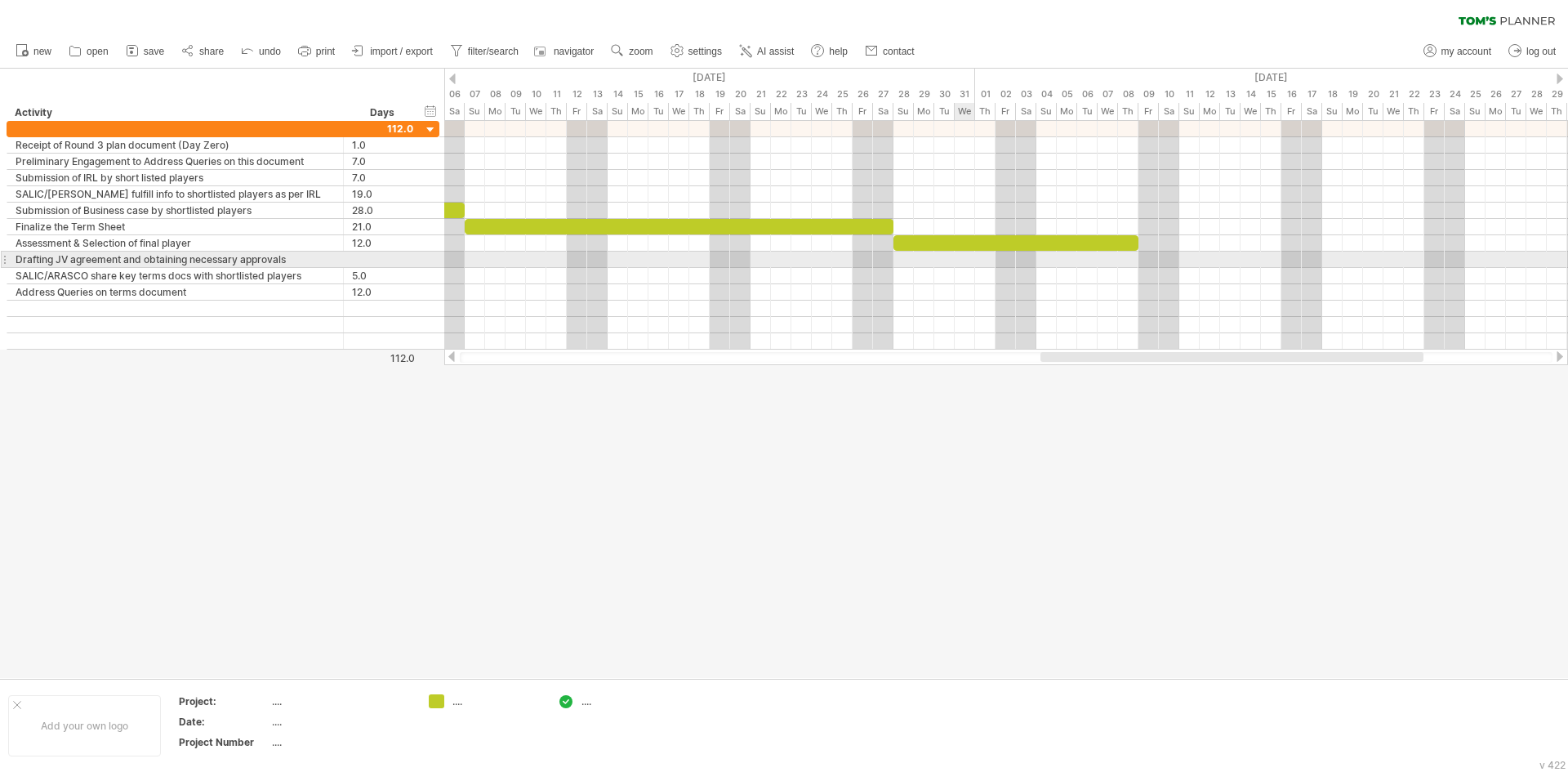
click at [968, 263] on div at bounding box center [1006, 259] width 1124 height 17
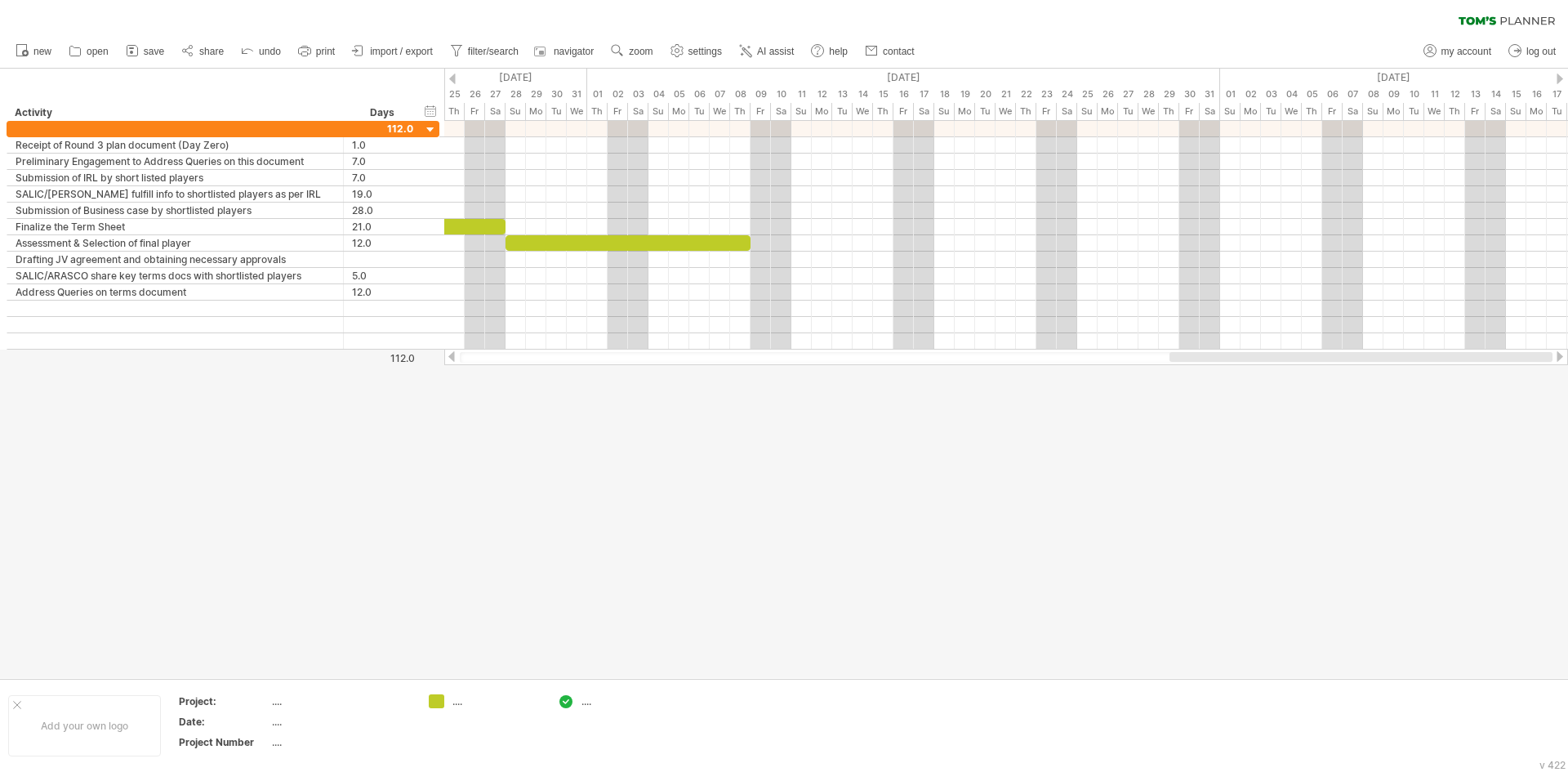
drag, startPoint x: 1104, startPoint y: 355, endPoint x: 1129, endPoint y: 340, distance: 29.2
click at [1298, 350] on div at bounding box center [1006, 356] width 1124 height 17
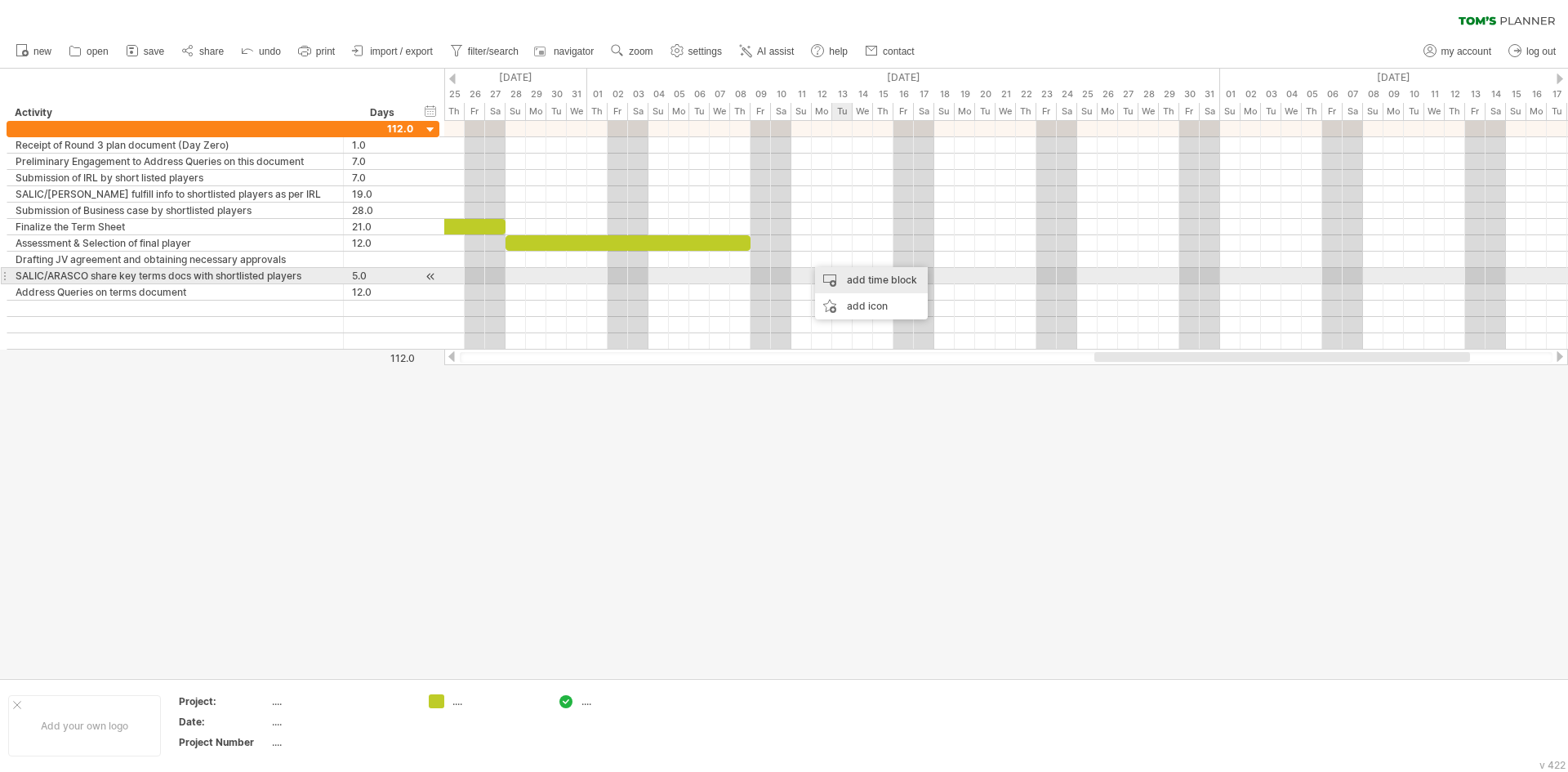
click at [849, 275] on div "add time block" at bounding box center [871, 280] width 113 height 26
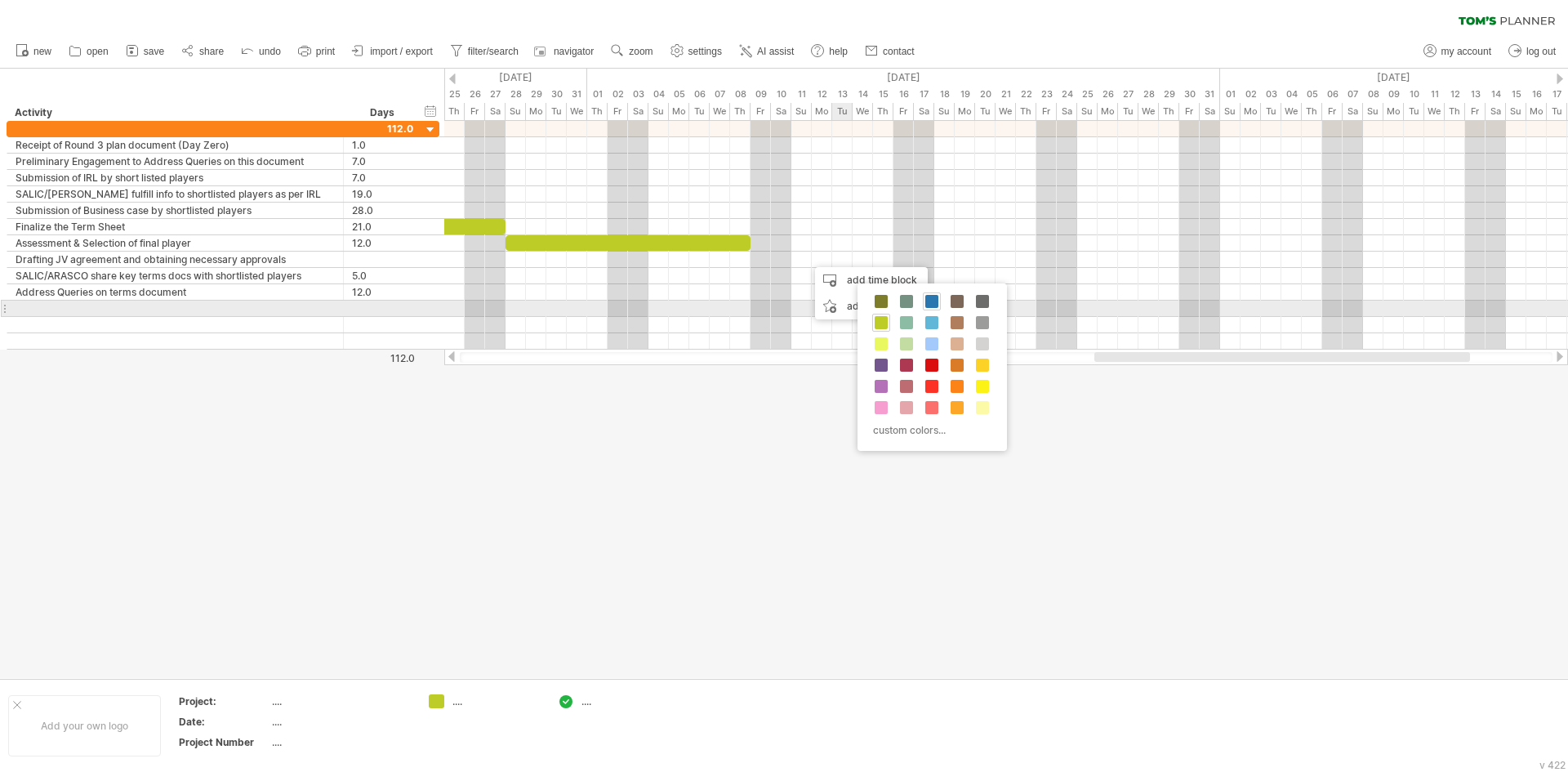
click at [934, 301] on span at bounding box center [931, 301] width 13 height 13
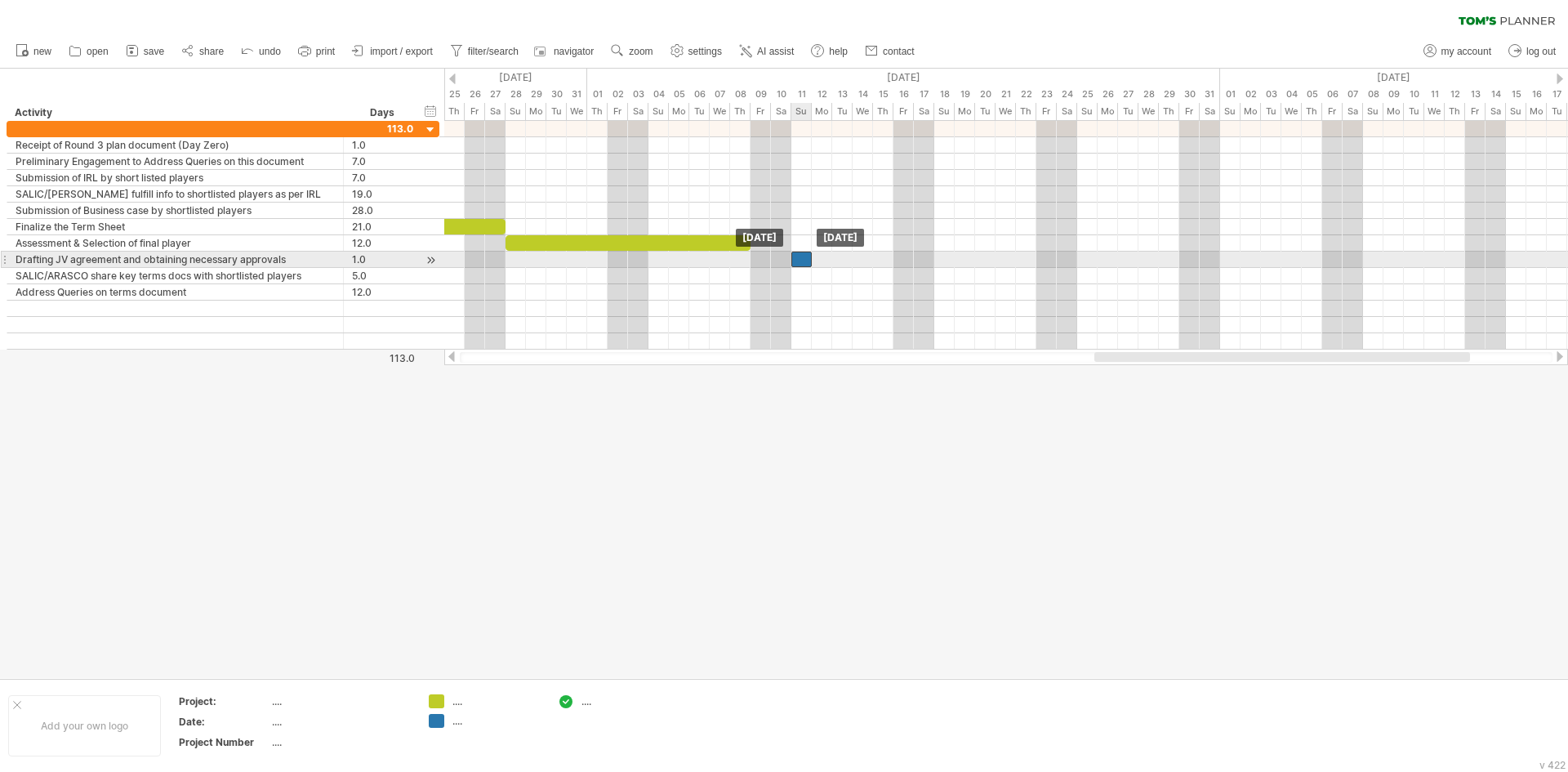
drag, startPoint x: 815, startPoint y: 257, endPoint x: 798, endPoint y: 256, distance: 17.0
click at [798, 256] on div at bounding box center [801, 259] width 20 height 16
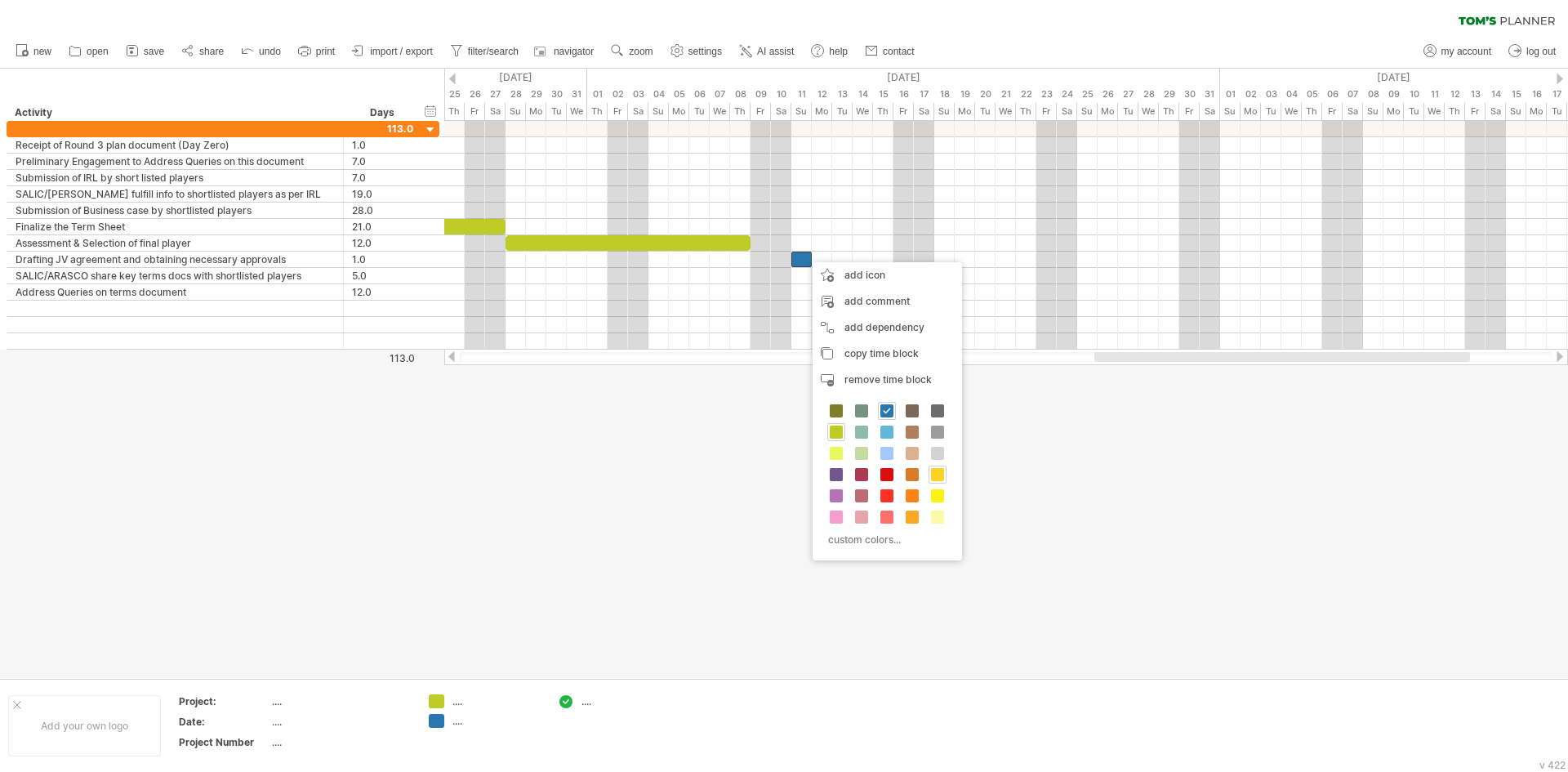
click at [934, 474] on span at bounding box center [937, 474] width 13 height 13
click at [879, 505] on span at bounding box center [881, 502] width 13 height 13
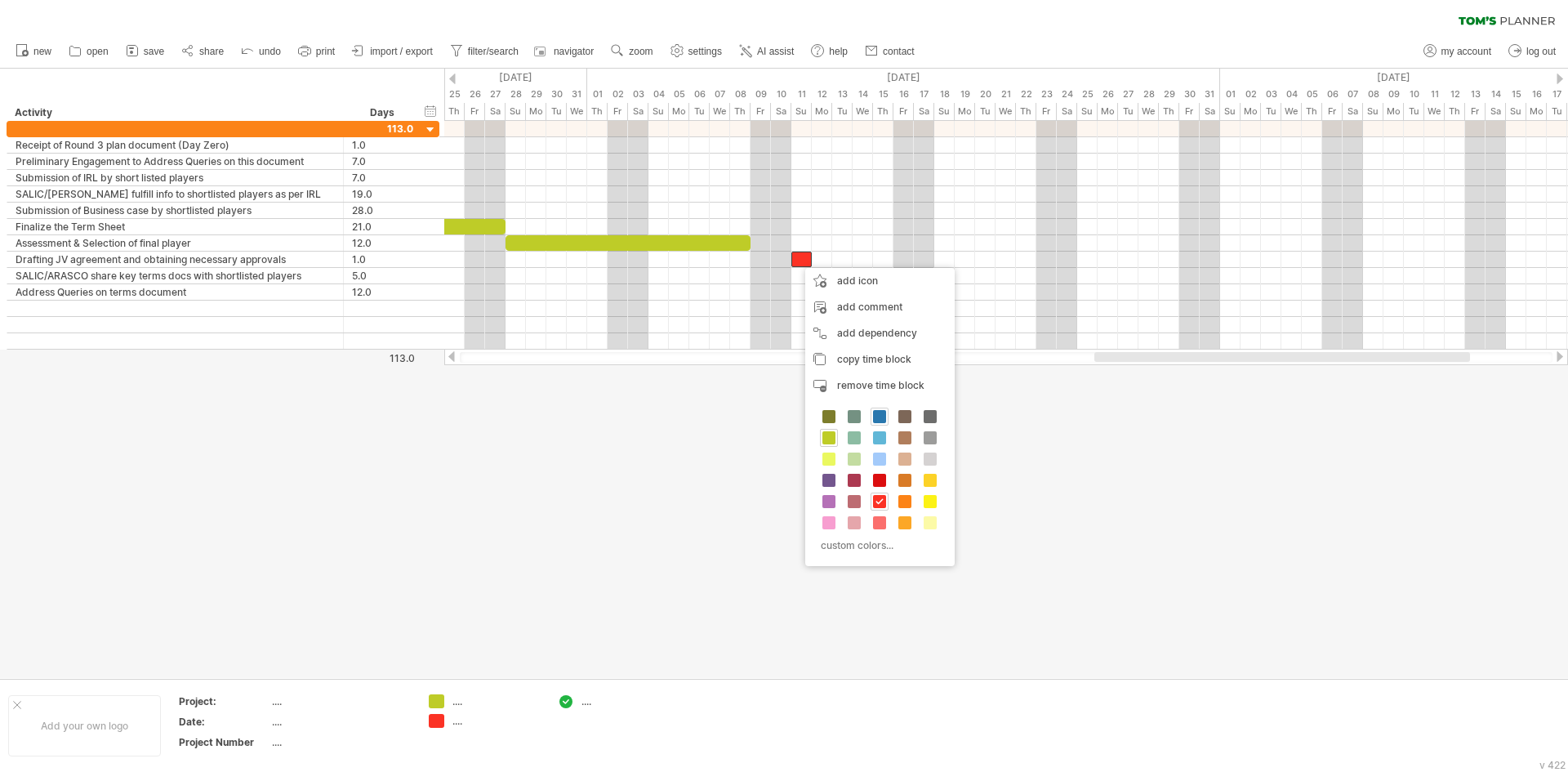
click at [879, 417] on span at bounding box center [878, 416] width 13 height 13
click at [836, 458] on span at bounding box center [831, 459] width 13 height 13
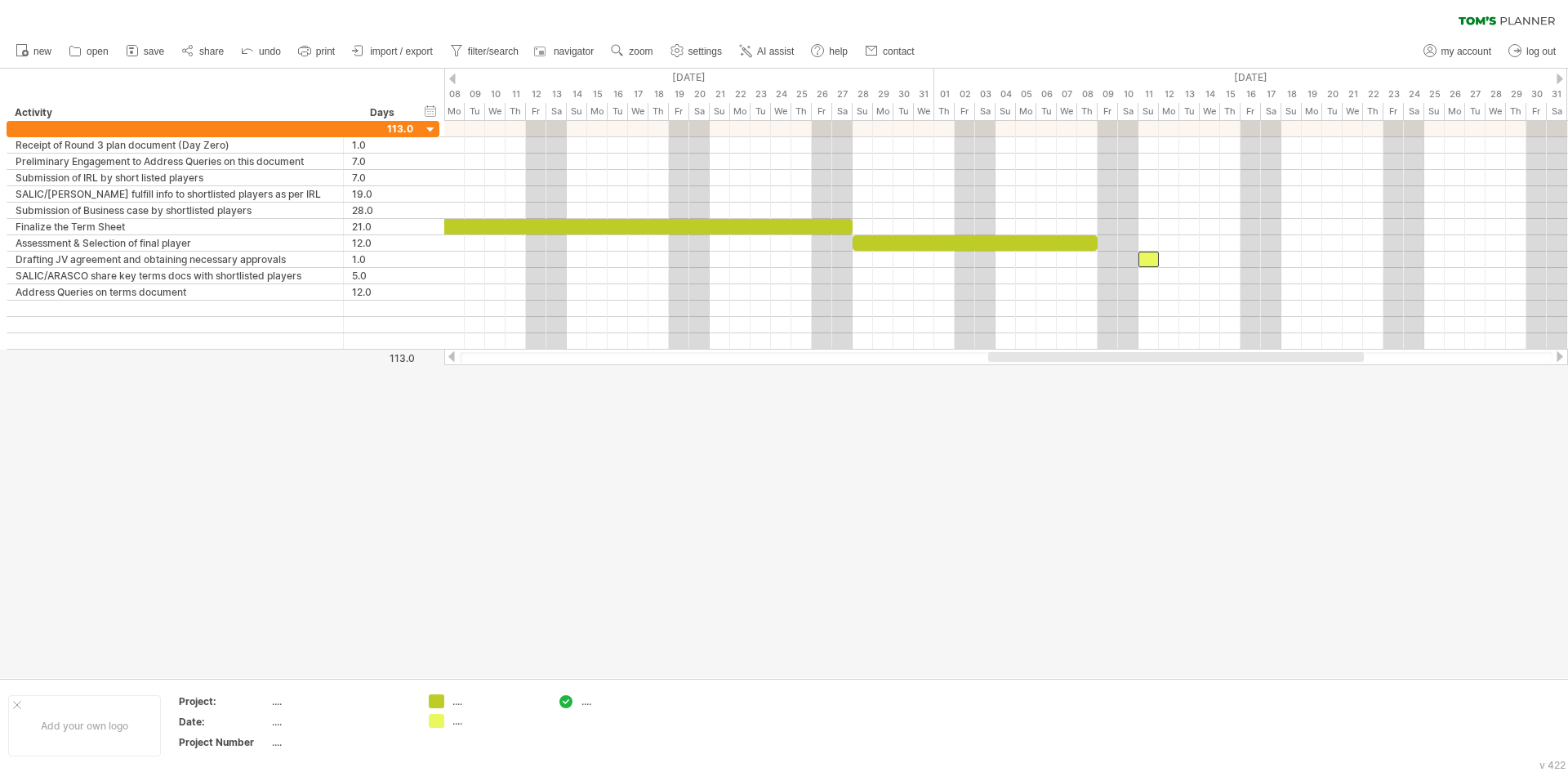
drag, startPoint x: 1123, startPoint y: 359, endPoint x: 1017, endPoint y: 369, distance: 106.5
click at [1017, 369] on div "Trying to reach [DOMAIN_NAME] Connected again... 0% autosave... clear filter" at bounding box center [784, 386] width 1568 height 772
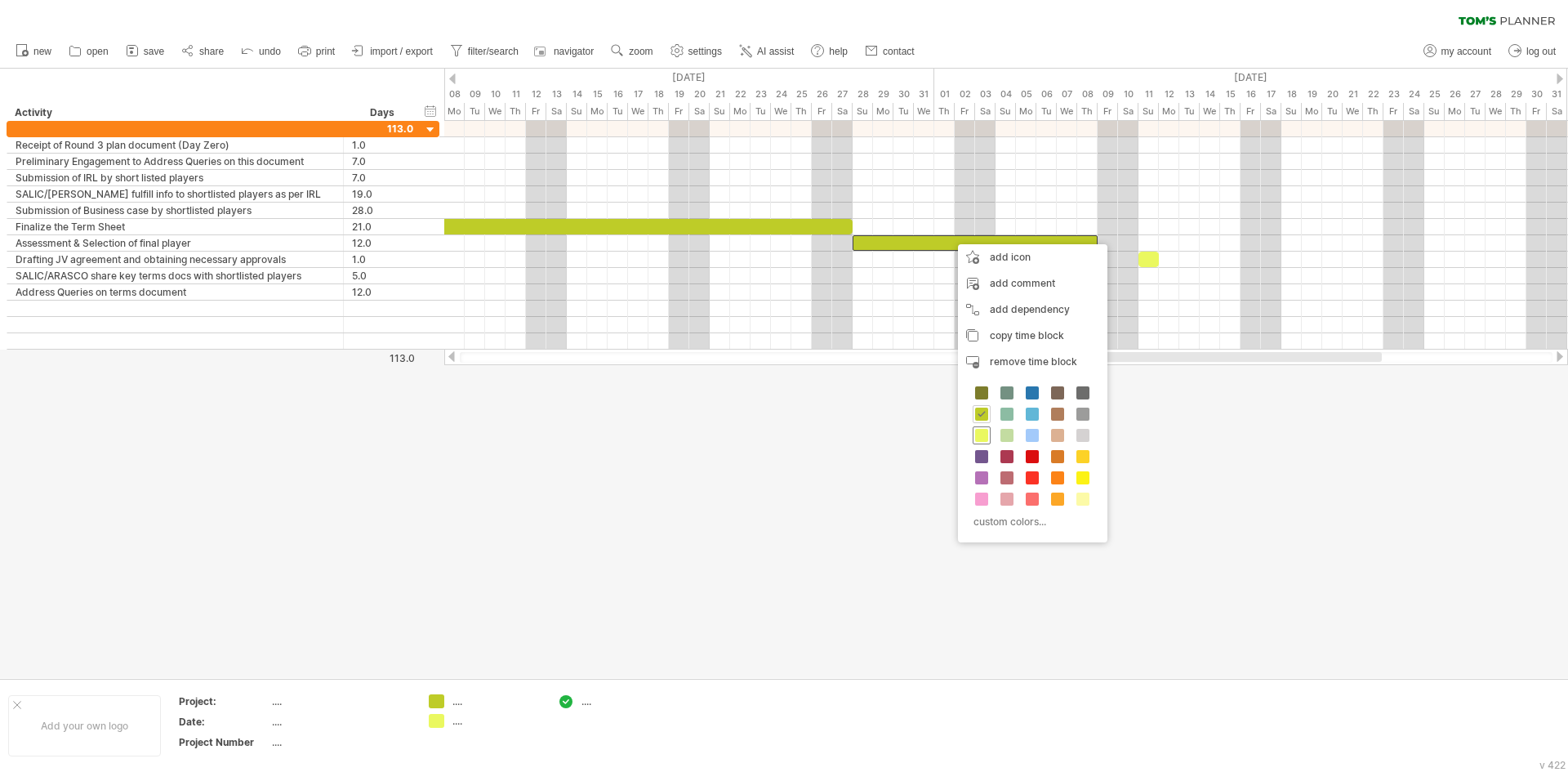
click at [980, 439] on span at bounding box center [981, 435] width 13 height 13
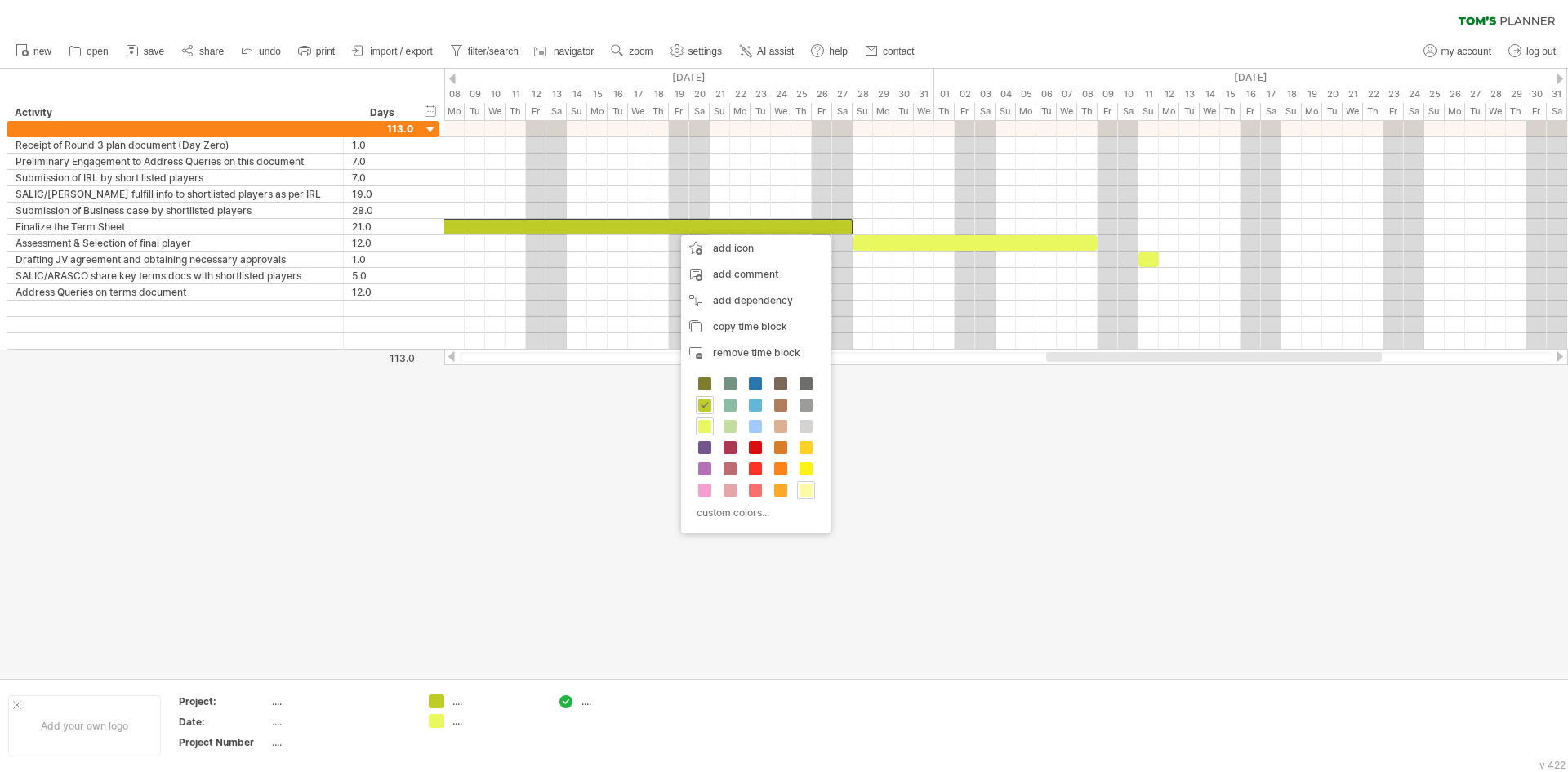
click at [805, 491] on span at bounding box center [805, 489] width 13 height 13
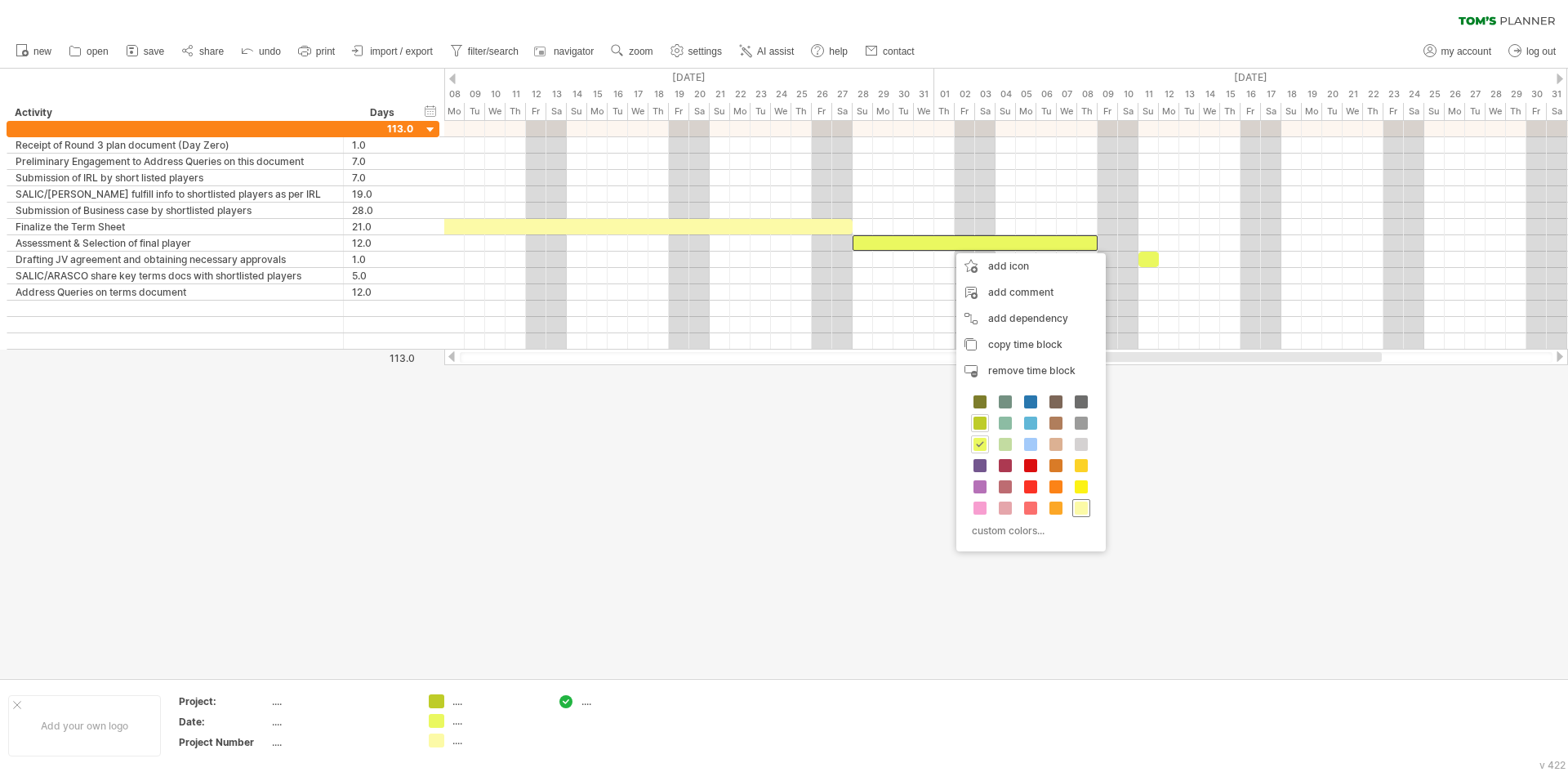
click at [1082, 502] on span at bounding box center [1081, 508] width 13 height 13
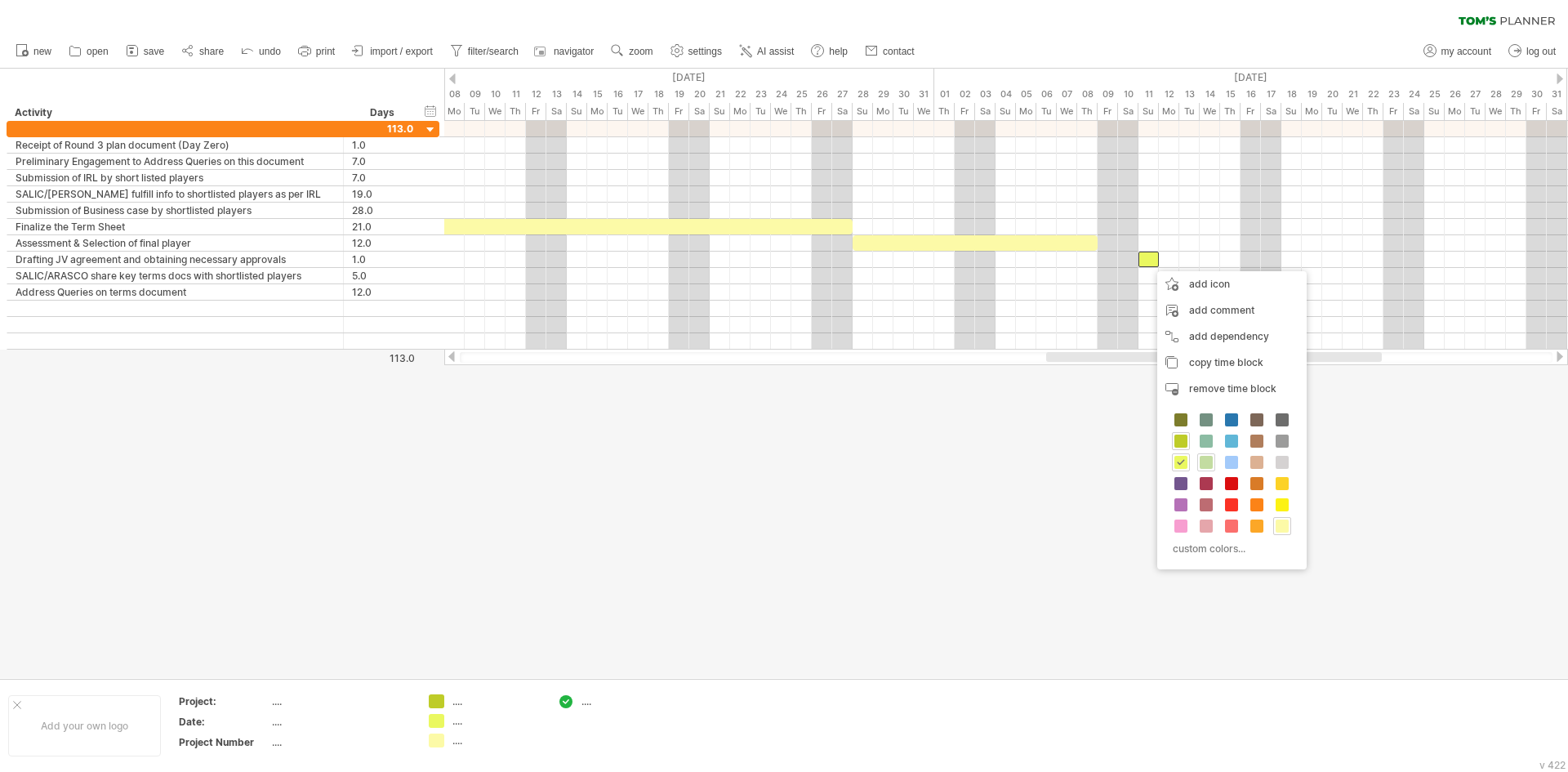
click at [1207, 458] on span at bounding box center [1206, 462] width 13 height 13
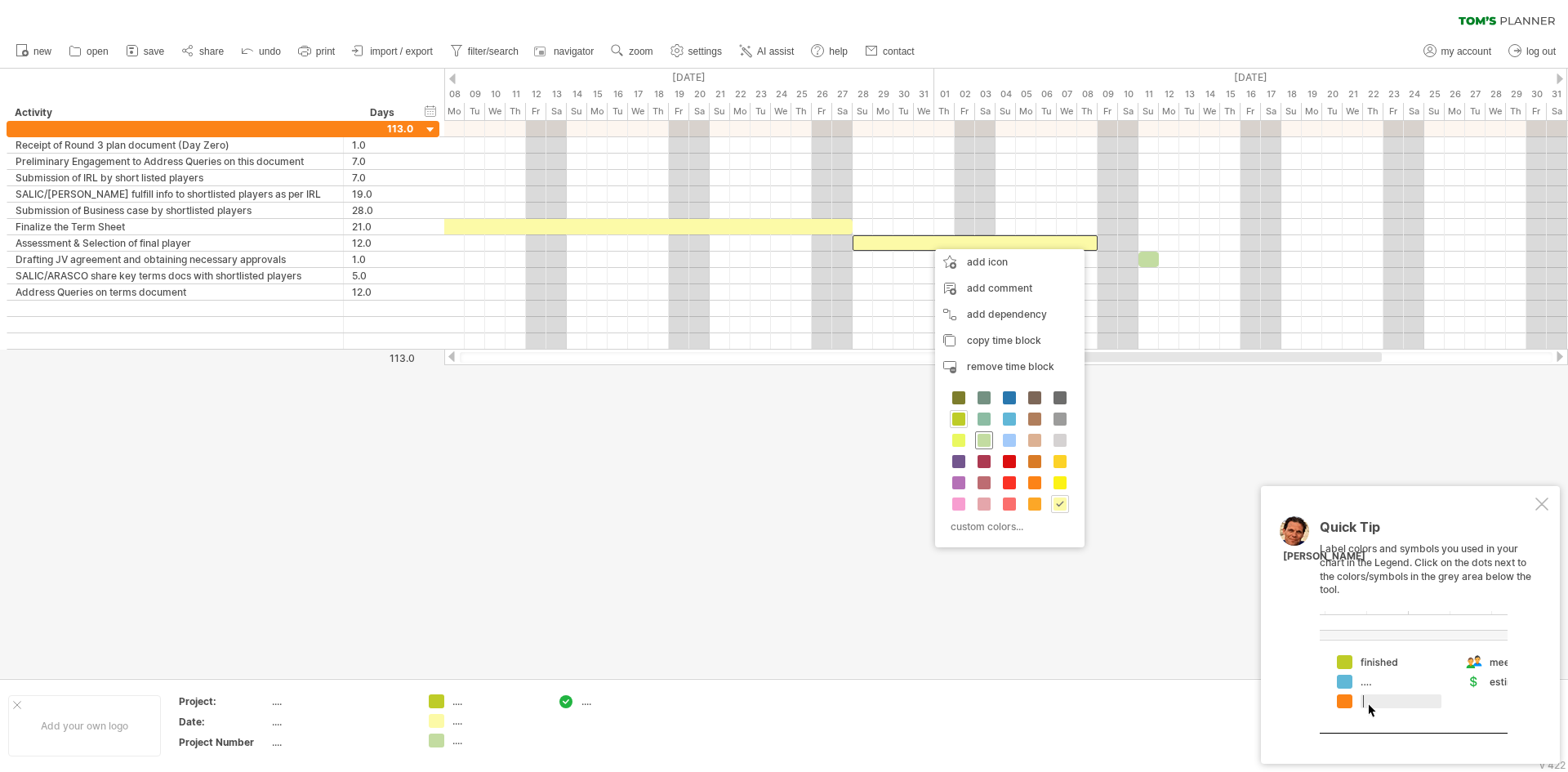
click at [980, 444] on span at bounding box center [984, 439] width 13 height 13
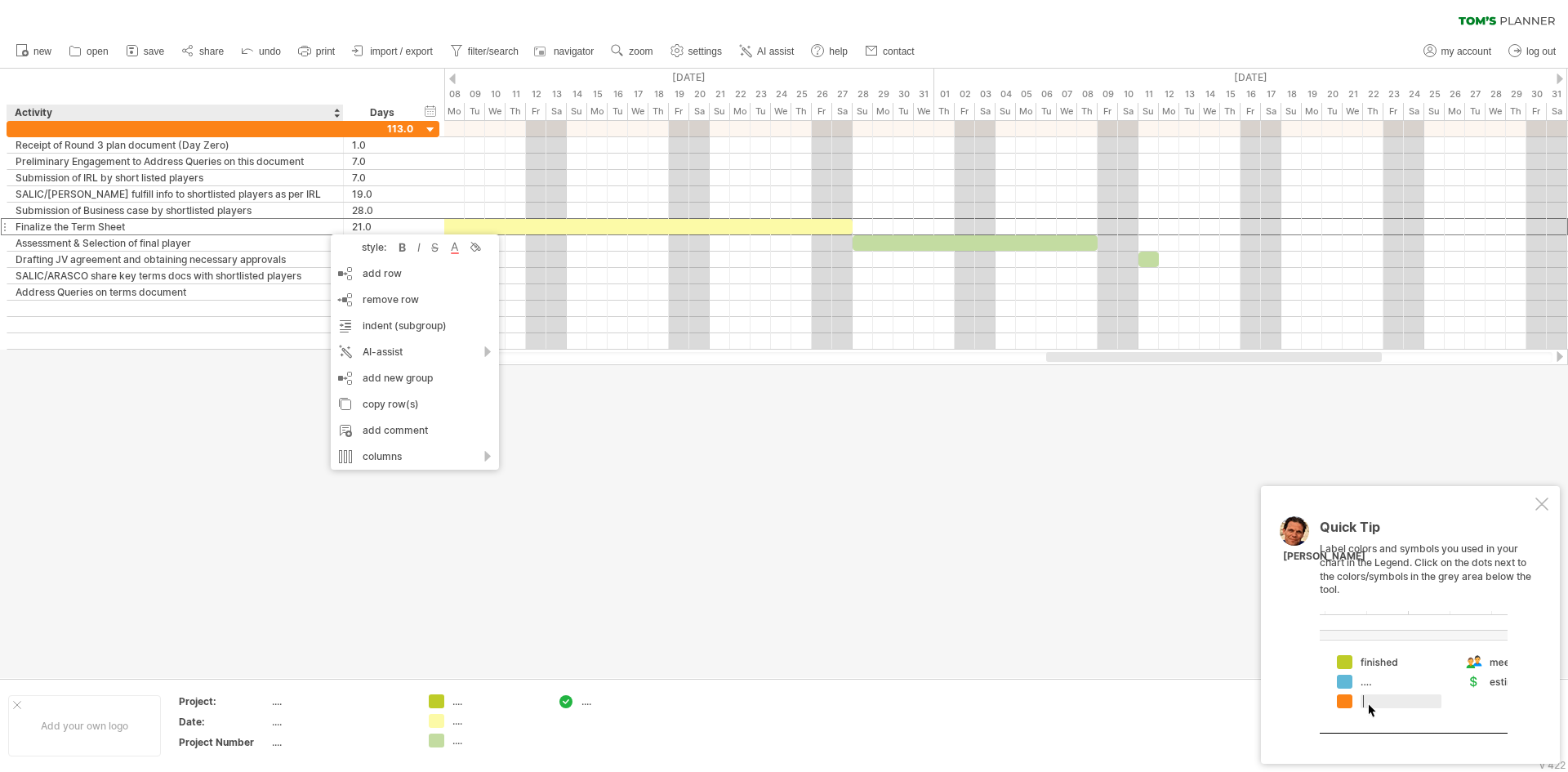
click at [657, 467] on div at bounding box center [784, 373] width 1568 height 609
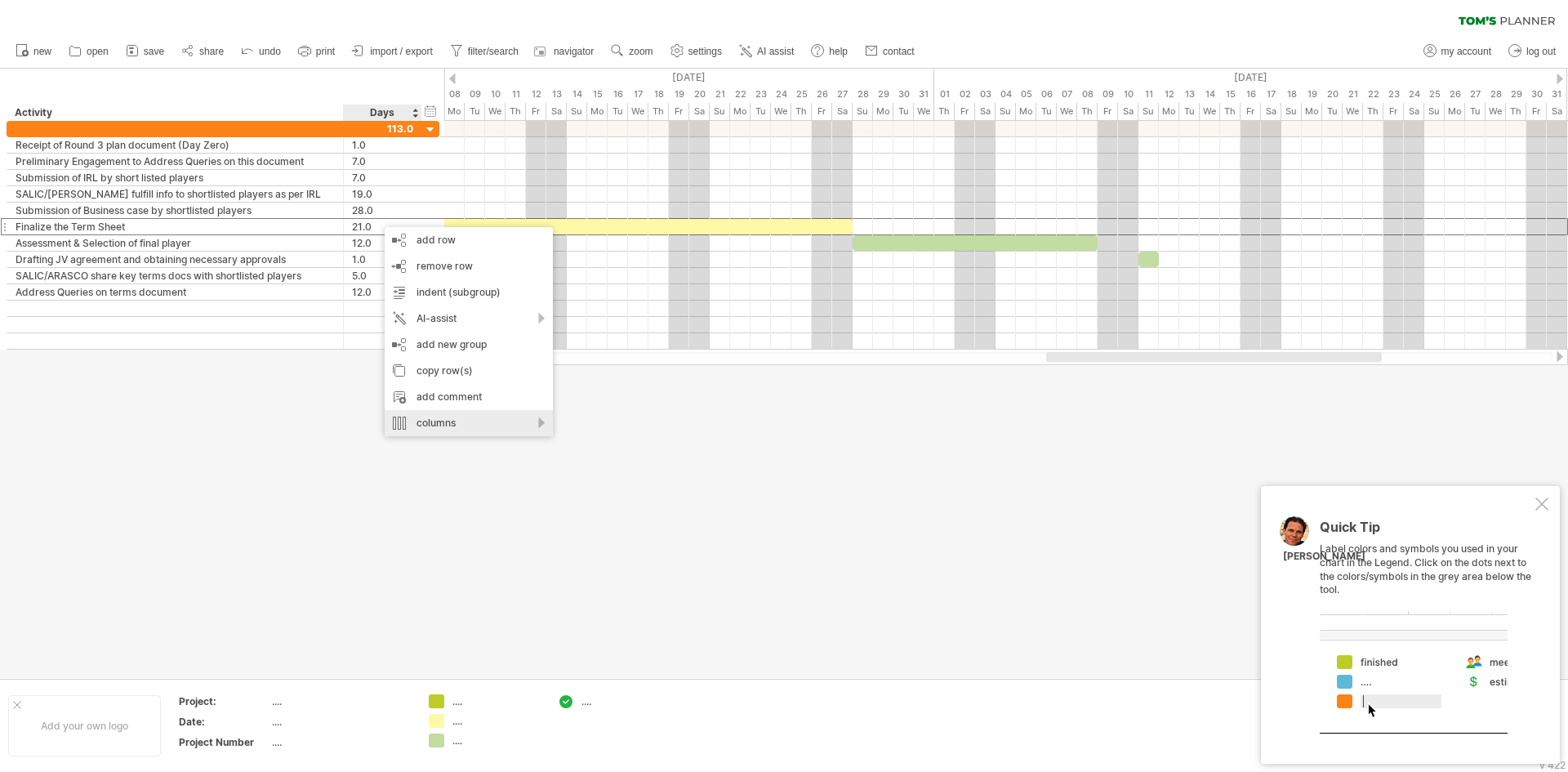
click at [541, 427] on div "columns" at bounding box center [468, 423] width 168 height 26
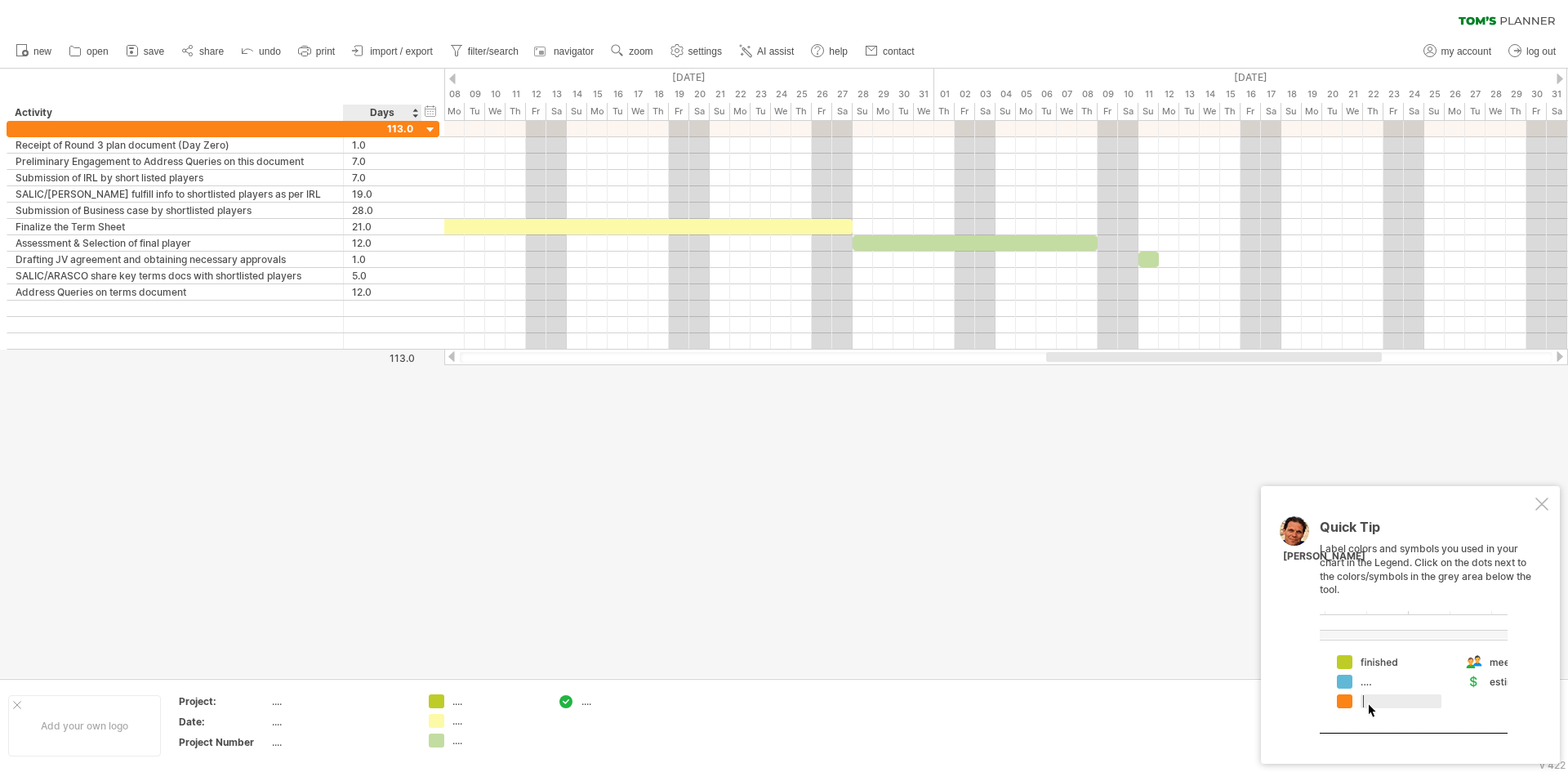
click at [484, 475] on div at bounding box center [784, 373] width 1568 height 609
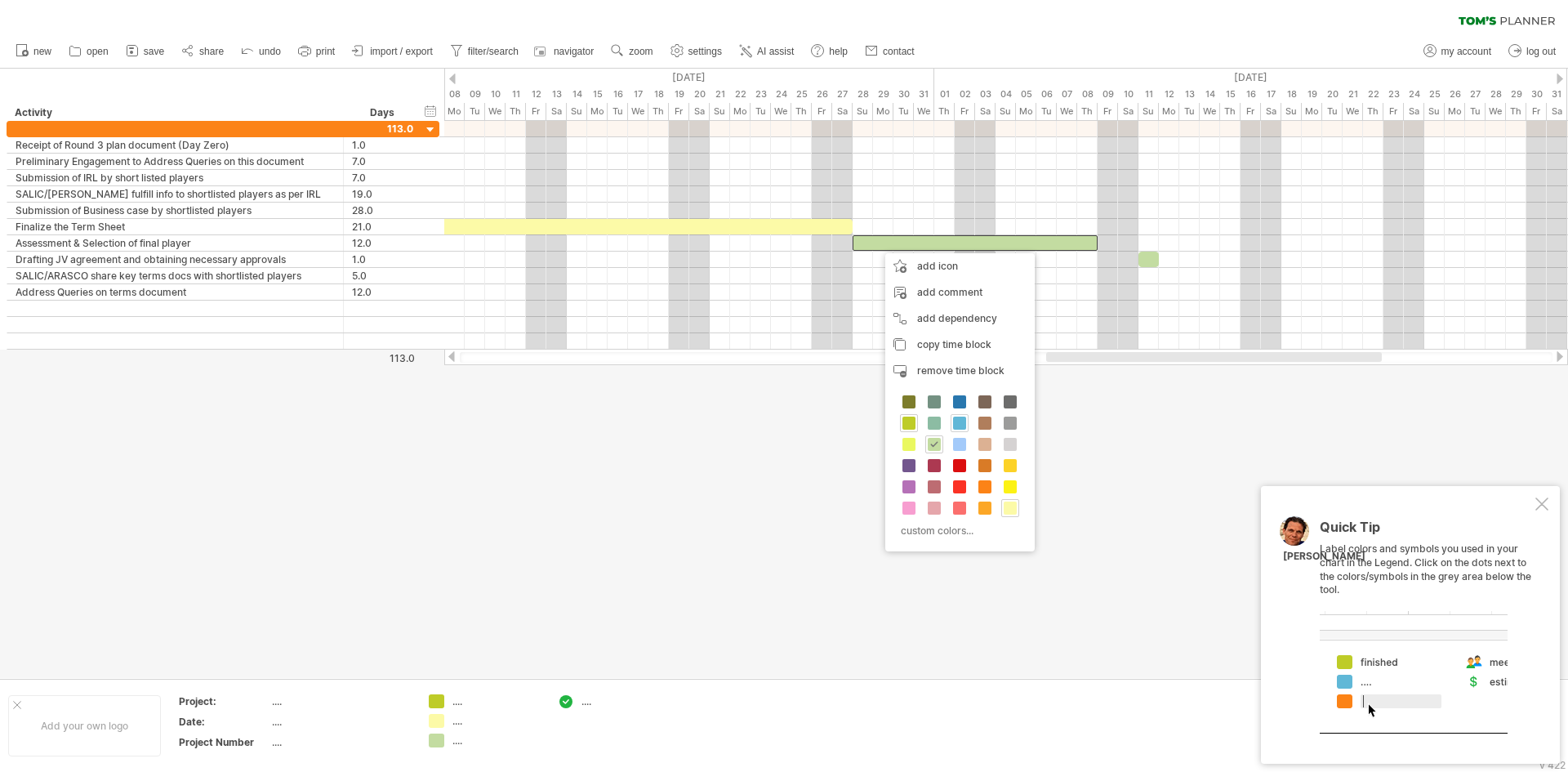
click at [960, 424] on span at bounding box center [959, 423] width 13 height 13
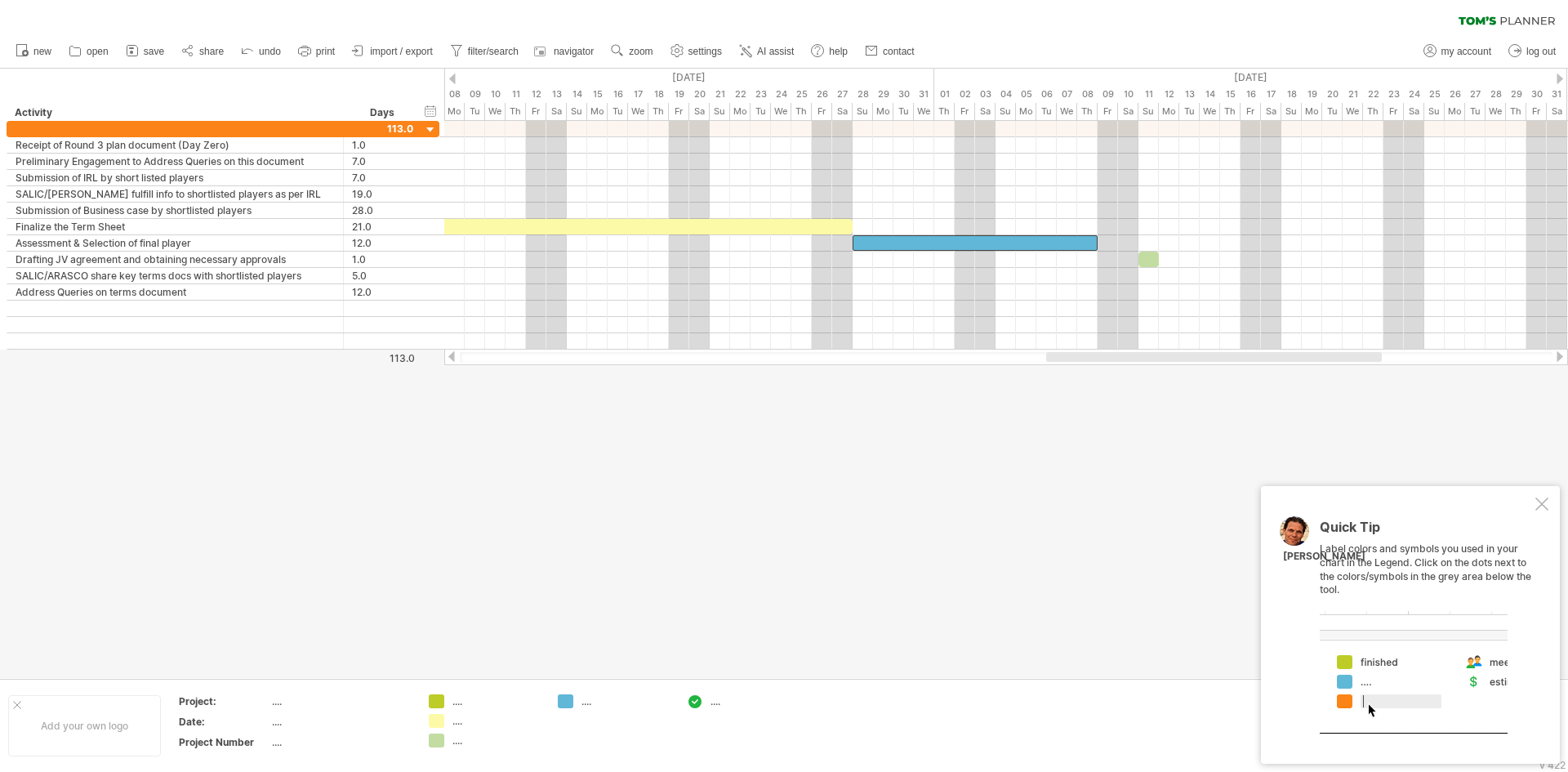
click at [834, 430] on div at bounding box center [784, 373] width 1568 height 609
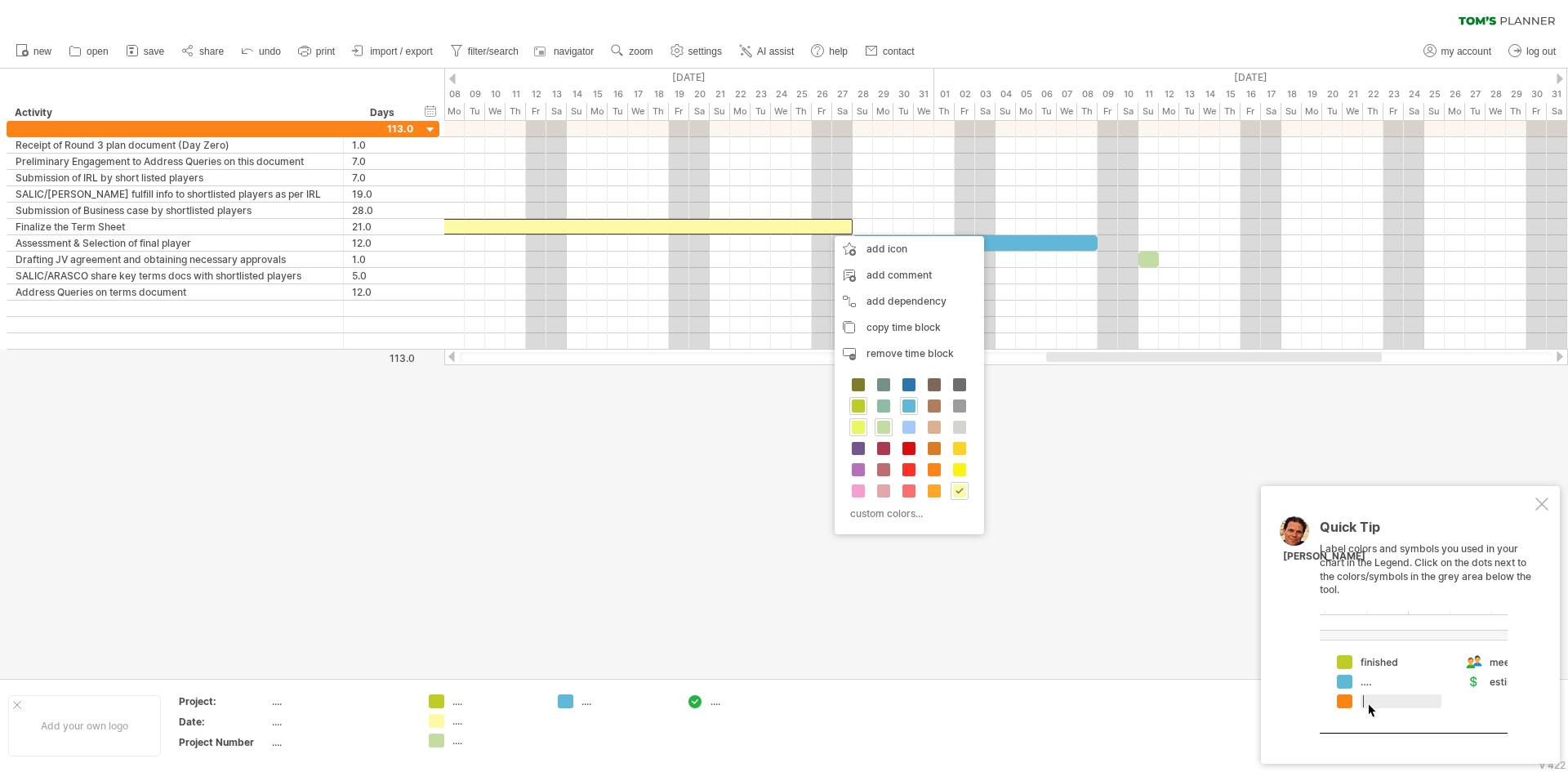
click at [859, 427] on span at bounding box center [858, 427] width 13 height 13
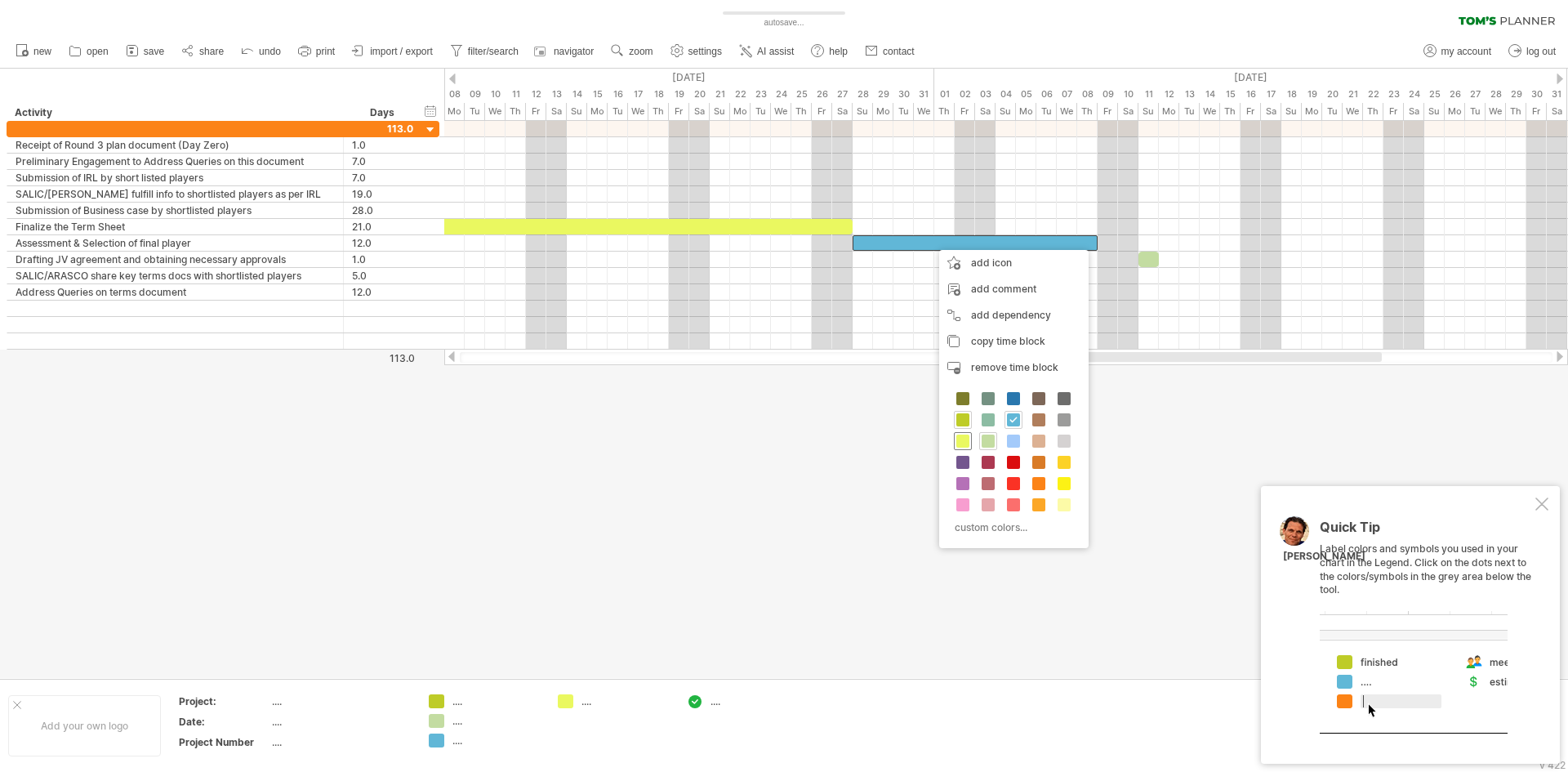
click at [964, 442] on span at bounding box center [962, 440] width 13 height 13
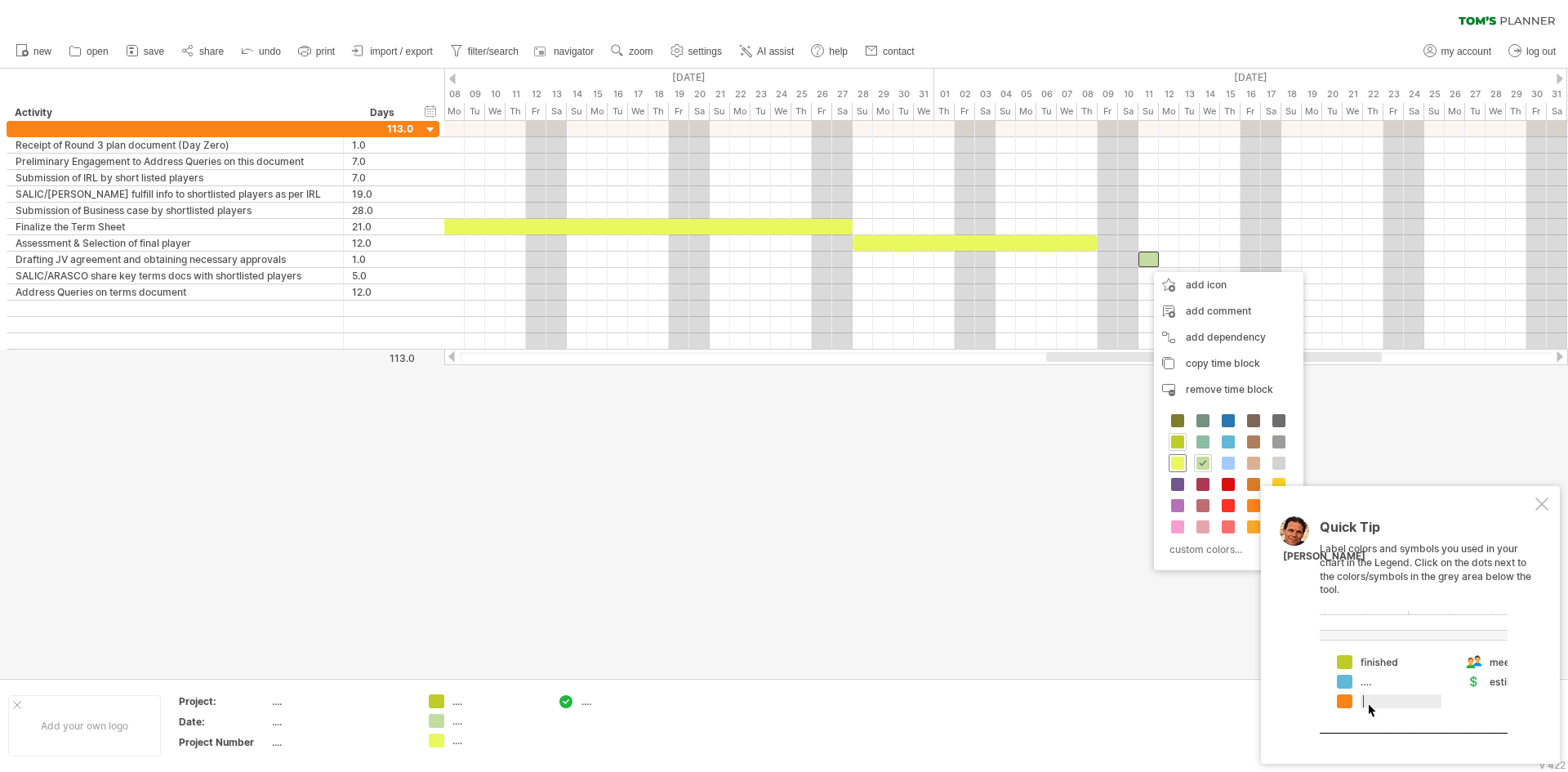
click at [1179, 459] on span at bounding box center [1177, 463] width 13 height 13
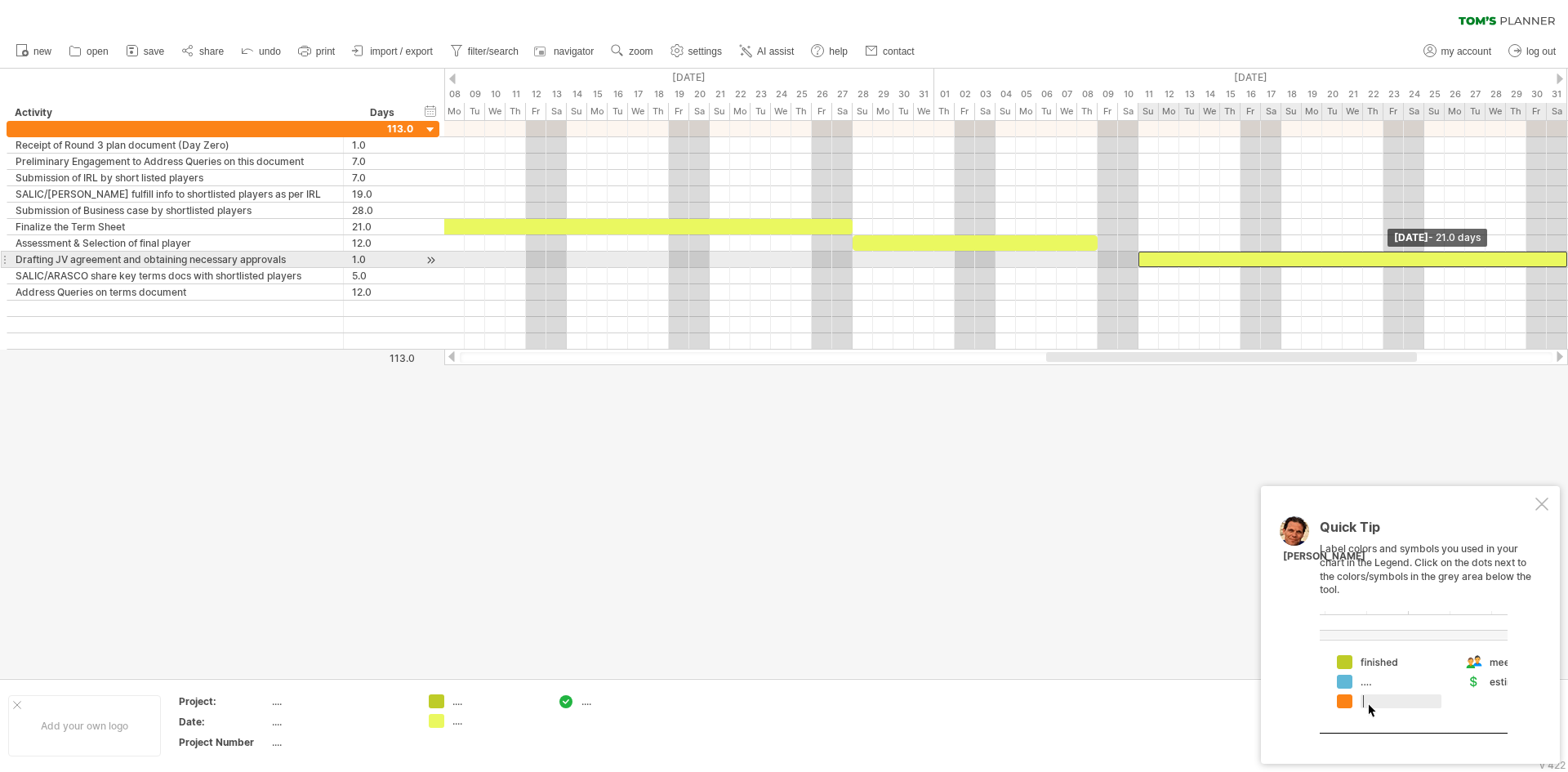
drag, startPoint x: 1156, startPoint y: 261, endPoint x: 1567, endPoint y: 253, distance: 411.1
click at [1567, 253] on span at bounding box center [1566, 259] width 6 height 16
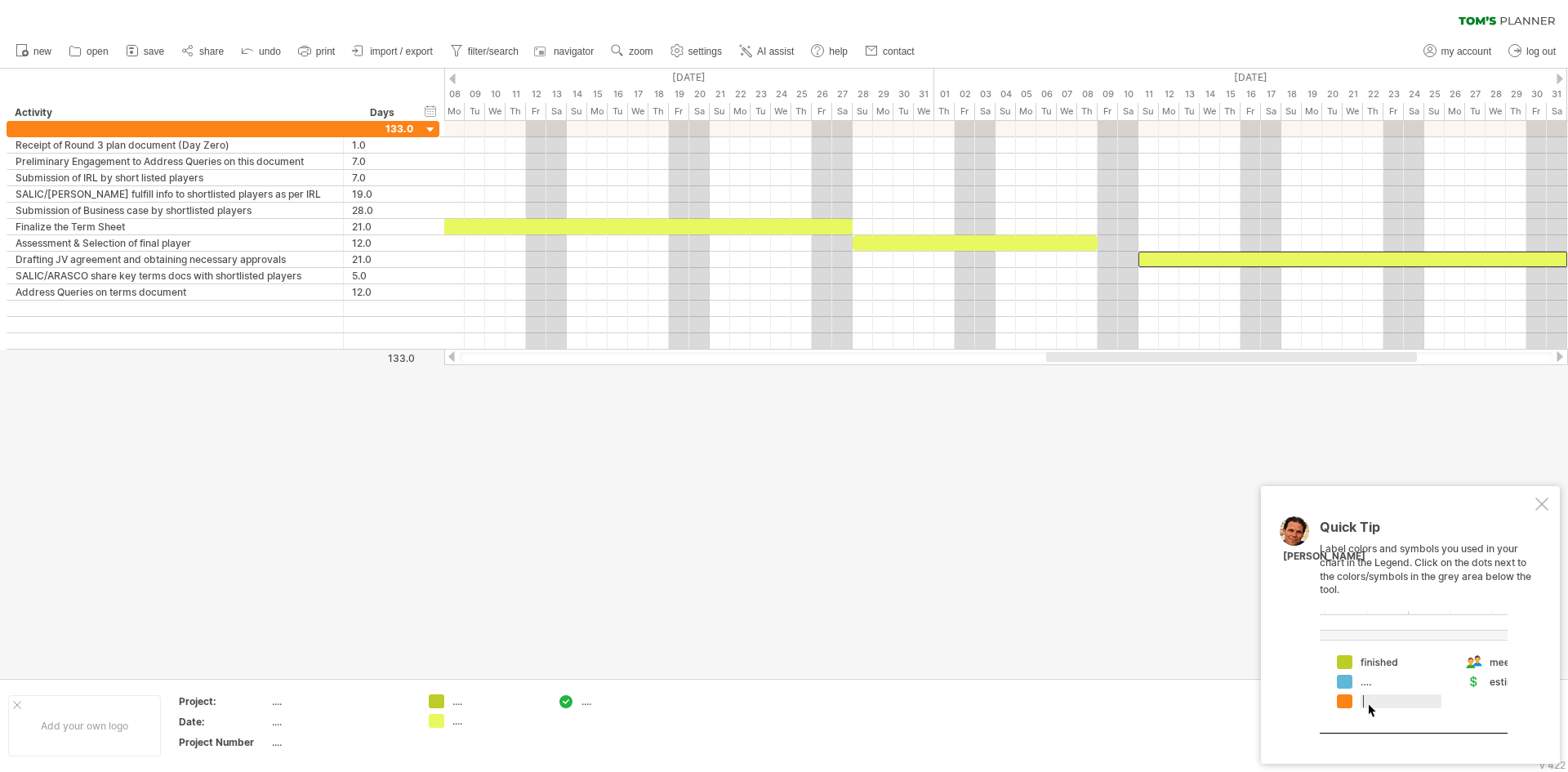
click at [1560, 352] on div at bounding box center [1559, 356] width 13 height 11
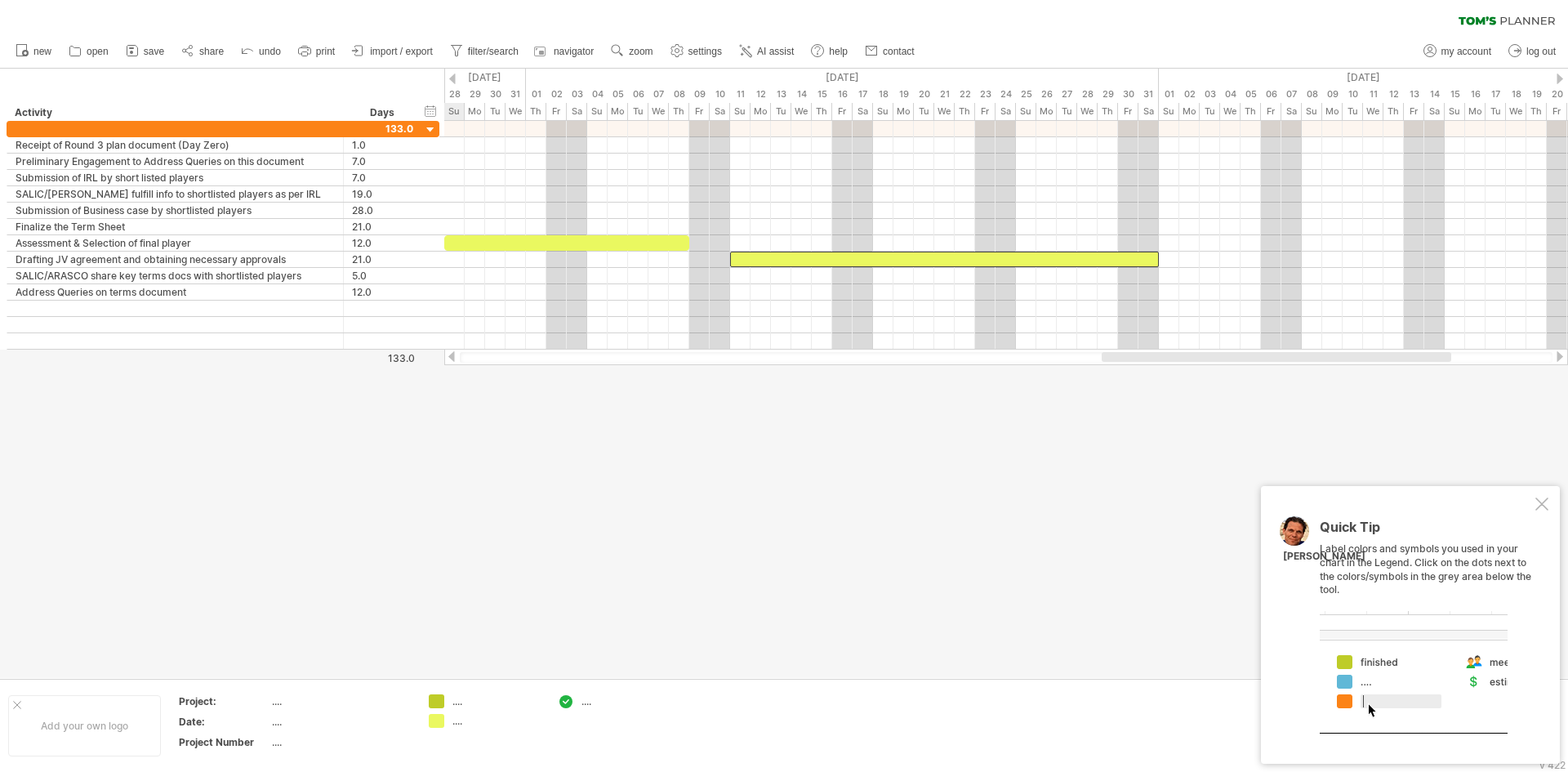
click at [1560, 352] on div at bounding box center [1559, 356] width 13 height 11
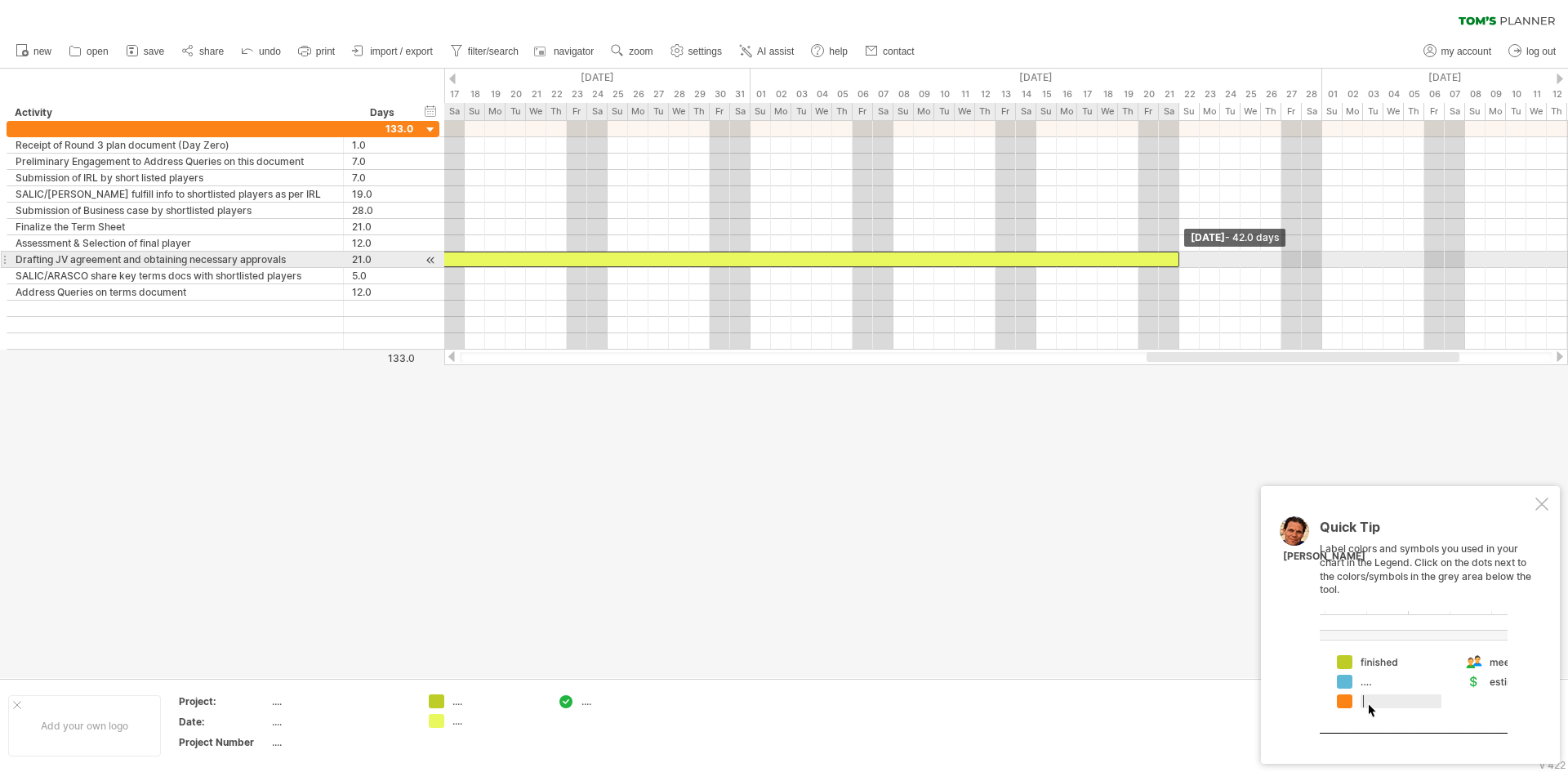
drag, startPoint x: 749, startPoint y: 260, endPoint x: 1178, endPoint y: 265, distance: 429.0
click at [1178, 265] on span at bounding box center [1179, 259] width 6 height 16
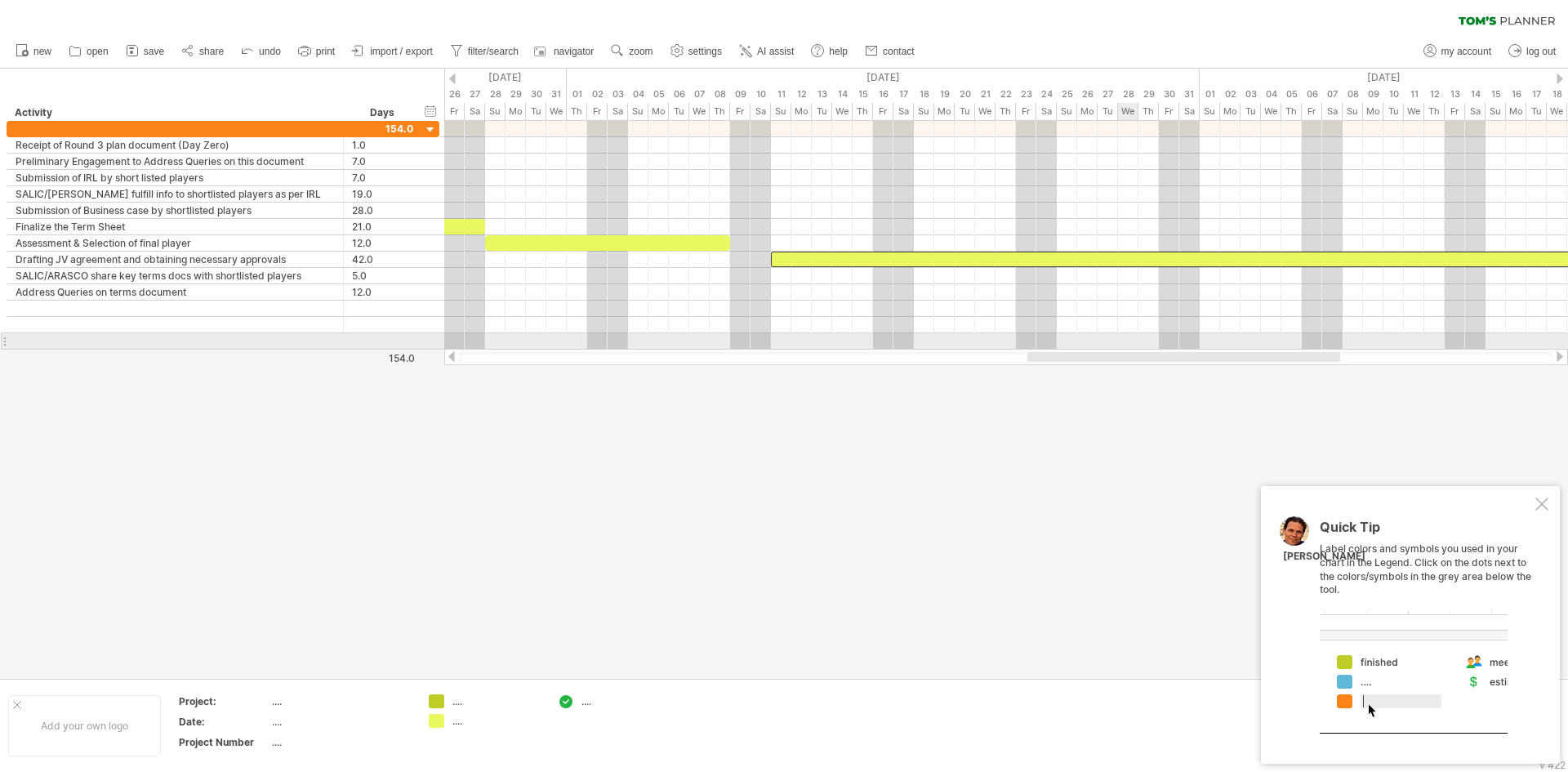
drag, startPoint x: 1239, startPoint y: 352, endPoint x: 1099, endPoint y: 341, distance: 140.4
click at [1109, 347] on div "Trying to reach [DOMAIN_NAME] Connected again... 0% autosave... clear filter" at bounding box center [784, 386] width 1568 height 772
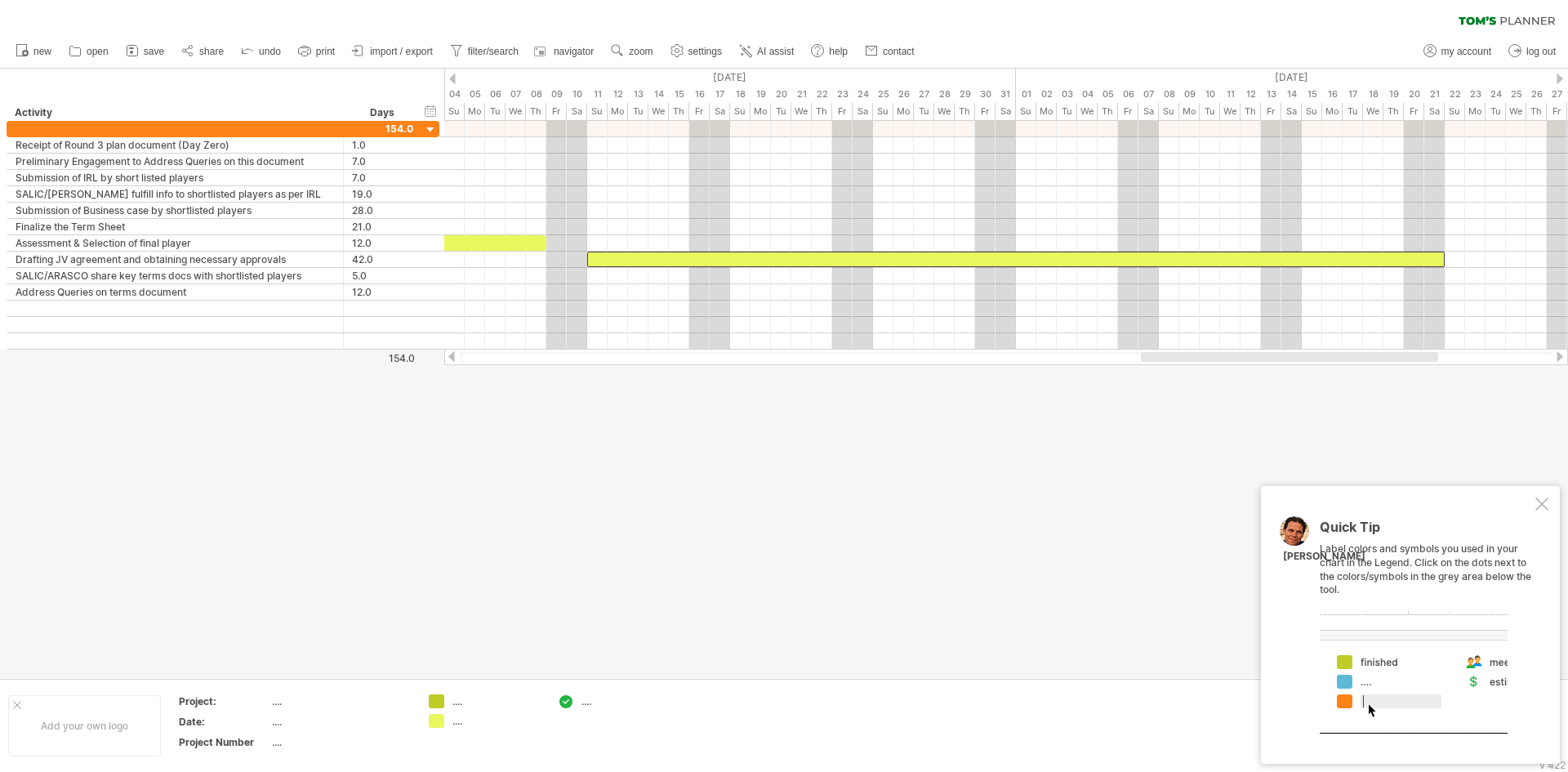
drag, startPoint x: 1139, startPoint y: 354, endPoint x: 1205, endPoint y: 354, distance: 66.0
click at [1205, 354] on div at bounding box center [1290, 356] width 298 height 10
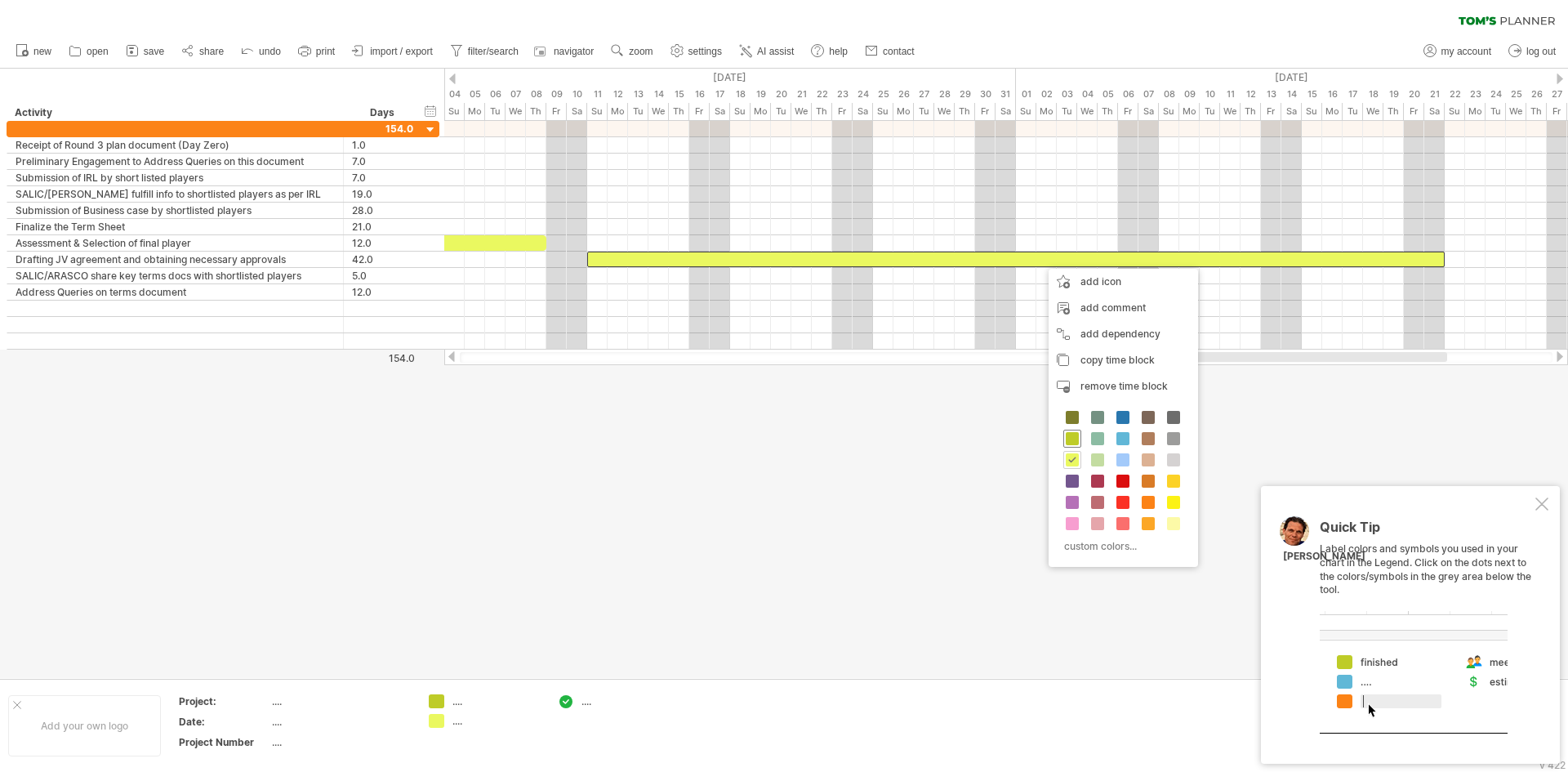
click at [1073, 434] on span at bounding box center [1072, 439] width 13 height 13
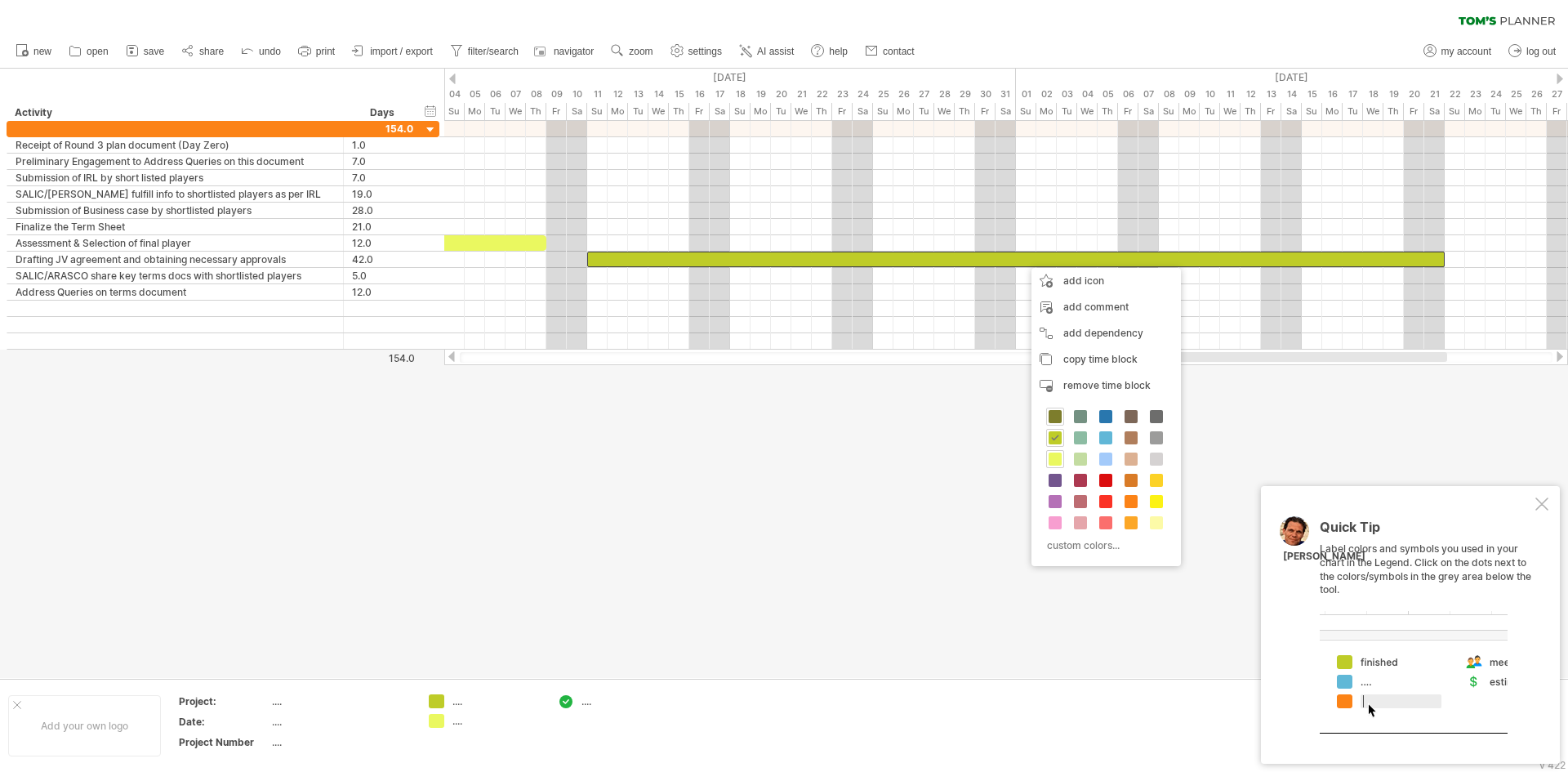
click at [1060, 418] on span at bounding box center [1054, 416] width 13 height 13
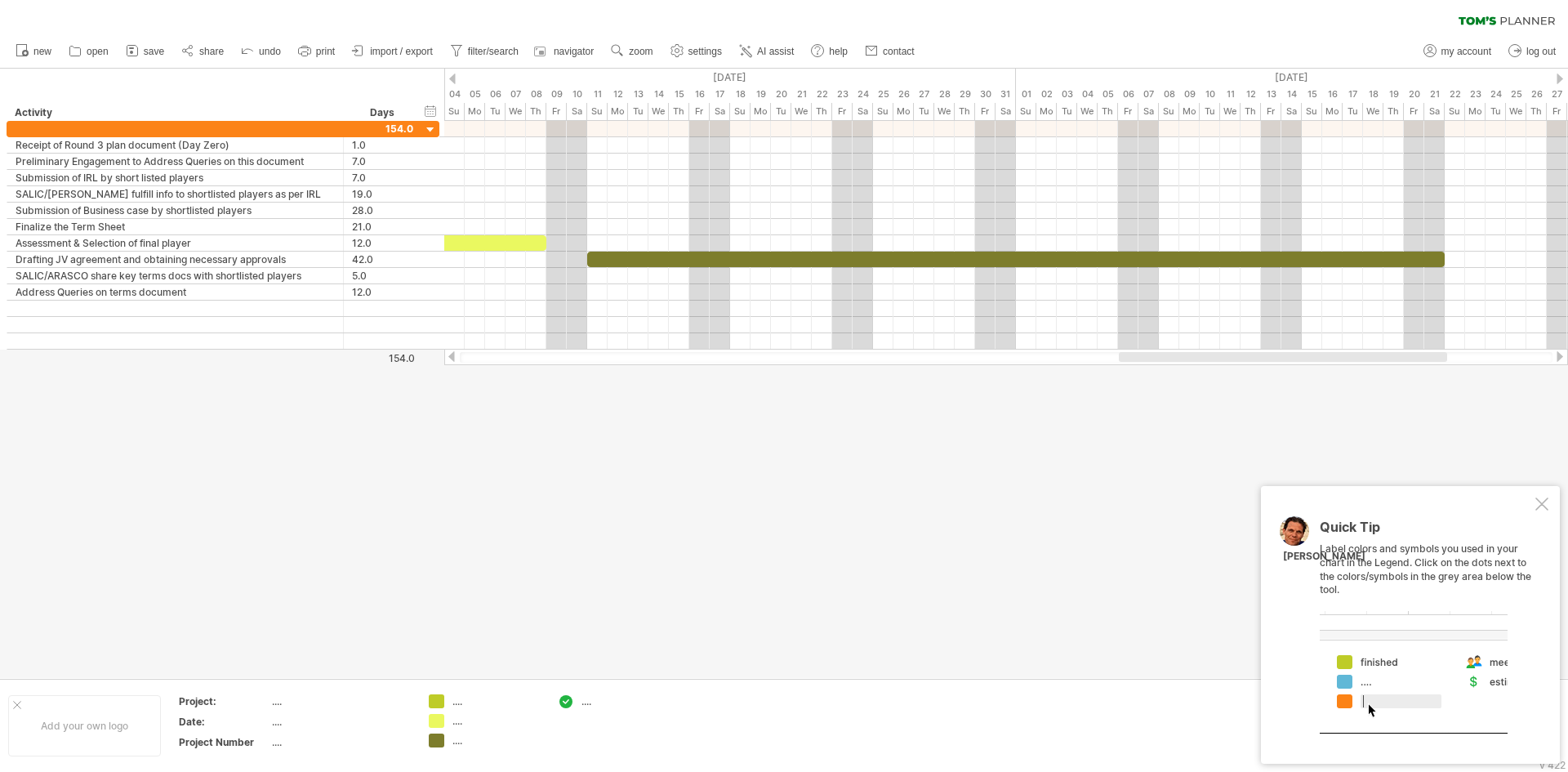
click at [947, 406] on div at bounding box center [784, 373] width 1568 height 609
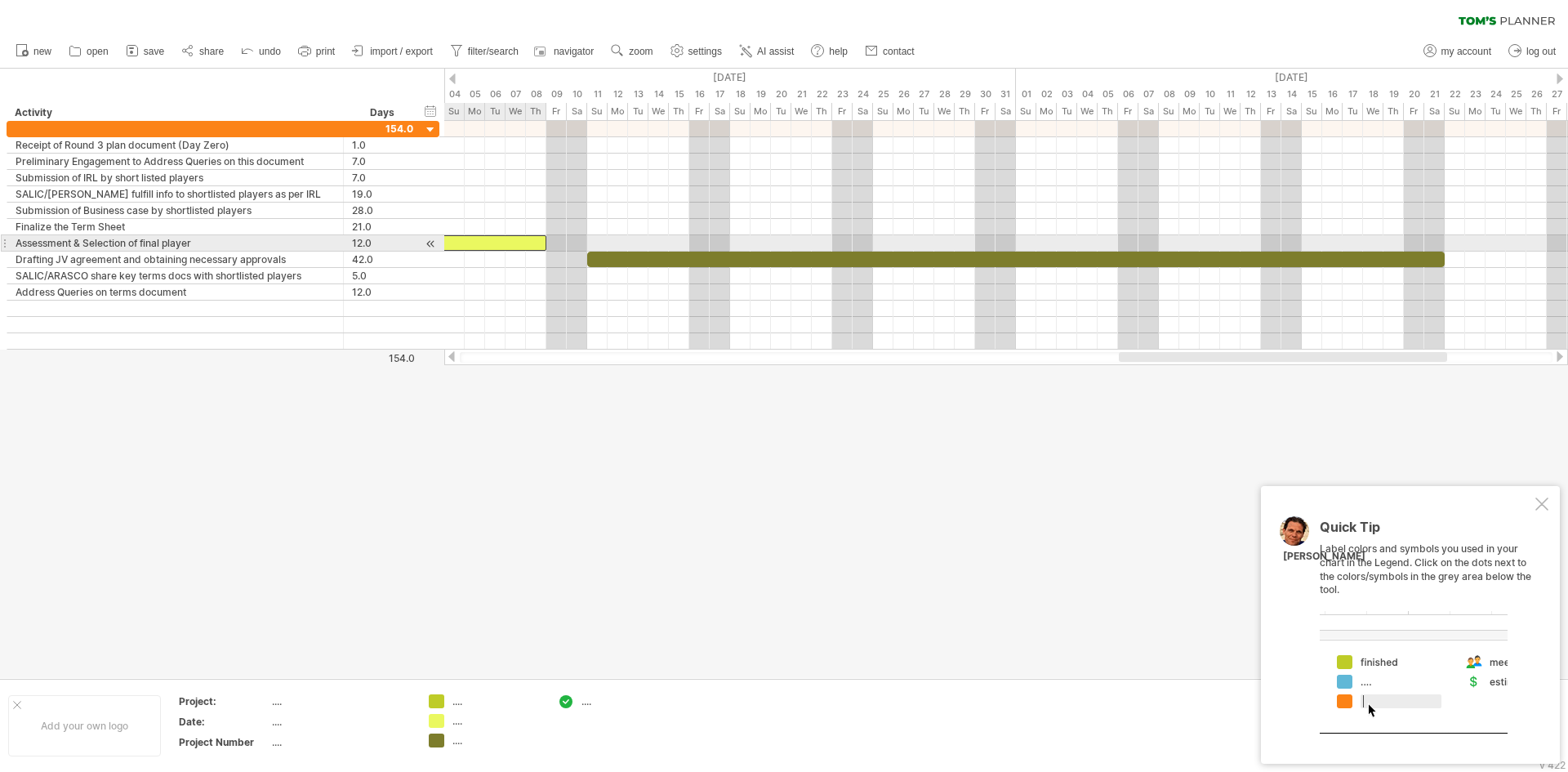
click at [492, 238] on div at bounding box center [424, 243] width 245 height 16
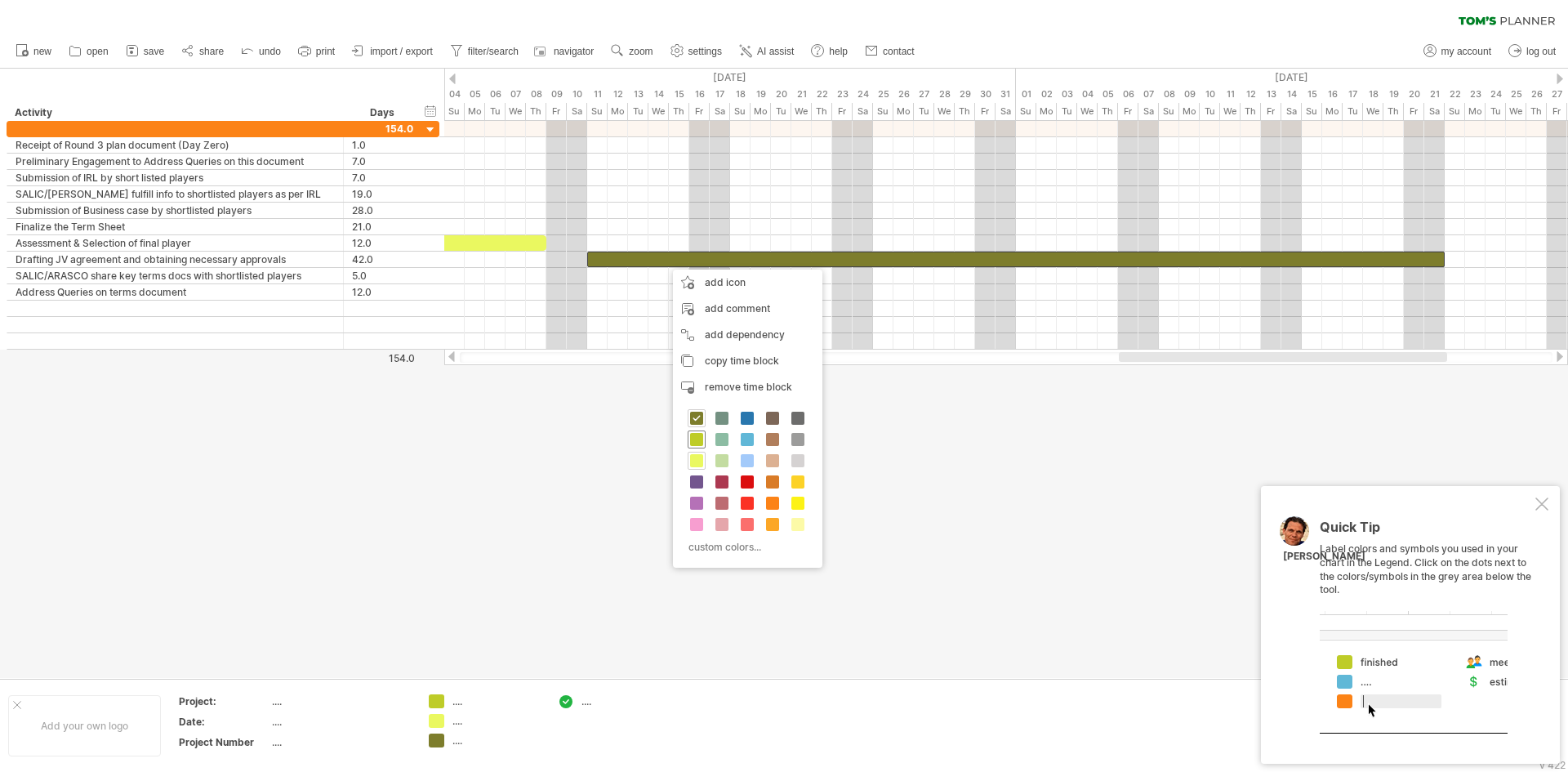
click at [700, 439] on span at bounding box center [696, 439] width 13 height 13
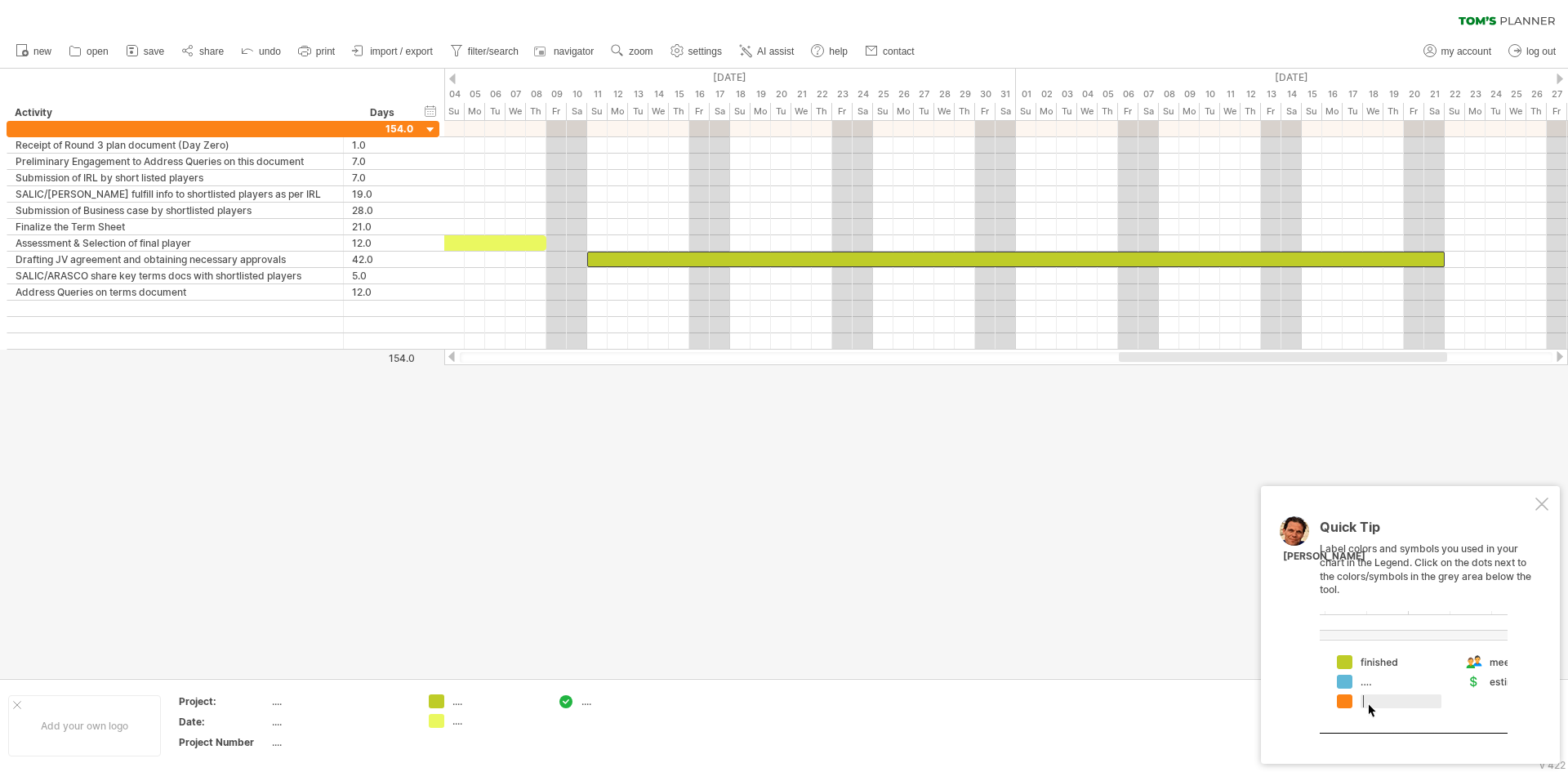
click at [652, 398] on div at bounding box center [784, 373] width 1568 height 609
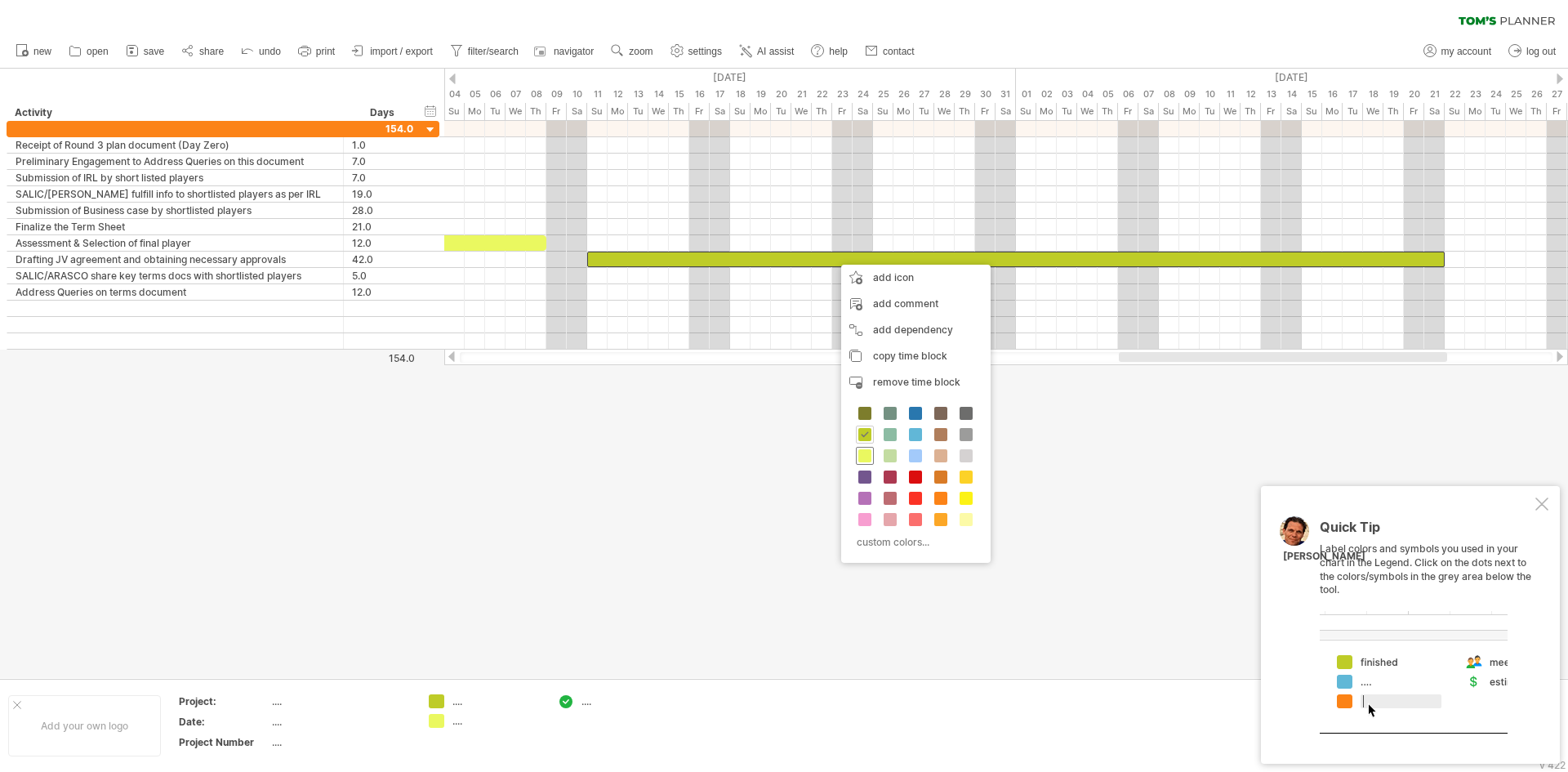
click at [861, 460] on span at bounding box center [864, 455] width 13 height 13
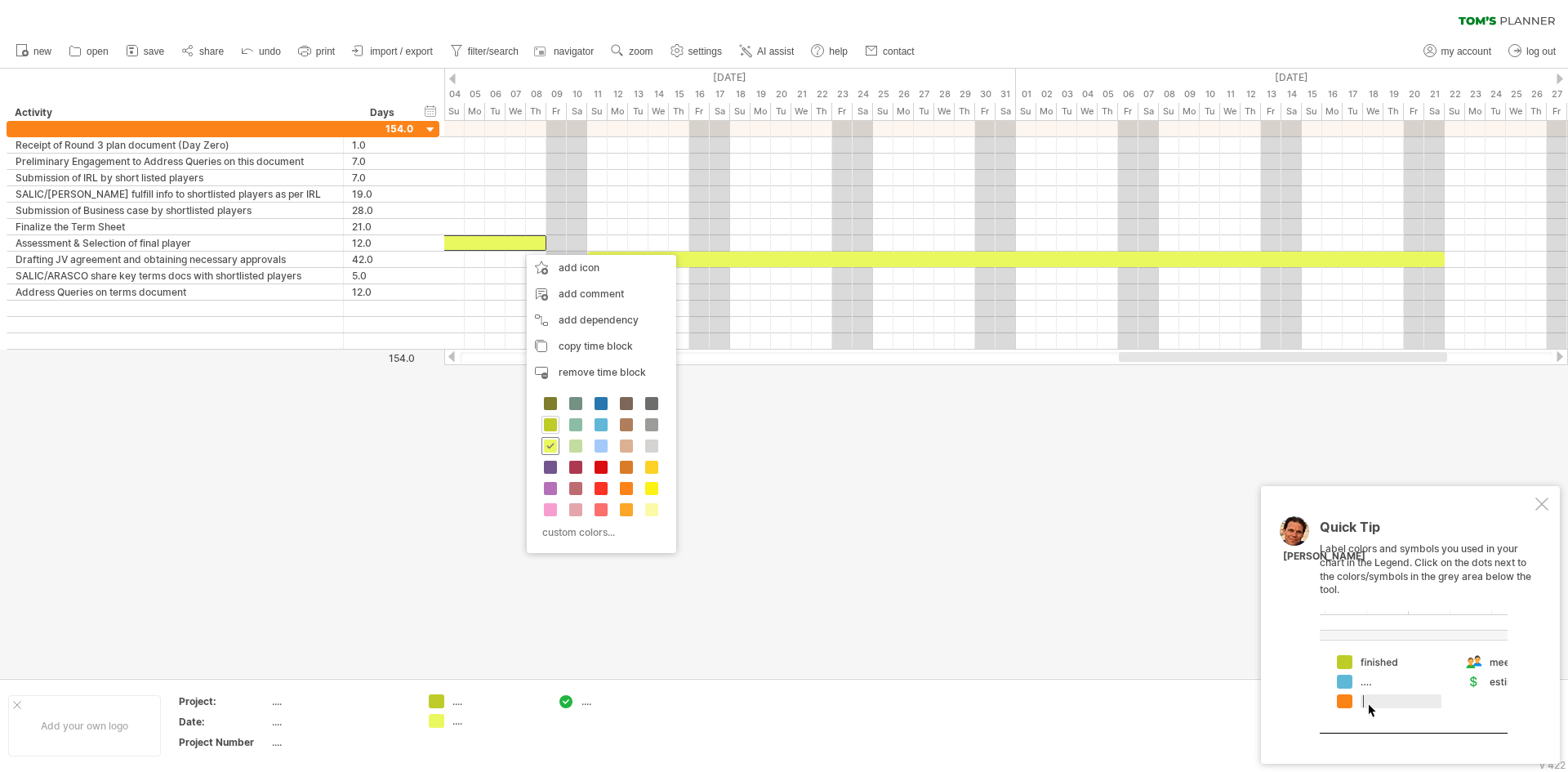
click at [554, 440] on span at bounding box center [550, 446] width 13 height 13
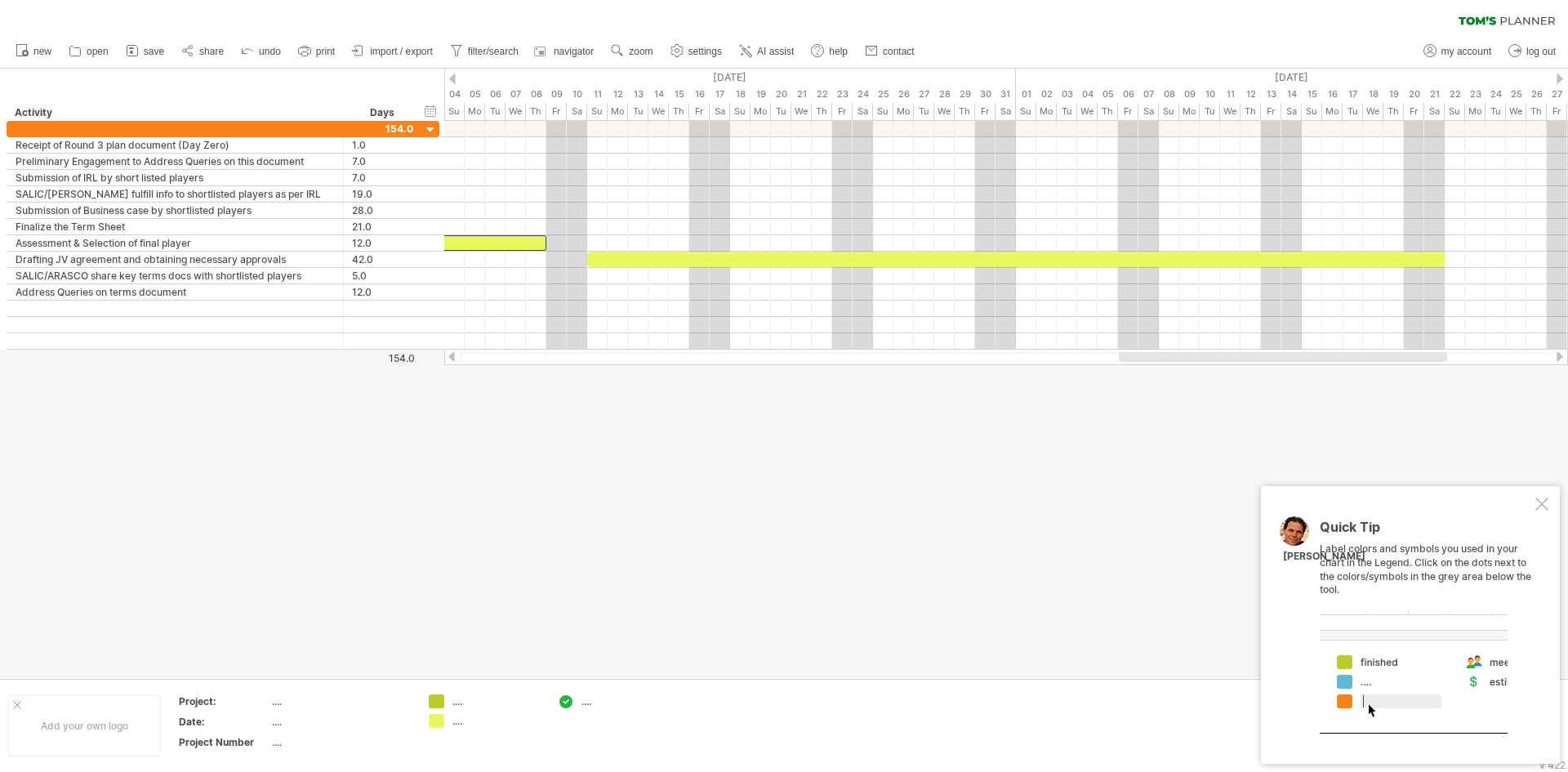
click at [724, 396] on div at bounding box center [784, 373] width 1568 height 609
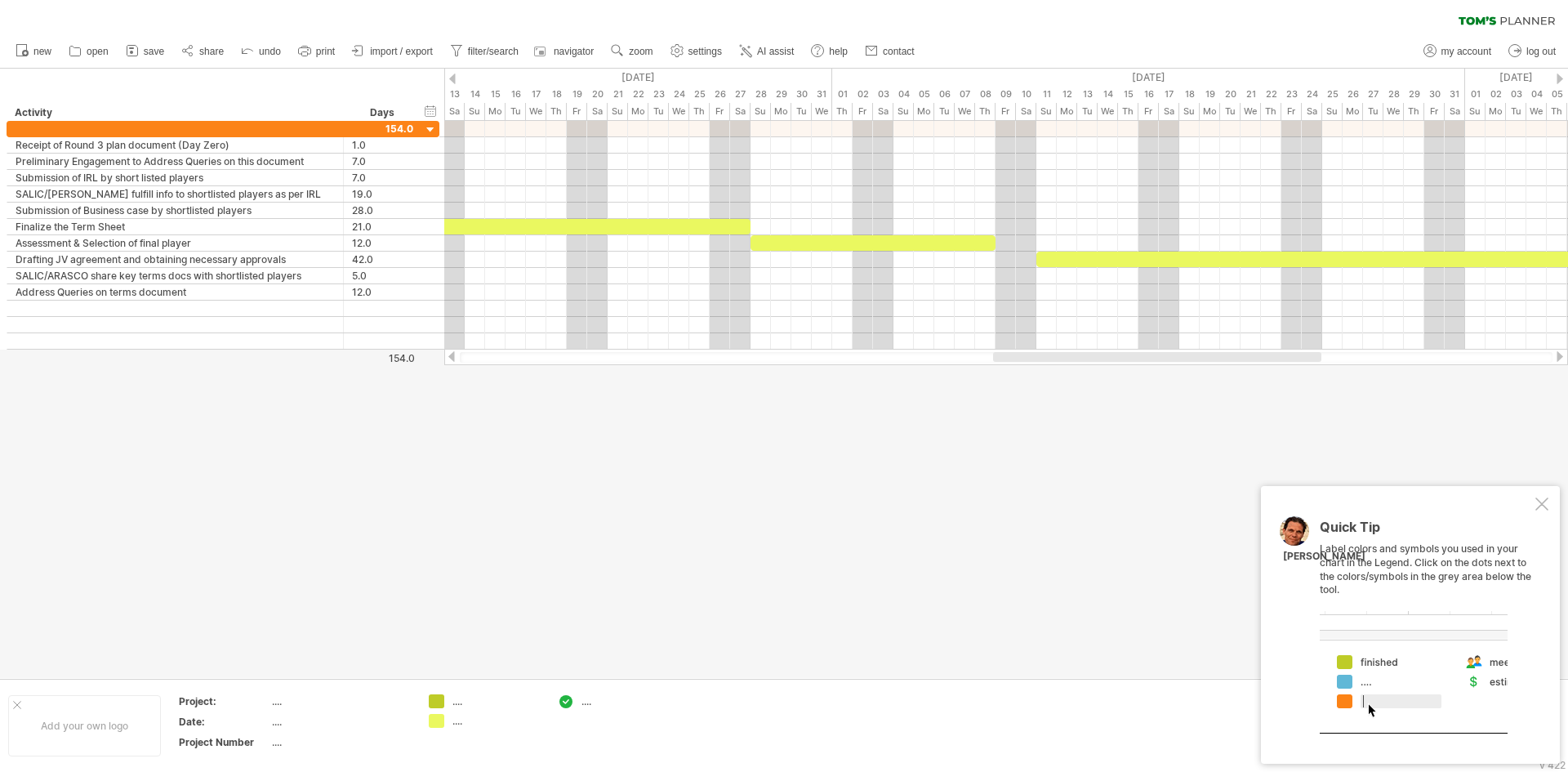
drag, startPoint x: 1215, startPoint y: 358, endPoint x: 1088, endPoint y: 370, distance: 127.6
click at [1088, 370] on div "Trying to reach [DOMAIN_NAME] Connected again... 0% autosave... clear filter" at bounding box center [784, 386] width 1568 height 772
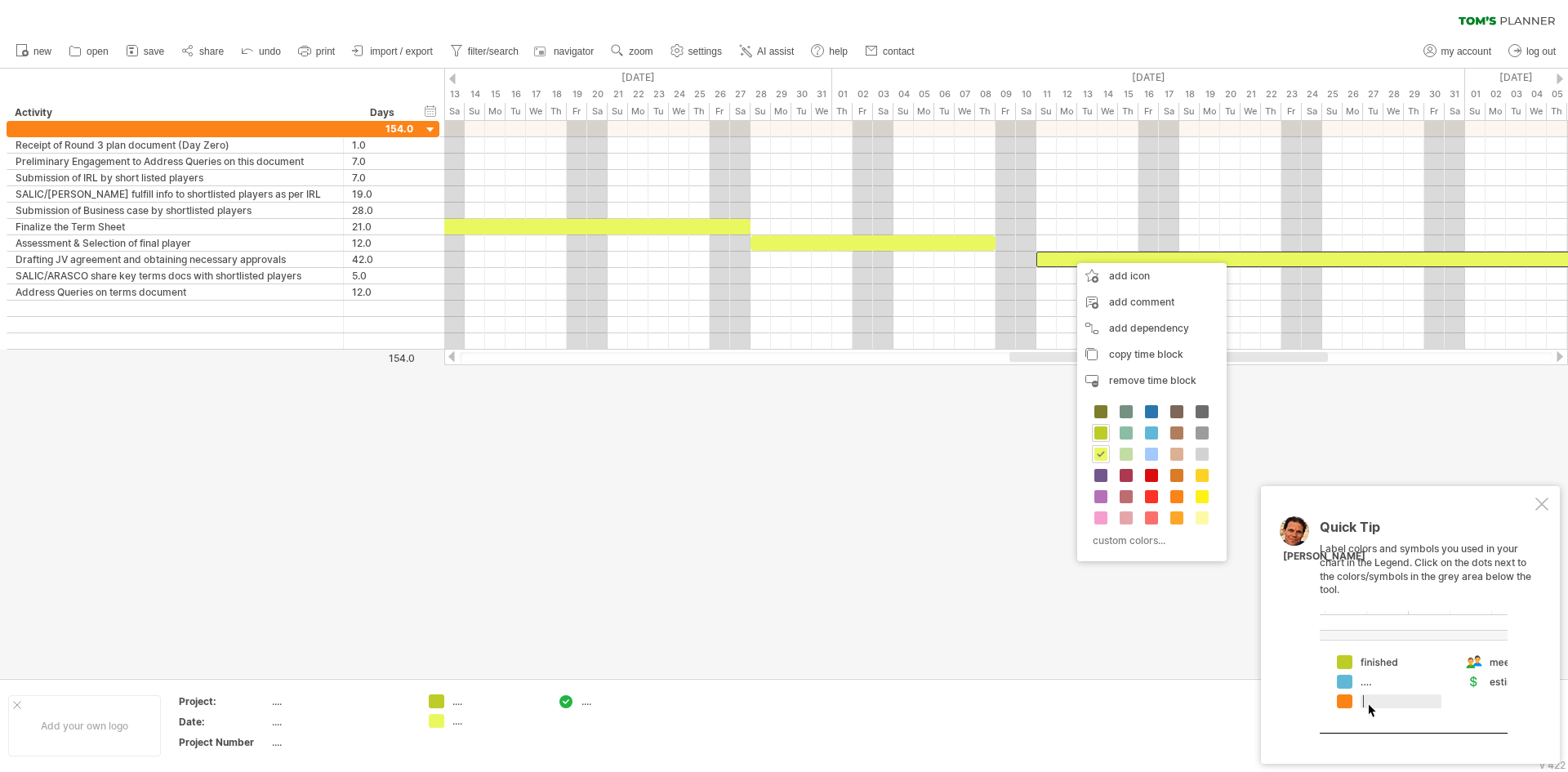
click at [925, 415] on div at bounding box center [784, 373] width 1568 height 609
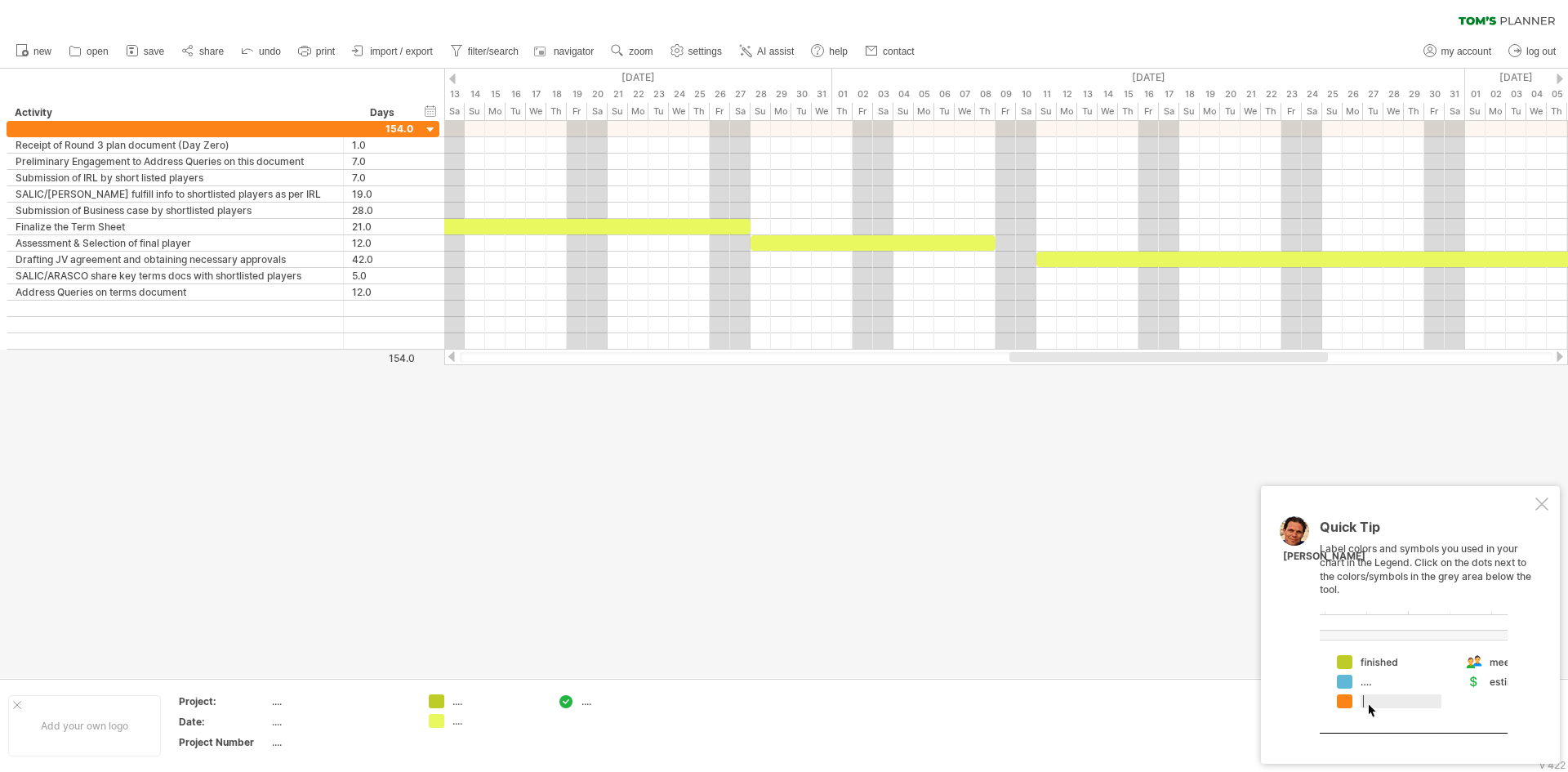
drag, startPoint x: 1047, startPoint y: 366, endPoint x: 1038, endPoint y: 364, distance: 9.2
click at [1038, 364] on div "Trying to reach [DOMAIN_NAME] Connected again... 0% autosave... clear filter" at bounding box center [784, 386] width 1568 height 772
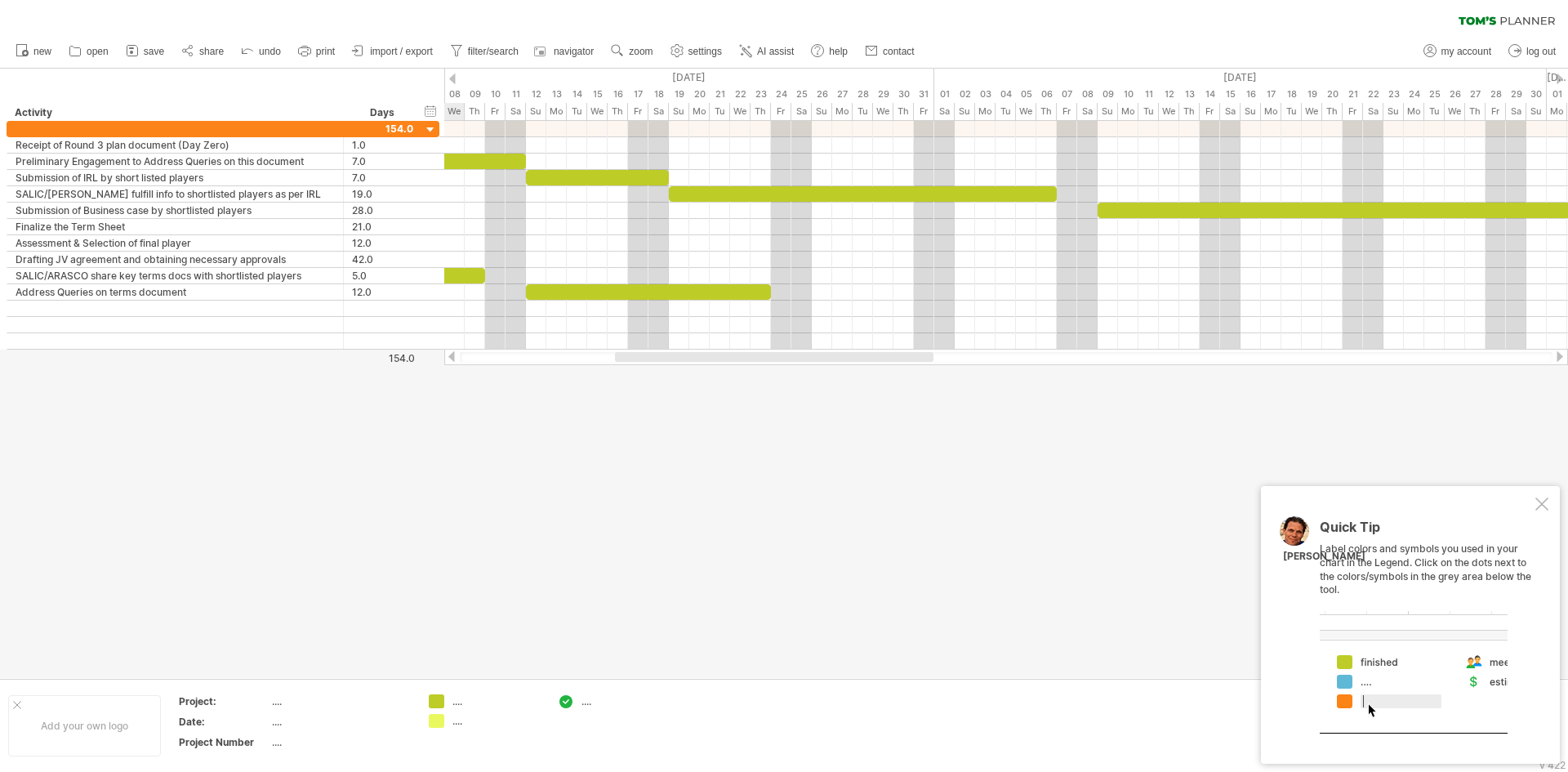
drag, startPoint x: 1046, startPoint y: 360, endPoint x: 654, endPoint y: 390, distance: 393.1
click at [654, 390] on div "Trying to reach [DOMAIN_NAME] Connected again... 0% autosave... clear filter" at bounding box center [784, 386] width 1568 height 772
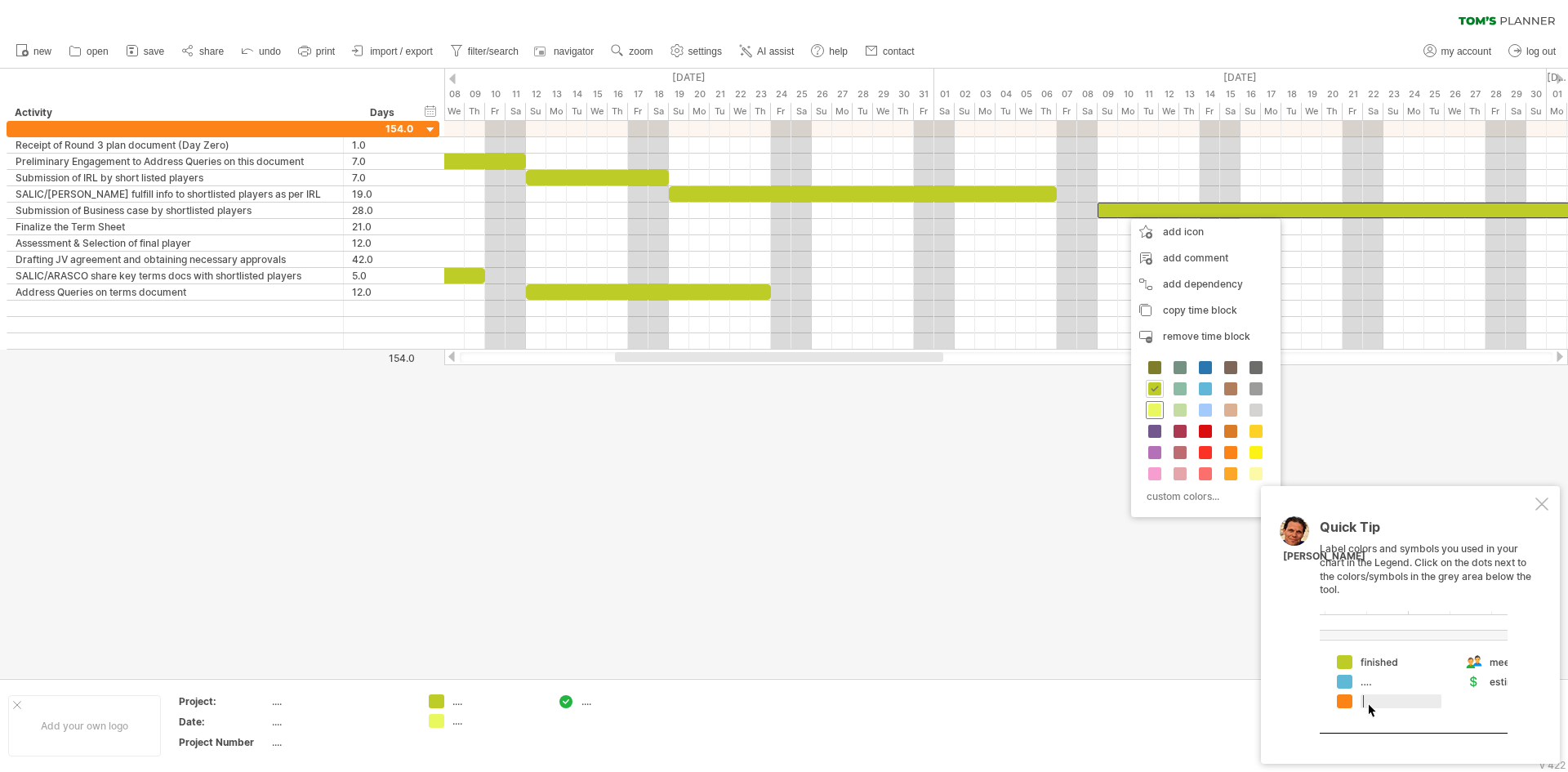
click at [1157, 411] on span at bounding box center [1154, 410] width 13 height 13
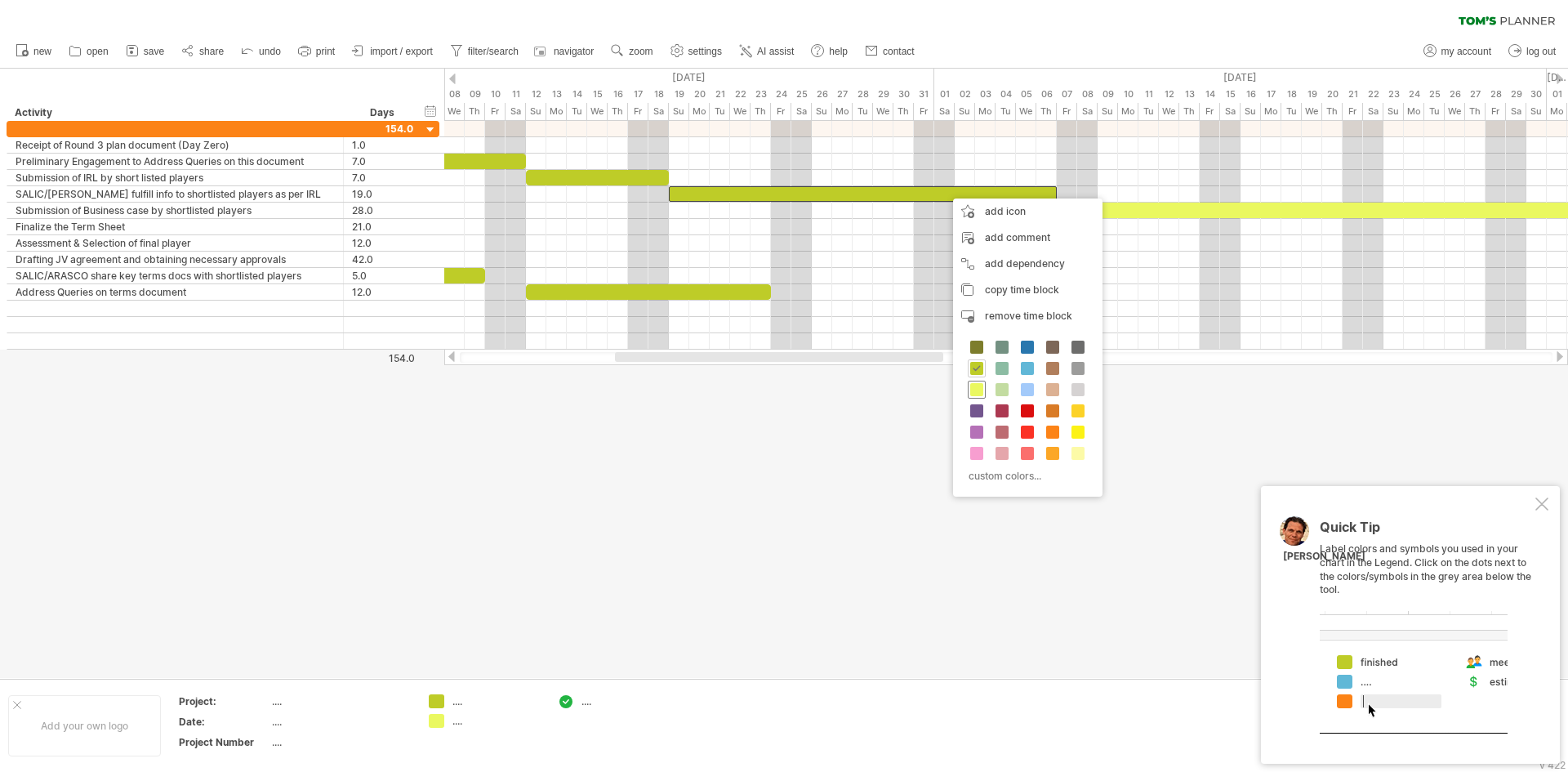
drag, startPoint x: 975, startPoint y: 390, endPoint x: 947, endPoint y: 366, distance: 36.9
click at [975, 390] on span at bounding box center [976, 390] width 13 height 13
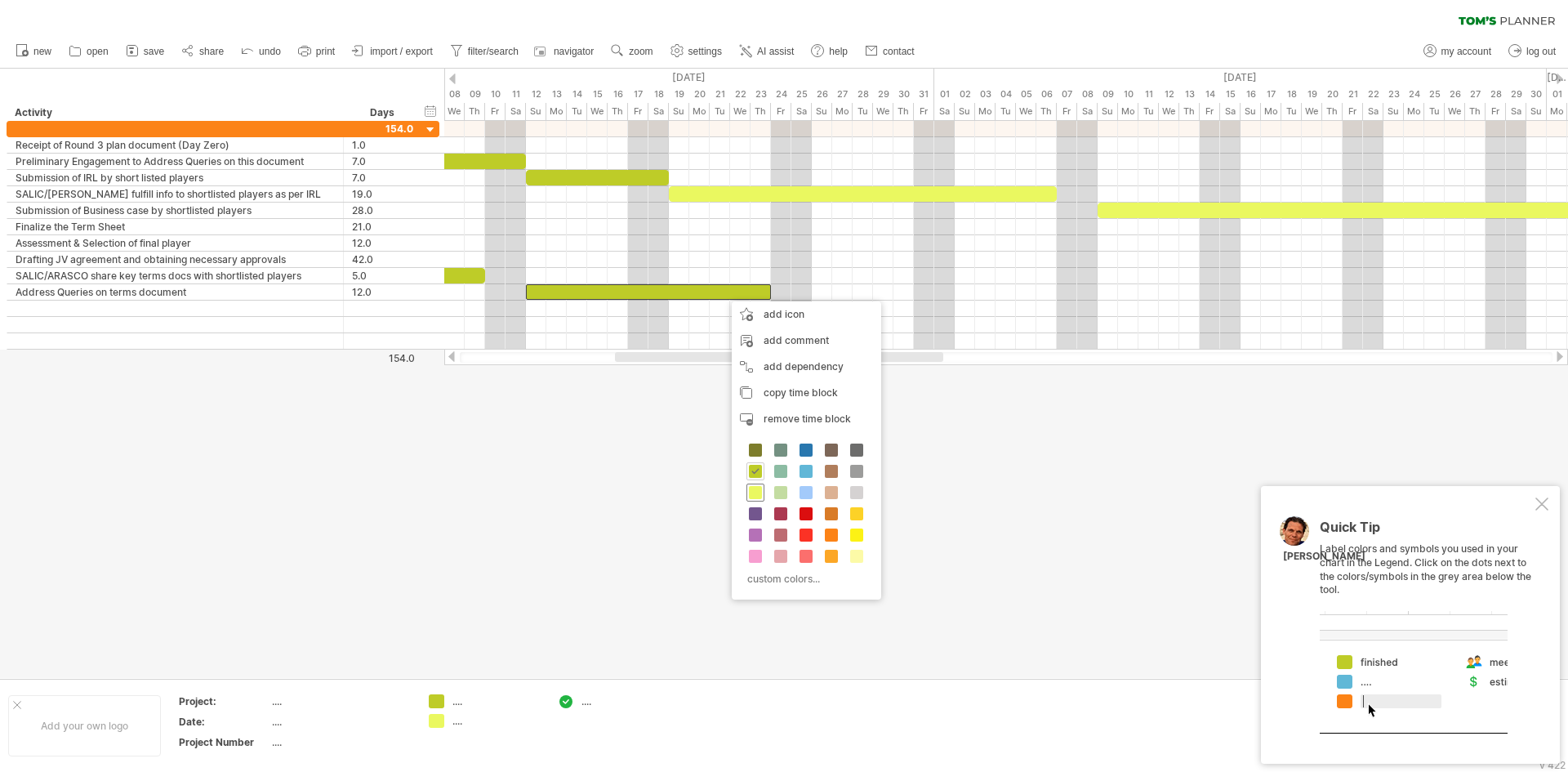
click at [753, 495] on span at bounding box center [755, 492] width 13 height 13
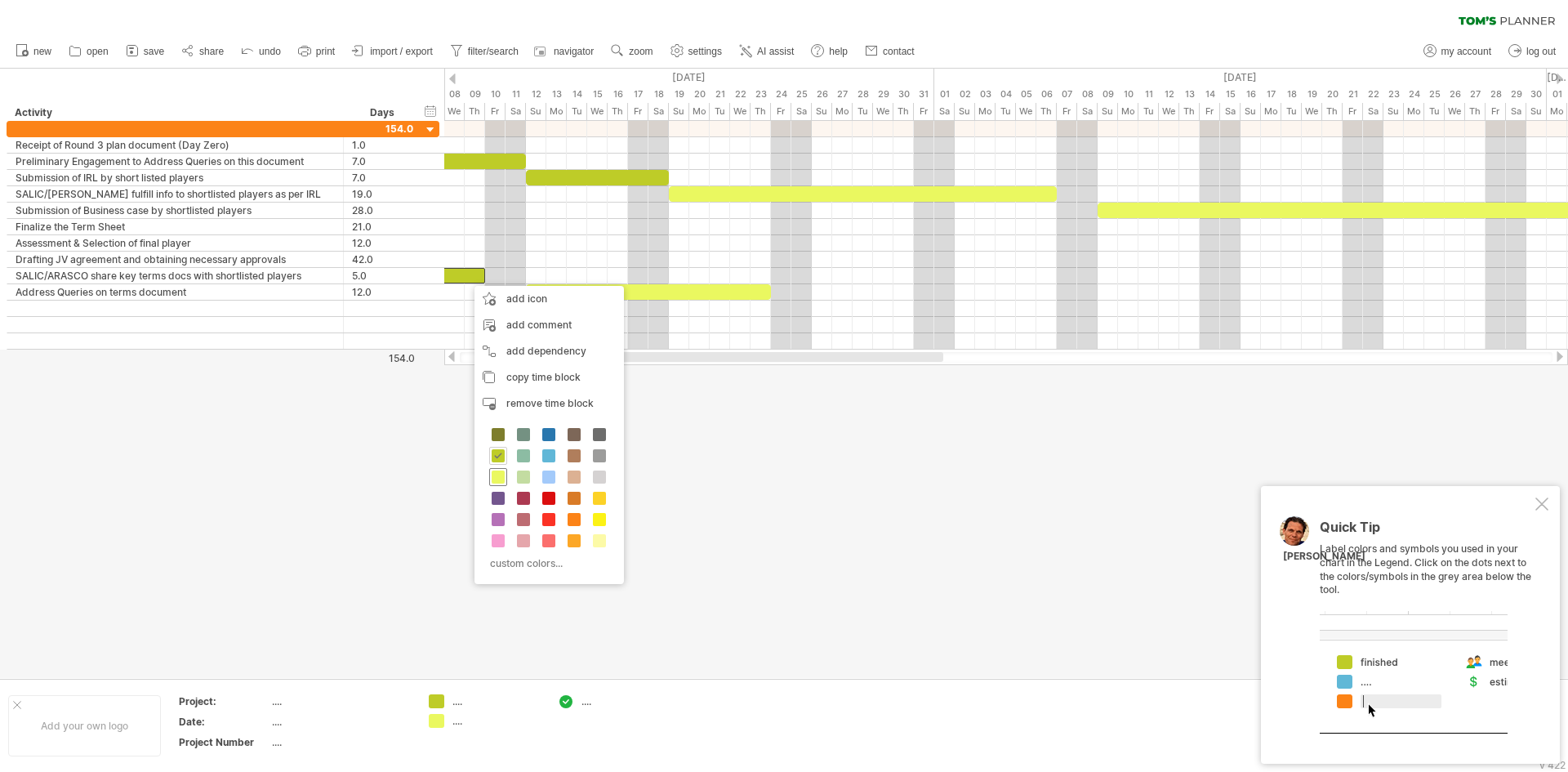
click at [500, 475] on span at bounding box center [498, 476] width 13 height 13
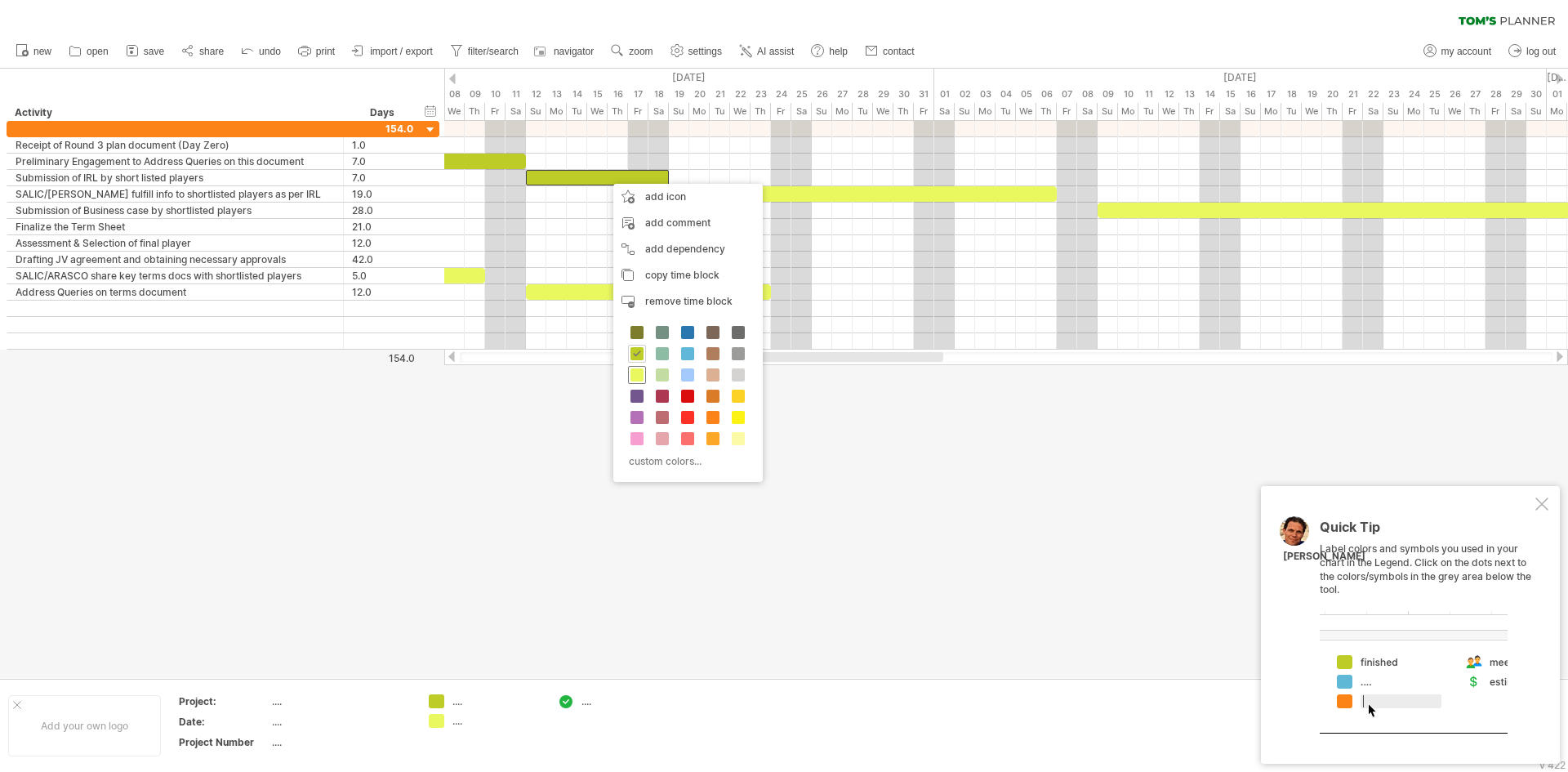
click at [640, 377] on span at bounding box center [636, 375] width 13 height 13
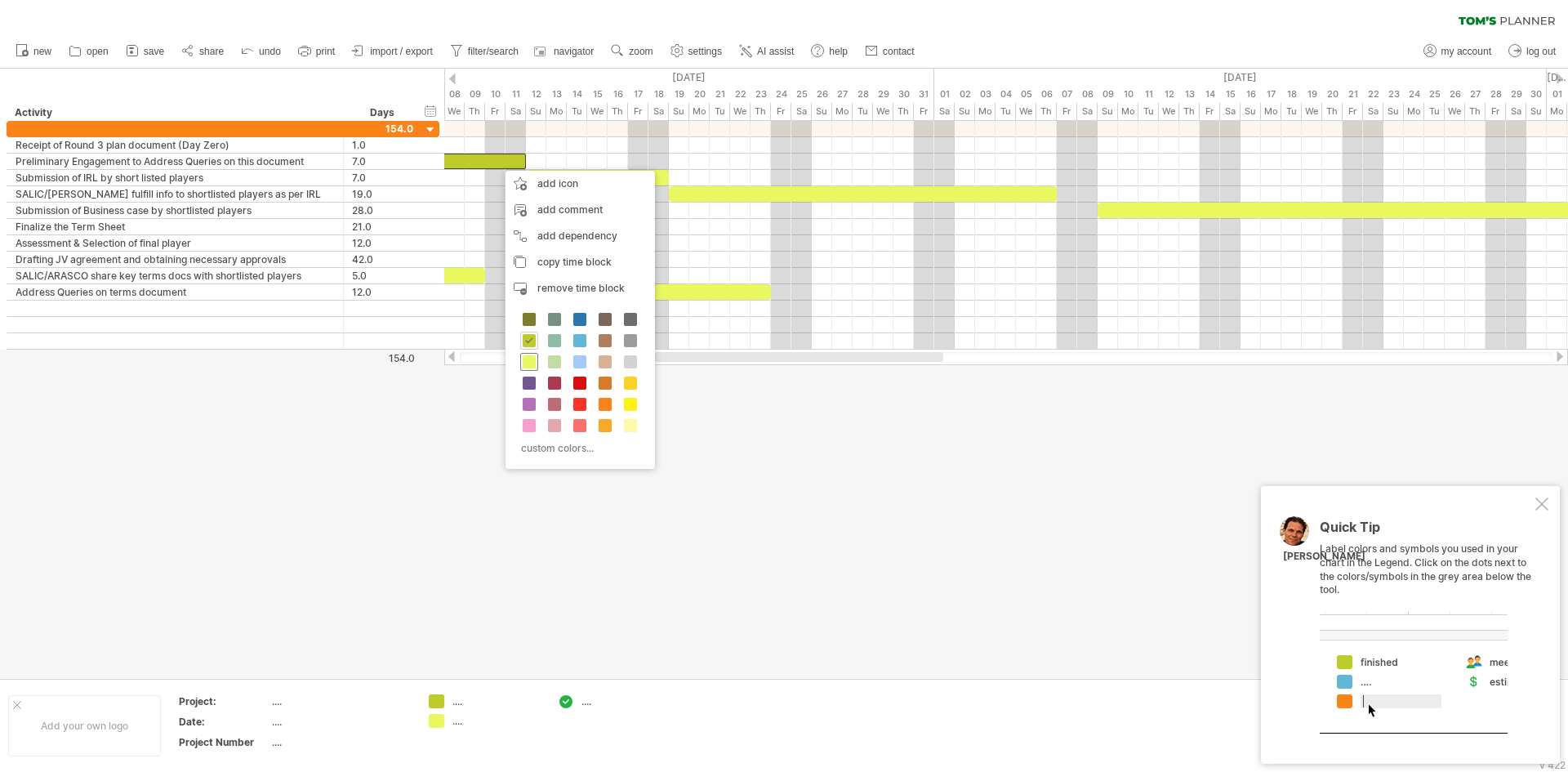
click at [530, 367] on span at bounding box center [528, 361] width 13 height 13
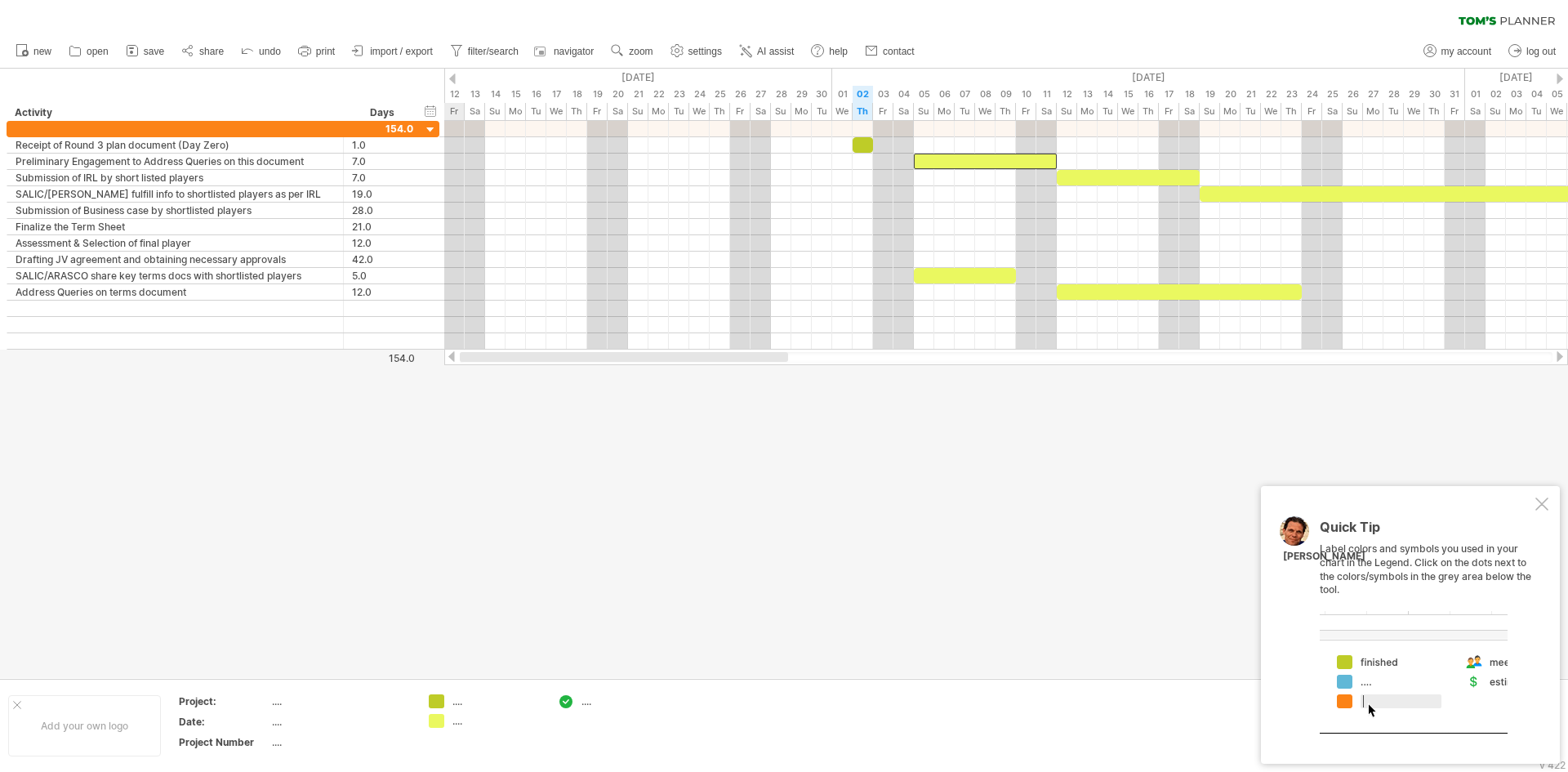
drag, startPoint x: 719, startPoint y: 358, endPoint x: 738, endPoint y: 237, distance: 122.5
click at [537, 363] on div at bounding box center [1006, 356] width 1124 height 17
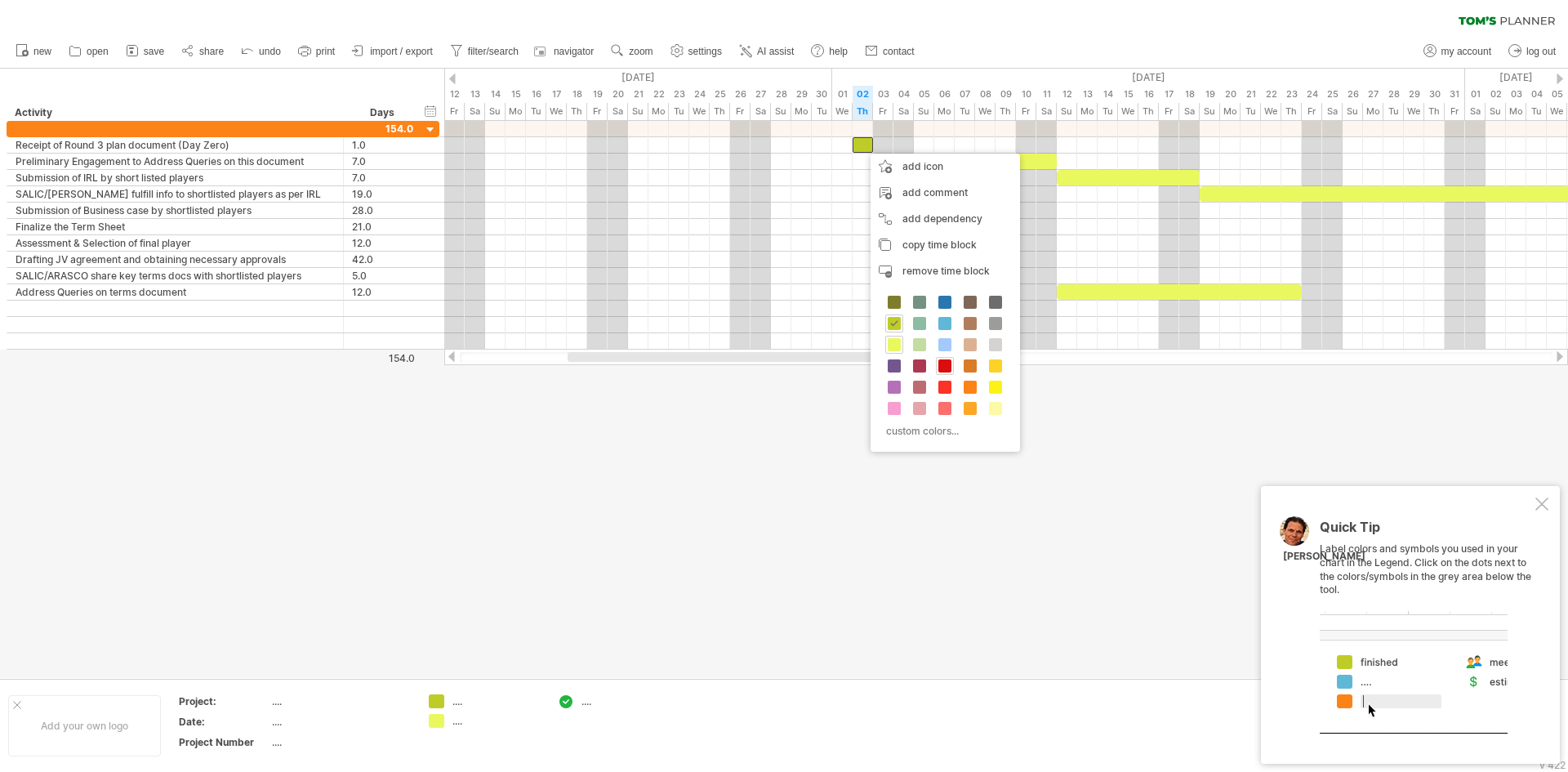
click at [945, 365] on span at bounding box center [944, 366] width 13 height 13
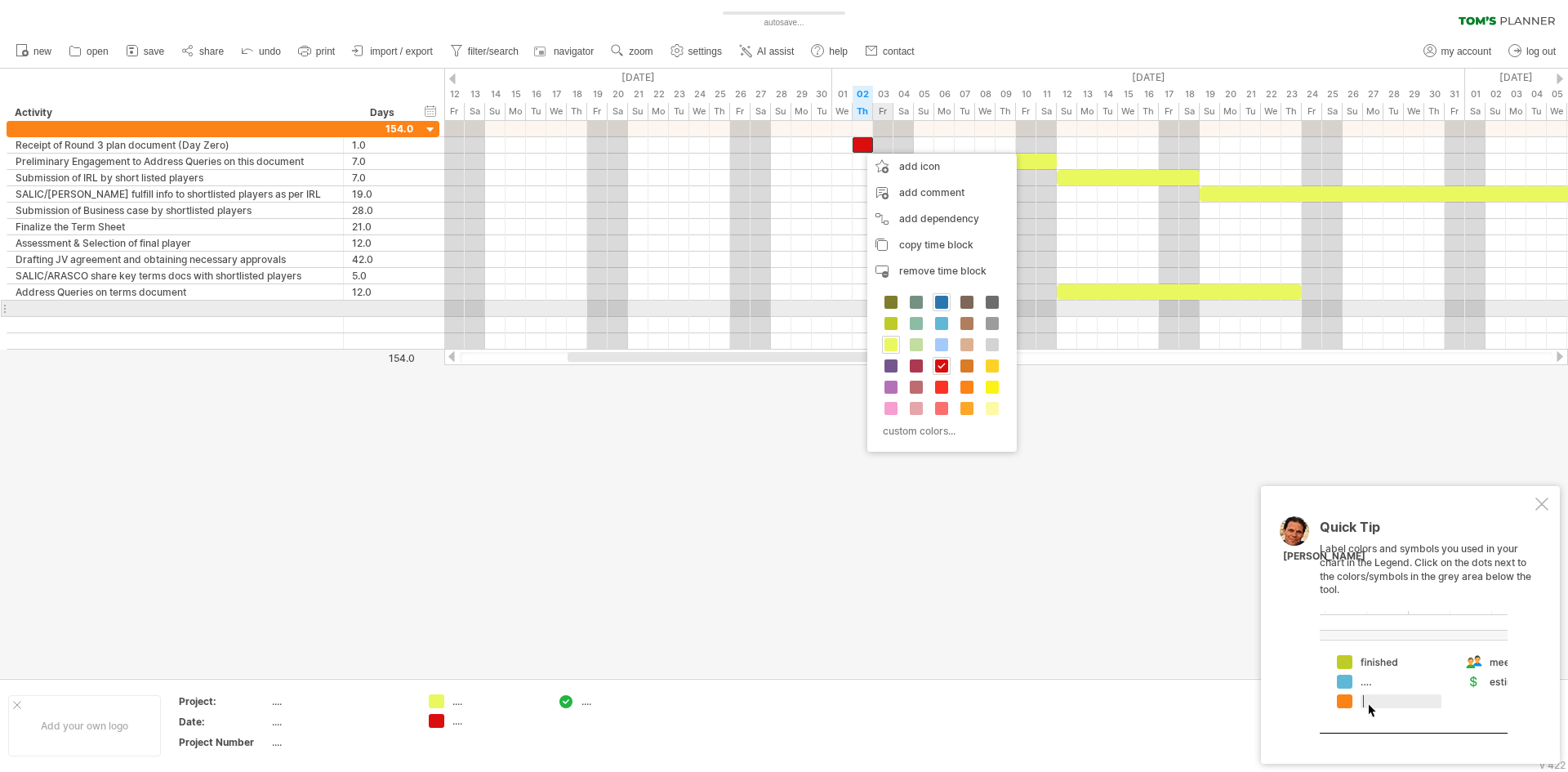
click at [939, 307] on span at bounding box center [941, 302] width 13 height 13
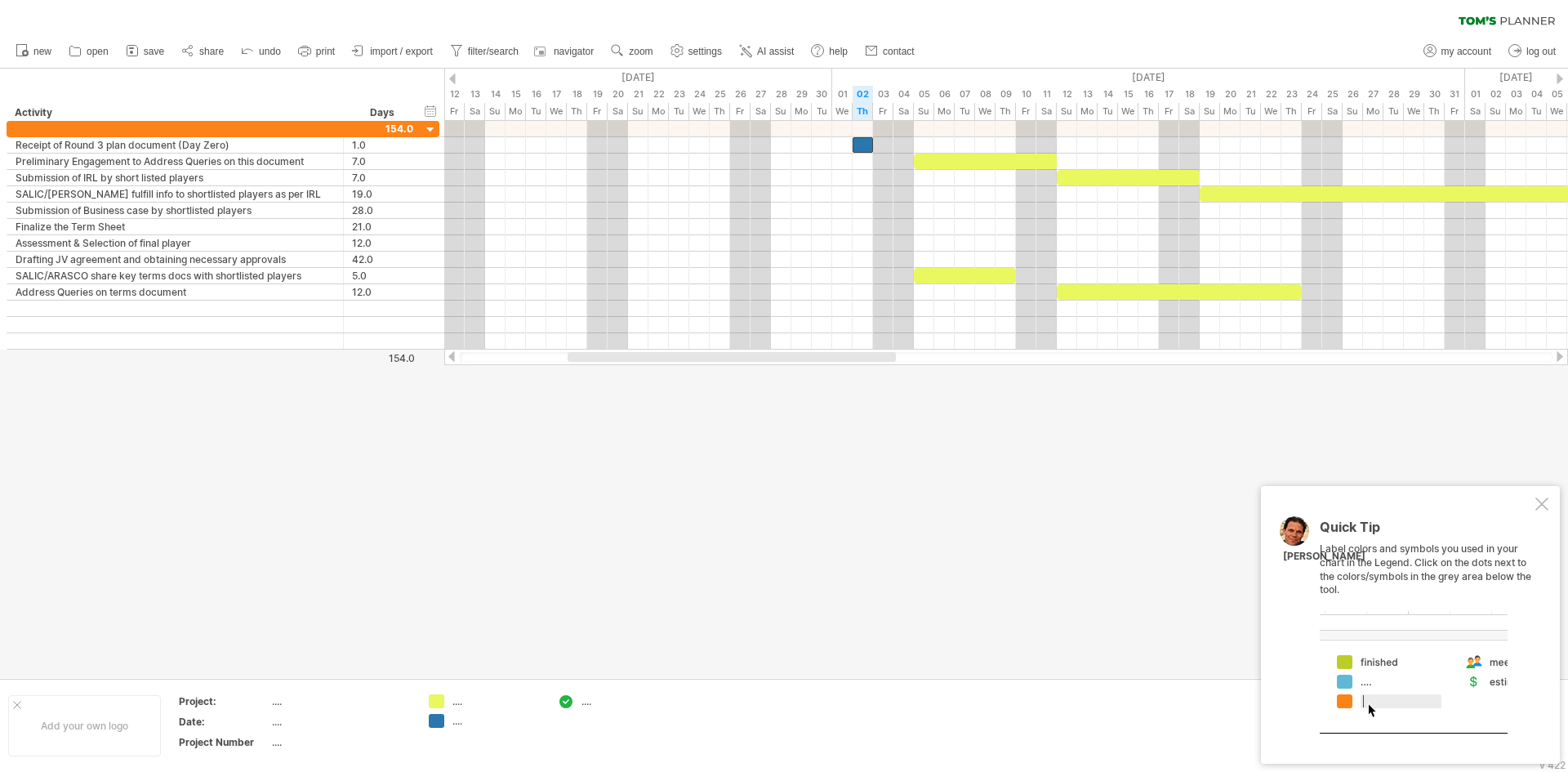
click at [911, 399] on div at bounding box center [784, 373] width 1568 height 609
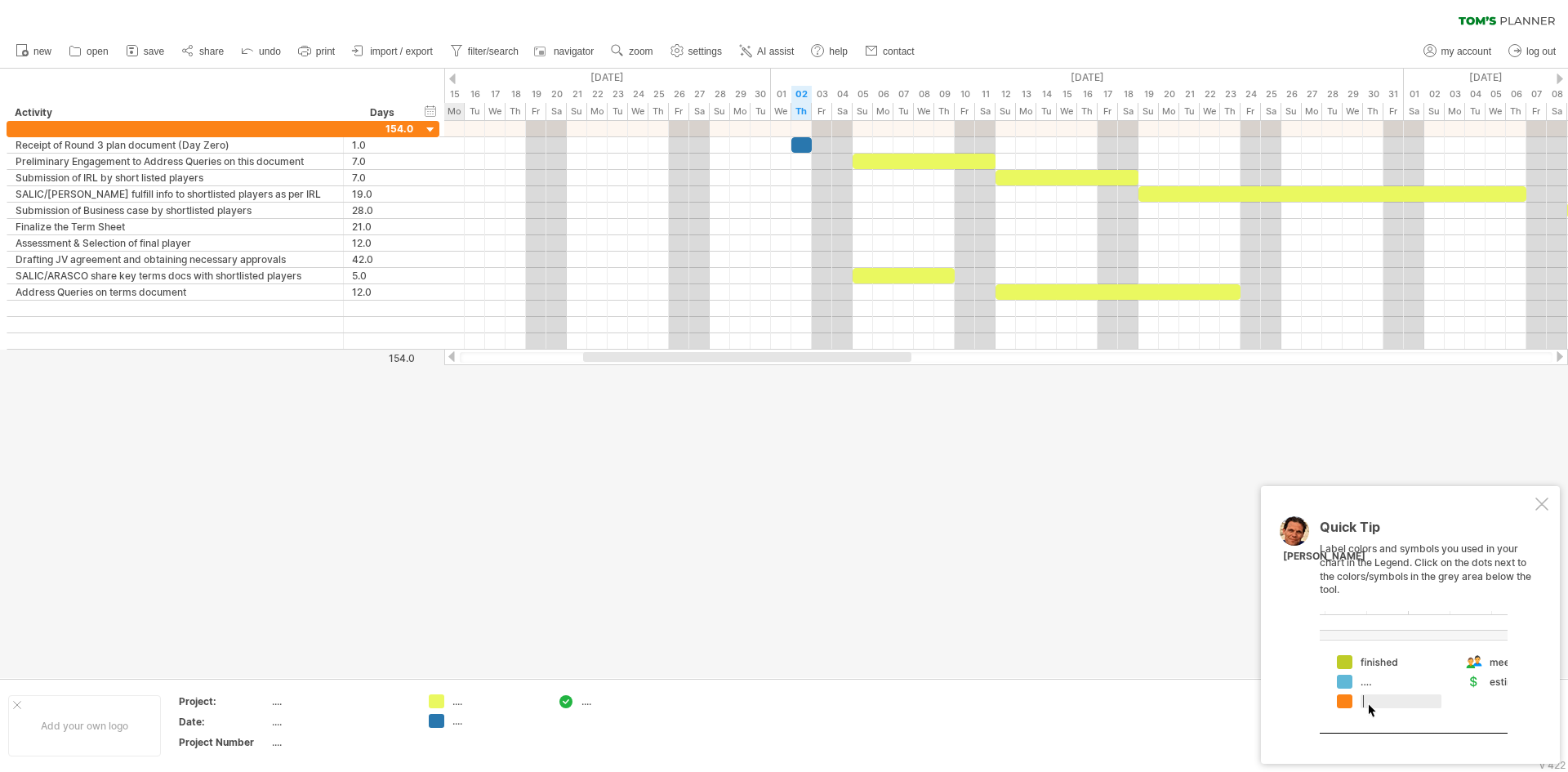
drag, startPoint x: 868, startPoint y: 357, endPoint x: 884, endPoint y: 401, distance: 46.8
click at [884, 401] on div "Trying to reach [DOMAIN_NAME] Connected again... 0% autosave... clear filter" at bounding box center [784, 386] width 1568 height 772
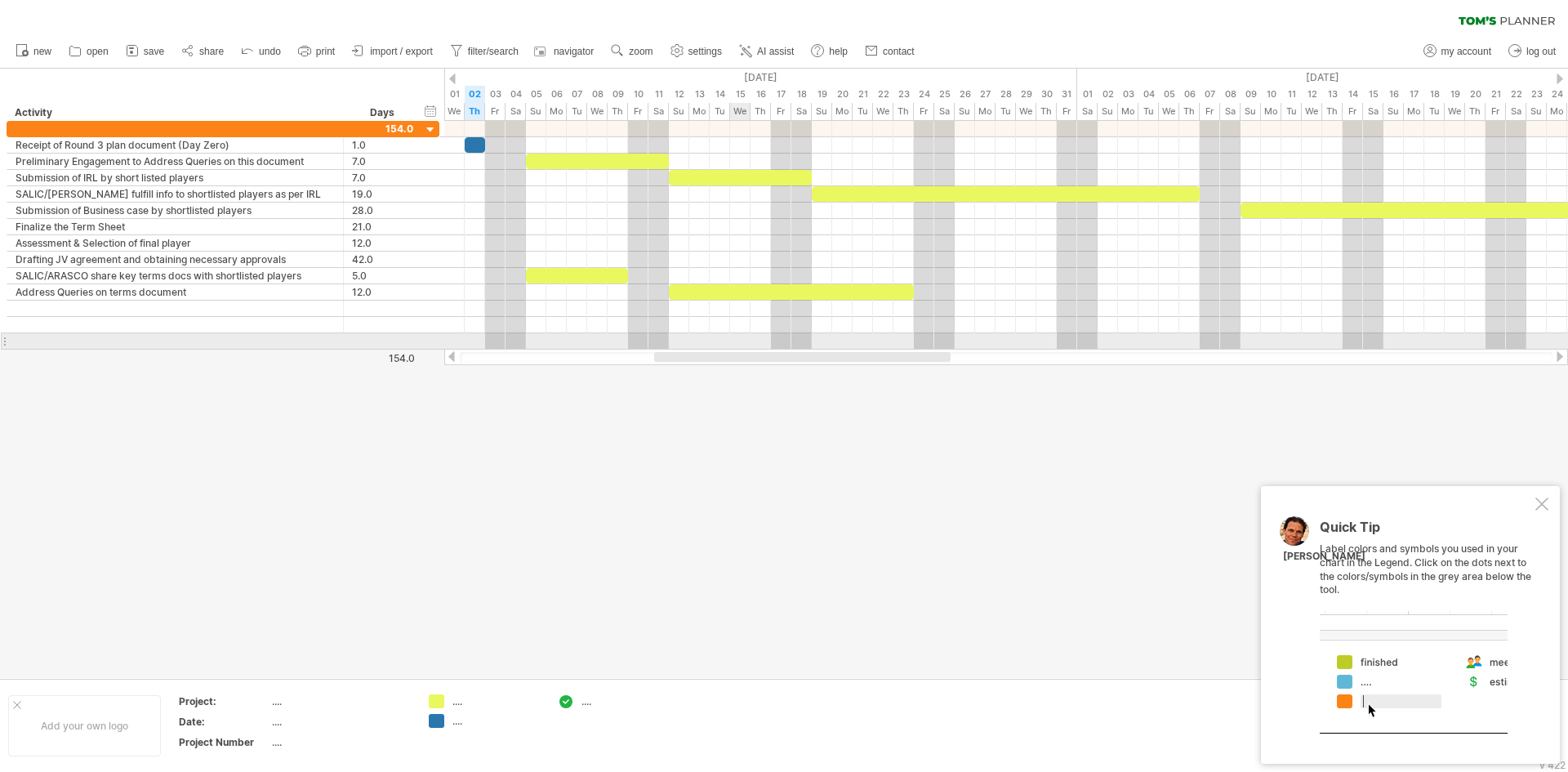
drag, startPoint x: 648, startPoint y: 355, endPoint x: 732, endPoint y: 345, distance: 84.6
click at [732, 345] on div "Trying to reach [DOMAIN_NAME] Connected again... 0% autosave... clear filter" at bounding box center [784, 386] width 1568 height 772
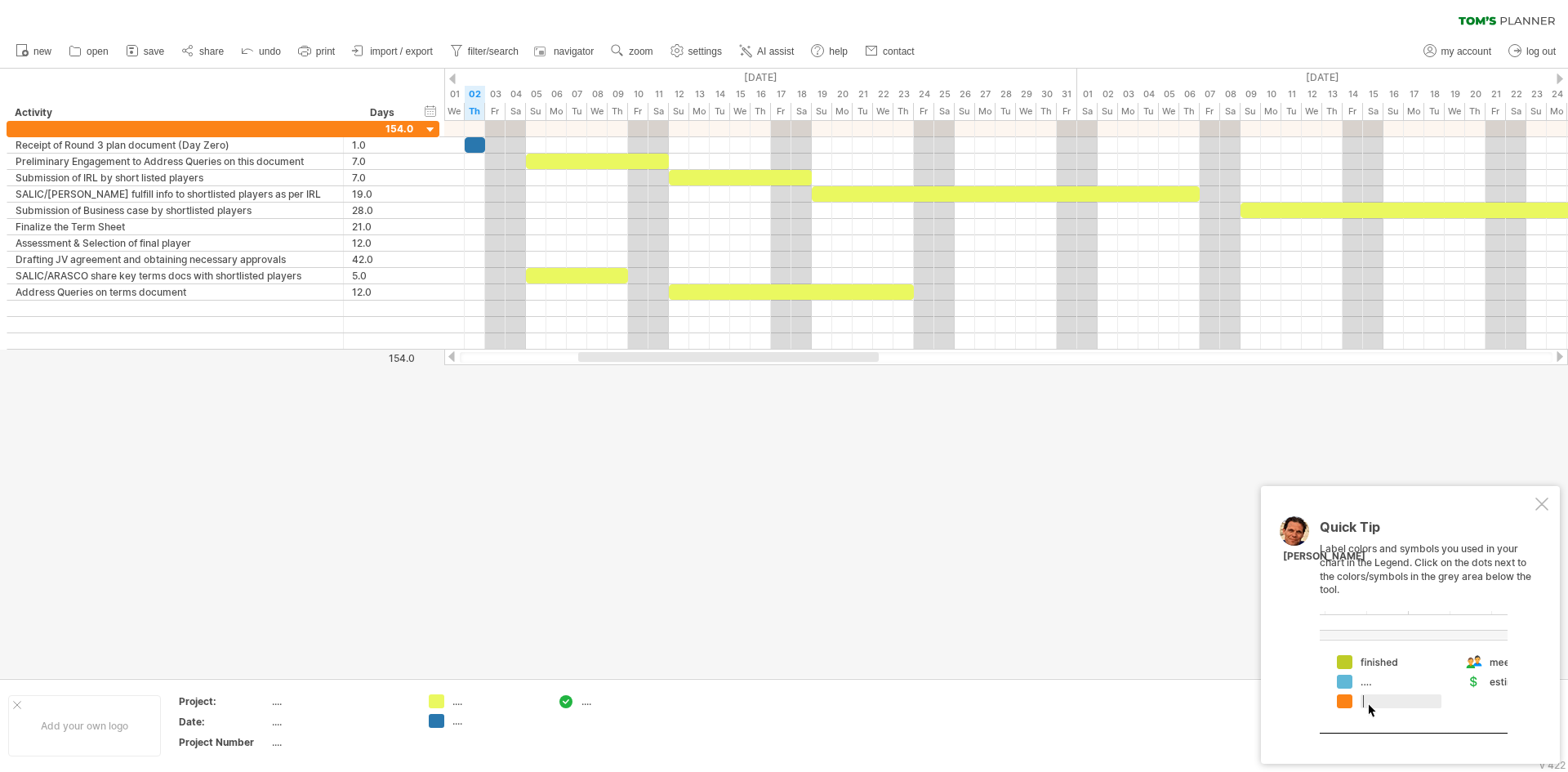
click at [1544, 502] on div at bounding box center [1541, 503] width 13 height 13
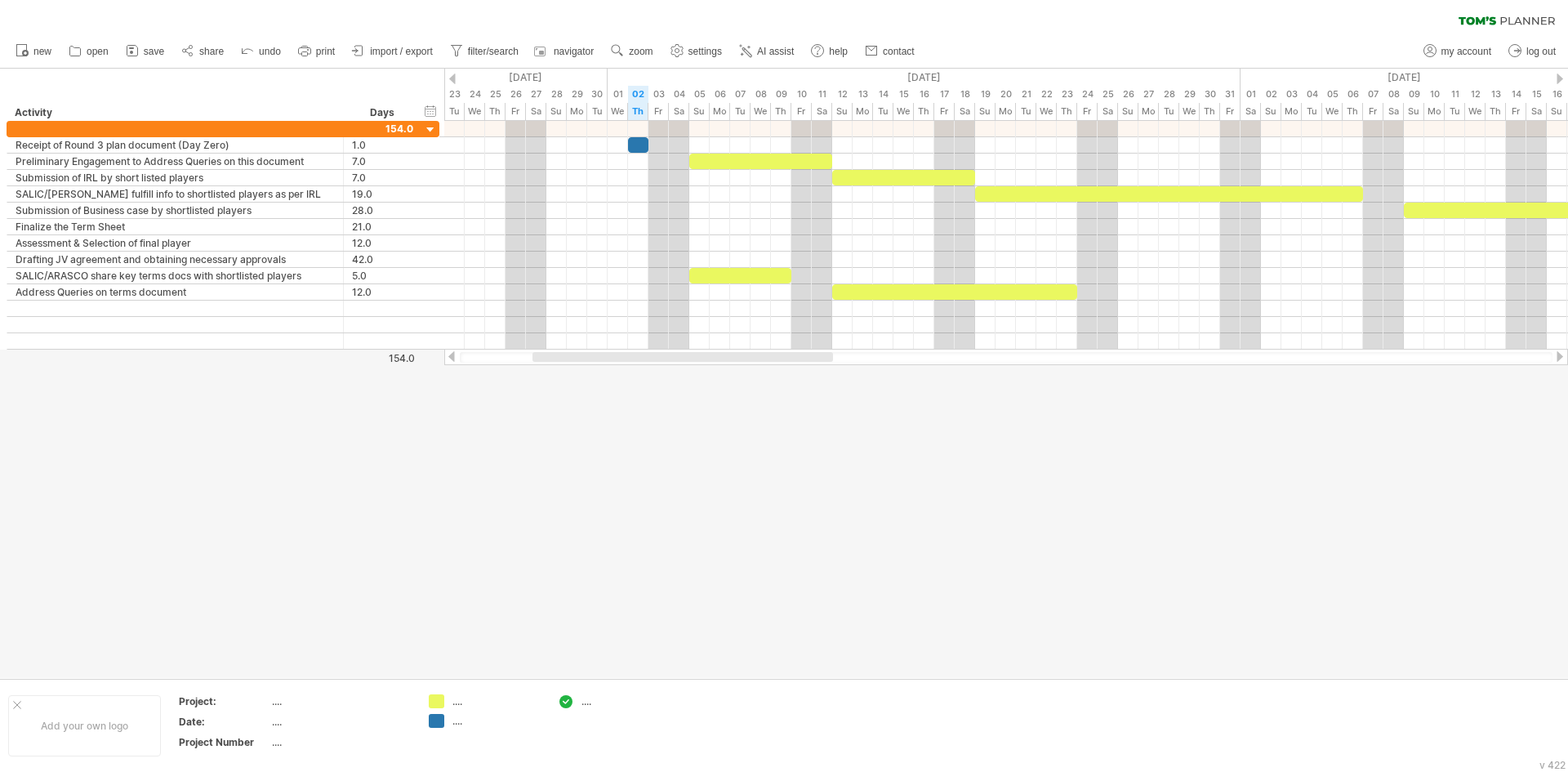
drag, startPoint x: 649, startPoint y: 358, endPoint x: 604, endPoint y: 360, distance: 45.0
click at [604, 360] on div at bounding box center [682, 356] width 300 height 10
click at [198, 50] on link "share" at bounding box center [202, 52] width 52 height 21
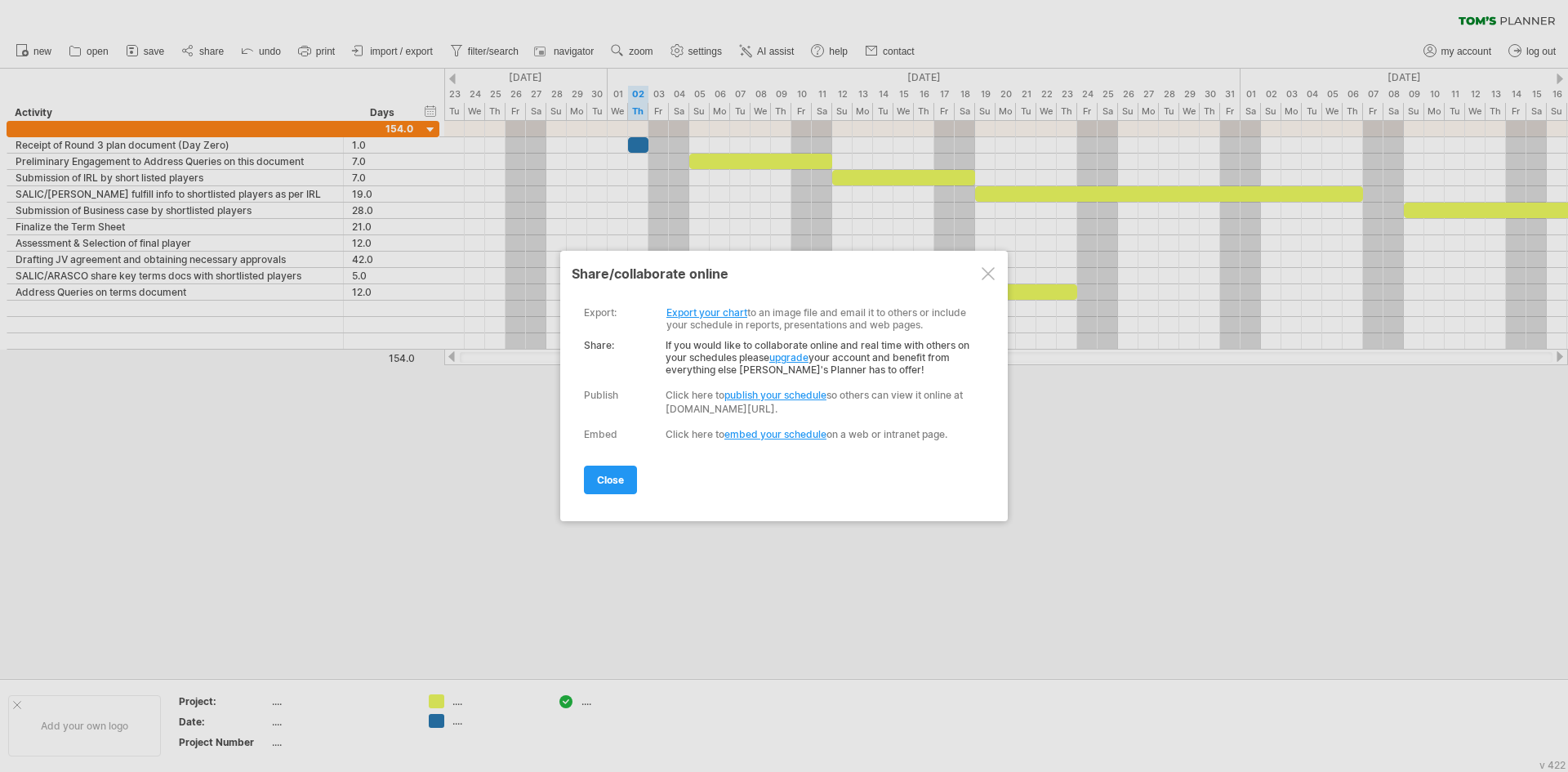
click at [708, 310] on link "Export your chart" at bounding box center [706, 312] width 80 height 12
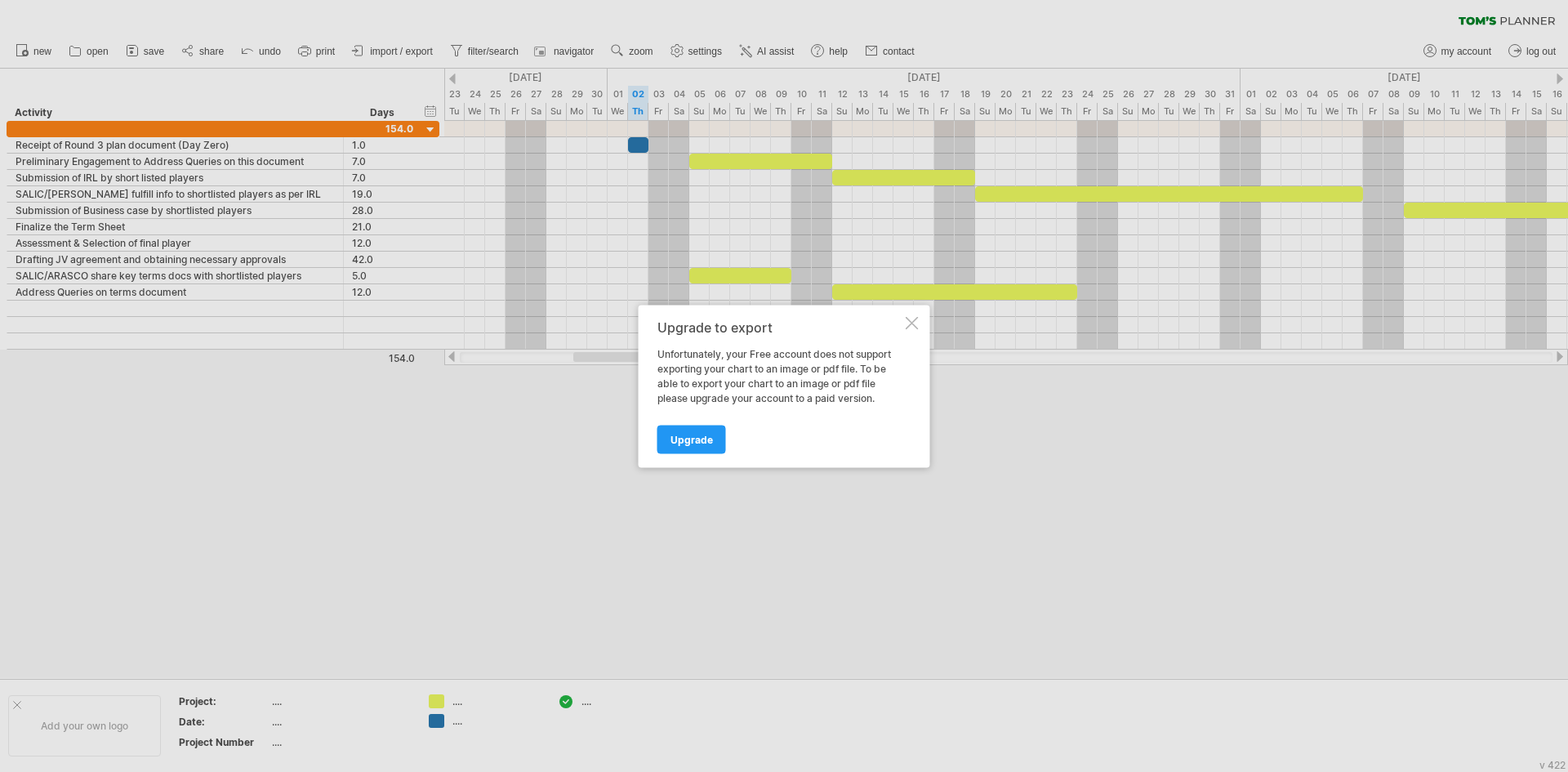
click at [914, 326] on div at bounding box center [912, 322] width 13 height 13
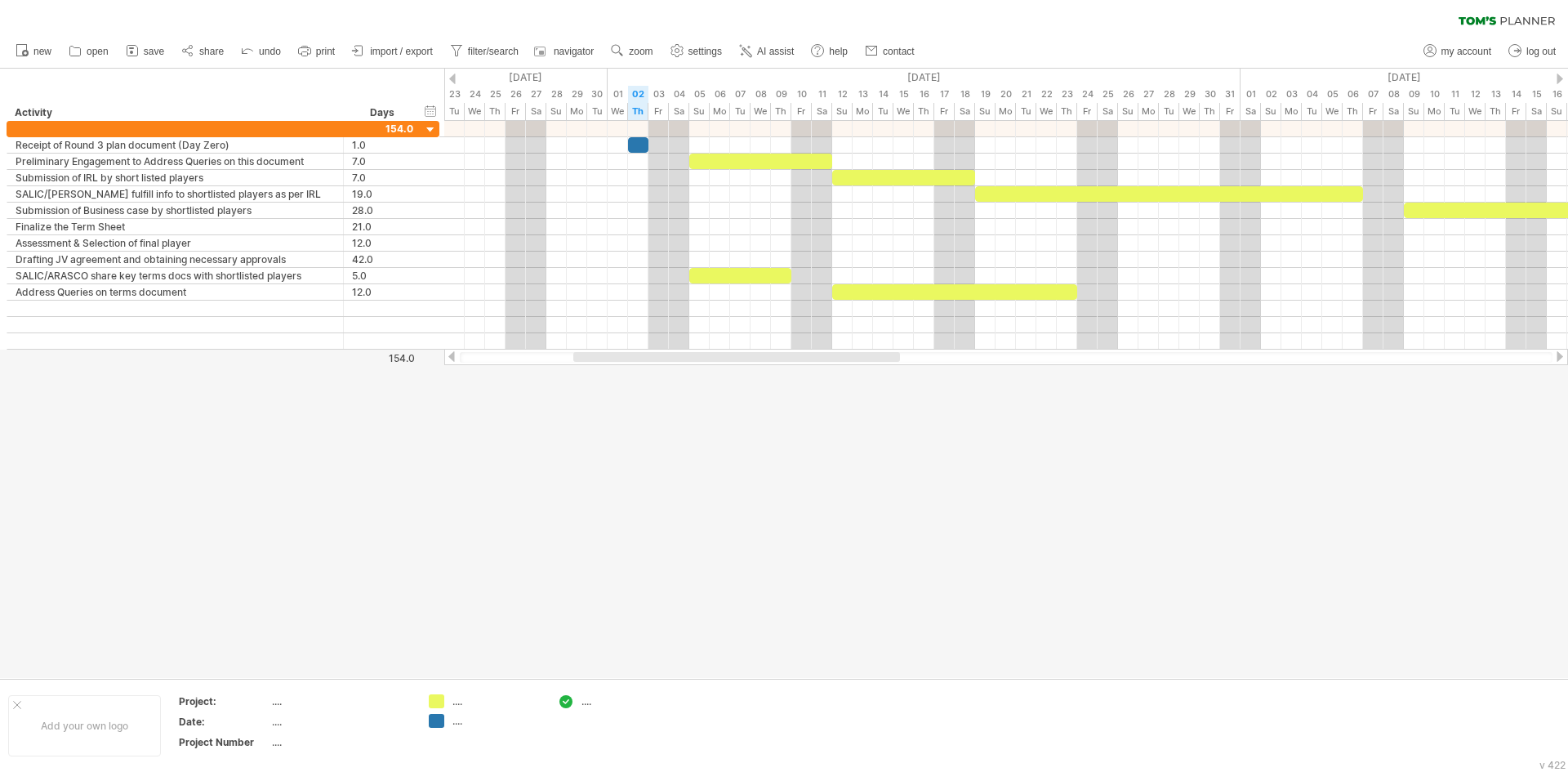
click at [330, 47] on span "print" at bounding box center [325, 51] width 18 height 11
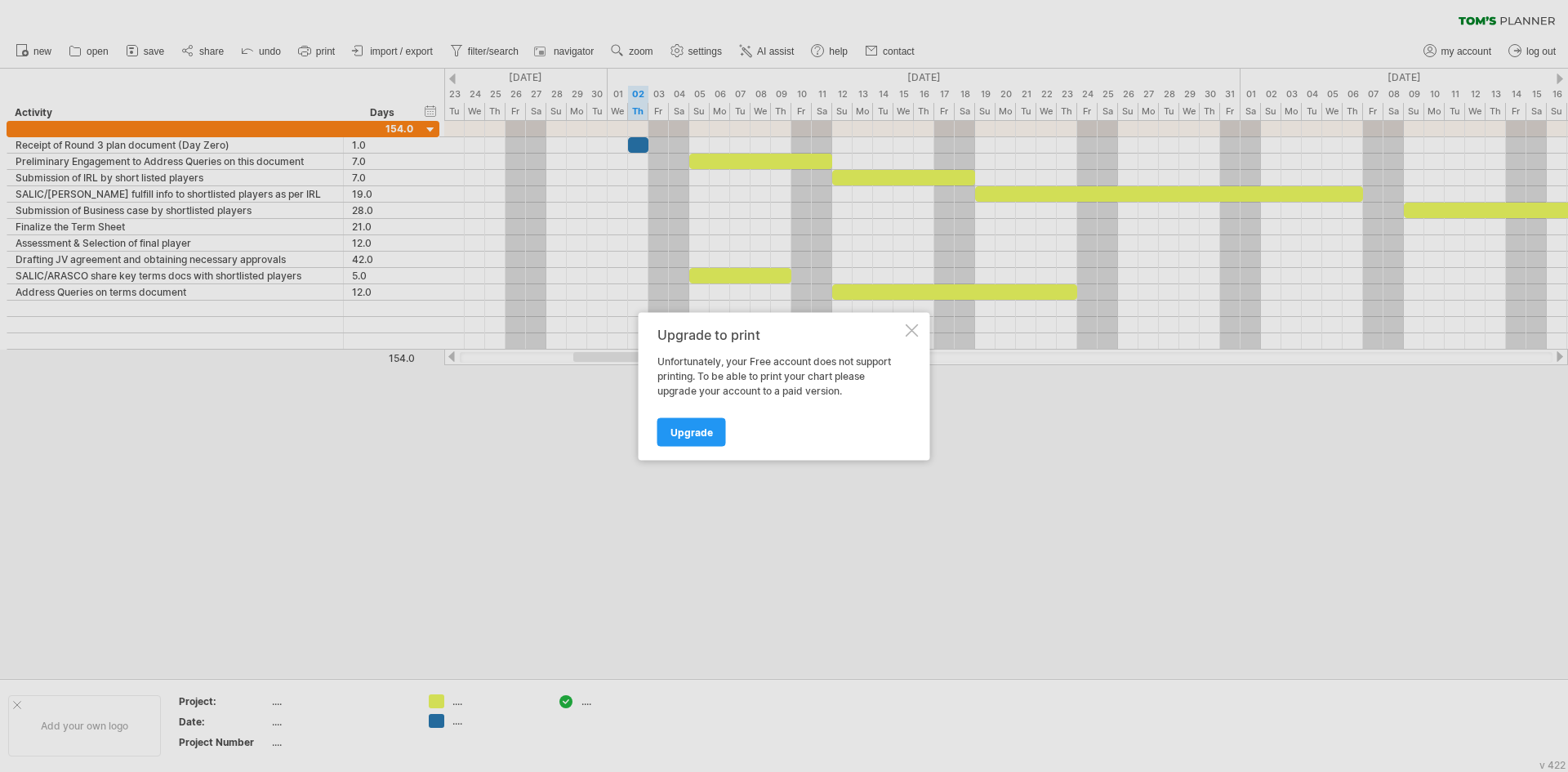
click at [908, 333] on div at bounding box center [912, 330] width 13 height 13
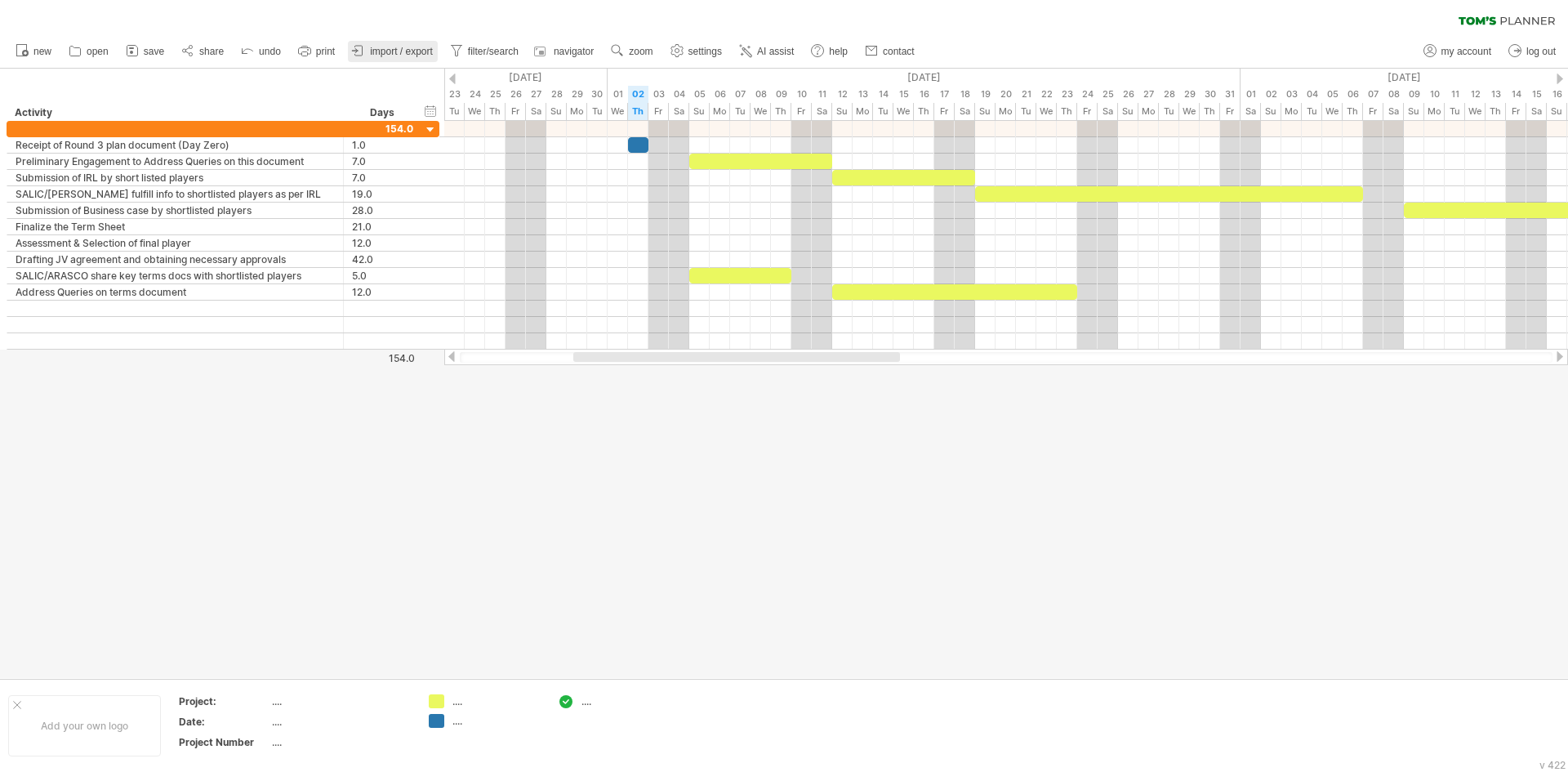
click at [397, 43] on link "import / export" at bounding box center [392, 52] width 90 height 21
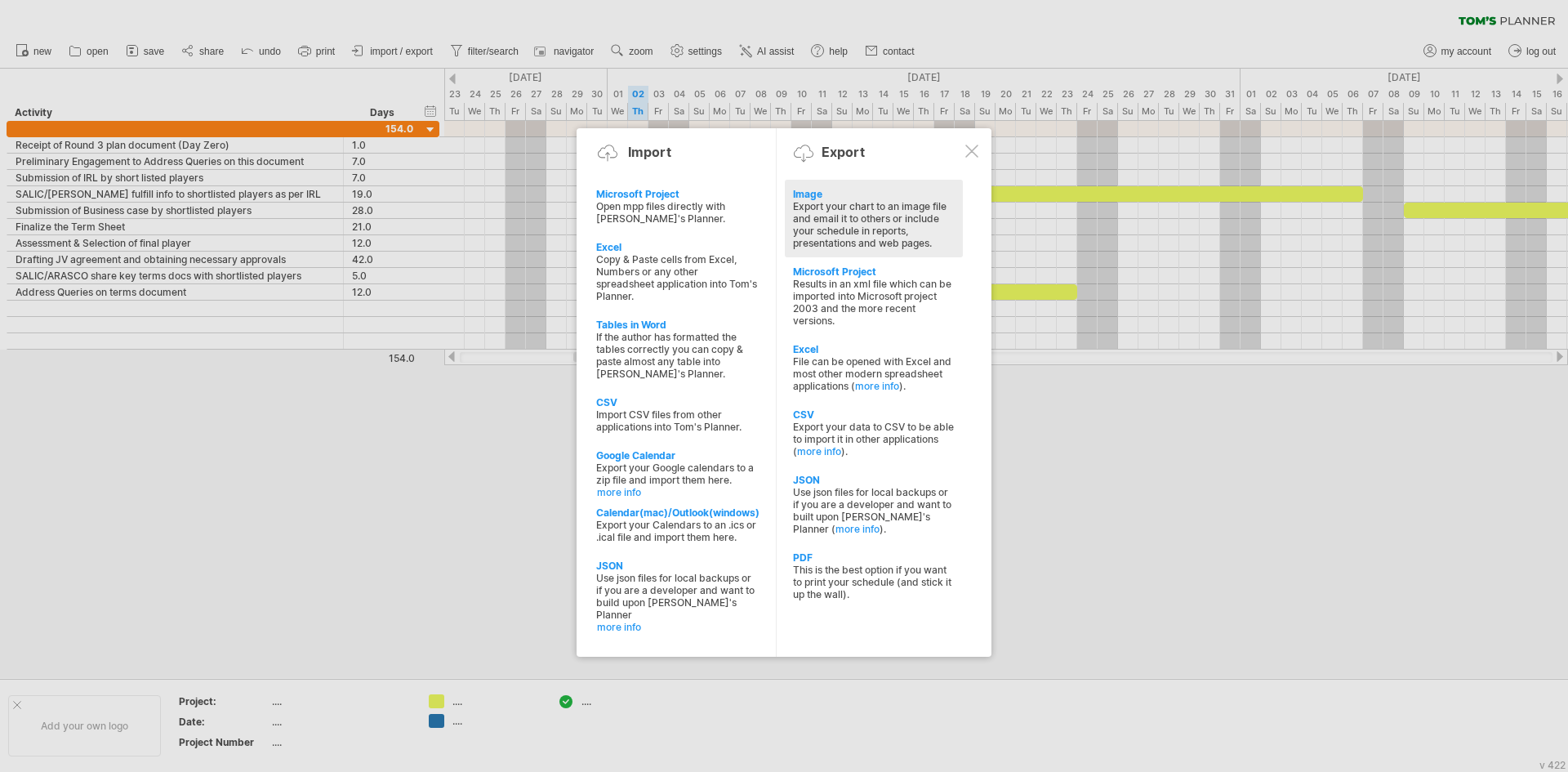
click at [811, 195] on div "Image" at bounding box center [873, 194] width 162 height 12
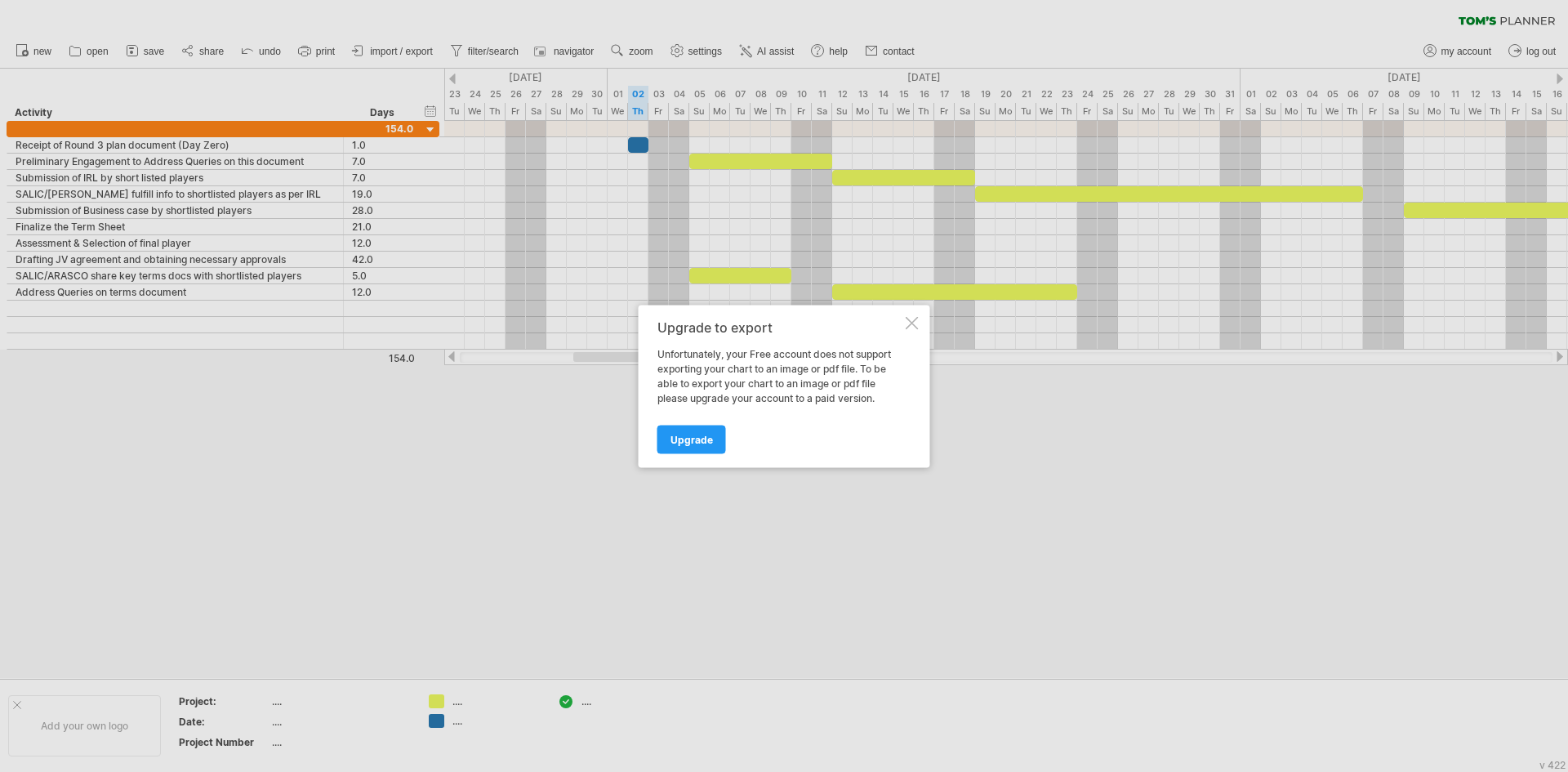
click at [904, 320] on div "Upgrade to export Unfortunately, your Free account does not support exporting y…" at bounding box center [784, 386] width 291 height 163
click at [910, 320] on div at bounding box center [912, 322] width 13 height 13
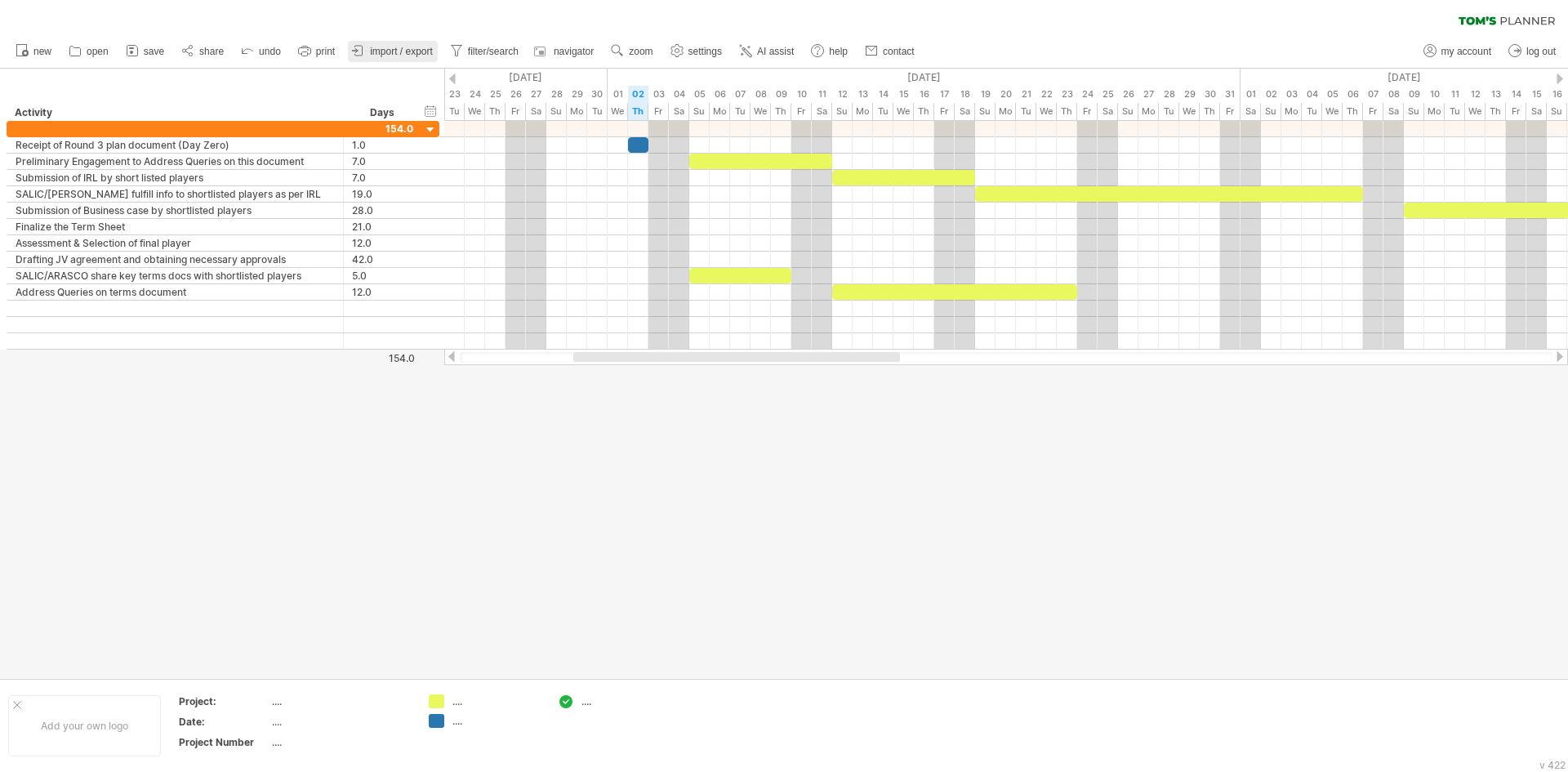
click at [384, 53] on span "import / export" at bounding box center [402, 51] width 63 height 11
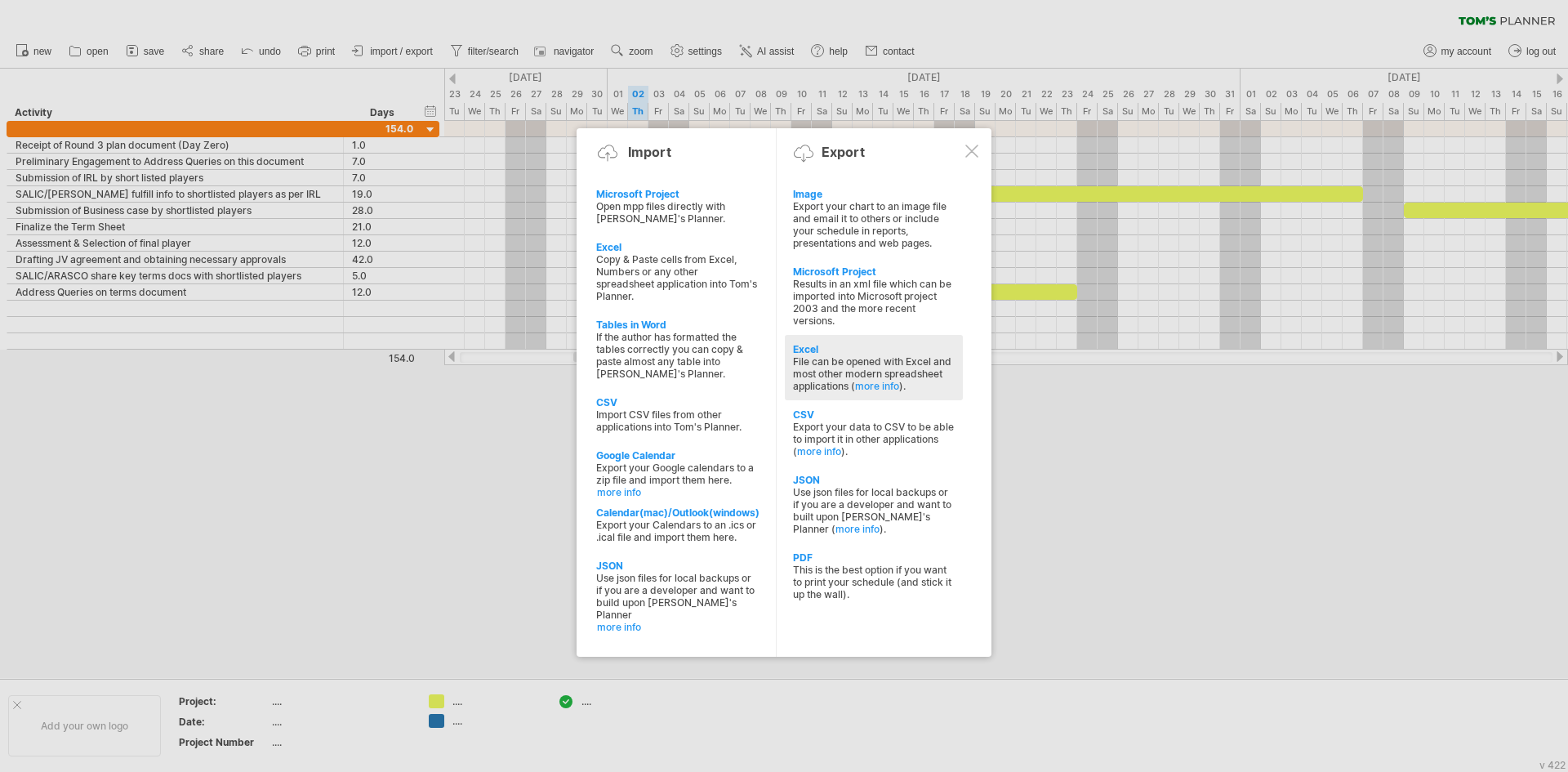
click at [856, 358] on div "File can be opened with Excel and most other modern spreadsheet applications ( …" at bounding box center [873, 374] width 162 height 37
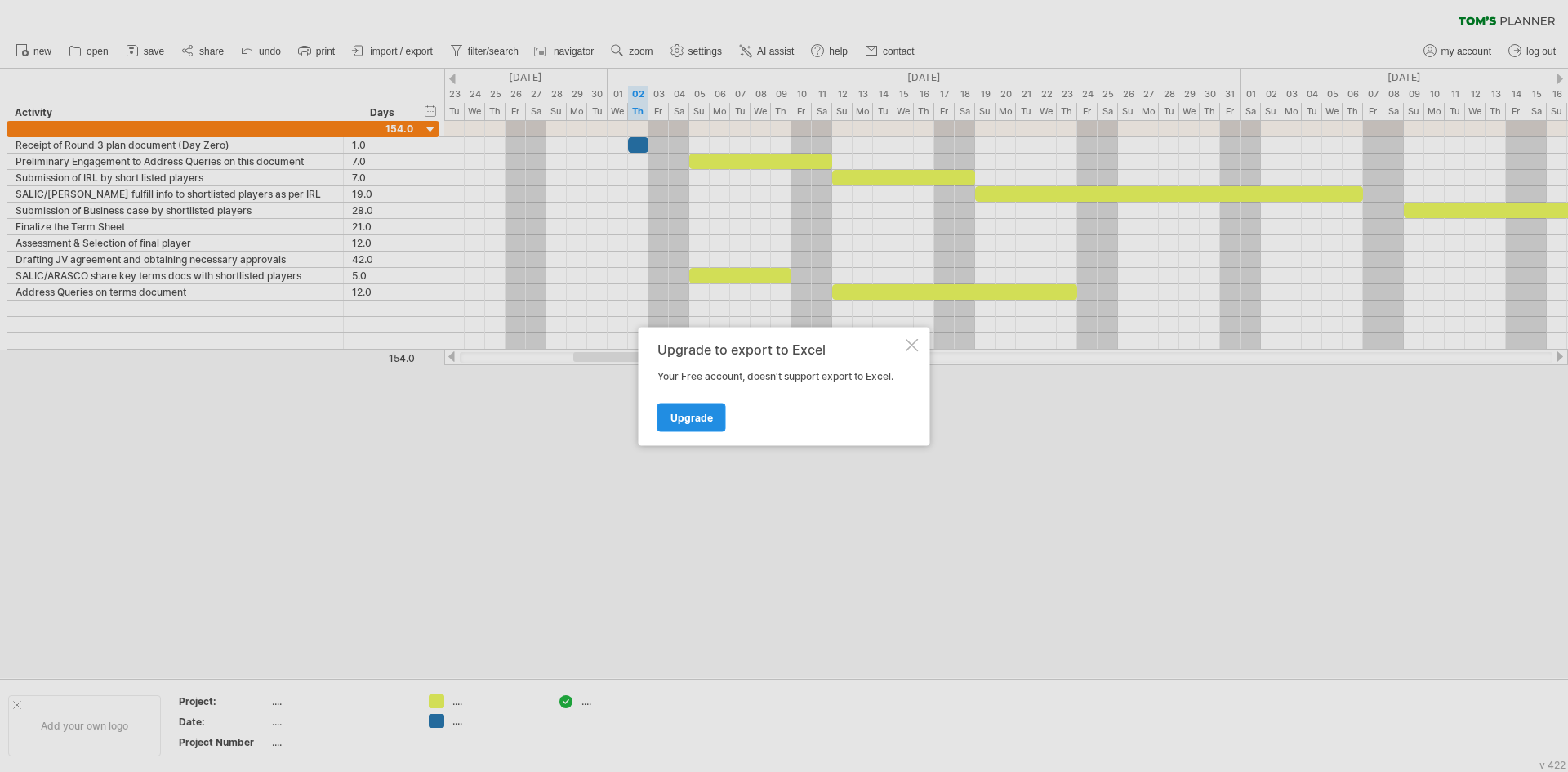
click at [697, 416] on span "Upgrade" at bounding box center [691, 417] width 43 height 12
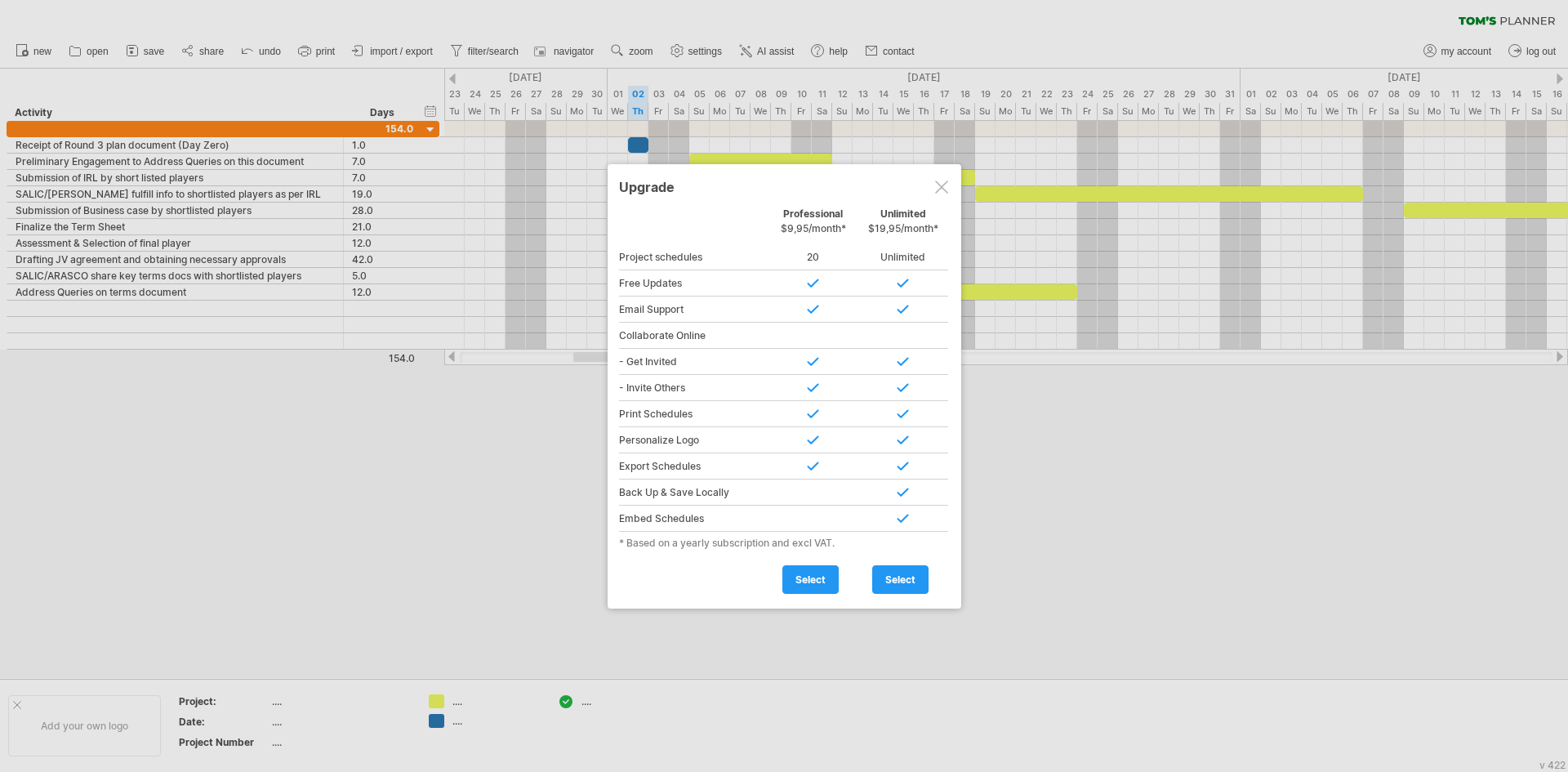
click at [941, 184] on div at bounding box center [941, 186] width 13 height 13
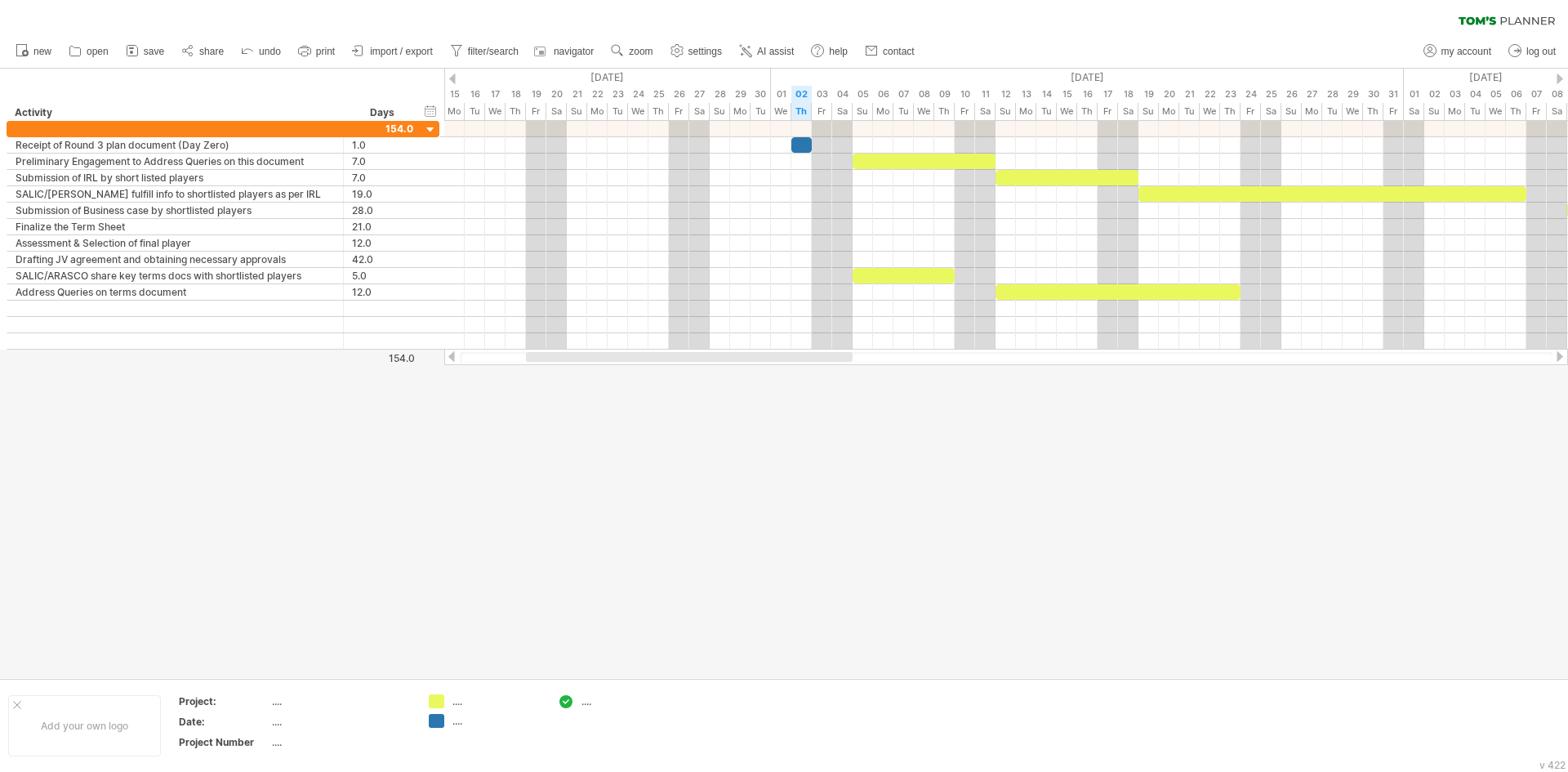
drag, startPoint x: 895, startPoint y: 357, endPoint x: 848, endPoint y: 368, distance: 48.3
click at [848, 368] on div "Trying to reach [DOMAIN_NAME] Connected again... 0% clear filter new" at bounding box center [784, 386] width 1568 height 772
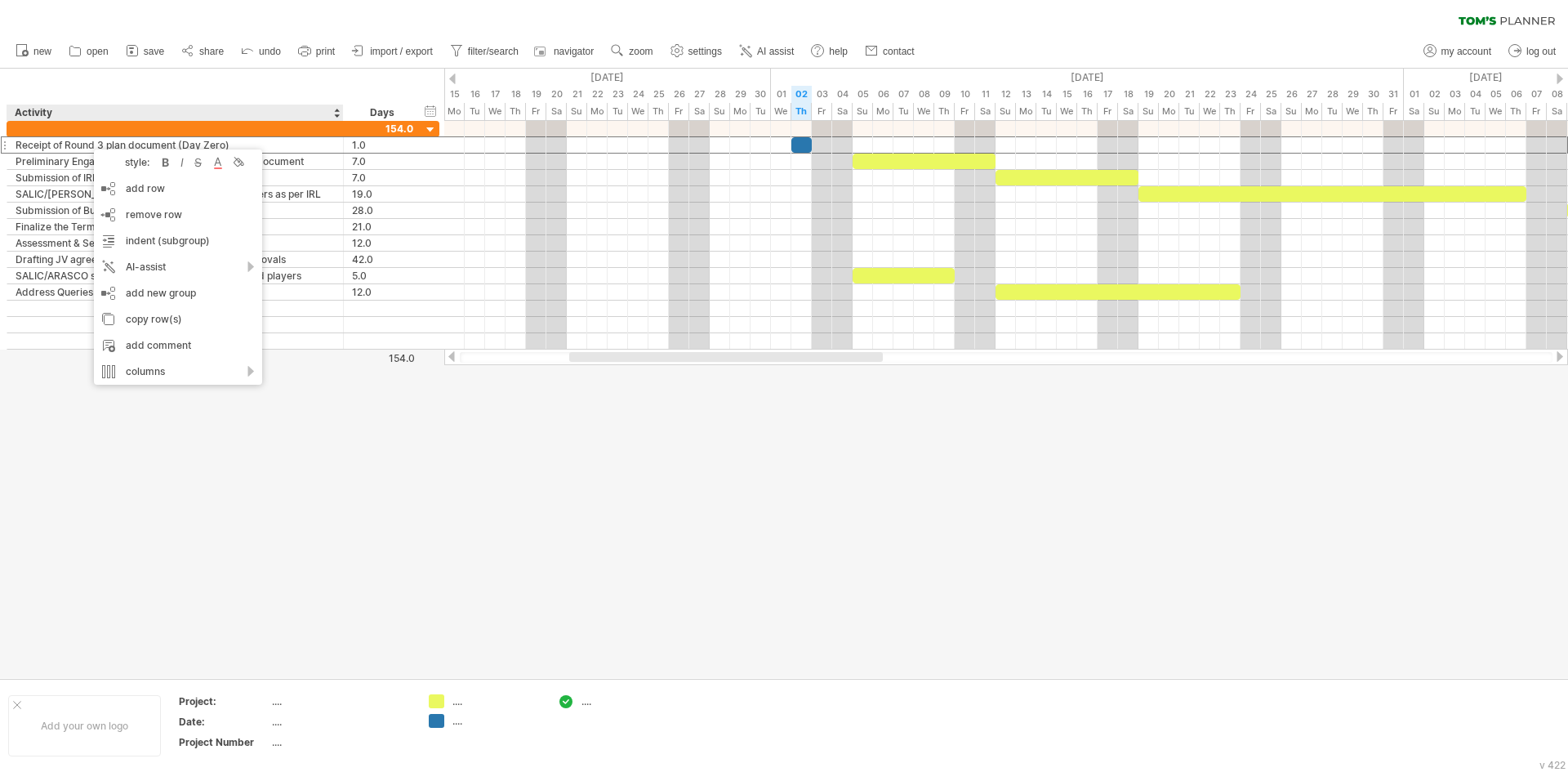
click at [91, 415] on div at bounding box center [784, 373] width 1568 height 609
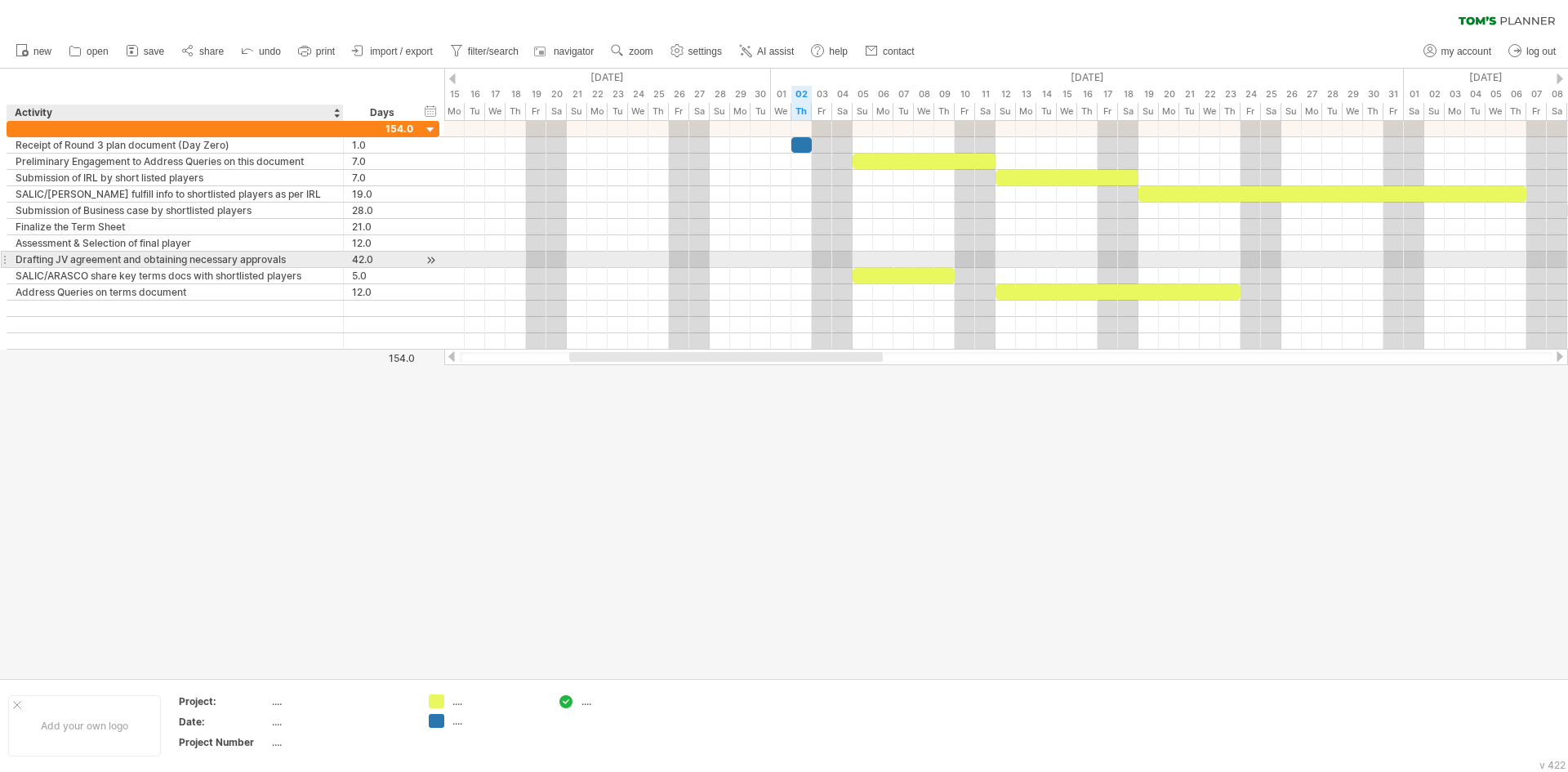
click at [170, 264] on div "Drafting JV agreement and obtaining necessary approvals" at bounding box center [175, 259] width 319 height 16
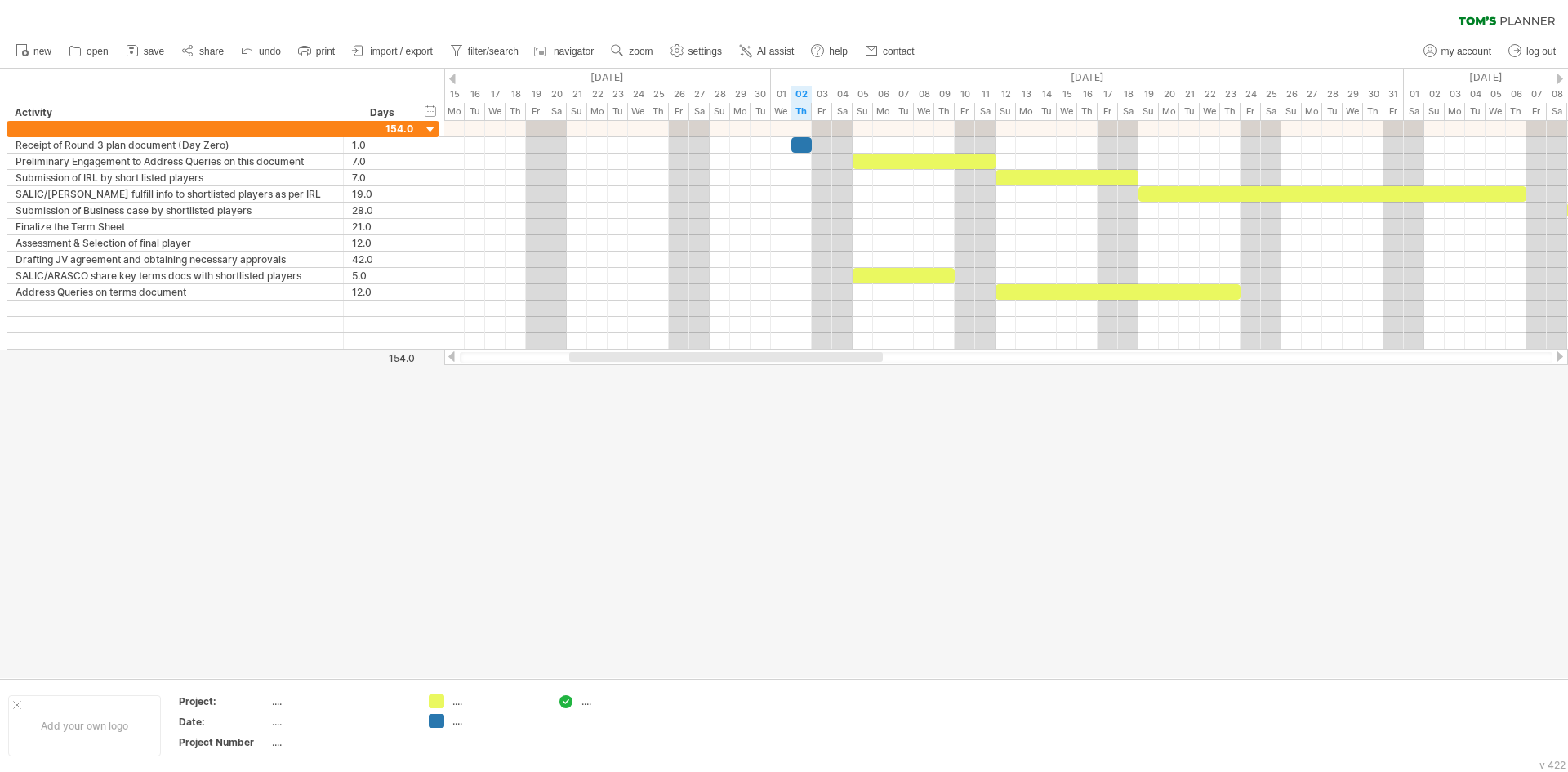
click at [1558, 359] on div at bounding box center [1559, 356] width 13 height 11
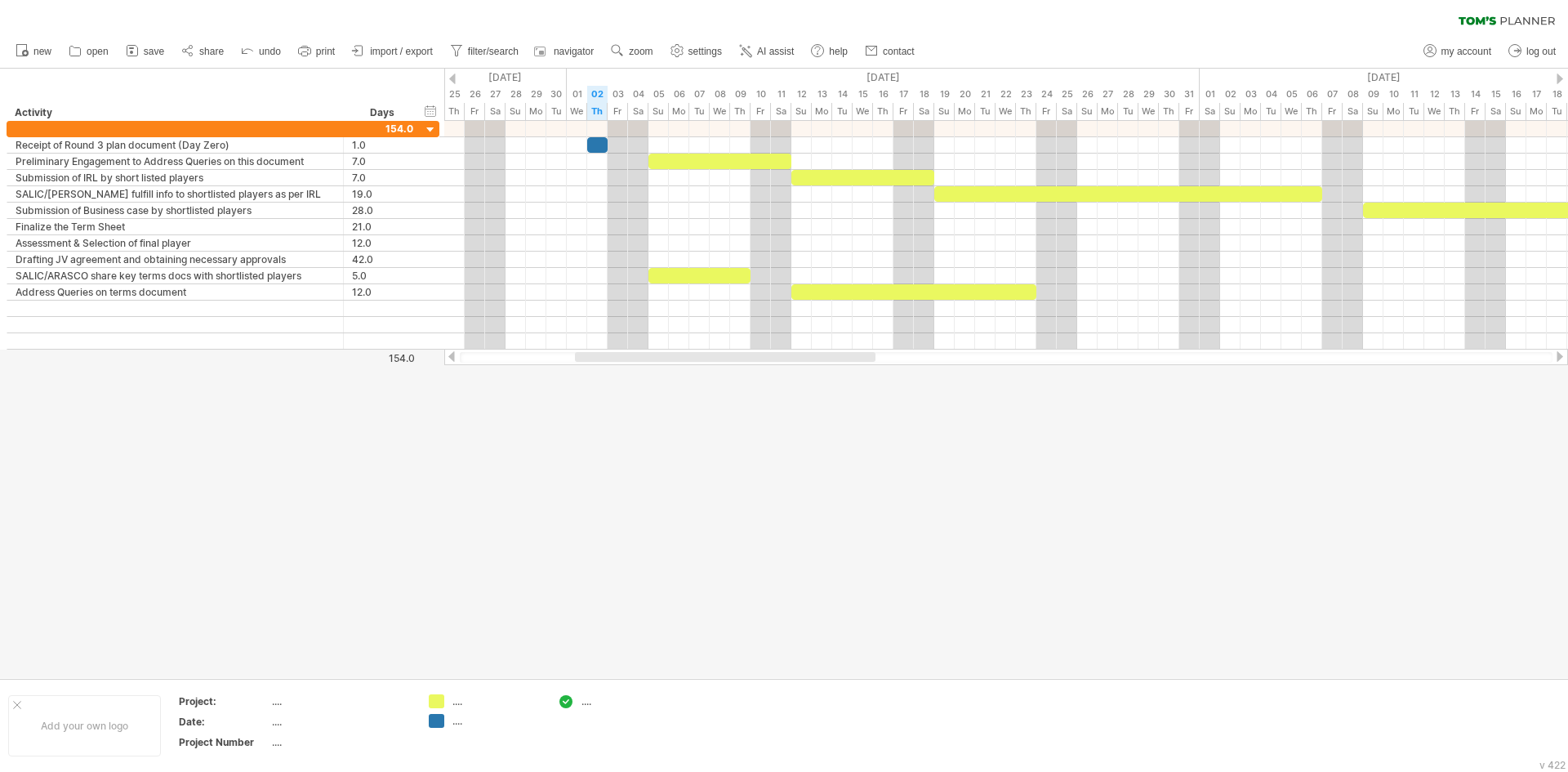
click at [1558, 359] on div at bounding box center [1559, 356] width 13 height 11
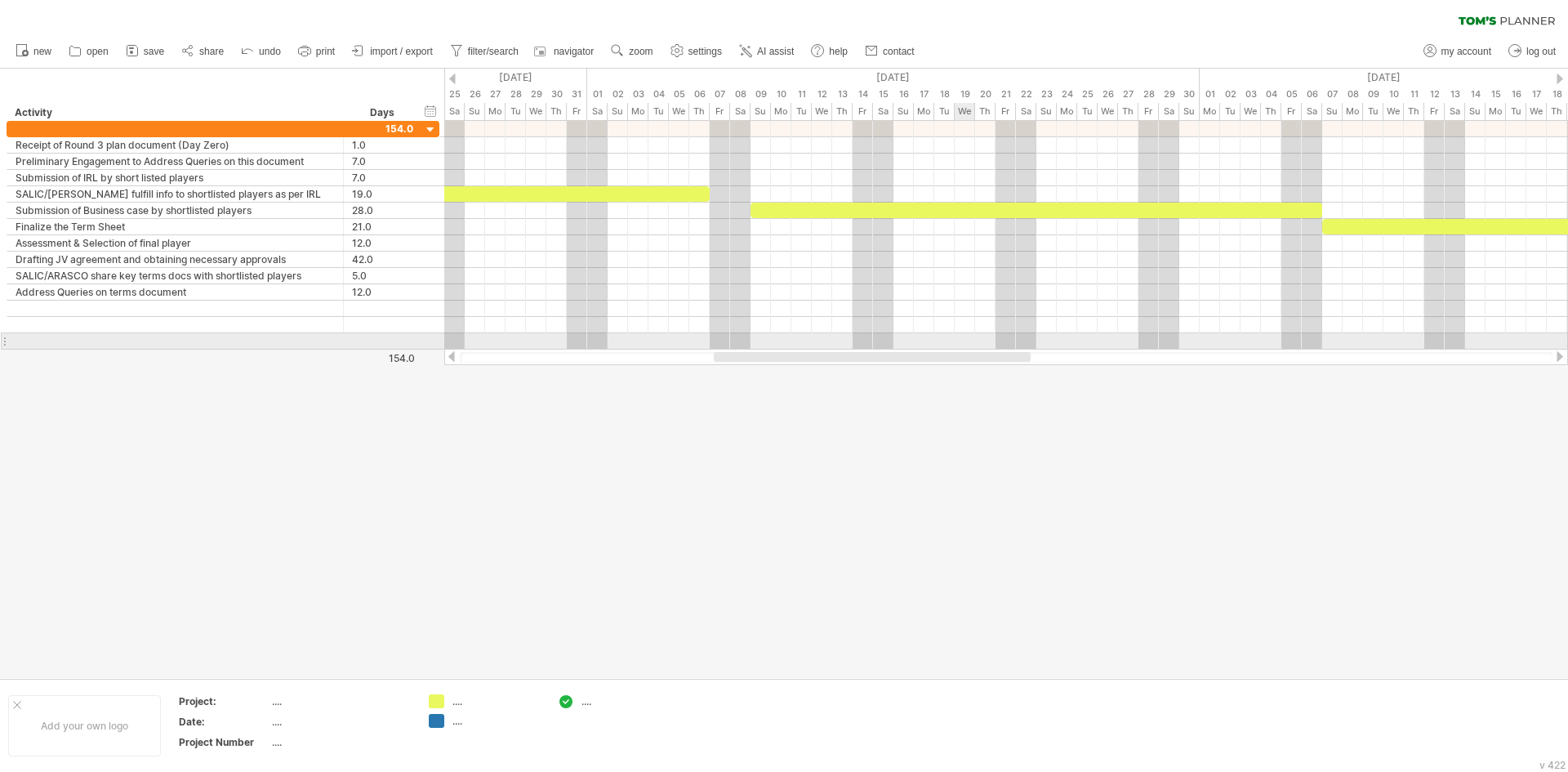
drag, startPoint x: 854, startPoint y: 354, endPoint x: 970, endPoint y: 347, distance: 116.2
click at [970, 347] on div "Trying to reach [DOMAIN_NAME] Connected again... 0% clear filter new" at bounding box center [784, 386] width 1568 height 772
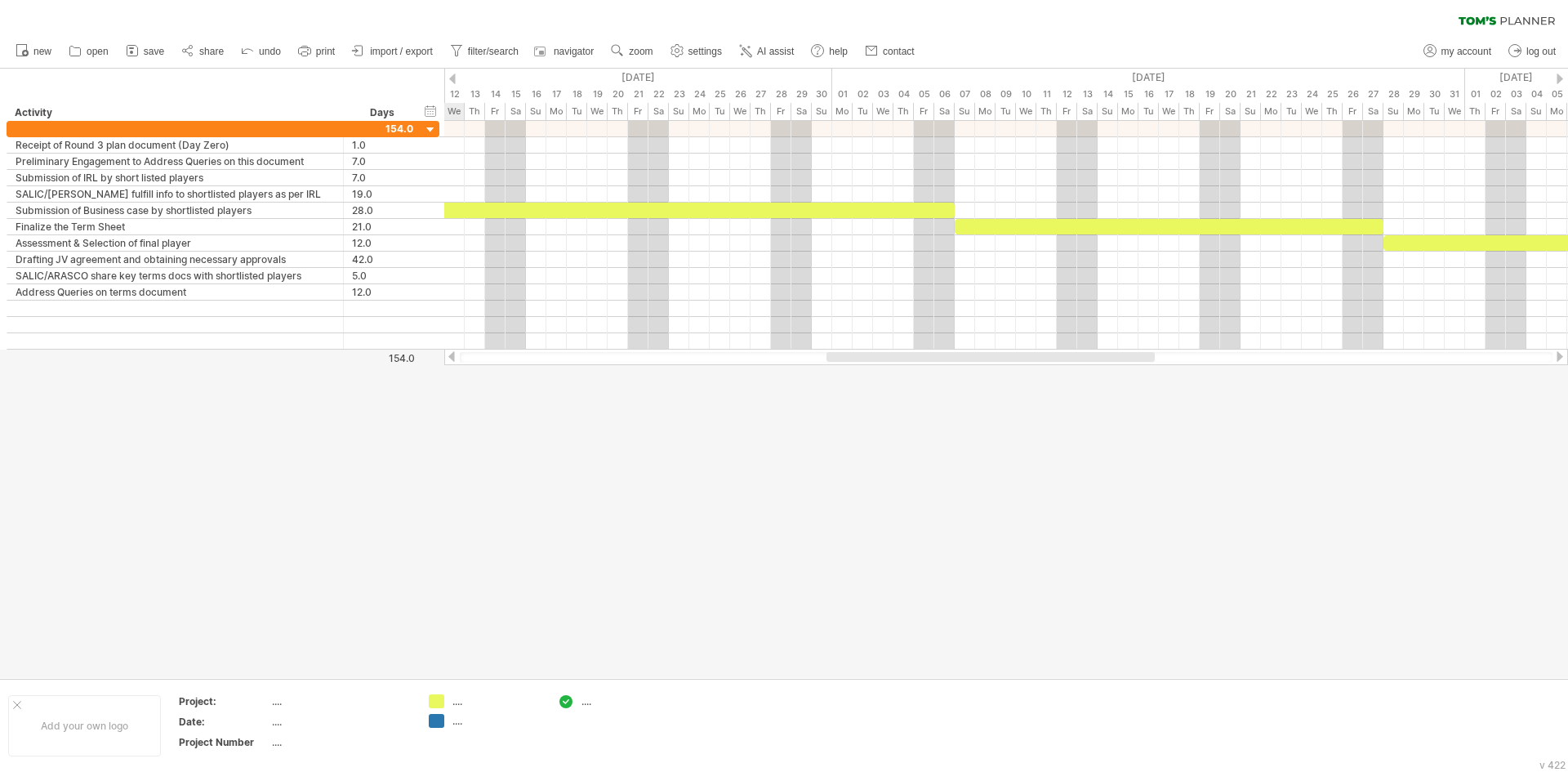
drag, startPoint x: 1024, startPoint y: 357, endPoint x: 1134, endPoint y: 358, distance: 110.0
click at [1134, 358] on div at bounding box center [990, 356] width 328 height 10
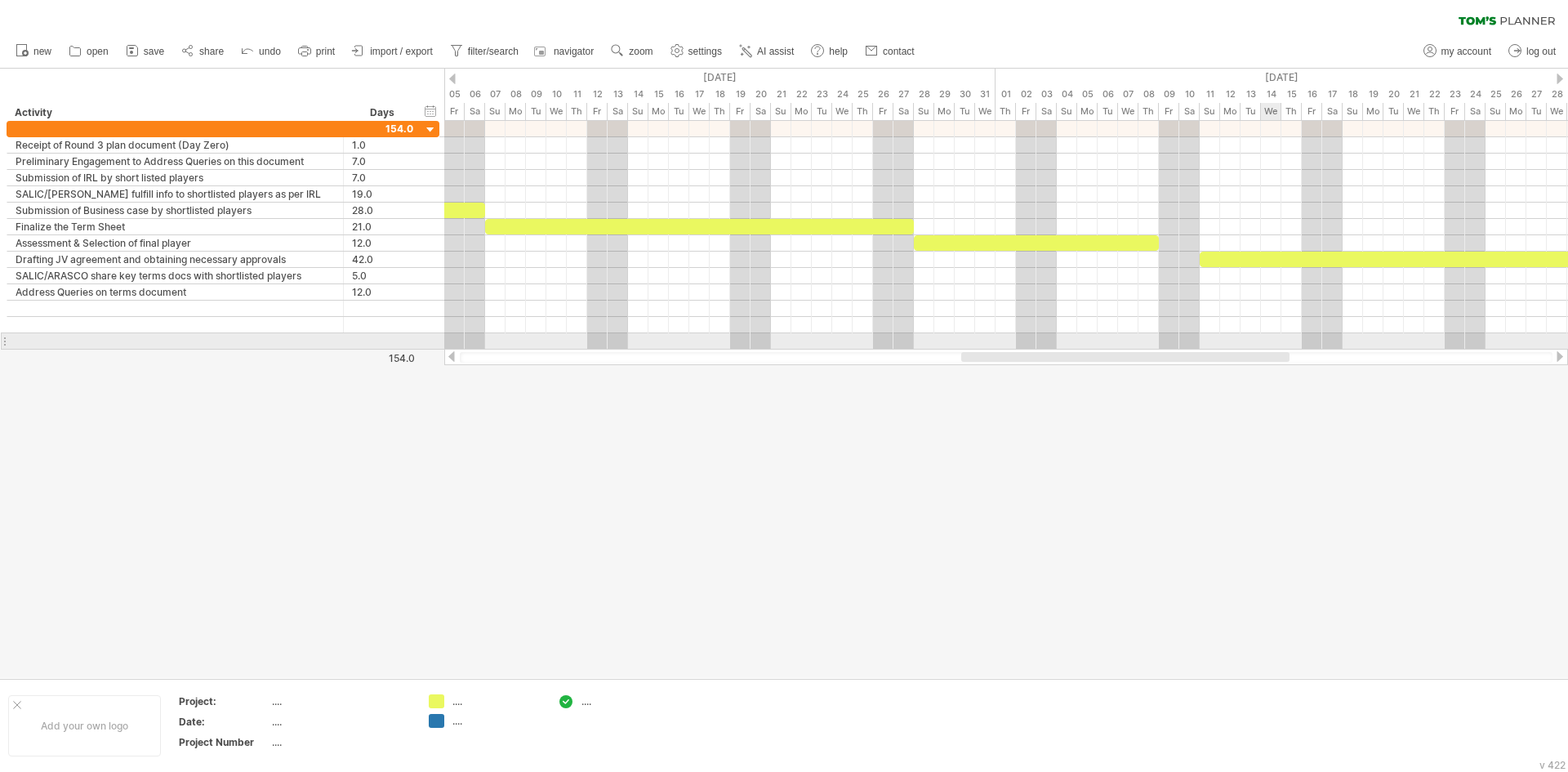
drag, startPoint x: 1134, startPoint y: 354, endPoint x: 1265, endPoint y: 338, distance: 132.0
click at [1265, 338] on div "Trying to reach [DOMAIN_NAME] Connected again... 0% clear filter new" at bounding box center [784, 386] width 1568 height 772
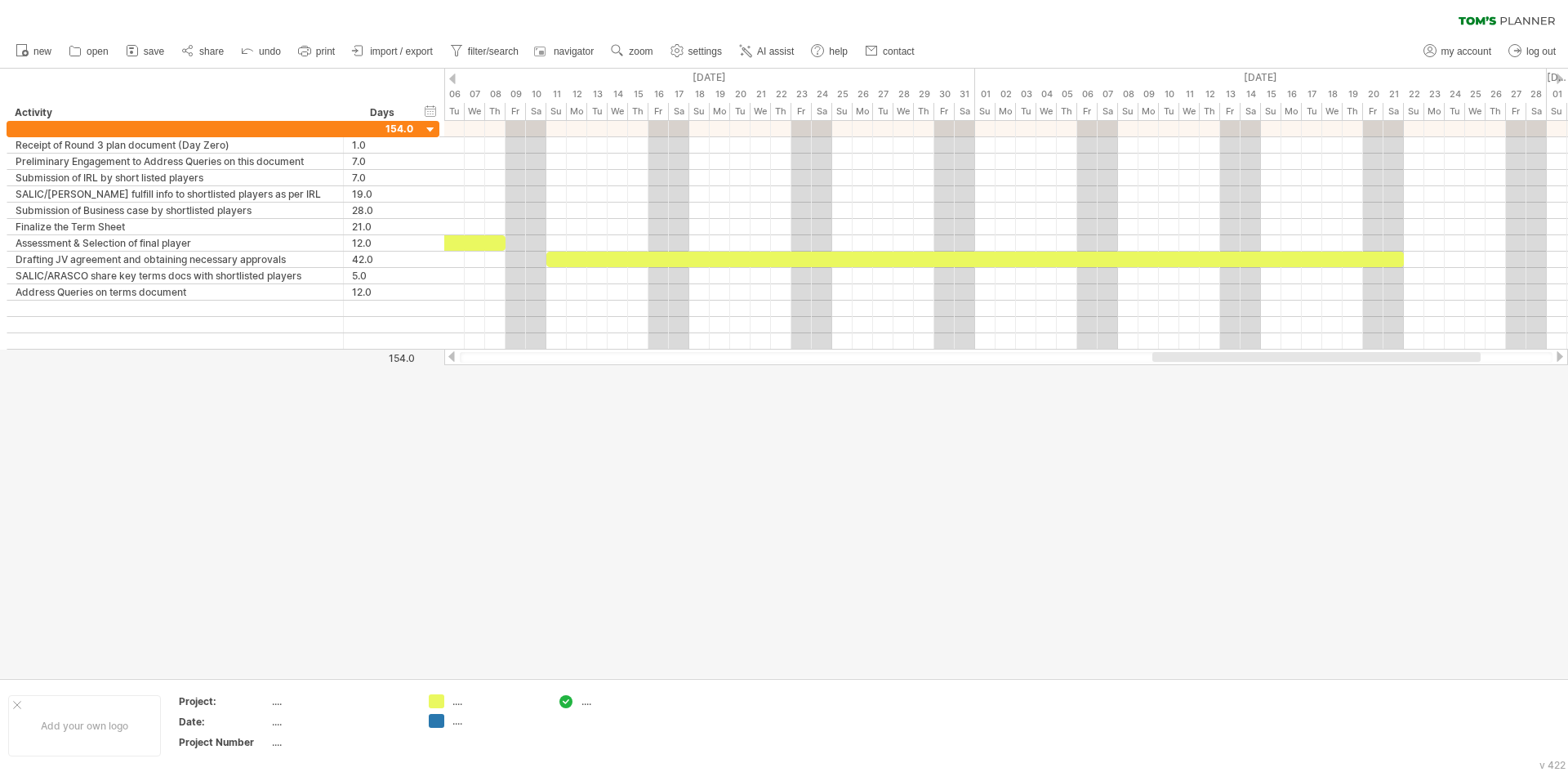
drag, startPoint x: 1200, startPoint y: 354, endPoint x: 1390, endPoint y: 356, distance: 190.0
click at [1390, 356] on div at bounding box center [1316, 356] width 328 height 10
click at [1140, 354] on div at bounding box center [1286, 356] width 328 height 10
click at [452, 351] on div at bounding box center [452, 356] width 13 height 11
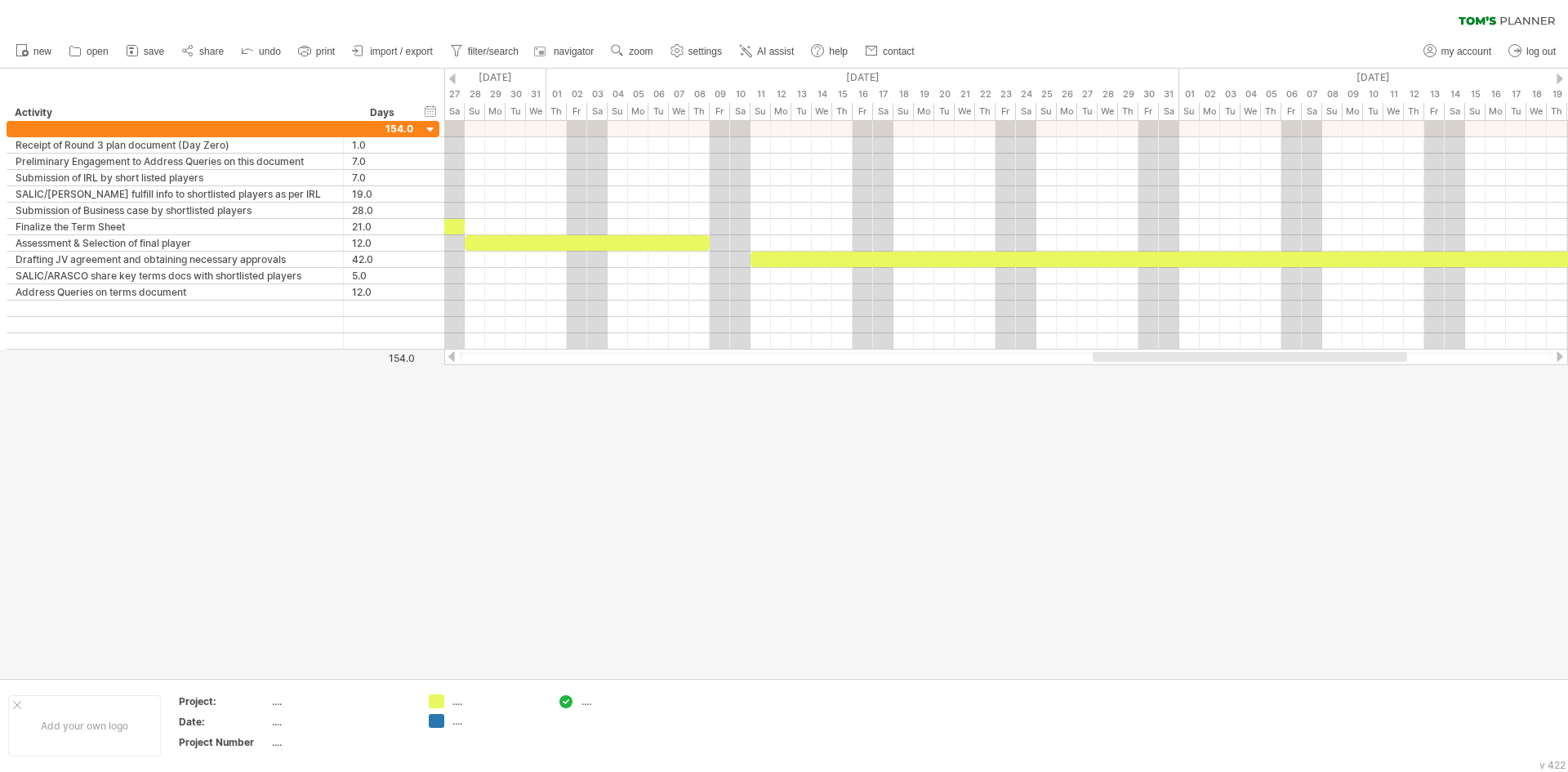
click at [452, 351] on div at bounding box center [452, 356] width 13 height 11
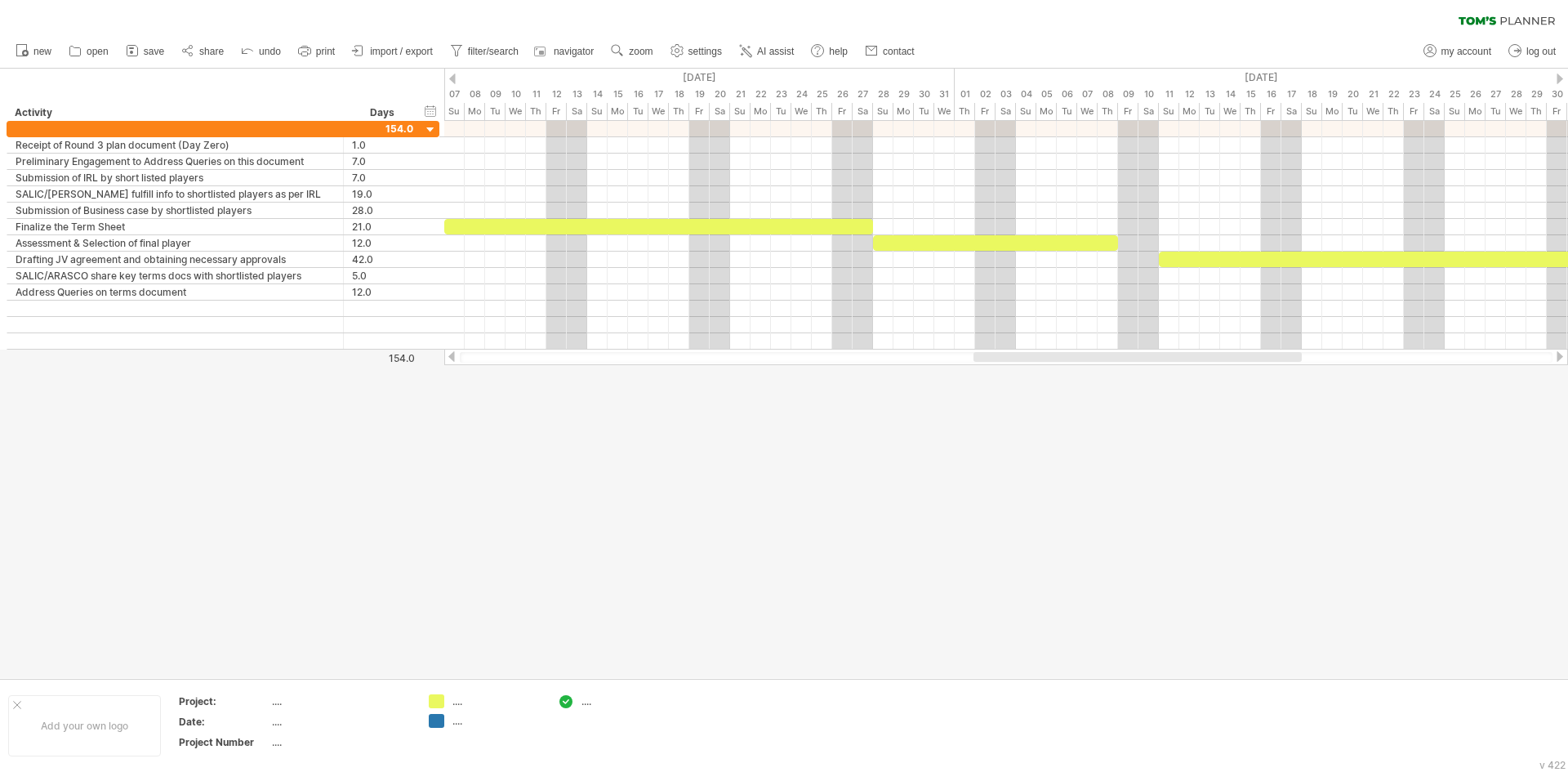
click at [452, 351] on div at bounding box center [452, 356] width 13 height 11
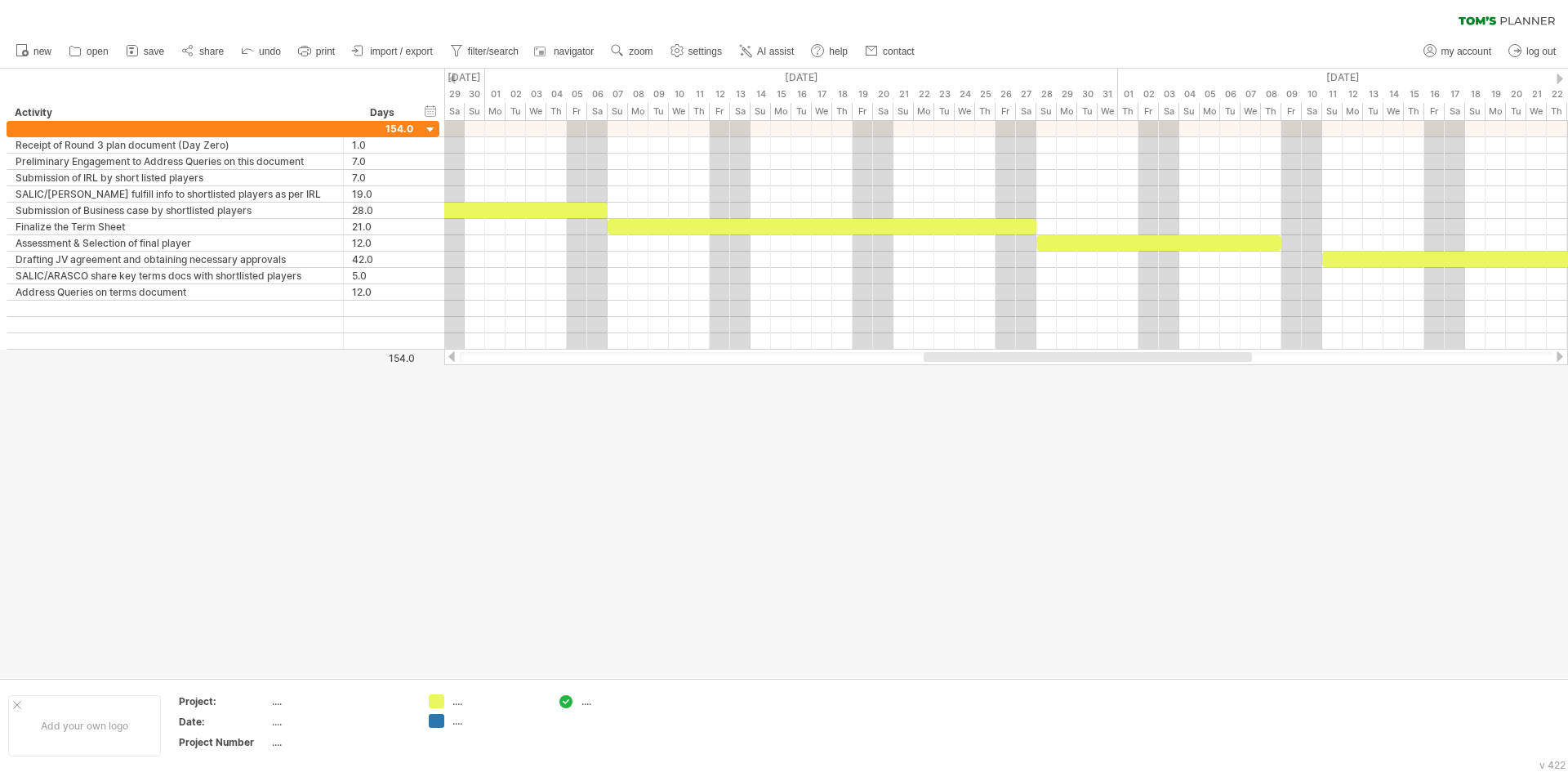
drag, startPoint x: 1194, startPoint y: 357, endPoint x: 1203, endPoint y: 354, distance: 9.5
click at [1203, 354] on div at bounding box center [1087, 356] width 328 height 10
click at [1218, 635] on div at bounding box center [784, 373] width 1568 height 609
